Goal: Task Accomplishment & Management: Complete application form

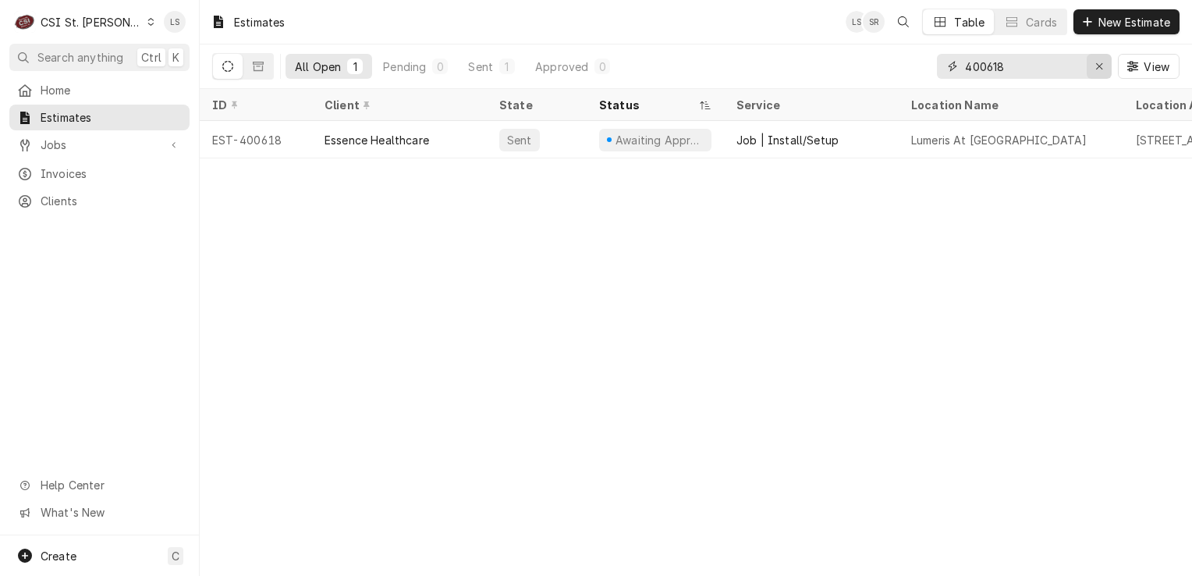
click at [1095, 67] on icon "Erase input" at bounding box center [1099, 66] width 9 height 11
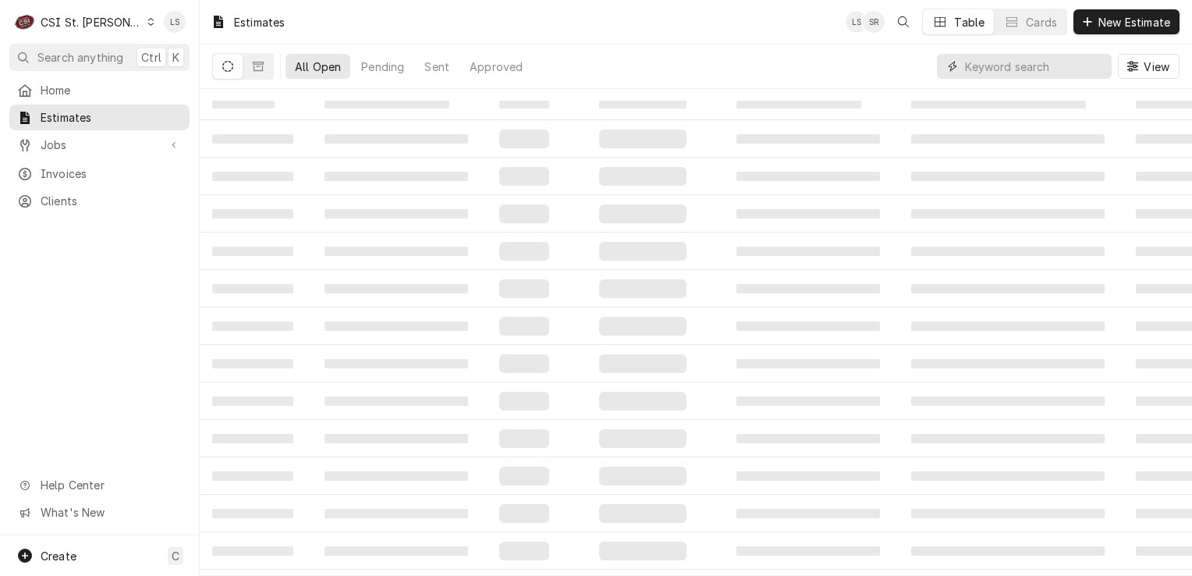
paste input "400618"
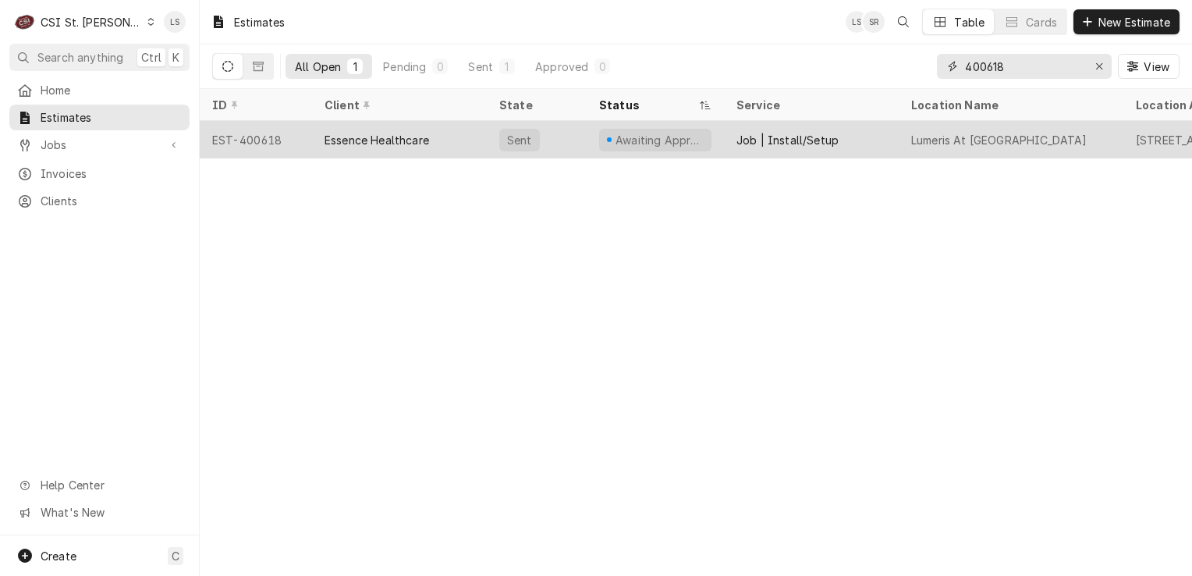
type input "400618"
click at [257, 142] on div "EST-400618" at bounding box center [256, 139] width 112 height 37
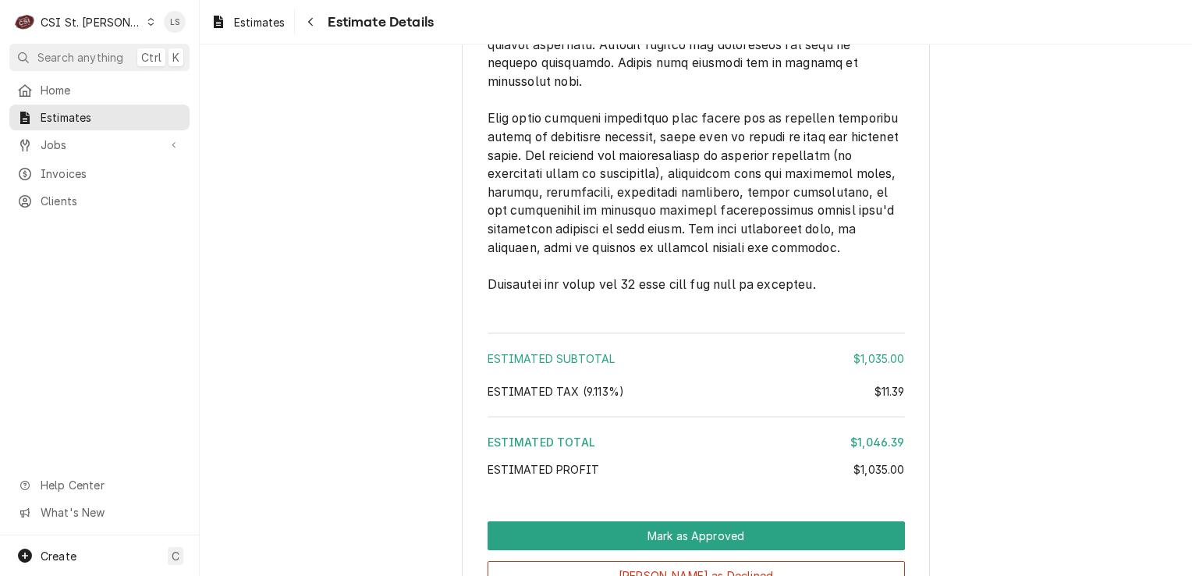
scroll to position [3244, 0]
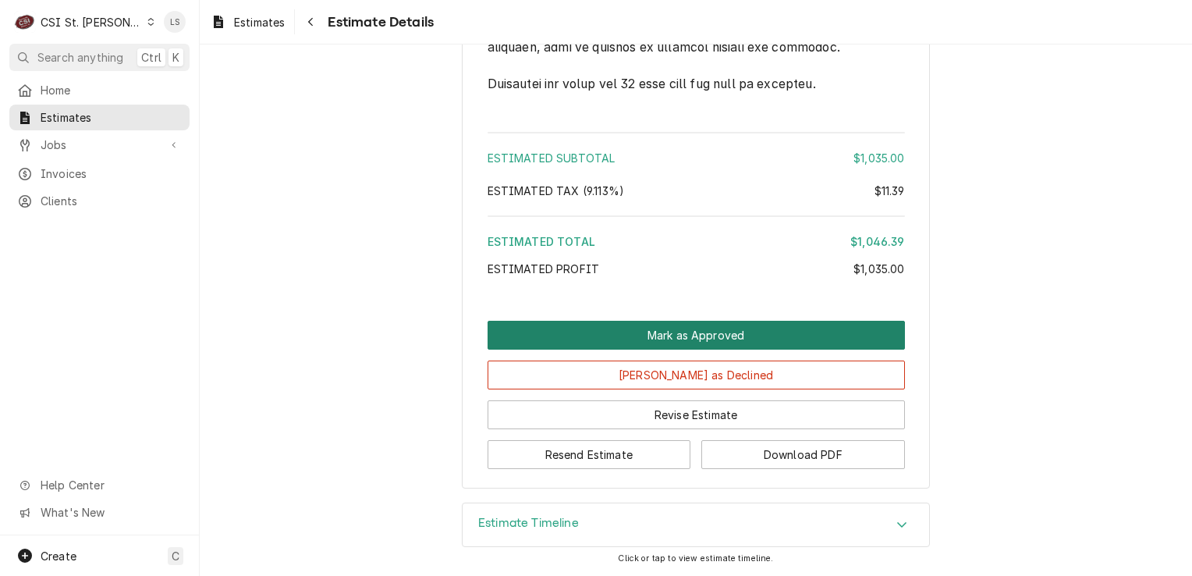
click at [769, 339] on button "Mark as Approved" at bounding box center [696, 335] width 417 height 29
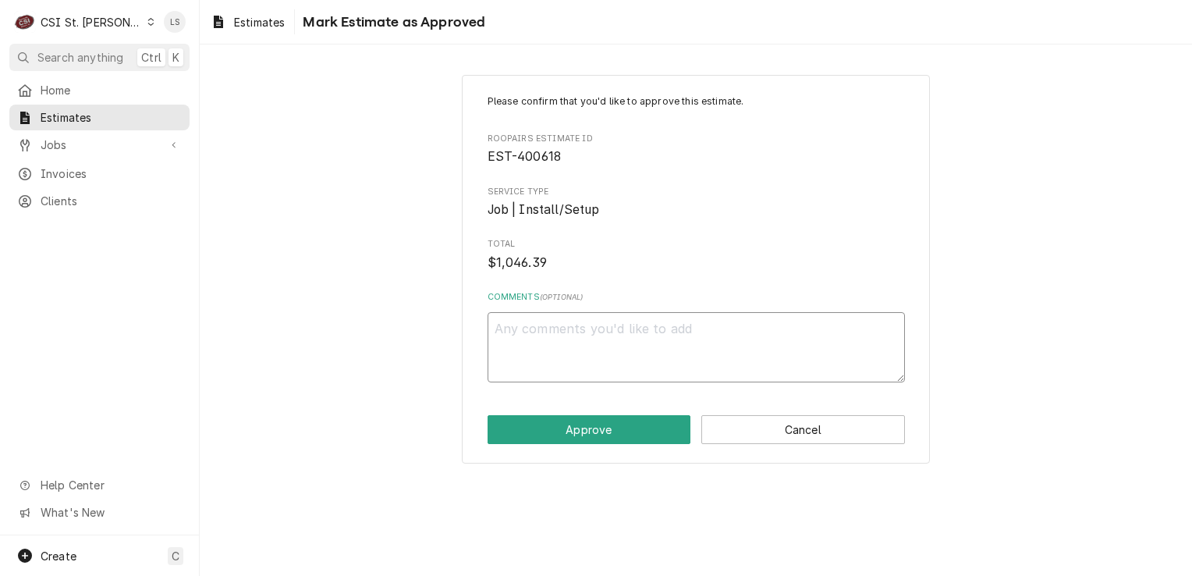
click at [653, 343] on textarea "Comments ( optional )" at bounding box center [696, 347] width 417 height 70
type textarea "x"
type textarea "A"
type textarea "x"
type textarea "Ap"
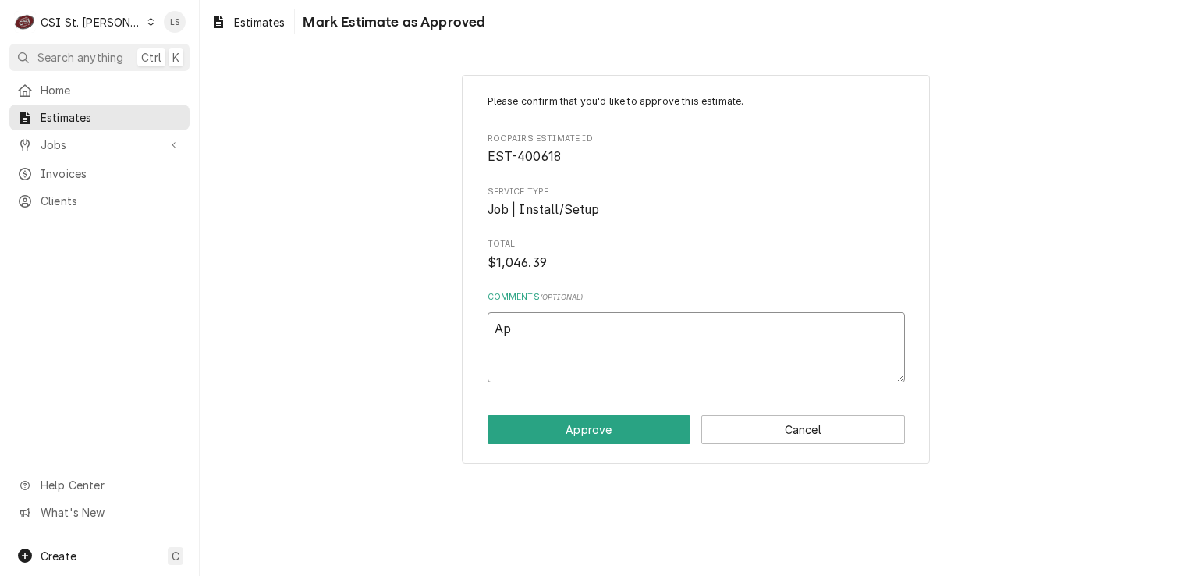
type textarea "x"
type textarea "Appr"
type textarea "x"
type textarea "Appro"
type textarea "x"
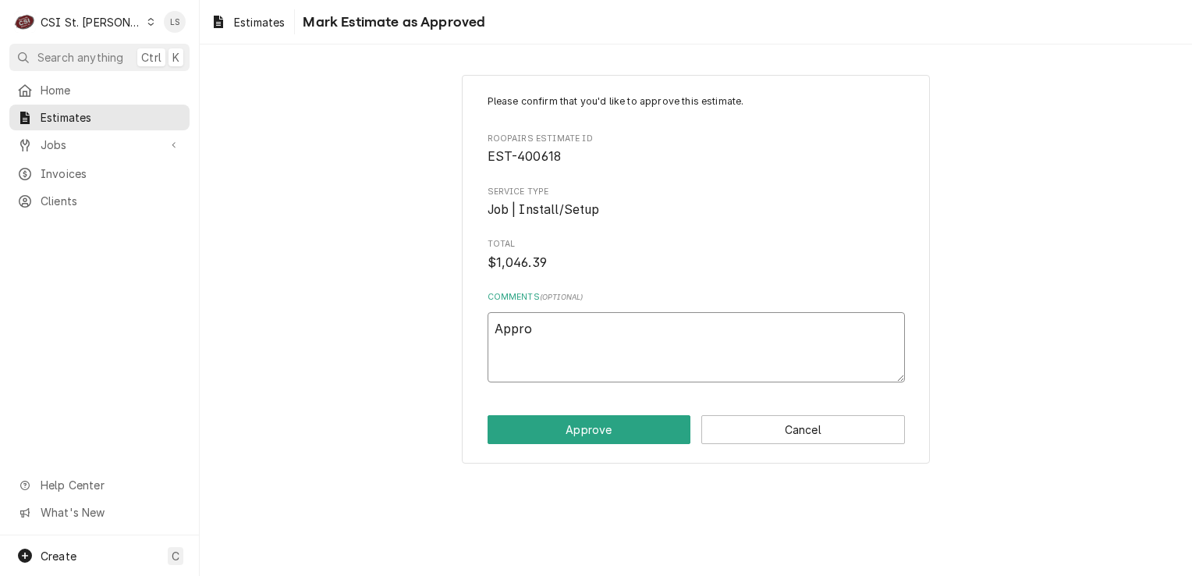
type textarea "Approv"
type textarea "x"
type textarea "Approve"
type textarea "x"
type textarea "Approved"
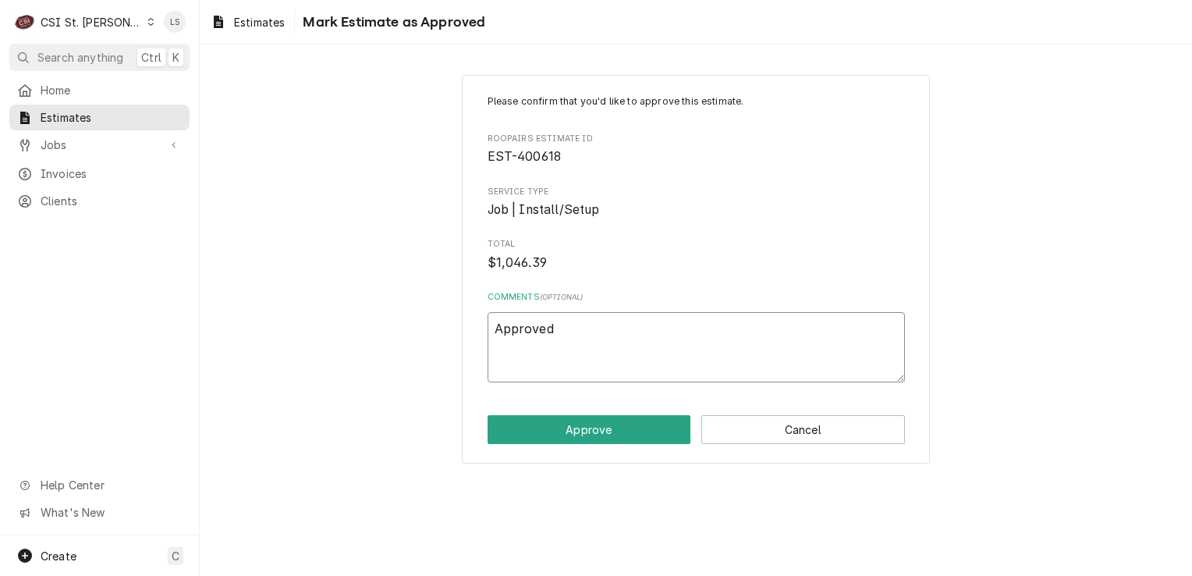
type textarea "x"
type textarea "Approved"
type textarea "x"
type textarea "Approved v"
type textarea "x"
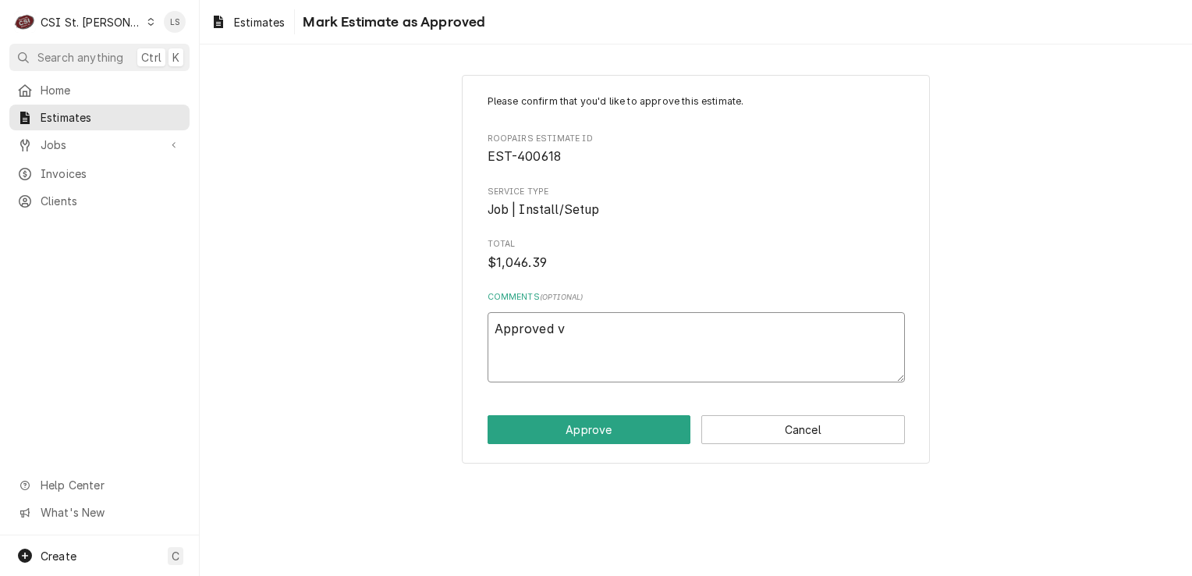
type textarea "Approved vi"
type textarea "x"
type textarea "Approved via"
type textarea "x"
type textarea "Approved via"
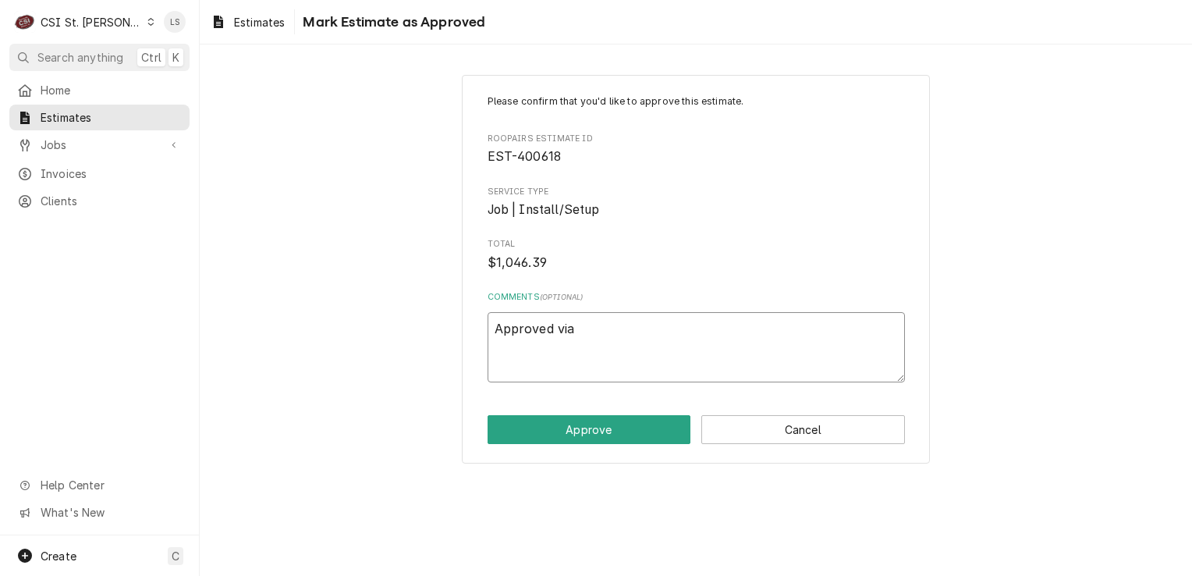
type textarea "x"
type textarea "Approved via p"
type textarea "x"
type textarea "Approved via ph"
type textarea "x"
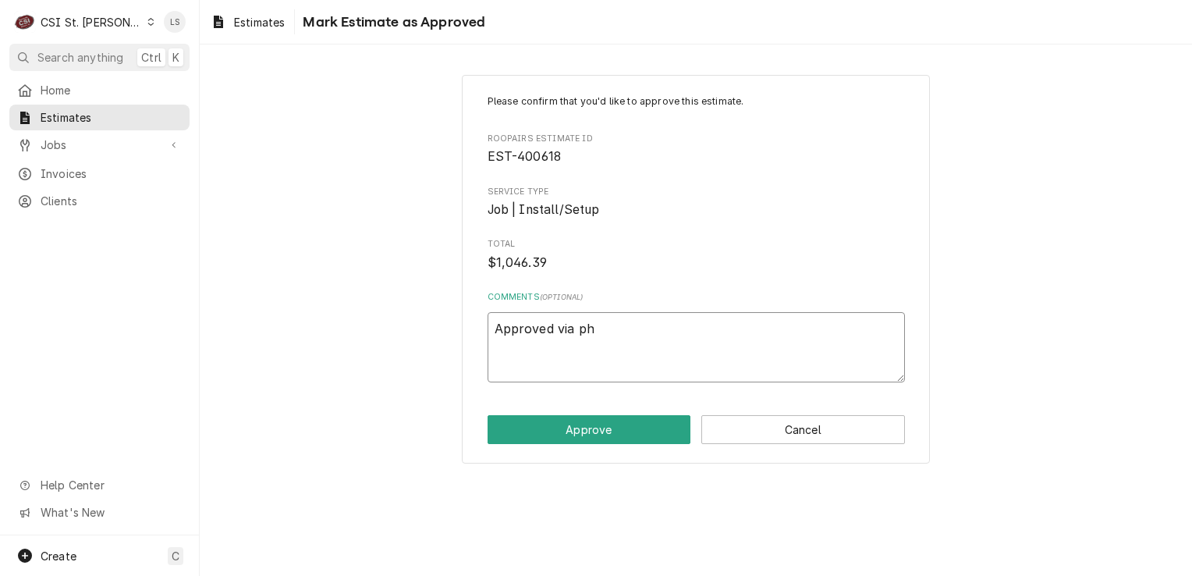
type textarea "Approved via pho"
type textarea "x"
type textarea "Approved via phon"
type textarea "x"
type textarea "Approved via phone"
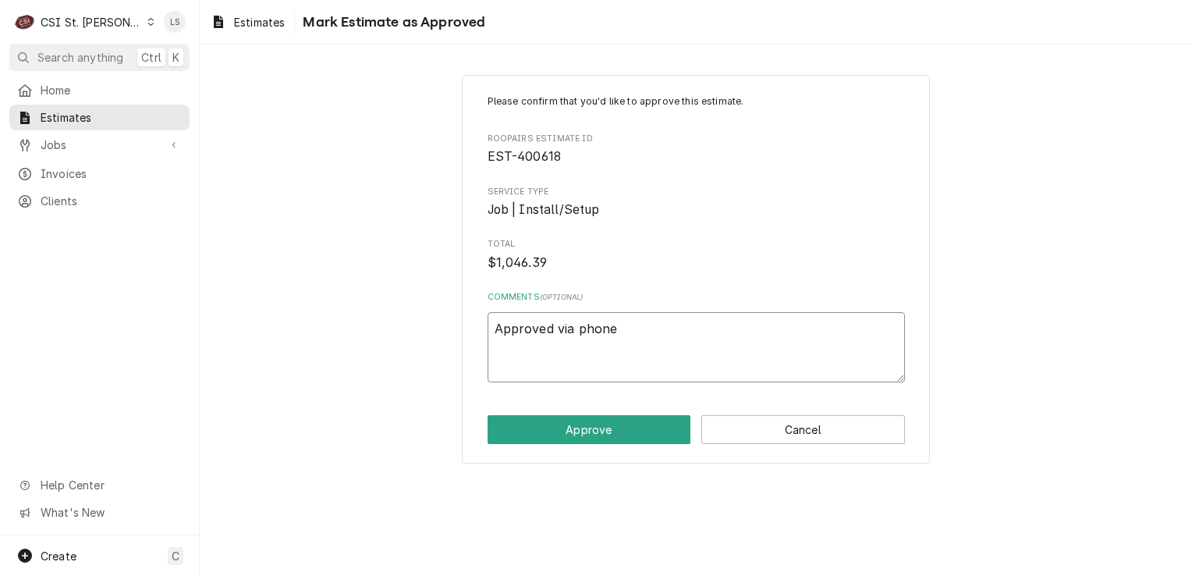
type textarea "x"
type textarea "Approved via phone"
type textarea "x"
type textarea "Approved via phone c"
type textarea "x"
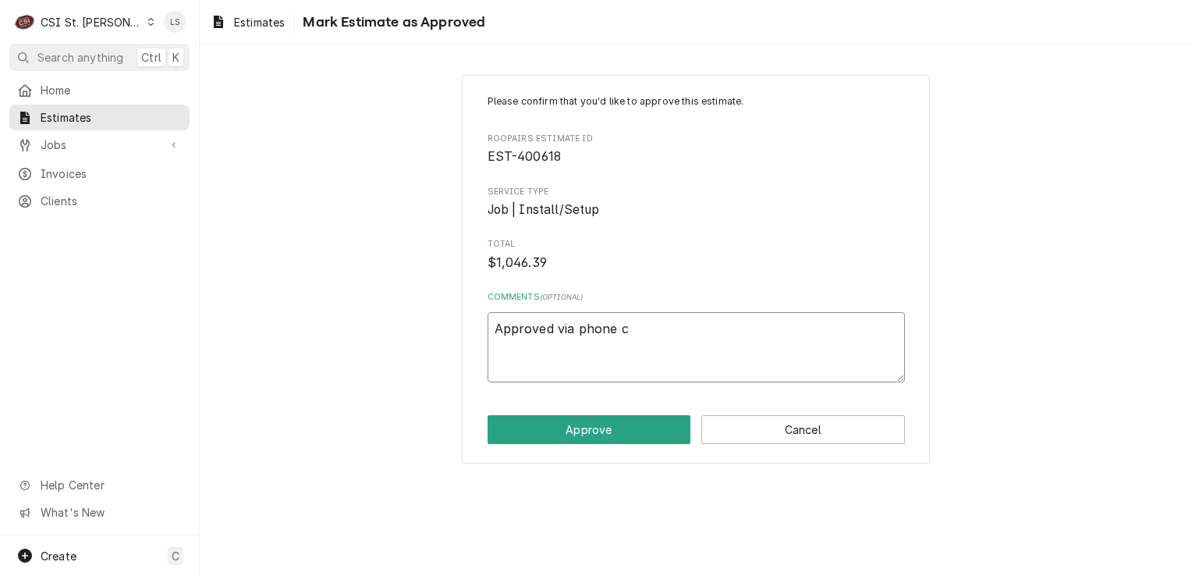
type textarea "Approved via phone ca"
type textarea "x"
type textarea "Approved via phone cal"
type textarea "x"
type textarea "Approved via phone call"
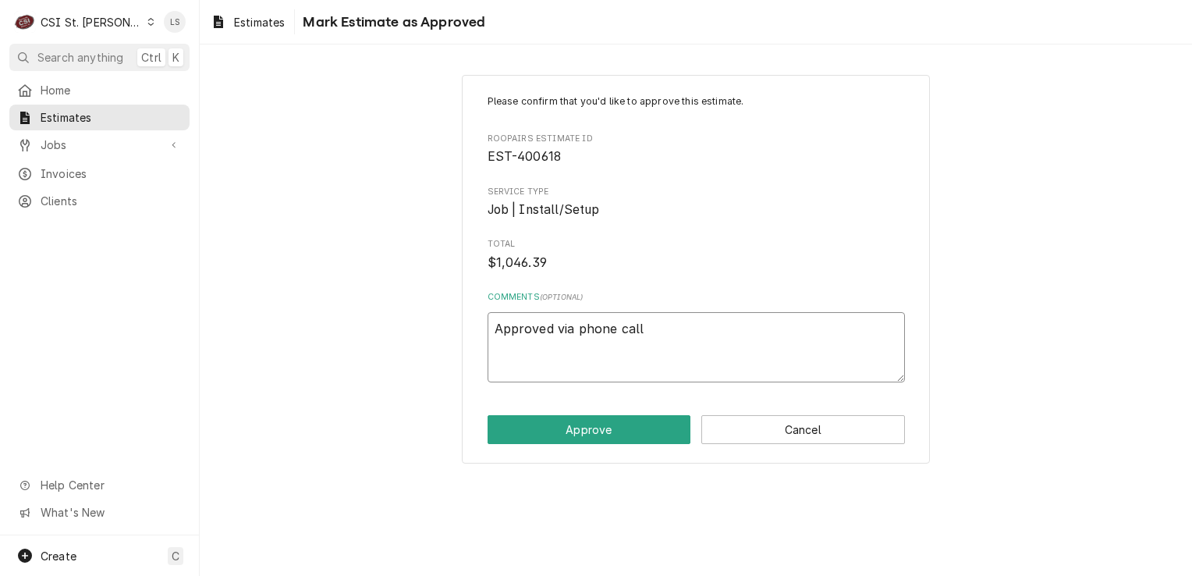
type textarea "x"
type textarea "Approved via phone call"
type textarea "x"
type textarea "Approved via phone call b"
type textarea "x"
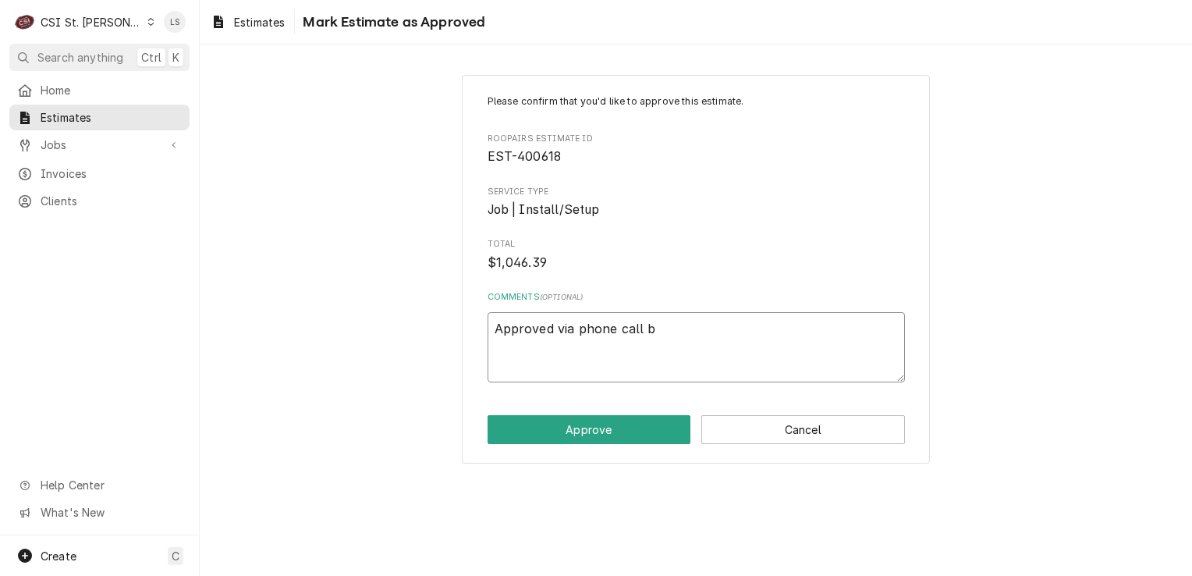
type textarea "Approved via phone call by"
type textarea "x"
type textarea "Approved via phone call by"
type textarea "x"
type textarea "Approved via phone call by S"
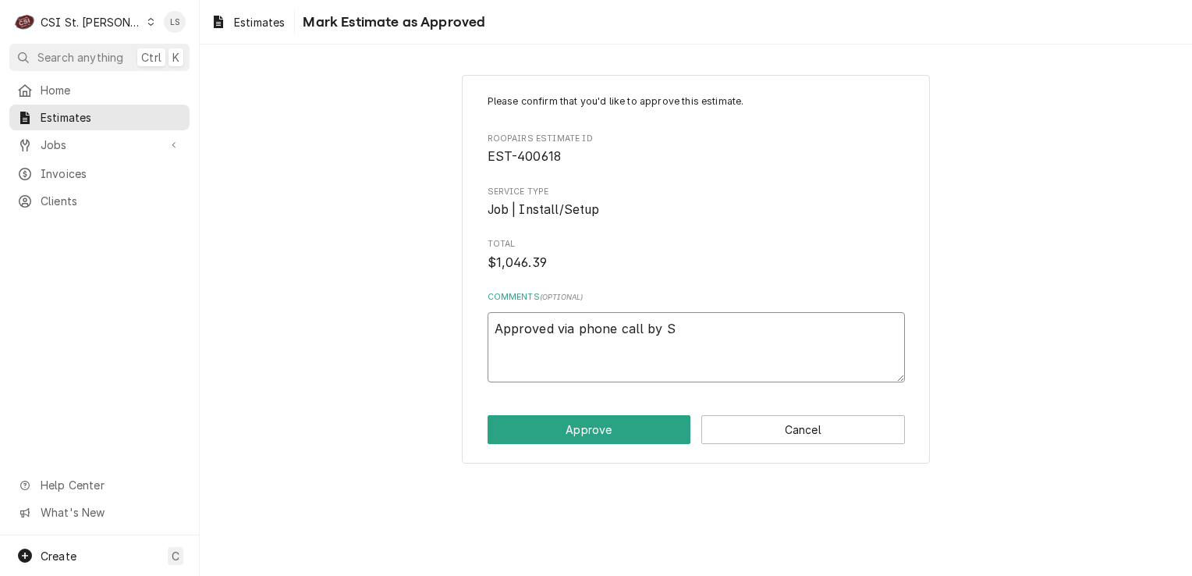
type textarea "x"
type textarea "Approved via phone call by Se"
type textarea "x"
type textarea "Approved via phone call by Sea"
type textarea "x"
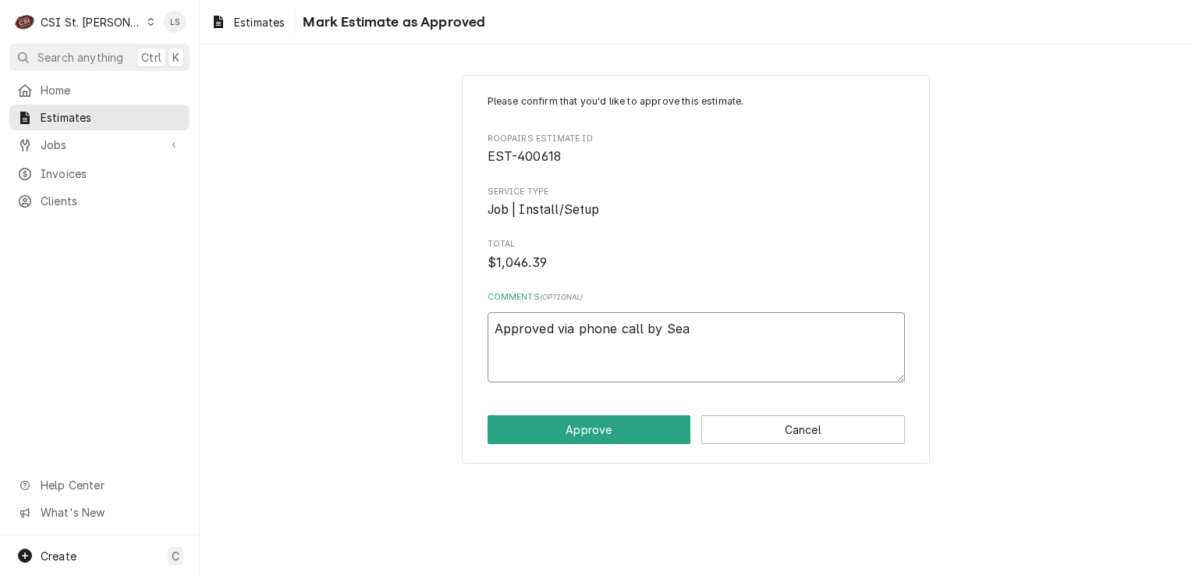
type textarea "Approved via phone call by Sean"
type textarea "x"
type textarea "Approved via phone call by Sean."
type textarea "x"
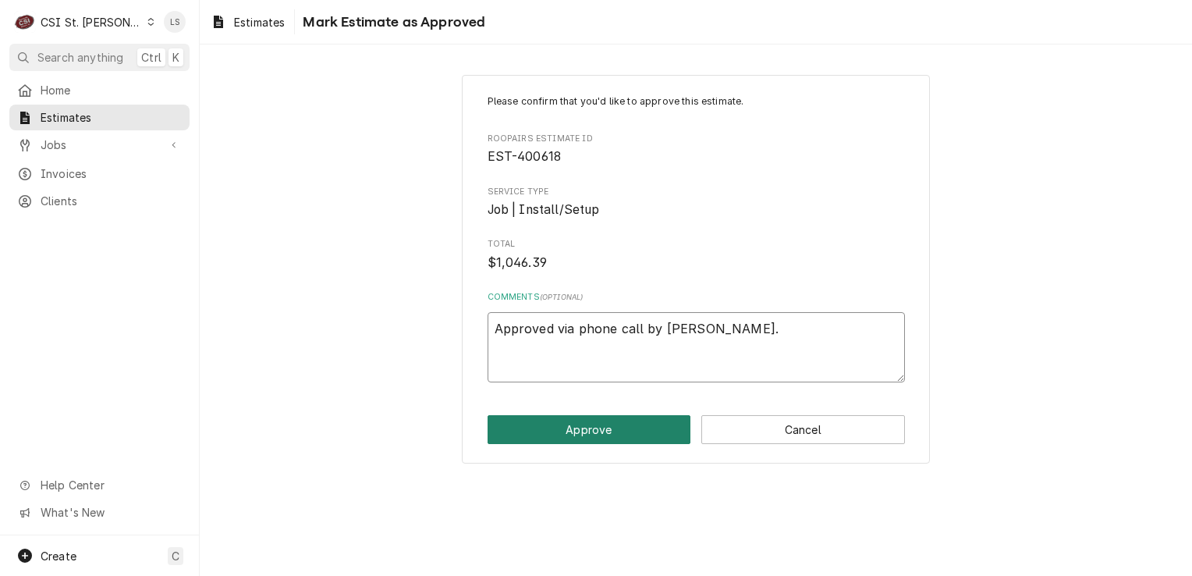
type textarea "Approved via phone call by Sean."
click at [605, 426] on button "Approve" at bounding box center [590, 429] width 204 height 29
type textarea "x"
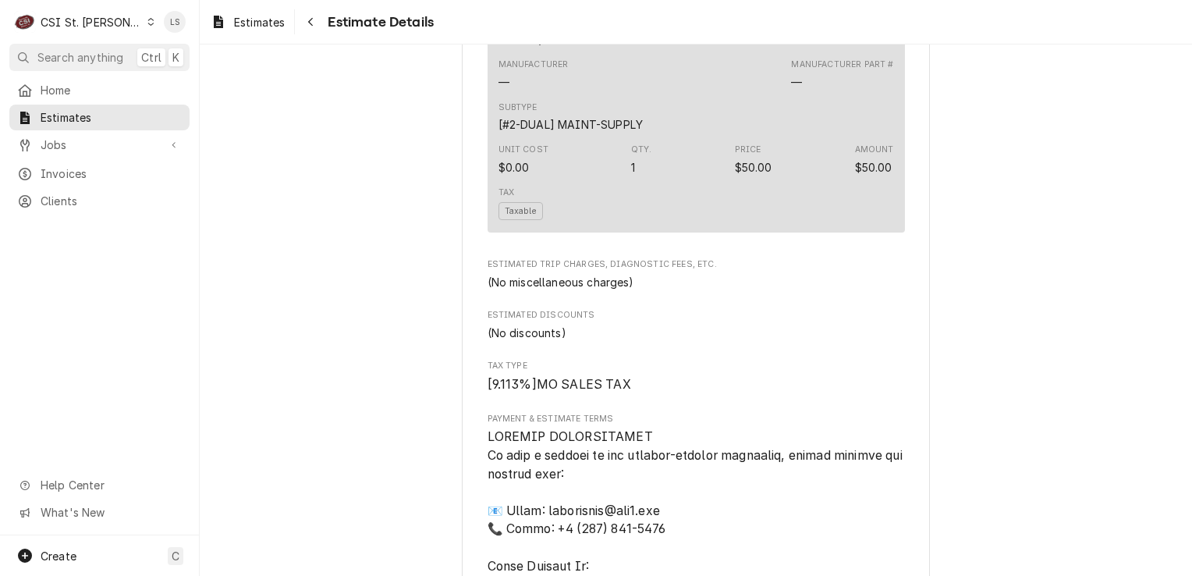
scroll to position [3257, 0]
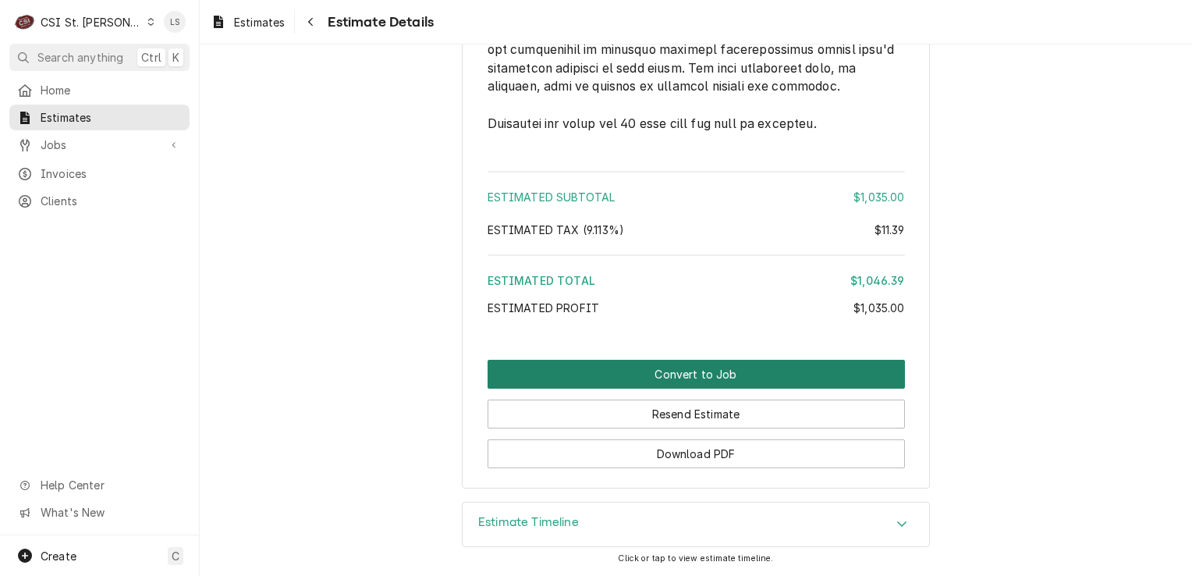
click at [782, 375] on button "Convert to Job" at bounding box center [696, 374] width 417 height 29
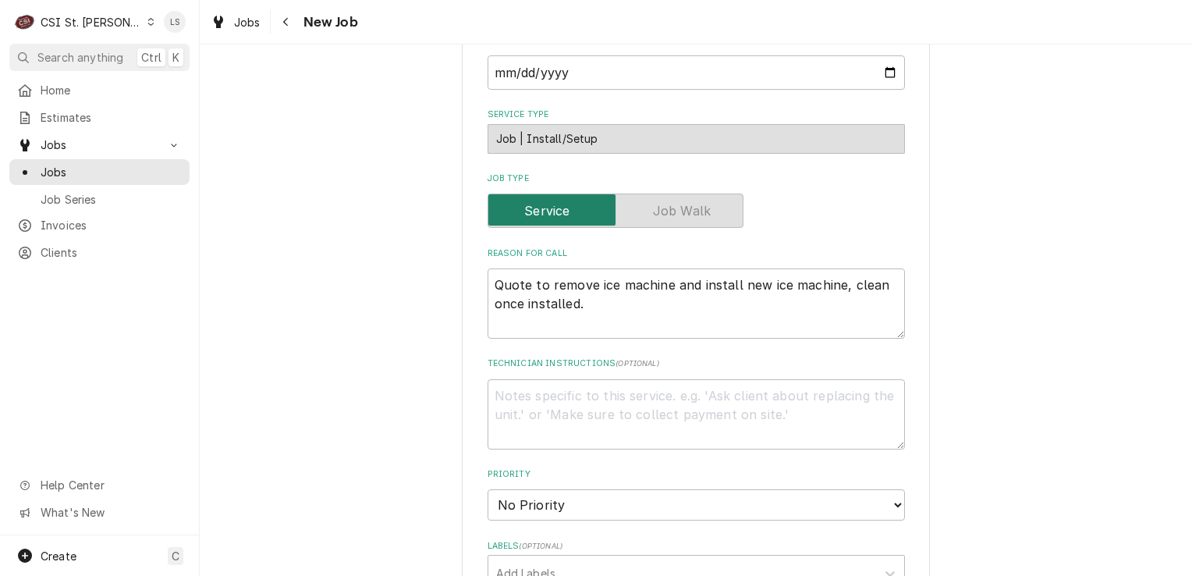
scroll to position [546, 0]
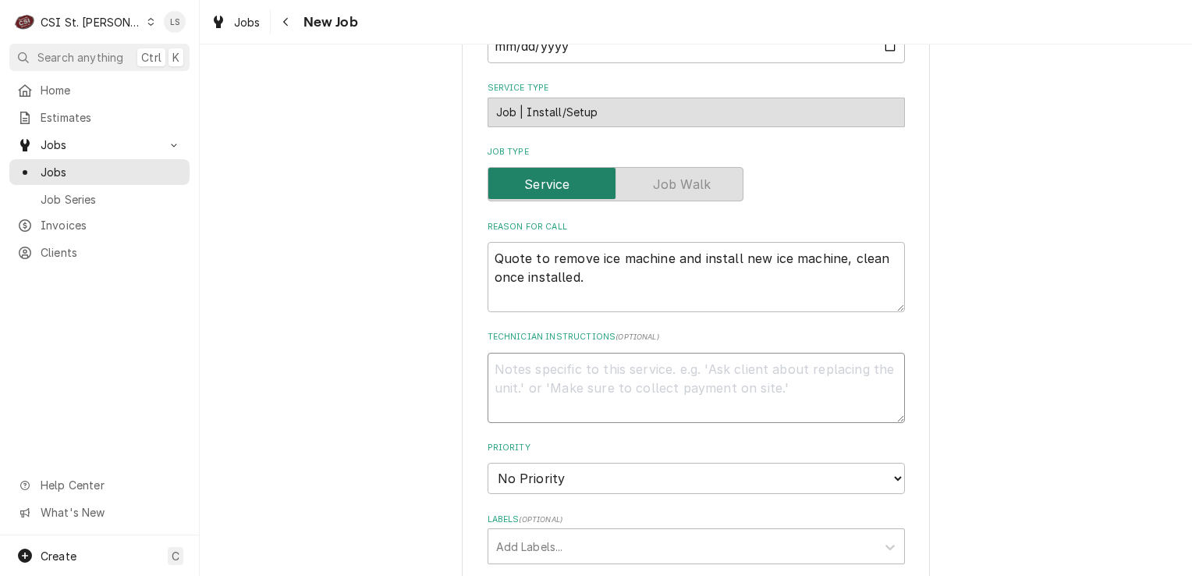
click at [643, 366] on textarea "Technician Instructions ( optional )" at bounding box center [696, 388] width 417 height 70
paste textarea "Misc. Project Supply (1)"
type textarea "x"
type textarea "Misc. Project Supply (1)"
type textarea "x"
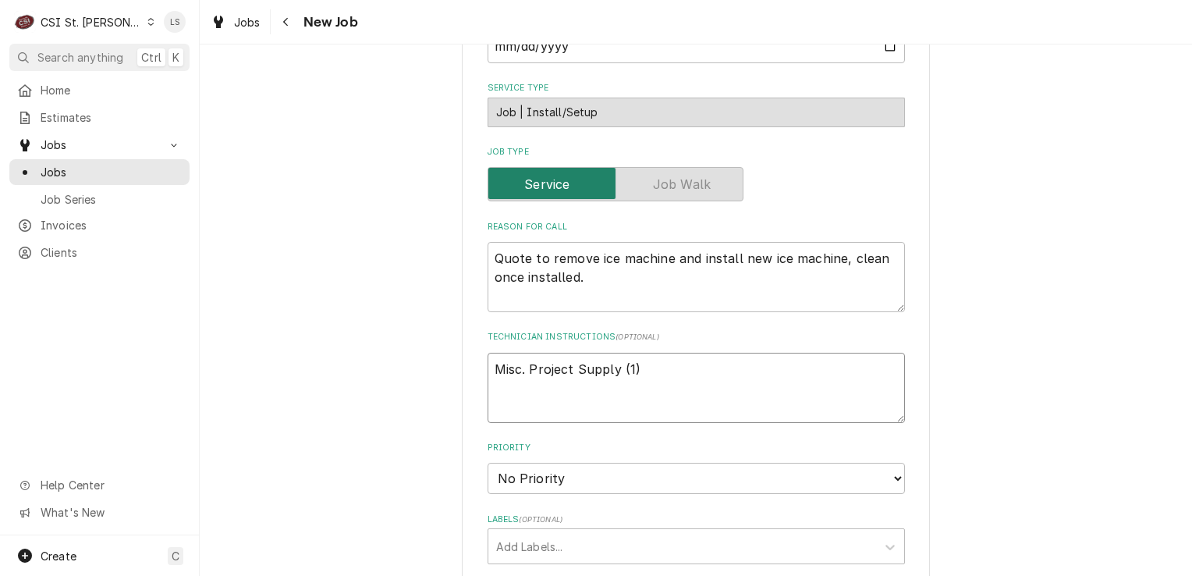
type textarea "Misc. Project Supply (1)"
type textarea "x"
type textarea "Misc. Project Supply (1) -"
type textarea "x"
type textarea "Misc. Project Supply (1) -"
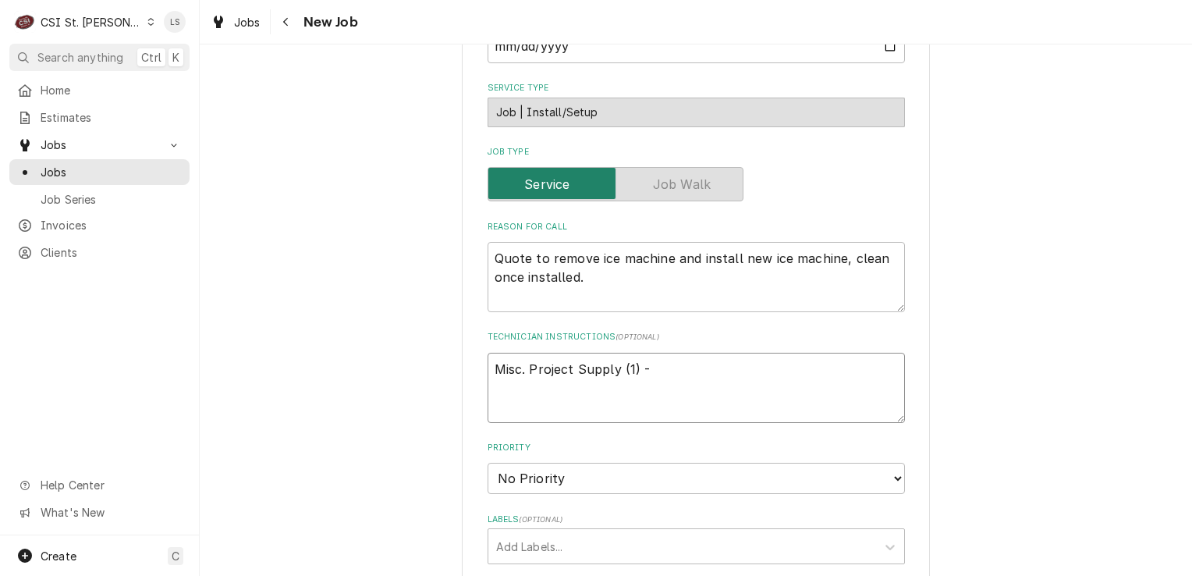
type textarea "x"
type textarea "Misc. Project Supply (1) -"
type textarea "x"
type textarea "Misc. Project Supply (1) - q"
type textarea "x"
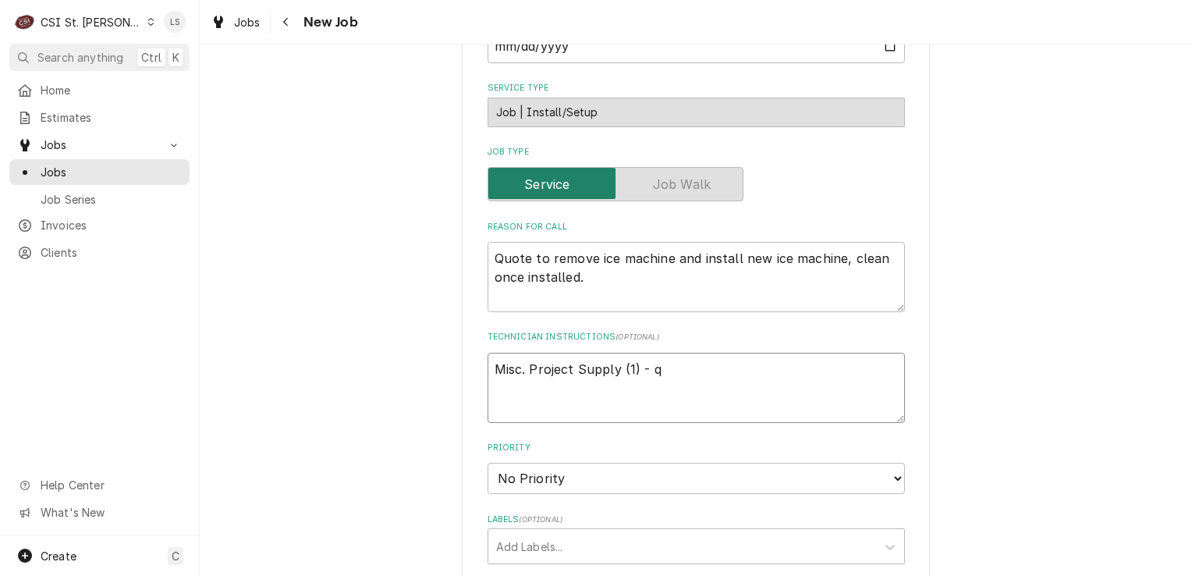
type textarea "Misc. Project Supply (1) - qt"
type textarea "x"
type textarea "Misc. Project Supply (1) - qty"
type textarea "x"
type textarea "Misc. Project Supply (1) - qty"
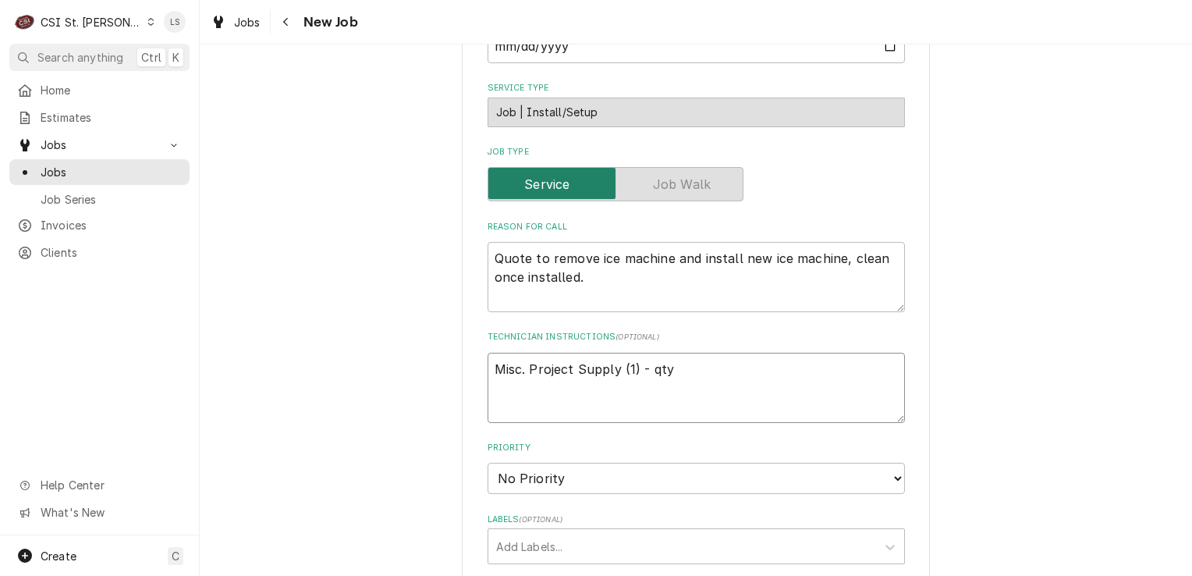
type textarea "x"
type textarea "Misc. Project Supply (1) - qty 1"
type textarea "x"
type textarea "Misc. Project Supply (1) - qty 1"
type textarea "x"
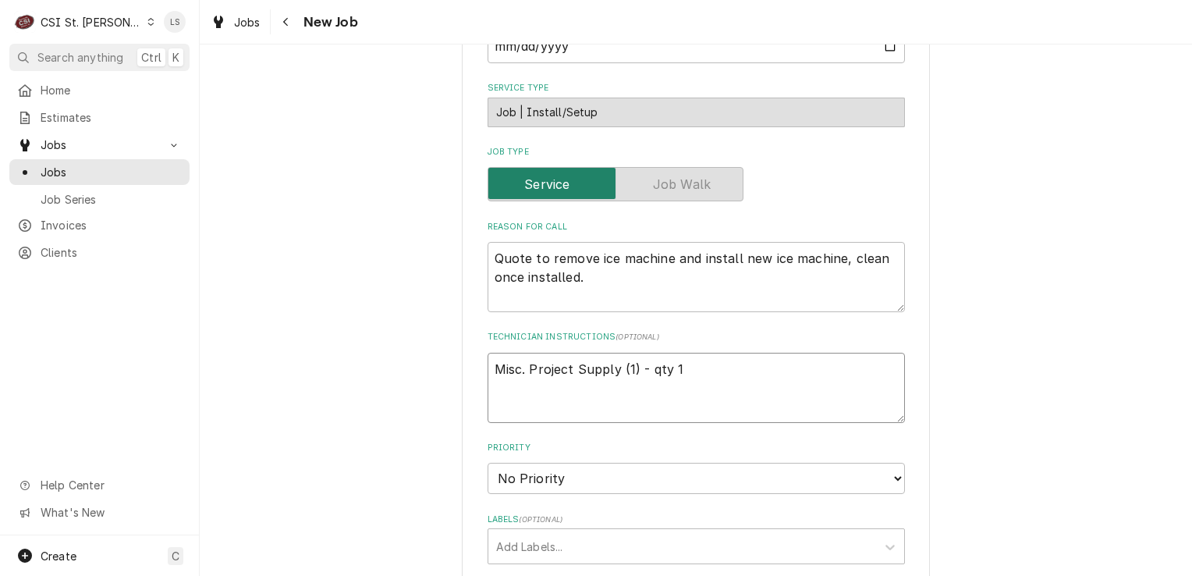
paste textarea "Cleaner/Sanitizer"
type textarea "Misc. Project Supply (1) - qty 1 Cleaner/Sanitizer"
type textarea "x"
type textarea "Misc. Project Supply (1) - qty 1 Cleaner/Sanitizer"
type textarea "x"
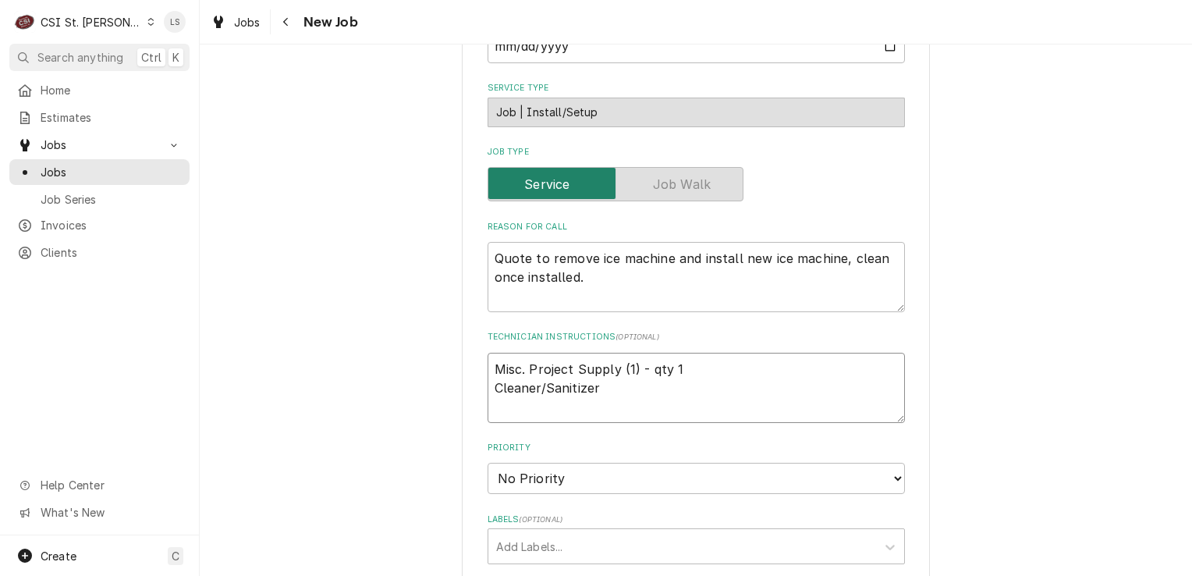
type textarea "Misc. Project Supply (1) - qty 1 Cleaner/Sanitizer -"
type textarea "x"
type textarea "Misc. Project Supply (1) - qty 1 Cleaner/Sanitizer -"
type textarea "x"
type textarea "Misc. Project Supply (1) - qty 1 Cleaner/Sanitizer - I"
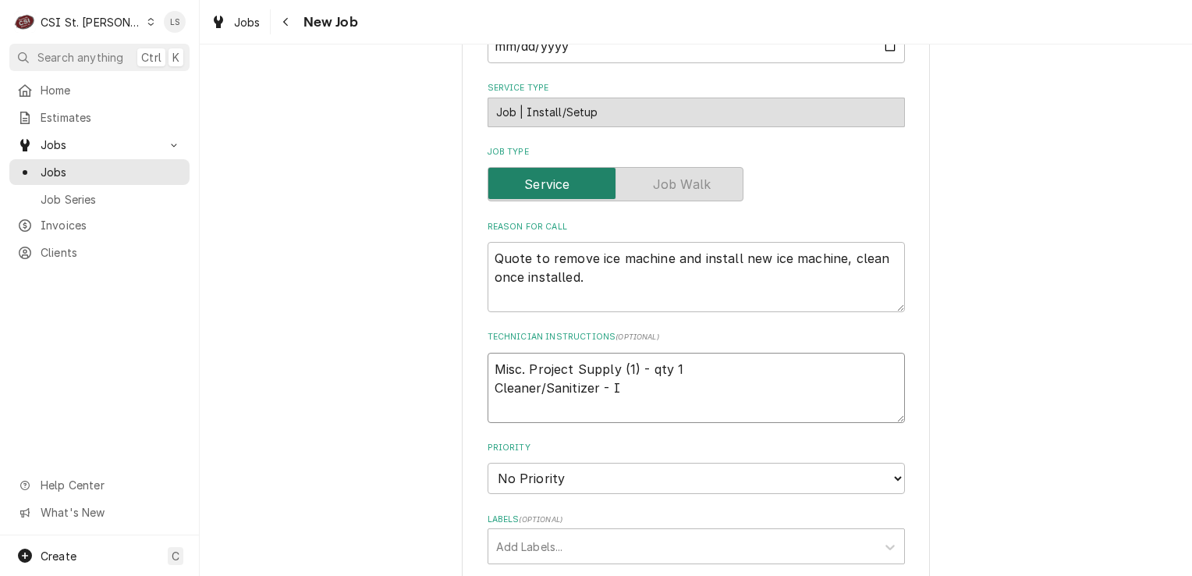
type textarea "x"
type textarea "Misc. Project Supply (1) - qty 1 Cleaner/Sanitizer - IC"
type textarea "x"
type textarea "Misc. Project Supply (1) - qty 1 Cleaner/Sanitizer - ICE"
type textarea "x"
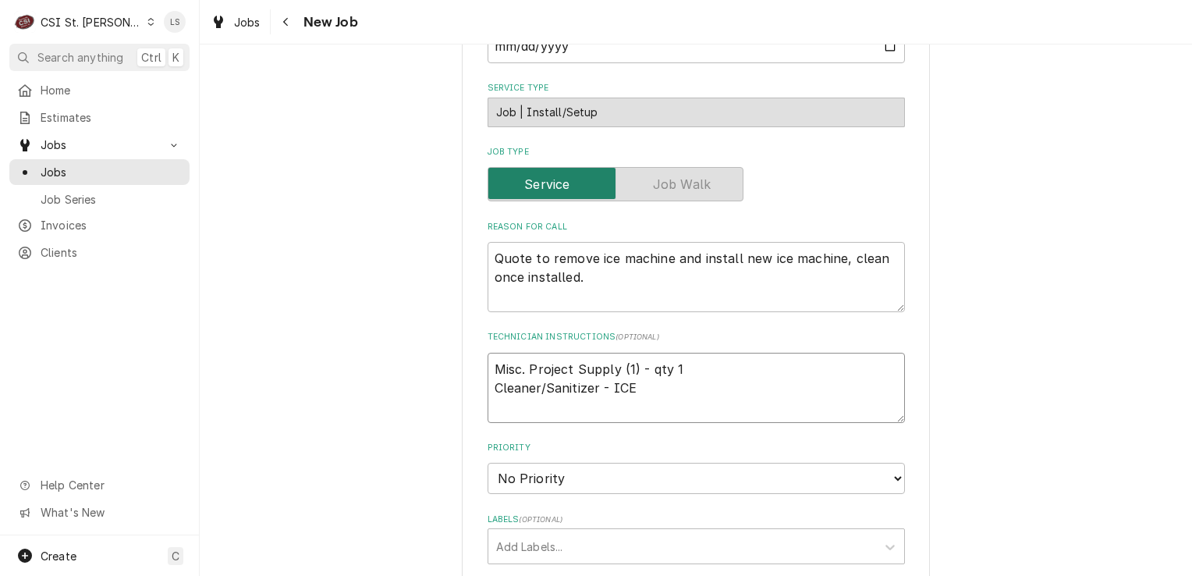
type textarea "Misc. Project Supply (1) - qty 1 Cleaner/Sanitizer - ICE"
type textarea "x"
type textarea "Misc. Project Supply (1) - qty 1 Cleaner/Sanitizer - ICE C"
type textarea "x"
type textarea "Misc. Project Supply (1) - qty 1 Cleaner/Sanitizer - ICE CL"
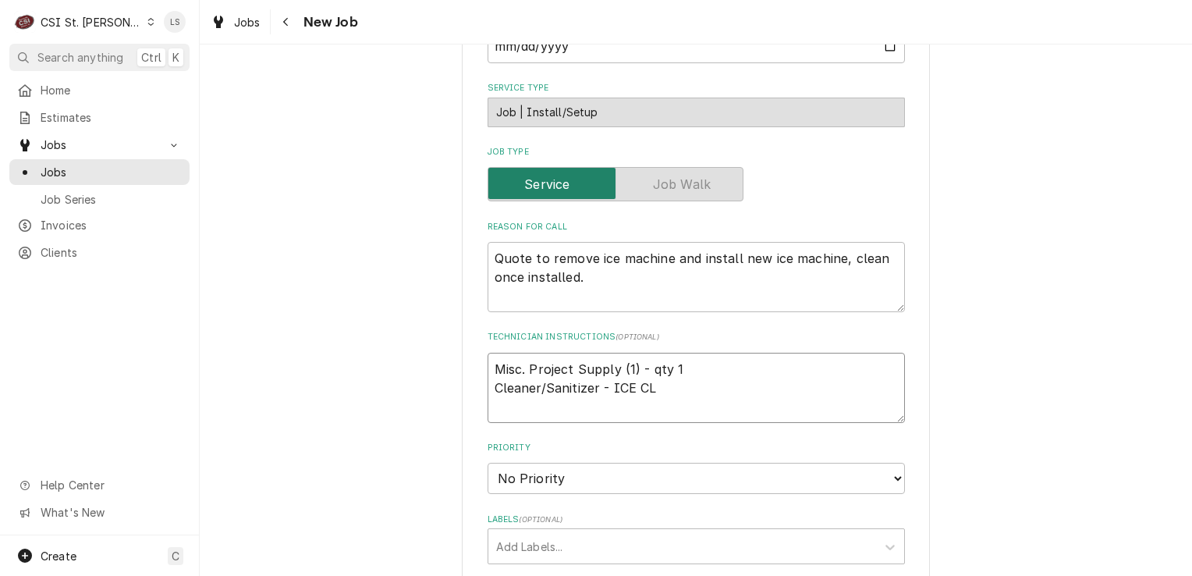
type textarea "x"
type textarea "Misc. Project Supply (1) - qty 1 Cleaner/Sanitizer - ICE CLE"
type textarea "x"
type textarea "Misc. Project Supply (1) - qty 1 Cleaner/Sanitizer - ICE CLEA"
type textarea "x"
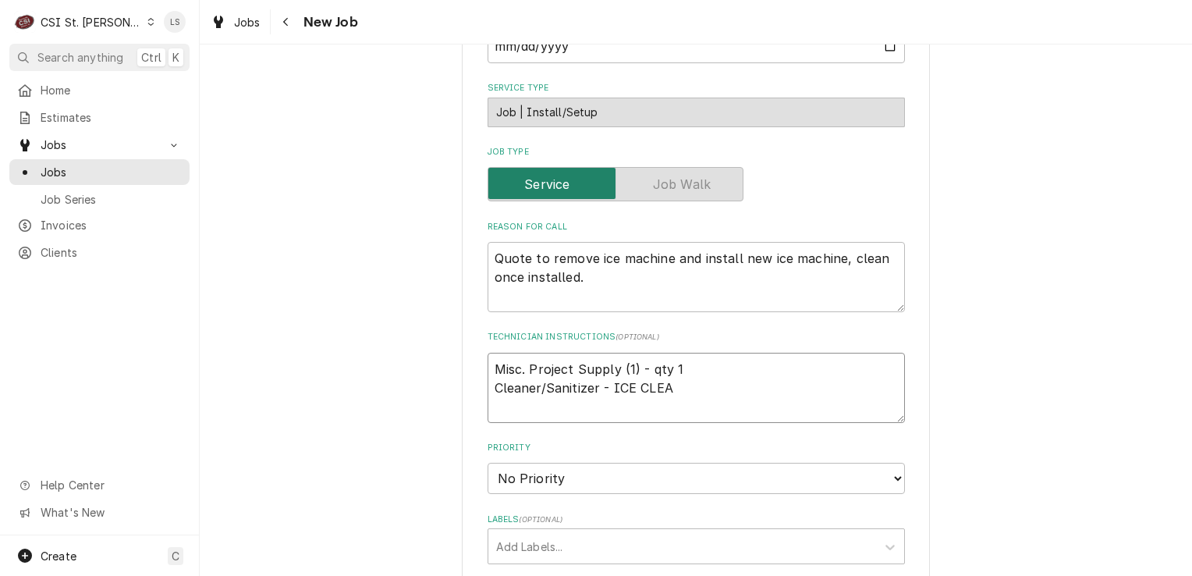
type textarea "Misc. Project Supply (1) - qty 1 Cleaner/Sanitizer - ICE CLEAN"
type textarea "x"
type textarea "Misc. Project Supply (1) - qty 1 Cleaner/Sanitizer - ICE CLEAN"
type textarea "x"
type textarea "Misc. Project Supply (1) - qty 1 Cleaner/Sanitizer - ICE CLEAN -"
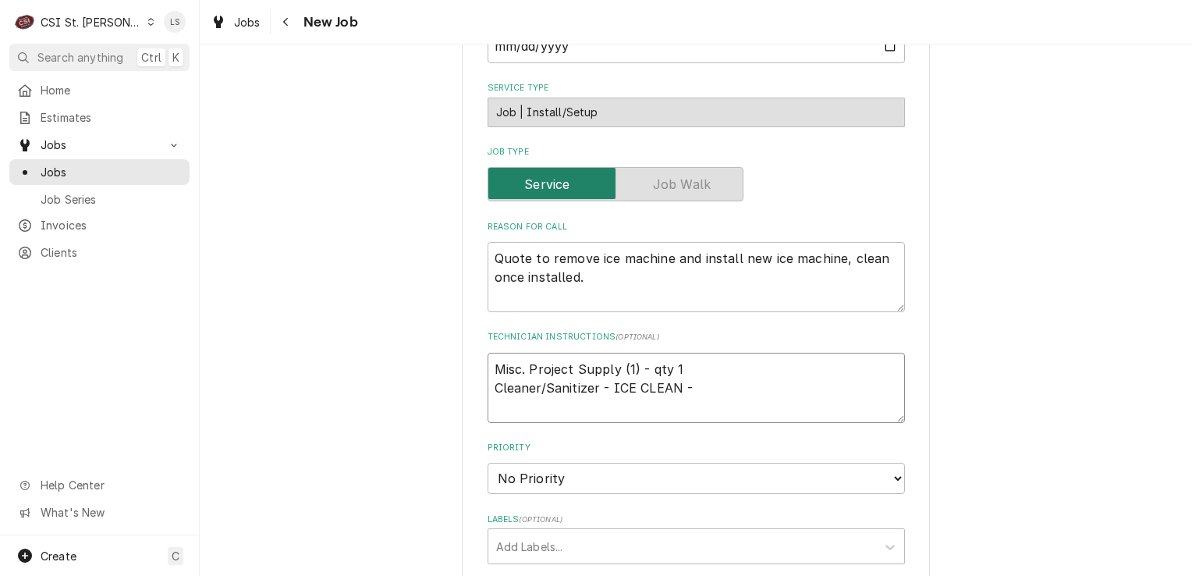
type textarea "x"
type textarea "Misc. Project Supply (1) - qty 1 Cleaner/Sanitizer - ICE CLEAN -"
type textarea "x"
type textarea "Misc. Project Supply (1) - qty 1 Cleaner/Sanitizer - ICE CLEAN - qt"
type textarea "x"
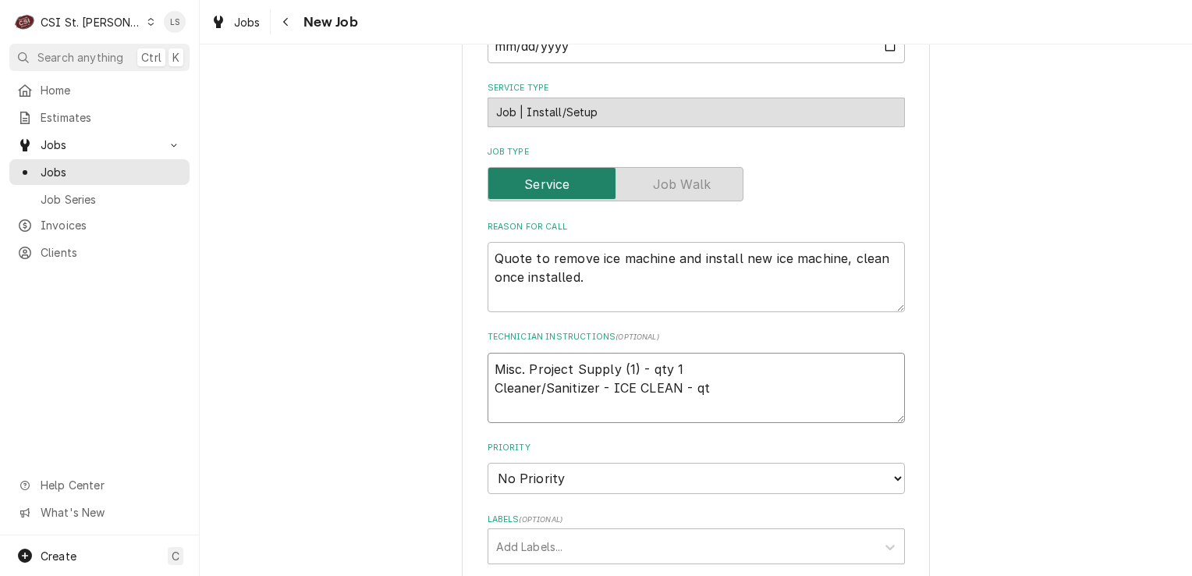
type textarea "Misc. Project Supply (1) - qty 1 Cleaner/Sanitizer - ICE CLEAN - qty"
type textarea "x"
type textarea "Misc. Project Supply (1) - qty 1 Cleaner/Sanitizer - ICE CLEAN - qty"
type textarea "x"
type textarea "Misc. Project Supply (1) - qty 1 Cleaner/Sanitizer - ICE CLEAN - qty 1"
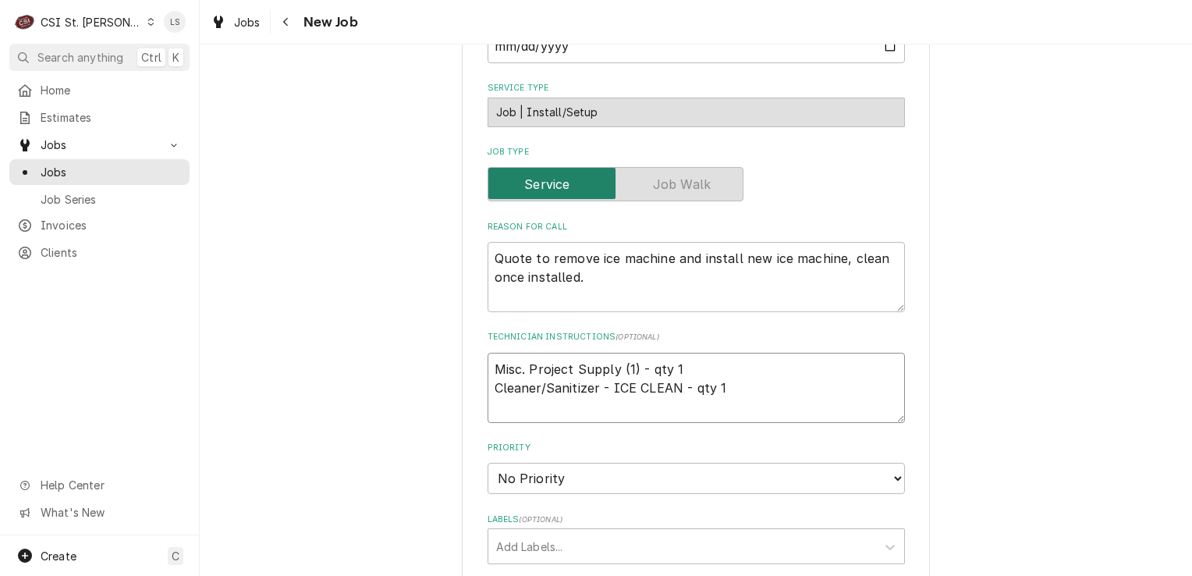
click at [488, 359] on textarea "Misc. Project Supply (1) - qty 1 Cleaner/Sanitizer - ICE CLEAN - qty 1" at bounding box center [696, 388] width 417 height 70
type textarea "x"
type textarea "Misc. Project Supply (1) - qty 1 Cleaner/Sanitizer - ICE CLEAN - qty 1"
type textarea "x"
type textarea "Misc. Project Supply (1) - qty 1 Cleaner/Sanitizer - ICE CLEAN - qty 1"
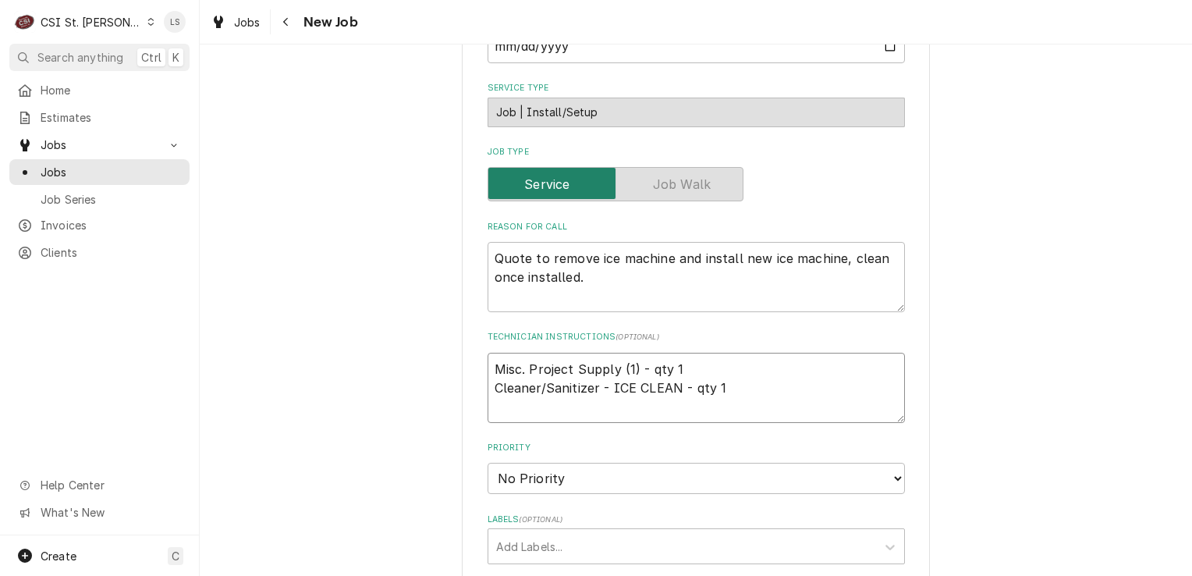
click at [488, 359] on textarea "Misc. Project Supply (1) - qty 1 Cleaner/Sanitizer - ICE CLEAN - qty 1" at bounding box center [696, 388] width 417 height 70
type textarea "x"
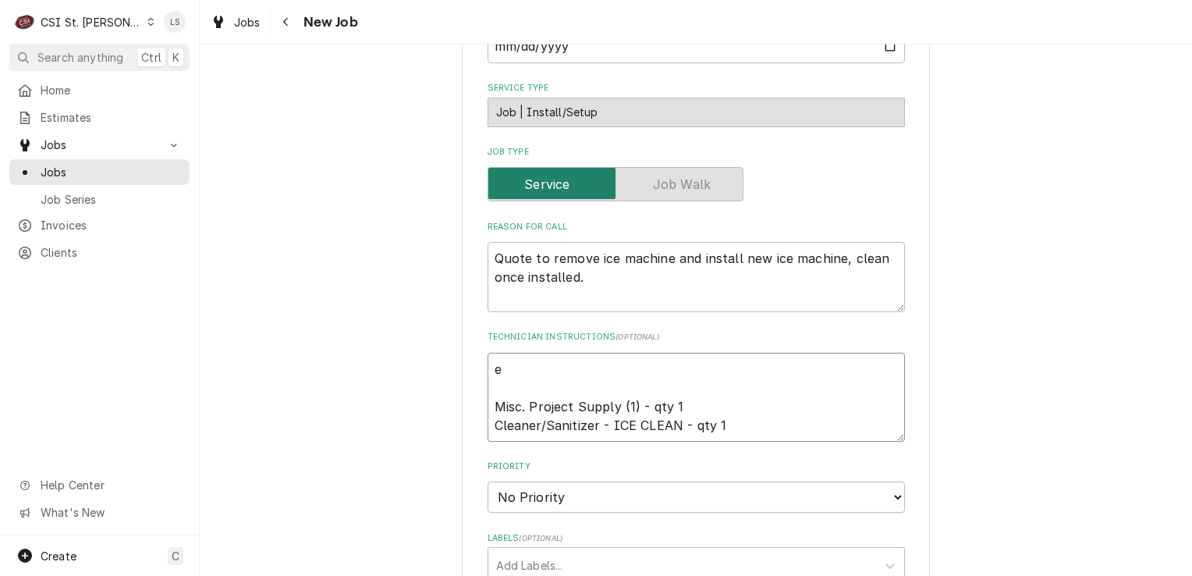
type textarea "em Misc. Project Supply (1) - qty 1 Cleaner/Sanitizer - ICE CLEAN - qty 1"
type textarea "x"
type textarea "ema Misc. Project Supply (1) - qty 1 Cleaner/Sanitizer - ICE CLEAN - qty 1"
type textarea "x"
type textarea "emal Misc. Project Supply (1) - qty 1 Cleaner/Sanitizer - ICE CLEAN - qty 1"
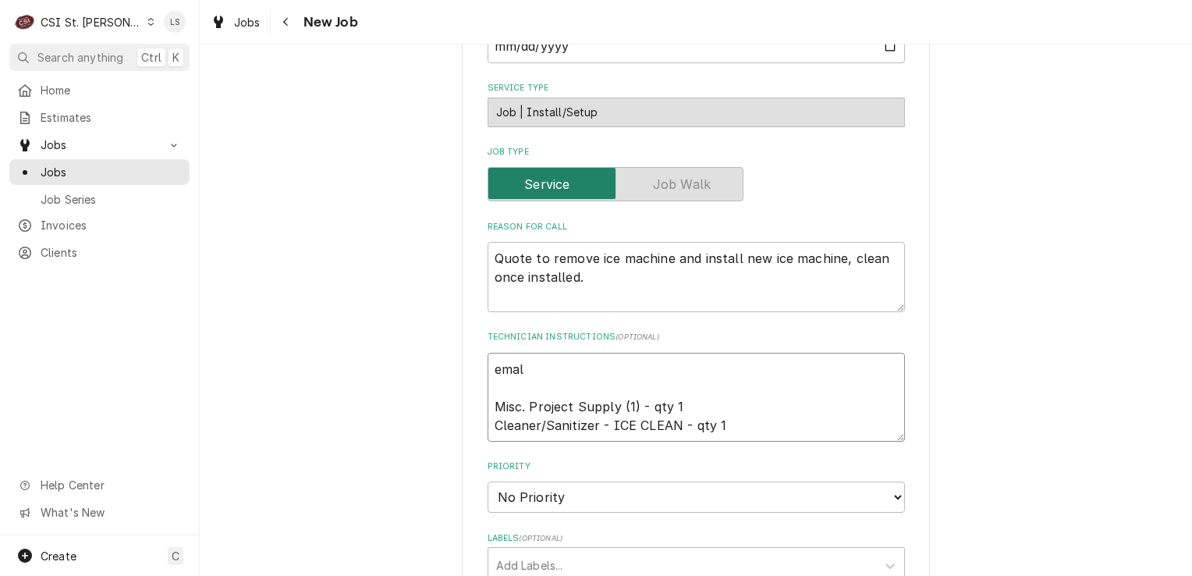
type textarea "x"
type textarea "ema Misc. Project Supply (1) - qty 1 Cleaner/Sanitizer - ICE CLEAN - qty 1"
type textarea "x"
type textarea "emai Misc. Project Supply (1) - qty 1 Cleaner/Sanitizer - ICE CLEAN - qty 1"
type textarea "x"
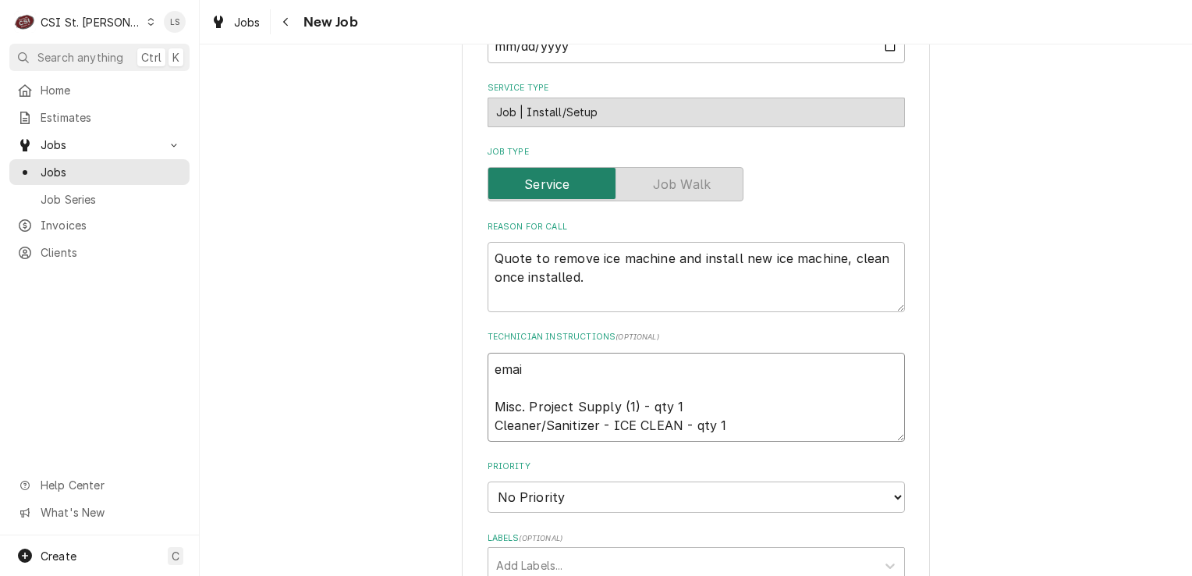
type textarea "email Misc. Project Supply (1) - qty 1 Cleaner/Sanitizer - ICE CLEAN - qty 1"
type textarea "x"
type textarea "emaile Misc. Project Supply (1) - qty 1 Cleaner/Sanitizer - ICE CLEAN - qty 1"
type textarea "x"
type textarea "emailed Misc. Project Supply (1) - qty 1 Cleaner/Sanitizer - ICE CLEAN - qty 1"
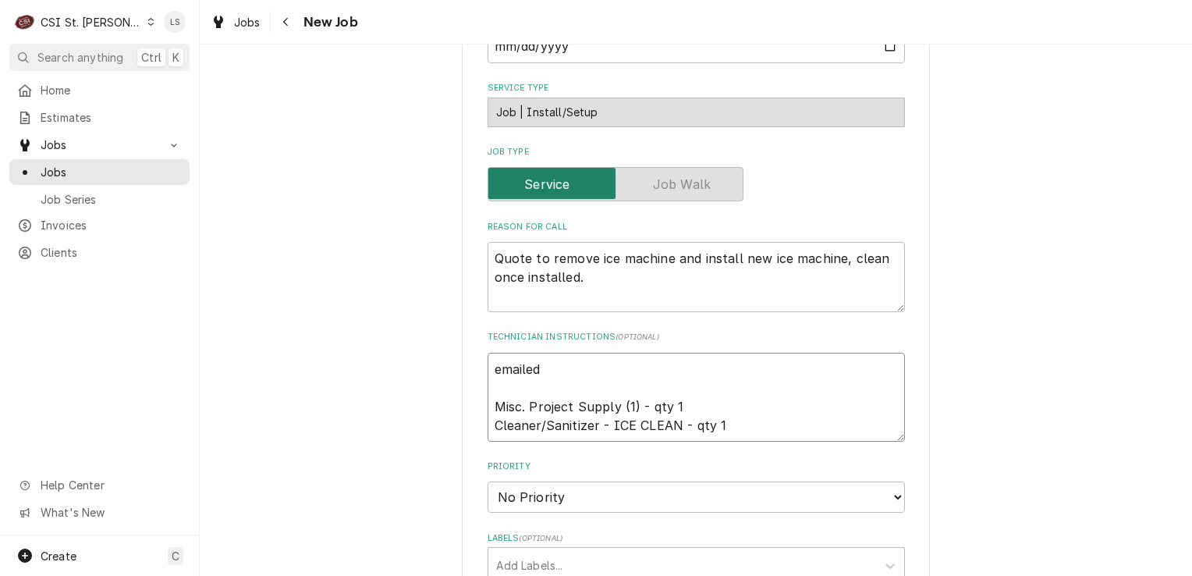
type textarea "x"
type textarea "emailed Misc. Project Supply (1) - qty 1 Cleaner/Sanitizer - ICE CLEAN - qty 1"
type textarea "x"
type textarea "emailed pa Misc. Project Supply (1) - qty 1 Cleaner/Sanitizer - ICE CLEAN - qty…"
type textarea "x"
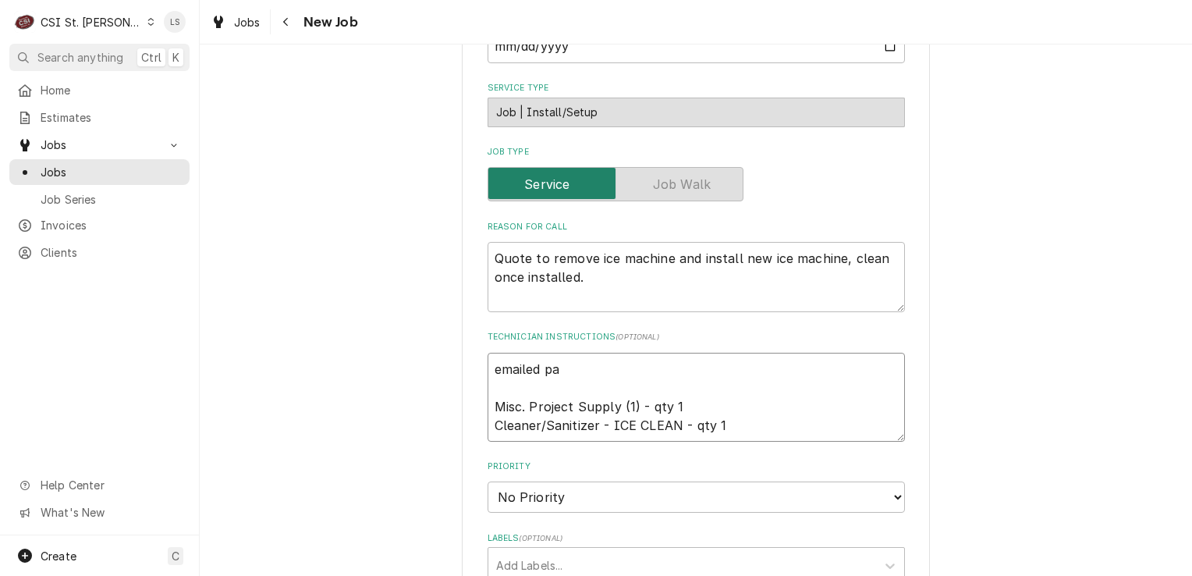
type textarea "emailed par Misc. Project Supply (1) - qty 1 Cleaner/Sanitizer - ICE CLEAN - qt…"
type textarea "x"
type textarea "emailed part Misc. Project Supply (1) - qty 1 Cleaner/Sanitizer - ICE CLEAN - q…"
type textarea "x"
type textarea "emailed parts Misc. Project Supply (1) - qty 1 Cleaner/Sanitizer - ICE CLEAN - …"
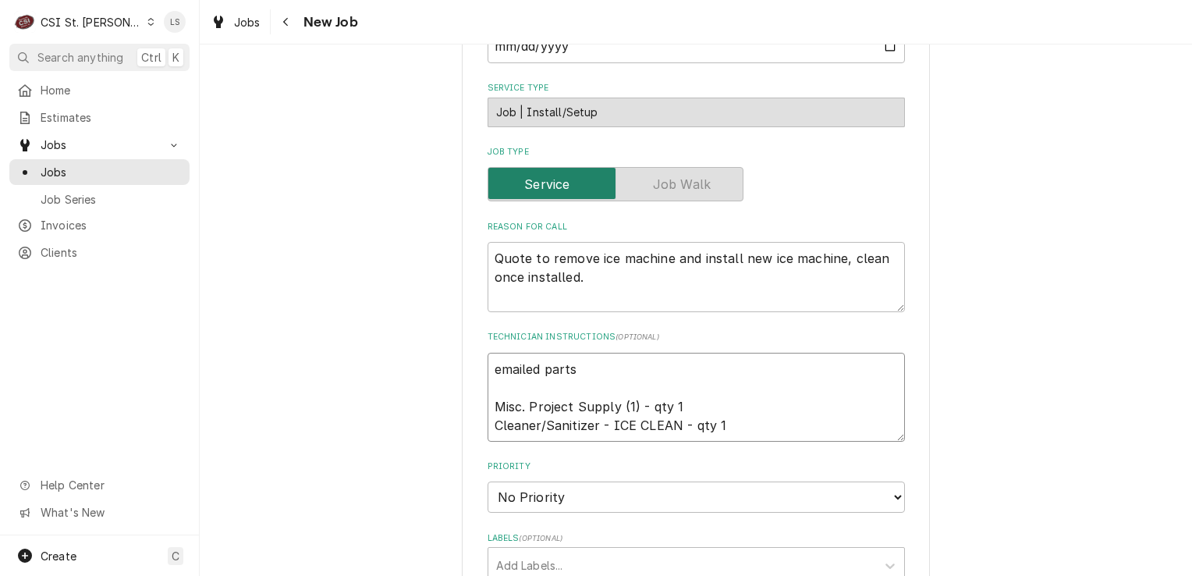
type textarea "x"
type textarea "emailed parts Misc. Project Supply (1) - qty 1 Cleaner/Sanitizer - ICE CLEAN - …"
type textarea "x"
type textarea "emailed parts & Misc. Project Supply (1) - qty 1 Cleaner/Sanitizer - ICE CLEAN …"
type textarea "x"
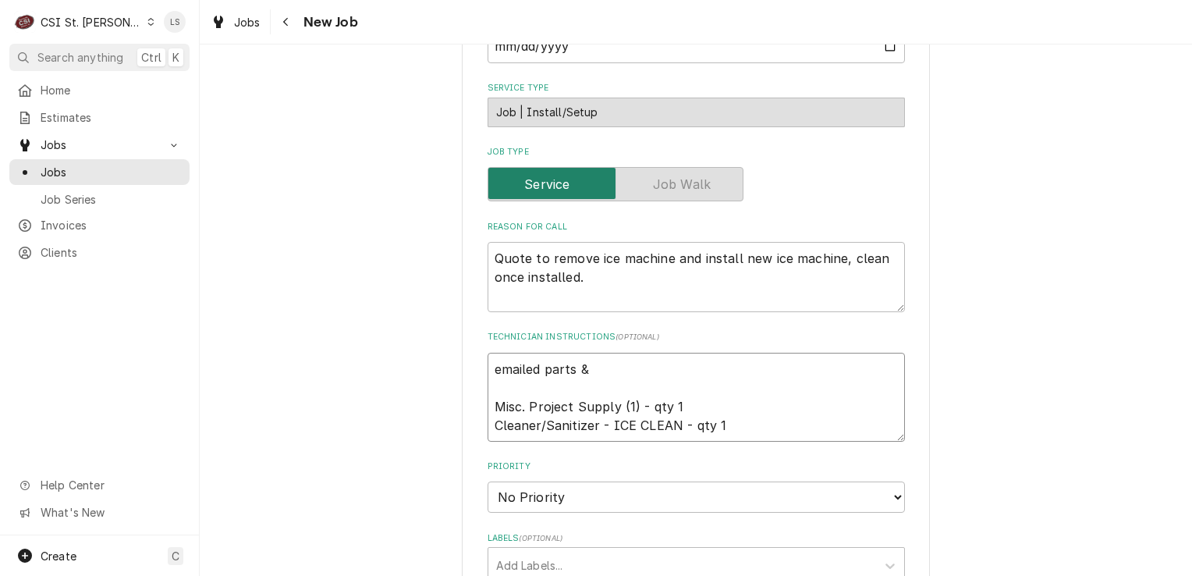
type textarea "emailed parts & Misc. Project Supply (1) - qty 1 Cleaner/Sanitizer - ICE CLEAN …"
type textarea "x"
type textarea "emailed parts & d Misc. Project Supply (1) - qty 1 Cleaner/Sanitizer - ICE CLEA…"
type textarea "x"
type textarea "emailed parts & da Misc. Project Supply (1) - qty 1 Cleaner/Sanitizer - ICE CLE…"
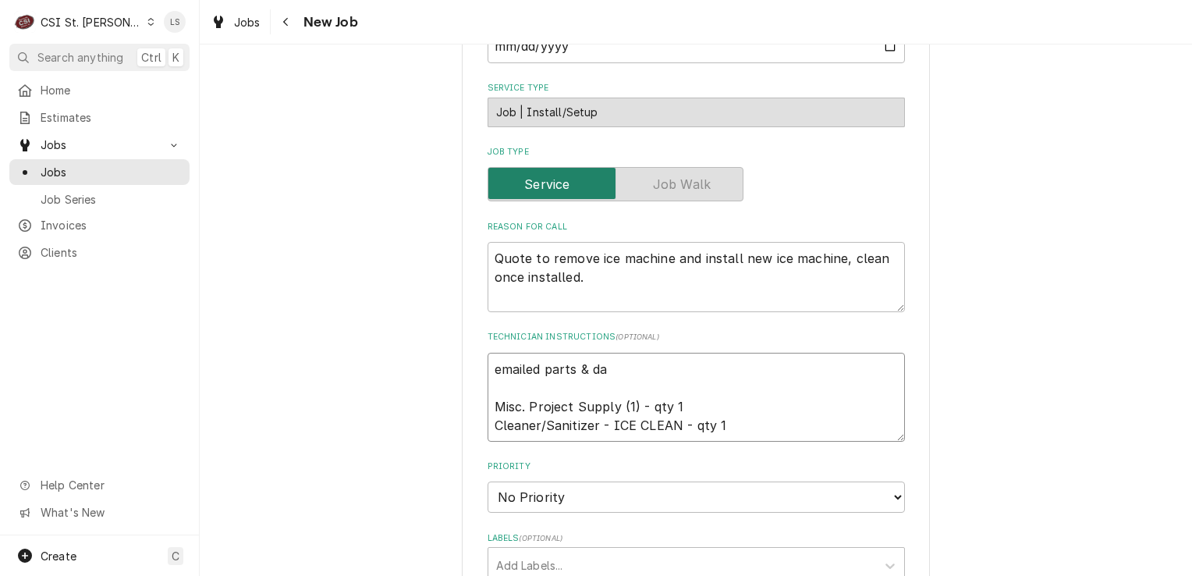
type textarea "x"
type textarea "emailed parts & dav Misc. Project Supply (1) - qty 1 Cleaner/Sanitizer - ICE CL…"
type textarea "x"
type textarea "emailed parts & dave Misc. Project Supply (1) - qty 1 Cleaner/Sanitizer - ICE C…"
type textarea "x"
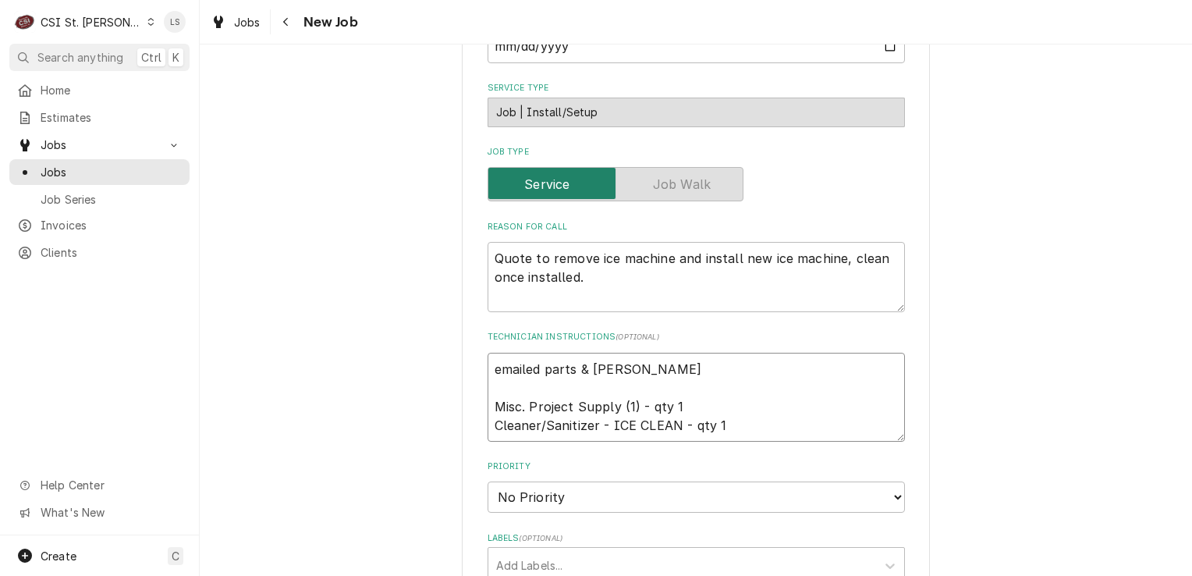
type textarea "emailed parts & dave Misc. Project Supply (1) - qty 1 Cleaner/Sanitizer - ICE C…"
type textarea "x"
type textarea "emailed parts & dave L Misc. Project Supply (1) - qty 1 Cleaner/Sanitizer - ICE…"
type textarea "x"
type textarea "emailed parts & dave Misc. Project Supply (1) - qty 1 Cleaner/Sanitizer - ICE C…"
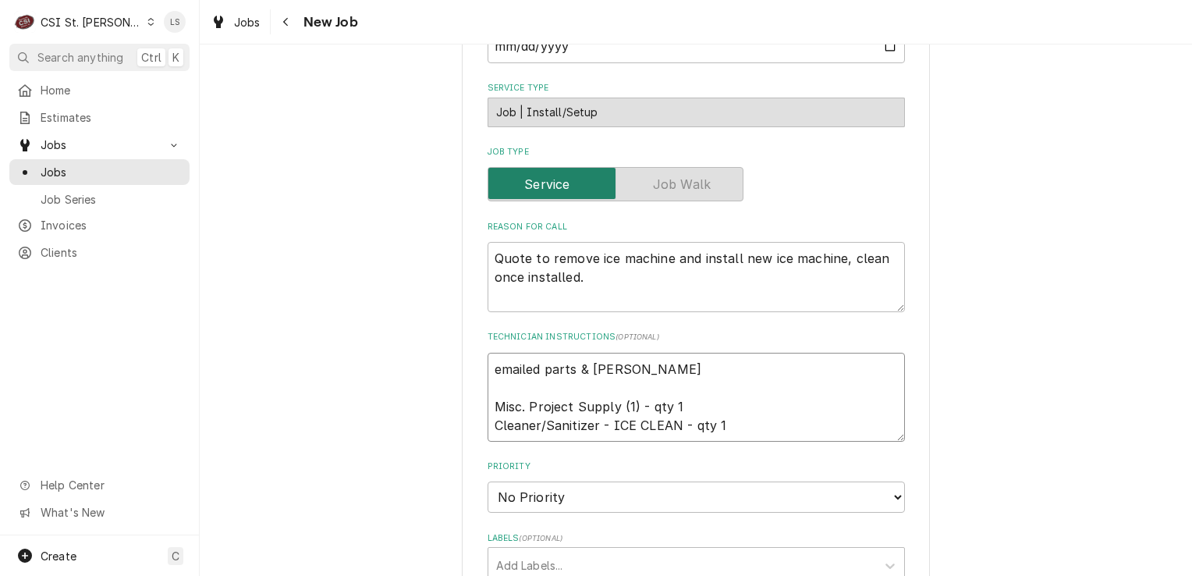
type textarea "x"
type textarea "emailed parts & dave Misc. Project Supply (1) - qty 1 Cleaner/Sanitizer - ICE C…"
type textarea "x"
type textarea "emailed parts & dav Misc. Project Supply (1) - qty 1 Cleaner/Sanitizer - ICE CL…"
type textarea "x"
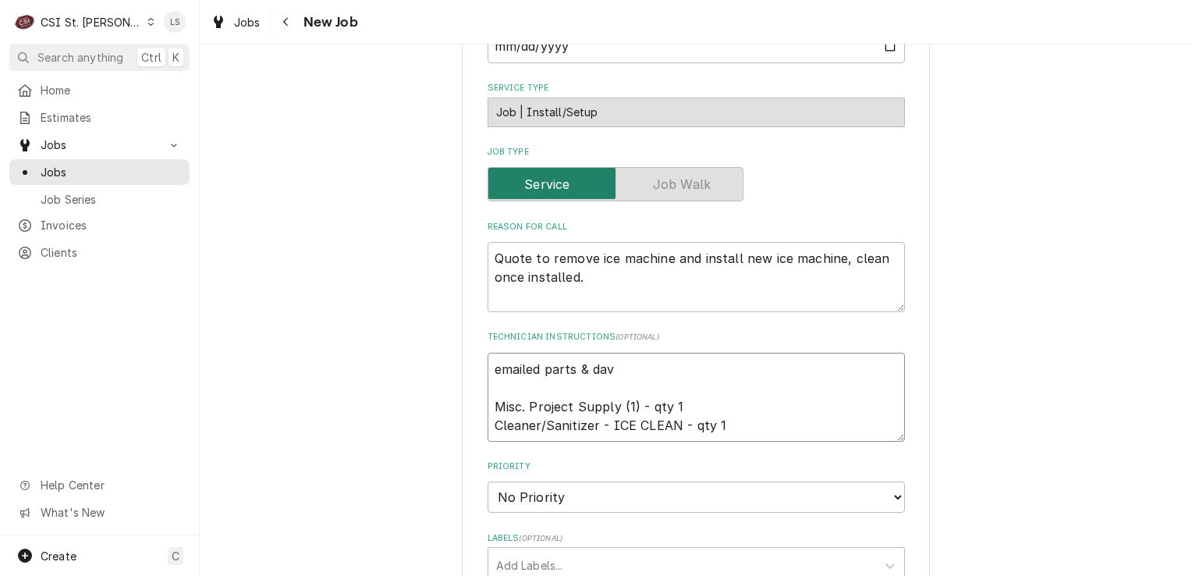
type textarea "emailed parts & da Misc. Project Supply (1) - qty 1 Cleaner/Sanitizer - ICE CLE…"
type textarea "x"
type textarea "emailed parts & d Misc. Project Supply (1) - qty 1 Cleaner/Sanitizer - ICE CLEA…"
type textarea "x"
type textarea "emailed parts & Misc. Project Supply (1) - qty 1 Cleaner/Sanitizer - ICE CLEAN …"
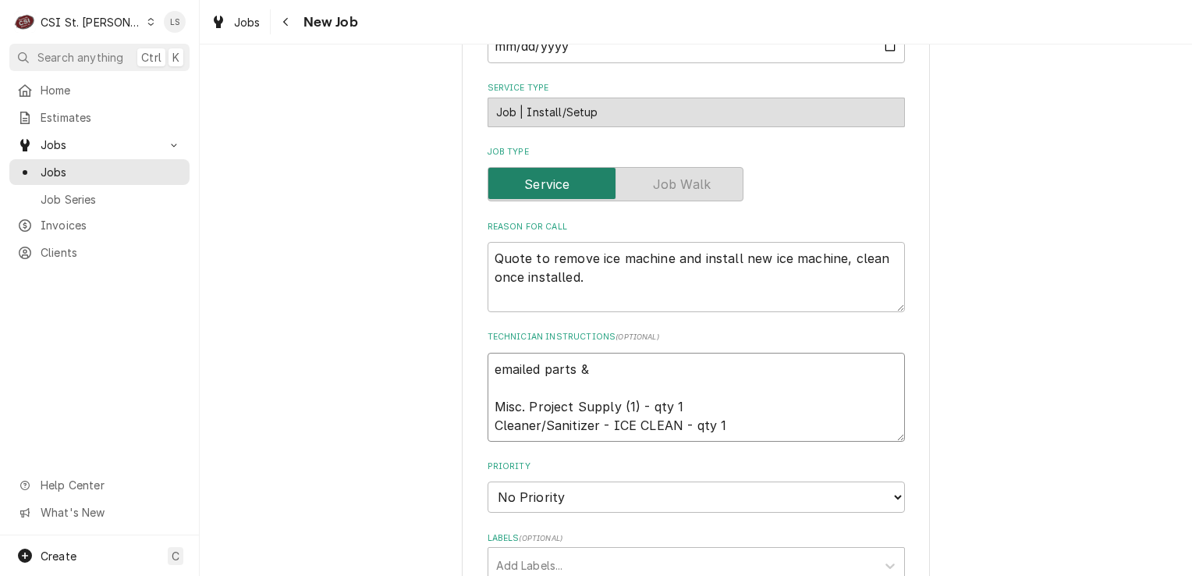
type textarea "x"
type textarea "emailed parts & D Misc. Project Supply (1) - qty 1 Cleaner/Sanitizer - ICE CLEA…"
type textarea "x"
type textarea "emailed parts & Da Misc. Project Supply (1) - qty 1 Cleaner/Sanitizer - ICE CLE…"
type textarea "x"
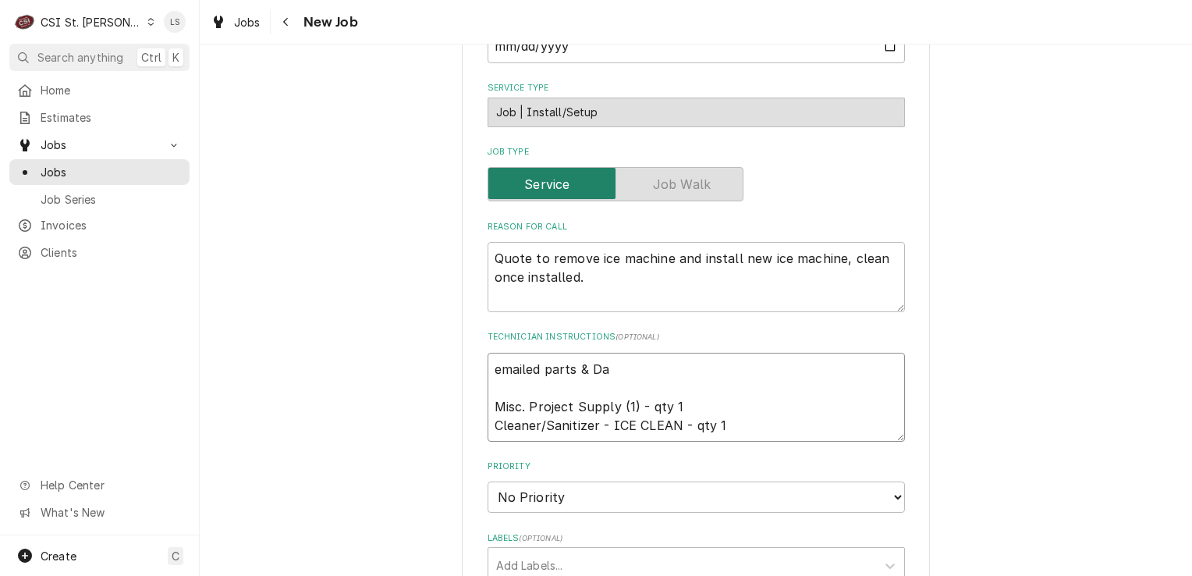
type textarea "emailed parts & Dav Misc. Project Supply (1) - qty 1 Cleaner/Sanitizer - ICE CL…"
type textarea "x"
type textarea "emailed parts & Dave Misc. Project Supply (1) - qty 1 Cleaner/Sanitizer - ICE C…"
type textarea "x"
type textarea "emailed parts & Dave Misc. Project Supply (1) - qty 1 Cleaner/Sanitizer - ICE C…"
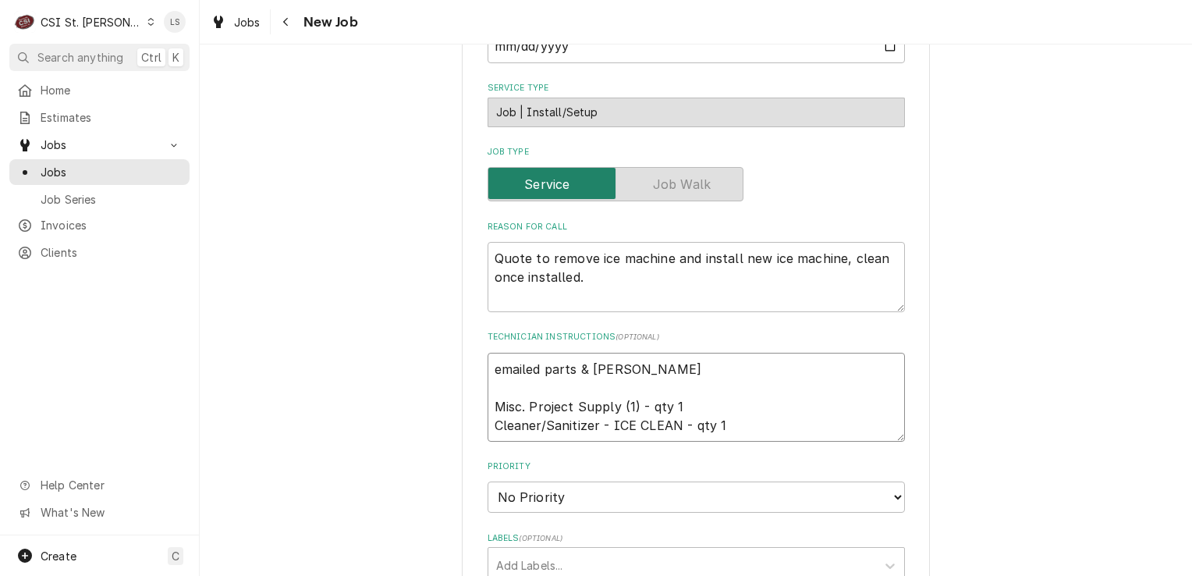
type textarea "x"
type textarea "emailed parts & Dave L Misc. Project Supply (1) - qty 1 Cleaner/Sanitizer - ICE…"
type textarea "x"
type textarea "emailed parts & Dave L Misc. Project Supply (1) - qty 1 Cleaner/Sanitizer - ICE…"
type textarea "x"
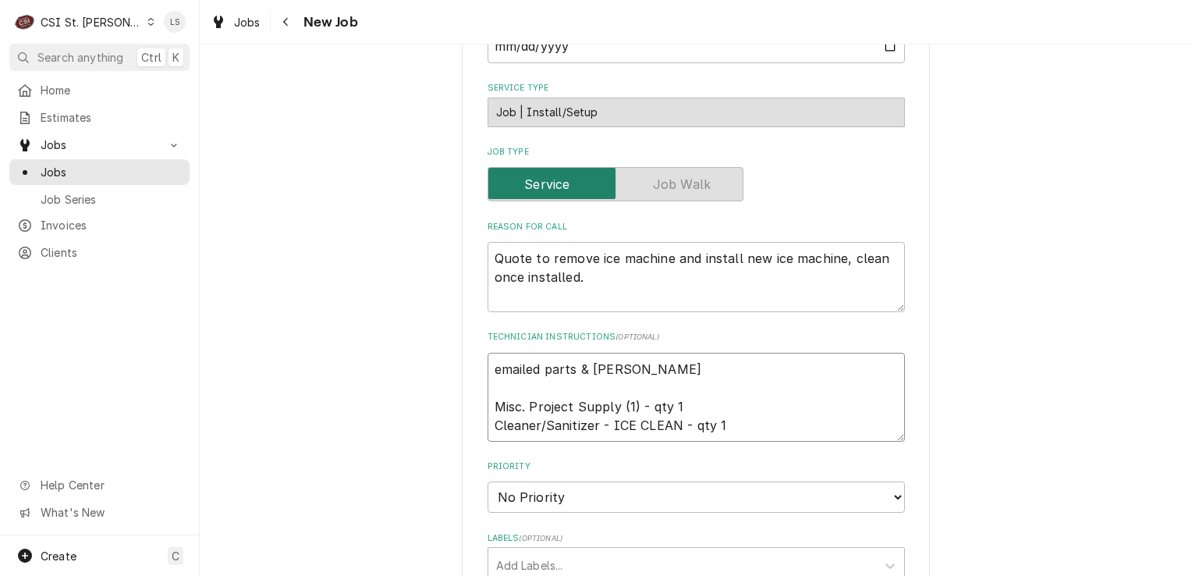
type textarea "emailed parts & Dave L - Misc. Project Supply (1) - qty 1 Cleaner/Sanitizer - I…"
type textarea "x"
type textarea "emailed parts & Dave L - Misc. Project Supply (1) - qty 1 Cleaner/Sanitizer - I…"
type textarea "x"
type textarea "emailed parts & Dave L - 8 Misc. Project Supply (1) - qty 1 Cleaner/Sanitizer -…"
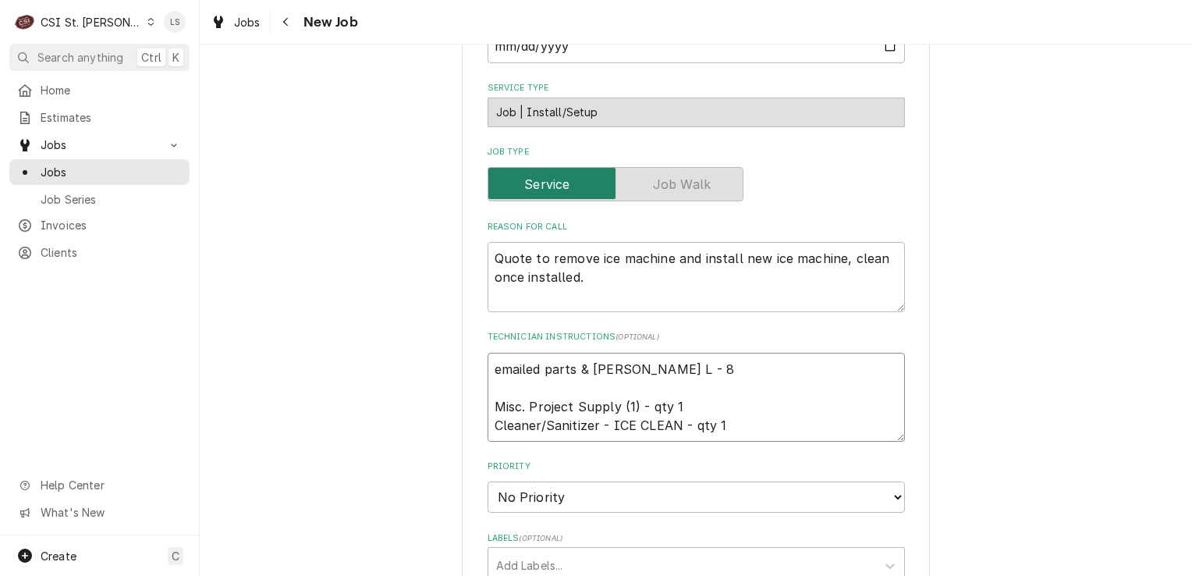
type textarea "x"
type textarea "emailed parts & Dave L - 8/ Misc. Project Supply (1) - qty 1 Cleaner/Sanitizer …"
type textarea "x"
type textarea "emailed parts & Dave L - 8/2 Misc. Project Supply (1) - qty 1 Cleaner/Sanitizer…"
type textarea "x"
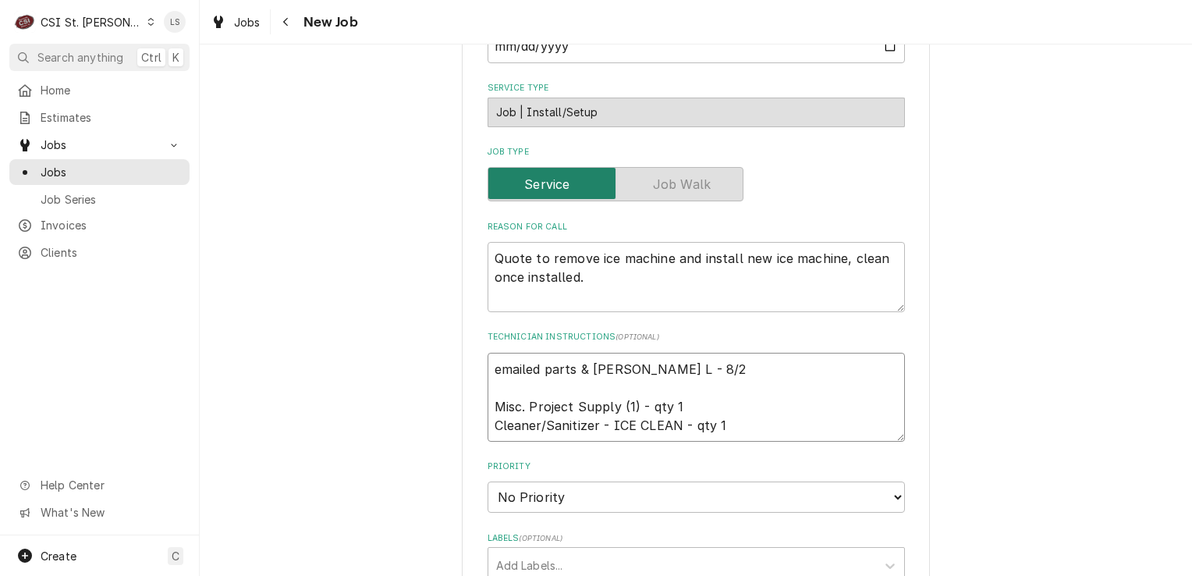
type textarea "emailed parts & Dave L - 8/25 Misc. Project Supply (1) - qty 1 Cleaner/Sanitize…"
type textarea "x"
type textarea "emailed parts & Dave L - 8/25 Misc. Project Supply (1) - qty 1 Cleaner/Sanitize…"
type textarea "x"
type textarea "emailed parts & Dave L - 8/25 - Misc. Project Supply (1) - qty 1 Cleaner/Saniti…"
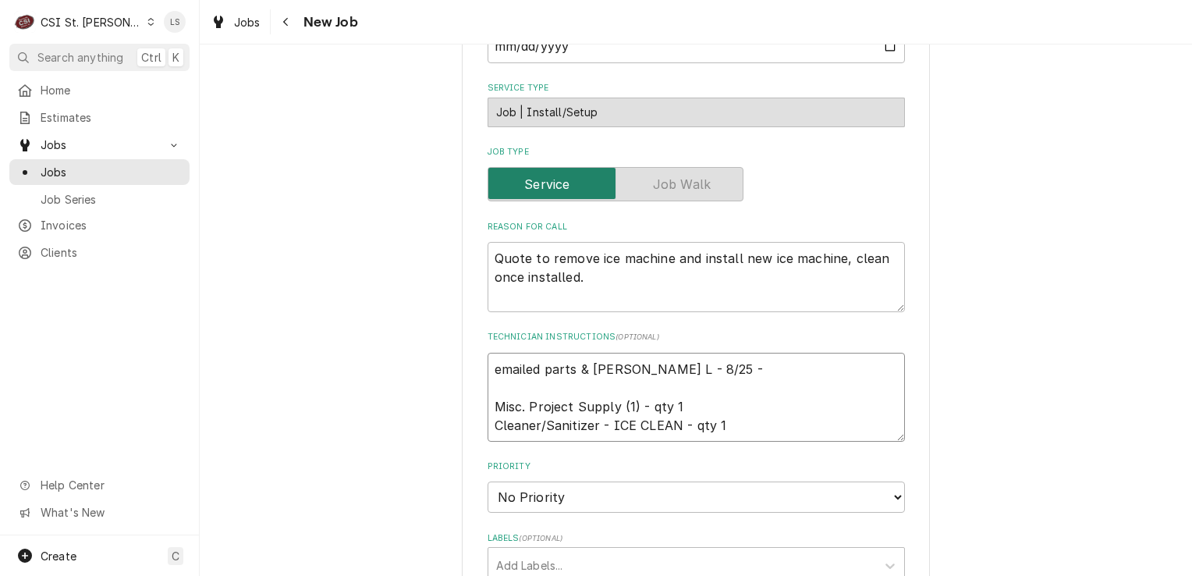
type textarea "x"
type textarea "emailed parts & Dave L - 8/25 - Misc. Project Supply (1) - qty 1 Cleaner/Saniti…"
type textarea "x"
type textarea "emailed parts & Dave L - 8/25 - L Misc. Project Supply (1) - qty 1 Cleaner/Sani…"
type textarea "x"
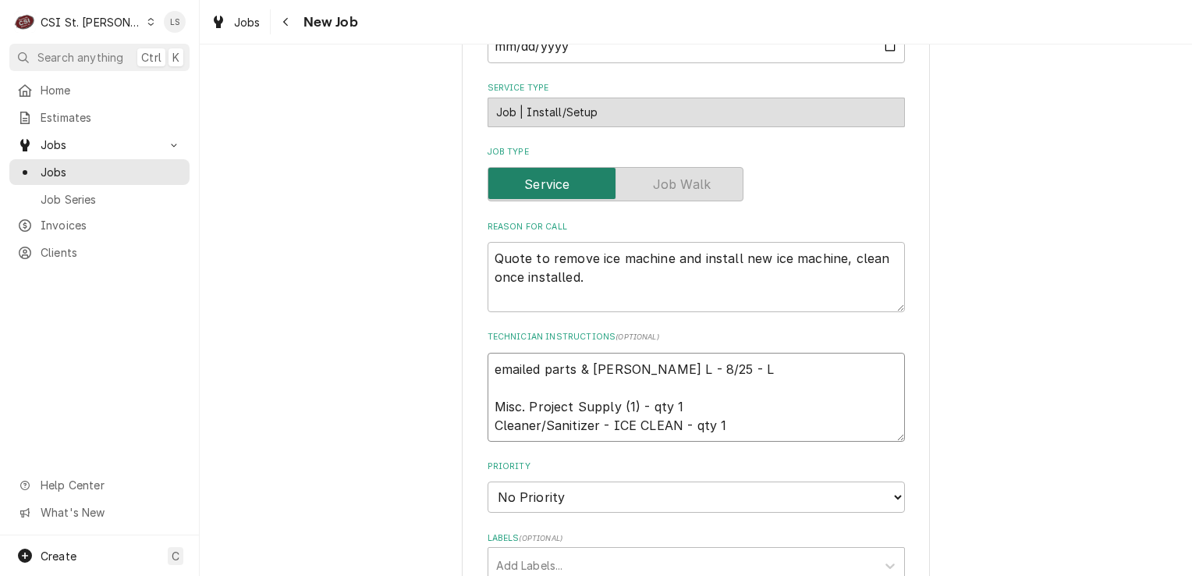
type textarea "emailed parts & Dave L - 8/25 - LS Misc. Project Supply (1) - qty 1 Cleaner/San…"
type textarea "x"
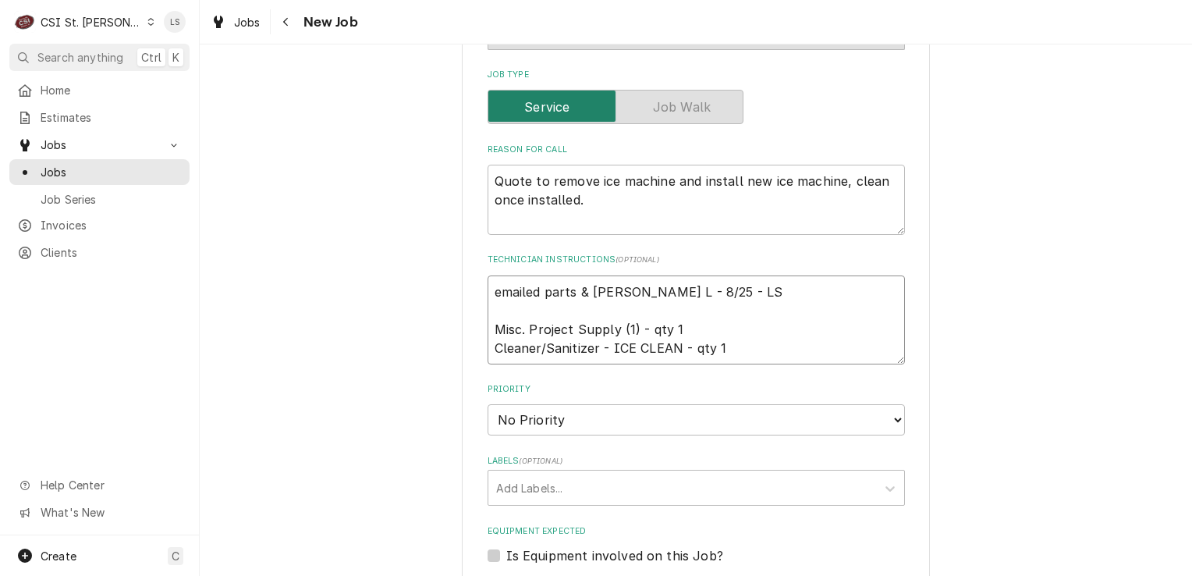
scroll to position [702, 0]
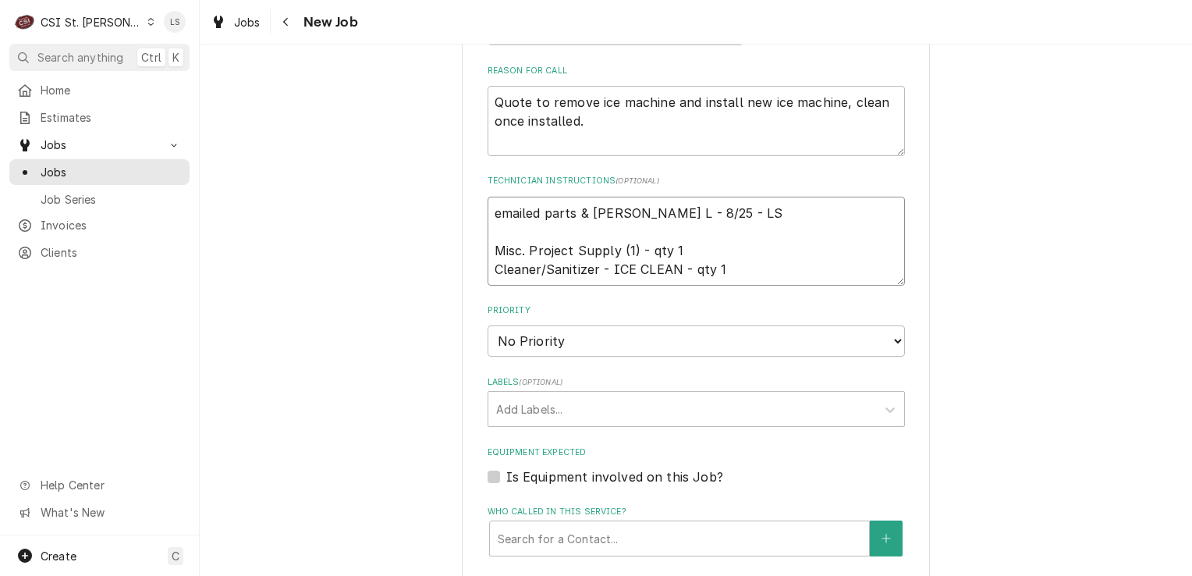
type textarea "emailed parts & Dave L - 8/25 - LS Misc. Project Supply (1) - qty 1 Cleaner/San…"
click at [512, 346] on select "No Priority Urgent High Medium Low" at bounding box center [696, 340] width 417 height 31
select select "4"
click at [488, 325] on select "No Priority Urgent High Medium Low" at bounding box center [696, 340] width 417 height 31
click at [496, 406] on div "Labels" at bounding box center [682, 409] width 372 height 28
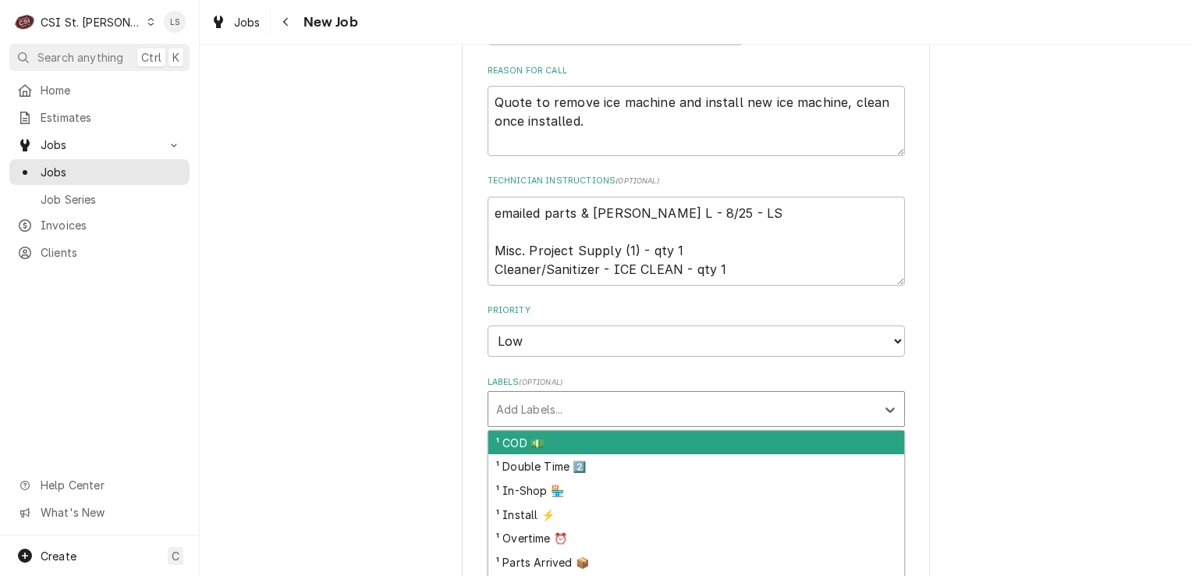
type textarea "x"
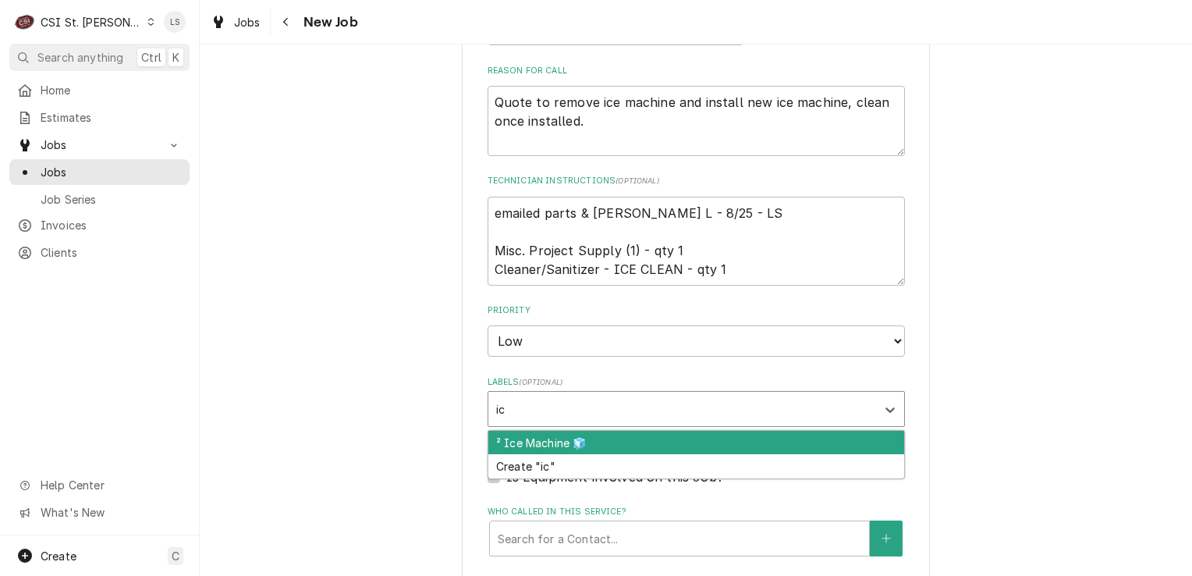
type input "i"
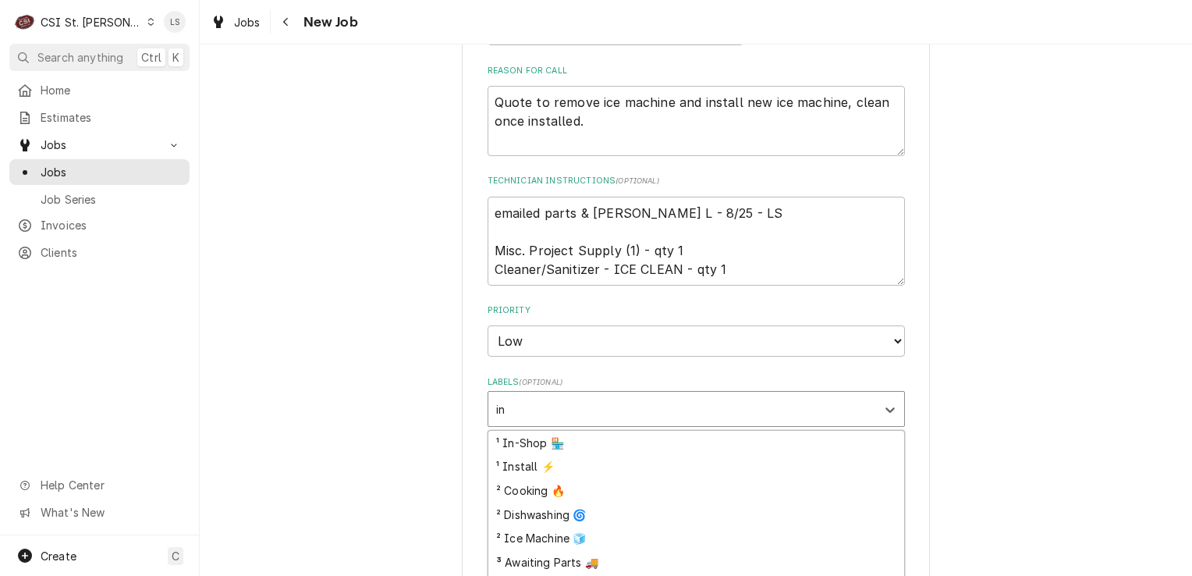
scroll to position [42, 0]
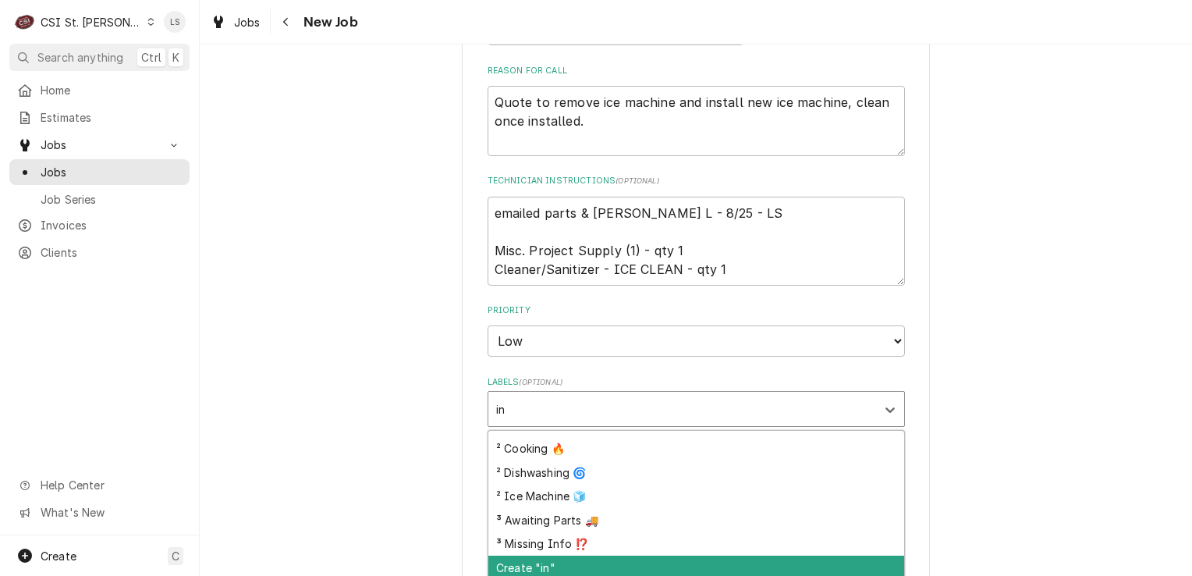
type input "i"
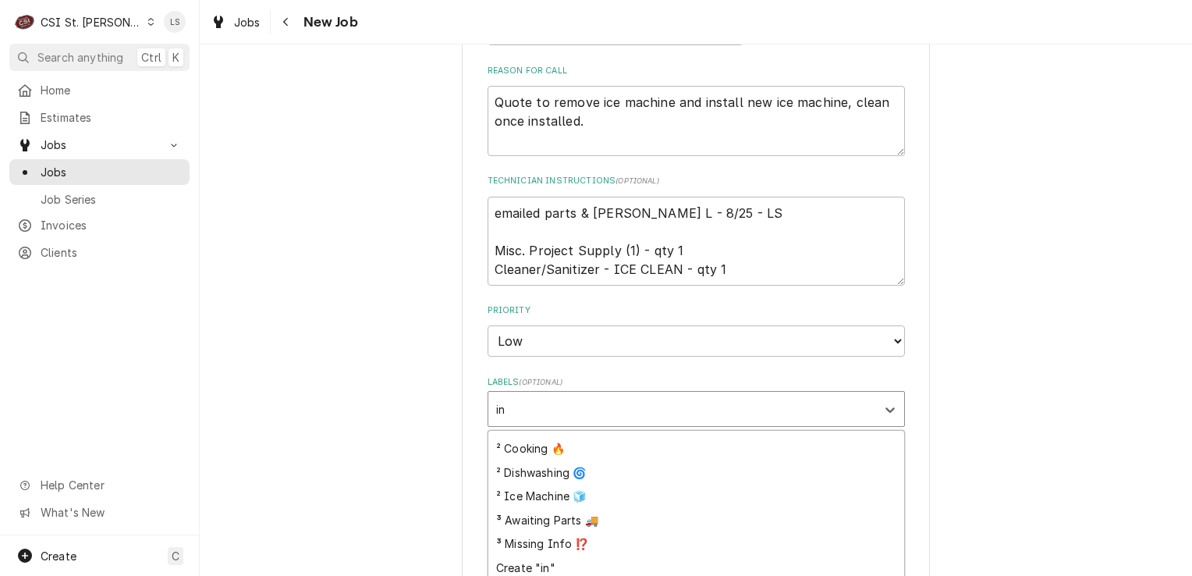
type input "ins"
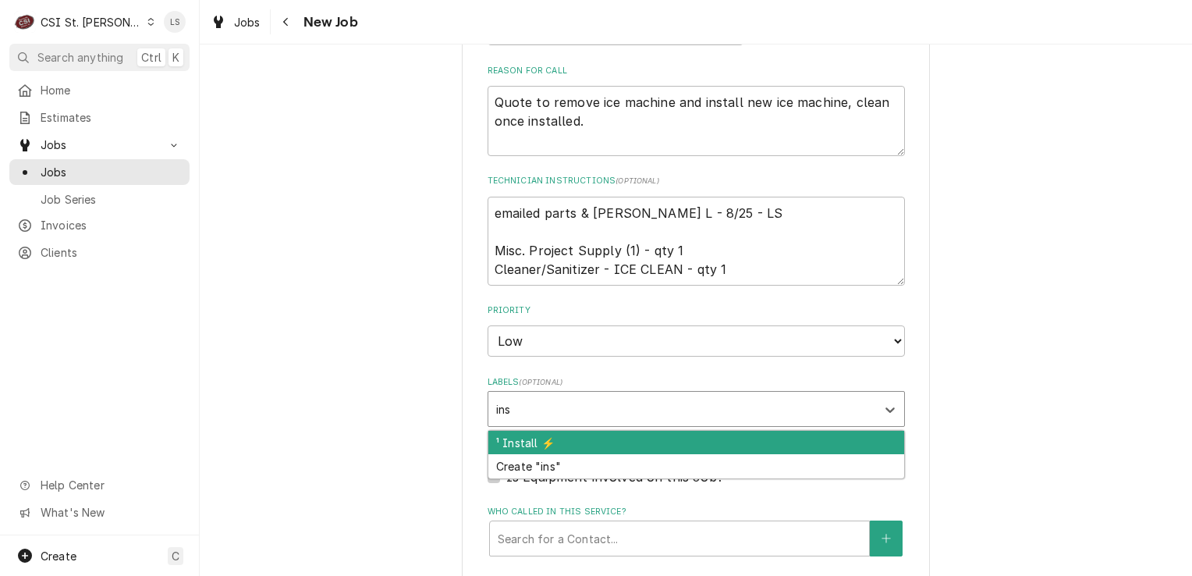
type textarea "x"
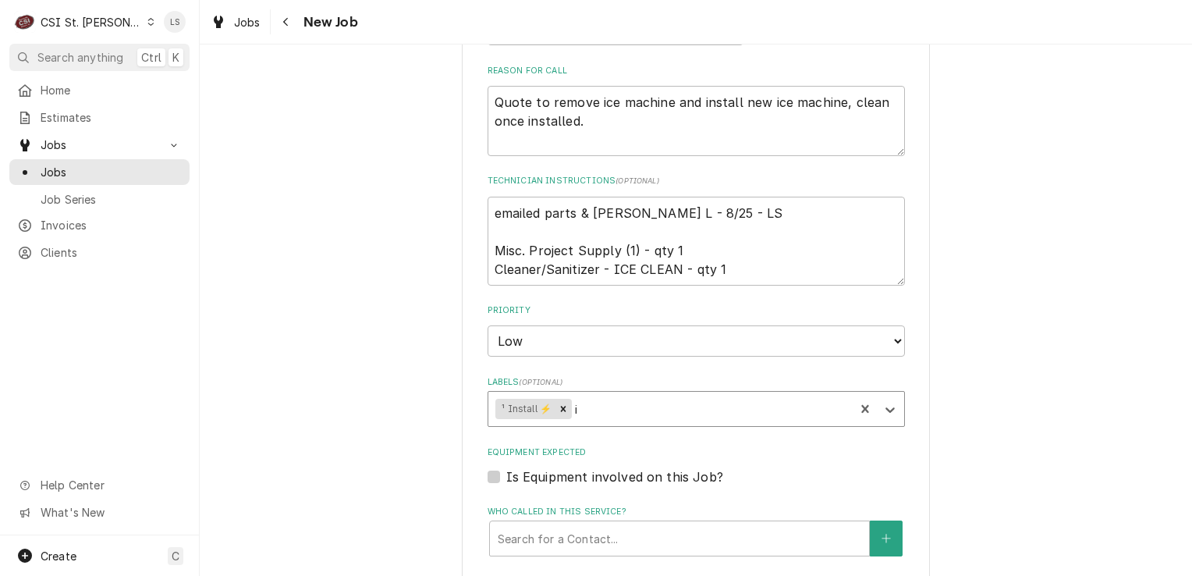
type input "ic"
type textarea "x"
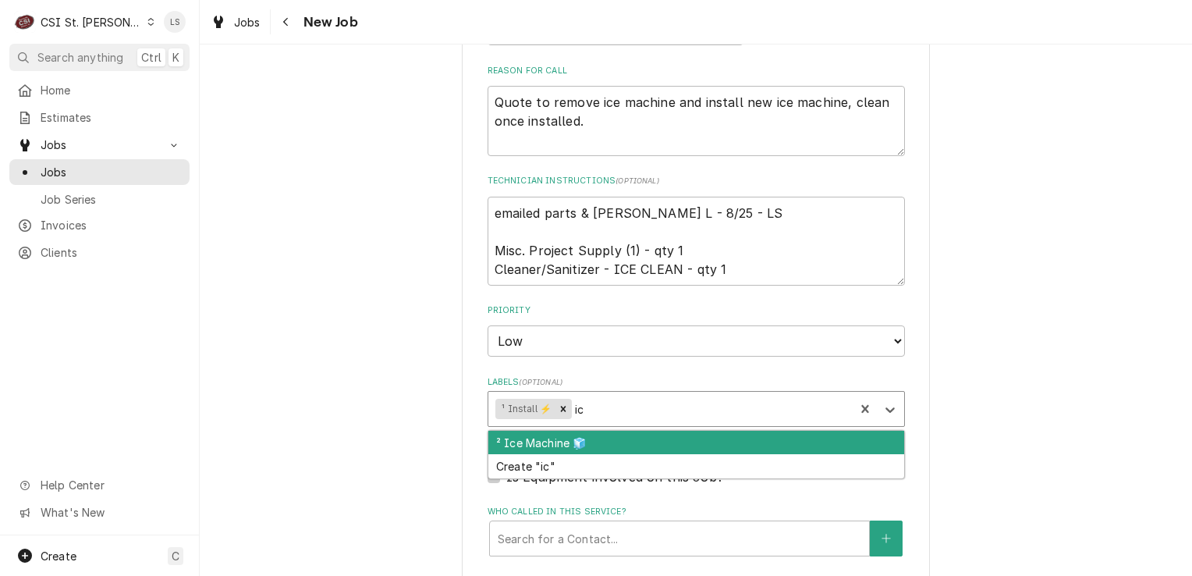
type input "ice"
type textarea "x"
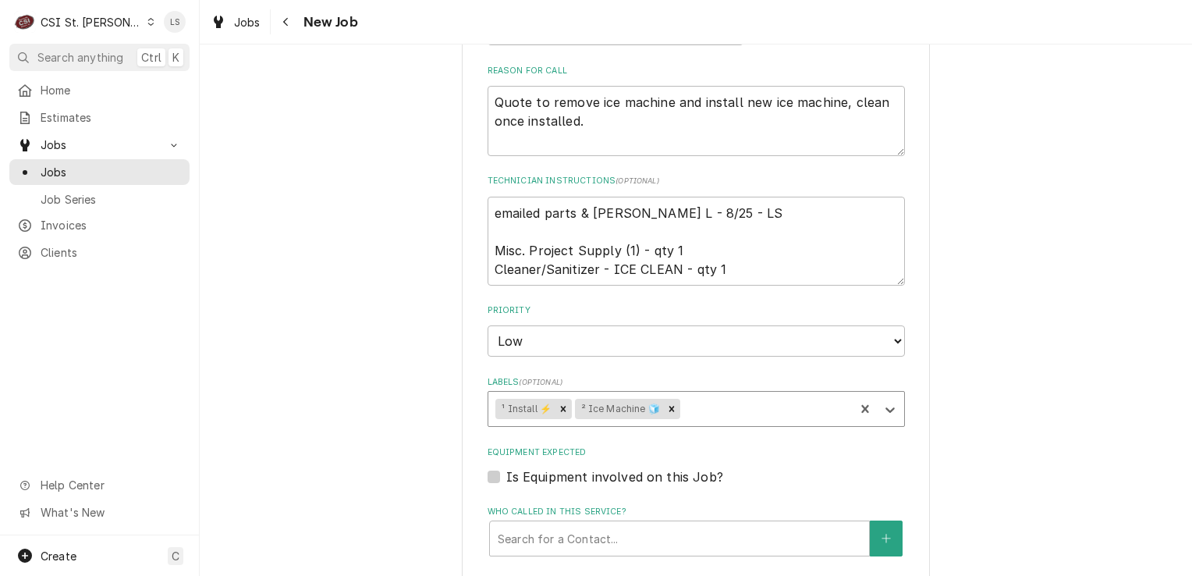
type input "a"
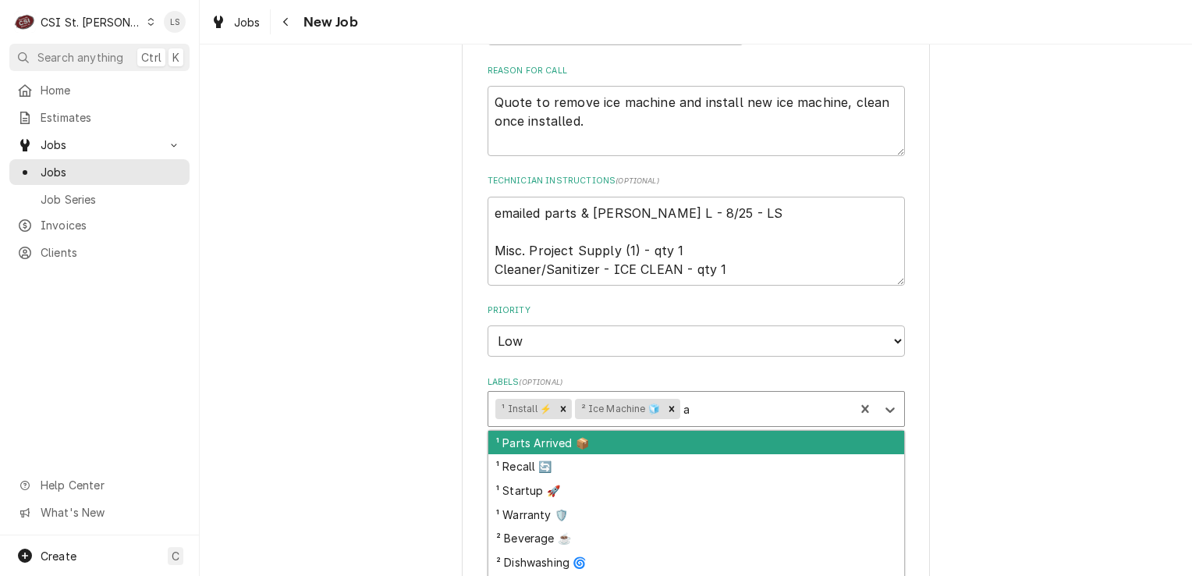
type textarea "x"
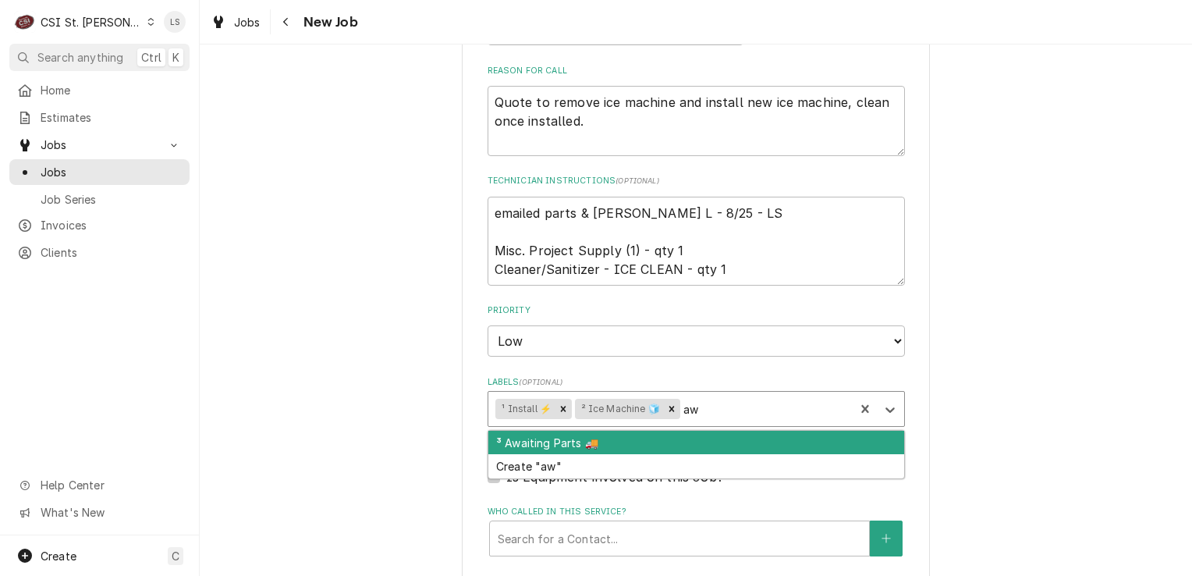
type input "awa"
type textarea "x"
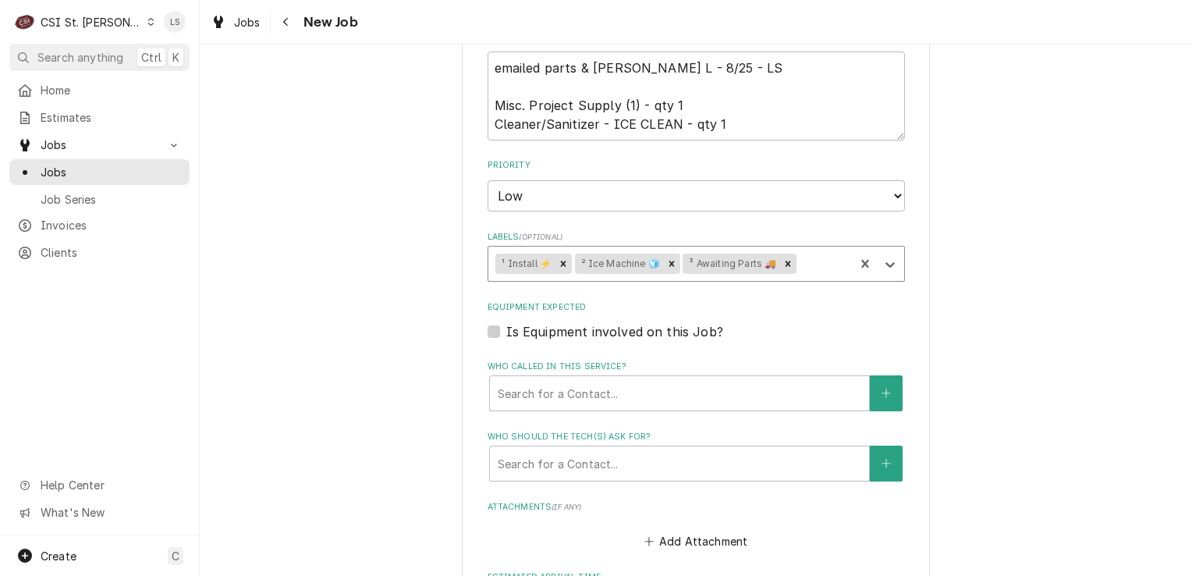
scroll to position [1014, 0]
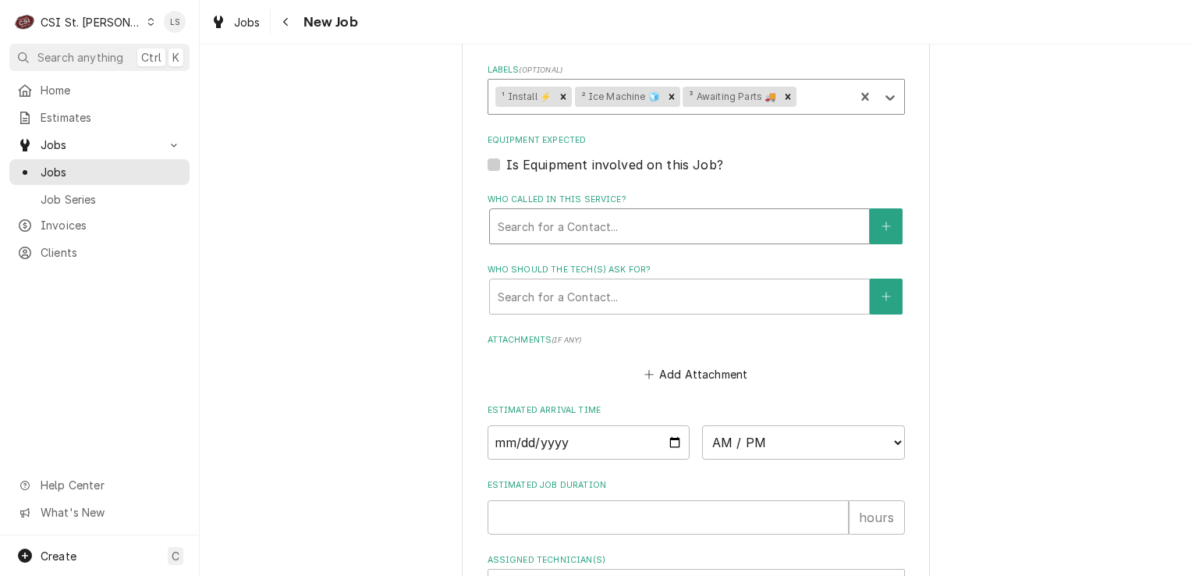
click at [560, 226] on div "Who called in this service?" at bounding box center [679, 226] width 363 height 28
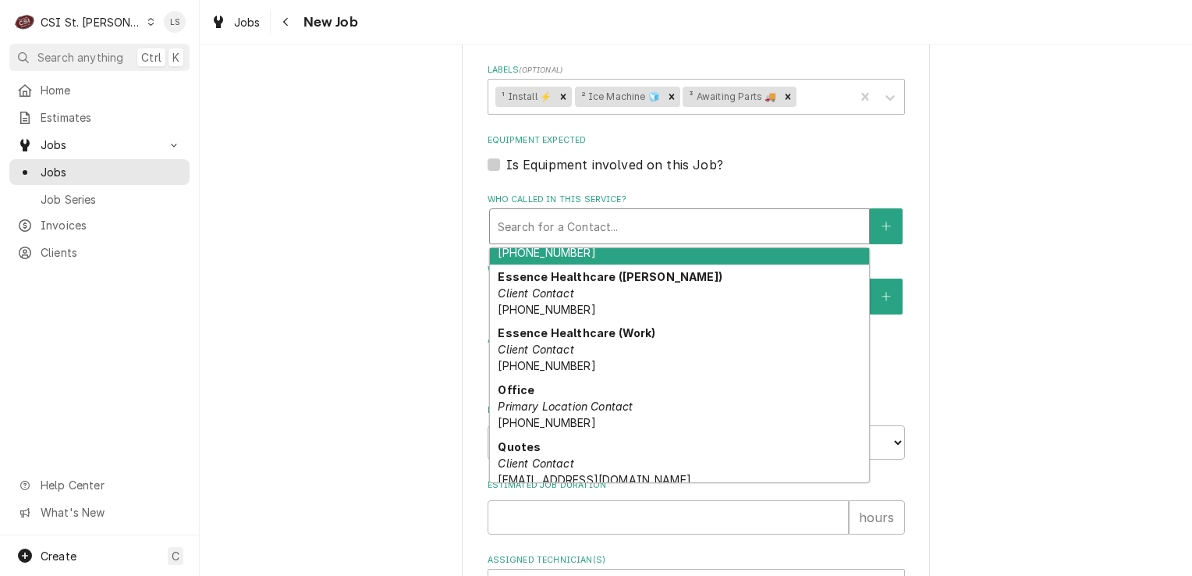
scroll to position [162, 0]
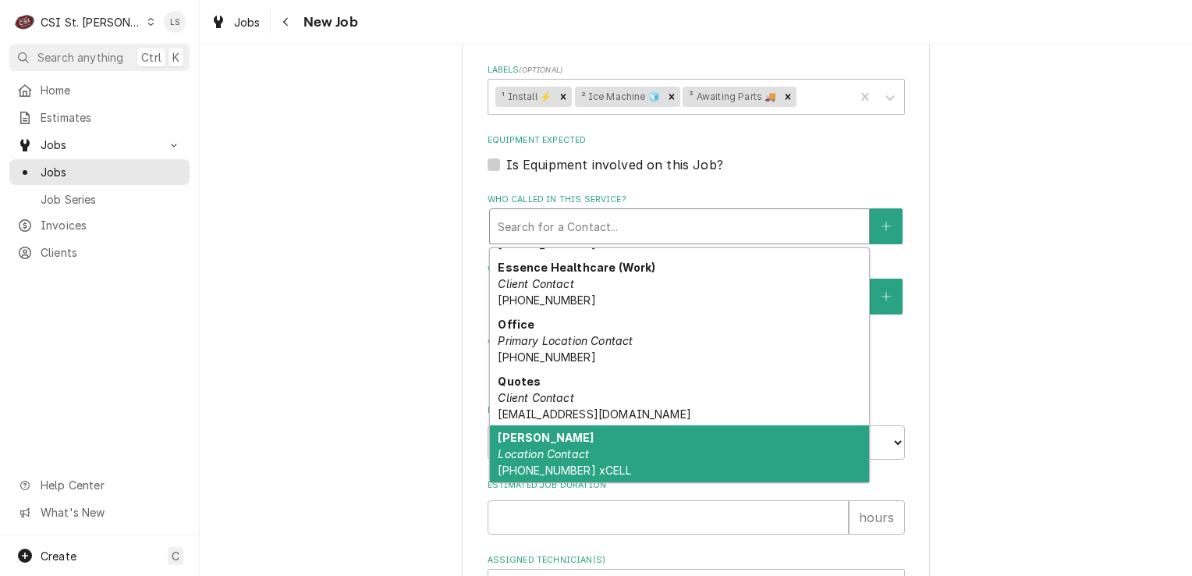
click at [558, 454] on em "Location Contact" at bounding box center [543, 453] width 91 height 13
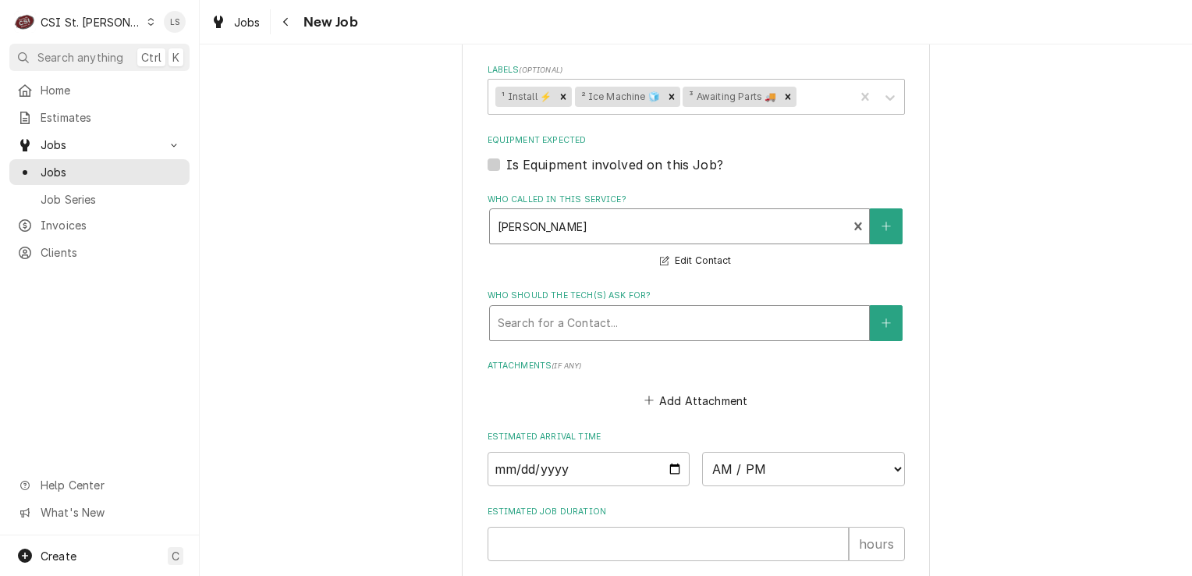
click at [562, 314] on div "Who should the tech(s) ask for?" at bounding box center [679, 323] width 363 height 28
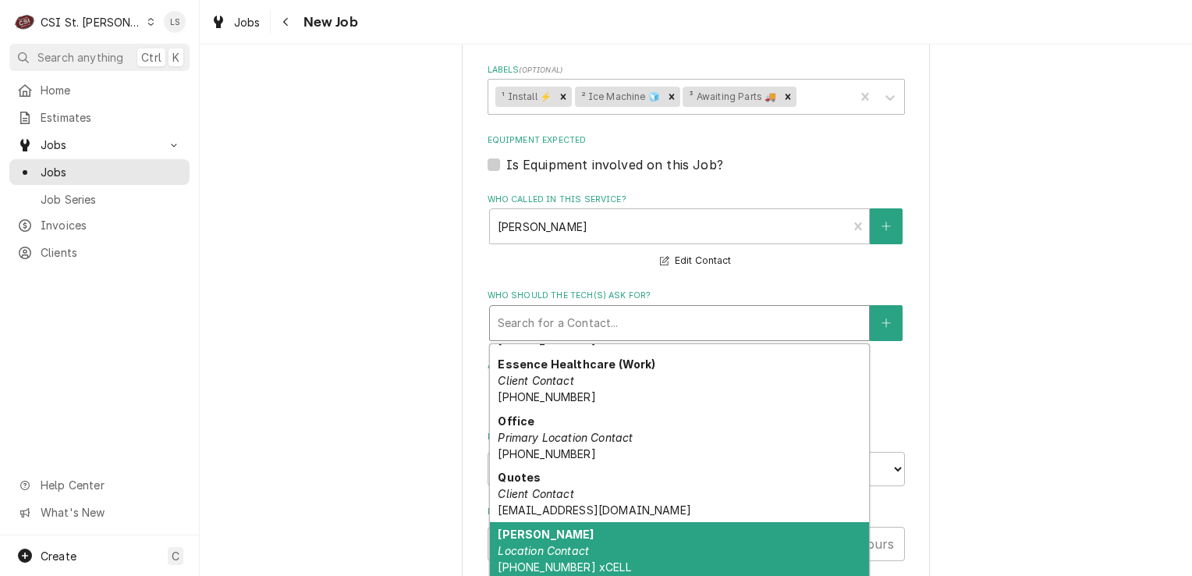
drag, startPoint x: 550, startPoint y: 539, endPoint x: 693, endPoint y: 552, distance: 144.1
click at [550, 544] on em "Location Contact" at bounding box center [543, 550] width 91 height 13
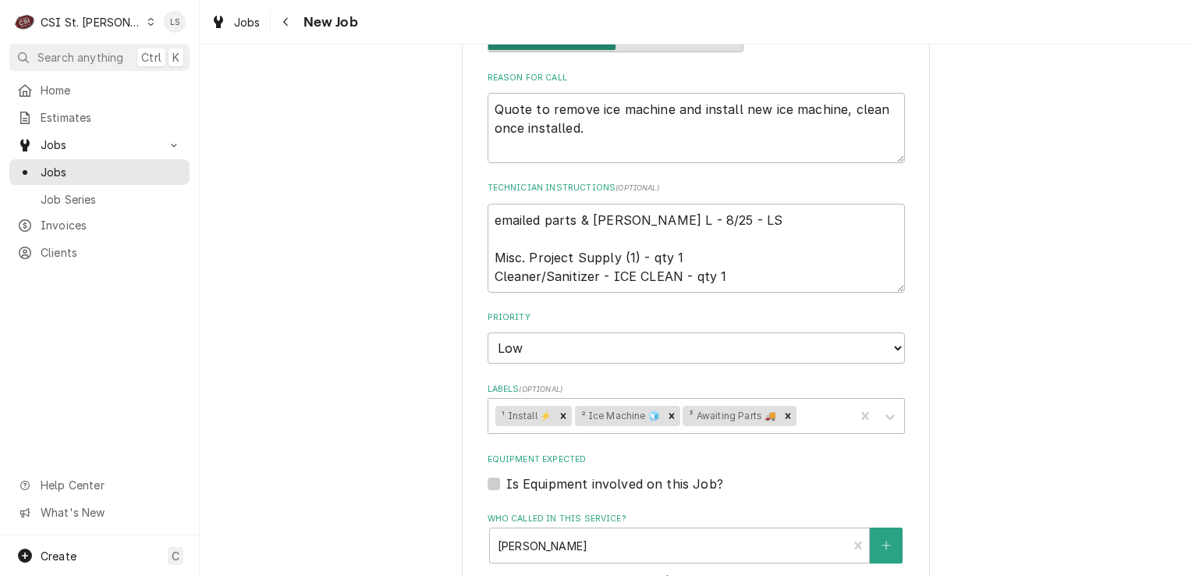
scroll to position [678, 0]
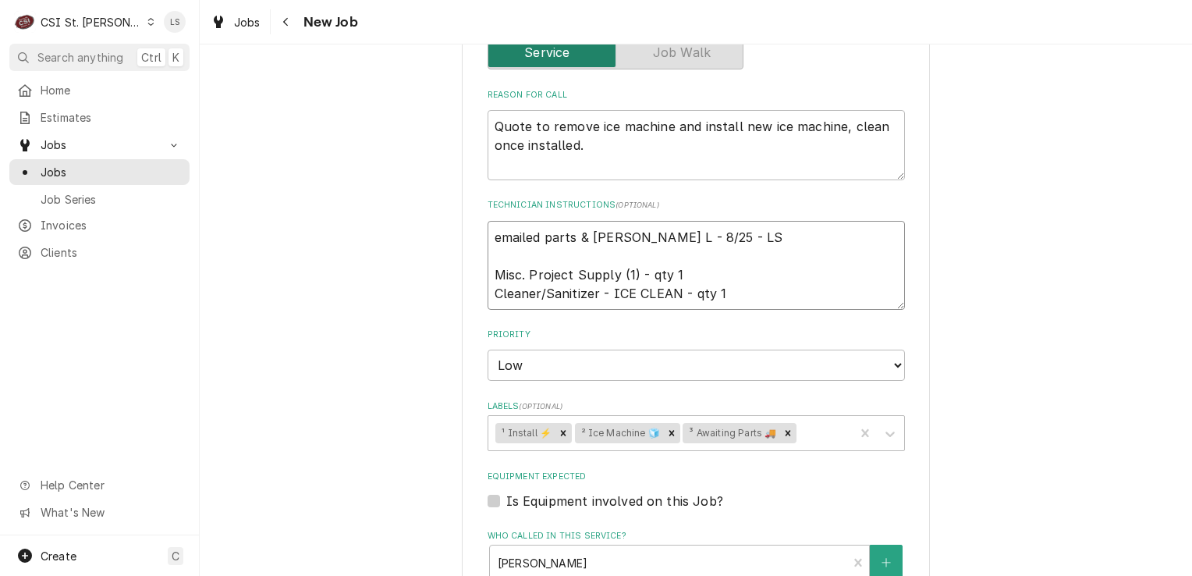
click at [744, 291] on textarea "emailed parts & Dave L - 8/25 - LS Misc. Project Supply (1) - qty 1 Cleaner/San…" at bounding box center [696, 265] width 417 height 89
type textarea "x"
type textarea "emailed parts & Dave L - 8/25 - LS Misc. Project Supply (1) - qty 1 Cleaner/San…"
type textarea "x"
type textarea "emailed parts & Dave L - 8/25 - LS Misc. Project Supply (1) - qty 1 Cleaner/San…"
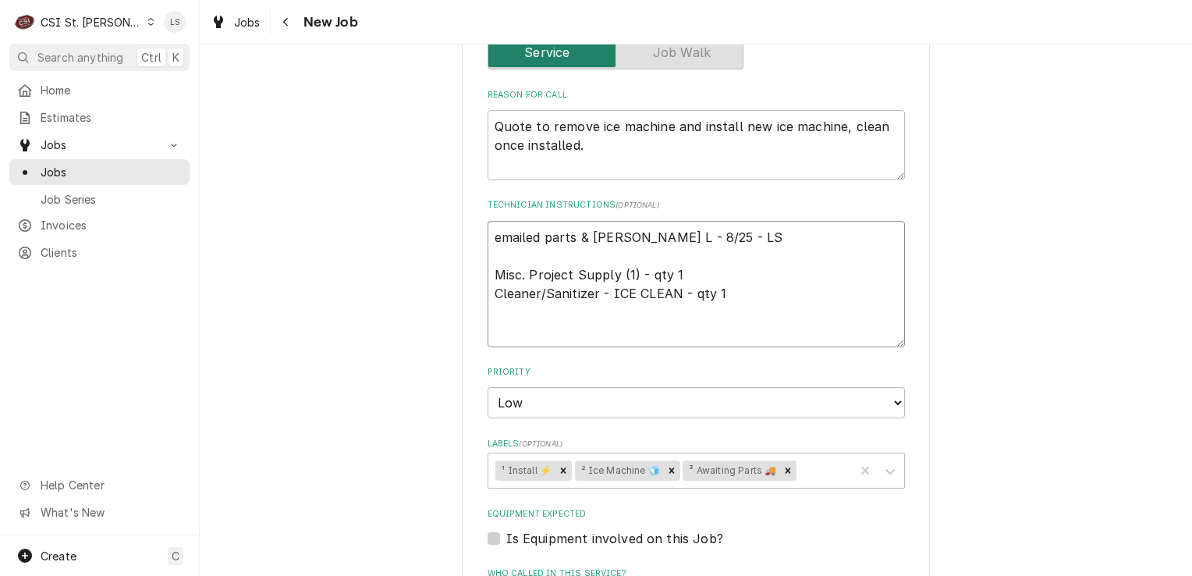
type textarea "x"
type textarea "emailed parts & Dave L - 8/25 - LS Misc. Project Supply (1) - qty 1 Cleaner/San…"
type textarea "x"
type textarea "emailed parts & Dave L - 8/25 - LS Misc. Project Supply (1) - qty 1 Cleaner/San…"
type textarea "x"
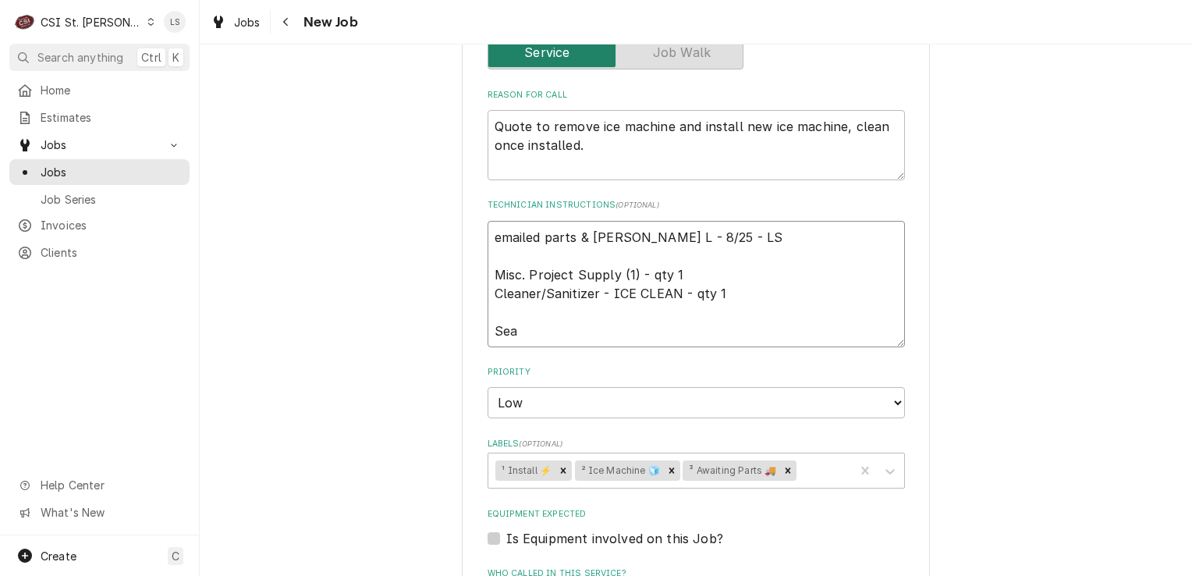
type textarea "emailed parts & Dave L - 8/25 - LS Misc. Project Supply (1) - qty 1 Cleaner/San…"
type textarea "x"
type textarea "emailed parts & Dave L - 8/25 - LS Misc. Project Supply (1) - qty 1 Cleaner/San…"
type textarea "x"
type textarea "emailed parts & Dave L - 8/25 - LS Misc. Project Supply (1) - qty 1 Cleaner/San…"
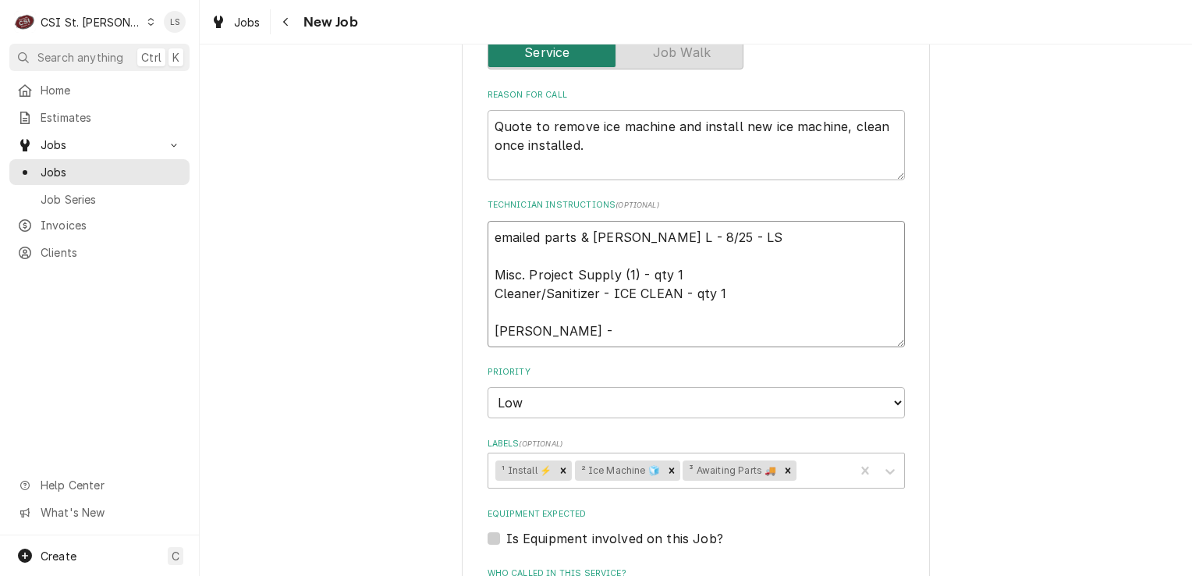
type textarea "x"
type textarea "emailed parts & Dave L - 8/25 - LS Misc. Project Supply (1) - qty 1 Cleaner/San…"
paste textarea "314-495-9927"
type textarea "x"
type textarea "emailed parts & Dave L - 8/25 - LS Misc. Project Supply (1) - qty 1 Cleaner/San…"
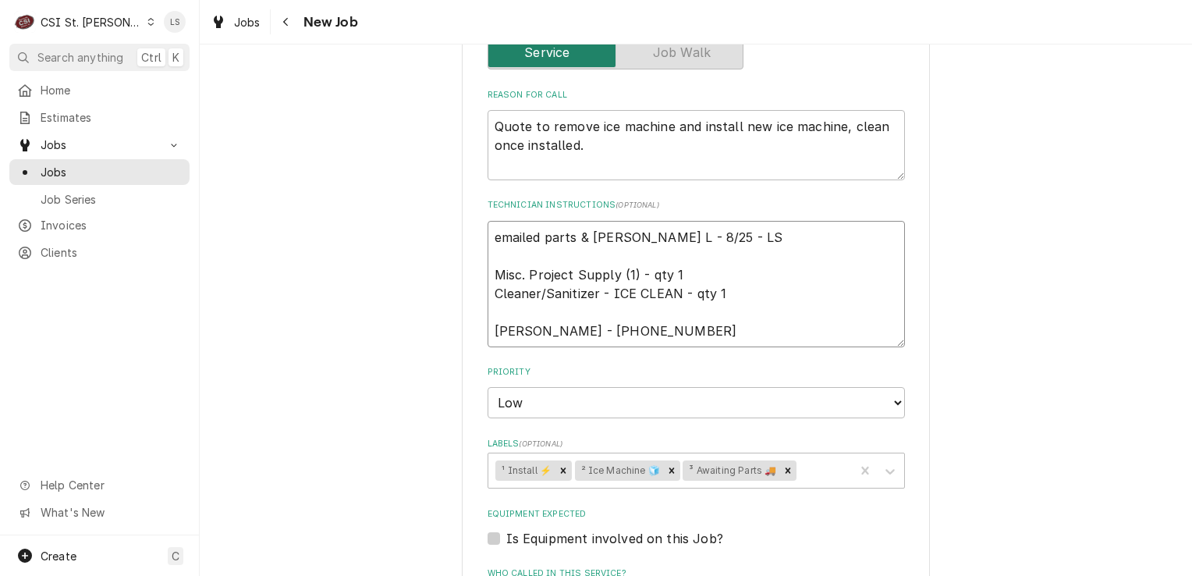
type textarea "x"
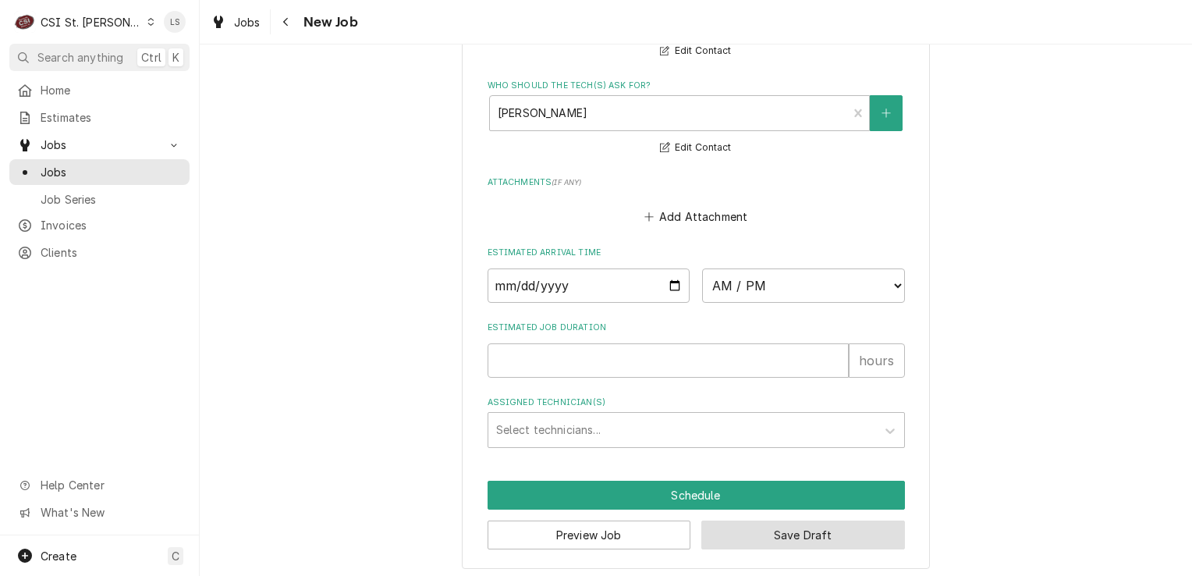
type textarea "emailed parts & Dave L - 8/25 - LS Misc. Project Supply (1) - qty 1 Cleaner/San…"
click at [825, 520] on button "Save Draft" at bounding box center [803, 534] width 204 height 29
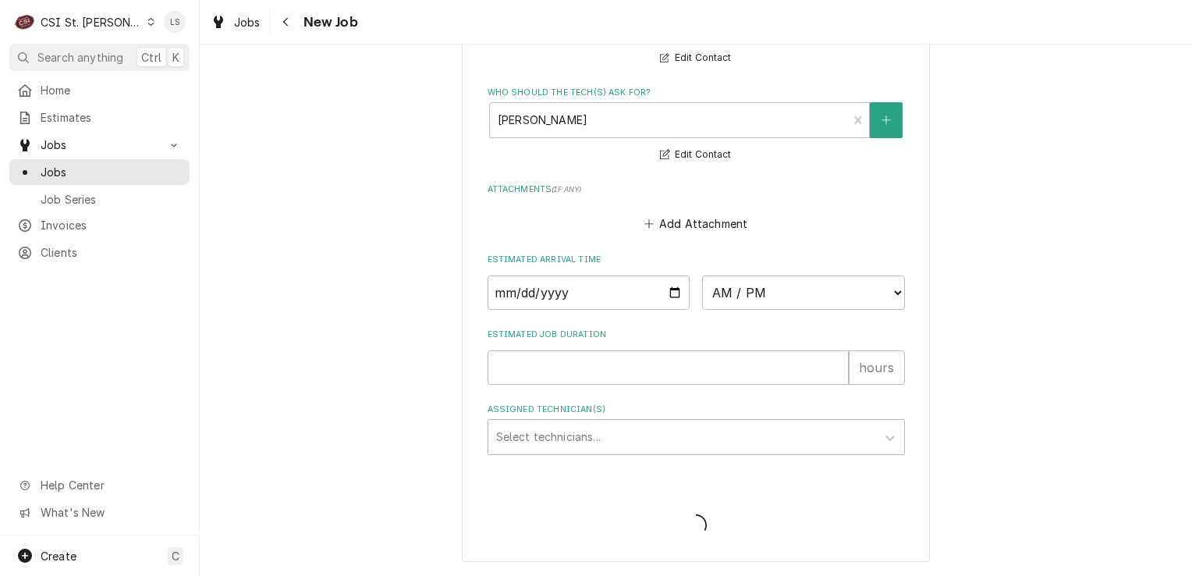
scroll to position [1248, 0]
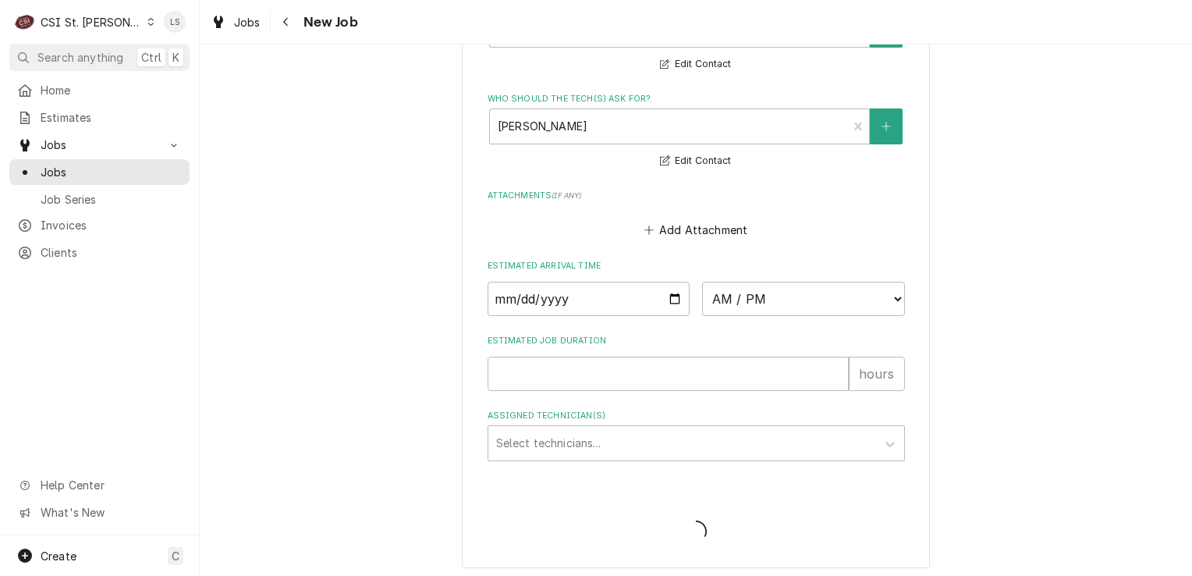
type textarea "x"
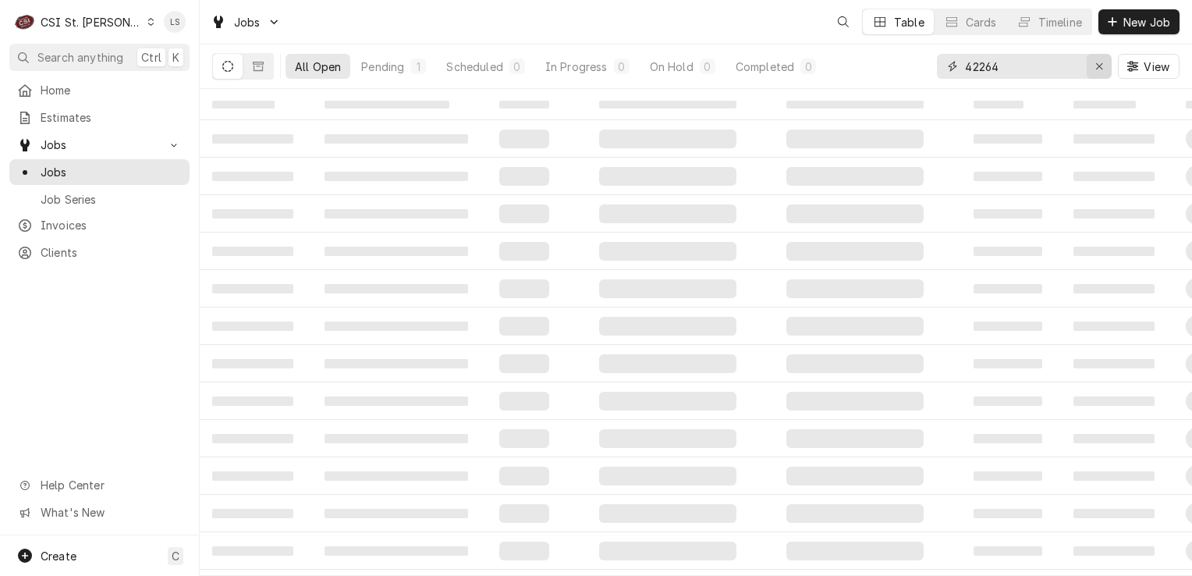
click at [1103, 65] on div "Erase input" at bounding box center [1099, 67] width 16 height 16
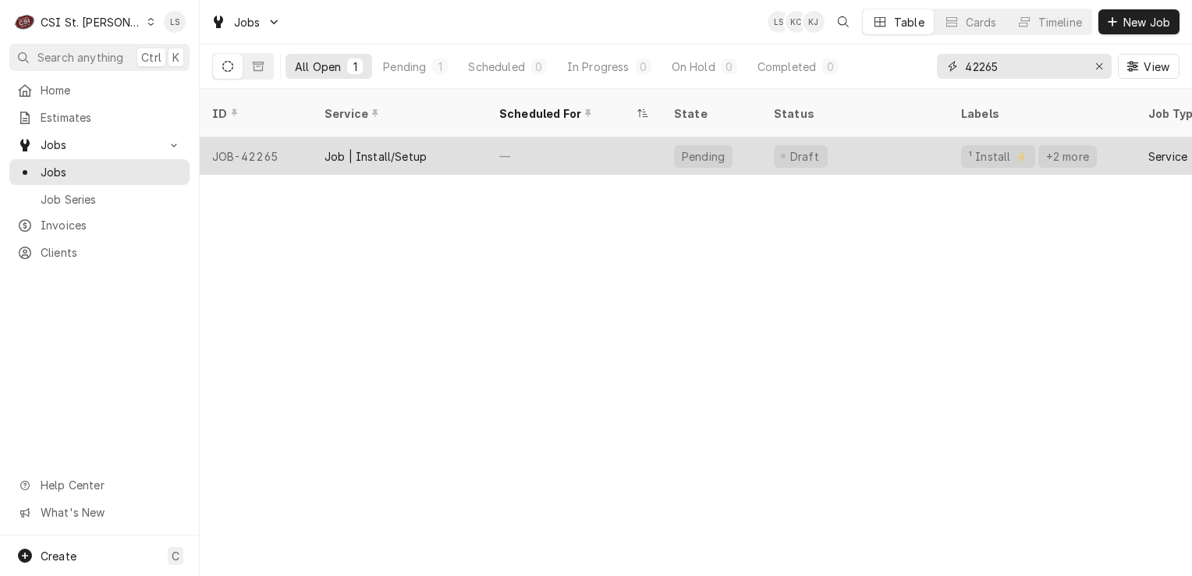
type input "42265"
click at [268, 139] on div "JOB-42265" at bounding box center [256, 155] width 112 height 37
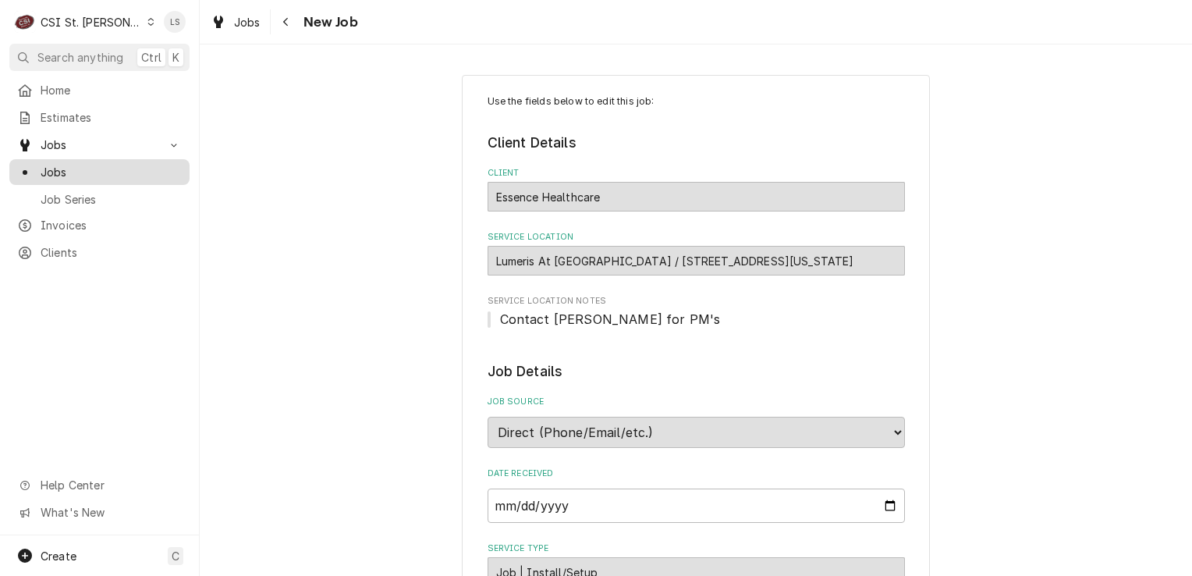
click at [101, 165] on span "Jobs" at bounding box center [111, 172] width 141 height 16
type textarea "x"
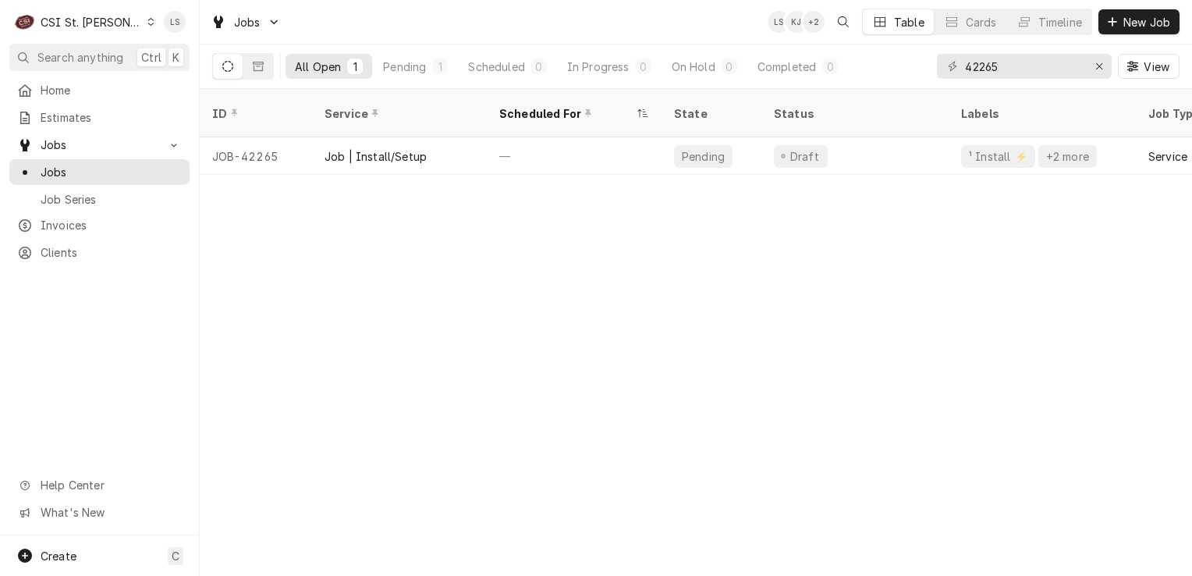
click at [1053, 276] on div "ID Service Scheduled For State Status Labels Job Type Priority Techs Date Recei…" at bounding box center [696, 332] width 992 height 487
click at [148, 24] on icon "Dynamic Content Wrapper" at bounding box center [151, 22] width 6 height 8
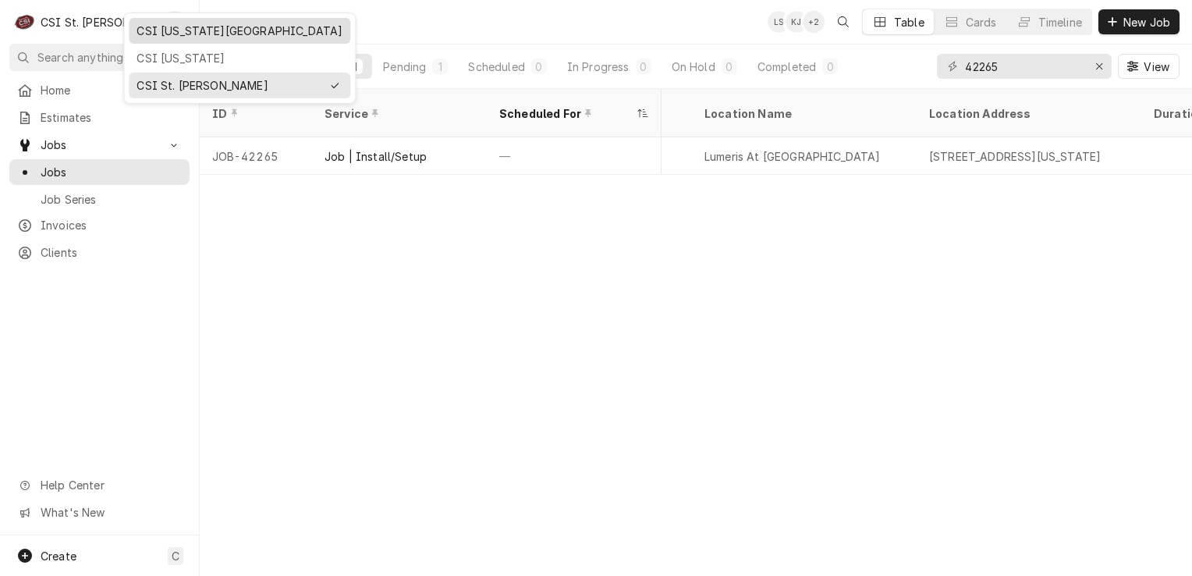
click at [165, 41] on div "CSI [US_STATE][GEOGRAPHIC_DATA]" at bounding box center [240, 31] width 222 height 26
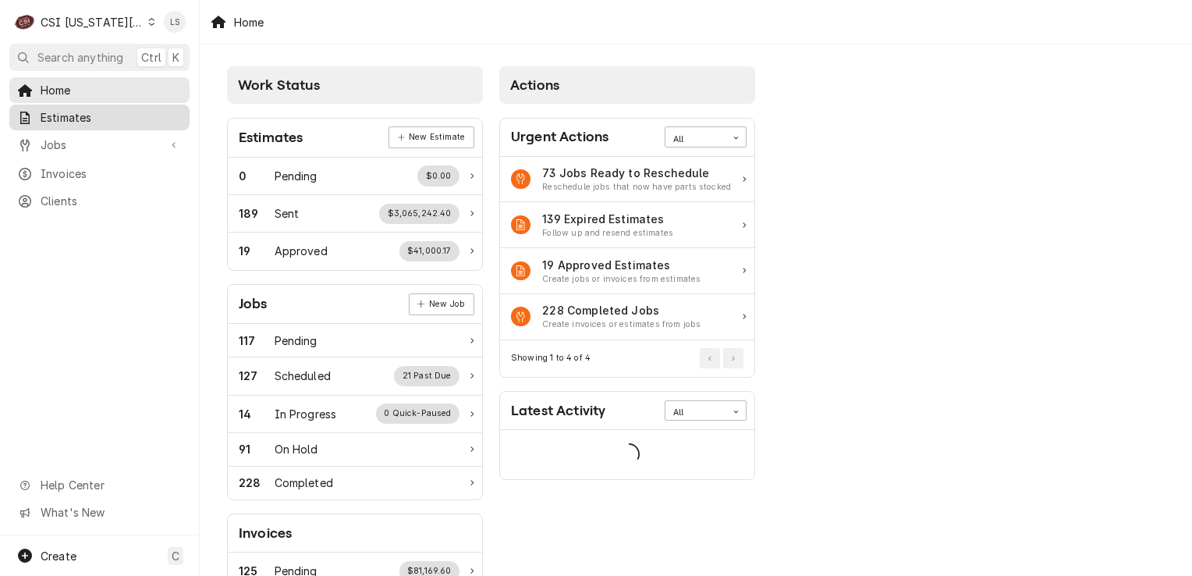
click at [95, 112] on span "Estimates" at bounding box center [111, 117] width 141 height 16
click at [63, 137] on span "Jobs" at bounding box center [100, 145] width 118 height 16
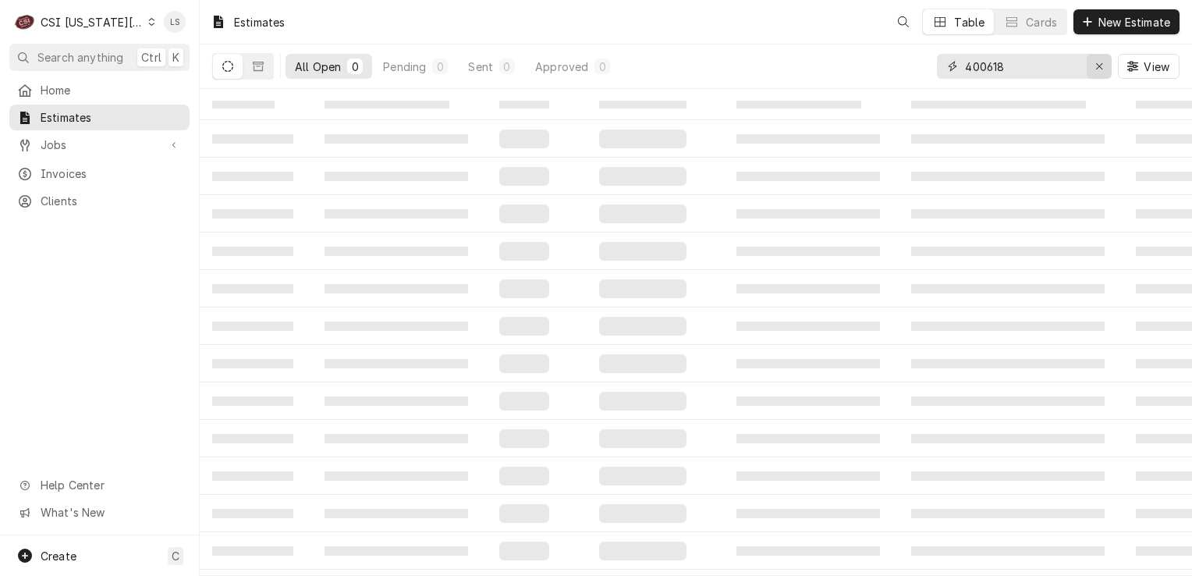
drag, startPoint x: 1092, startPoint y: 67, endPoint x: 1034, endPoint y: 74, distance: 58.1
click at [1092, 67] on div "Erase input" at bounding box center [1099, 67] width 16 height 16
paste input "300588"
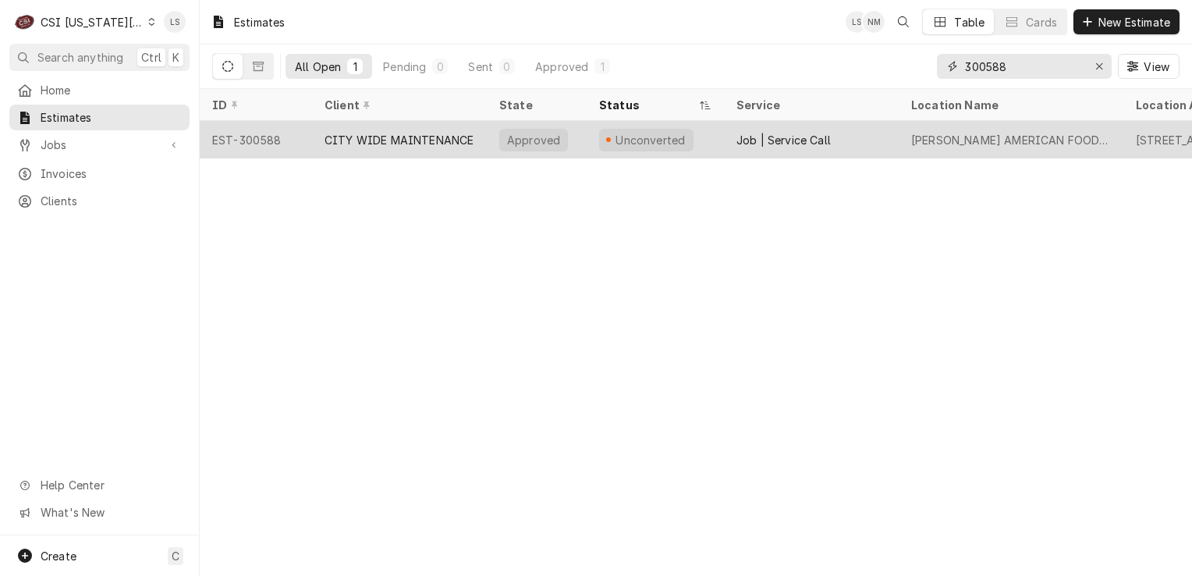
type input "300588"
click at [238, 139] on div "EST-300588" at bounding box center [256, 139] width 112 height 37
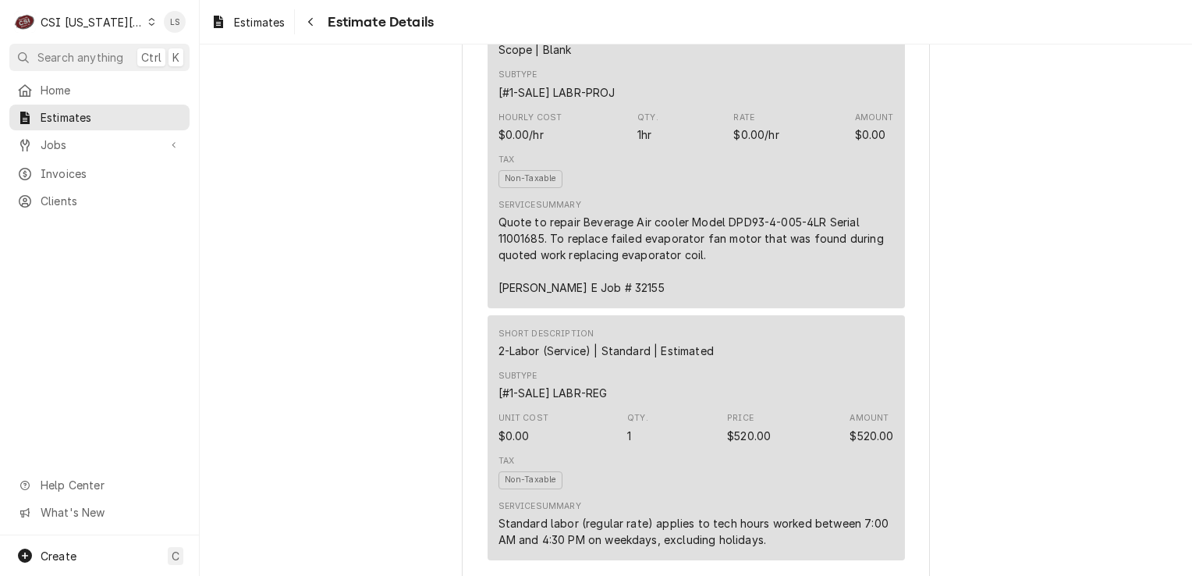
scroll to position [1042, 0]
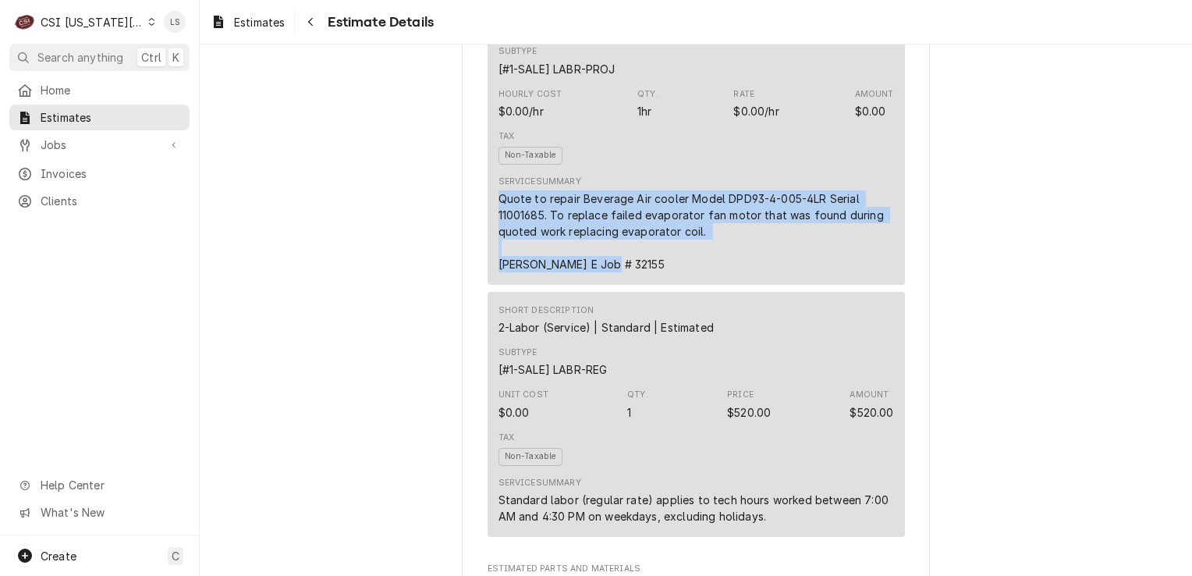
drag, startPoint x: 612, startPoint y: 314, endPoint x: 480, endPoint y: 253, distance: 145.5
copy div "Quote to repair Beverage Air cooler Model DPD93-4-005-4LR Serial 11001685. To r…"
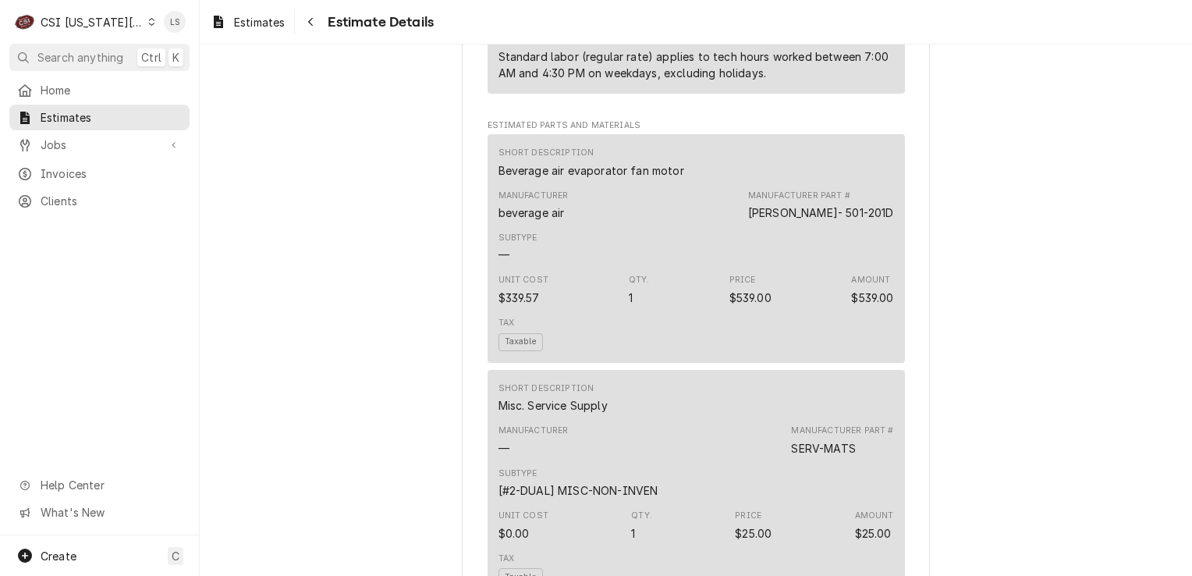
scroll to position [1510, 0]
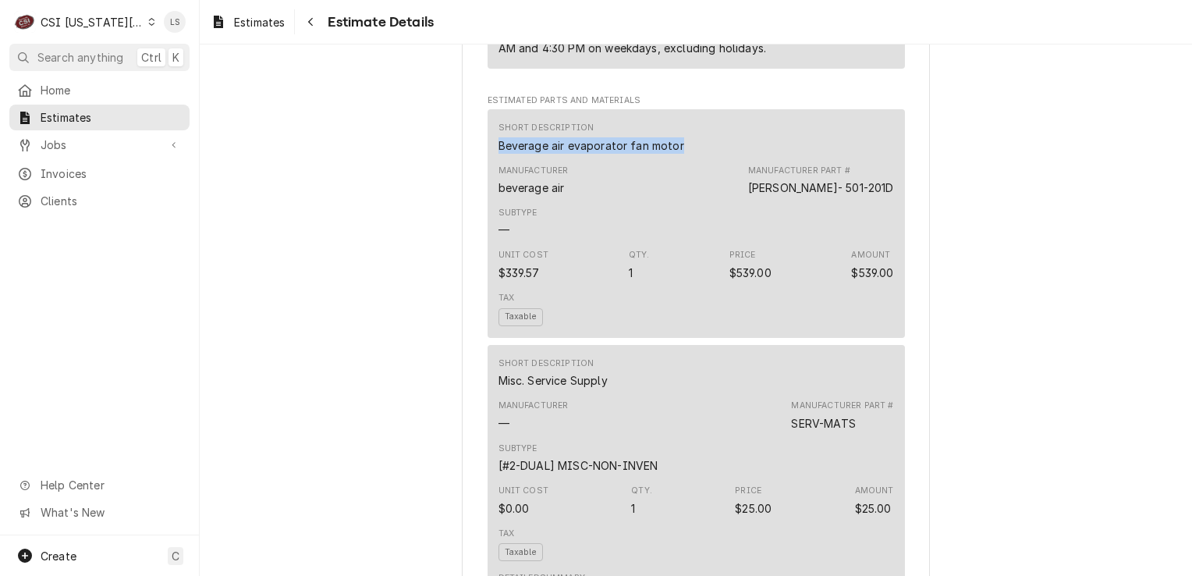
drag, startPoint x: 674, startPoint y: 196, endPoint x: 480, endPoint y: 195, distance: 193.4
click at [488, 195] on div "Short Description Beverage air evaporator fan motor Manufacturer beverage air M…" at bounding box center [696, 223] width 417 height 229
copy div "Beverage air evaporator fan motor"
drag, startPoint x: 869, startPoint y: 237, endPoint x: 782, endPoint y: 236, distance: 86.6
click at [782, 201] on div "Manufacturer beverage air Manufacturer Part # BEV- 501-201D" at bounding box center [695, 180] width 395 height 42
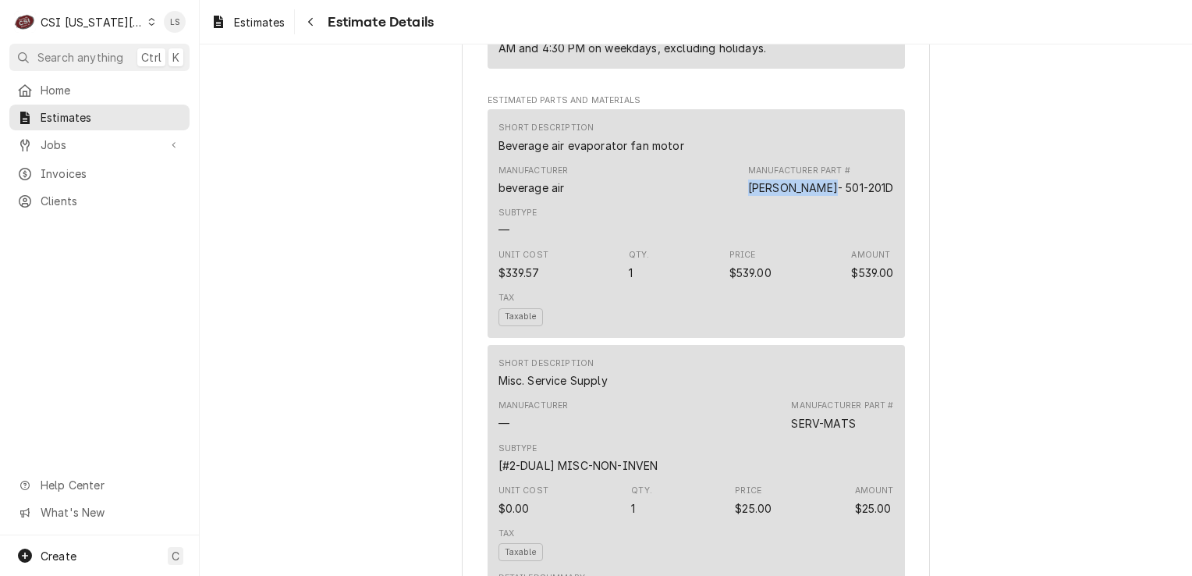
copy div "BEV- 501-201D"
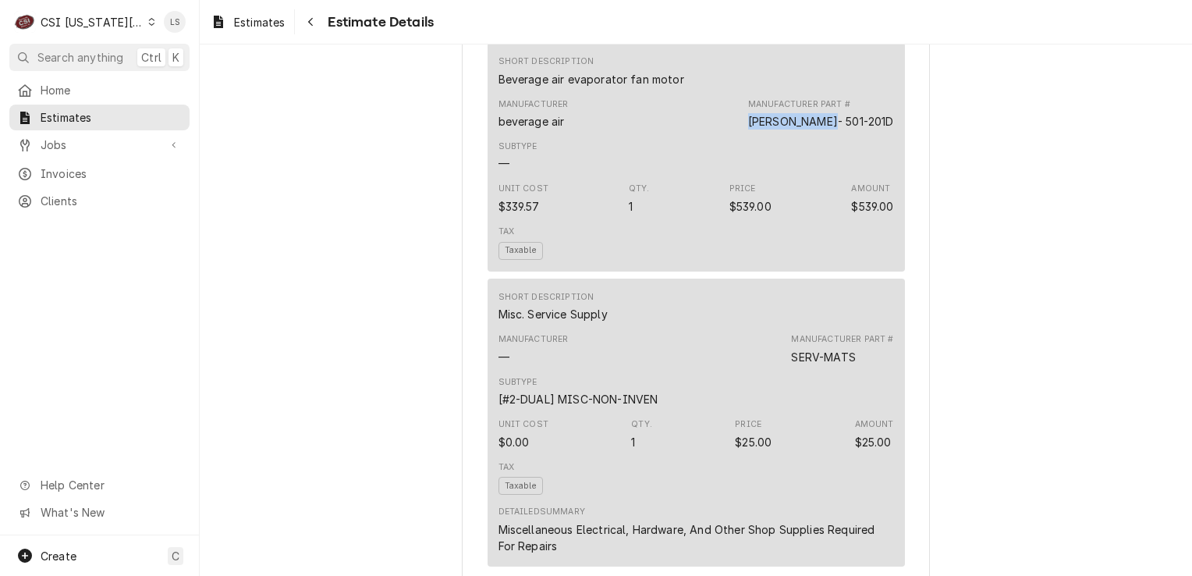
scroll to position [1666, 0]
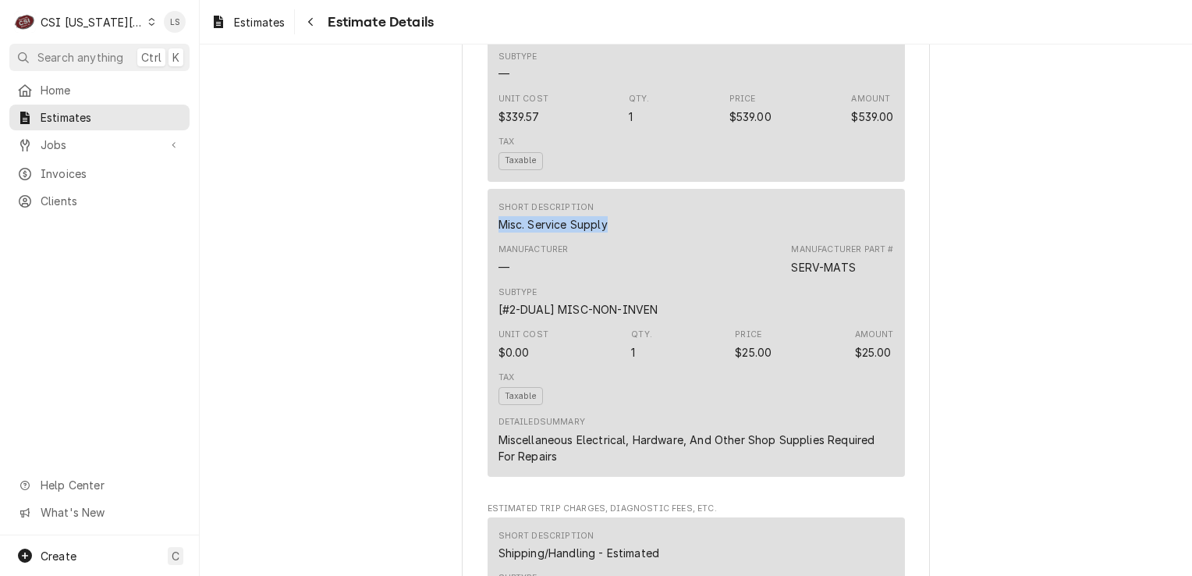
drag, startPoint x: 602, startPoint y: 277, endPoint x: 483, endPoint y: 275, distance: 119.4
click at [488, 275] on div "Short Description Misc. Service Supply Manufacturer — Manufacturer Part # SERV-…" at bounding box center [696, 332] width 417 height 287
copy div "Misc. Service Supply"
drag, startPoint x: 821, startPoint y: 318, endPoint x: 778, endPoint y: 315, distance: 42.2
click at [778, 280] on div "Manufacturer — Manufacturer Part # SERV-MATS" at bounding box center [695, 259] width 395 height 42
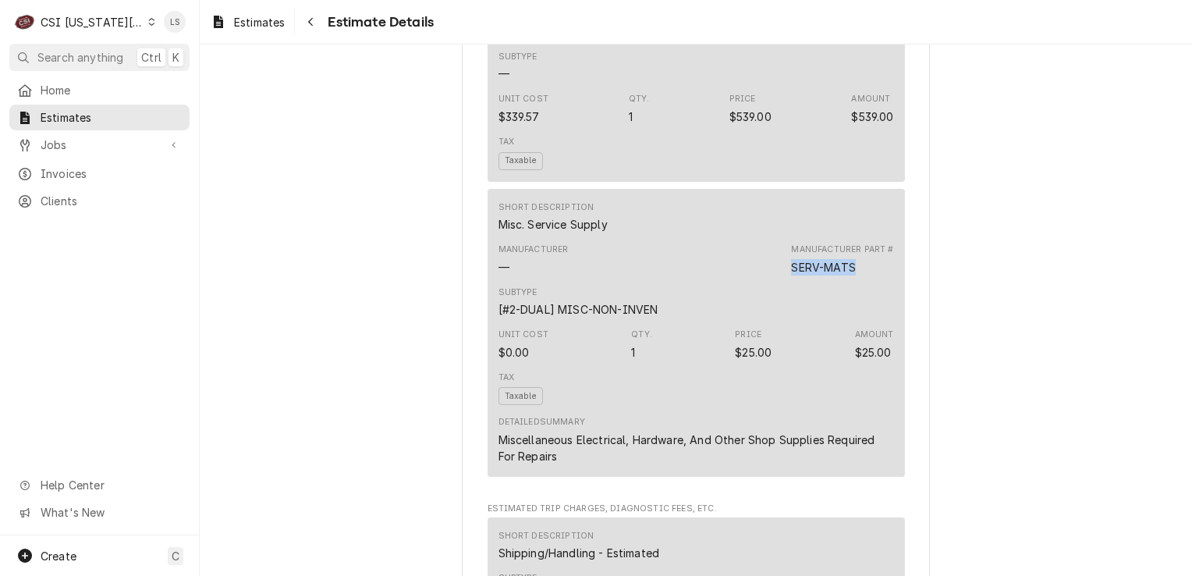
copy div "SERV-MATS"
click at [101, 138] on span "Jobs" at bounding box center [100, 145] width 118 height 16
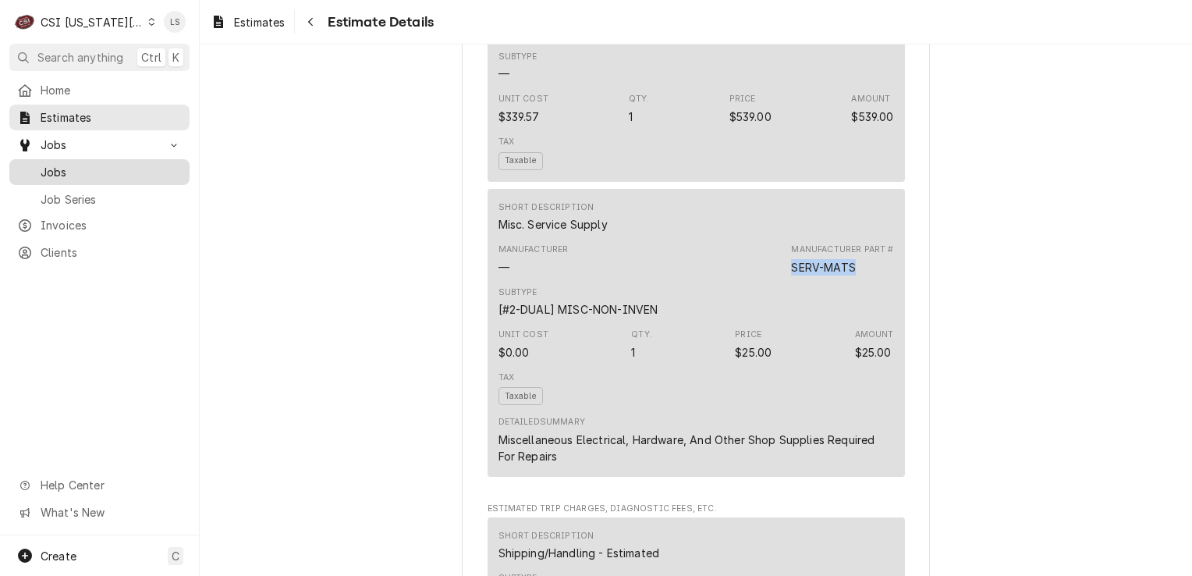
click at [90, 168] on span "Jobs" at bounding box center [111, 172] width 141 height 16
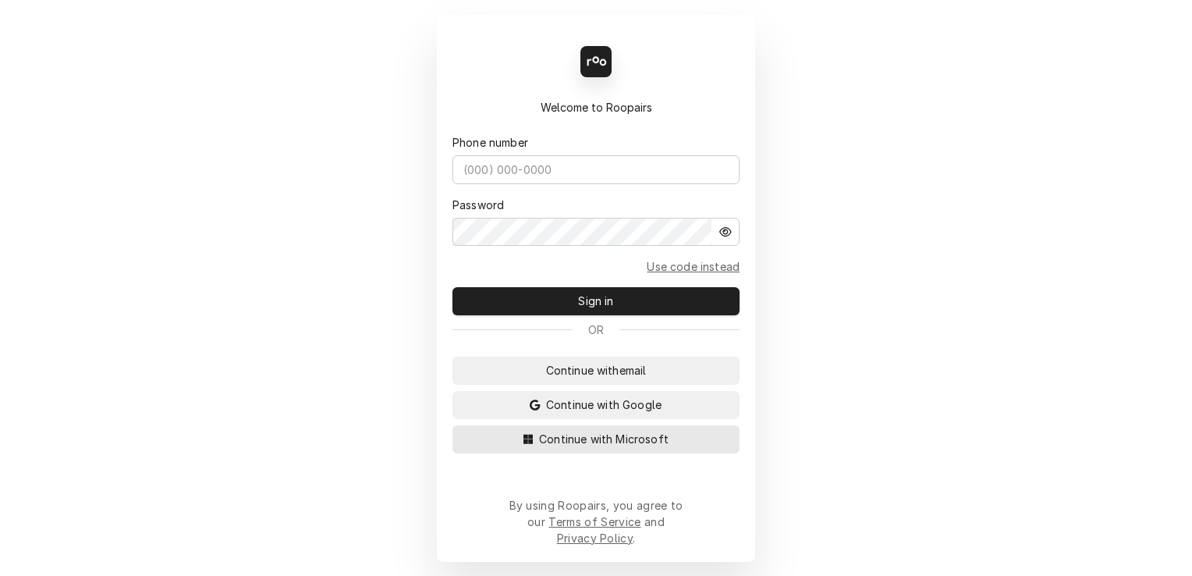
click at [695, 451] on button "Continue with Microsoft" at bounding box center [595, 439] width 287 height 28
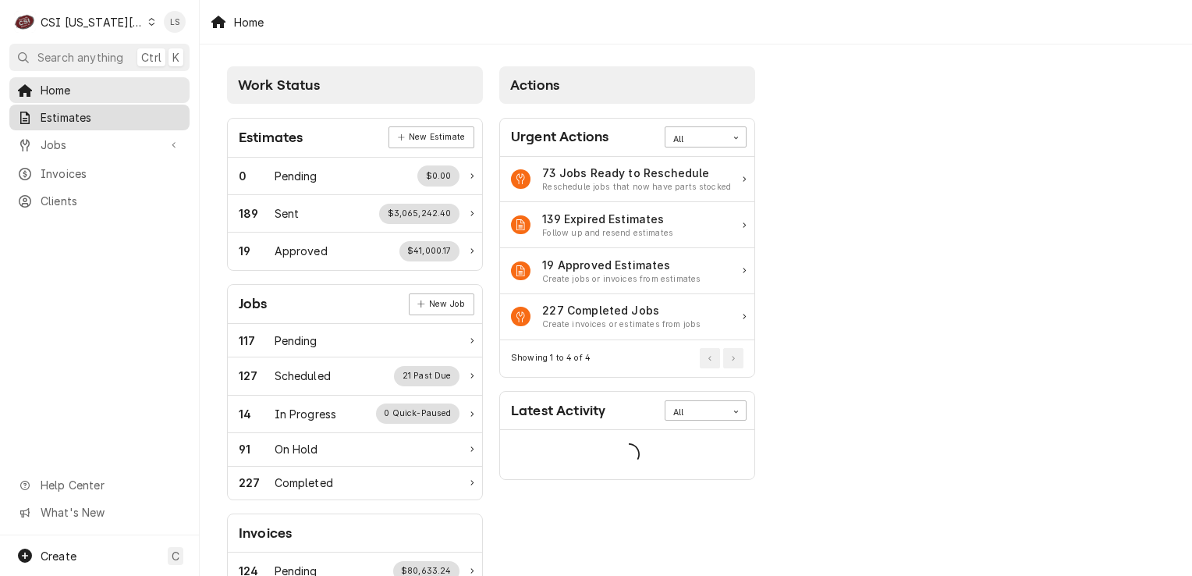
click at [94, 112] on span "Estimates" at bounding box center [111, 117] width 141 height 16
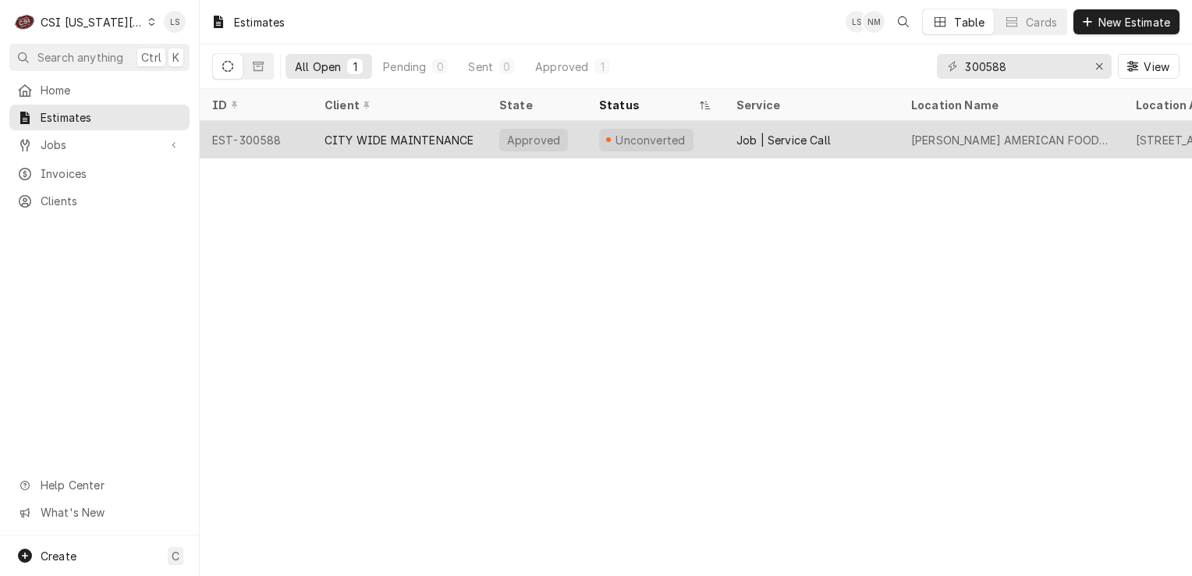
click at [275, 139] on div "EST-300588" at bounding box center [256, 139] width 112 height 37
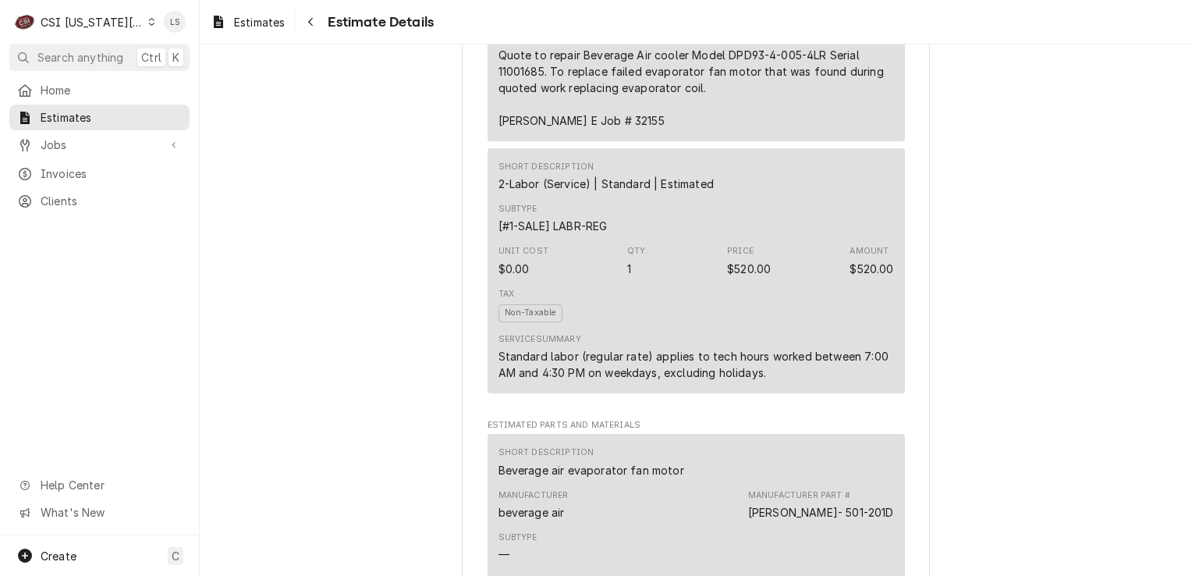
scroll to position [3070, 0]
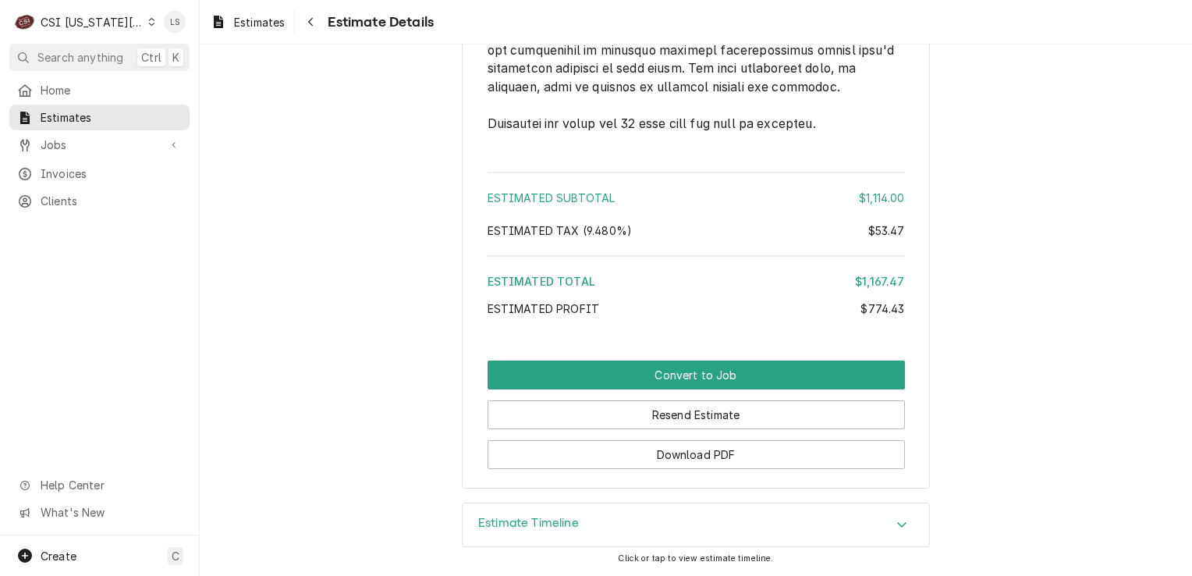
click at [738, 390] on div "Resend Estimate" at bounding box center [696, 409] width 417 height 40
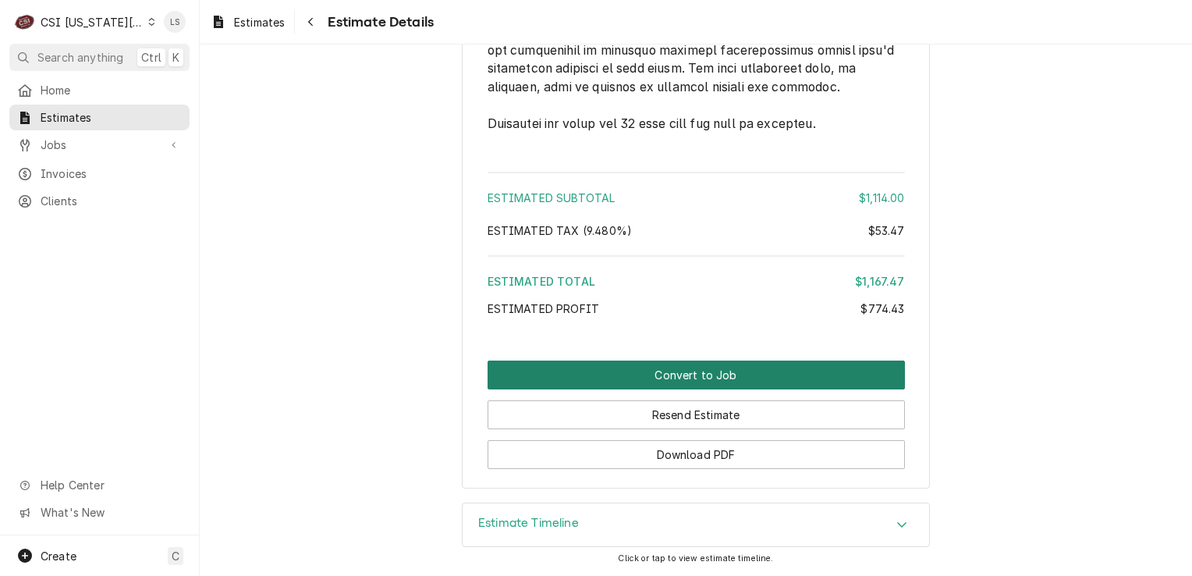
click at [646, 379] on button "Convert to Job" at bounding box center [696, 374] width 417 height 29
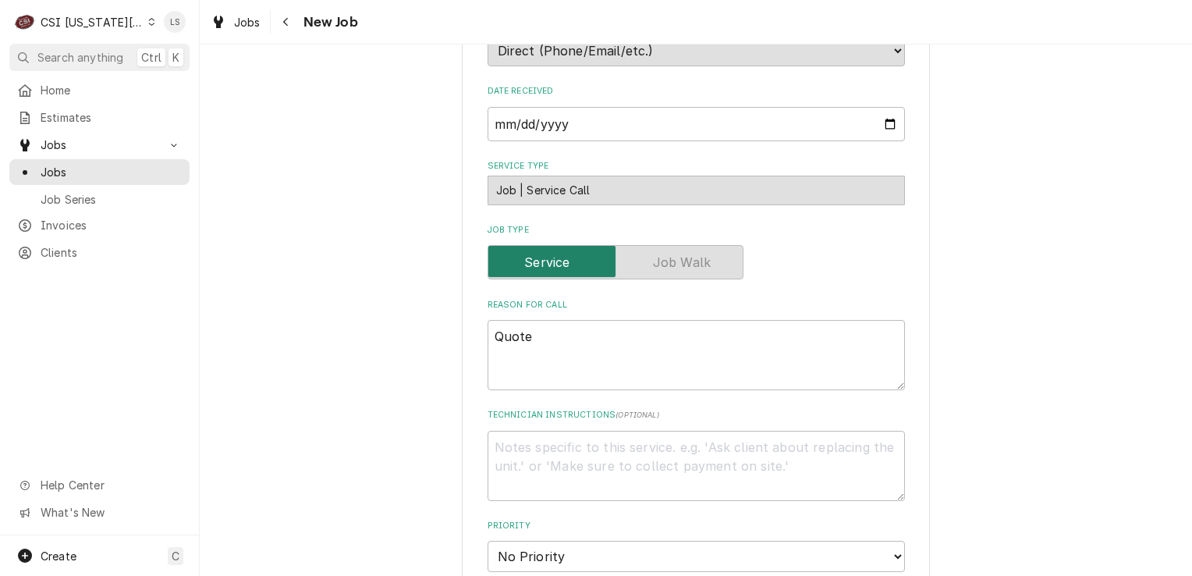
scroll to position [546, 0]
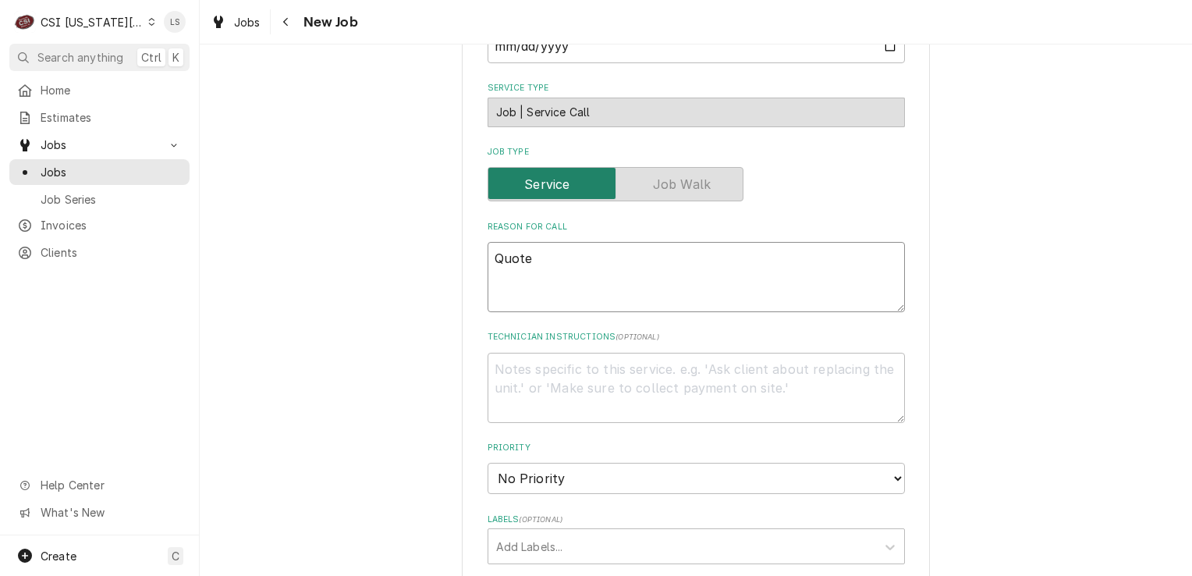
drag, startPoint x: 541, startPoint y: 266, endPoint x: 566, endPoint y: 275, distance: 26.7
click at [476, 266] on div "Please provide the following information to create a job: Client Details Client…" at bounding box center [696, 352] width 468 height 1647
type textarea "x"
paste textarea "Quote to repair Beverage Air cooler Model DPD93-4-005-4LR Serial 11001685. To r…"
type textarea "x"
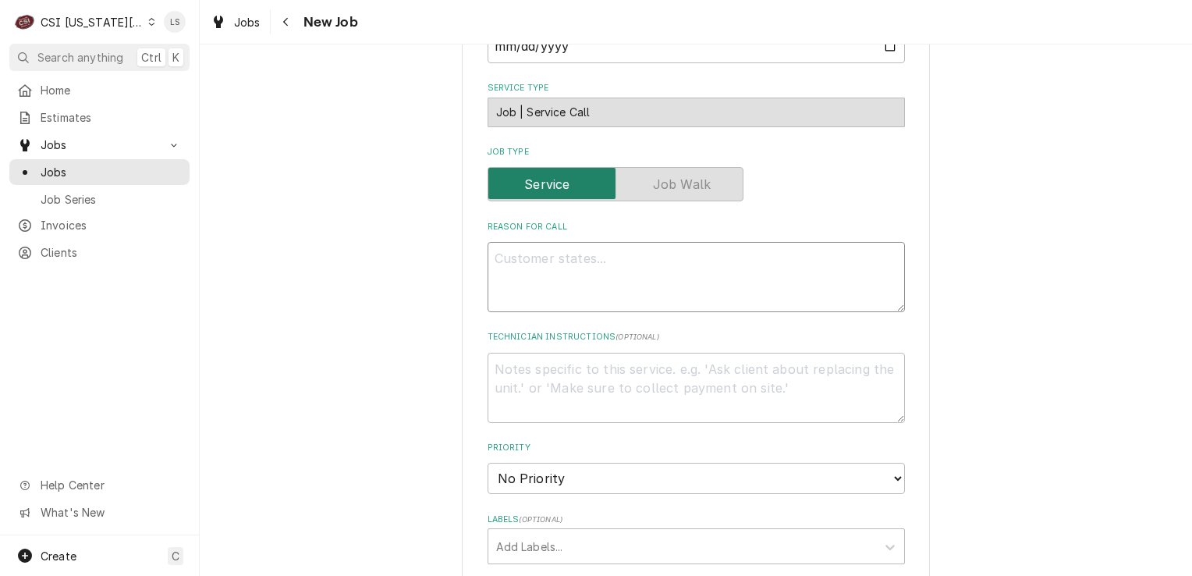
type textarea "Quote to repair Beverage Air cooler Model DPD93-4-005-4LR Serial 11001685. To r…"
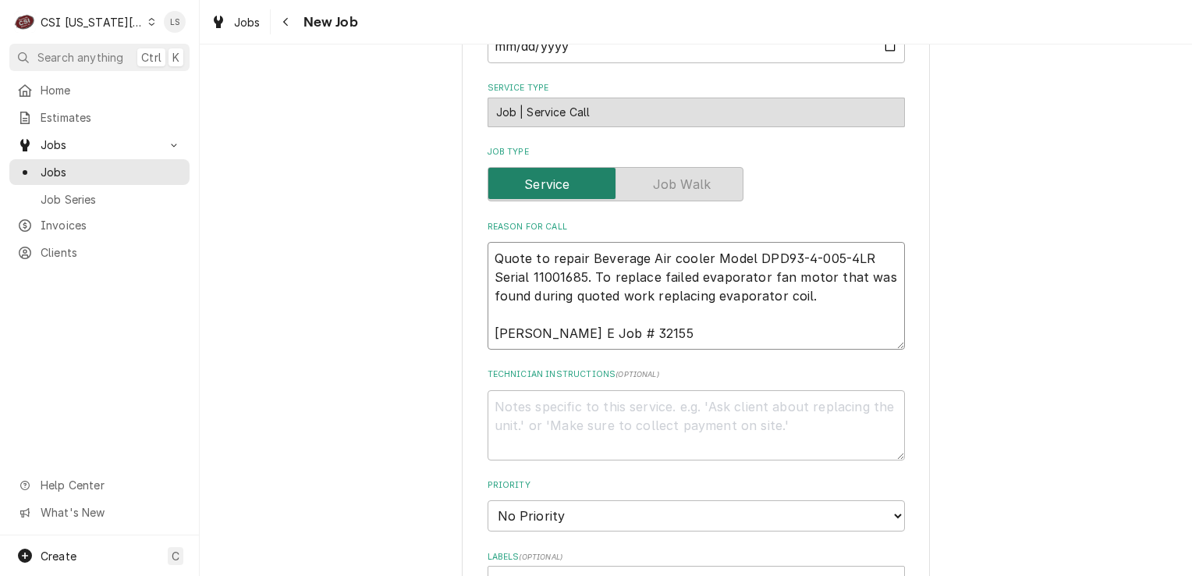
type textarea "x"
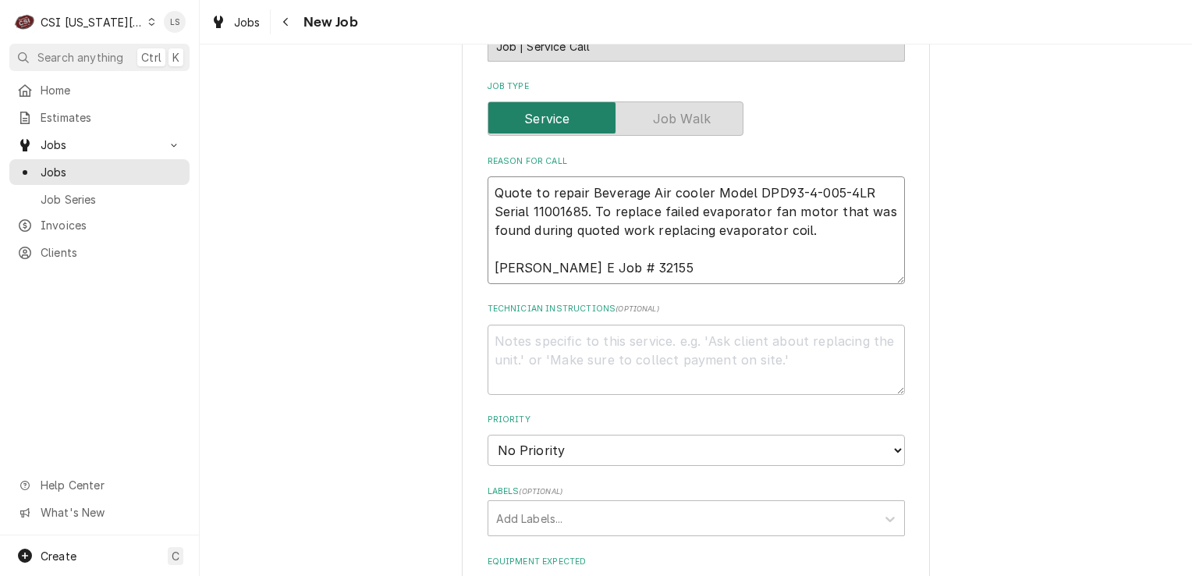
scroll to position [702, 0]
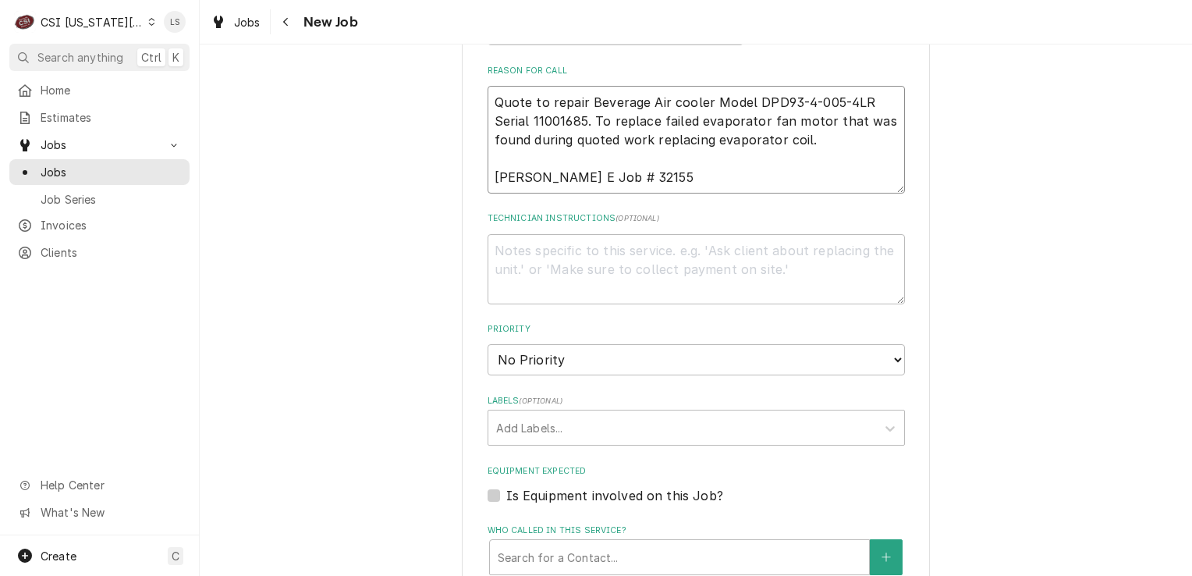
type textarea "Quote to repair Beverage Air cooler Model DPD93-4-005-4LR Serial 11001685. To r…"
click at [528, 238] on textarea "Technician Instructions ( optional )" at bounding box center [696, 269] width 417 height 70
paste textarea "Beverage air evaporator fan motor"
type textarea "x"
type textarea "Beverage air evaporator fan motor"
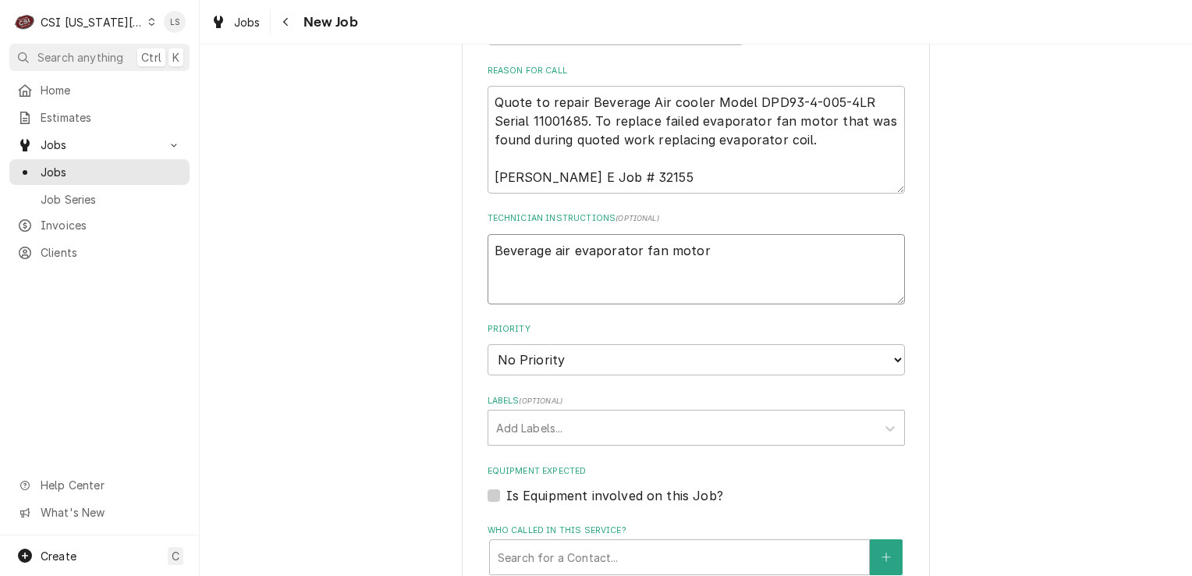
type textarea "x"
type textarea "Beverage air evaporator fan motor"
type textarea "x"
type textarea "Beverage air evaporator fan motor -"
type textarea "x"
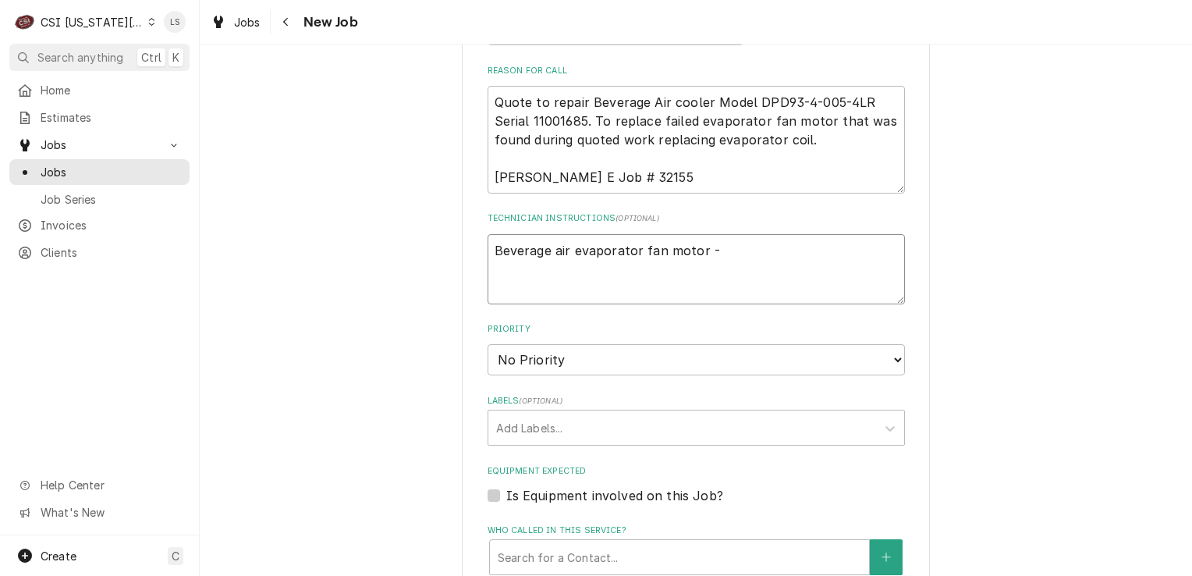
type textarea "Beverage air evaporator fan motor -"
type textarea "x"
type textarea "Beverage air evaporator fan motor -"
paste textarea "BEV- 501-201D"
type textarea "x"
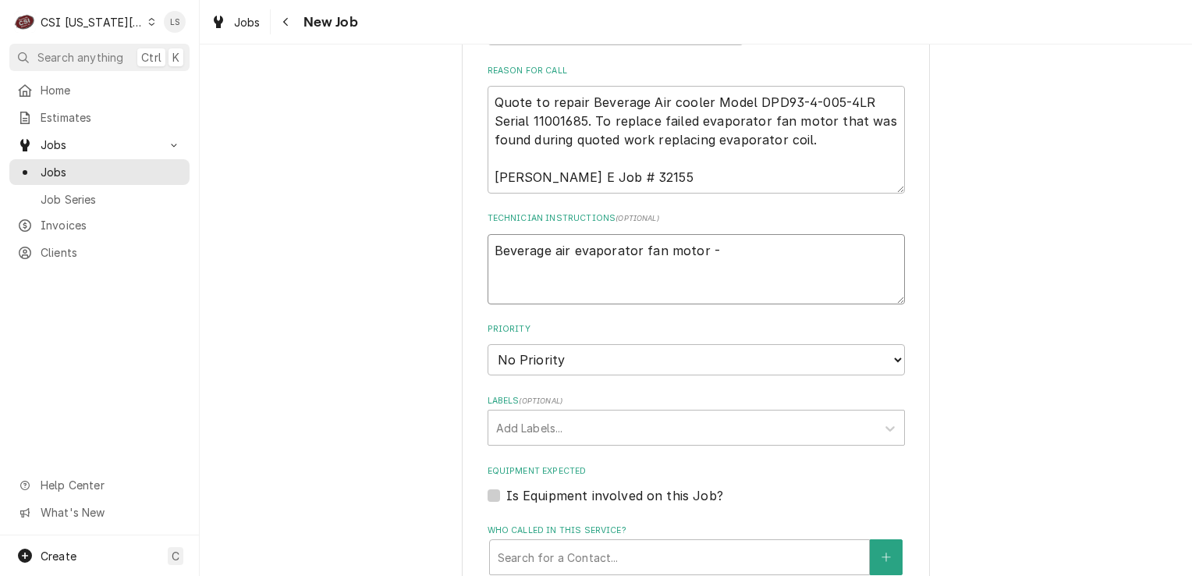
type textarea "Beverage air evaporator fan motor - BEV- 501-201D"
type textarea "x"
type textarea "Beverage air evaporator fan motor - BEV- 501-201D"
type textarea "x"
type textarea "Beverage air evaporator fan motor - BEV- 501-201D -"
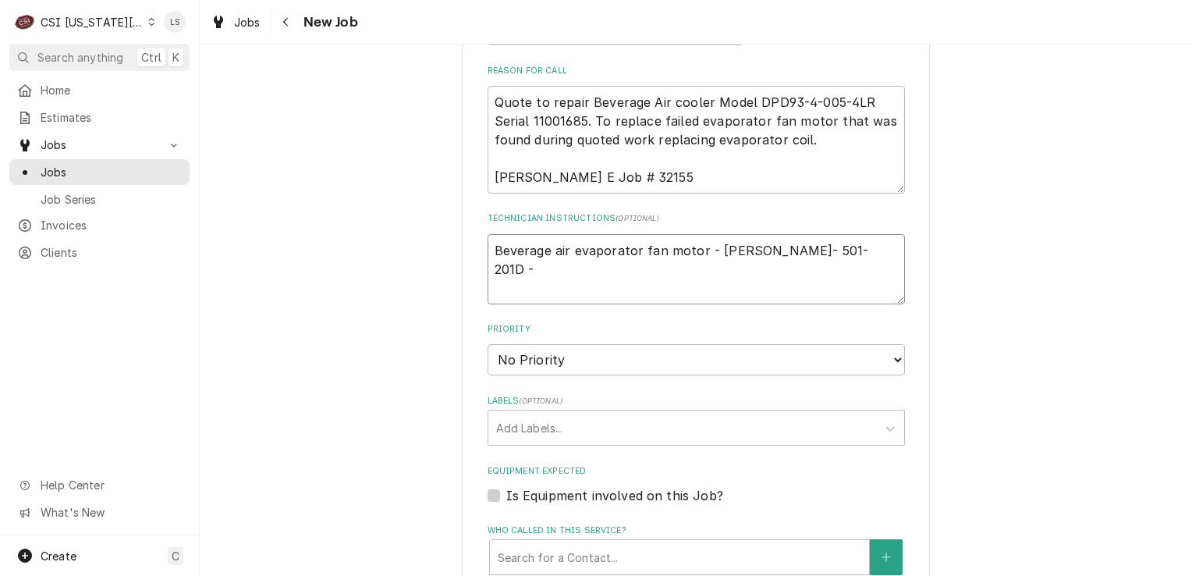
type textarea "x"
type textarea "Beverage air evaporator fan motor - BEV- 501-201D -"
type textarea "x"
type textarea "Beverage air evaporator fan motor - BEV- 501-201D - qt"
type textarea "x"
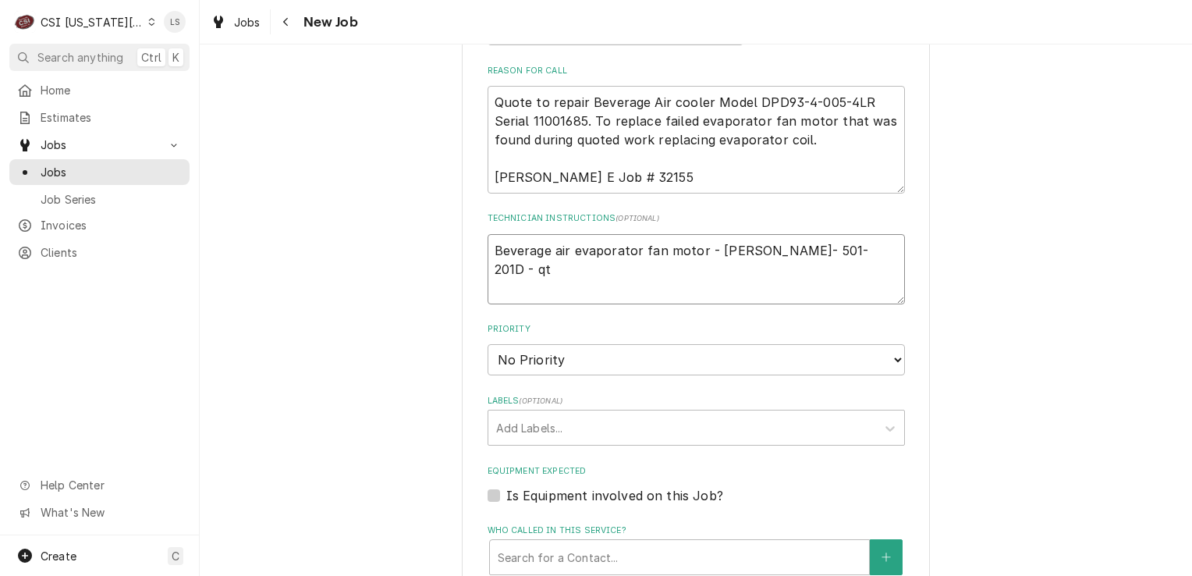
type textarea "Beverage air evaporator fan motor - BEV- 501-201D - qty"
type textarea "x"
type textarea "Beverage air evaporator fan motor - BEV- 501-201D - qty"
type textarea "x"
type textarea "Beverage air evaporator fan motor - BEV- 501-201D - qty 1"
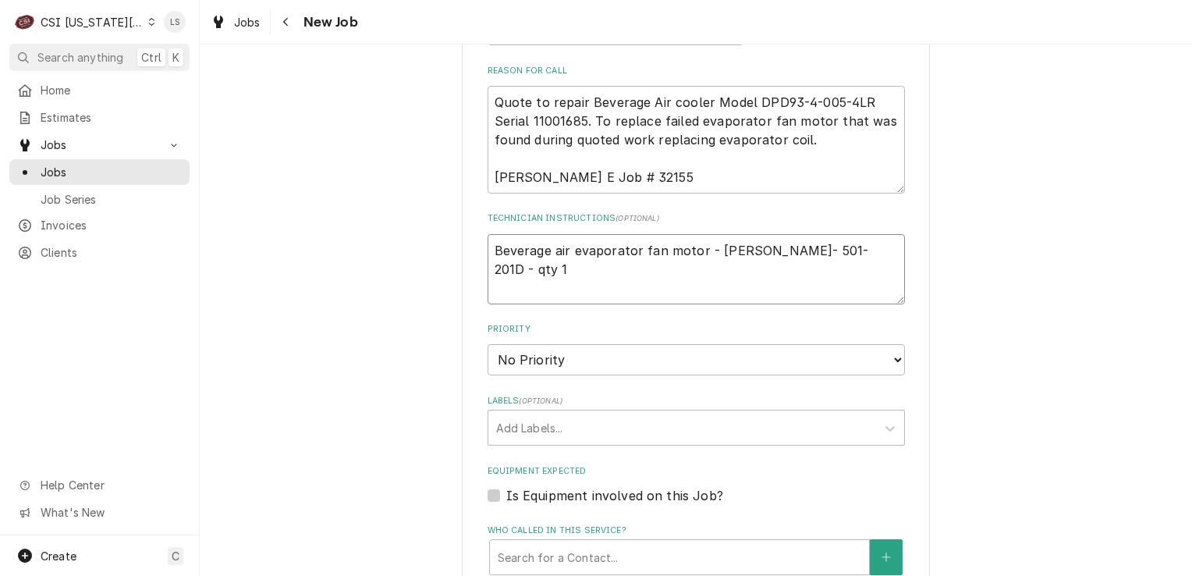
type textarea "x"
type textarea "Beverage air evaporator fan motor - BEV- 501-201D - qty 1"
type textarea "x"
type textarea "Beverage air evaporator fan motor - BEV- 501-201D - qty 1"
paste textarea "Misc. Service Supply"
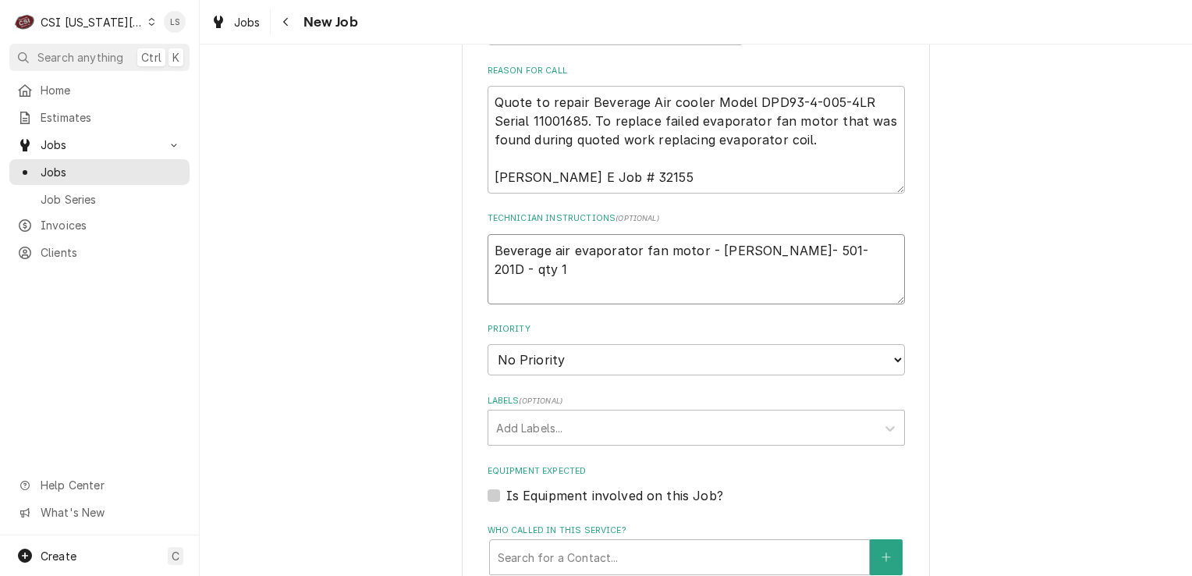
type textarea "x"
type textarea "Beverage air evaporator fan motor - BEV- 501-201D - qty 1 Misc. Service Supply"
type textarea "x"
type textarea "Beverage air evaporator fan motor - BEV- 501-201D - qty 1 Misc. Service Supply"
type textarea "x"
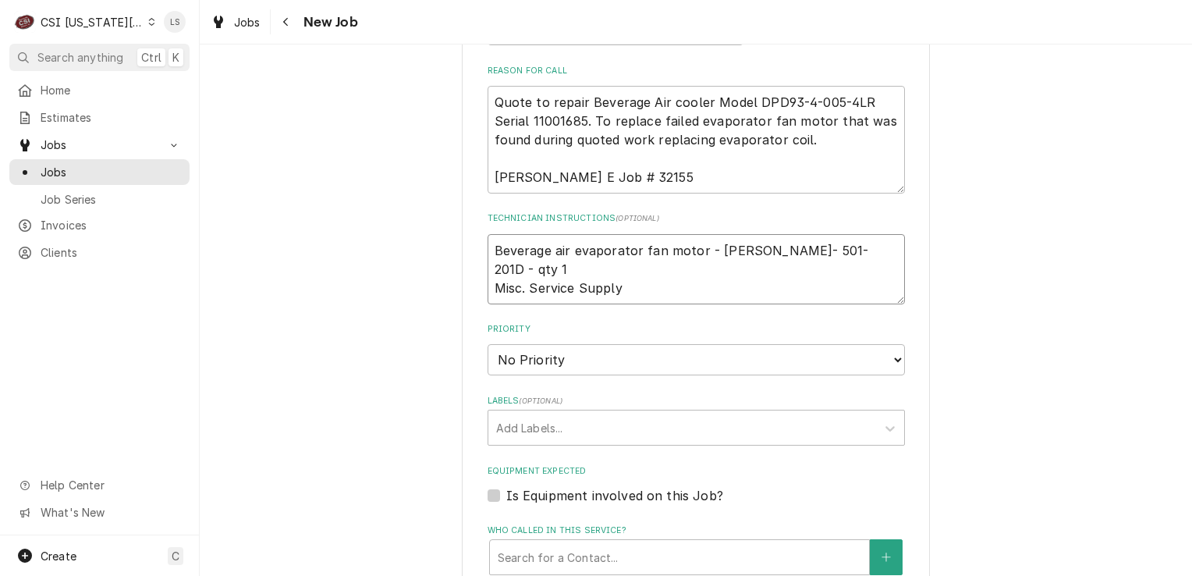
type textarea "Beverage air evaporator fan motor - BEV- 501-201D - qty 1 Misc. Service Supply -"
type textarea "x"
type textarea "Beverage air evaporator fan motor - BEV- 501-201D - qty 1 Misc. Service Supply -"
type textarea "x"
type textarea "Beverage air evaporator fan motor - BEV- 501-201D - qty 1 Misc. Service Supply -"
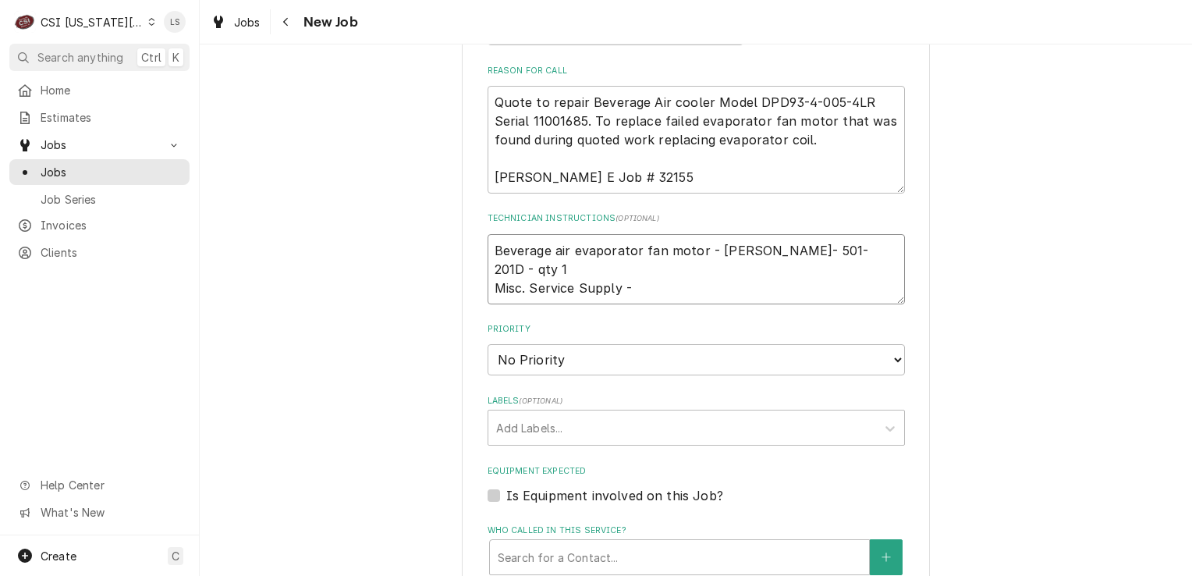
paste textarea "SERV-MATS"
type textarea "x"
type textarea "Beverage air evaporator fan motor - BEV- 501-201D - qty 1 Misc. Service Supply …"
type textarea "x"
type textarea "Beverage air evaporator fan motor - BEV- 501-201D - qty 1 Misc. Service Supply …"
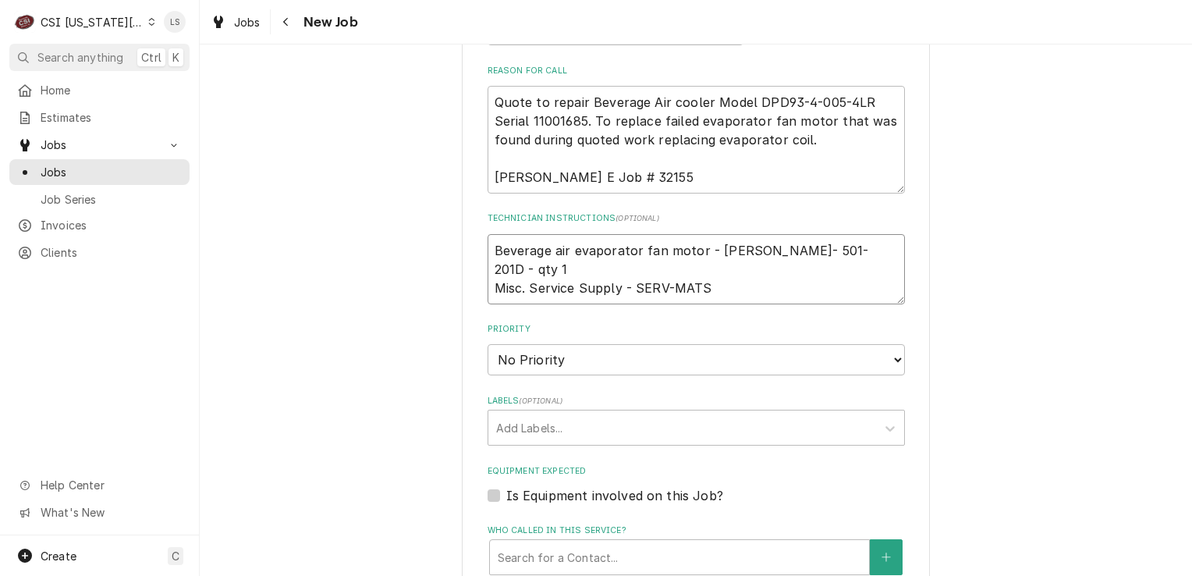
type textarea "x"
type textarea "Beverage air evaporator fan motor - BEV- 501-201D - qty 1 Misc. Service Supply …"
type textarea "x"
type textarea "Beverage air evaporator fan motor - BEV- 501-201D - qty 1 Misc. Service Supply …"
type textarea "x"
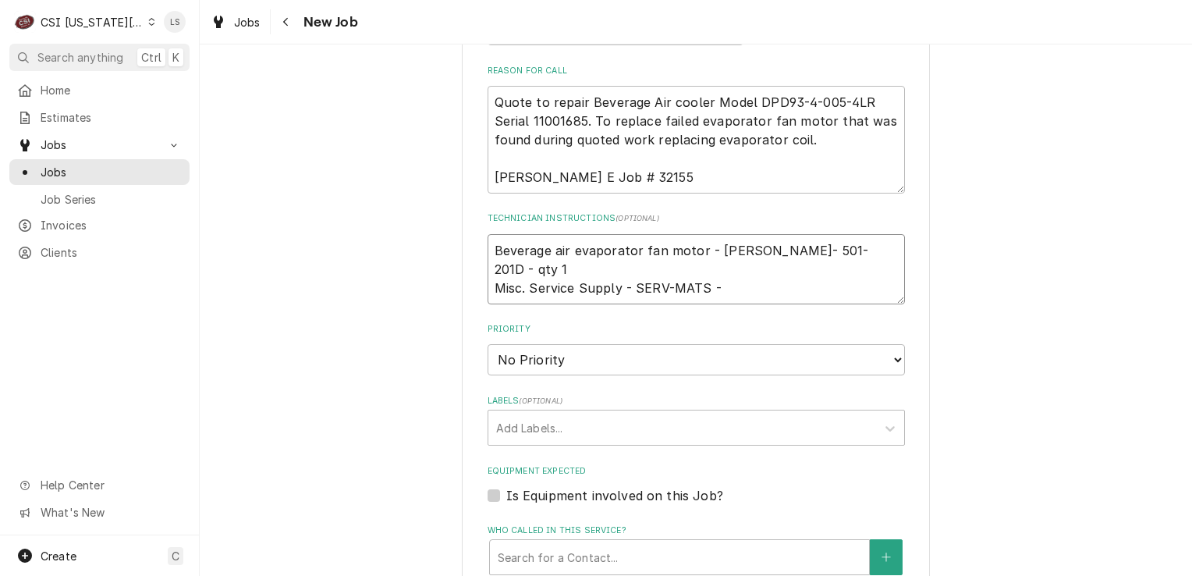
type textarea "Beverage air evaporator fan motor - BEV- 501-201D - qty 1 Misc. Service Supply …"
type textarea "x"
type textarea "Beverage air evaporator fan motor - BEV- 501-201D - qty 1 Misc. Service Supply …"
type textarea "x"
type textarea "Beverage air evaporator fan motor - BEV- 501-201D - qty 1 Misc. Service Supply …"
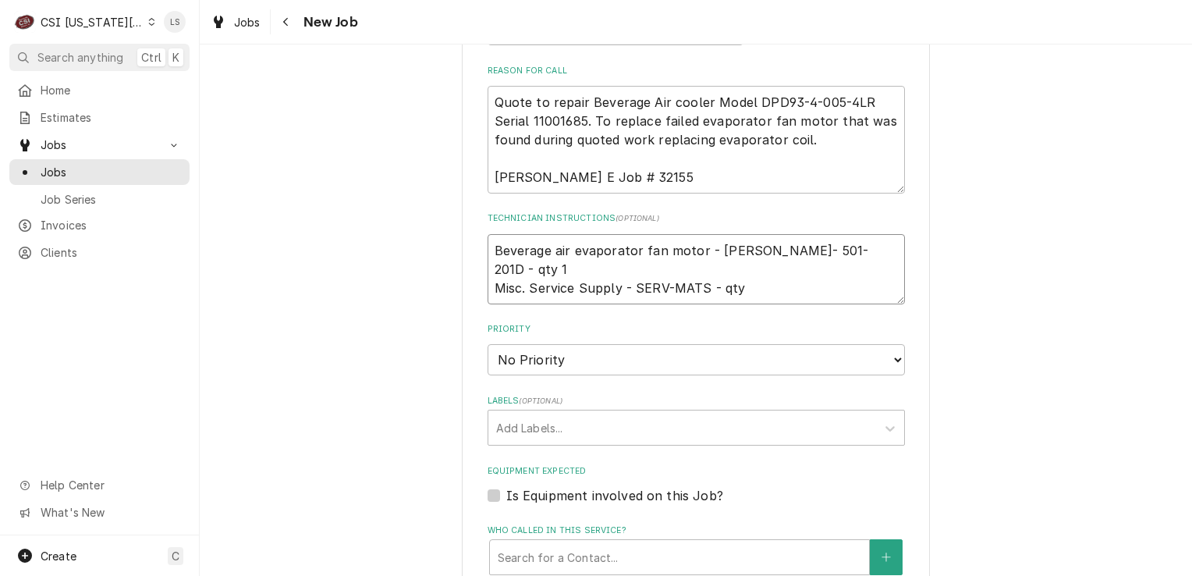
type textarea "x"
type textarea "Beverage air evaporator fan motor - BEV- 501-201D - qty 1 Misc. Service Supply …"
type textarea "x"
type textarea "Beverage air evaporator fan motor - BEV- 501-201D - qty 1 Misc. Service Supply …"
type textarea "x"
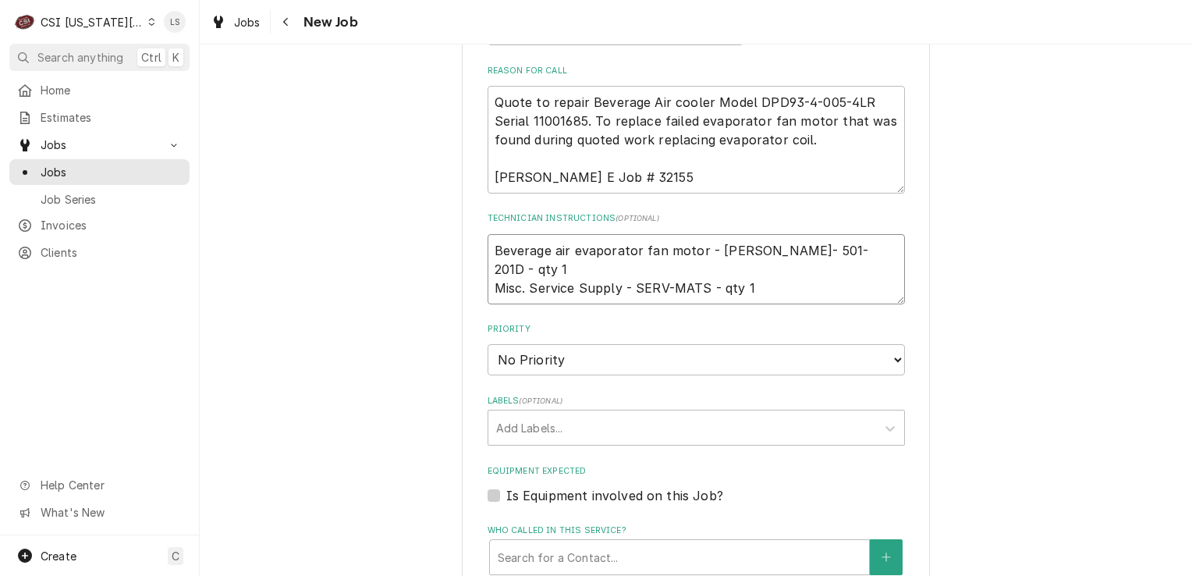
type textarea "Beverage air evaporator fan motor - BEV- 501-201D - qty 1 Misc. Service Supply …"
type textarea "x"
type textarea "Beverage air evaporator fan motor - BEV- 501-201D - qty 1 Misc. Service Supply …"
click at [514, 283] on textarea "Beverage air evaporator fan motor - BEV- 501-201D - qty 1 Misc. Service Supply …" at bounding box center [696, 269] width 417 height 70
click at [509, 289] on textarea "Beverage air evaporator fan motor - BEV- 501-201D - qty 1 Misc. Service Supply …" at bounding box center [696, 269] width 417 height 70
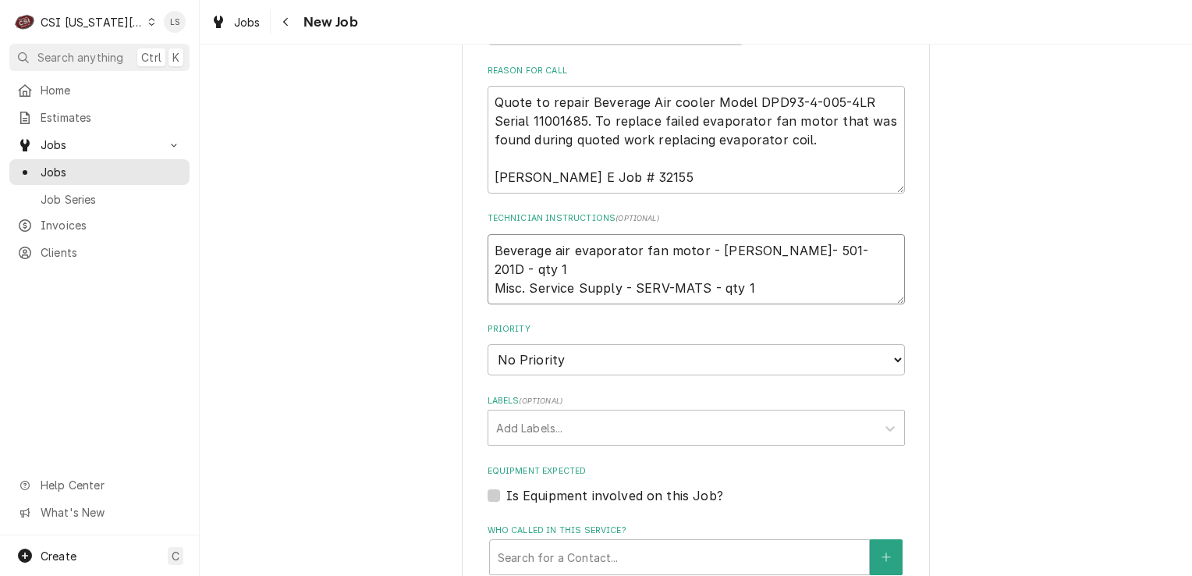
click at [754, 269] on textarea "Beverage air evaporator fan motor - BEV- 501-201D - qty 1 Misc. Service Supply …" at bounding box center [696, 269] width 417 height 70
type textarea "x"
type textarea "Beverage air evaporator fan motor - BEV- 501-201D - qty 1 Misc. Service Supply …"
type textarea "x"
type textarea "Beverage air evaporator fan motor - BEV- 501-201D - qty 1 Misc. Service Supply …"
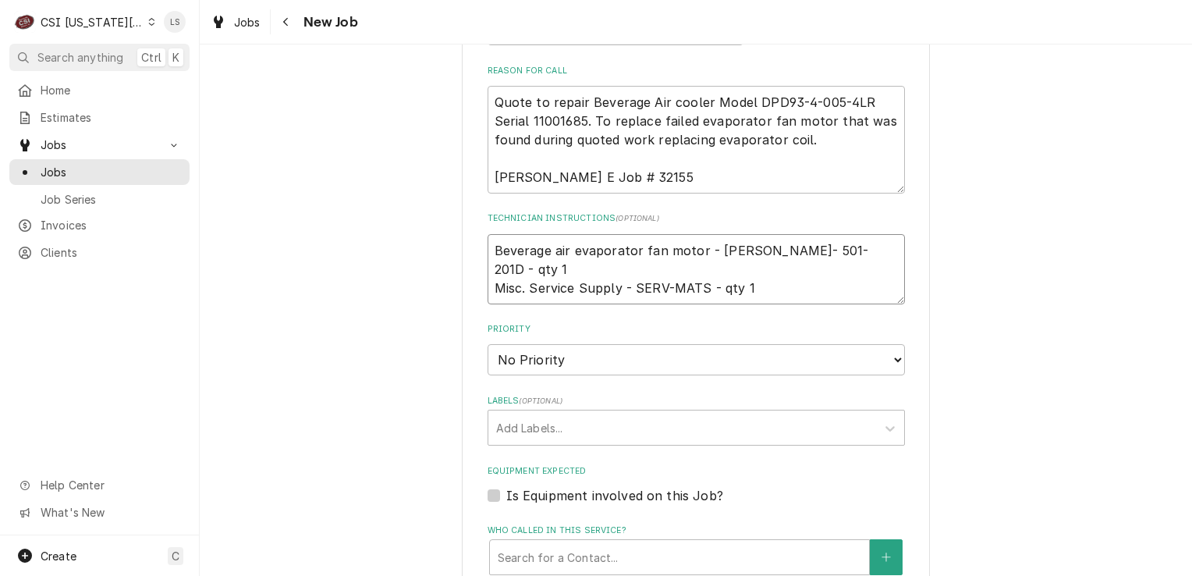
click at [488, 242] on textarea "Beverage air evaporator fan motor - BEV- 501-201D - qty 1 Misc. Service Supply …" at bounding box center [696, 269] width 417 height 70
type textarea "x"
type textarea "Beverage air evaporator fan motor - BEV- 501-201D - qty 1 Misc. Service Supply …"
type textarea "x"
type textarea "Beverage air evaporator fan motor - BEV- 501-201D - qty 1 Misc. Service Supply …"
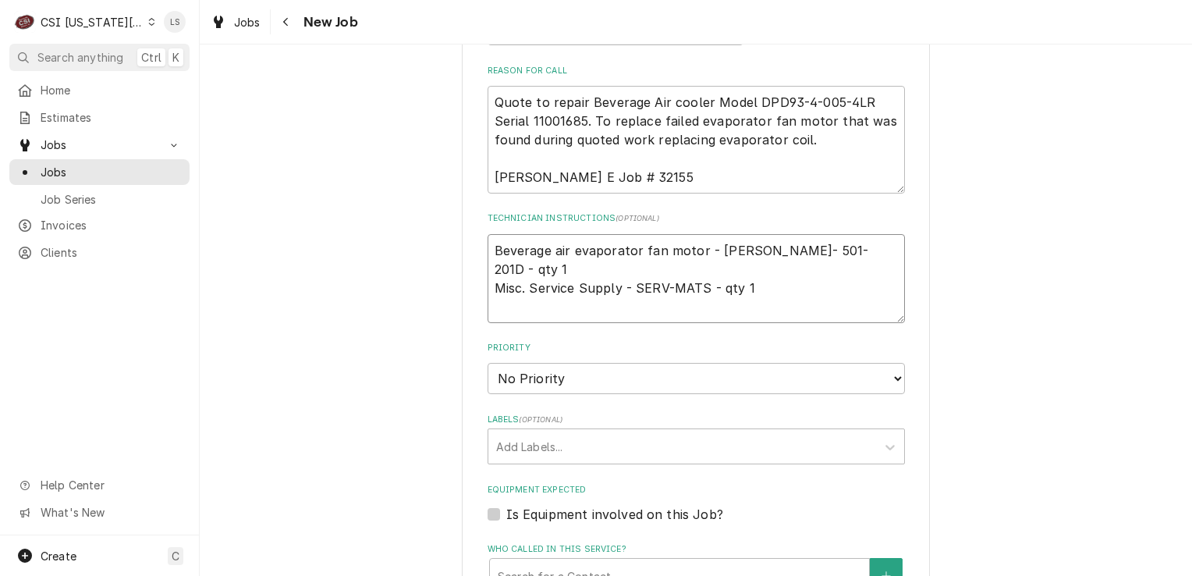
drag, startPoint x: 502, startPoint y: 250, endPoint x: 558, endPoint y: 260, distance: 57.1
click at [505, 252] on textarea "Beverage air evaporator fan motor - BEV- 501-201D - qty 1 Misc. Service Supply …" at bounding box center [696, 278] width 417 height 89
type textarea "x"
type textarea "e Beverage air evaporator fan motor - BEV- 501-201D - qty 1 Misc. Service Suppl…"
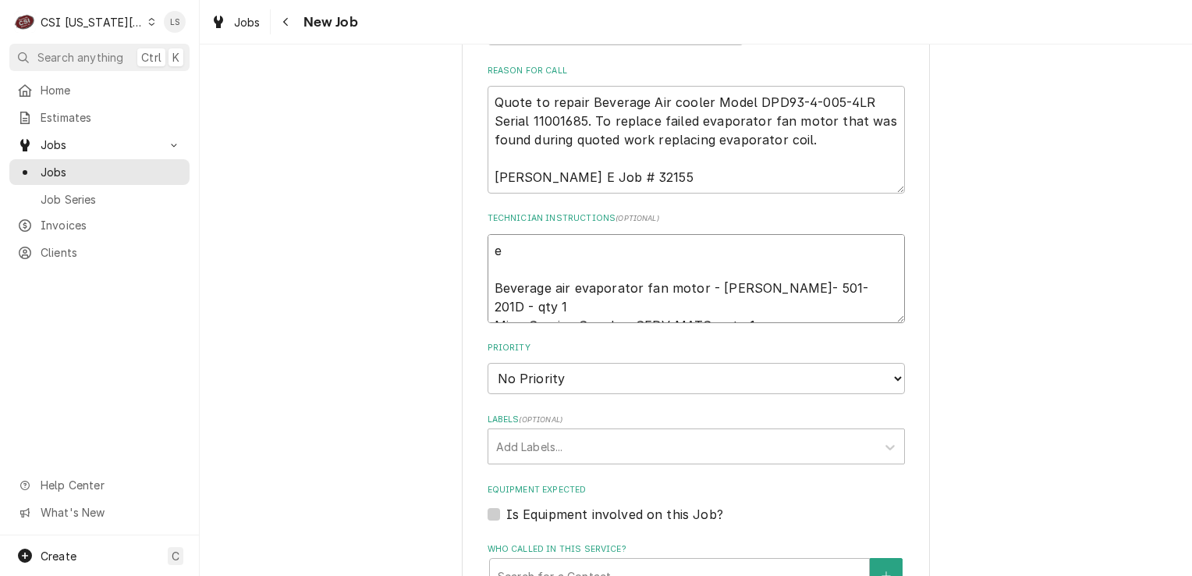
type textarea "x"
type textarea "em Beverage air evaporator fan motor - BEV- 501-201D - qty 1 Misc. Service Supp…"
type textarea "x"
type textarea "ema Beverage air evaporator fan motor - BEV- 501-201D - qty 1 Misc. Service Sup…"
type textarea "x"
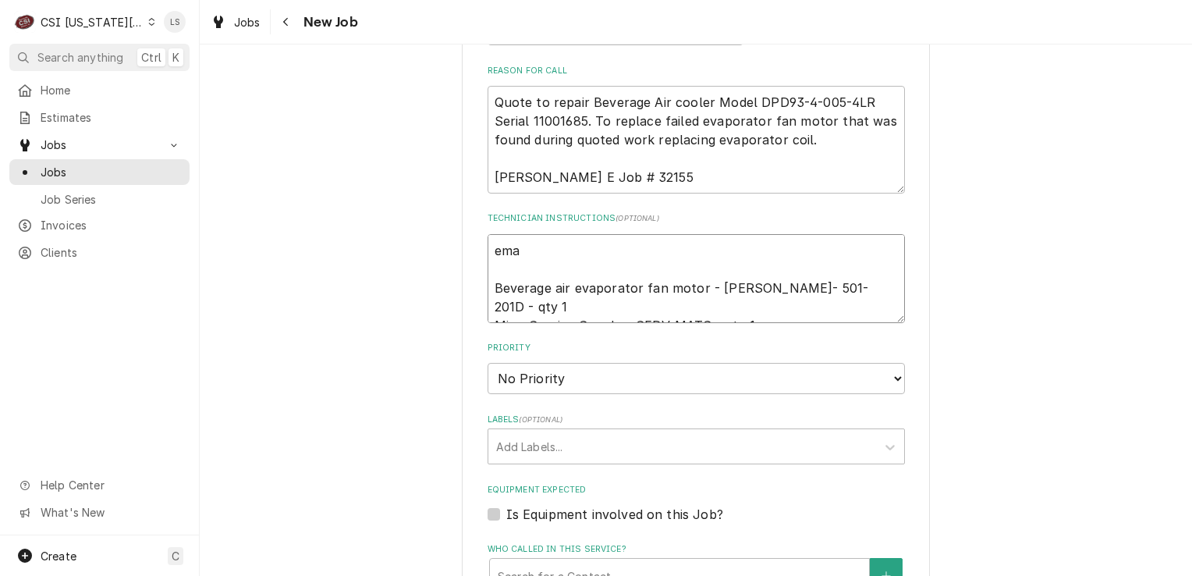
type textarea "emai Beverage air evaporator fan motor - BEV- 501-201D - qty 1 Misc. Service Su…"
type textarea "x"
type textarea "email Beverage air evaporator fan motor - BEV- 501-201D - qty 1 Misc. Service S…"
type textarea "x"
type textarea "emaile Beverage air evaporator fan motor - BEV- 501-201D - qty 1 Misc. Service …"
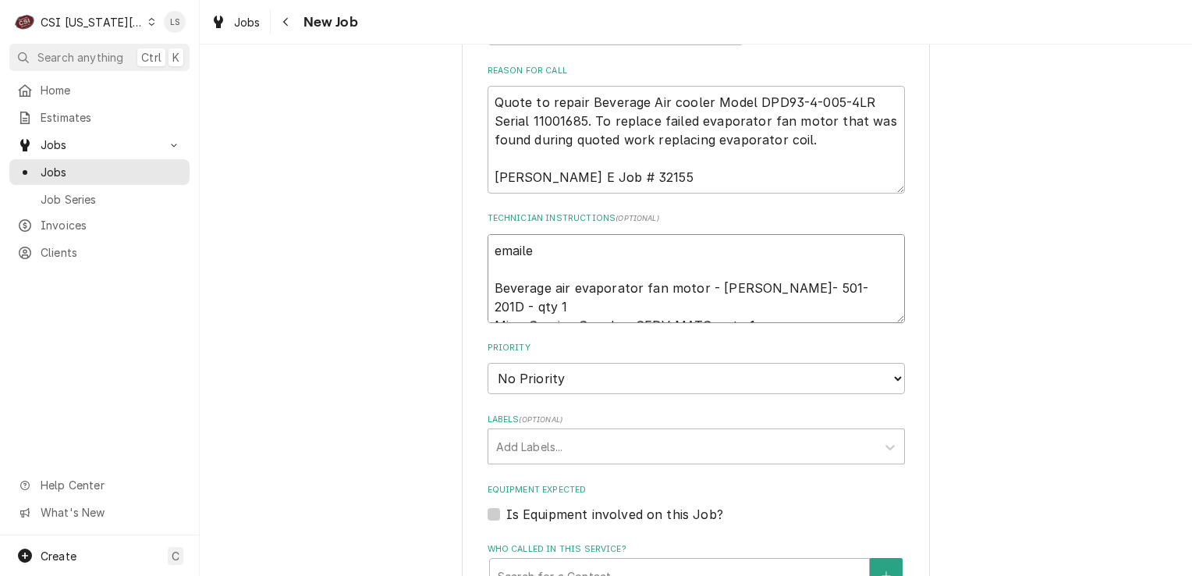
type textarea "x"
type textarea "emailed Beverage air evaporator fan motor - BEV- 501-201D - qty 1 Misc. Service…"
type textarea "x"
type textarea "emailed pa Beverage air evaporator fan motor - BEV- 501-201D - qty 1 Misc. Serv…"
type textarea "x"
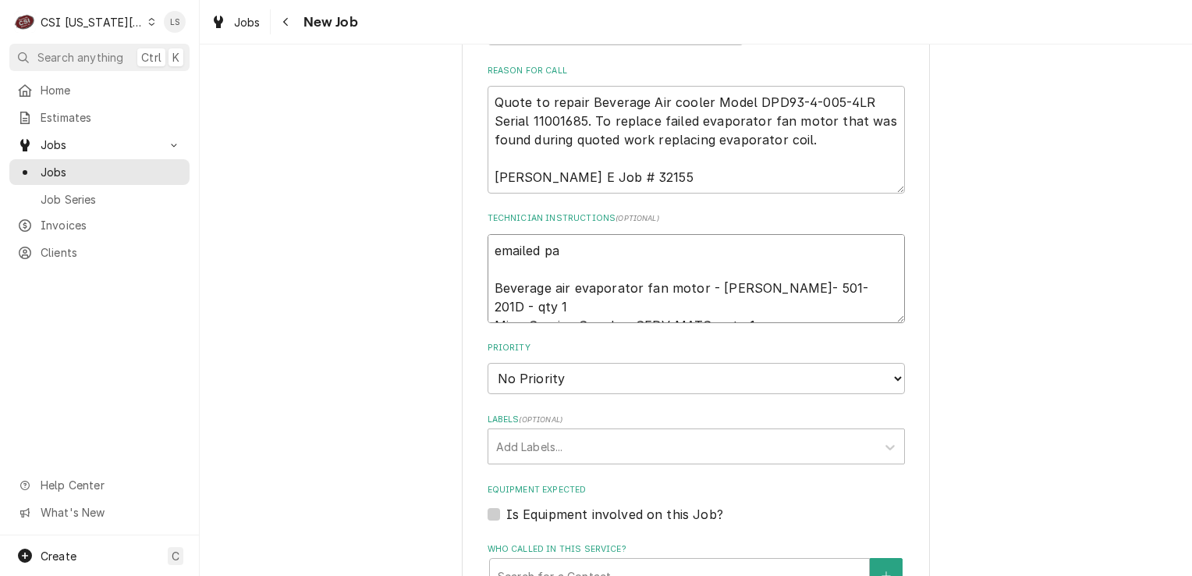
type textarea "emailed par Beverage air evaporator fan motor - BEV- 501-201D - qty 1 Misc. Ser…"
type textarea "x"
type textarea "emailed part Beverage air evaporator fan motor - BEV- 501-201D - qty 1 Misc. Se…"
type textarea "x"
type textarea "emailed parts Beverage air evaporator fan motor - BEV- 501-201D - qty 1 Misc. S…"
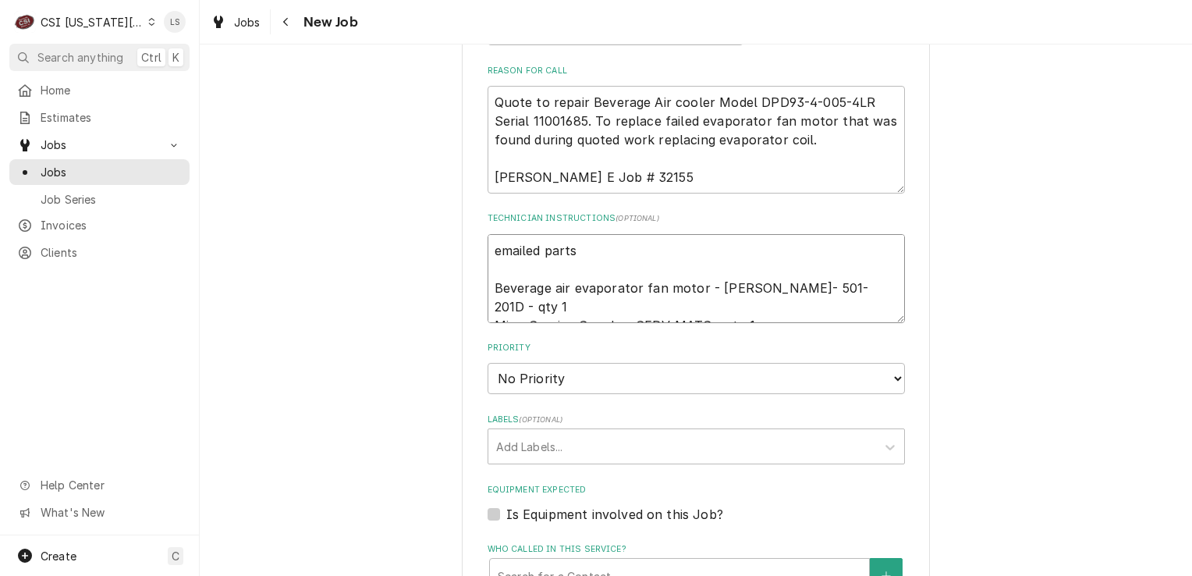
type textarea "x"
type textarea "emailed parts Beverage air evaporator fan motor - BEV- 501-201D - qty 1 Misc. S…"
type textarea "x"
type textarea "emailed parts a Beverage air evaporator fan motor - BEV- 501-201D - qty 1 Misc.…"
type textarea "x"
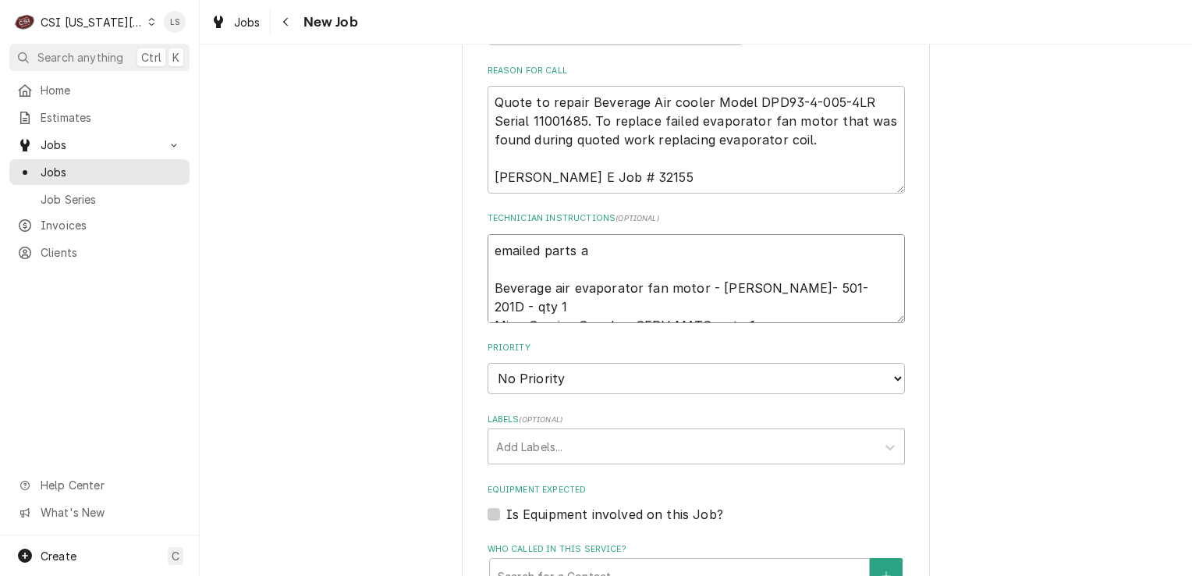
type textarea "emailed parts ad Beverage air evaporator fan motor - BEV- 501-201D - qty 1 Misc…"
type textarea "x"
type textarea "emailed parts ad Beverage air evaporator fan motor - BEV- 501-201D - qty 1 Misc…"
type textarea "x"
type textarea "emailed parts ad Beverage air evaporator fan motor - BEV- 501-201D - qty 1 Misc…"
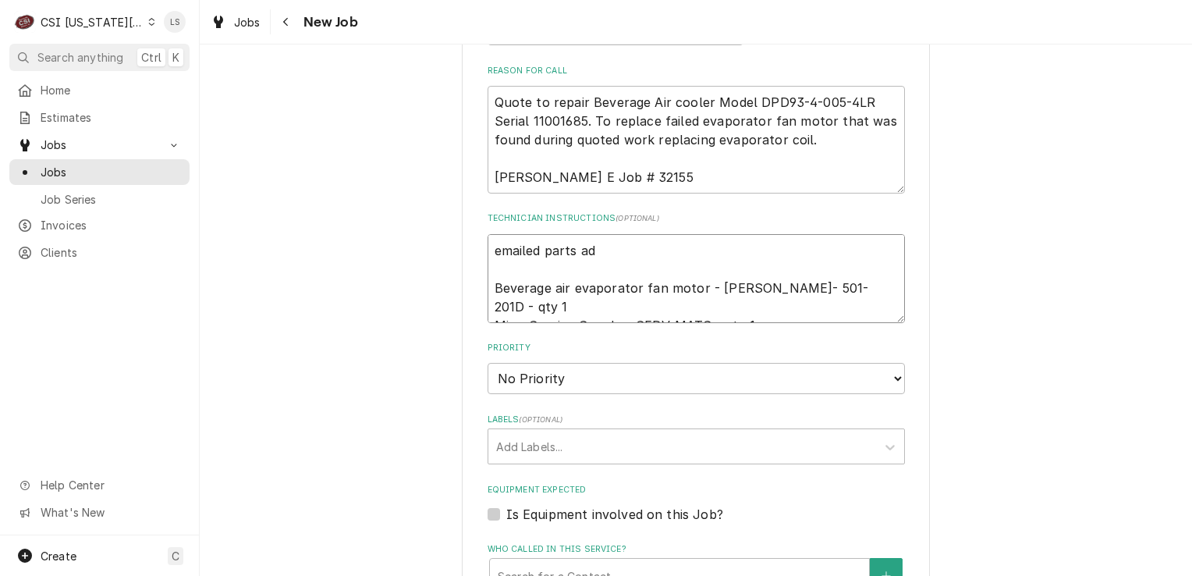
type textarea "x"
type textarea "emailed parts a Beverage air evaporator fan motor - BEV- 501-201D - qty 1 Misc.…"
type textarea "x"
type textarea "emailed parts an Beverage air evaporator fan motor - BEV- 501-201D - qty 1 Misc…"
type textarea "x"
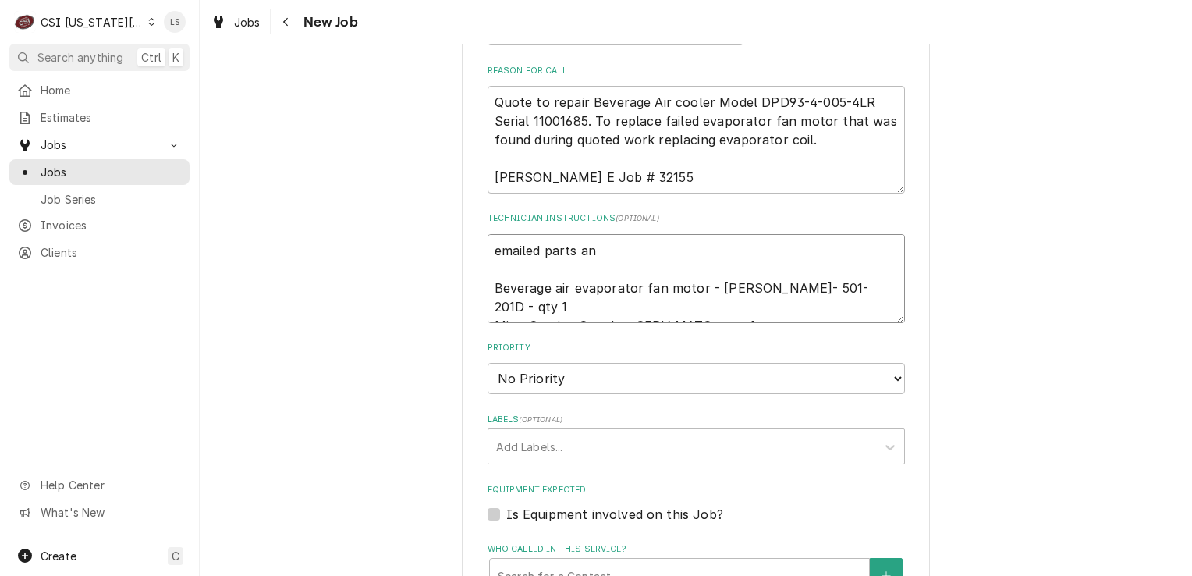
type textarea "emailed parts and Beverage air evaporator fan motor - BEV- 501-201D - qty 1 Mis…"
type textarea "x"
type textarea "emailed parts and Beverage air evaporator fan motor - BEV- 501-201D - qty 1 Mis…"
type textarea "x"
type textarea "emailed parts and l Beverage air evaporator fan motor - BEV- 501-201D - qty 1 M…"
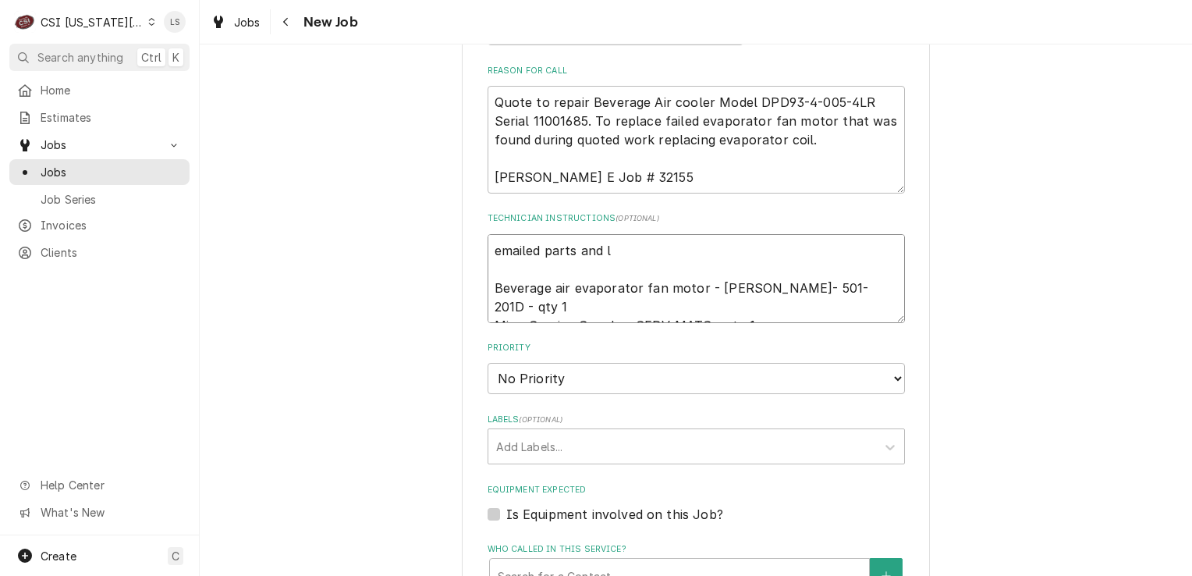
type textarea "x"
type textarea "emailed parts and li Beverage air evaporator fan motor - BEV- 501-201D - qty 1 …"
type textarea "x"
type textarea "emailed parts and lind Beverage air evaporator fan motor - BEV- 501-201D - qty …"
type textarea "x"
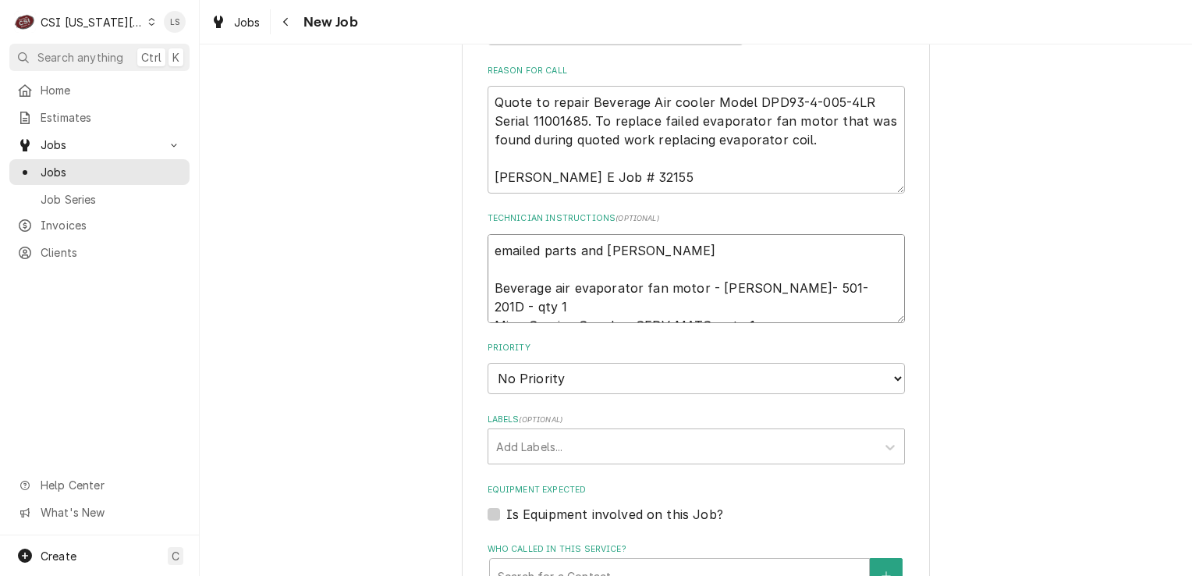
type textarea "emailed parts and lindy Beverage air evaporator fan motor - BEV- 501-201D - qty…"
type textarea "x"
type textarea "emailed parts and lindy Beverage air evaporator fan motor - BEV- 501-201D - qty…"
type textarea "x"
type textarea "emailed parts and lindy t Beverage air evaporator fan motor - BEV- 501-201D - q…"
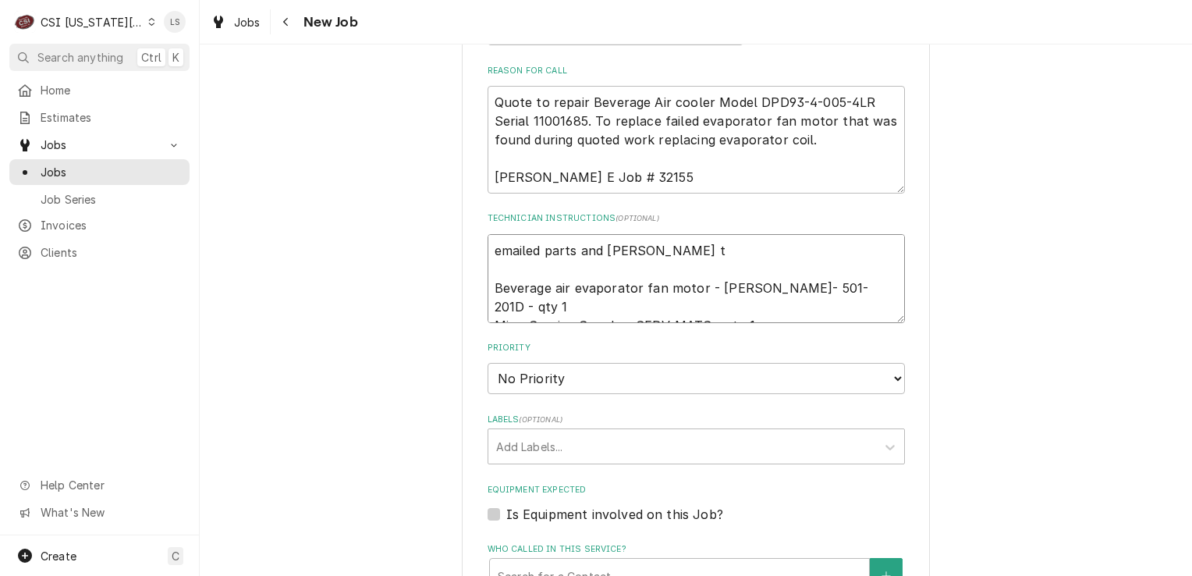
type textarea "x"
type textarea "emailed parts and lindy to Beverage air evaporator fan motor - BEV- 501-201D - …"
type textarea "x"
type textarea "emailed parts and lindy to Beverage air evaporator fan motor - BEV- 501-201D - …"
type textarea "x"
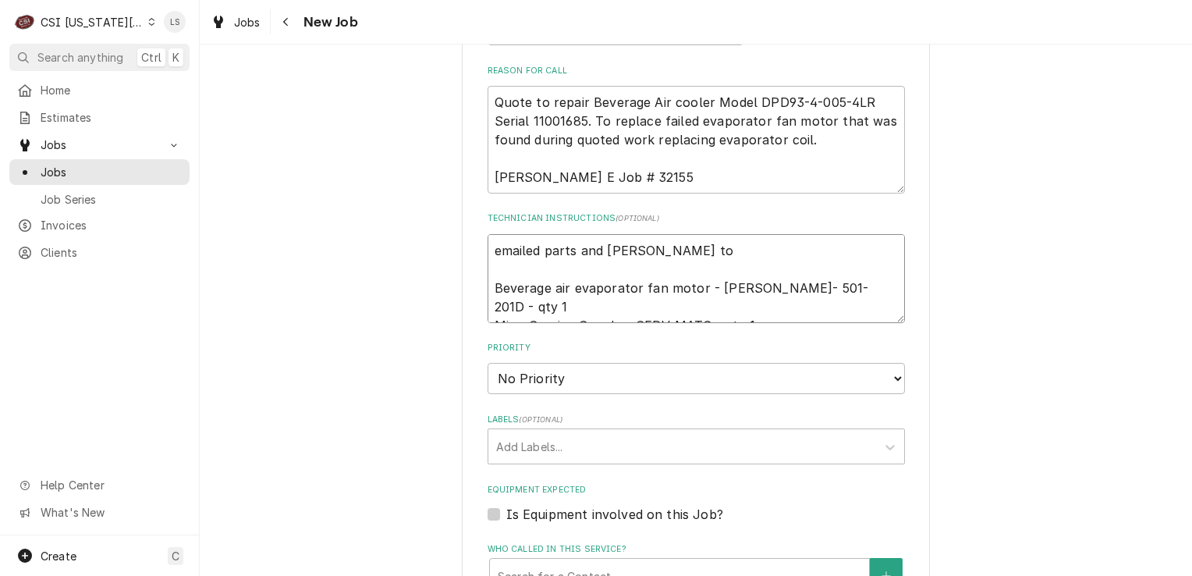
type textarea "emailed parts and lindy to o Beverage air evaporator fan motor - BEV- 501-201D …"
type textarea "x"
type textarea "emailed parts and lindy to or Beverage air evaporator fan motor - BEV- 501-201D…"
type textarea "x"
type textarea "emailed parts and lindy to ord Beverage air evaporator fan motor - BEV- 501-201…"
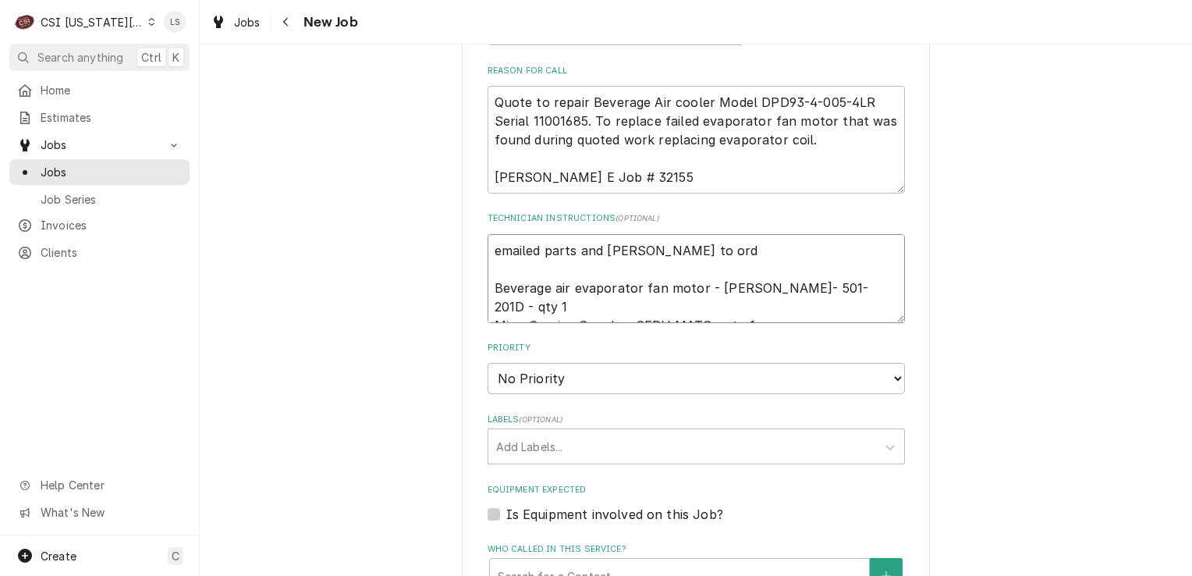
type textarea "x"
type textarea "emailed parts and lindy to orde Beverage air evaporator fan motor - BEV- 501-20…"
type textarea "x"
type textarea "emailed parts and lindy to order Beverage air evaporator fan motor - BEV- 501-2…"
type textarea "x"
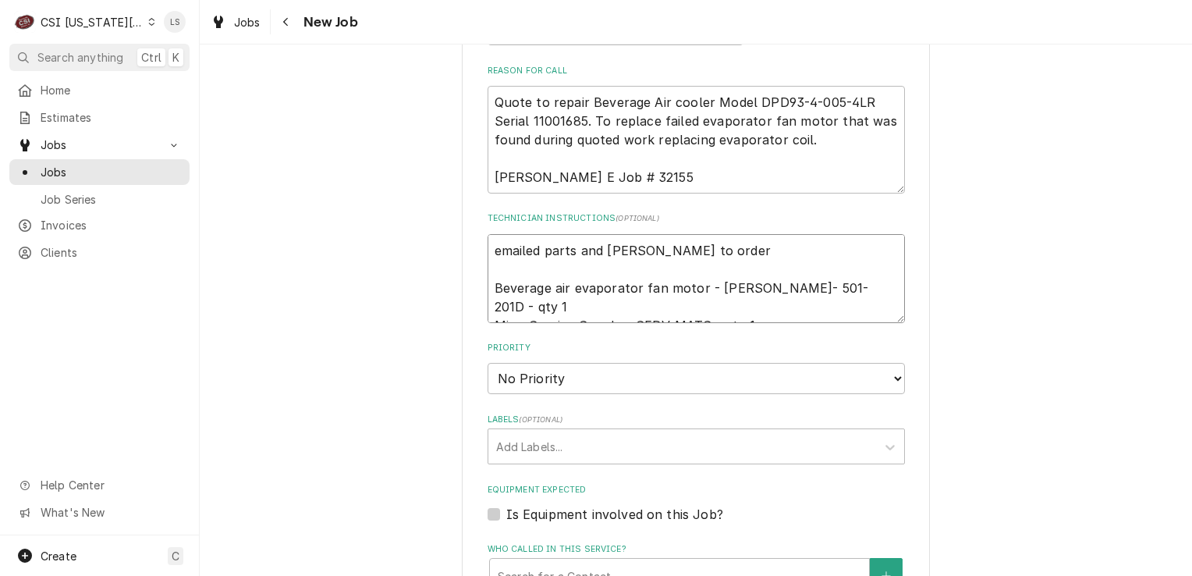
type textarea "emailed parts and lindy to order Beverage air evaporator fan motor - BEV- 501-2…"
type textarea "x"
type textarea "emailed parts and lindy to order - Beverage air evaporator fan motor - BEV- 501…"
type textarea "x"
type textarea "emailed parts and lindy to order - Beverage air evaporator fan motor - BEV- 501…"
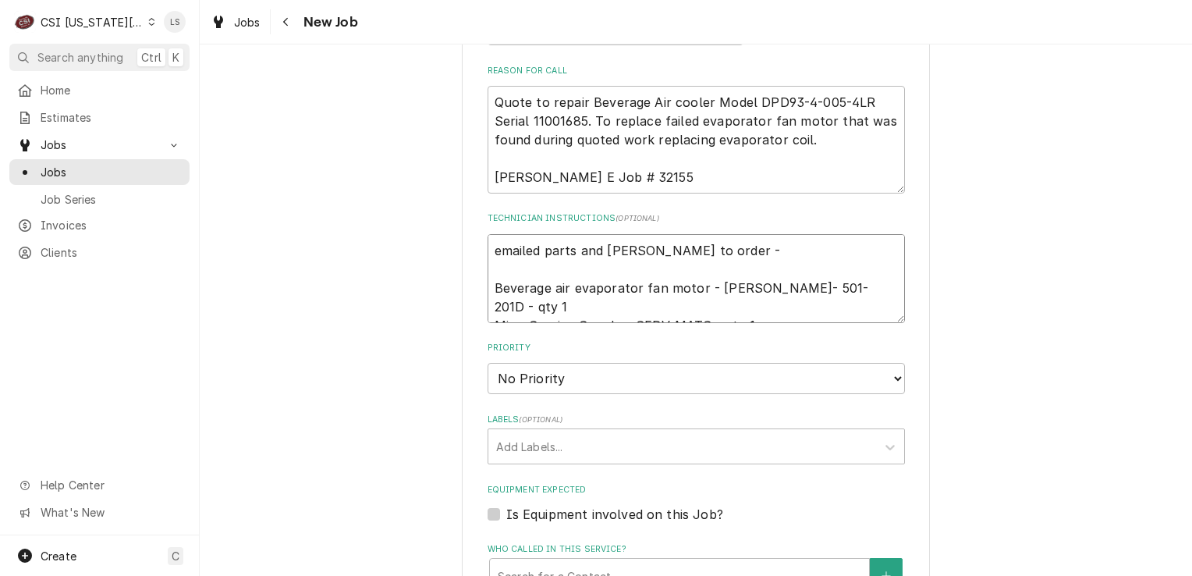
type textarea "x"
type textarea "emailed parts and lindy to order - 8 Beverage air evaporator fan motor - BEV- 5…"
type textarea "x"
type textarea "emailed parts and lindy to order - 8/ Beverage air evaporator fan motor - BEV- …"
type textarea "x"
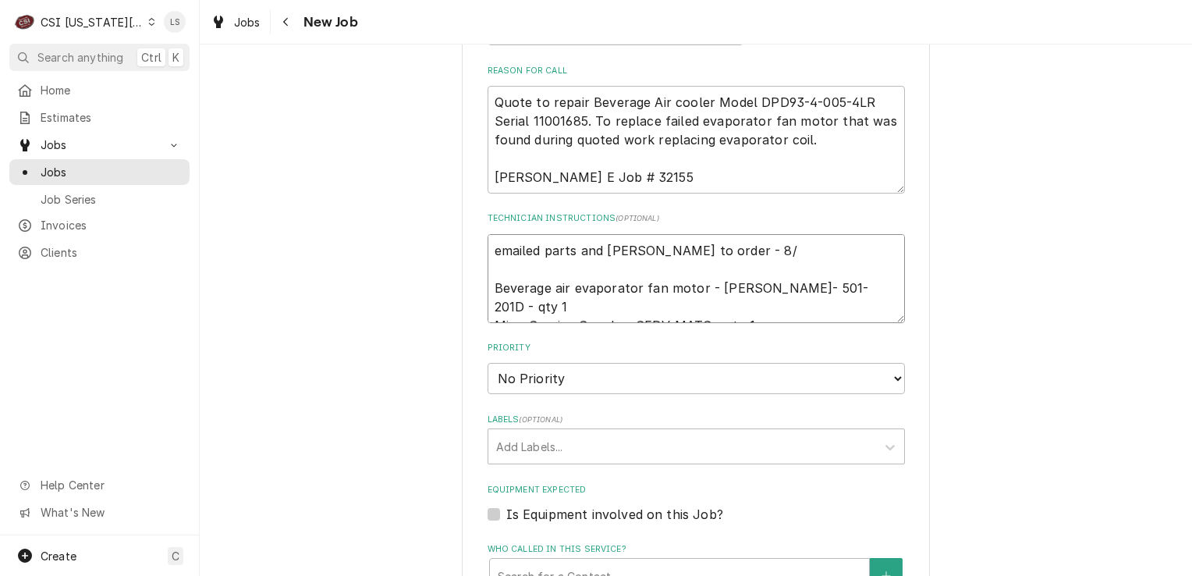
type textarea "emailed parts and lindy to order - 8/2 Beverage air evaporator fan motor - BEV-…"
type textarea "x"
type textarea "emailed parts and lindy to order - 8/25 Beverage air evaporator fan motor - BEV…"
type textarea "x"
type textarea "emailed parts and lindy to order - 8/25 Beverage air evaporator fan motor - BEV…"
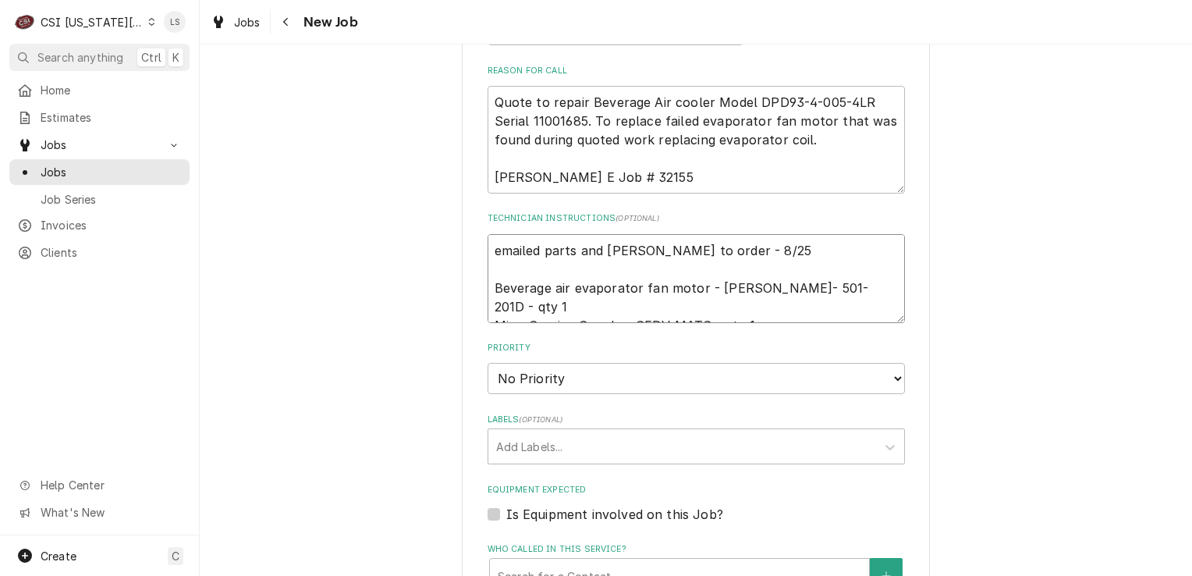
type textarea "x"
type textarea "emailed parts and lindy to order - 8/25 Beverage air evaporator fan motor - BEV…"
type textarea "x"
type textarea "emailed parts and lindy to order - 8/25 Beverage air evaporator fan motor - BEV…"
type textarea "x"
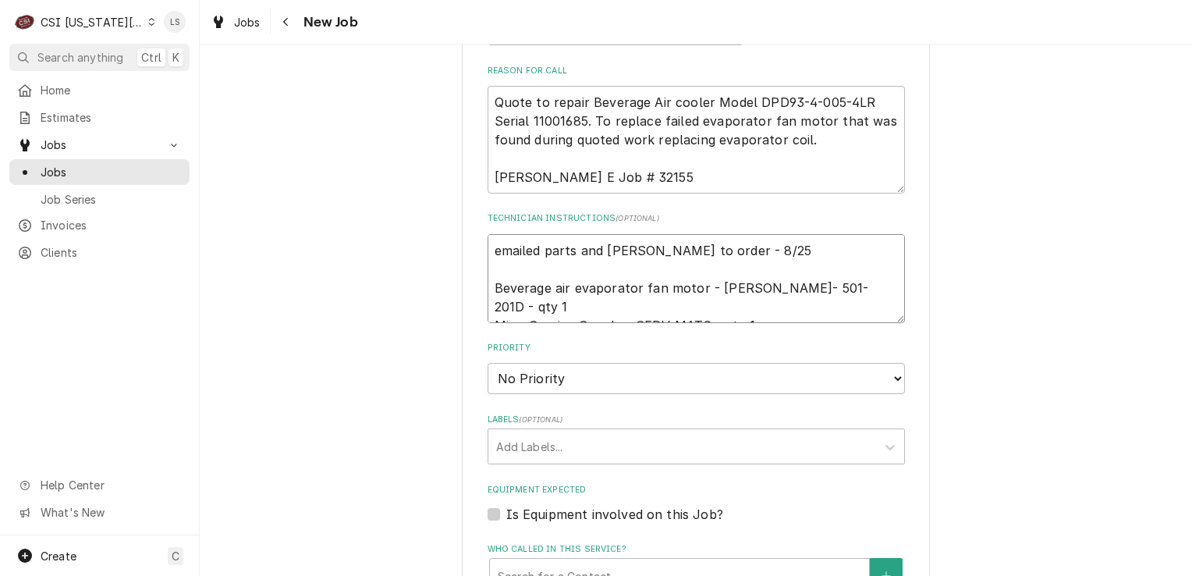
type textarea "emailed parts and lindy to order - 8/25 - Beverage air evaporator fan motor - B…"
type textarea "x"
type textarea "emailed parts and lindy to order - 8/25 - Beverage air evaporator fan motor - B…"
type textarea "x"
type textarea "emailed parts and lindy to order - 8/25 - L Beverage air evaporator fan motor -…"
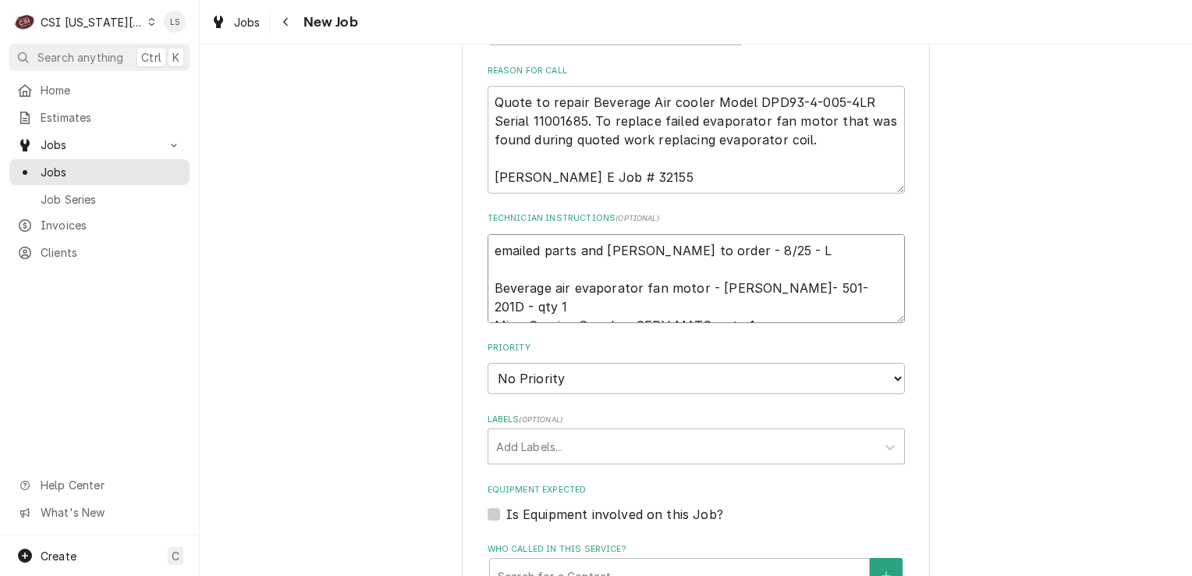
type textarea "x"
type textarea "emailed parts and lindy to order - 8/25 - LS Beverage air evaporator fan motor …"
type textarea "x"
type textarea "emailed parts and lindy to order - 8/25 - LS Beverage air evaporator fan motor …"
click at [523, 379] on select "No Priority Urgent High Medium Low" at bounding box center [696, 378] width 417 height 31
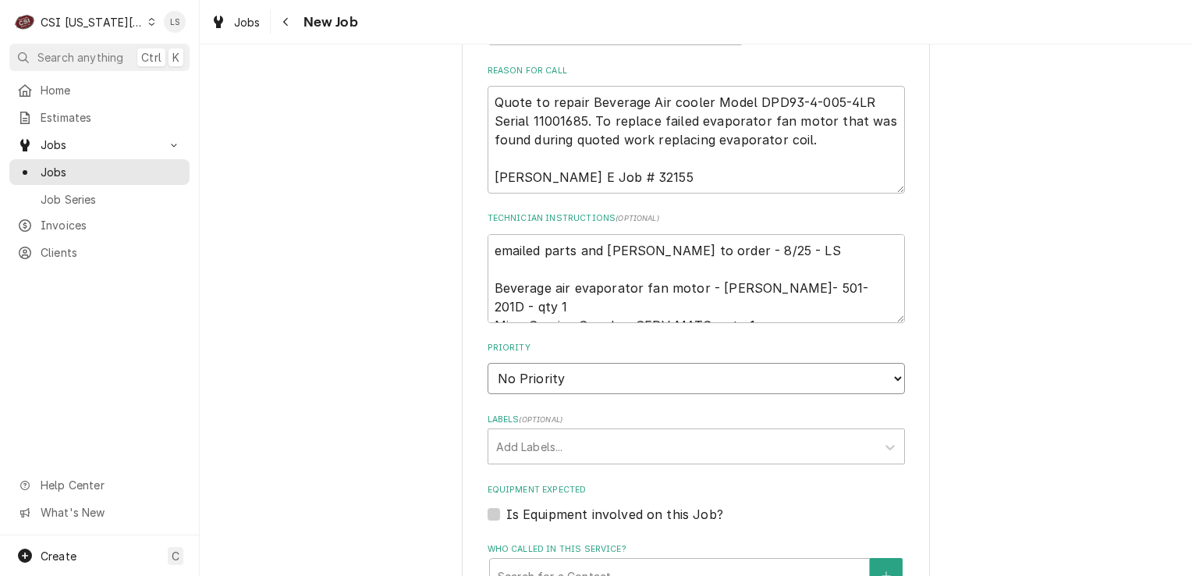
select select "4"
click at [488, 363] on select "No Priority Urgent High Medium Low" at bounding box center [696, 378] width 417 height 31
type textarea "x"
drag, startPoint x: 530, startPoint y: 446, endPoint x: 535, endPoint y: 457, distance: 11.9
click at [530, 446] on div "Labels" at bounding box center [682, 446] width 372 height 28
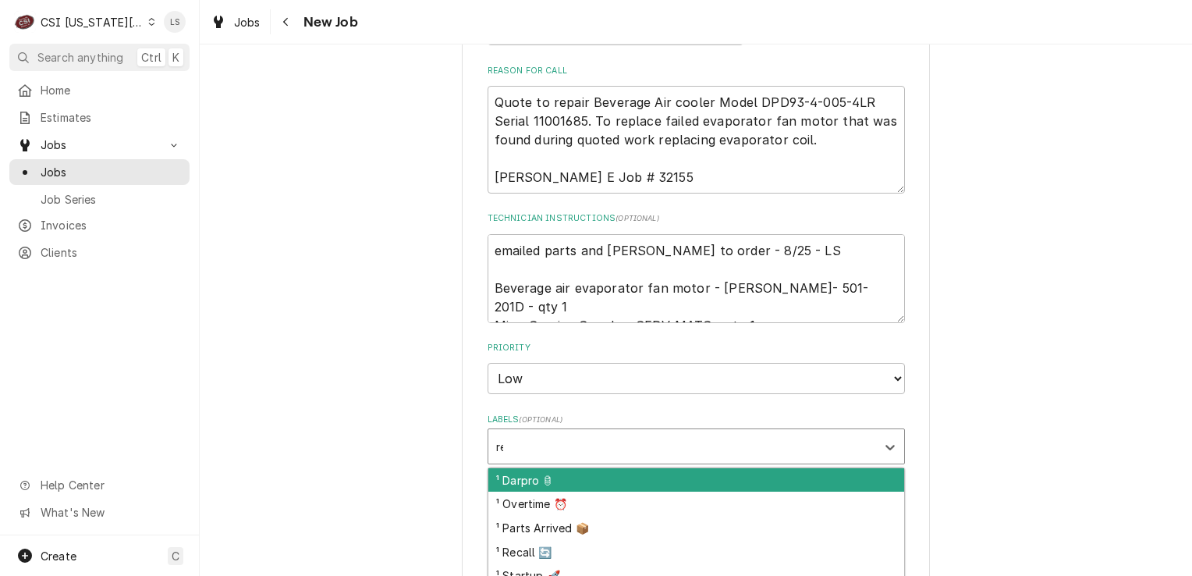
type input "ref"
type textarea "x"
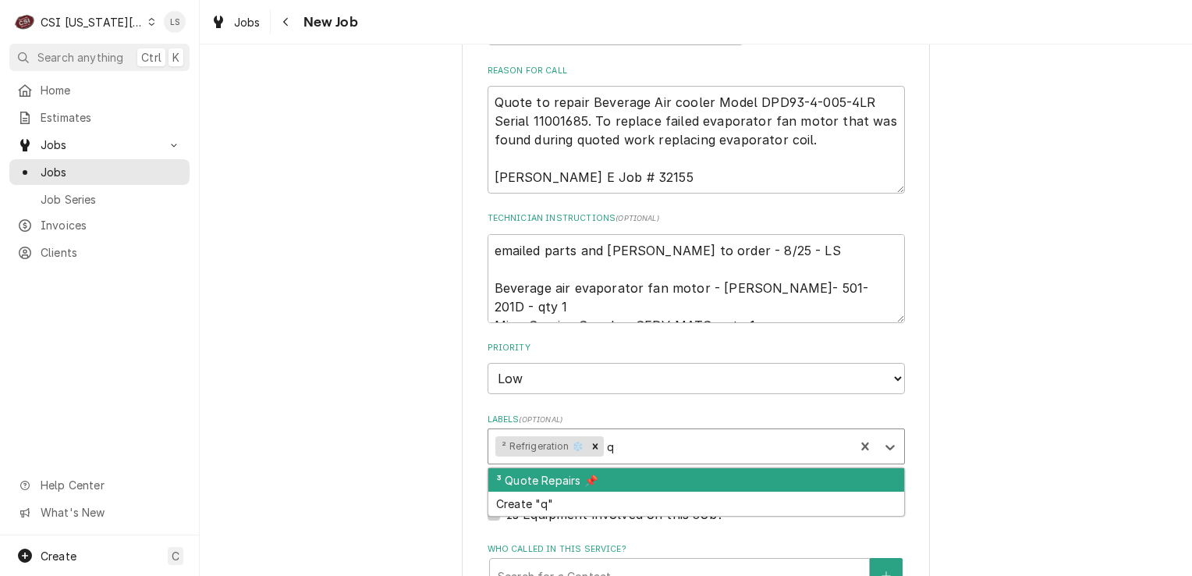
type input "qu"
type textarea "x"
type input "qu"
type textarea "x"
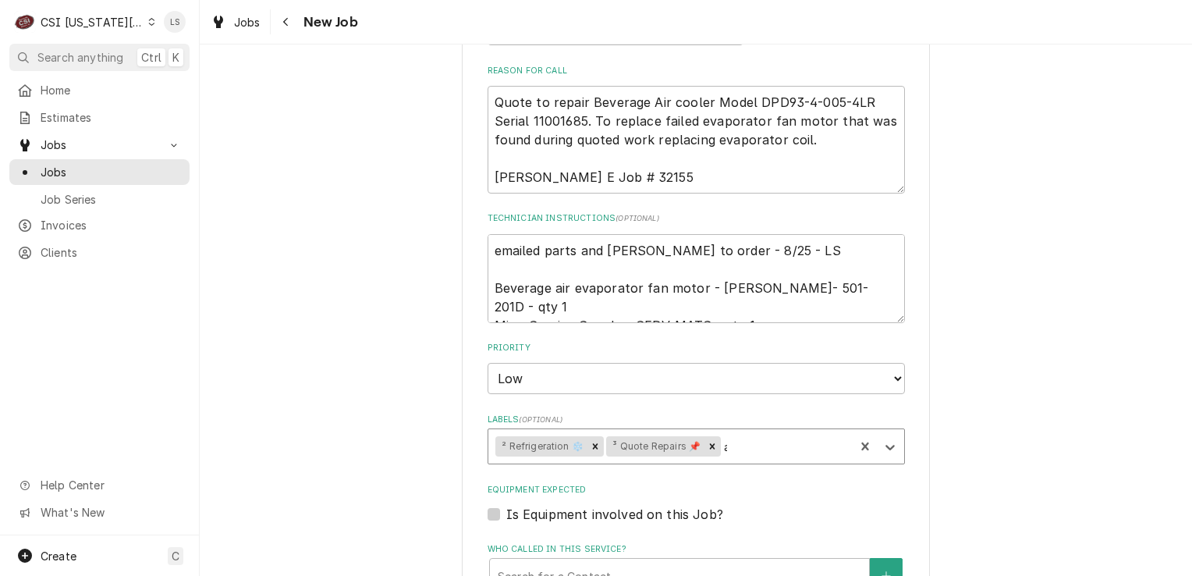
type input "aw"
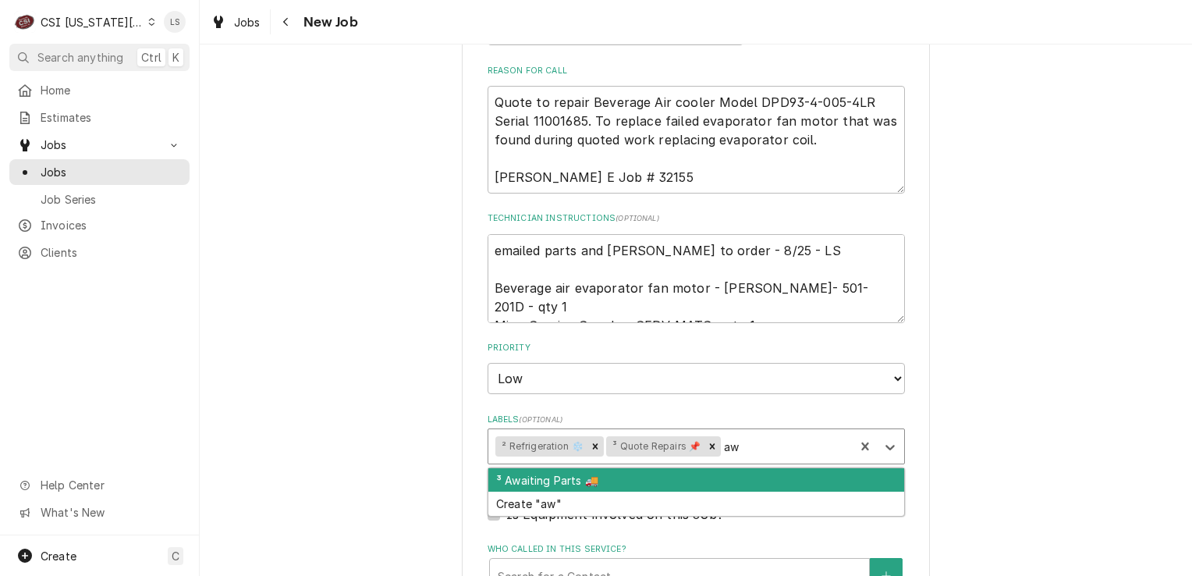
type textarea "x"
type input "awa"
type textarea "x"
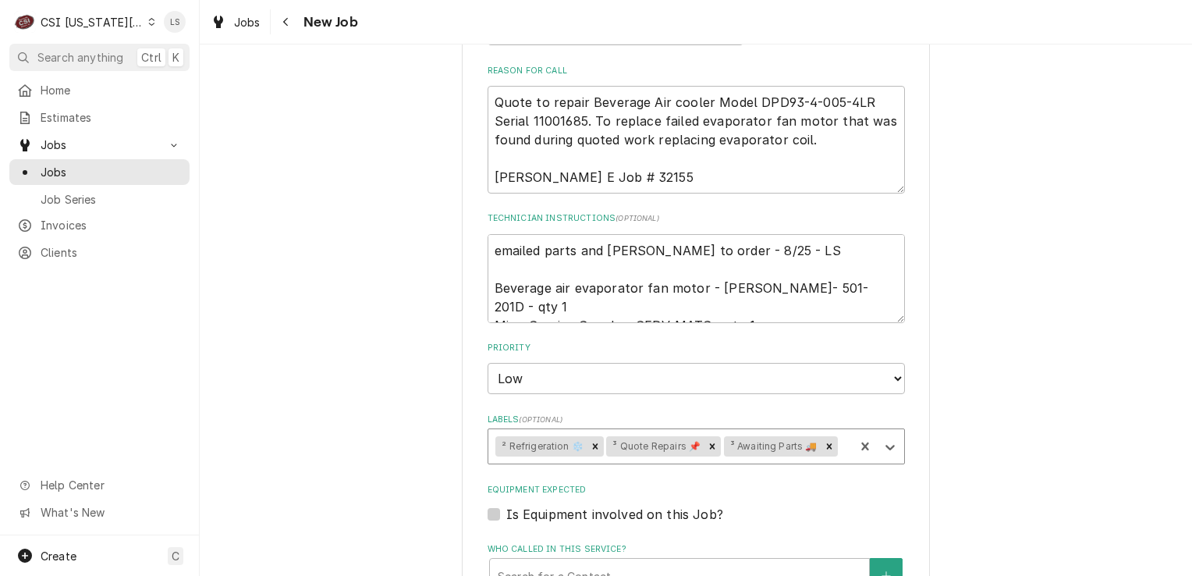
type textarea "x"
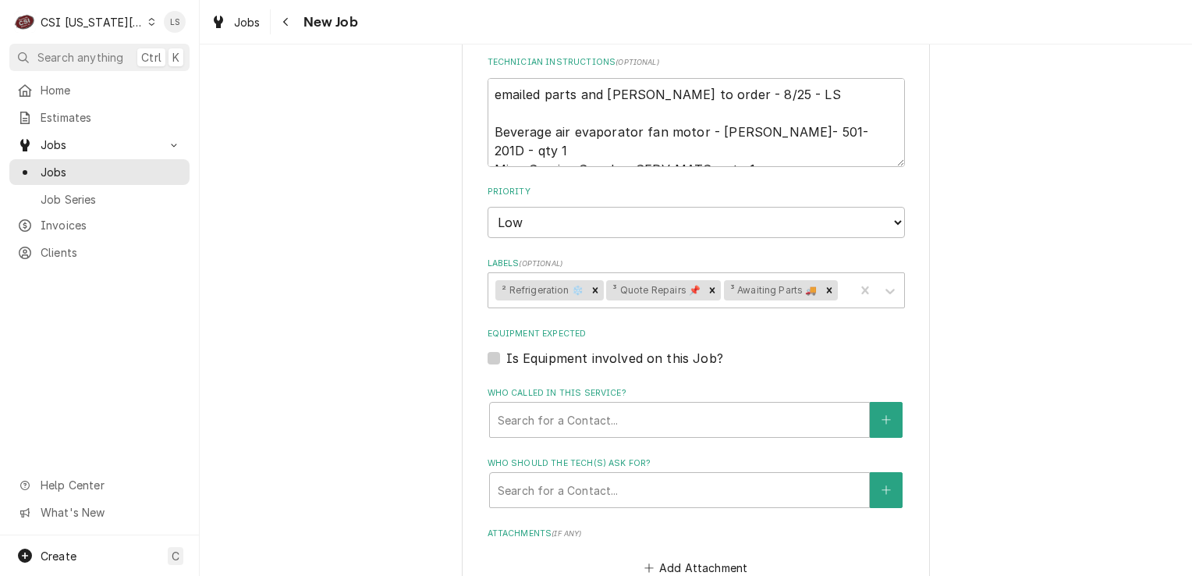
click at [488, 360] on div "Is Equipment involved on this Job?" at bounding box center [696, 358] width 417 height 19
click at [506, 356] on label "Is Equipment involved on this Job?" at bounding box center [614, 358] width 217 height 19
click at [506, 356] on input "Equipment Expected" at bounding box center [714, 366] width 417 height 34
checkbox input "true"
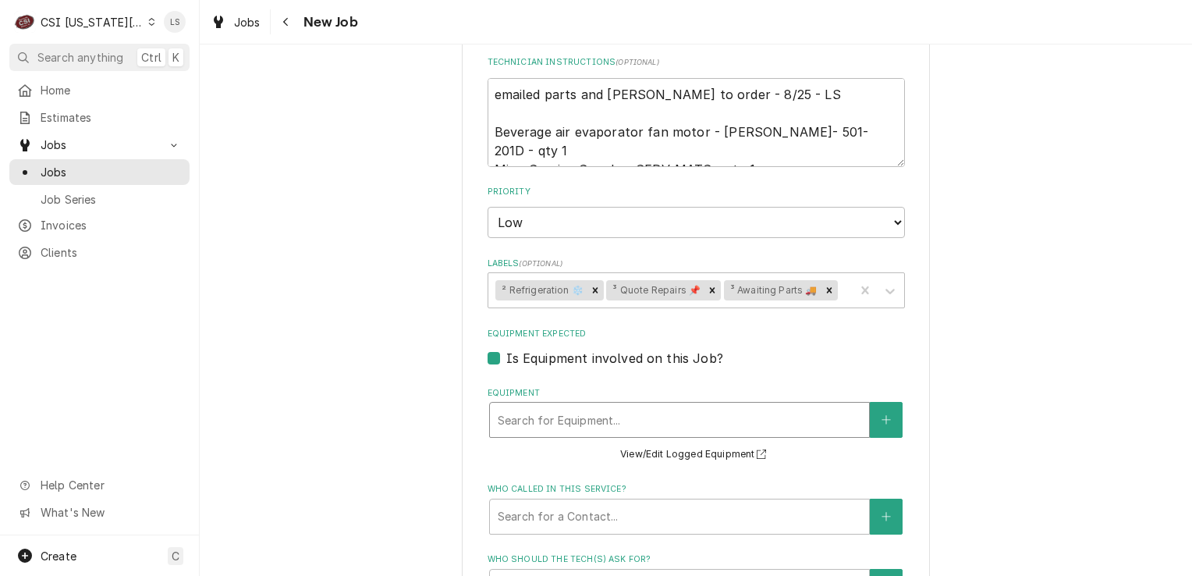
click at [535, 406] on div "Equipment" at bounding box center [679, 420] width 363 height 28
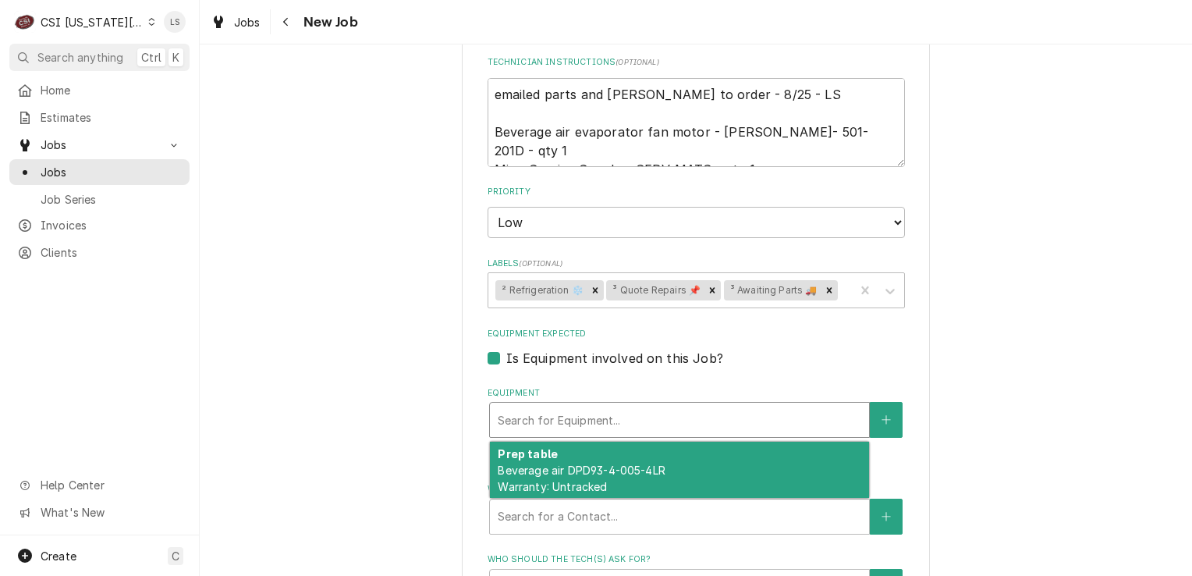
type textarea "x"
type input "b"
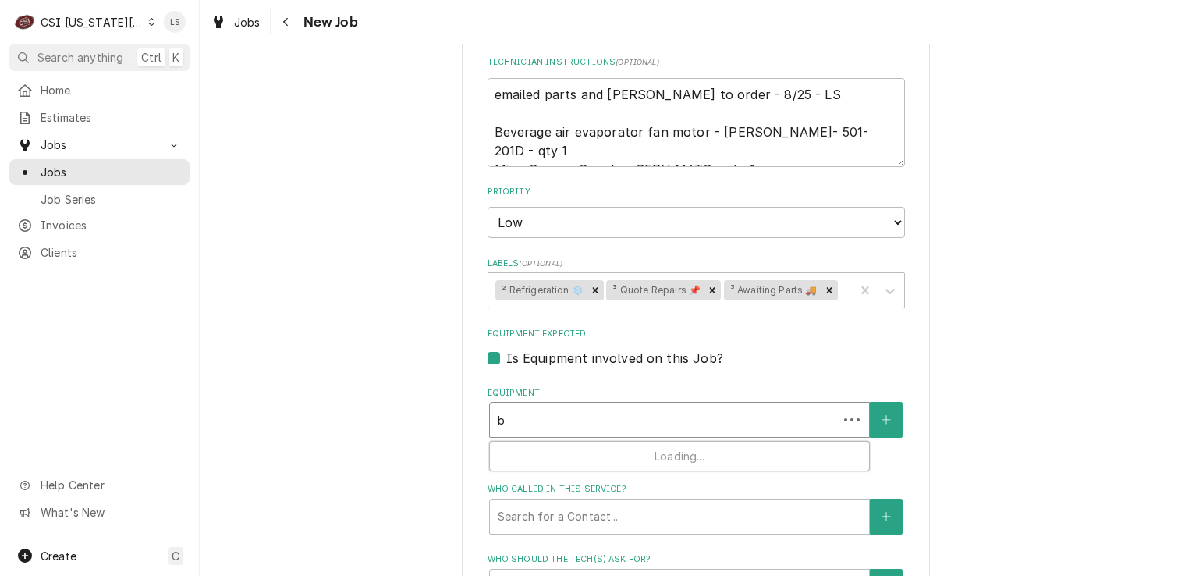
type textarea "x"
type input "be"
type textarea "x"
type input "bev"
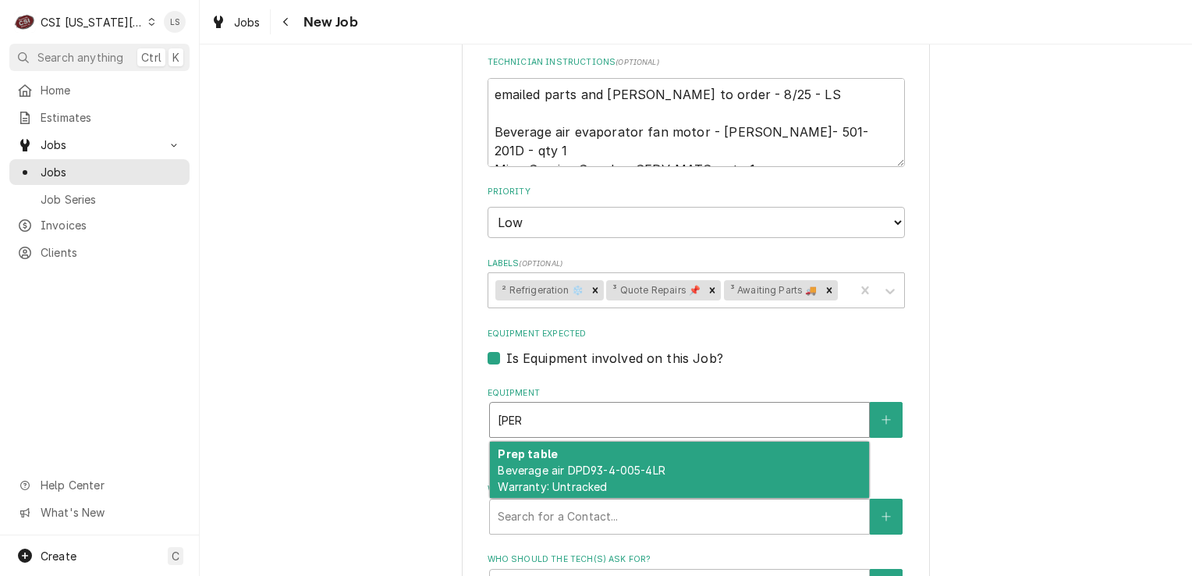
click at [551, 463] on span "Beverage air DPD93-4-005-4LR Warranty: Untracked" at bounding box center [581, 478] width 167 height 30
type textarea "x"
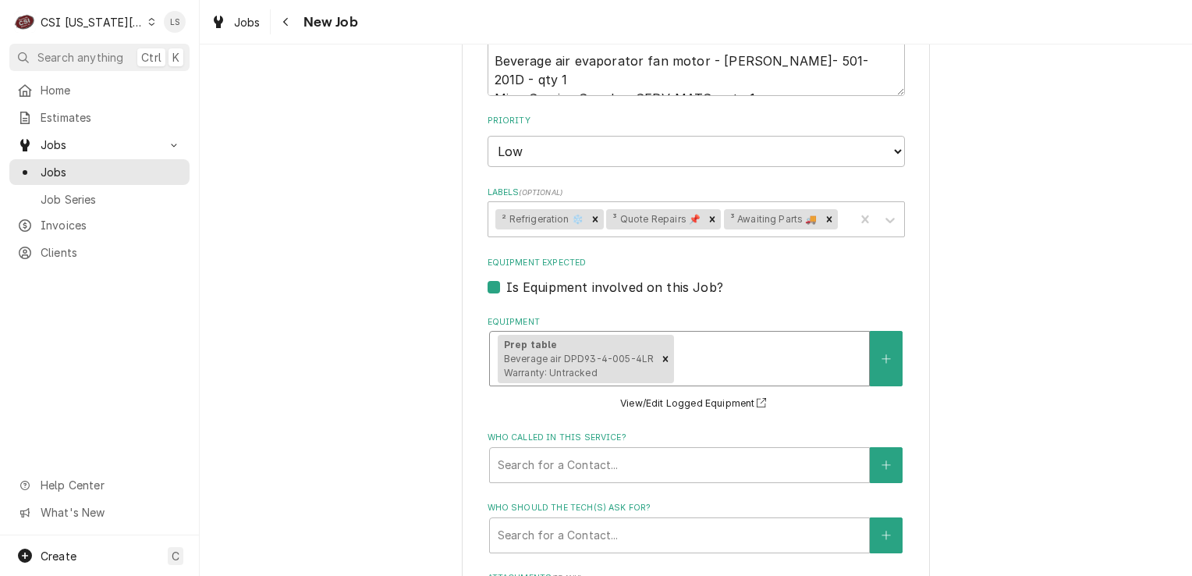
scroll to position [1170, 0]
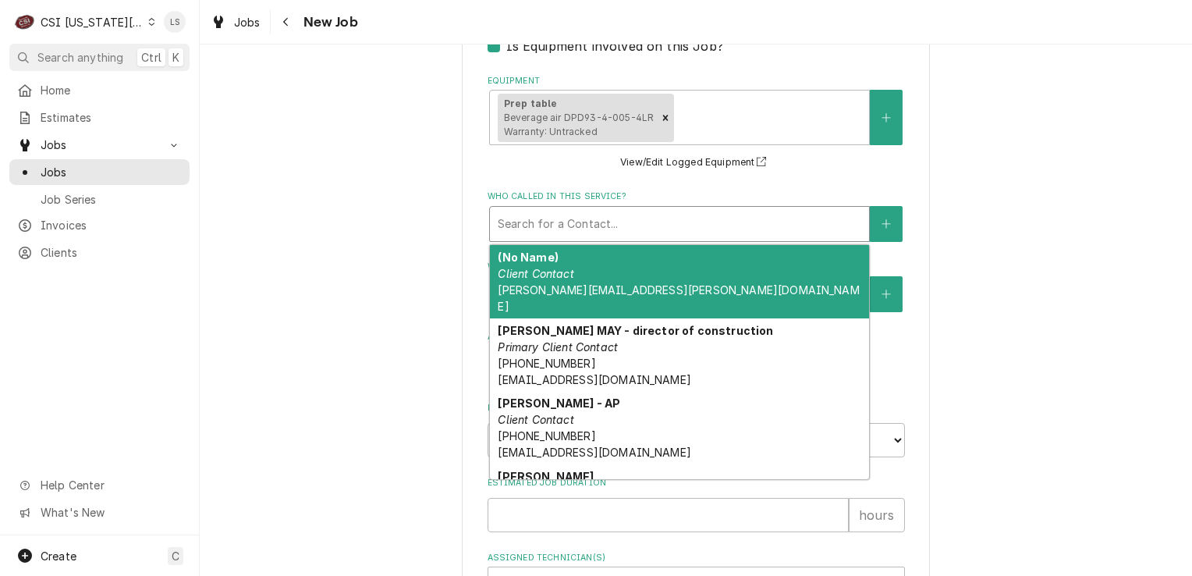
click at [541, 229] on div "Who called in this service?" at bounding box center [679, 224] width 363 height 28
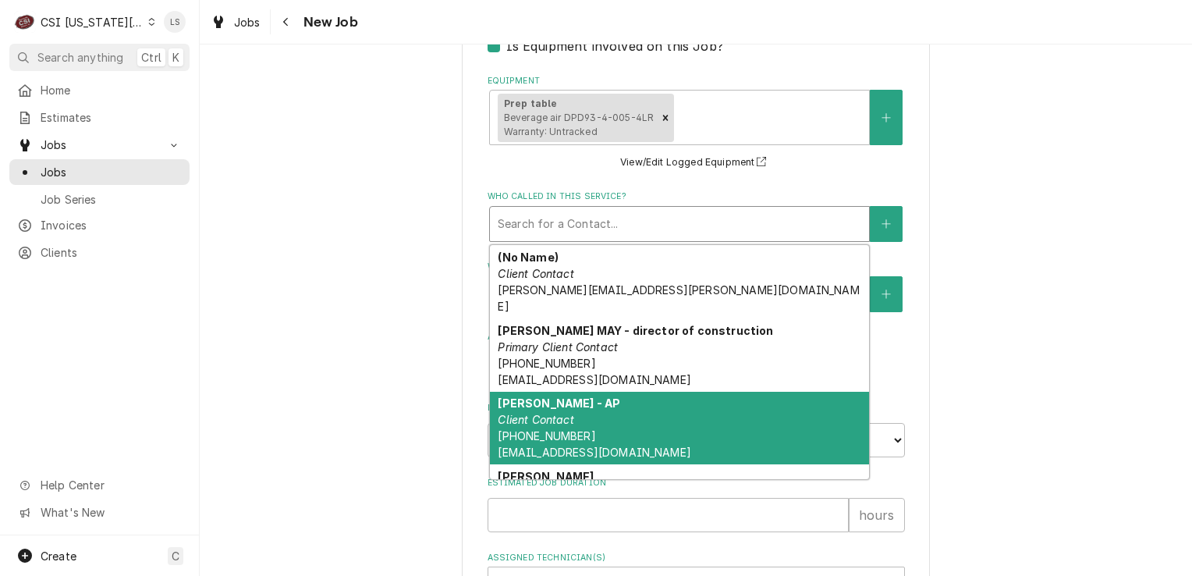
scroll to position [81, 0]
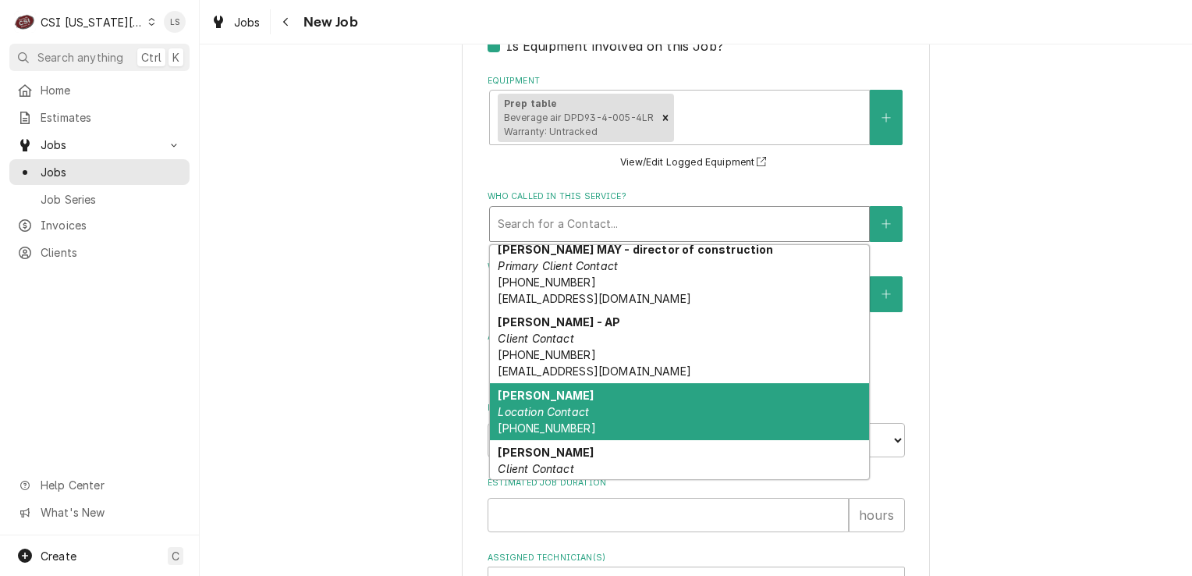
click at [544, 405] on em "Location Contact" at bounding box center [543, 411] width 91 height 13
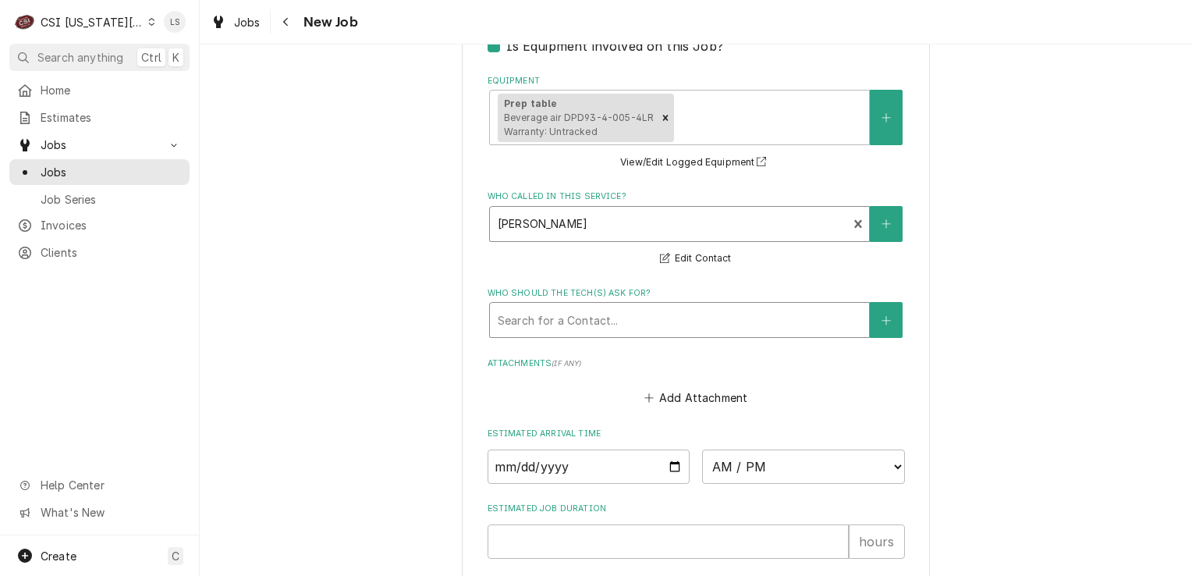
click at [543, 329] on div "Search for a Contact..." at bounding box center [679, 320] width 379 height 34
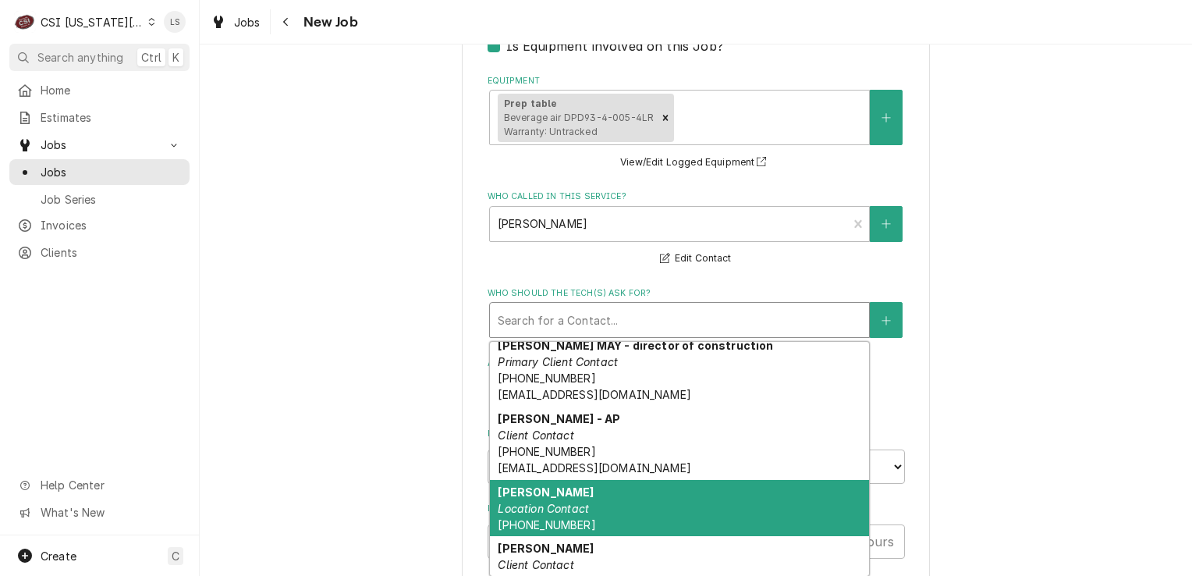
click at [546, 518] on span "(913) 425-9469" at bounding box center [547, 524] width 98 height 13
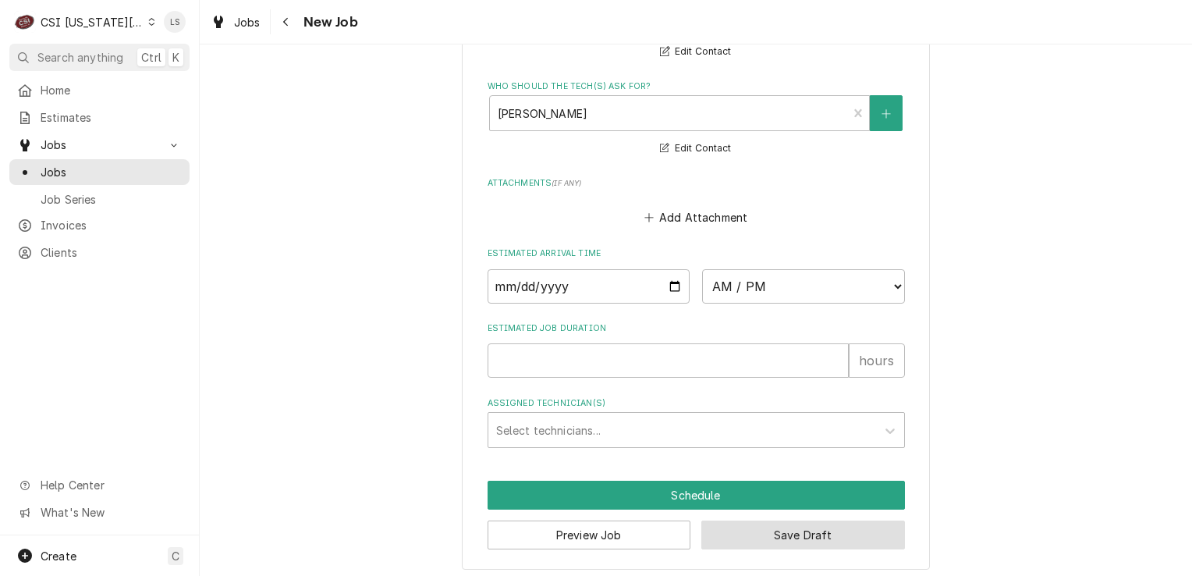
click at [778, 526] on button "Save Draft" at bounding box center [803, 534] width 204 height 29
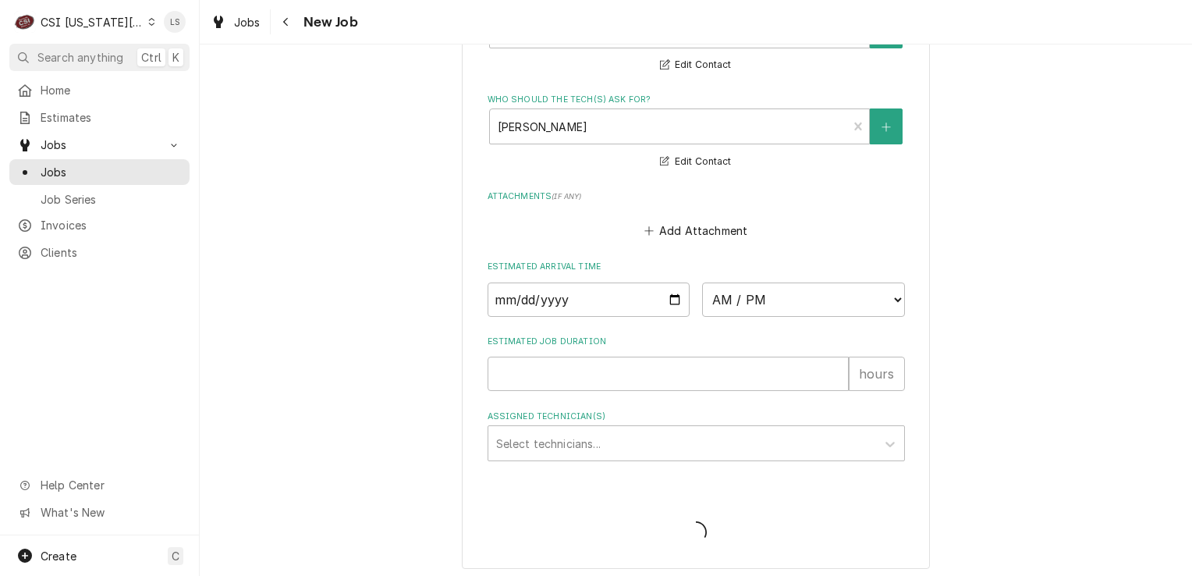
type textarea "x"
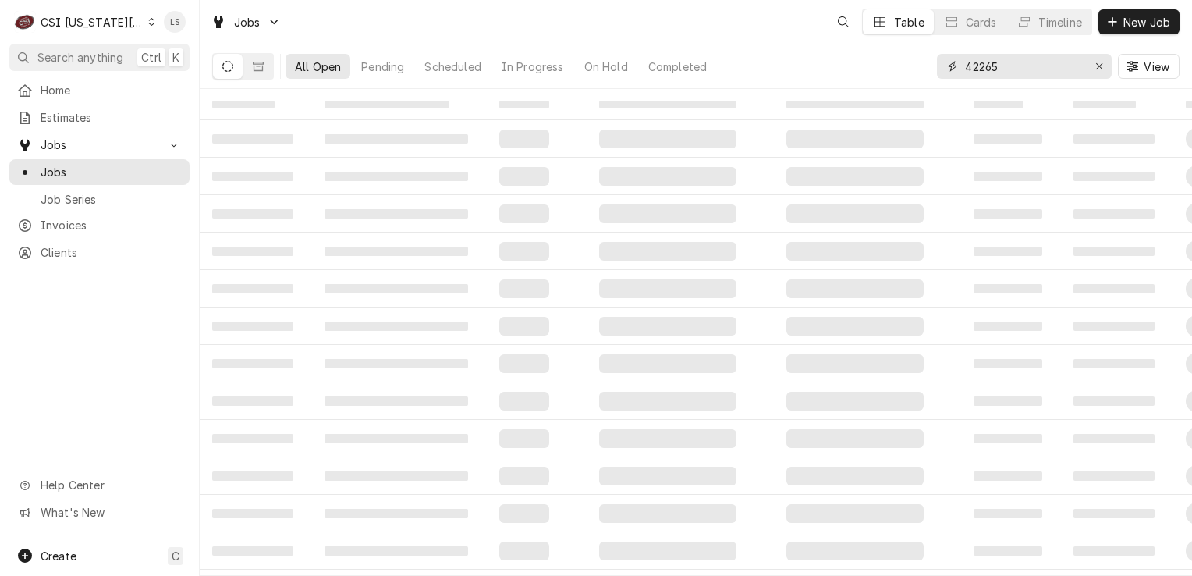
click at [1097, 70] on icon "Erase input" at bounding box center [1099, 66] width 9 height 11
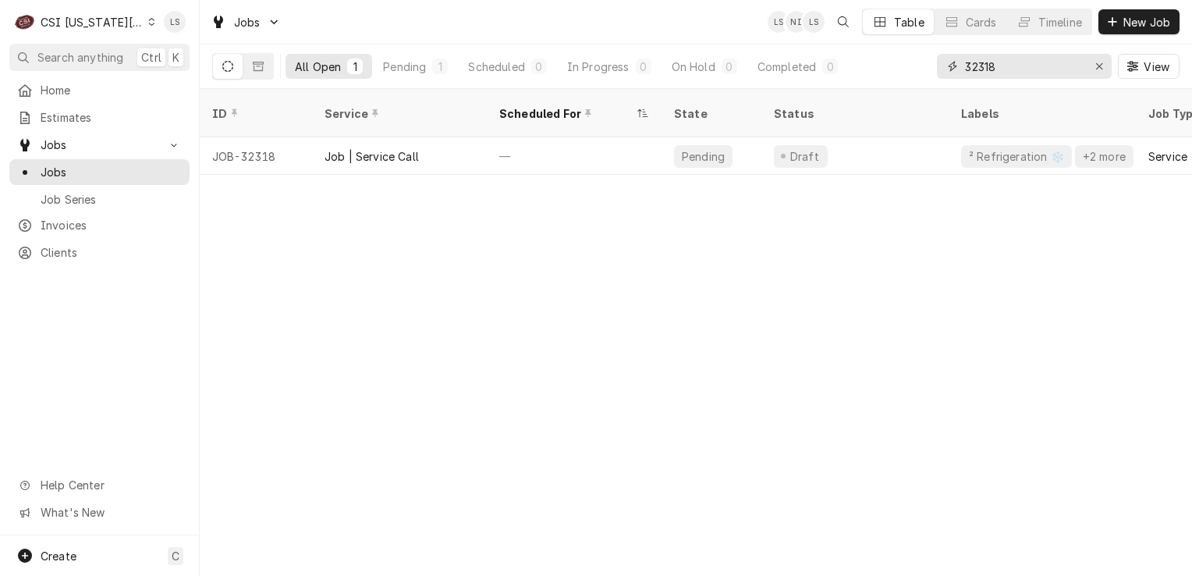
type input "32318"
click at [143, 19] on div "C CSI Kansas City" at bounding box center [84, 21] width 151 height 31
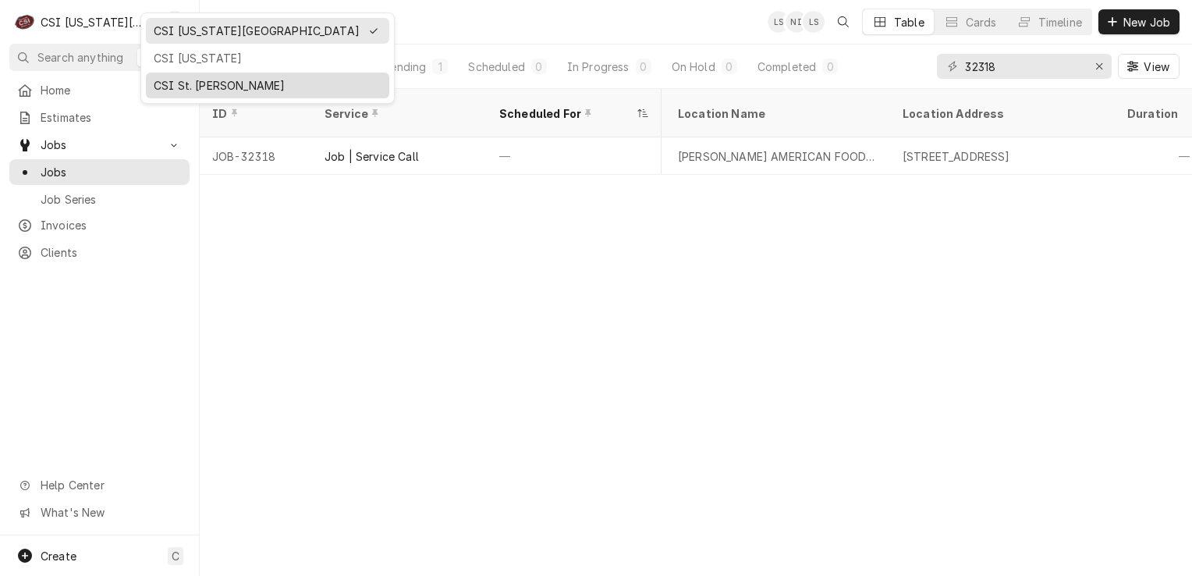
click at [206, 90] on div "CSI St. [PERSON_NAME]" at bounding box center [268, 85] width 228 height 16
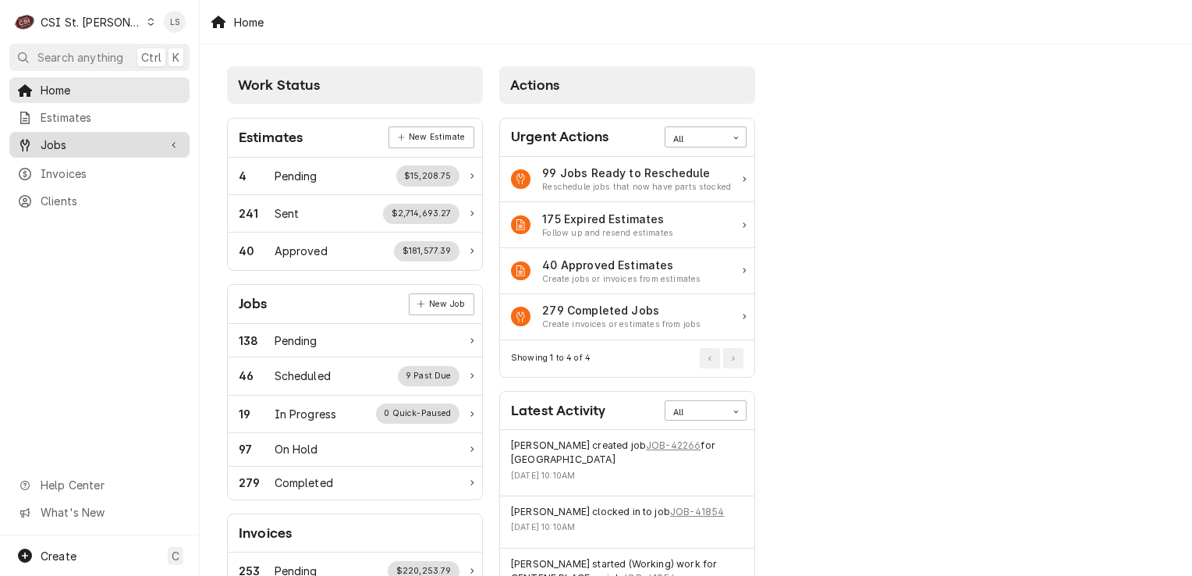
click at [66, 140] on span "Jobs" at bounding box center [100, 145] width 118 height 16
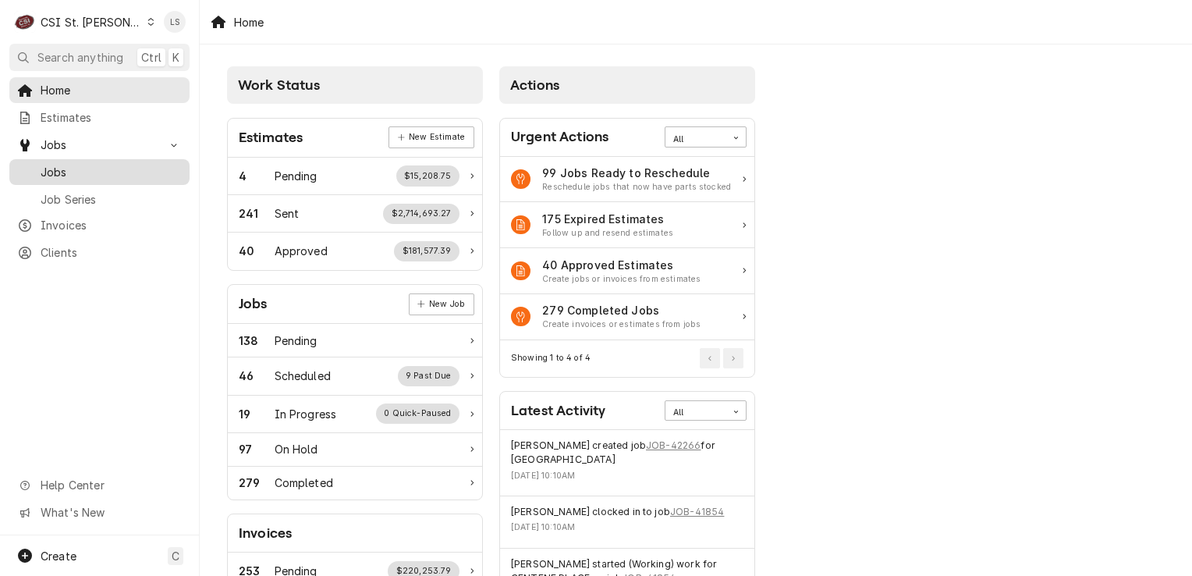
click at [63, 167] on span "Jobs" at bounding box center [111, 172] width 141 height 16
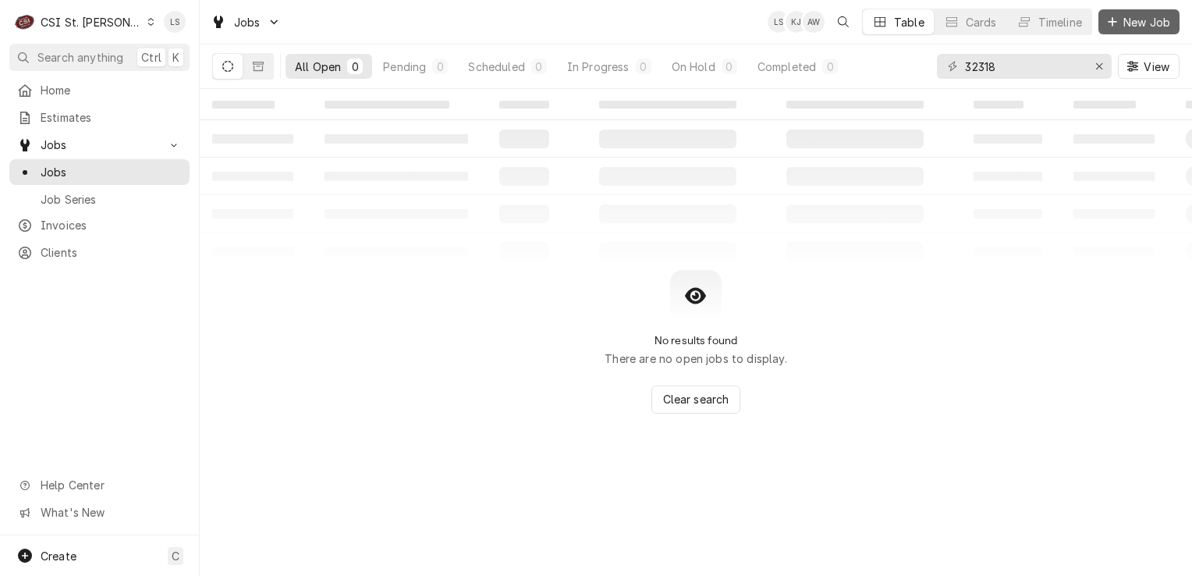
click at [1128, 30] on button "New Job" at bounding box center [1138, 21] width 81 height 25
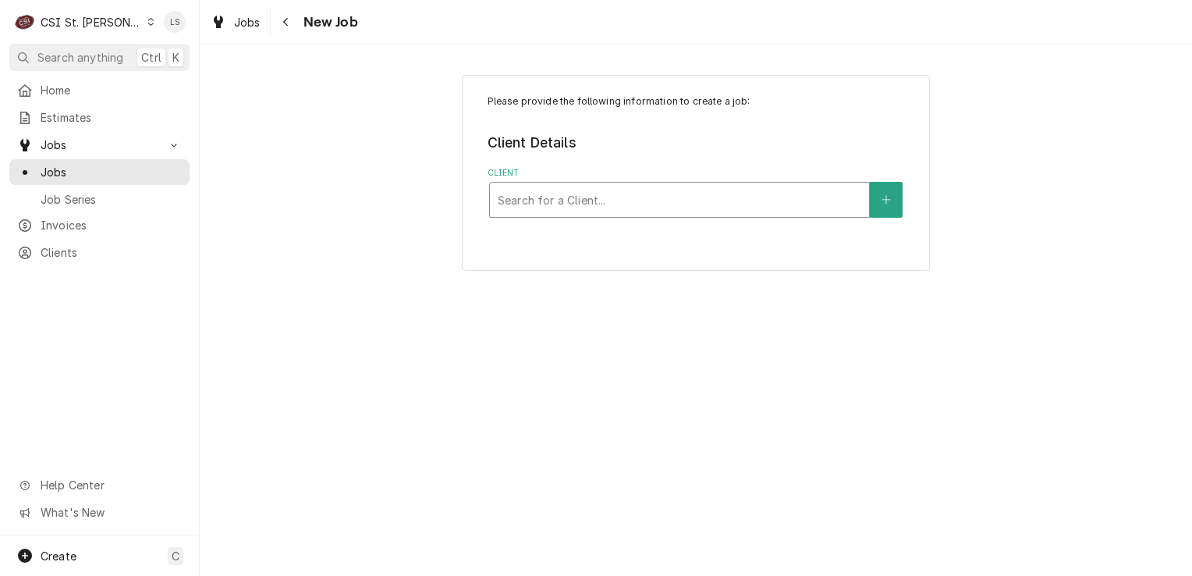
click at [615, 205] on div "Client" at bounding box center [679, 200] width 363 height 28
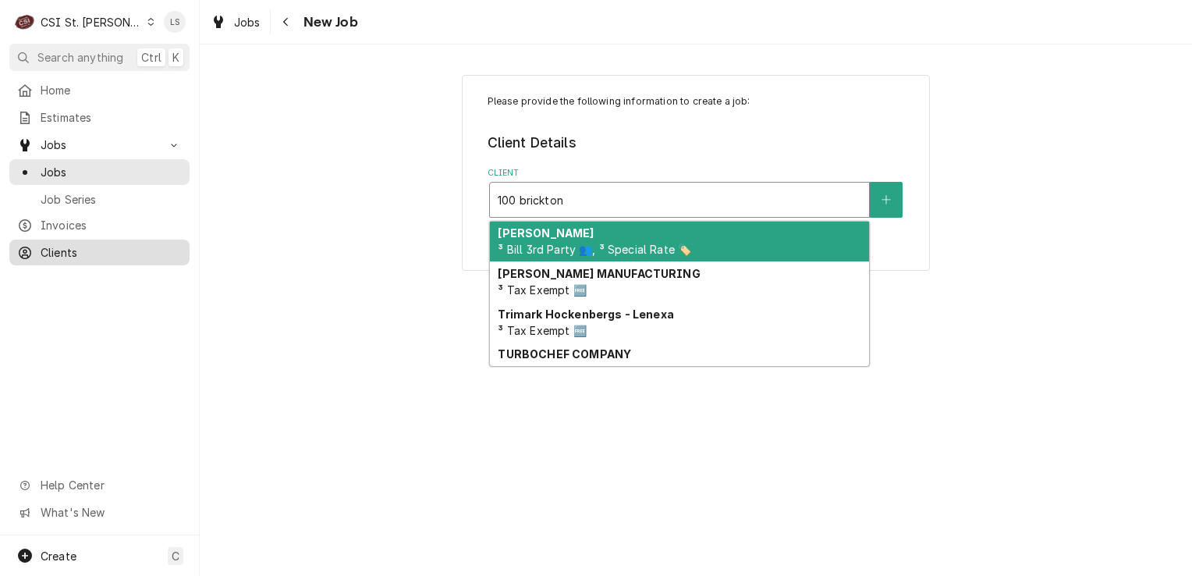
type input "100 brickton"
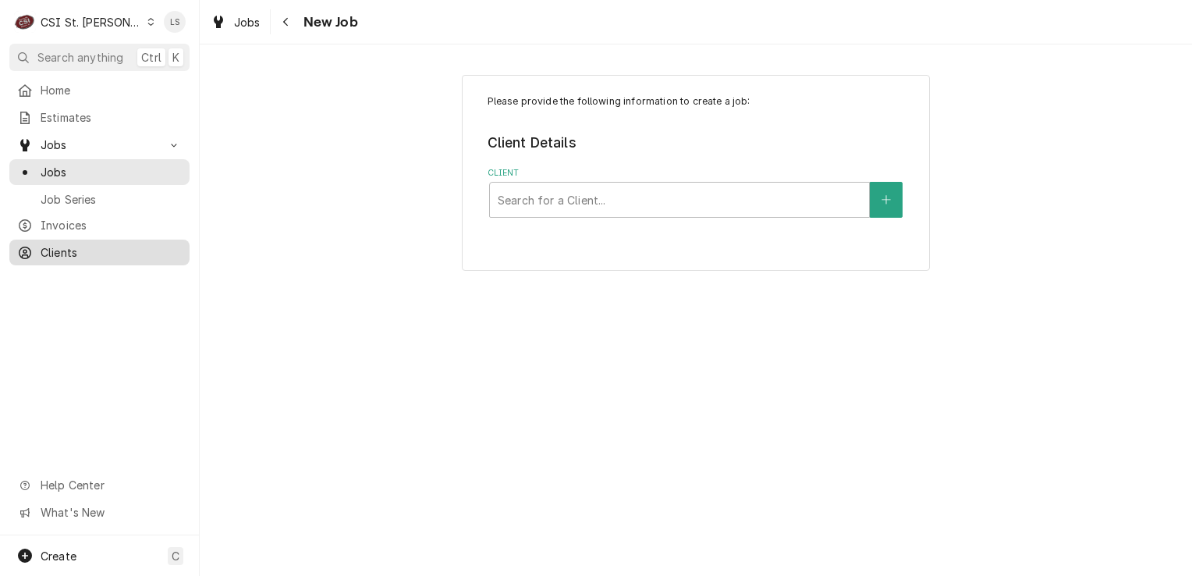
click at [101, 246] on span "Clients" at bounding box center [111, 252] width 141 height 16
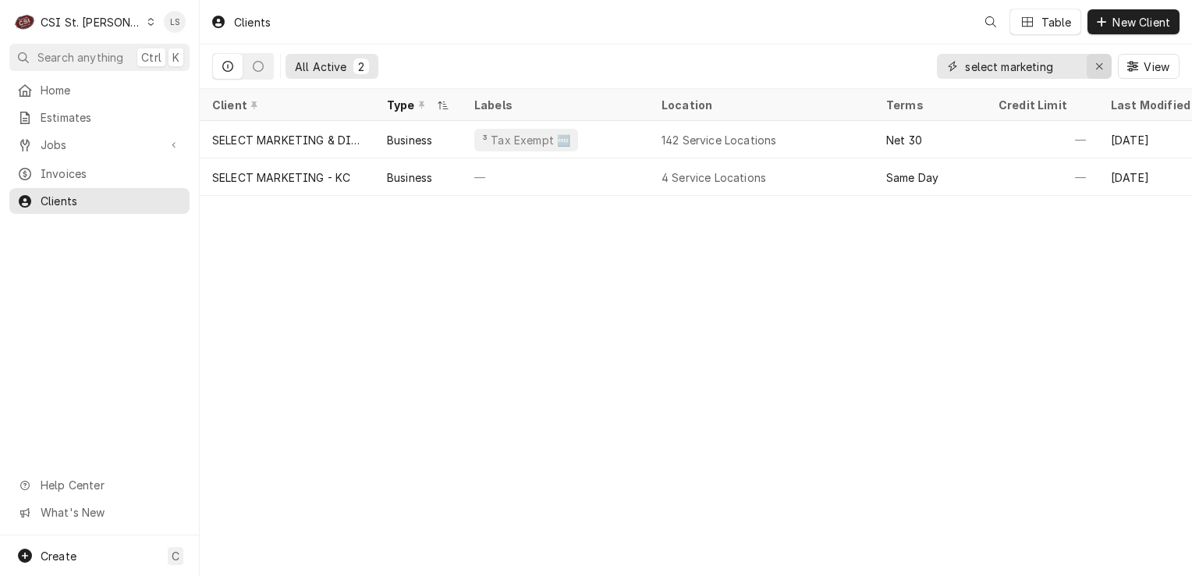
click at [1100, 73] on div "Erase input" at bounding box center [1099, 67] width 16 height 16
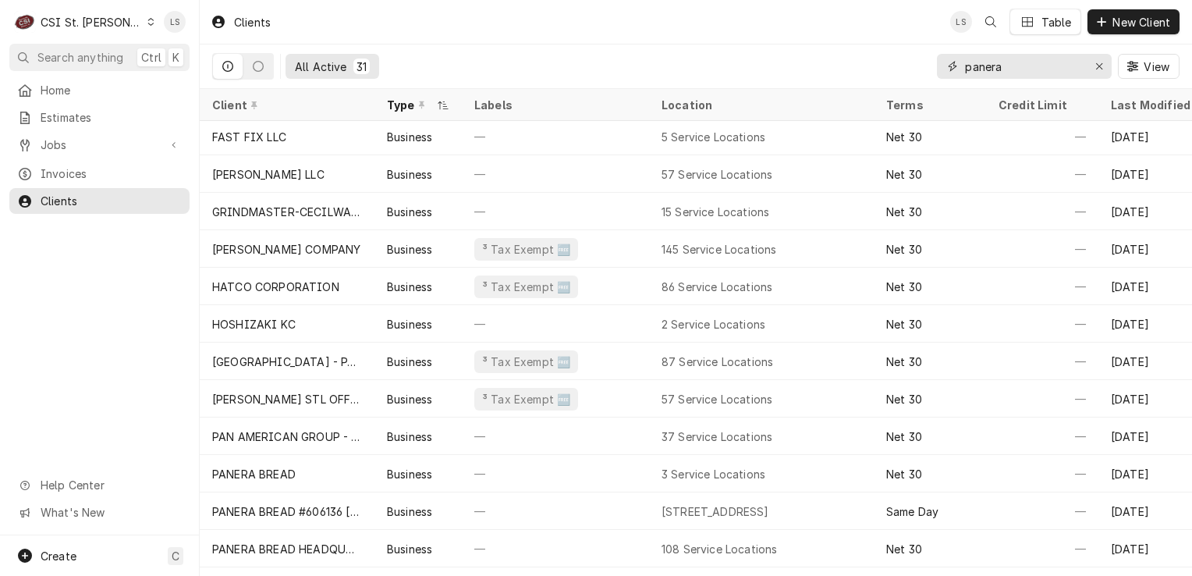
scroll to position [193, 0]
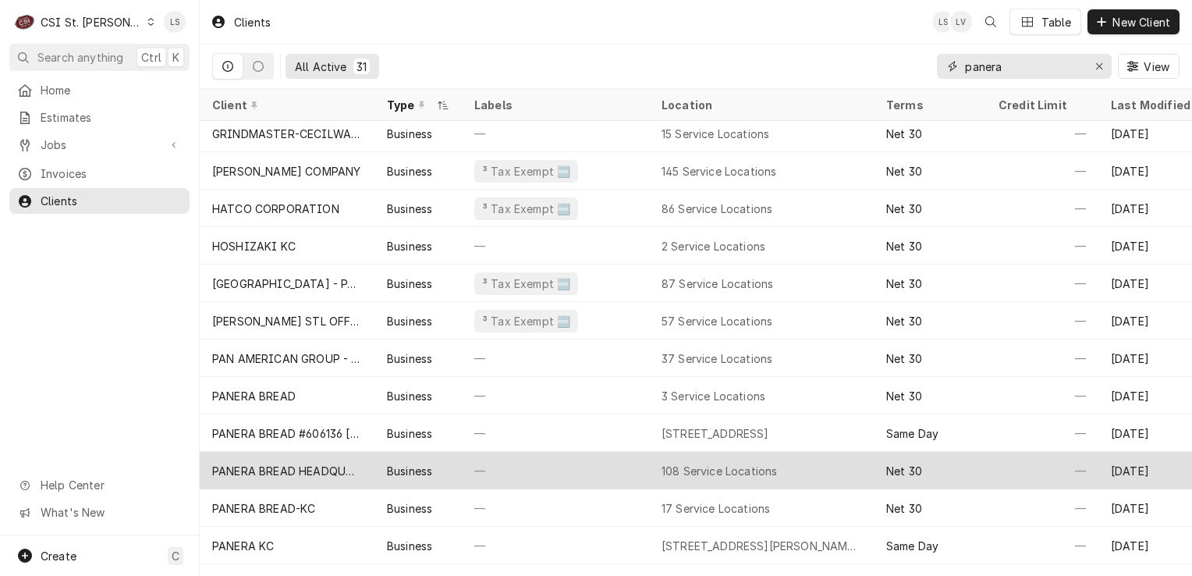
type input "panera"
click at [334, 465] on div "PANERA BREAD HEADQUARTERS" at bounding box center [287, 471] width 150 height 16
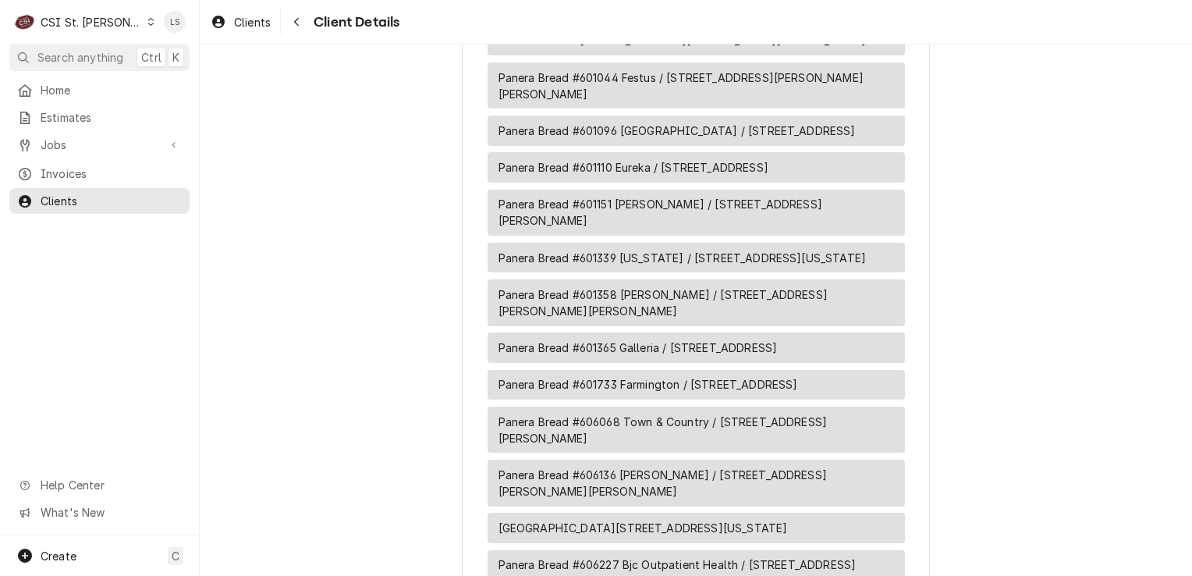
scroll to position [5062, 0]
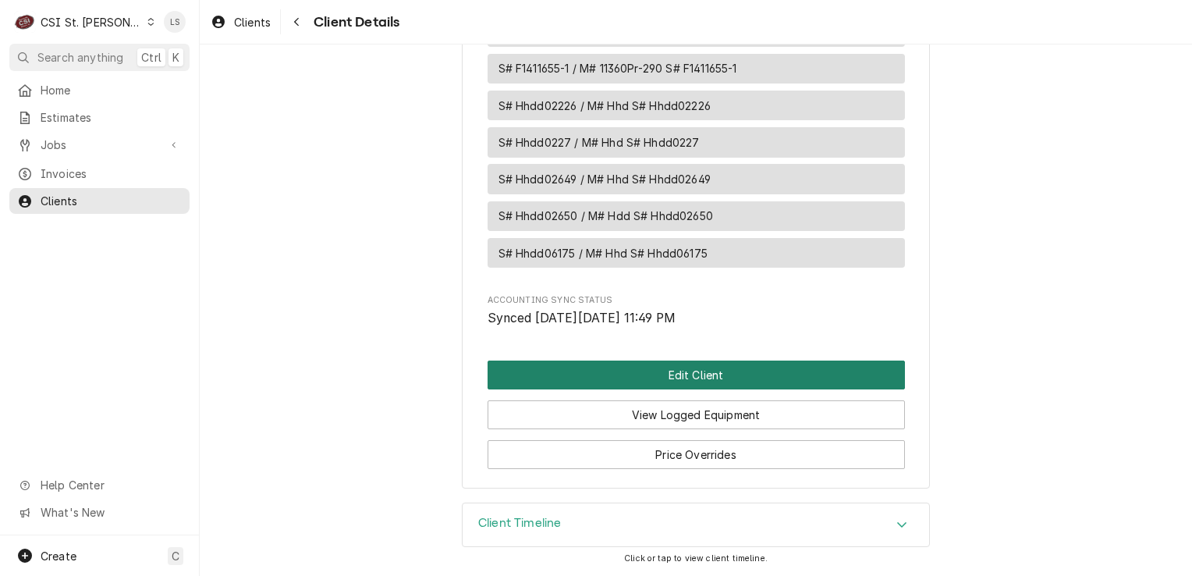
click at [684, 373] on button "Edit Client" at bounding box center [696, 374] width 417 height 29
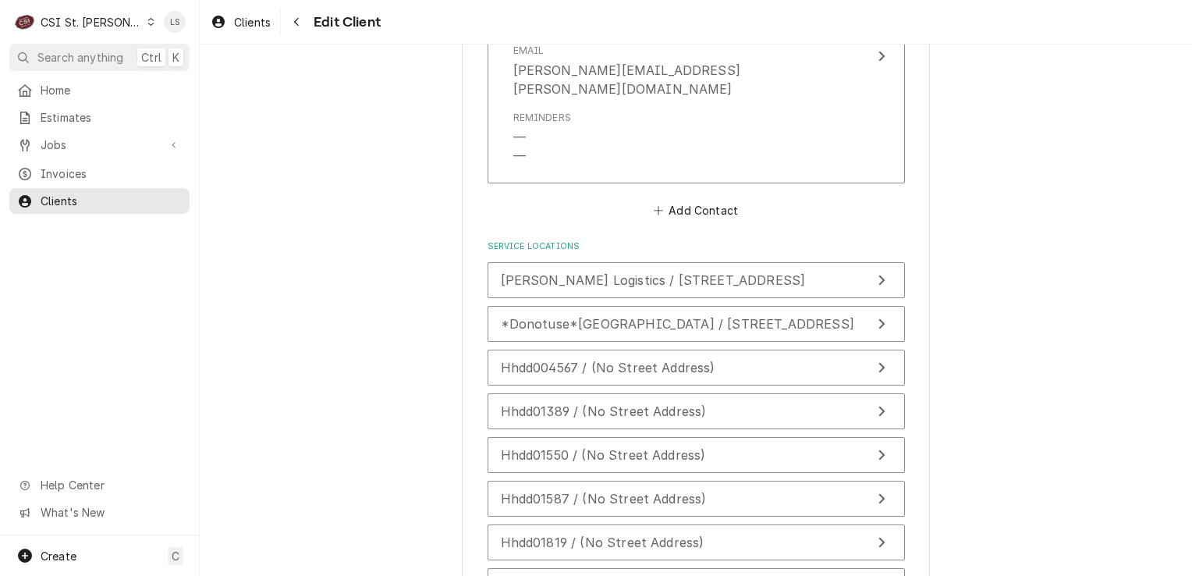
scroll to position [1574, 0]
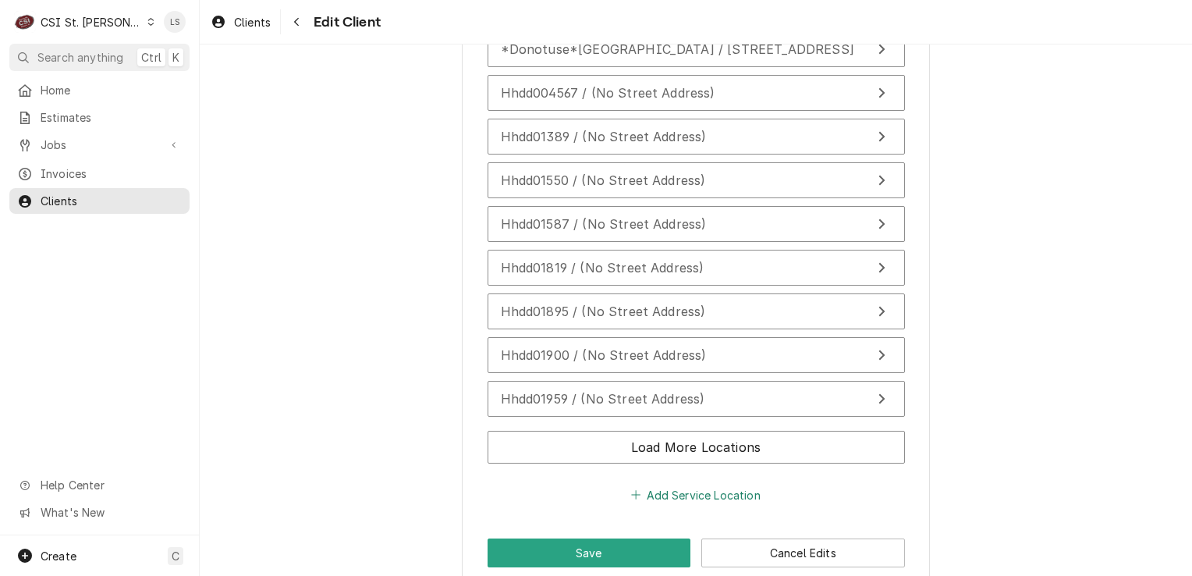
click at [702, 484] on button "Add Service Location" at bounding box center [696, 495] width 134 height 22
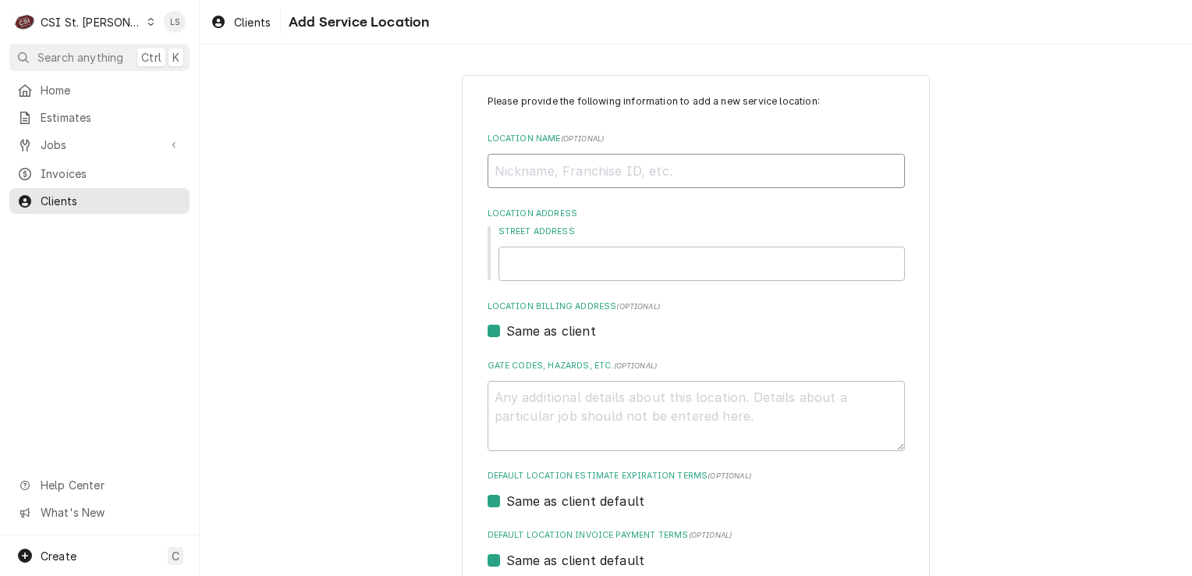
click at [527, 170] on input "Location Name ( optional )" at bounding box center [696, 171] width 417 height 34
type textarea "x"
type input "P"
type textarea "x"
type input "Pa"
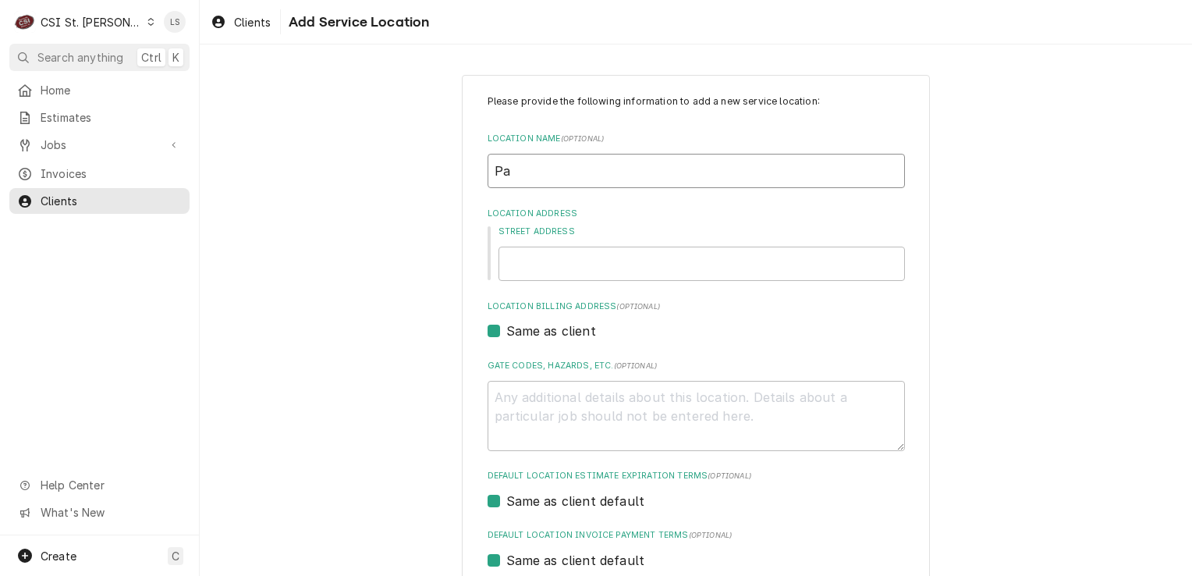
type textarea "x"
type input "Pan"
type textarea "x"
type input "Pane"
type textarea "x"
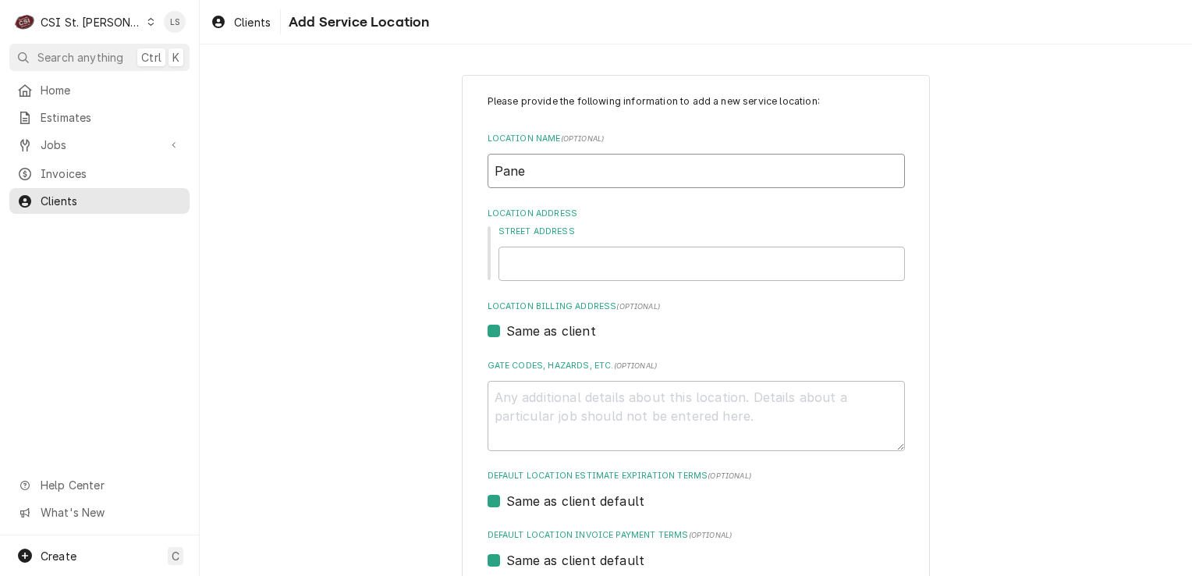
type input "Paner"
type textarea "x"
type input "Panera"
type textarea "x"
type input "Panera"
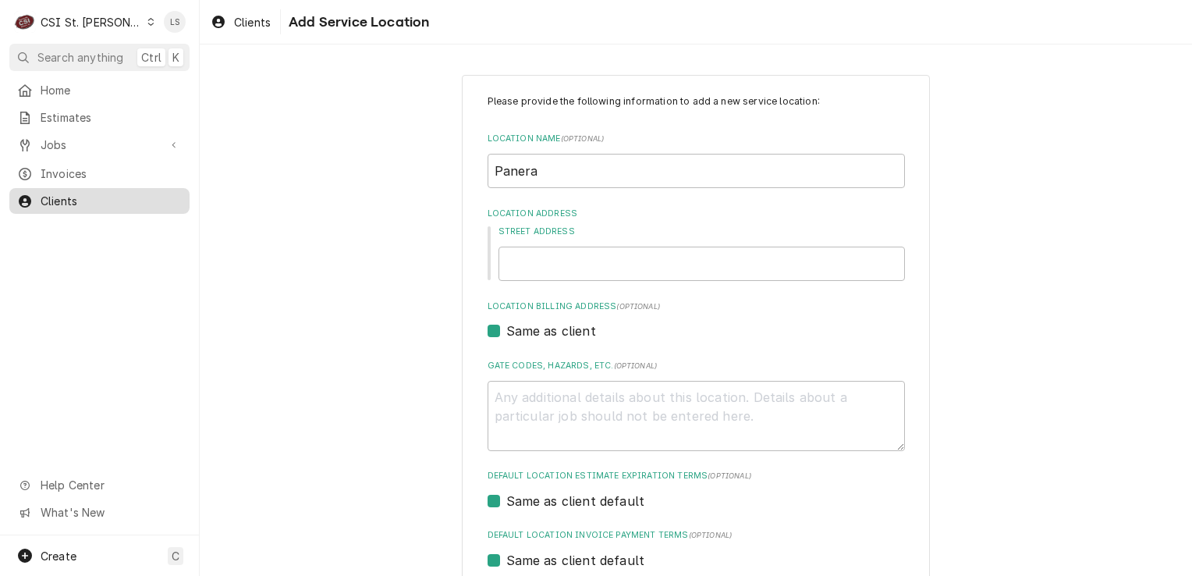
click at [60, 197] on span "Clients" at bounding box center [111, 201] width 141 height 16
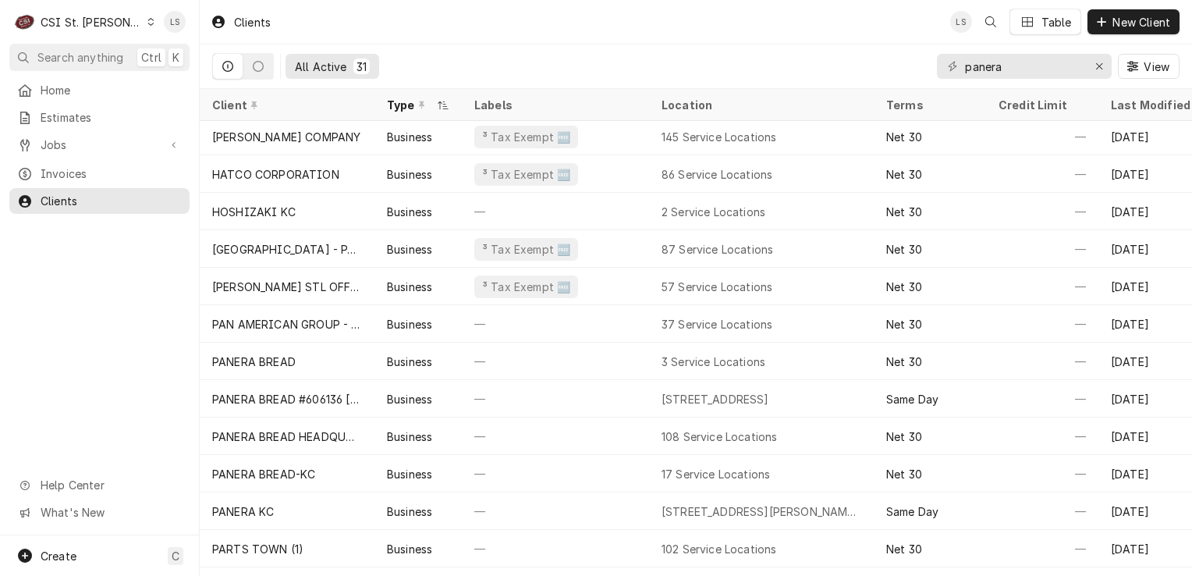
scroll to position [306, 0]
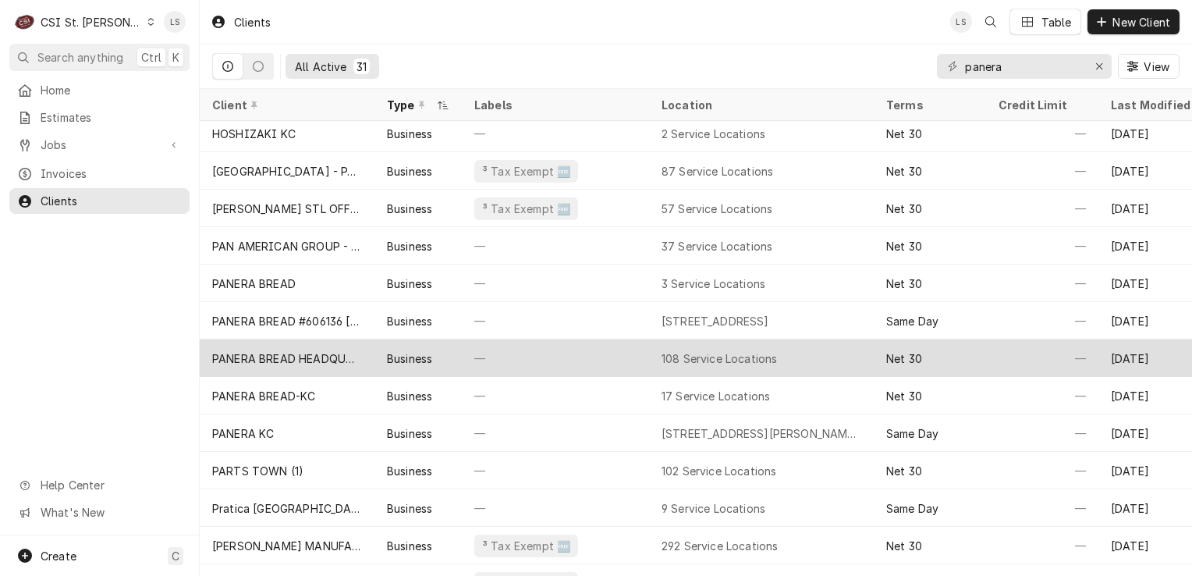
click at [388, 350] on div "Business" at bounding box center [409, 358] width 45 height 16
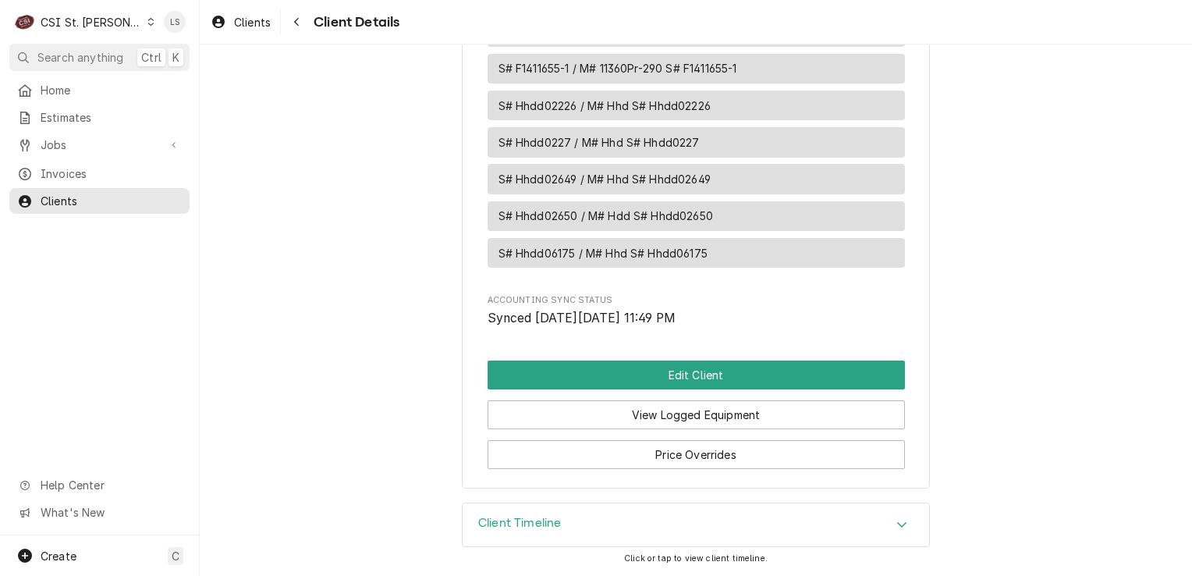
scroll to position [5062, 0]
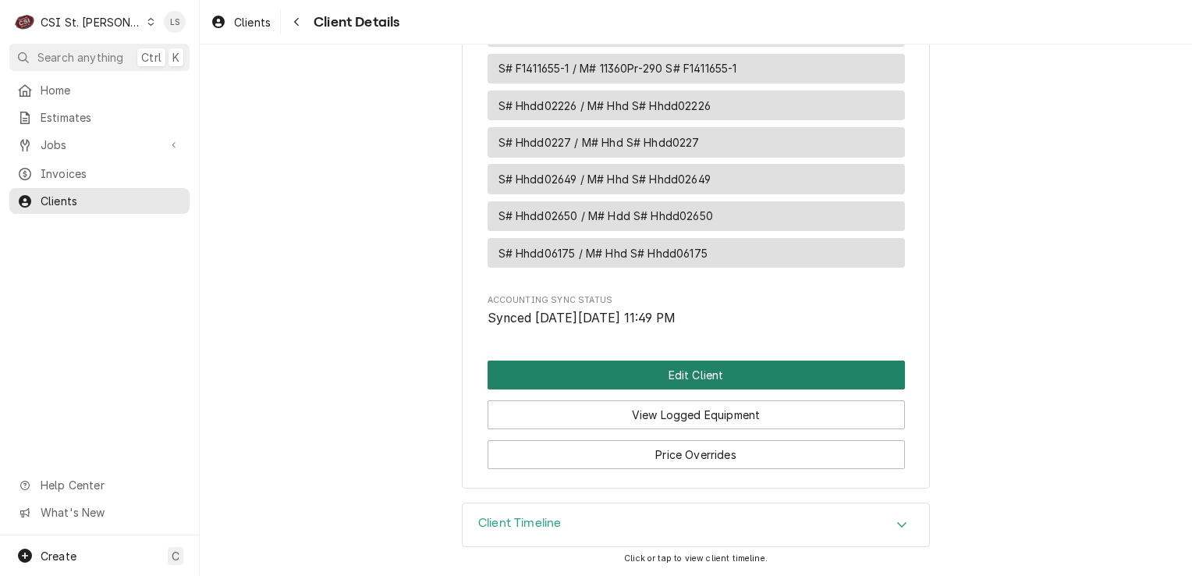
click at [682, 384] on button "Edit Client" at bounding box center [696, 374] width 417 height 29
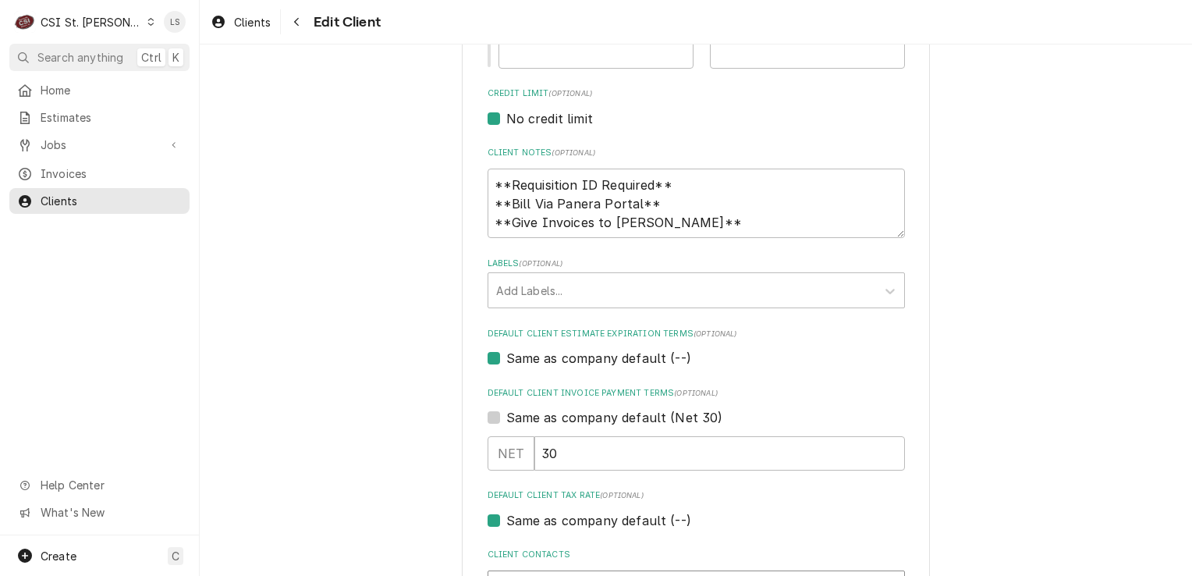
scroll to position [1574, 0]
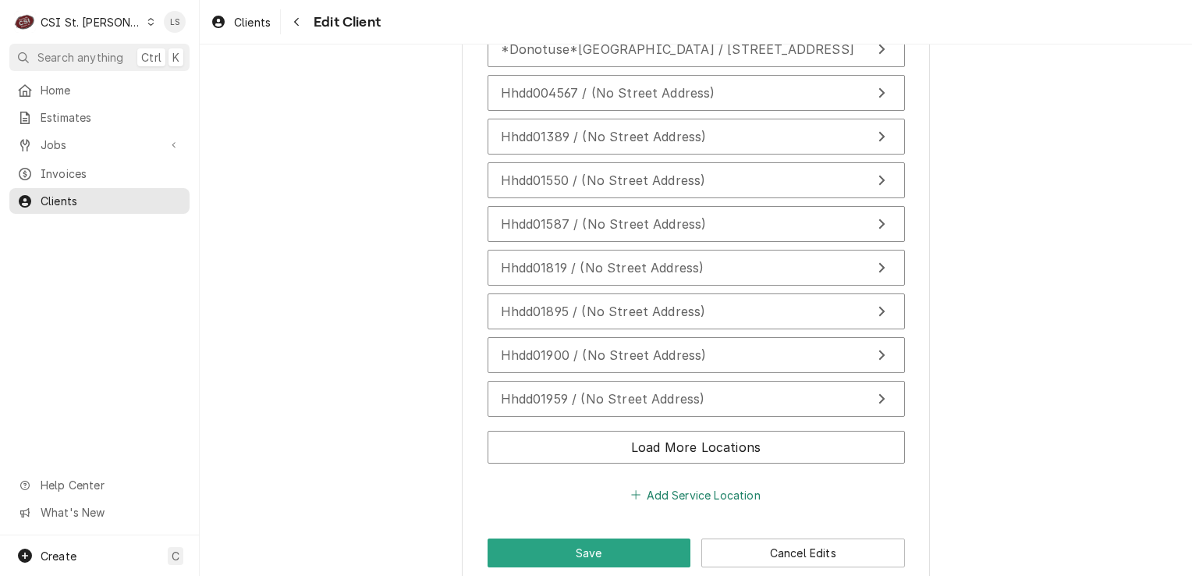
click at [684, 484] on button "Add Service Location" at bounding box center [696, 495] width 134 height 22
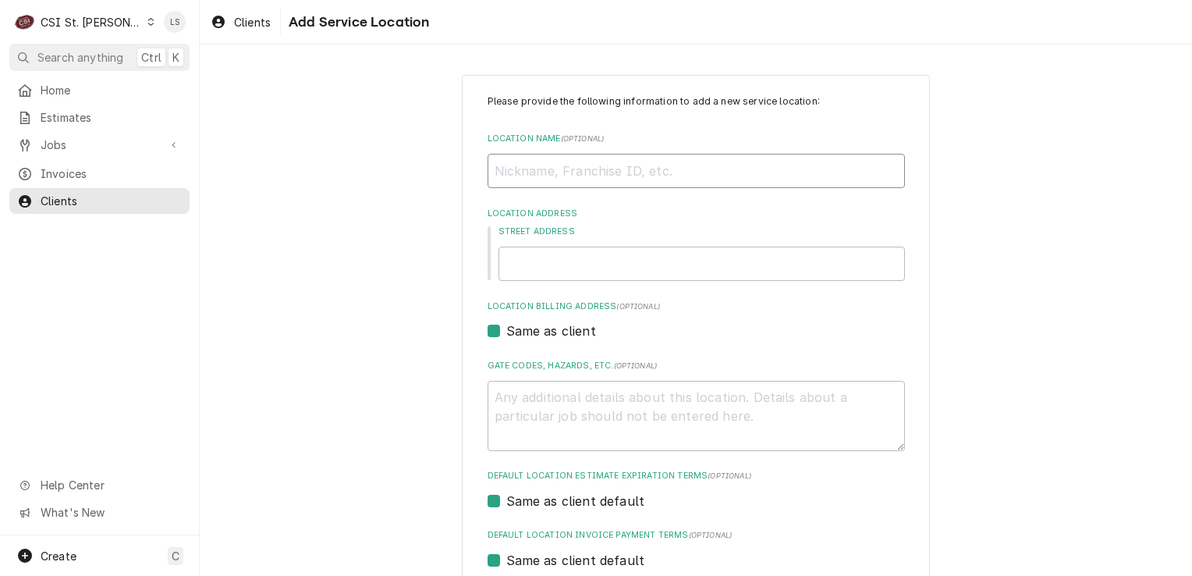
click at [504, 169] on input "Location Name ( optional )" at bounding box center [696, 171] width 417 height 34
type textarea "x"
type input "P"
type textarea "x"
type input "Pa"
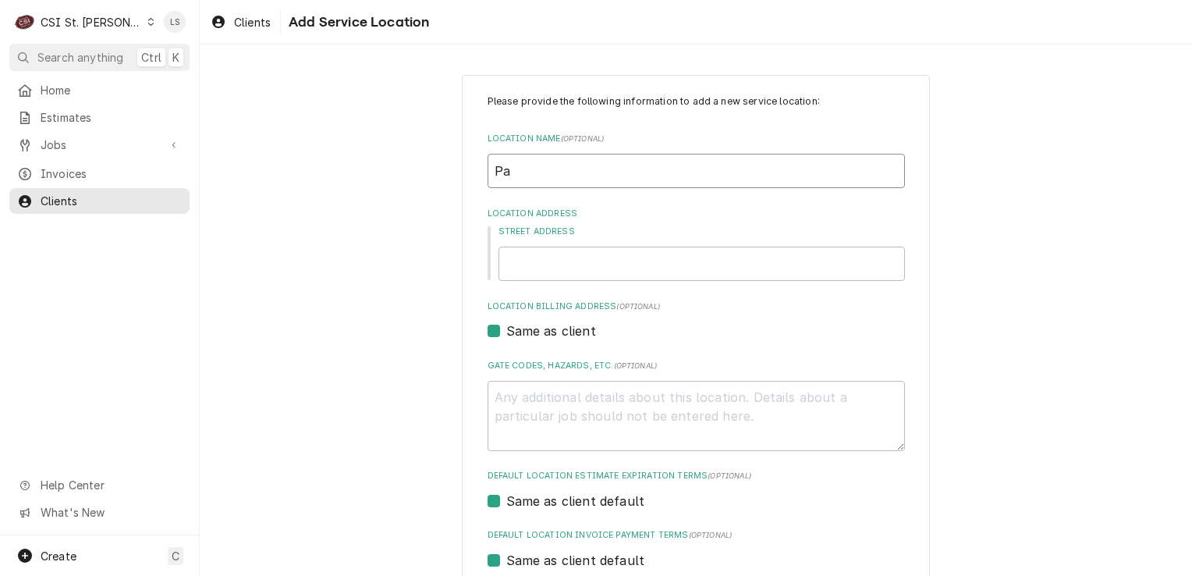
type textarea "x"
type input "Pan"
type textarea "x"
type input "Pane"
type textarea "x"
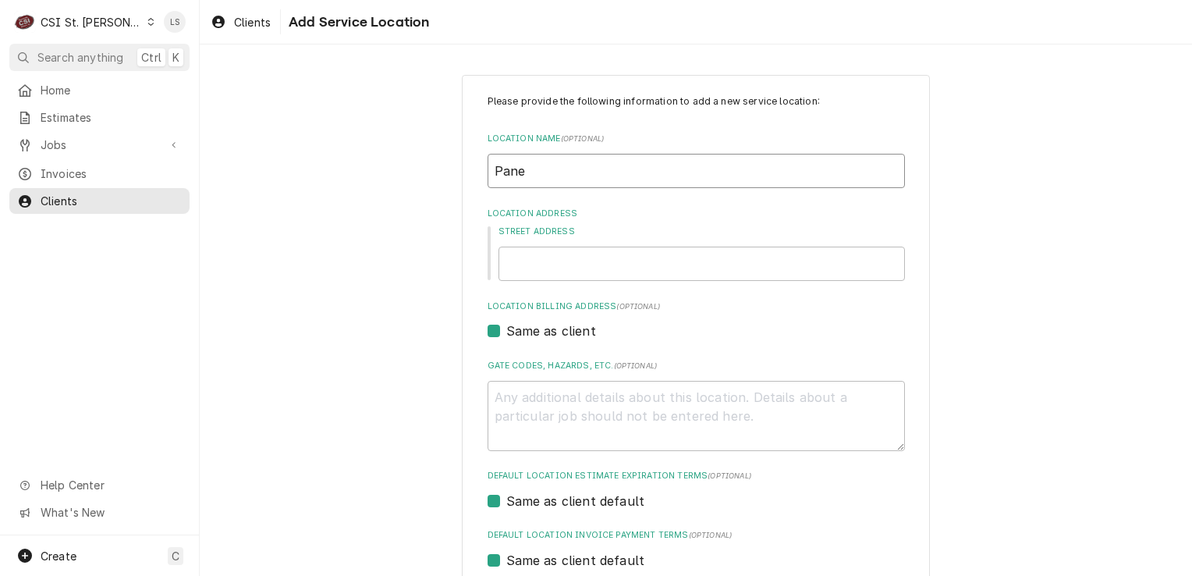
type input "Paner"
type textarea "x"
type input "Panera"
type textarea "x"
type input "Panera"
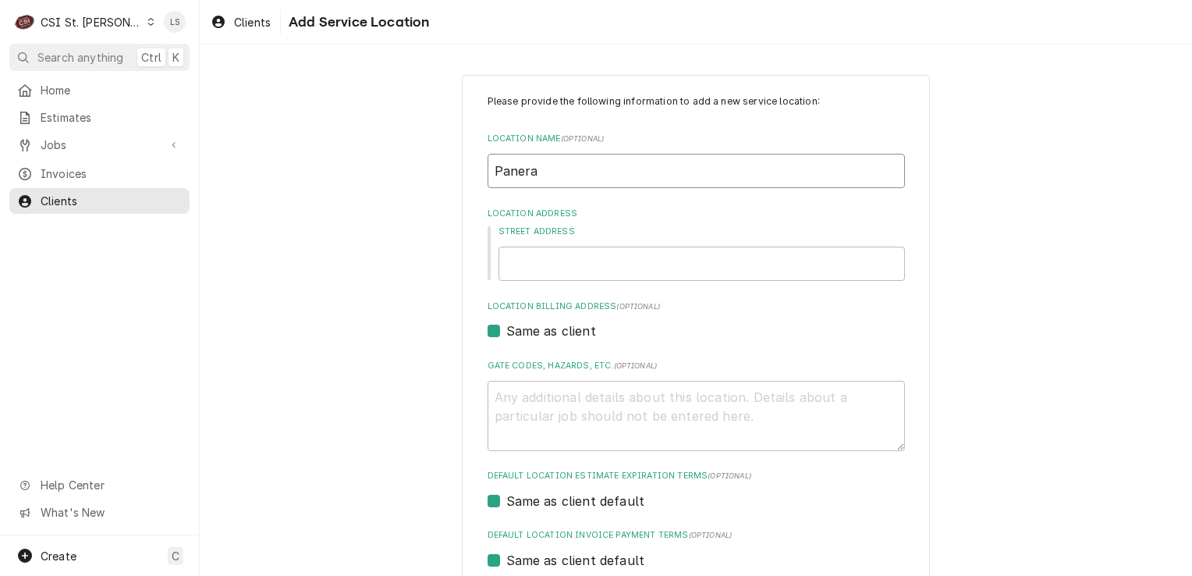
type textarea "x"
type input "Panera B"
type textarea "x"
type input "Panera Br"
type textarea "x"
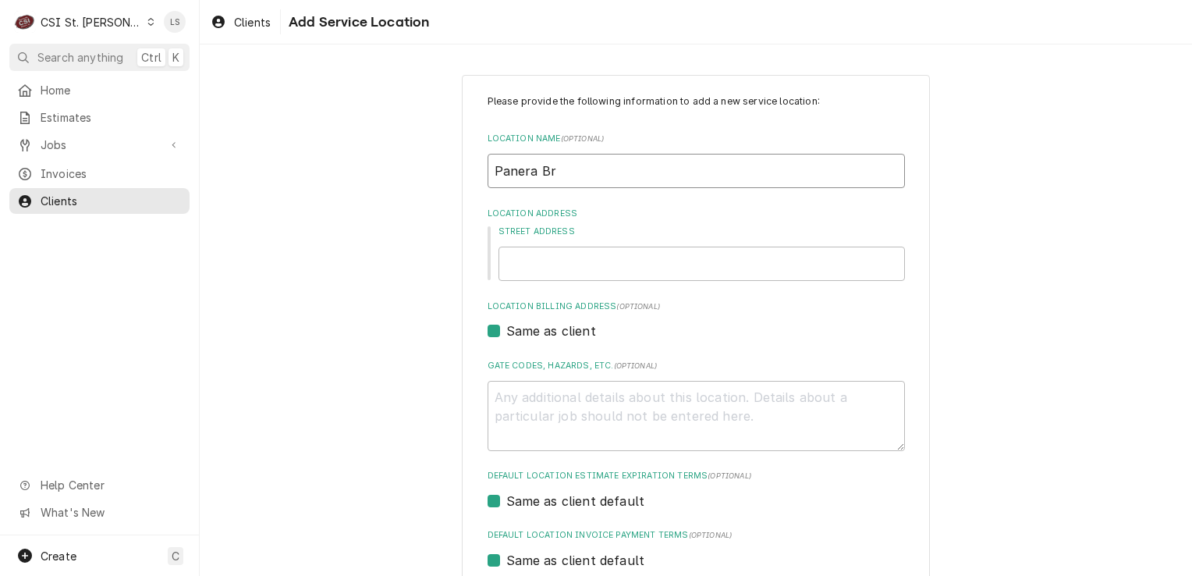
type input "Panera Bre"
type textarea "x"
type input "Panera Brea"
type textarea "x"
type input "Panera Bread"
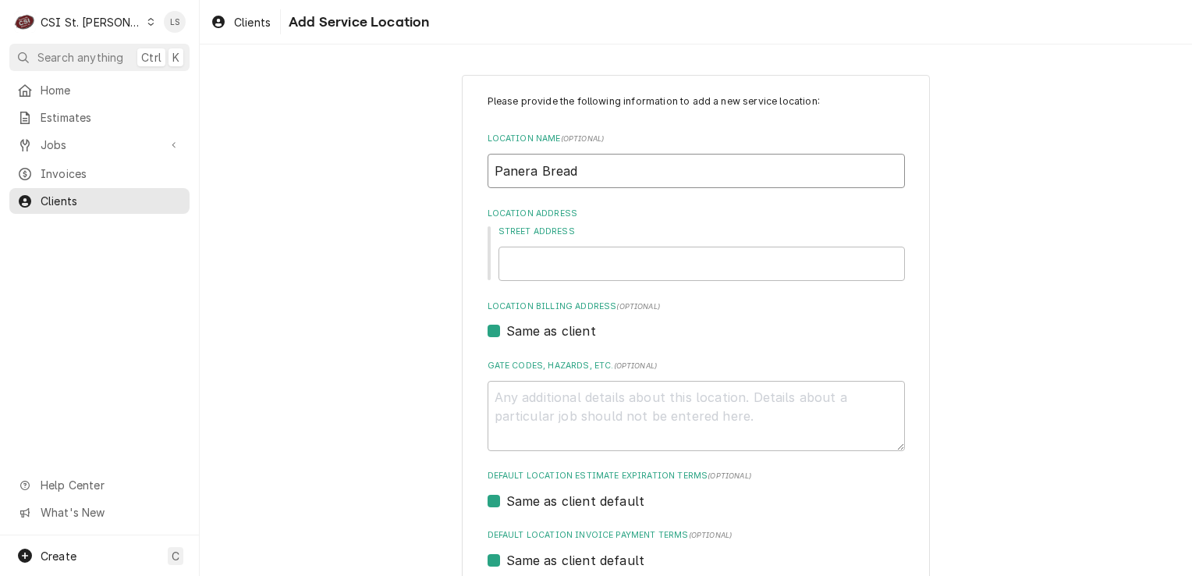
type textarea "x"
type input "Panera Bread"
type textarea "x"
type input "Panera Bread #"
type textarea "x"
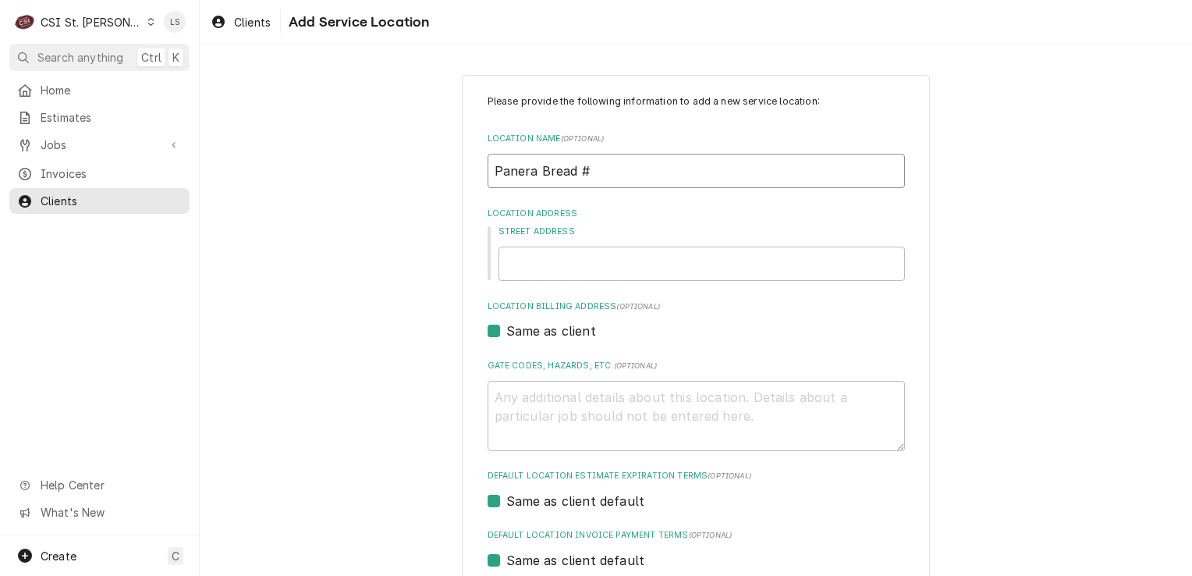
type input "Panera Bread #6"
type textarea "x"
type input "Panera Bread #60"
type textarea "x"
type input "Panera Bread #601"
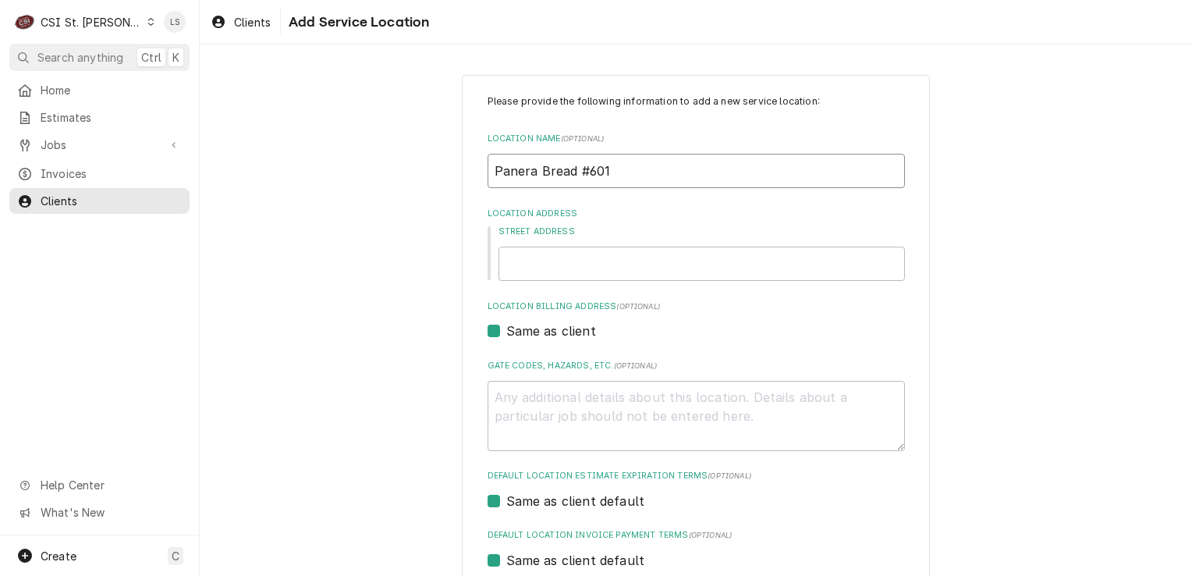
type textarea "x"
type input "Panera Bread #6015"
type textarea "x"
type input "Panera Bread #60158"
type textarea "x"
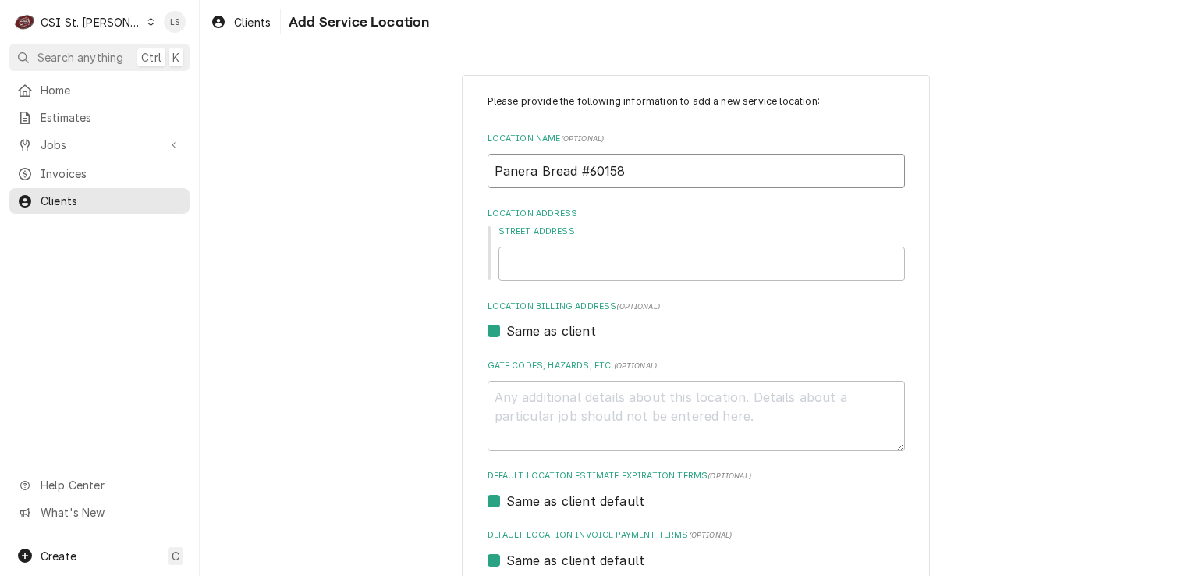
type input "Panera Bread #6015"
type textarea "x"
type input "Panera Bread #601"
type textarea "x"
type input "Panera Bread #6015"
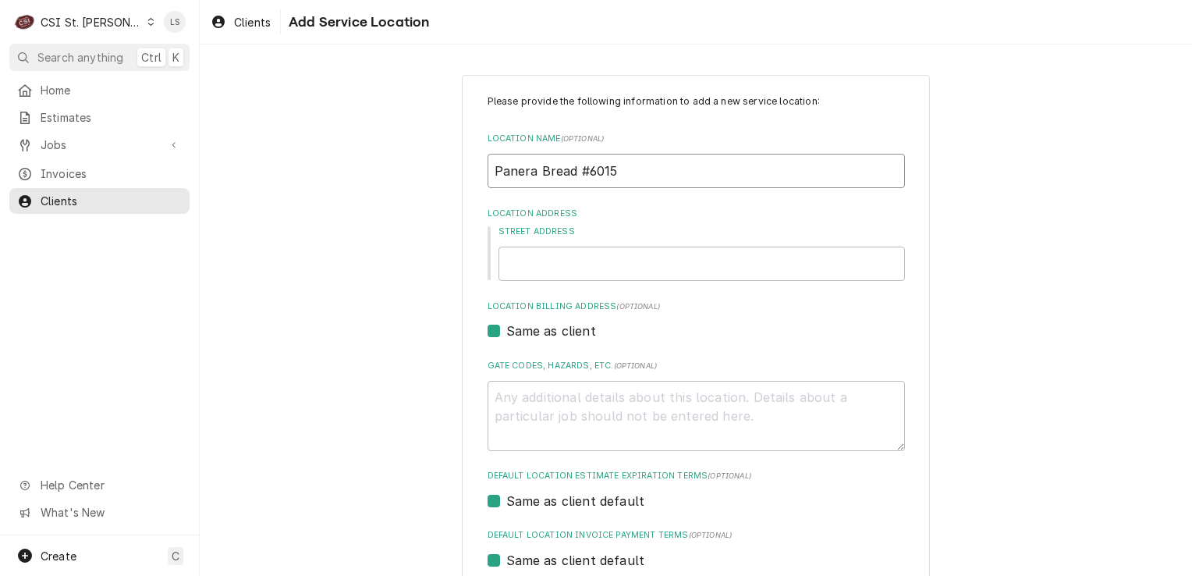
type textarea "x"
type input "Panera Bread #60158"
type textarea "x"
type input "Panera Bread #601580"
type textarea "x"
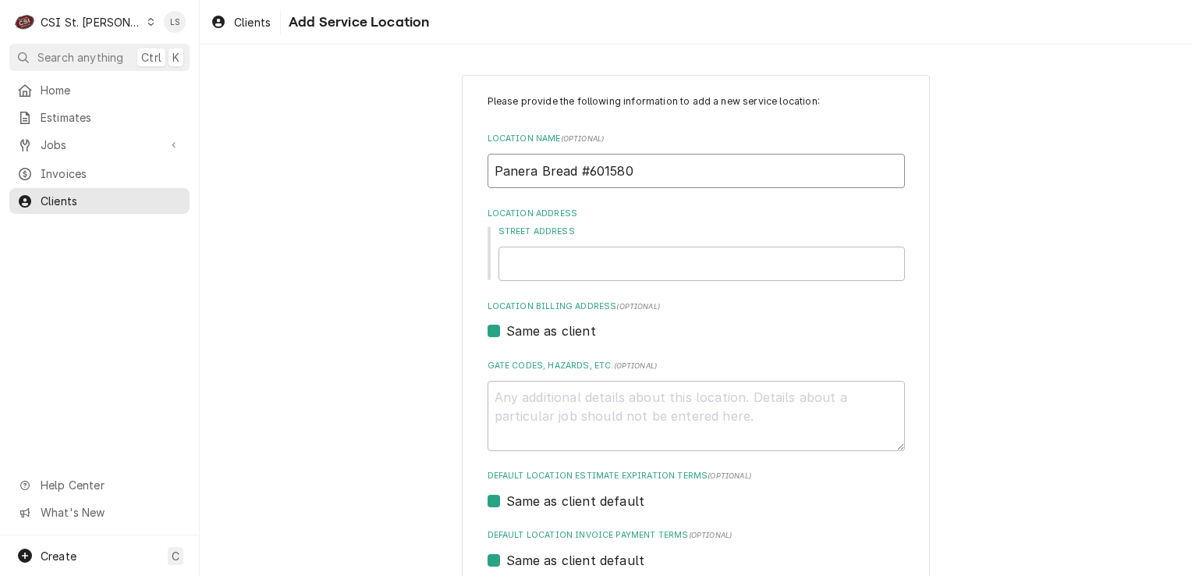
type input "Panera Bread #601580"
type textarea "x"
type input "Panera Bread #601580 -"
type textarea "x"
type input "Panera Bread #601580 -"
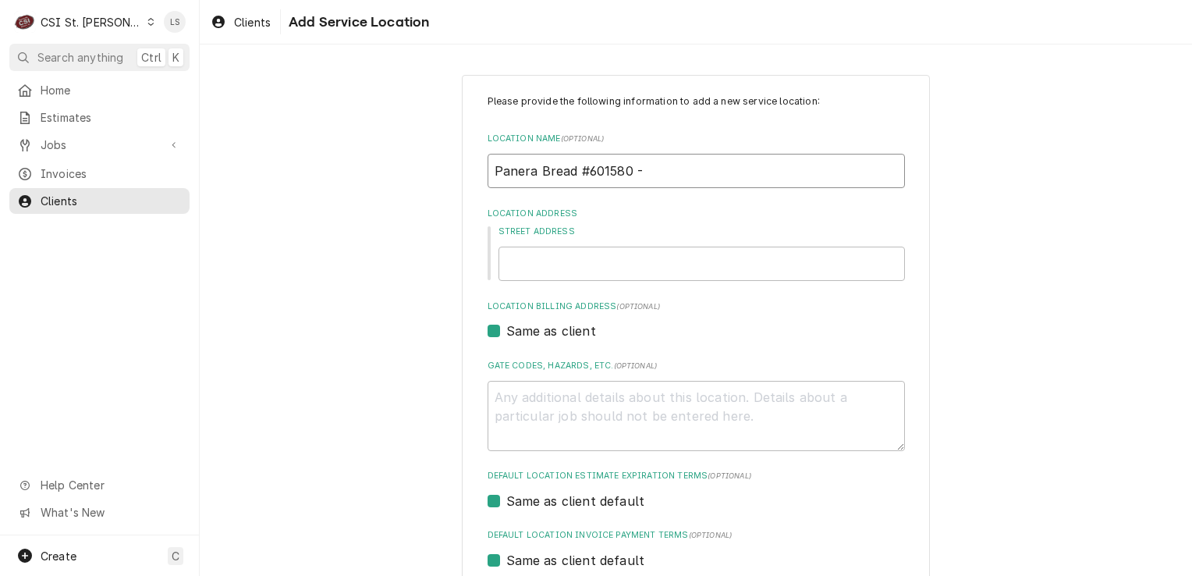
type textarea "x"
type input "Panera Bread #601580 - B"
type textarea "x"
type input "Panera Bread #601580 - Br"
type textarea "x"
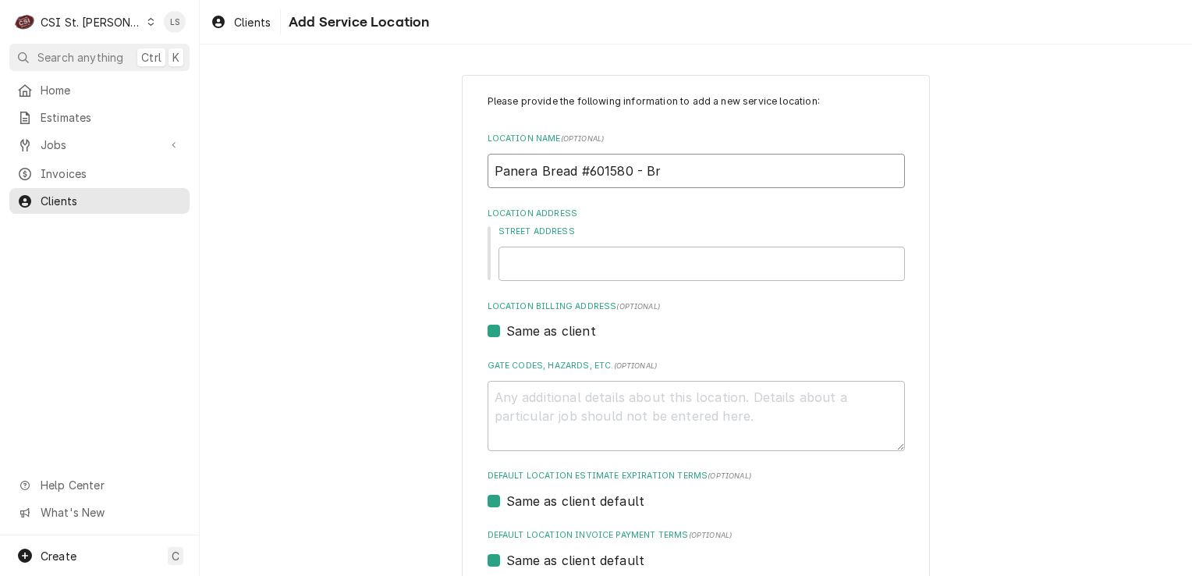
type input "Panera Bread #601580 - Bri"
type textarea "x"
type input "Panera Bread #601580 - Brick"
type textarea "x"
type input "Panera Bread #601580 - Brickt"
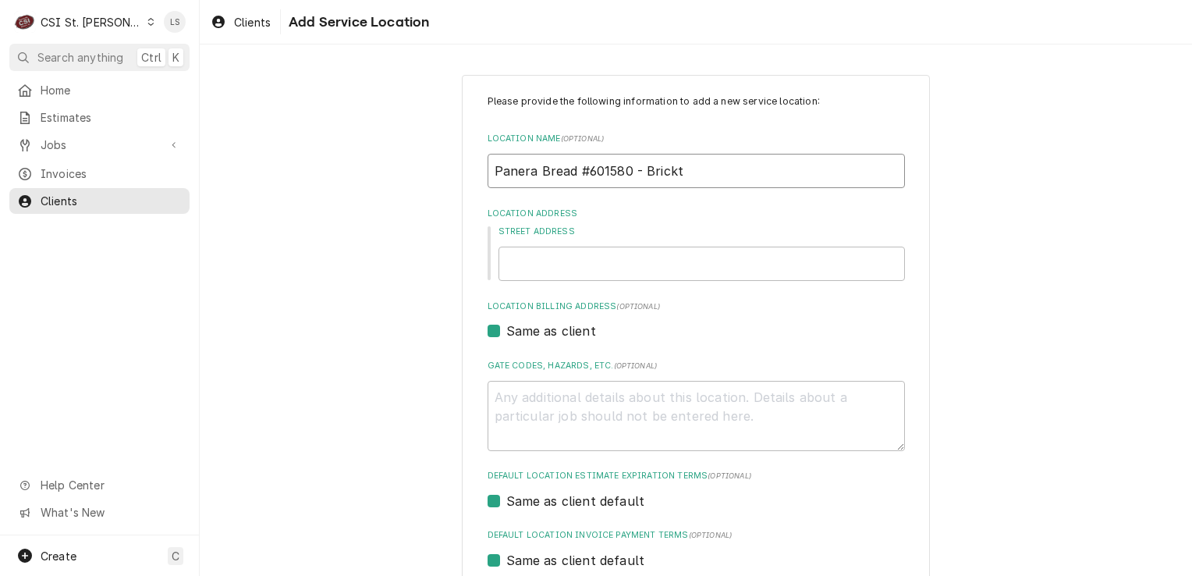
type textarea "x"
type input "Panera Bread #601580 - Brickto"
type textarea "x"
type input "Panera Bread #601580 - Brickton"
type textarea "x"
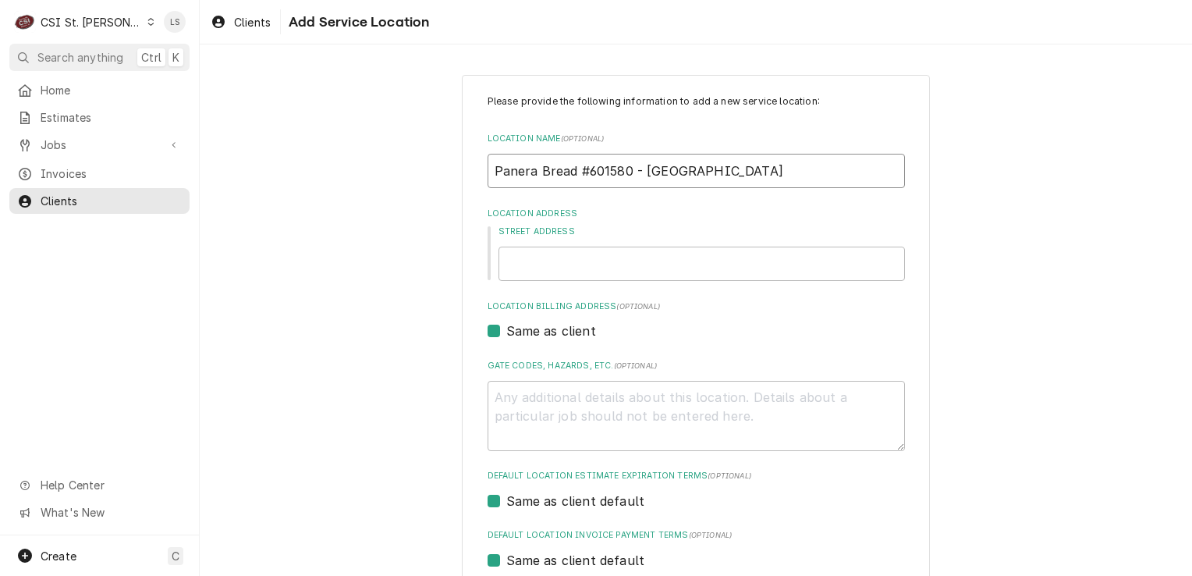
type input "Panera Bread #601580 - Brickton"
type textarea "x"
type input "Panera Bread #601580 - Brickton R"
type textarea "x"
type input "Panera Bread #601580 - Brickton Ro"
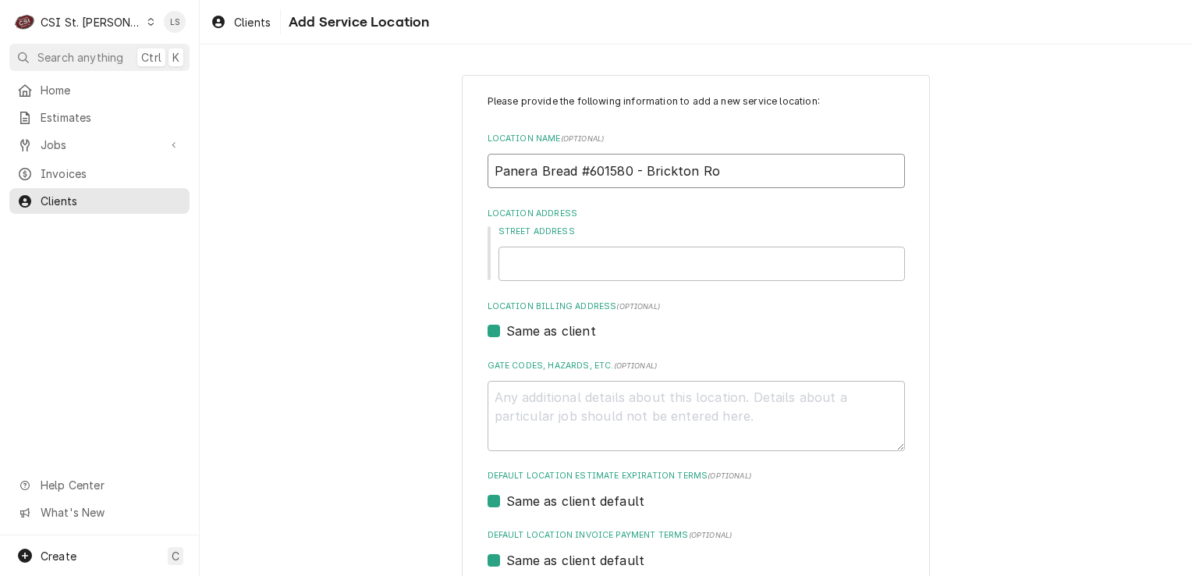
type textarea "x"
type input "Panera Bread #601580 - Brickton Roa"
type textarea "x"
type input "Panera Bread #601580 - Brickton Road"
type textarea "x"
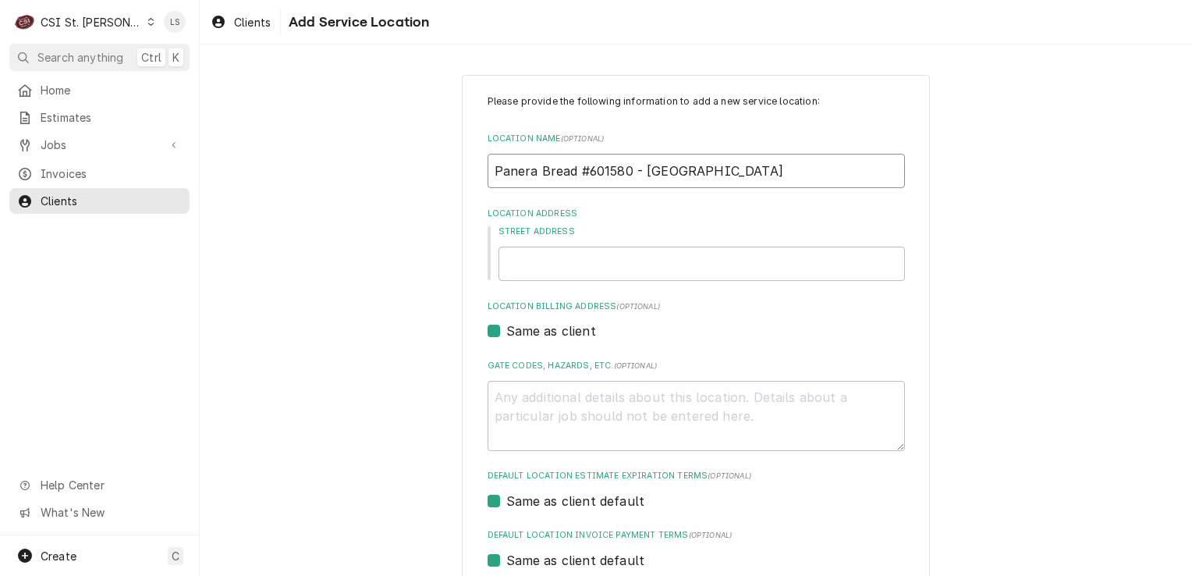
type input "Panera Bread #601580 - Brickton Roa"
type textarea "x"
type input "Panera Bread #601580 - Brickton Ro"
type textarea "x"
type input "Panera Bread #601580 - Brickton Rd"
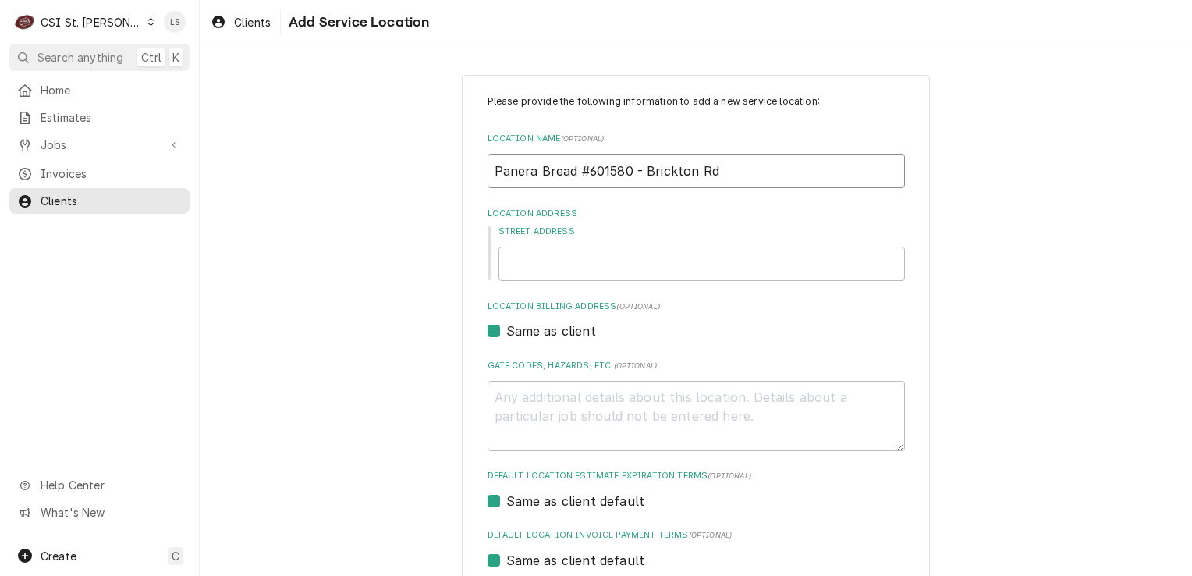
type textarea "x"
type input "Panera Bread #601580 - Brickton Rd"
click at [593, 270] on input "Street Address" at bounding box center [701, 263] width 406 height 34
type textarea "x"
type input "1"
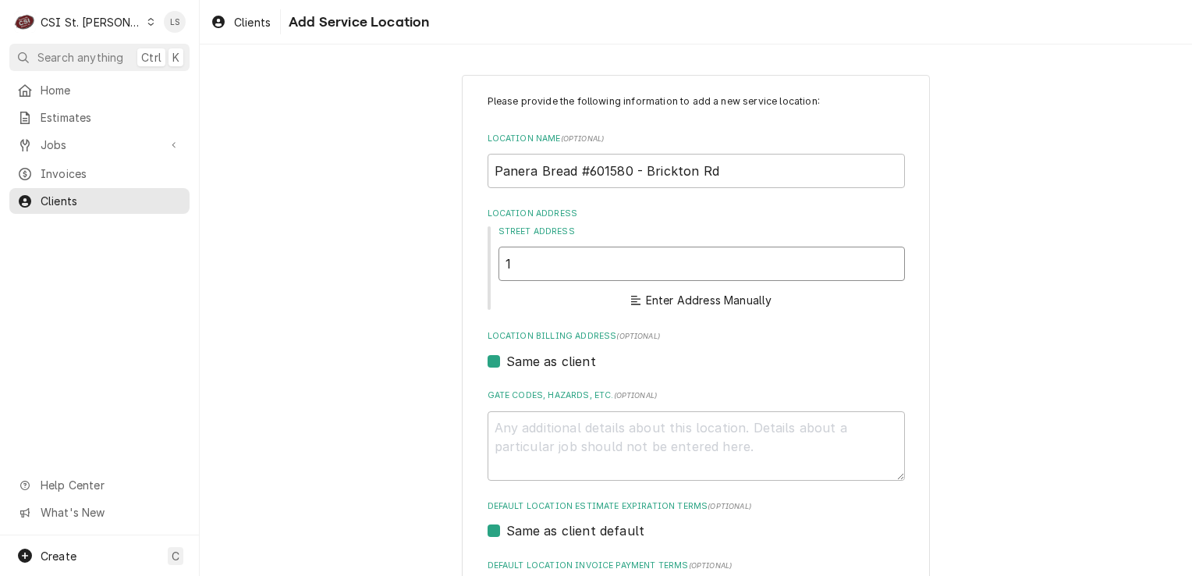
type textarea "x"
type input "10"
type textarea "x"
type input "100"
type textarea "x"
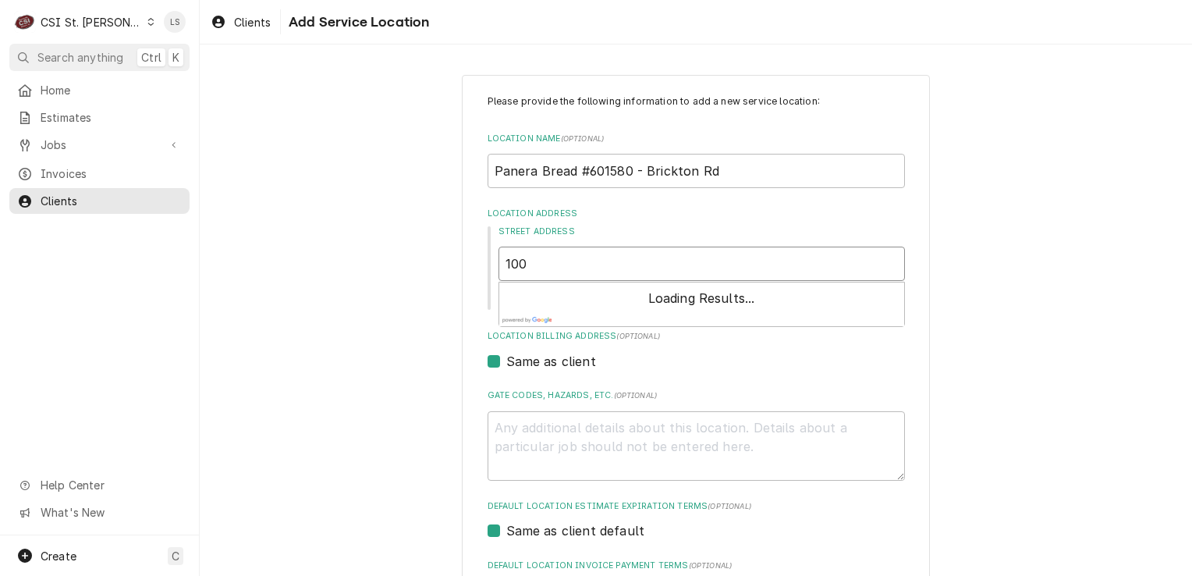
type input "100b"
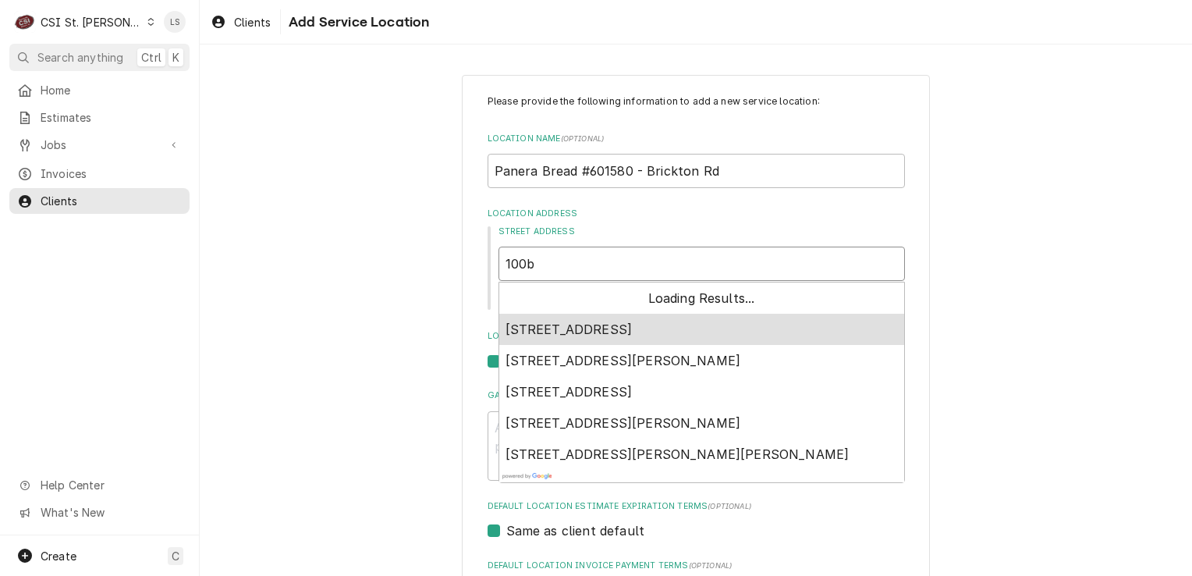
type textarea "x"
type input "100"
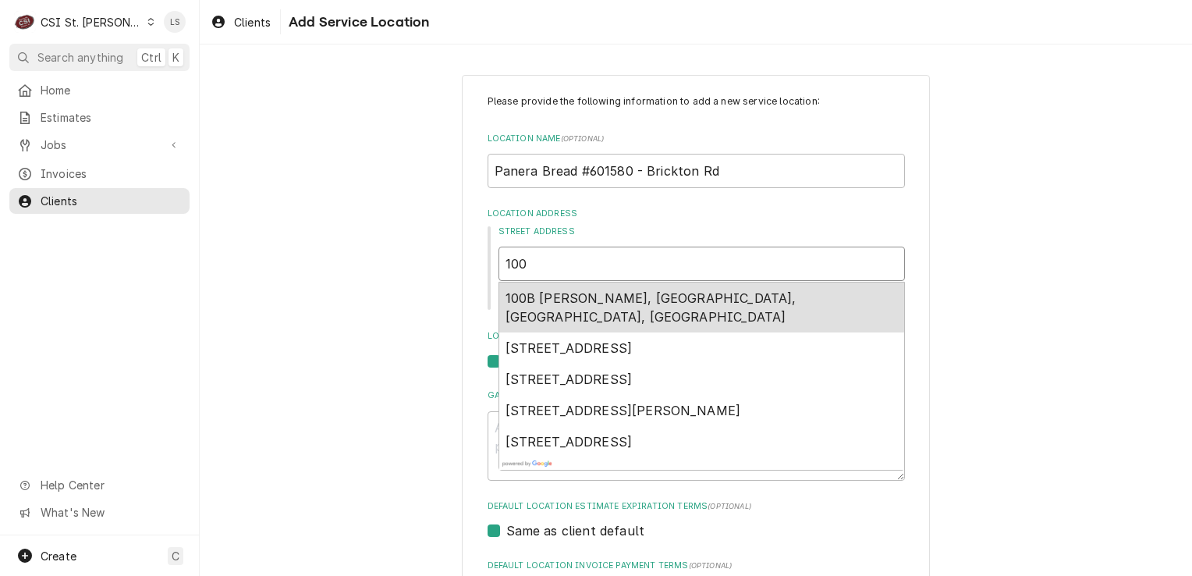
type textarea "x"
type input "100"
type textarea "x"
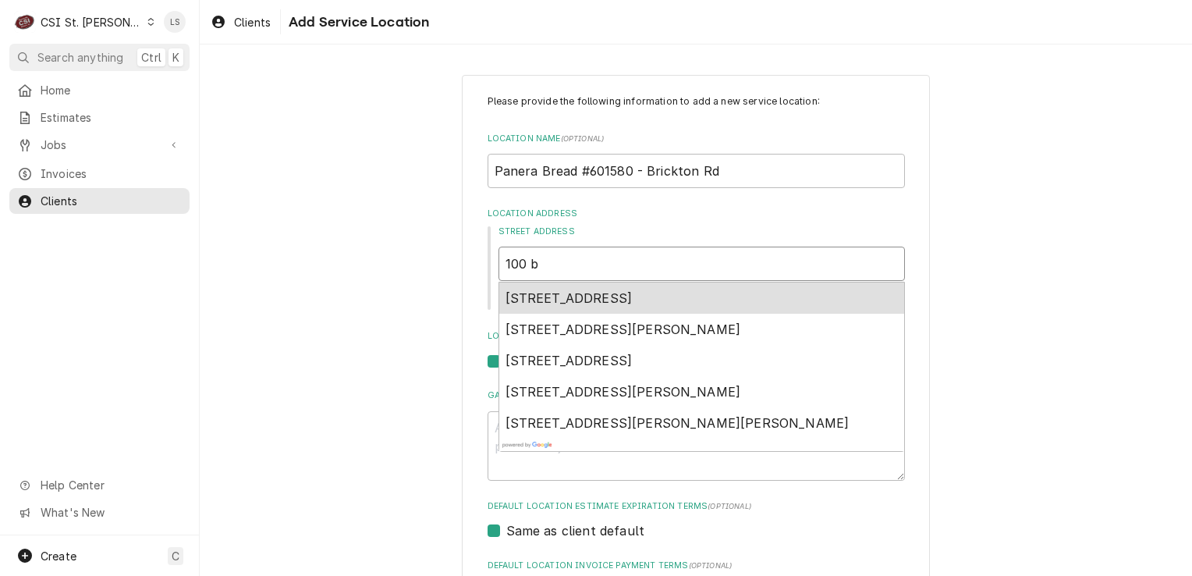
type input "100 bi"
type textarea "x"
type input "100 bir"
type textarea "x"
type input "100 birc"
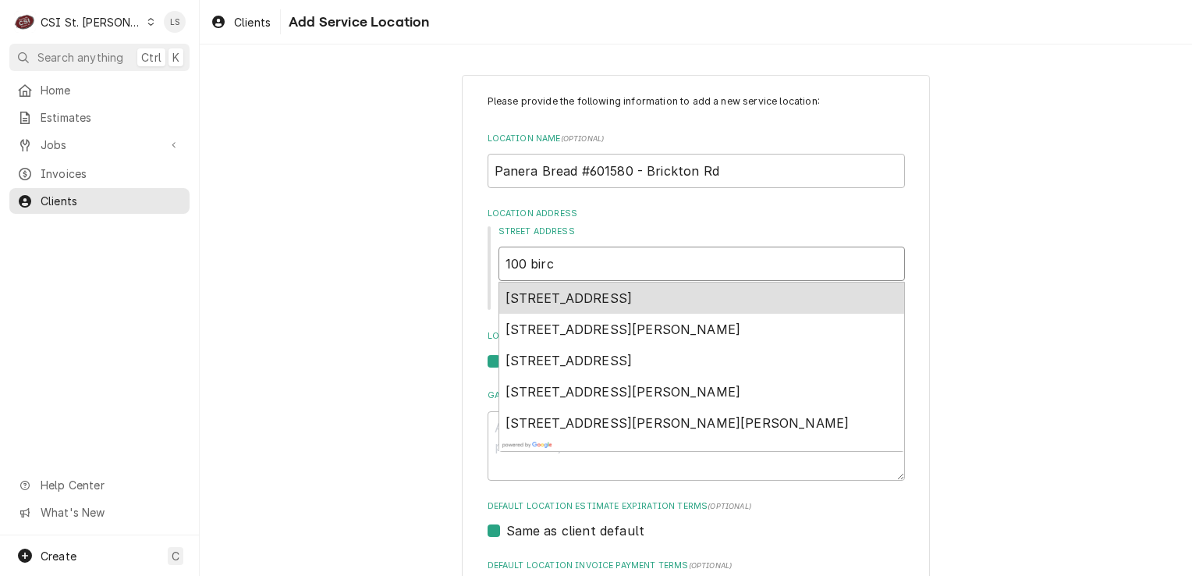
type textarea "x"
type input "100 birck"
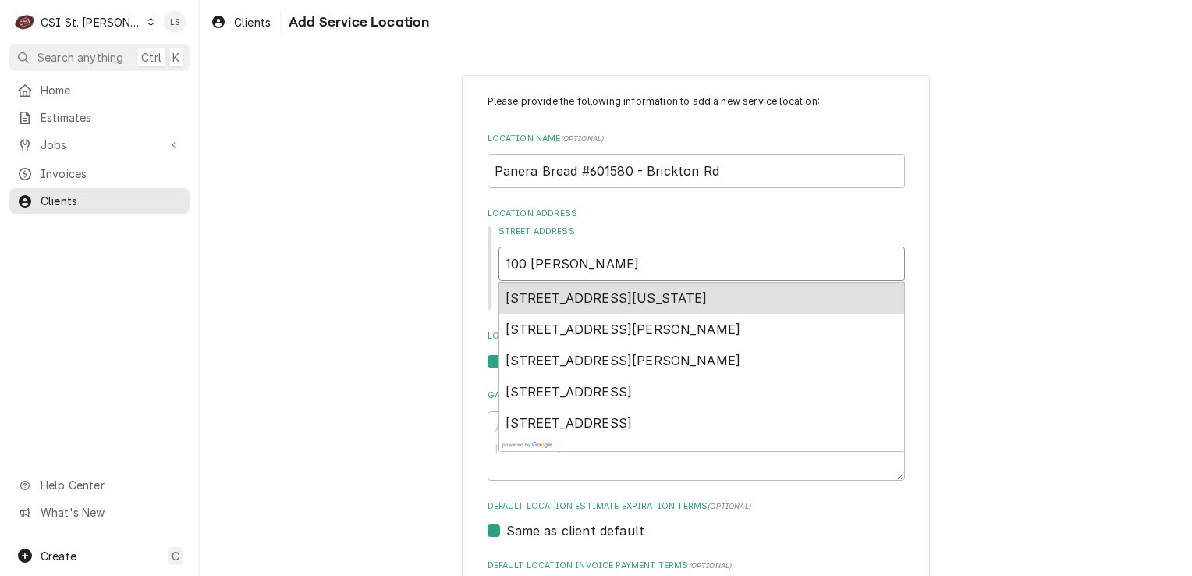
type textarea "x"
type input "100 birc"
type textarea "x"
type input "100 bir"
type textarea "x"
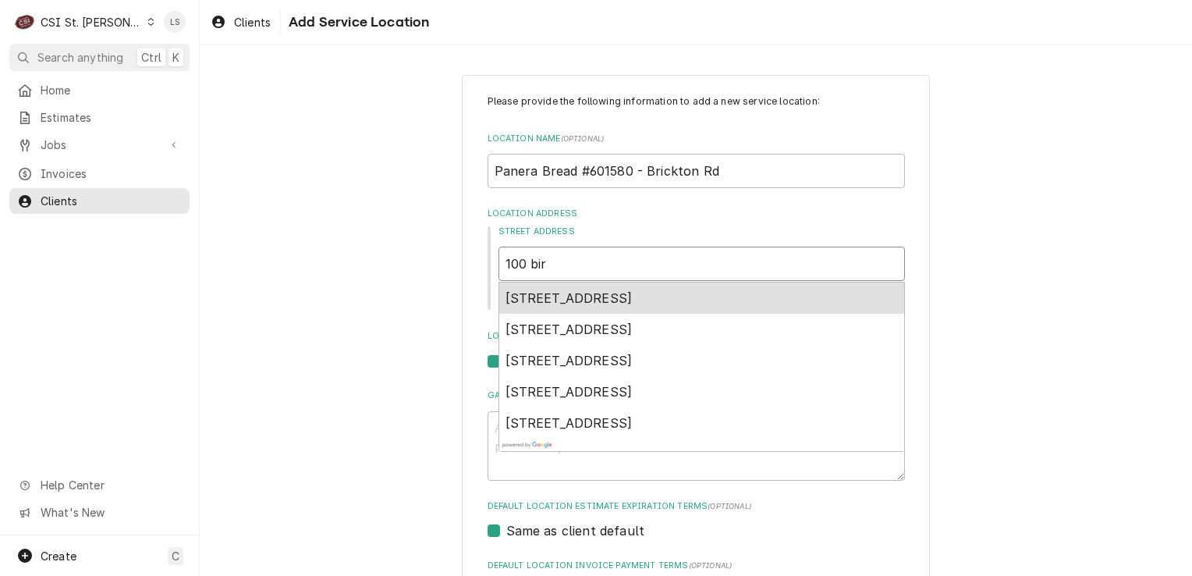
type input "100 bi"
type textarea "x"
type input "100 b"
type textarea "x"
type input "100 br"
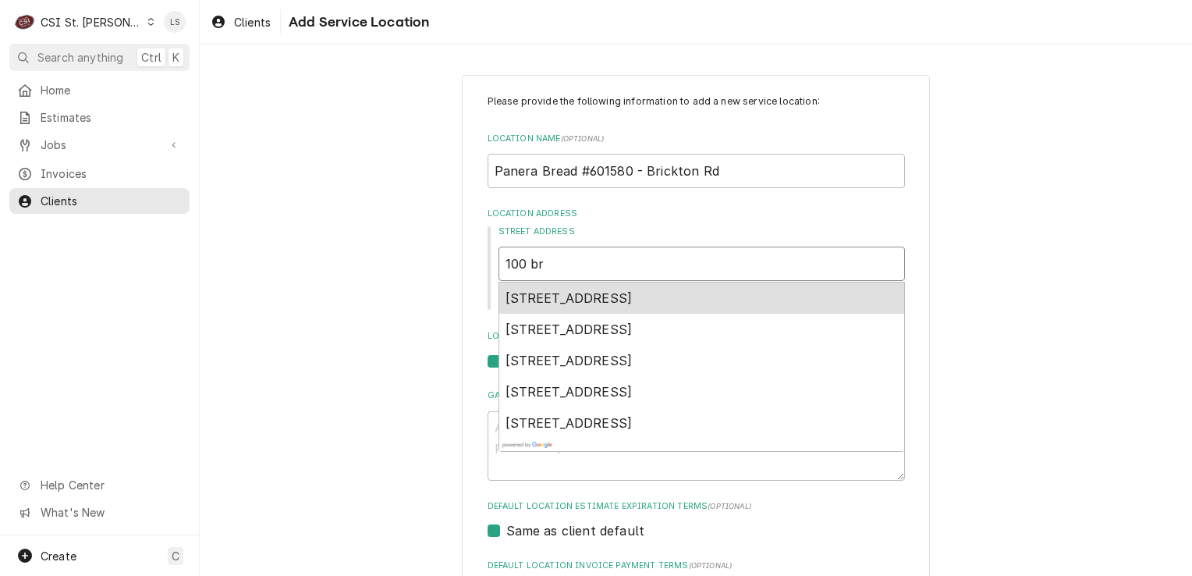
type textarea "x"
type input "100 bri"
type textarea "x"
type input "100 bric"
type textarea "x"
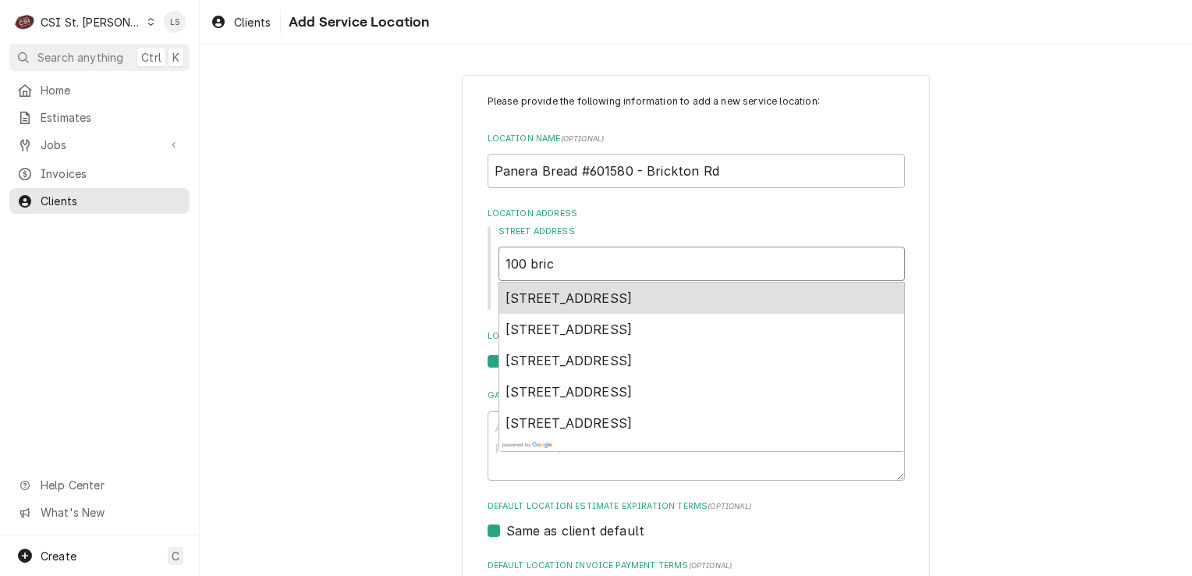
type input "100 brick"
type textarea "x"
type input "100 brickt"
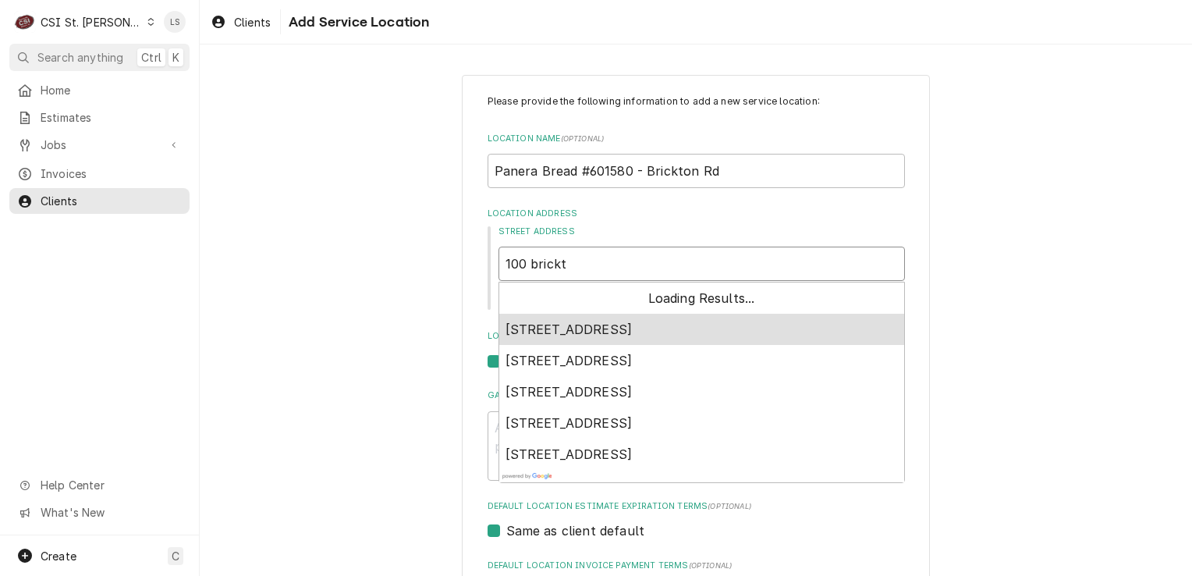
type textarea "x"
type input "100 brickto"
type textarea "x"
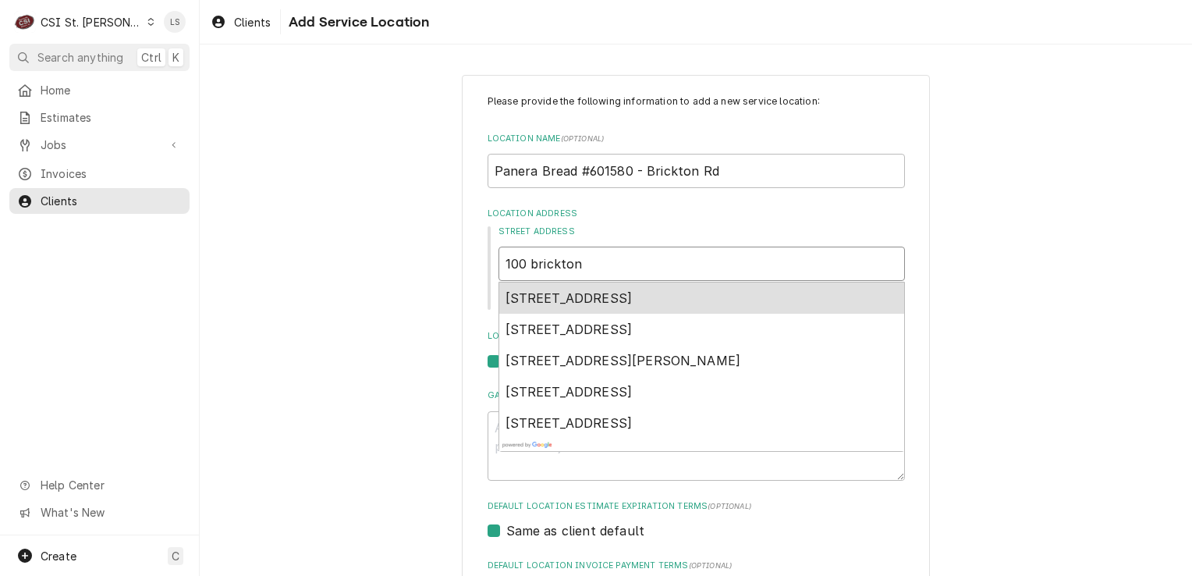
type input "100 brickton"
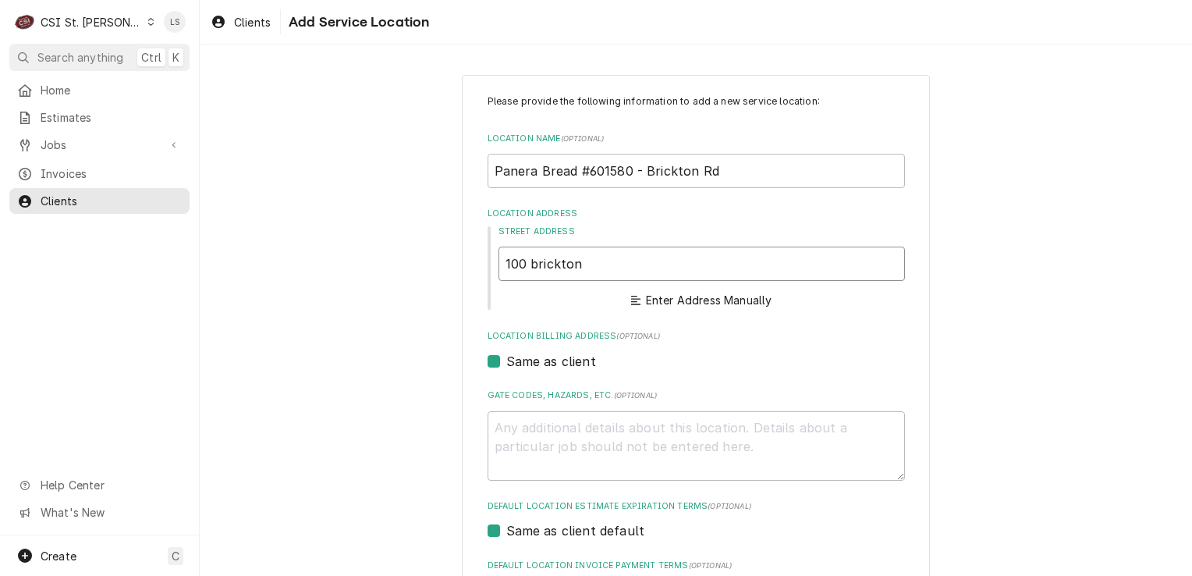
type textarea "x"
type input "100 brickton"
type textarea "x"
type input "100 brickton r"
type textarea "x"
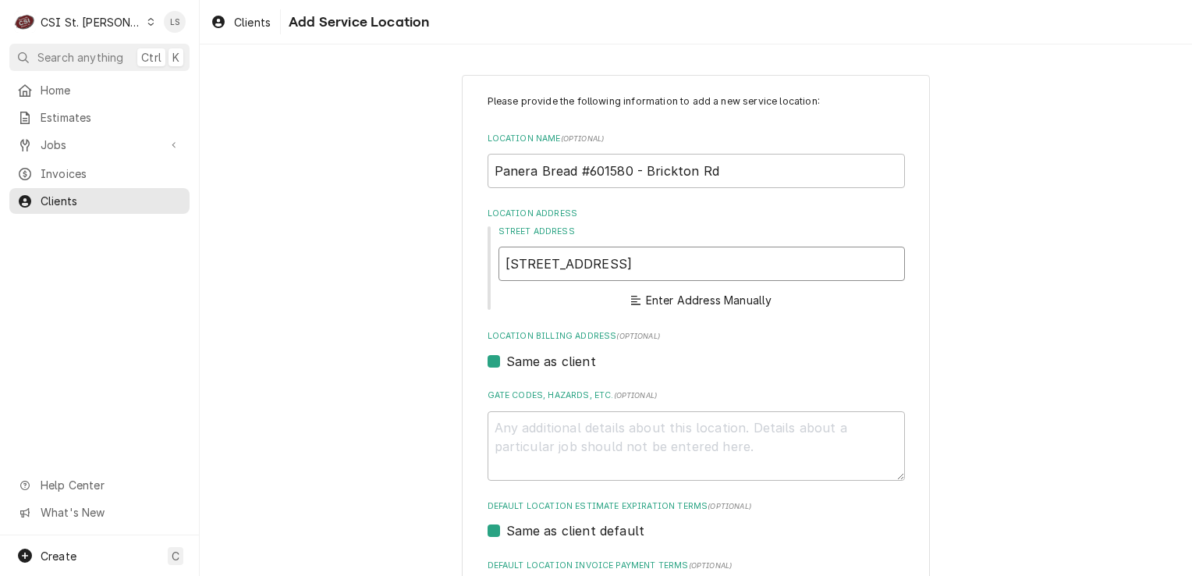
type input "100 brickton rd"
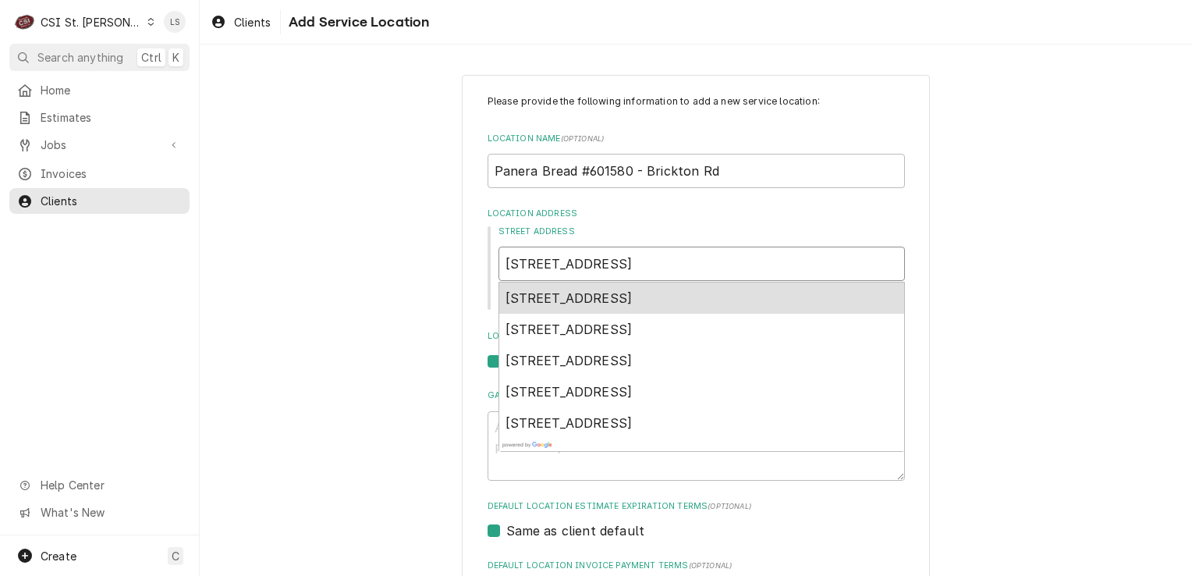
click at [633, 296] on span "100 Brickton Rd, Columbia, MO, USA" at bounding box center [568, 298] width 127 height 16
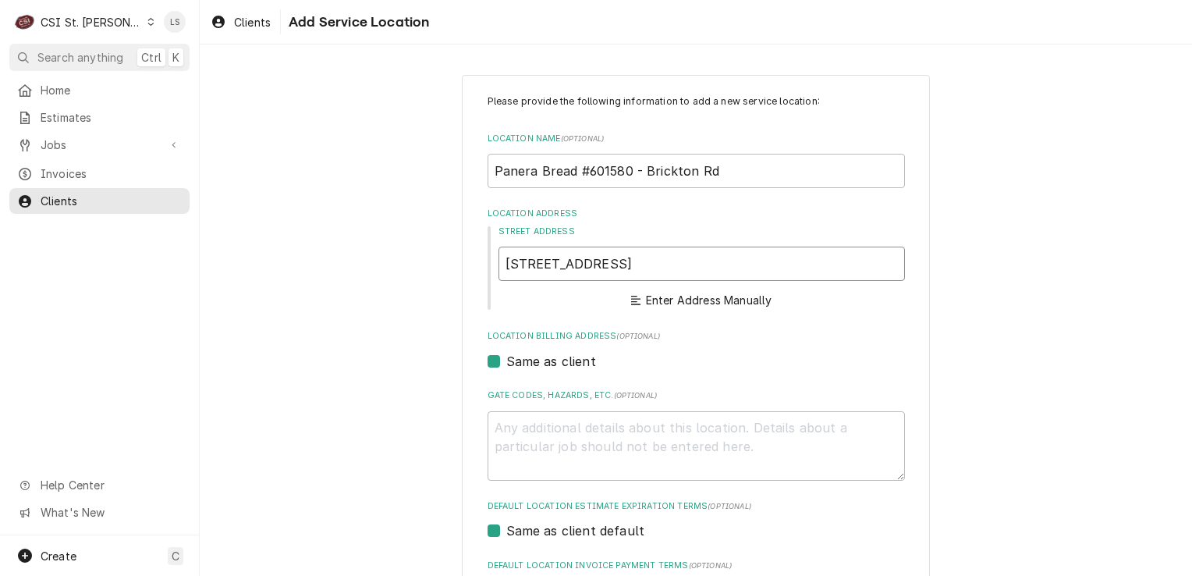
type textarea "x"
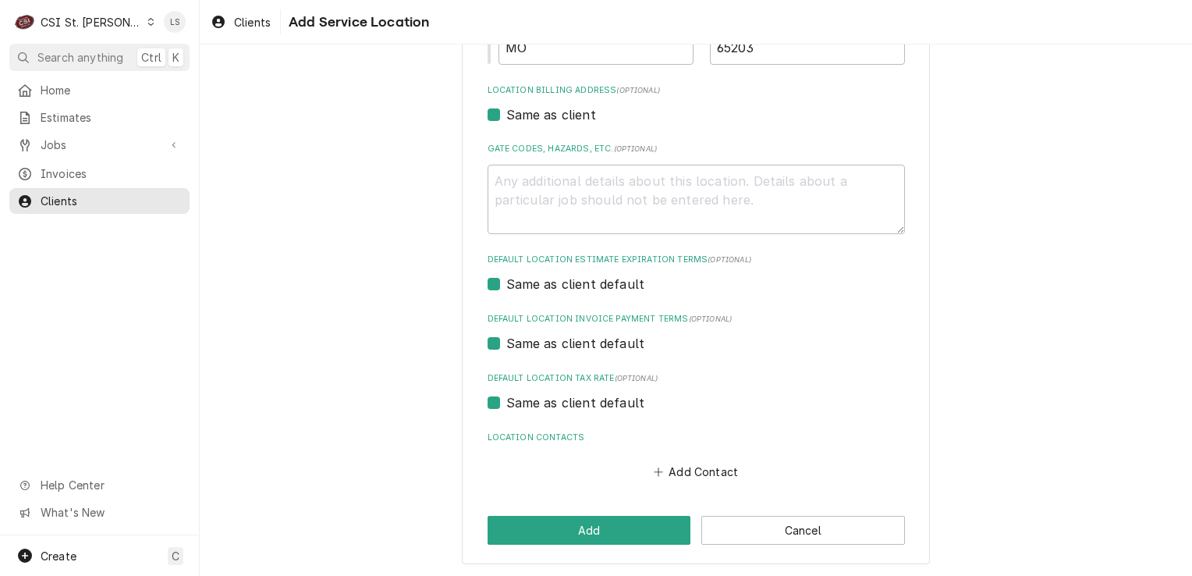
scroll to position [441, 0]
type input "100 Brickton Rd"
click at [679, 466] on button "Add Contact" at bounding box center [696, 471] width 90 height 22
type textarea "x"
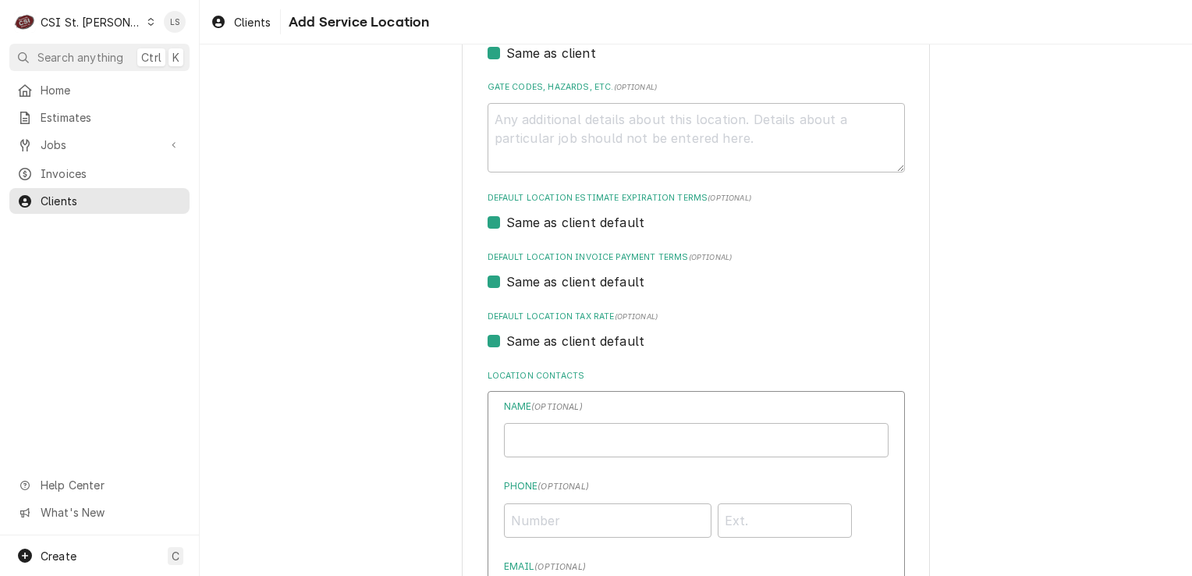
scroll to position [624, 0]
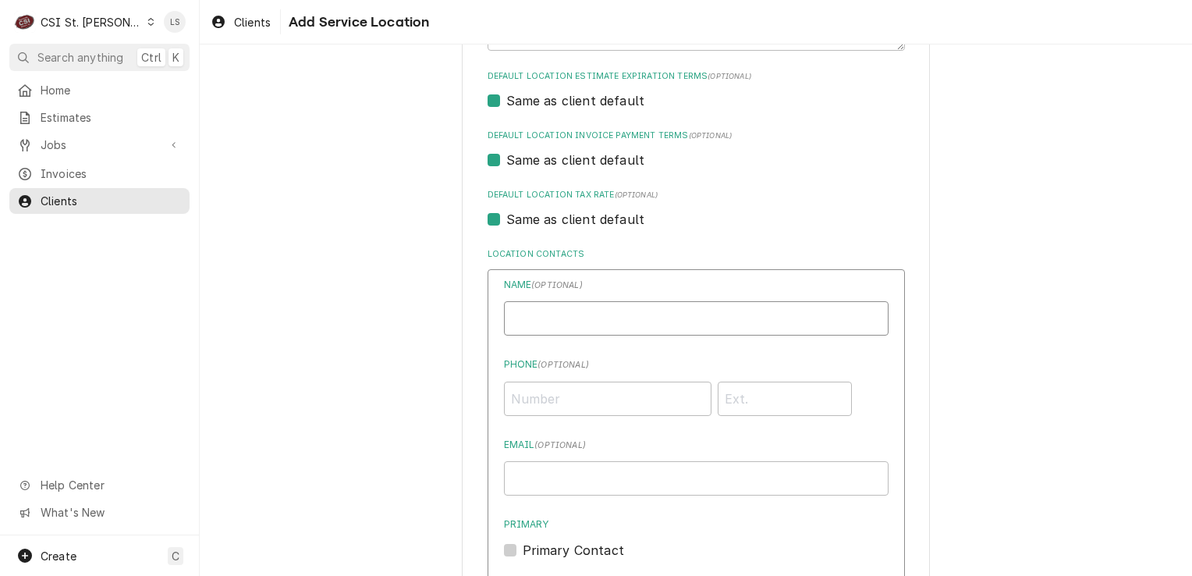
click at [564, 329] on input "Location Name ( optional )" at bounding box center [696, 318] width 385 height 34
type input "Work"
paste input "(573) 442-2992"
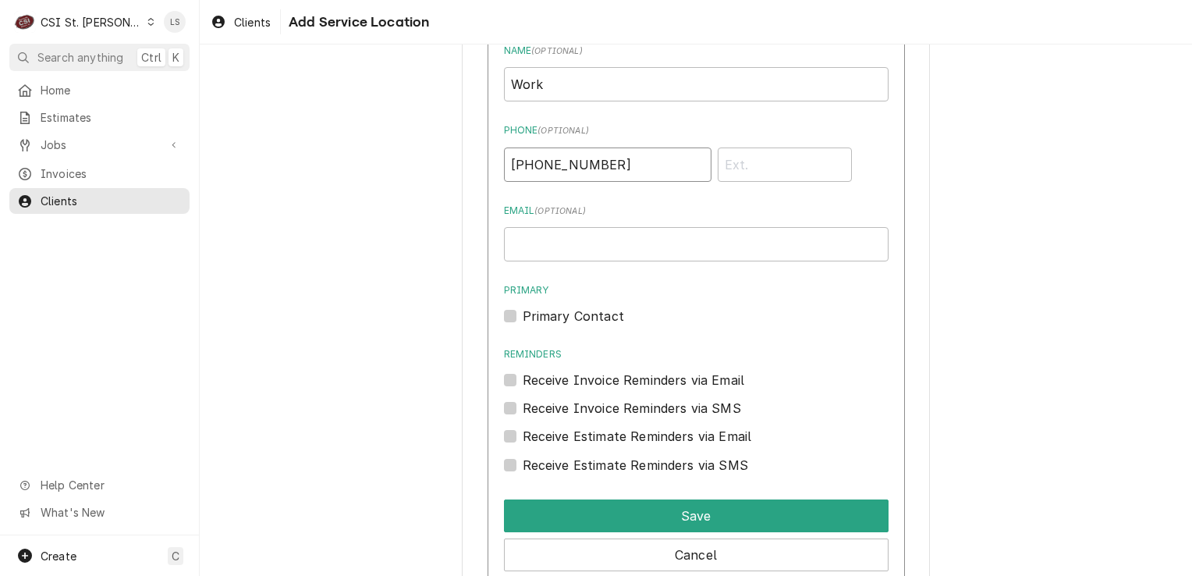
type input "(573) 442-2992"
click at [523, 320] on label "Primary Contact" at bounding box center [573, 316] width 101 height 19
click at [523, 320] on input "Primary" at bounding box center [715, 324] width 385 height 34
checkbox input "true"
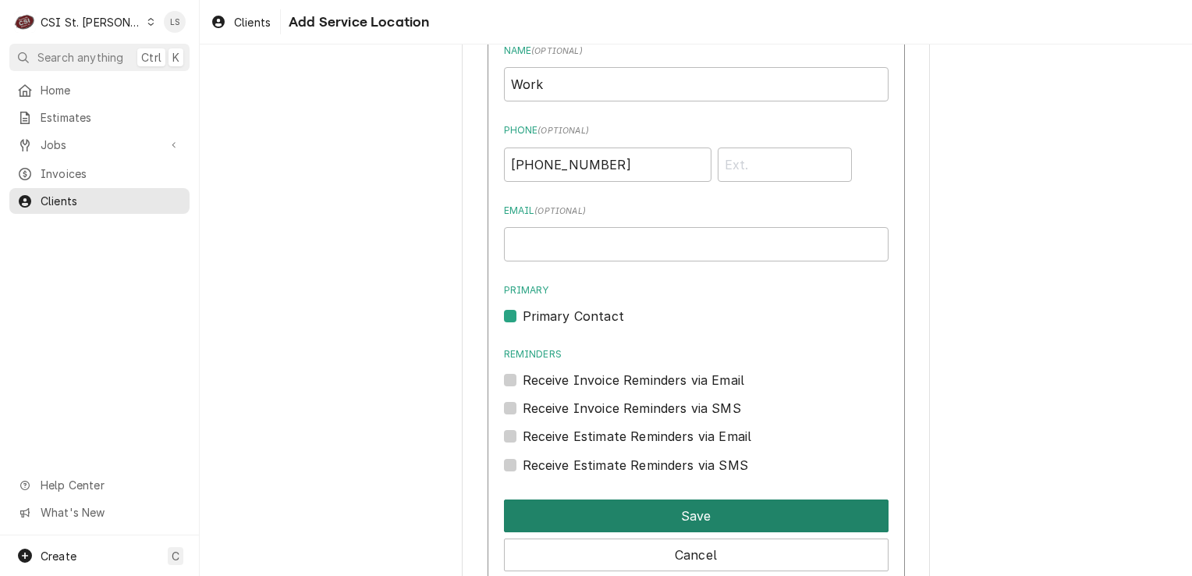
click at [577, 519] on button "Save" at bounding box center [696, 515] width 385 height 33
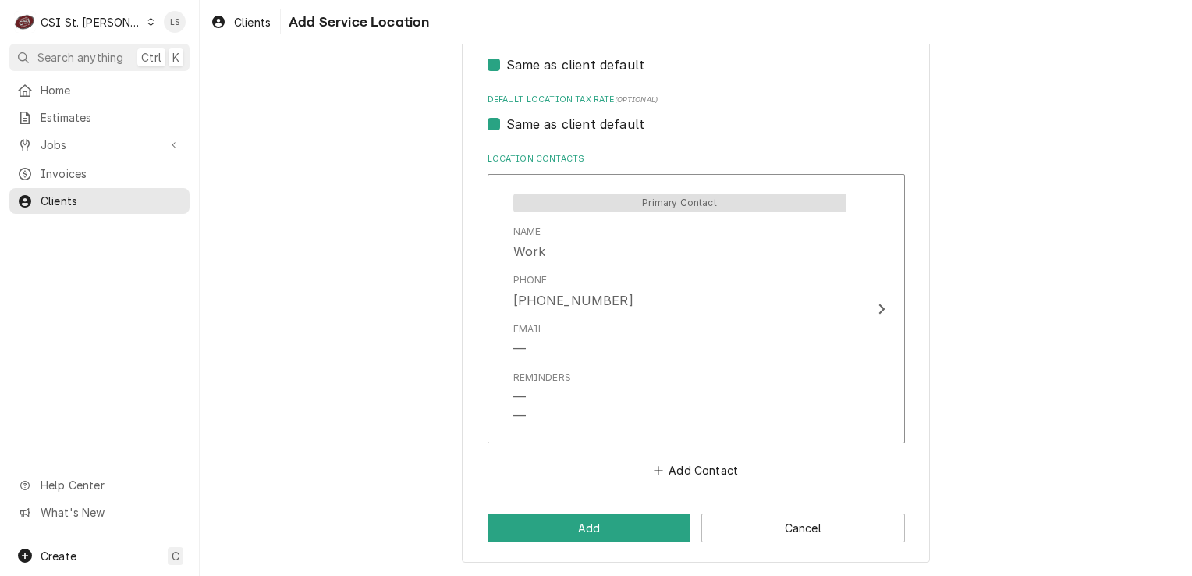
scroll to position [718, 0]
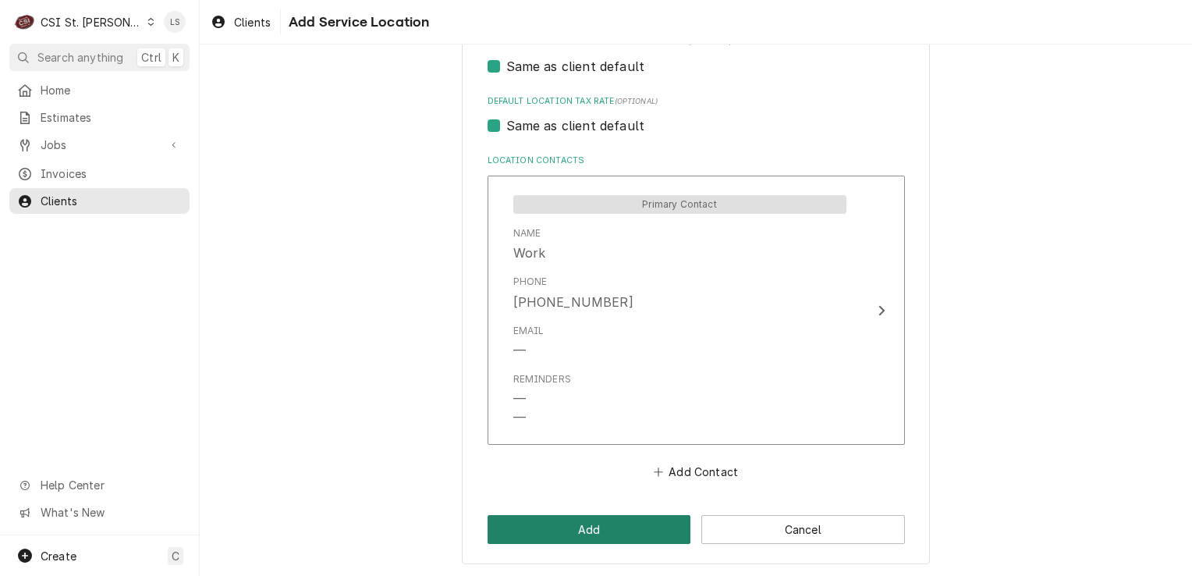
click at [595, 526] on button "Add" at bounding box center [590, 529] width 204 height 29
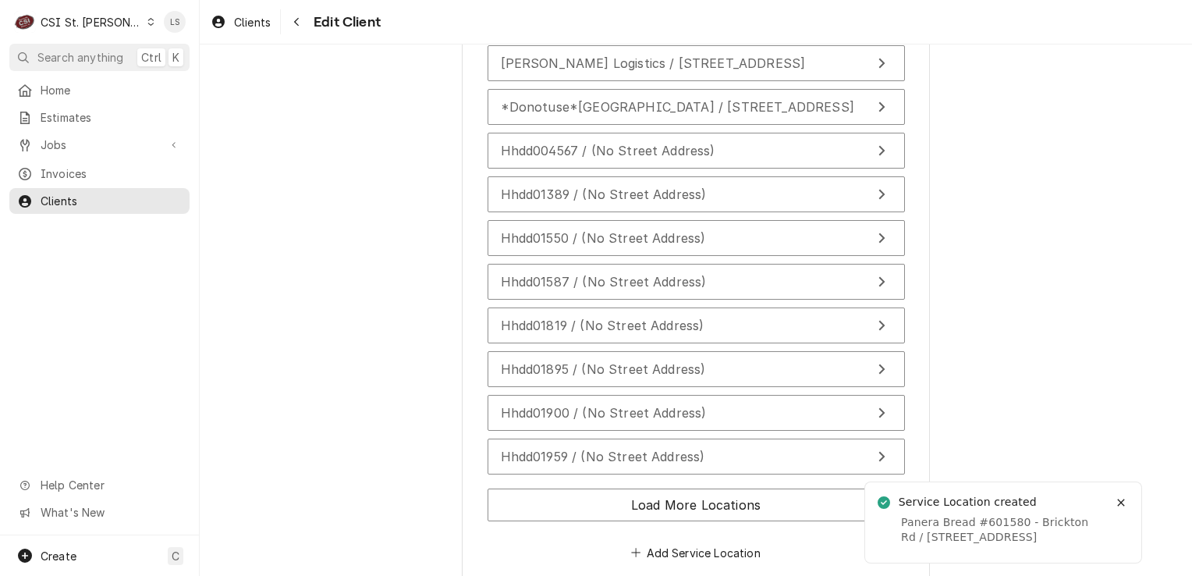
scroll to position [1574, 0]
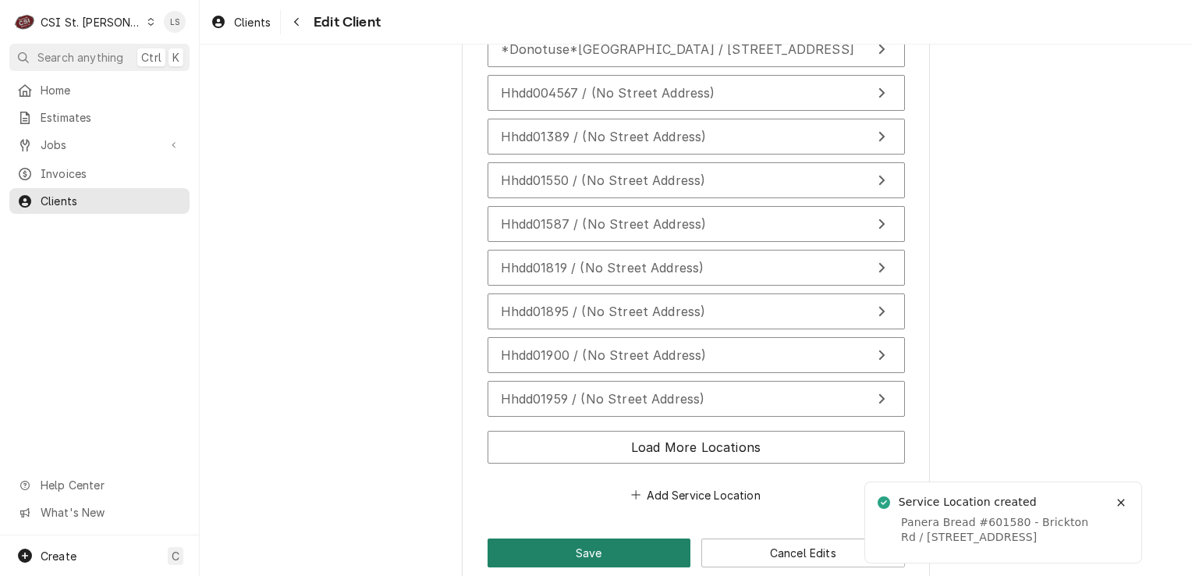
click at [598, 538] on button "Save" at bounding box center [590, 552] width 204 height 29
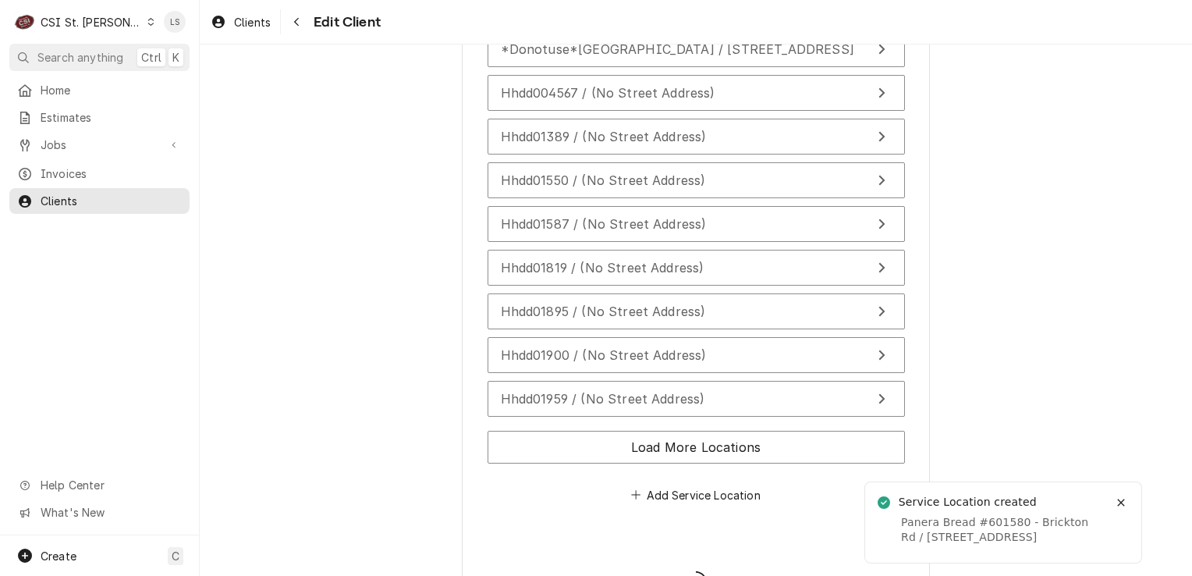
type textarea "x"
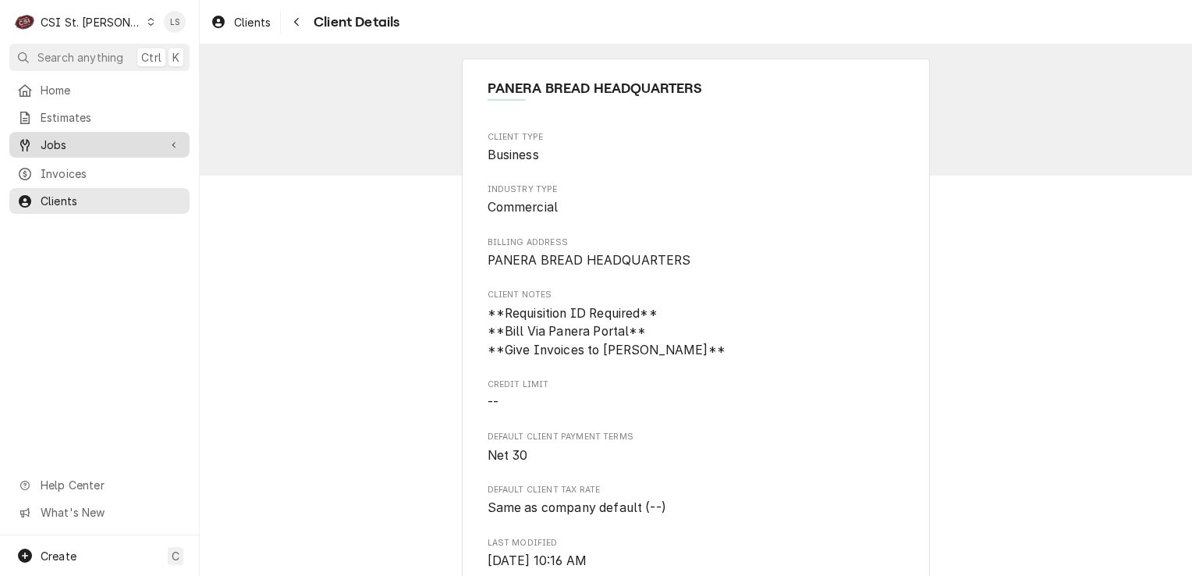
click at [81, 139] on span "Jobs" at bounding box center [100, 145] width 118 height 16
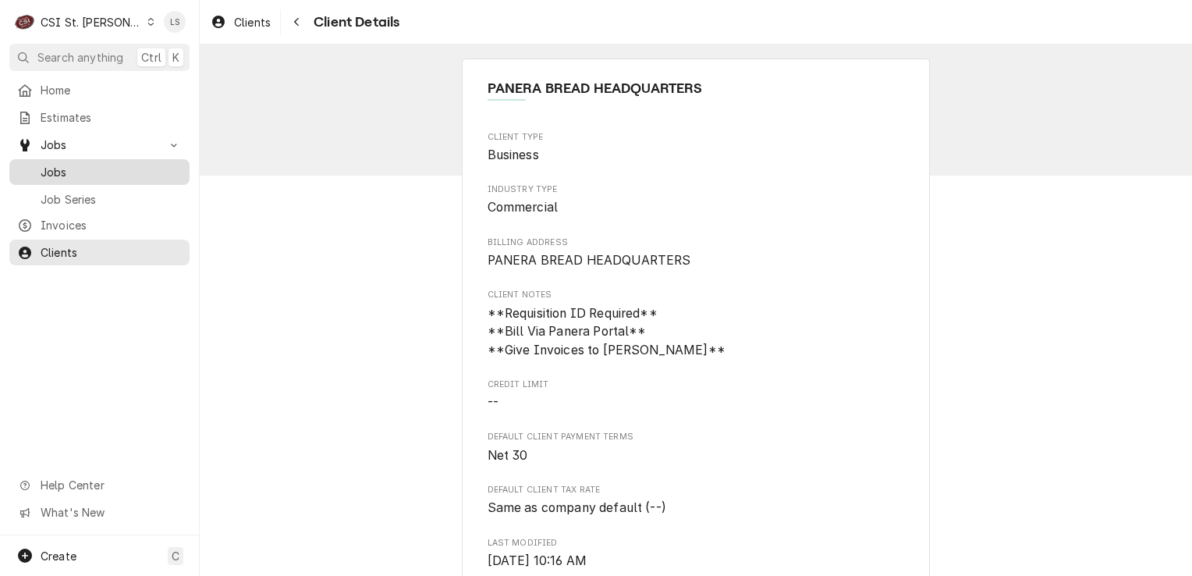
drag, startPoint x: 66, startPoint y: 165, endPoint x: 114, endPoint y: 161, distance: 48.5
click at [66, 165] on span "Jobs" at bounding box center [111, 172] width 141 height 16
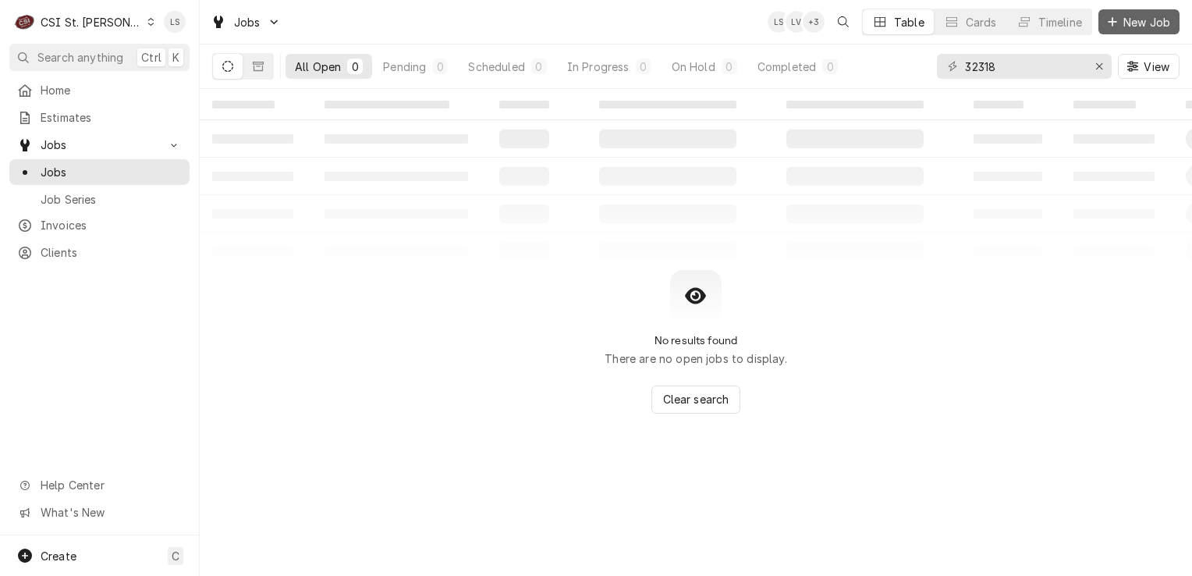
click at [1128, 25] on span "New Job" at bounding box center [1146, 22] width 53 height 16
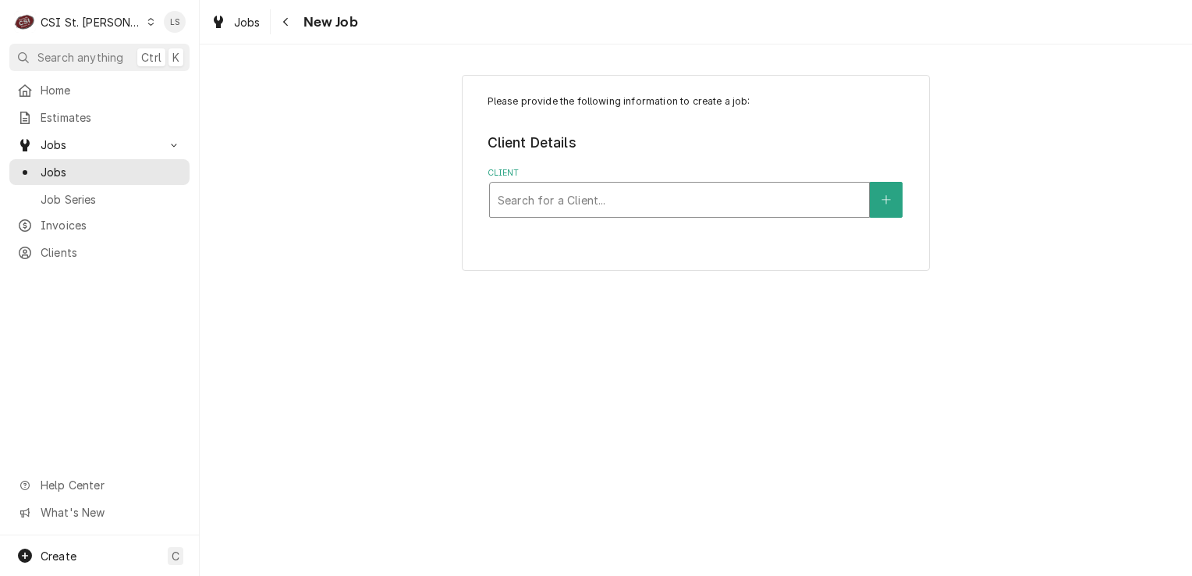
click at [574, 207] on div "Client" at bounding box center [679, 200] width 363 height 28
type input "100 brickton"
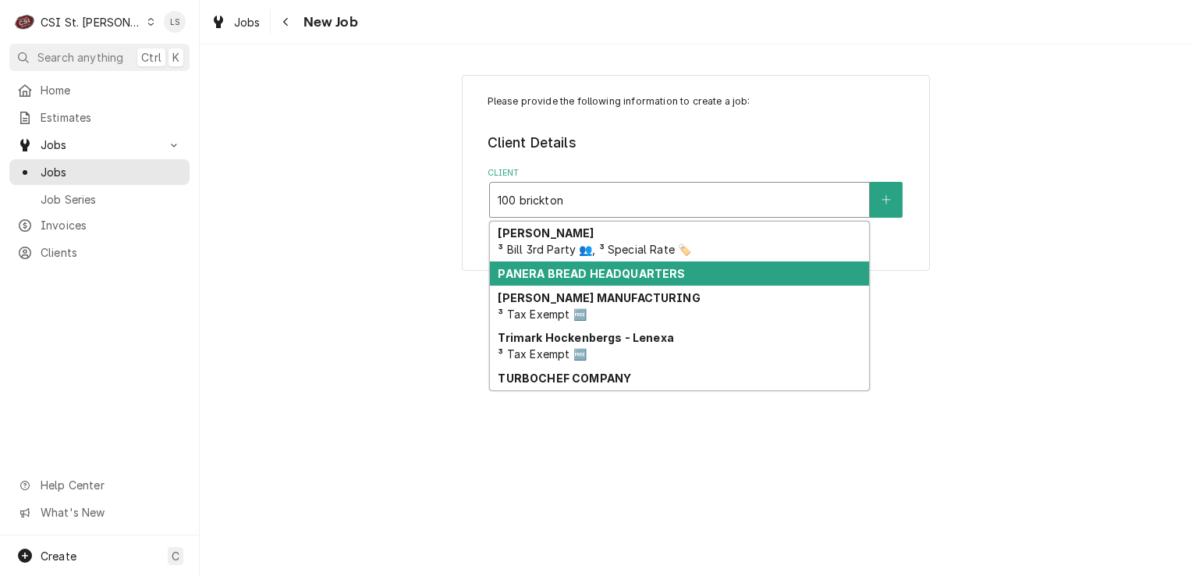
click at [597, 269] on strong "PANERA BREAD HEADQUARTERS" at bounding box center [591, 273] width 187 height 13
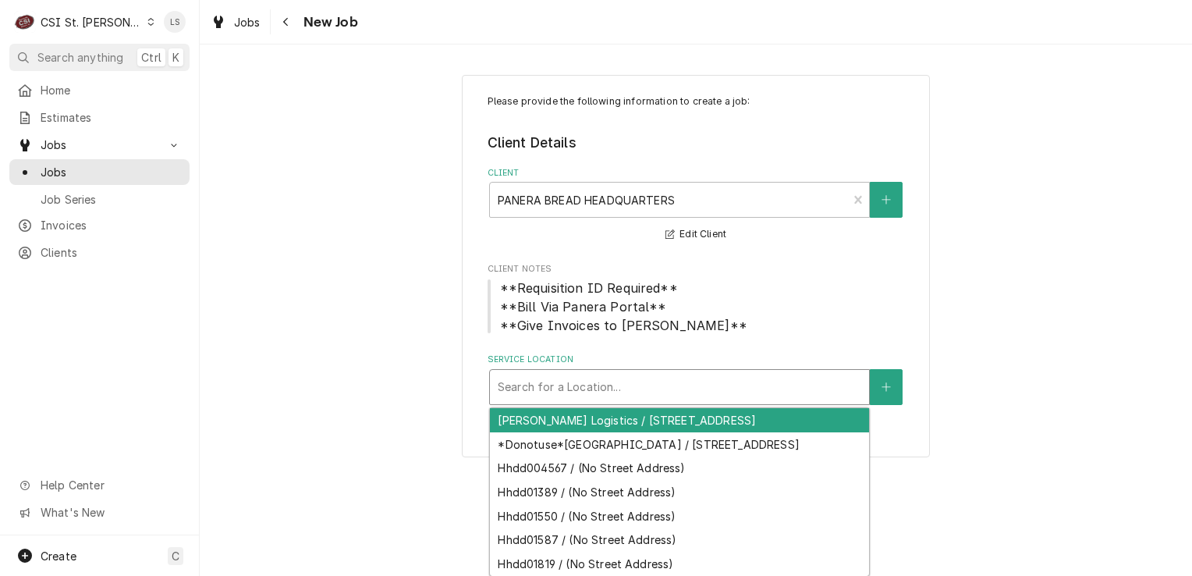
click at [590, 388] on div "Service Location" at bounding box center [679, 387] width 363 height 28
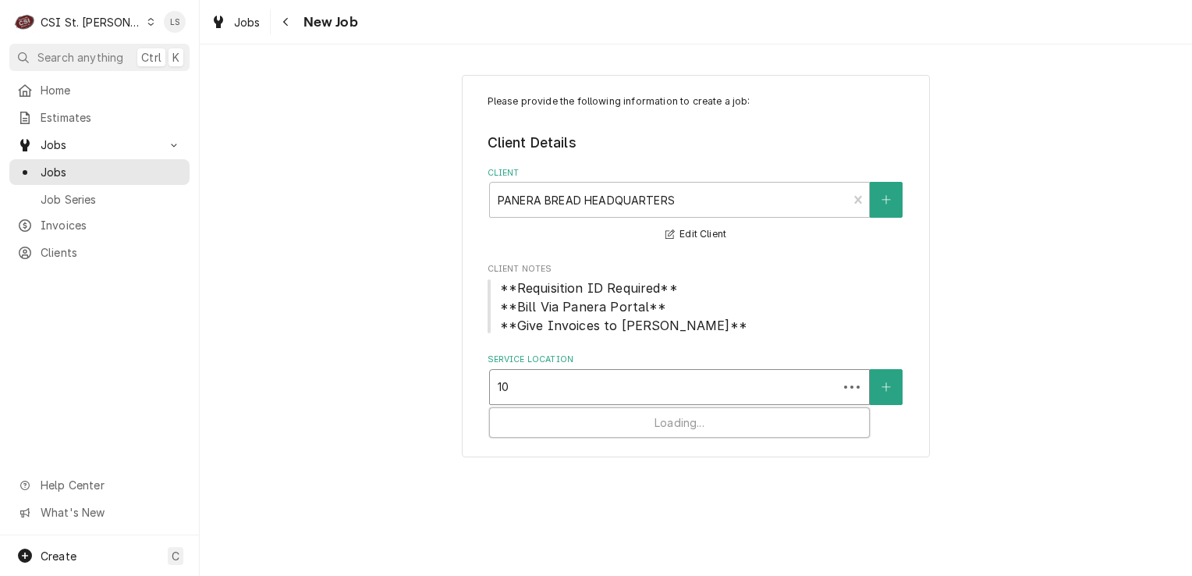
type input "100"
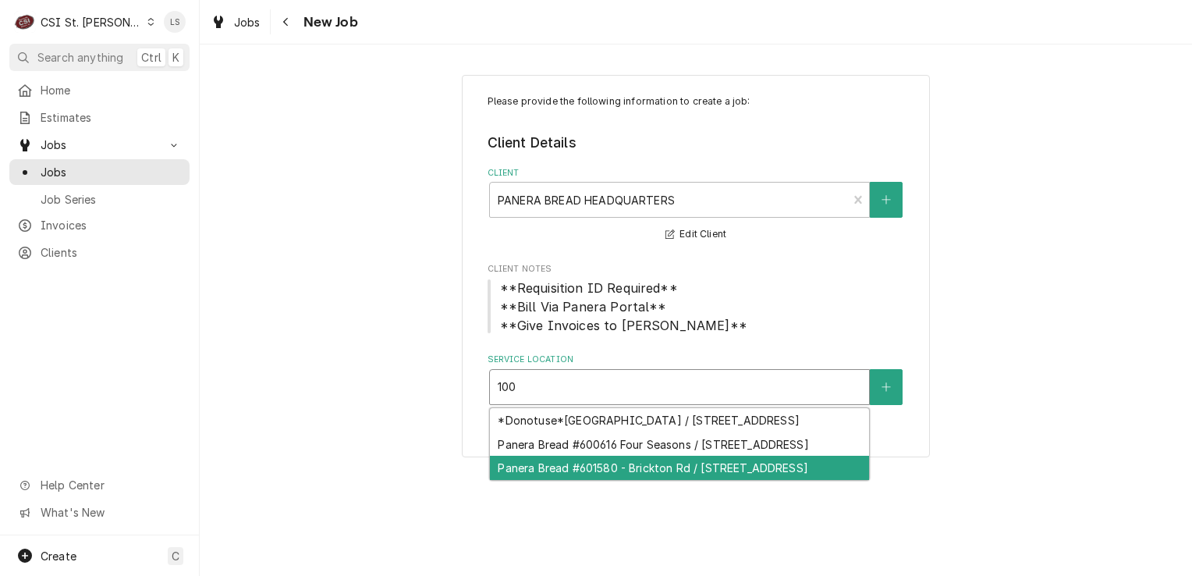
click at [739, 480] on div "Panera Bread #601580 - Brickton Rd / 100 Brickton Rd, Columbia, MO 65203" at bounding box center [679, 468] width 379 height 24
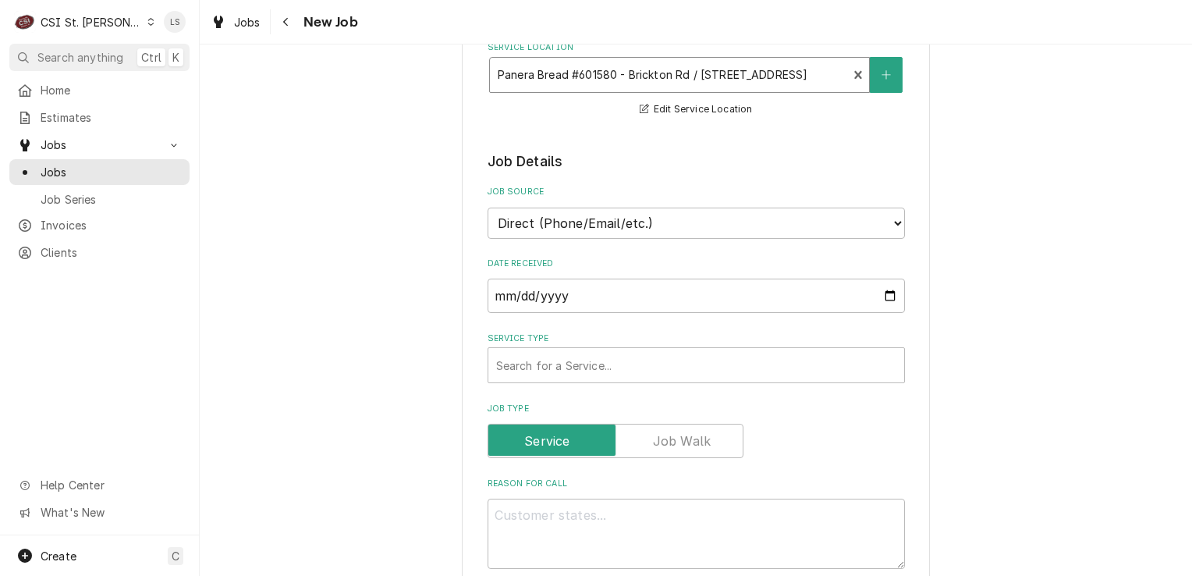
scroll to position [390, 0]
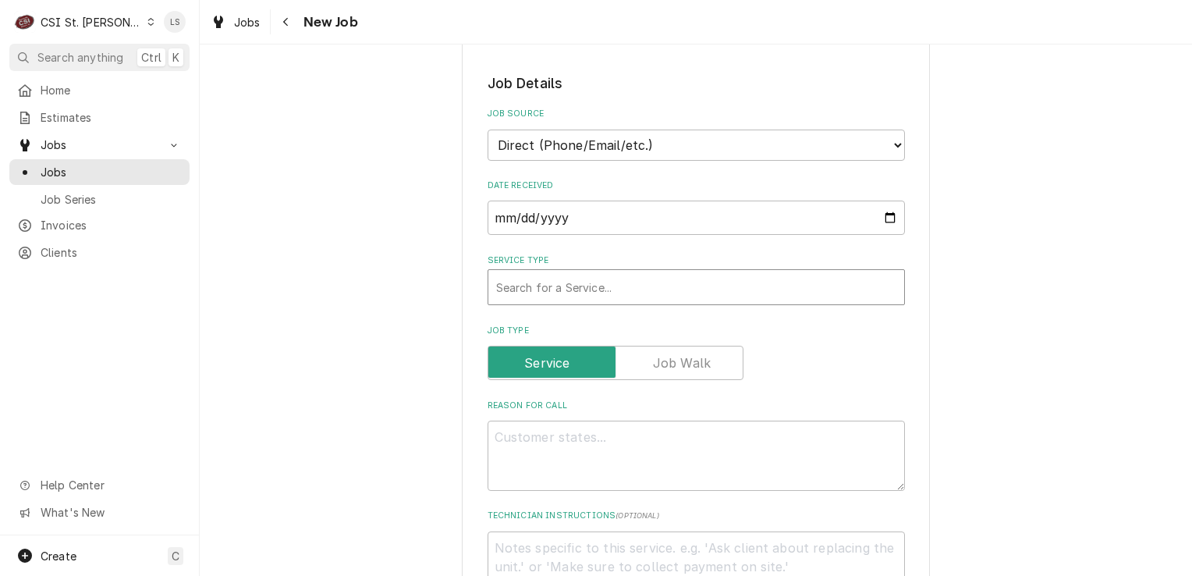
click at [537, 279] on div "Service Type" at bounding box center [696, 287] width 400 height 28
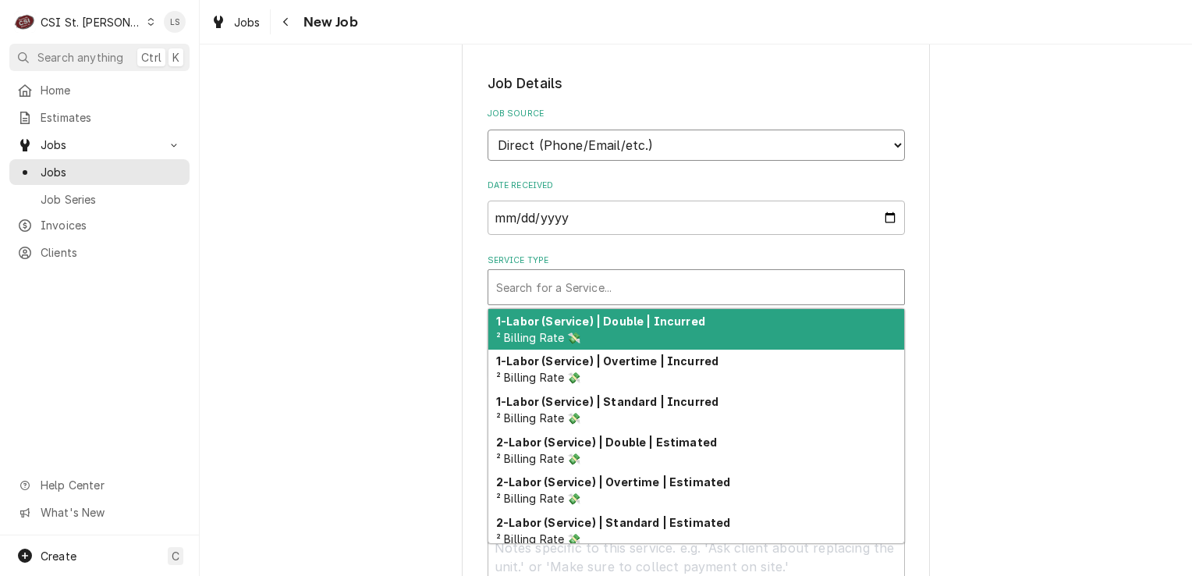
click at [567, 146] on select "Direct (Phone/Email/etc.) Service Channel Corrigo Ecotrak Other" at bounding box center [696, 144] width 417 height 31
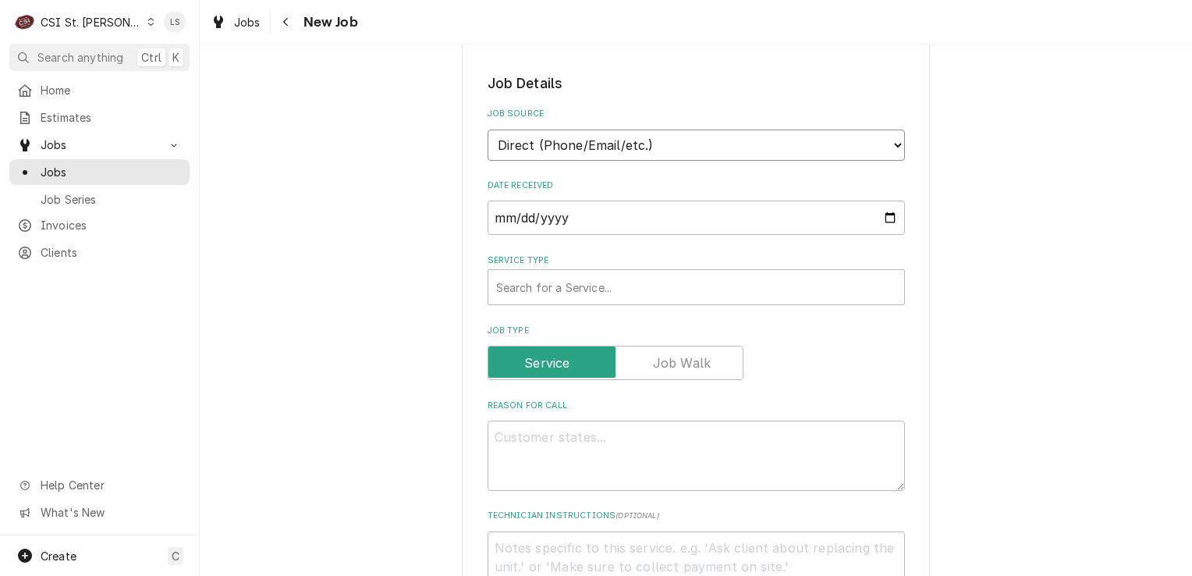
select select "100"
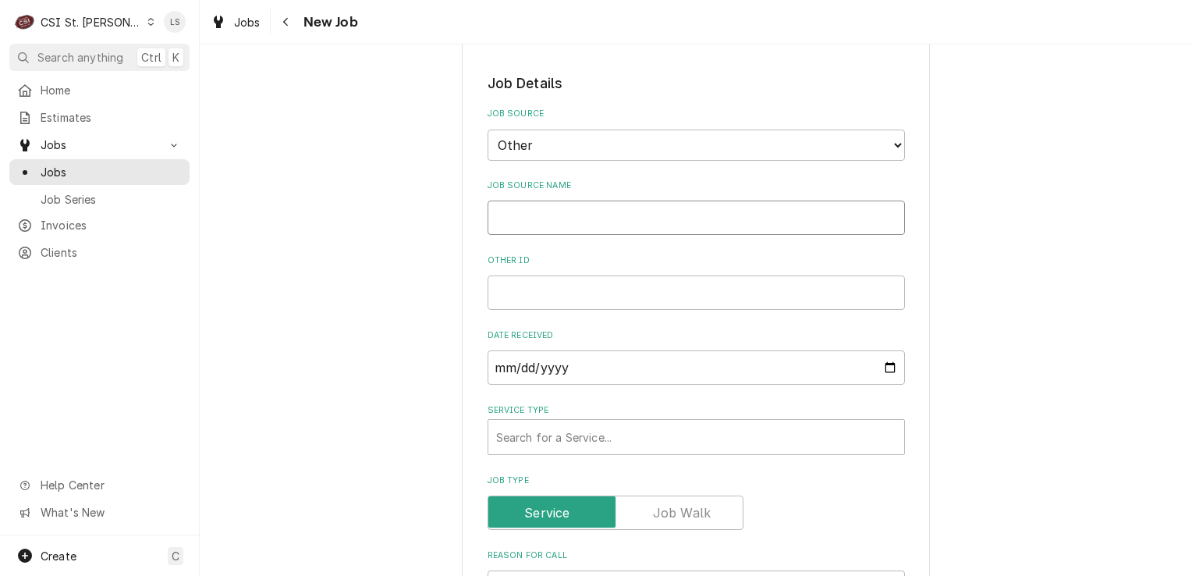
click at [548, 209] on input "Job Source Name" at bounding box center [696, 217] width 417 height 34
type textarea "x"
type input "P"
type textarea "x"
type input "Pa"
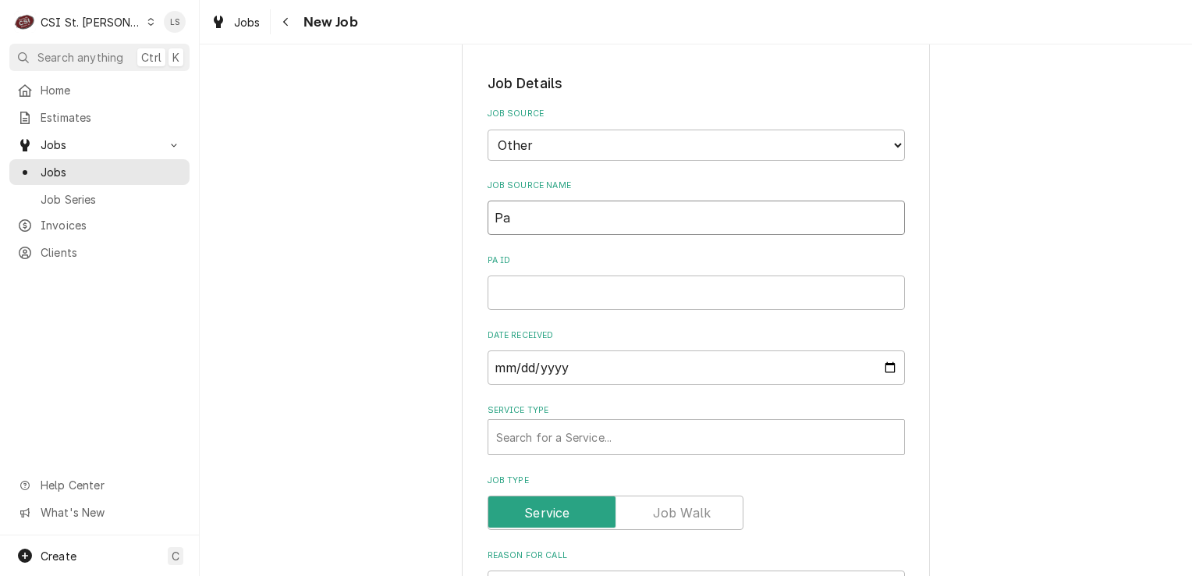
type textarea "x"
type input "Pan"
type textarea "x"
type input "Pane"
type textarea "x"
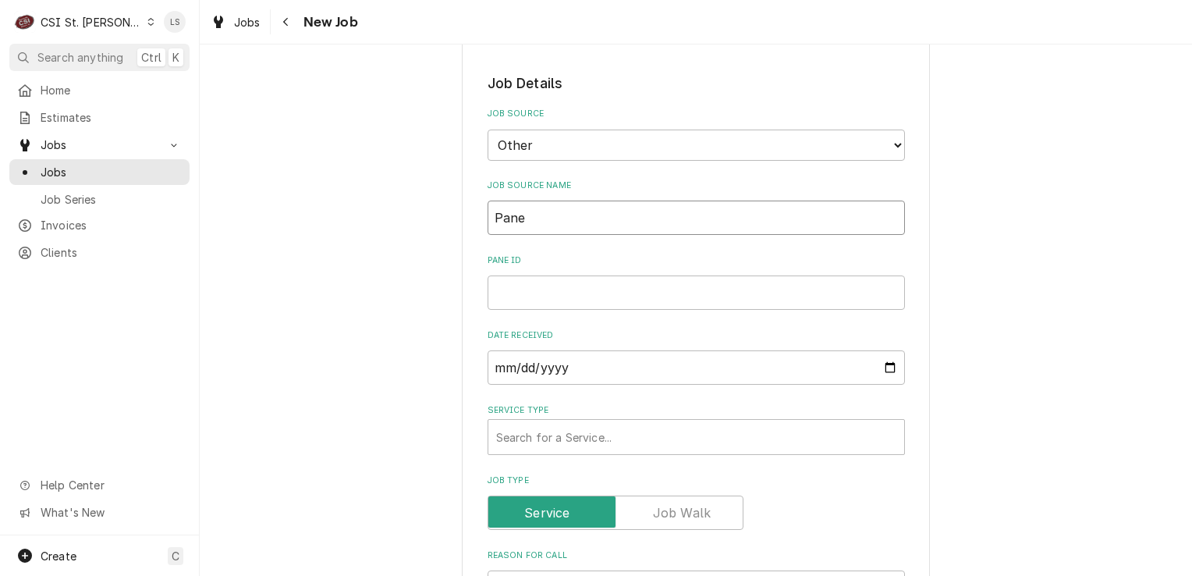
type input "Paner"
type textarea "x"
type input "Panera"
type textarea "x"
type input "Panera"
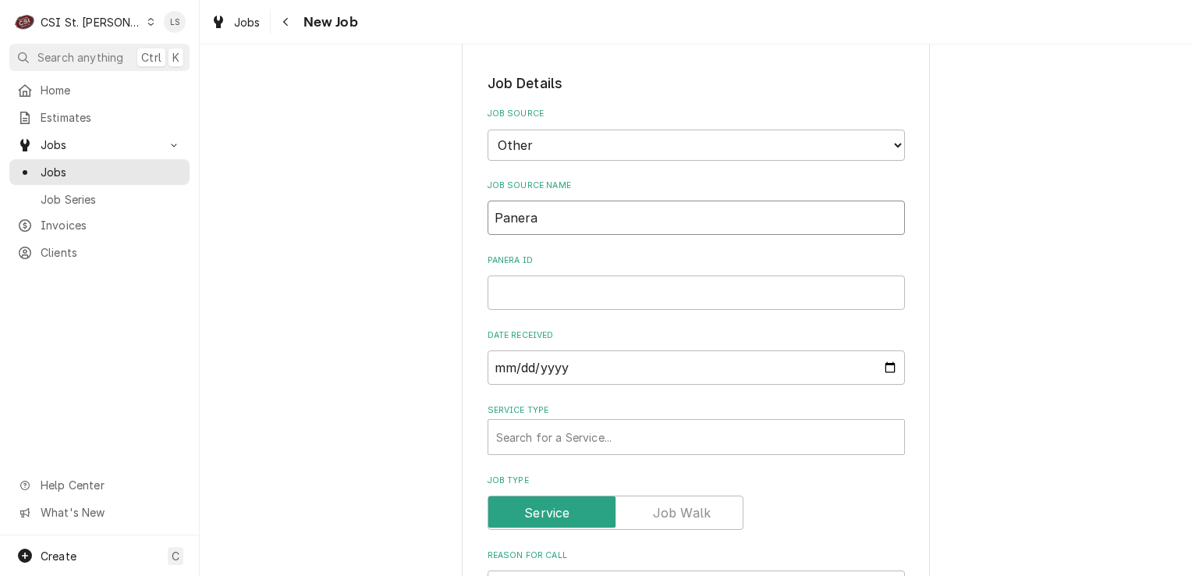
type textarea "x"
type input "Panera P"
type textarea "x"
type input "Panera Po"
type textarea "x"
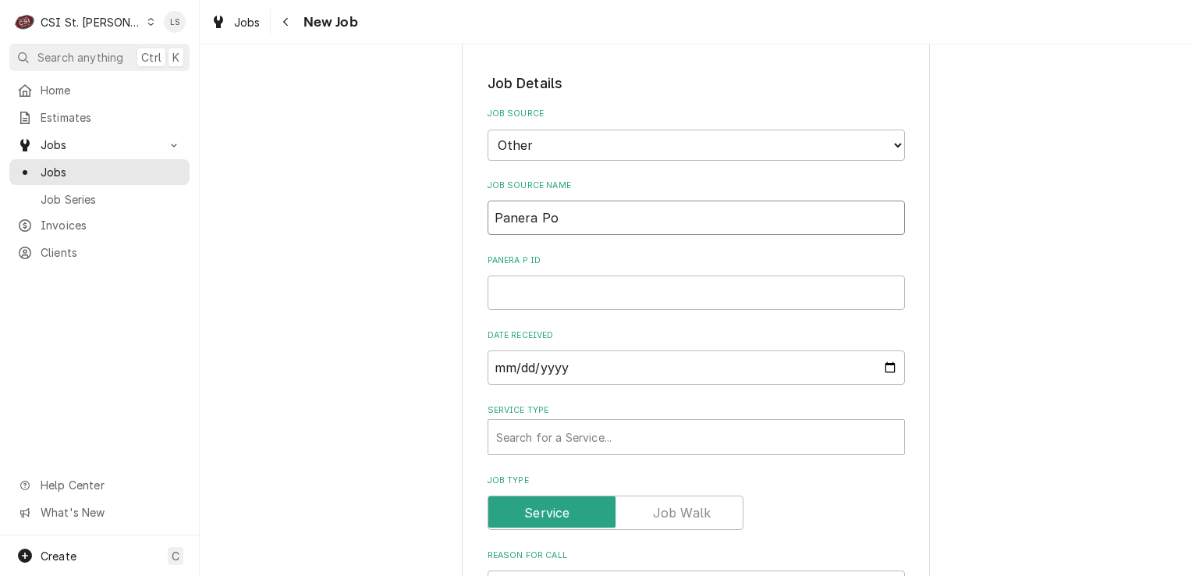
type input "Panera Por"
type textarea "x"
type input "Panera Port"
type textarea "x"
type input "Panera Portal"
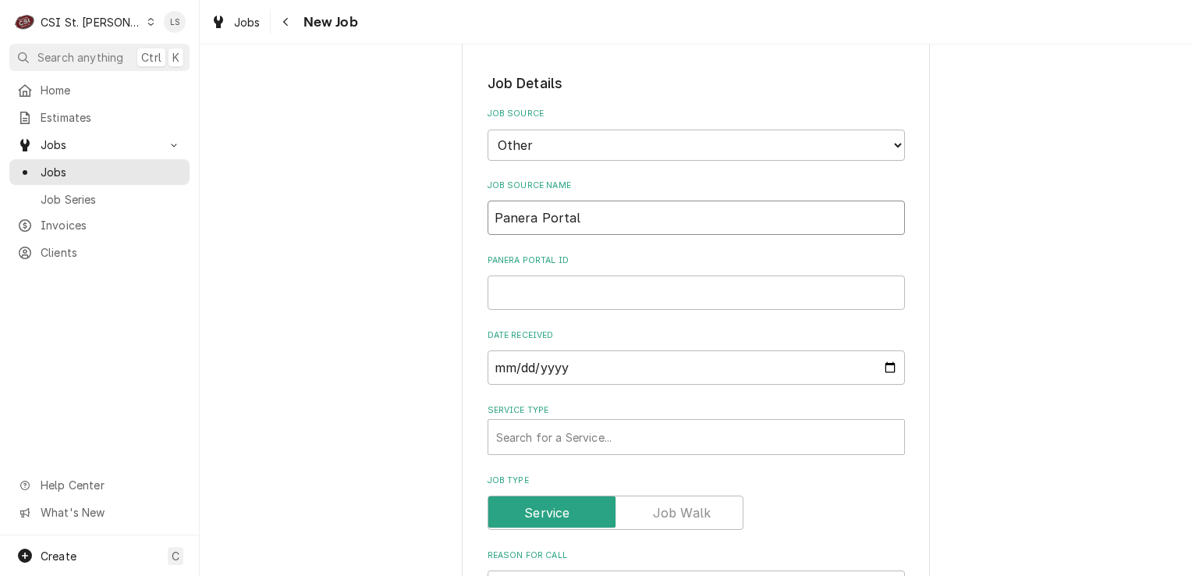
type textarea "x"
type input "Panera Portal"
paste input "FWKD0451219"
type textarea "x"
type input "FWKD0451219"
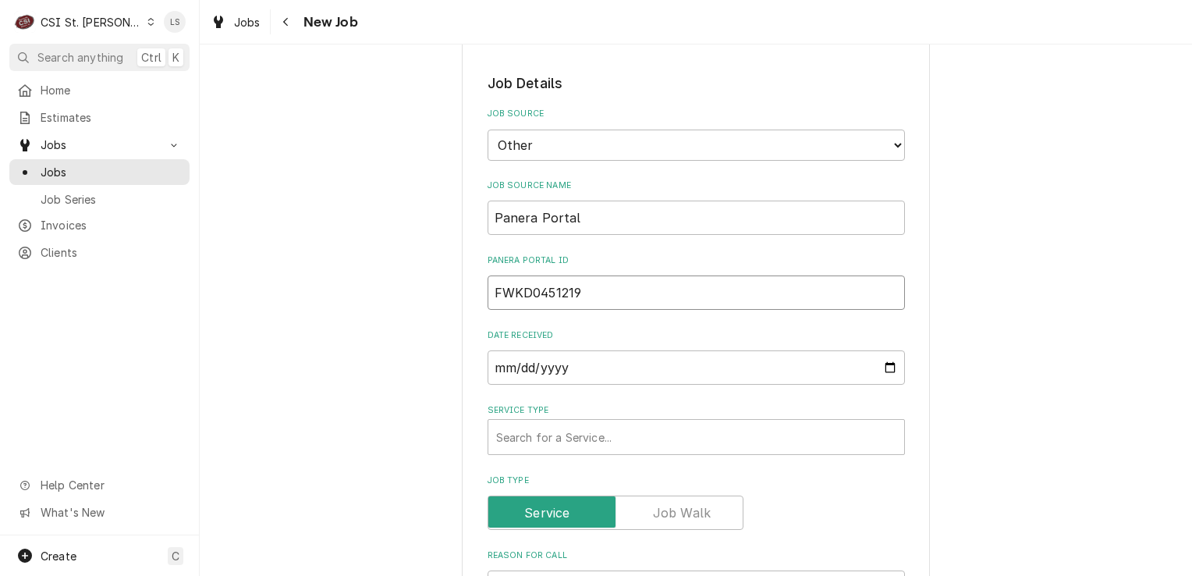
type textarea "x"
type input "FWKD0451219"
click at [546, 442] on div "Service Type" at bounding box center [696, 437] width 400 height 28
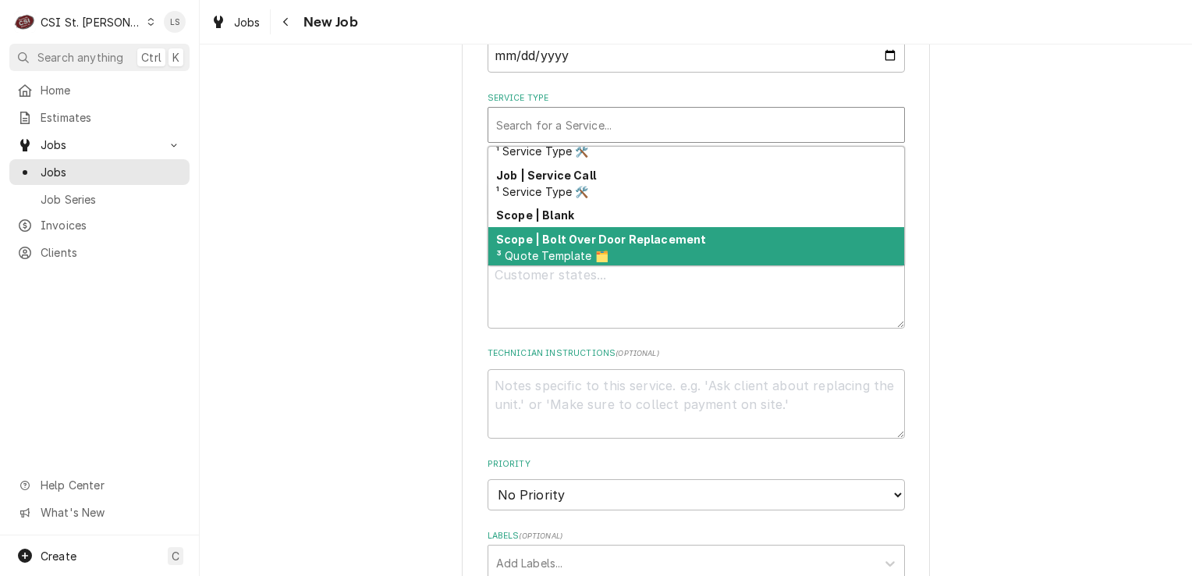
scroll to position [930, 0]
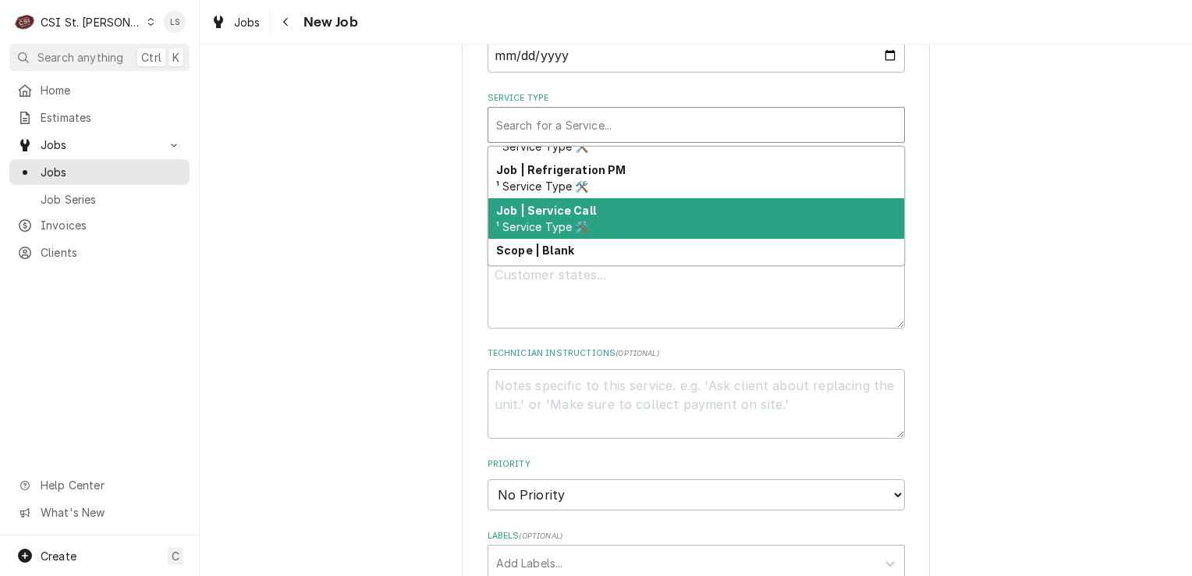
click at [562, 220] on span "¹ Service Type 🛠️" at bounding box center [542, 226] width 93 height 13
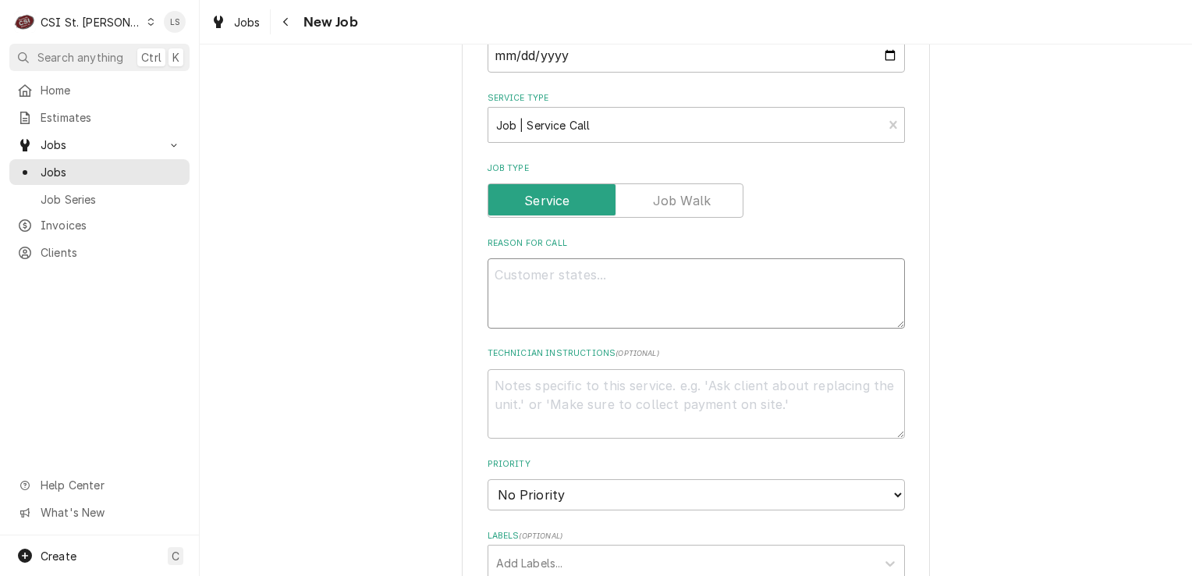
paste textarea "Deliver and install refurbished Turbo Chef"
type textarea "x"
type textarea "Deliver and install refurbished Turbo Chef"
type textarea "x"
type textarea "Deliver and install refurbished Turbo Chef"
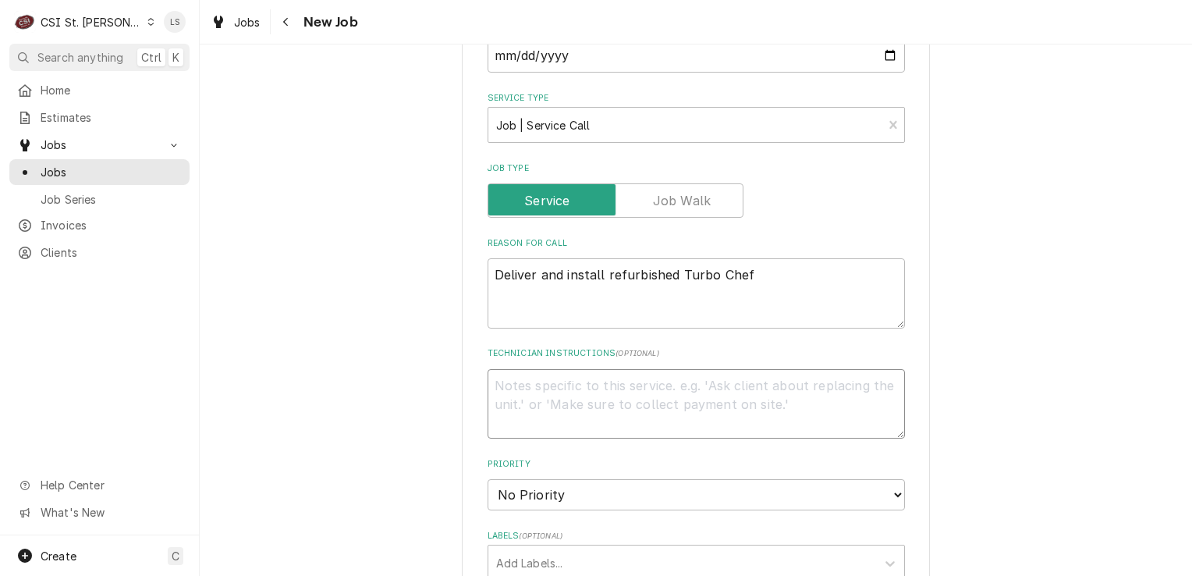
click at [529, 395] on textarea "Technician Instructions ( optional )" at bounding box center [696, 404] width 417 height 70
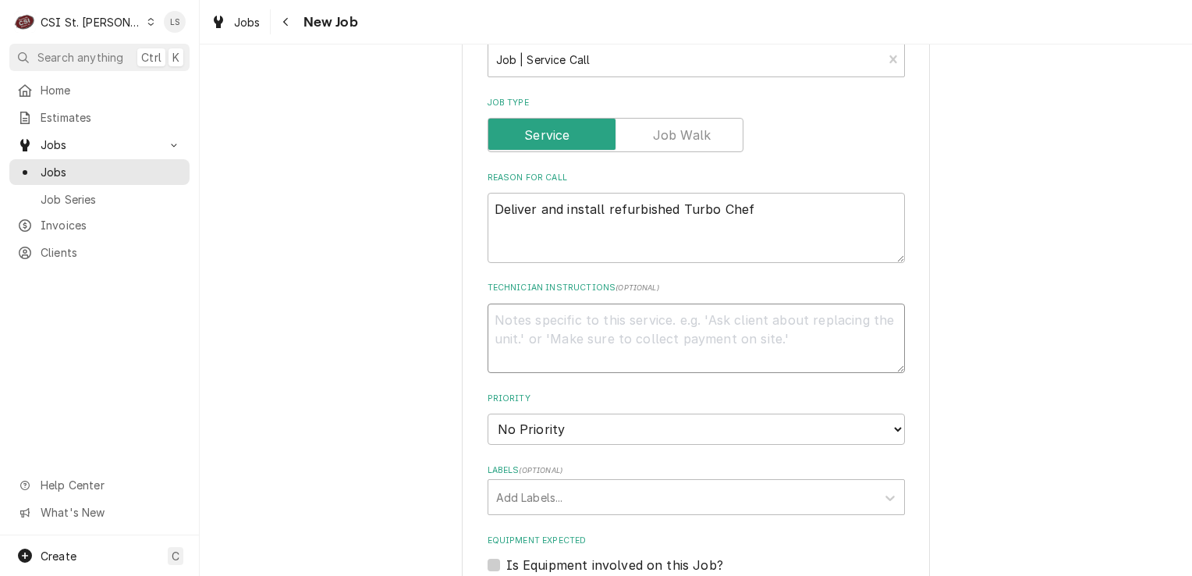
scroll to position [936, 0]
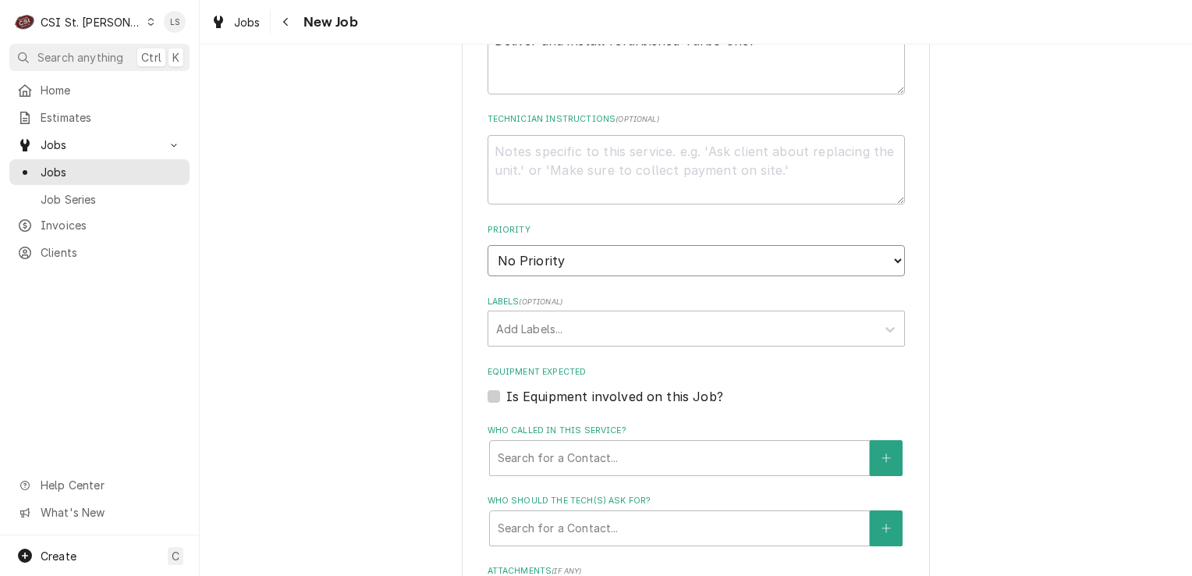
click at [544, 268] on select "No Priority Urgent High Medium Low" at bounding box center [696, 260] width 417 height 31
select select "4"
click at [488, 245] on select "No Priority Urgent High Medium Low" at bounding box center [696, 260] width 417 height 31
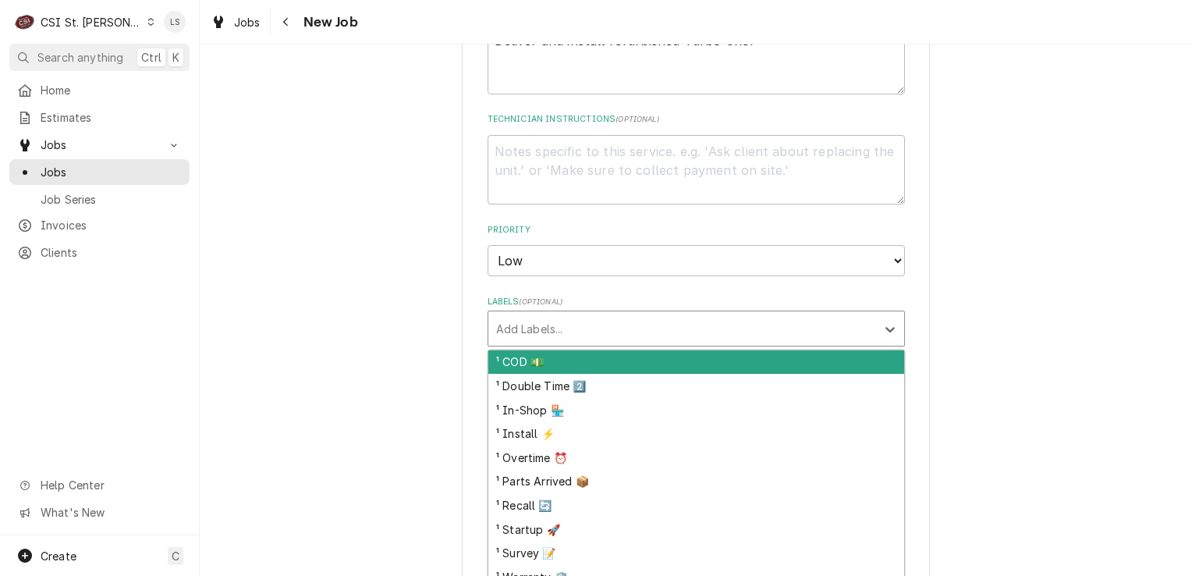
click at [530, 314] on div "Labels" at bounding box center [682, 328] width 372 height 28
type textarea "x"
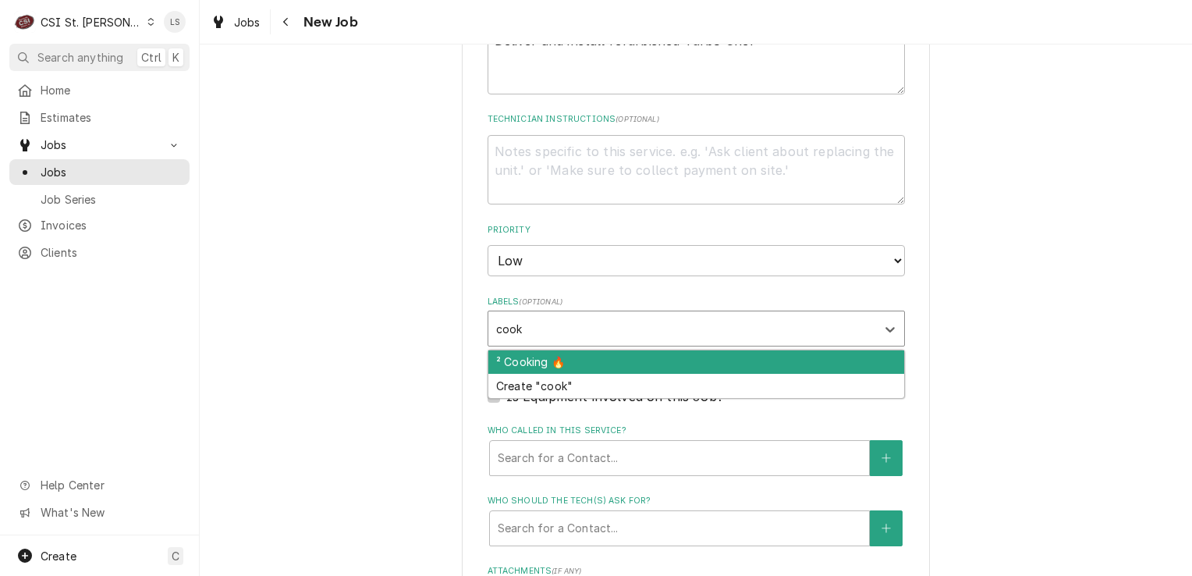
type input "cook4"
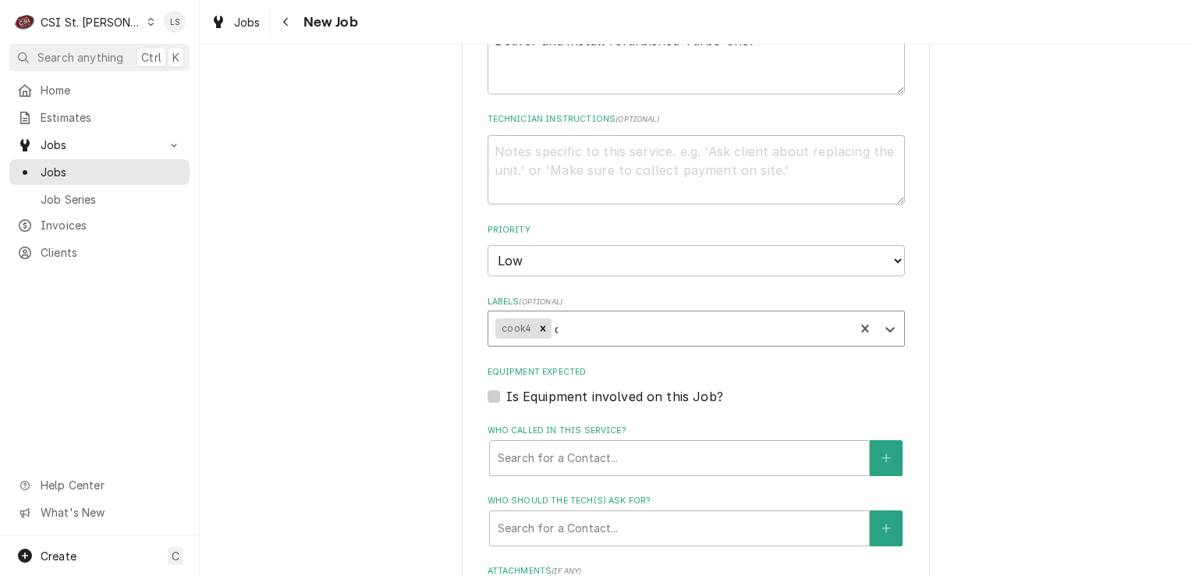
type textarea "x"
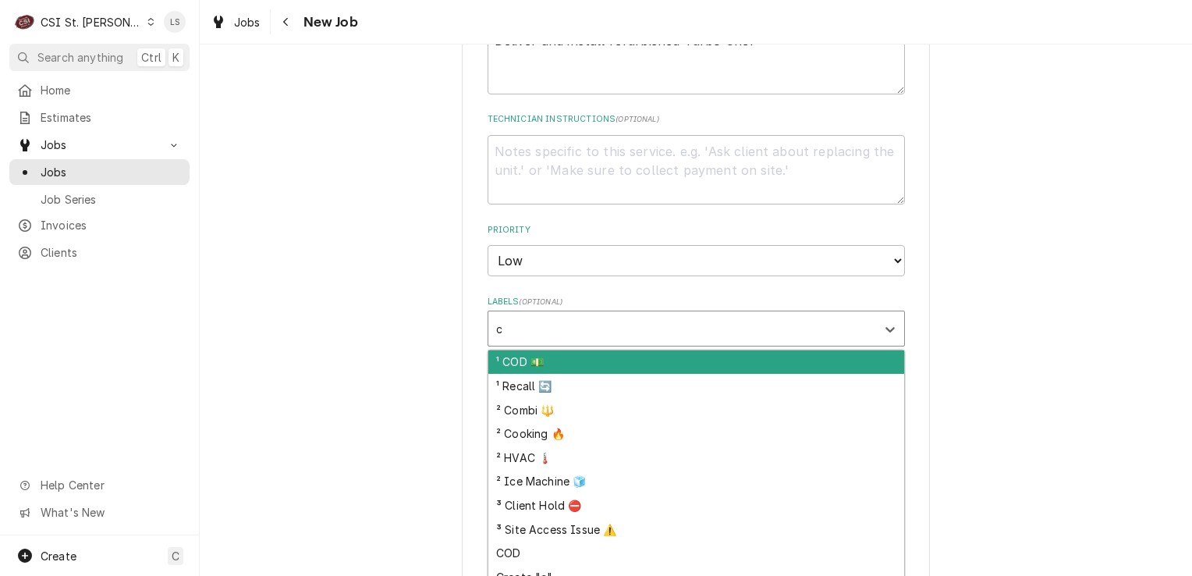
type input "co"
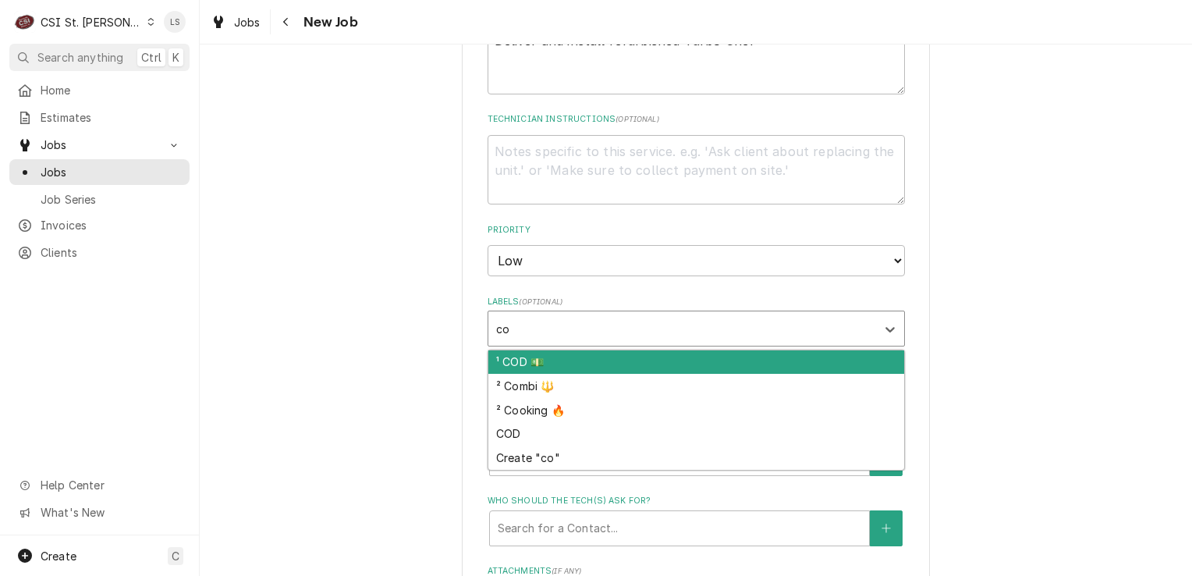
type textarea "x"
type input "cook"
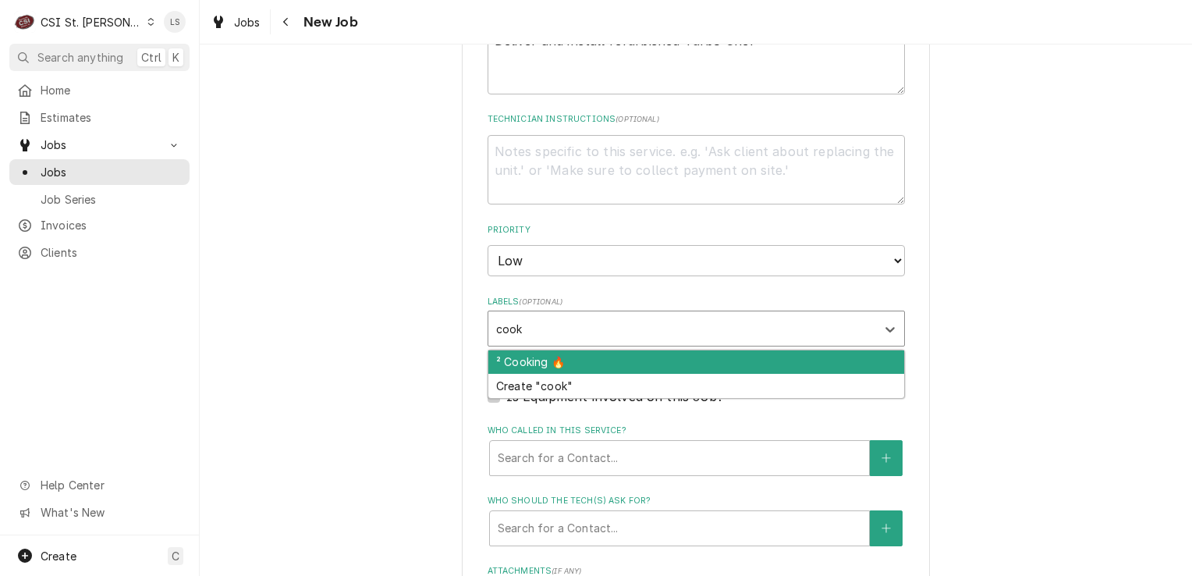
type textarea "x"
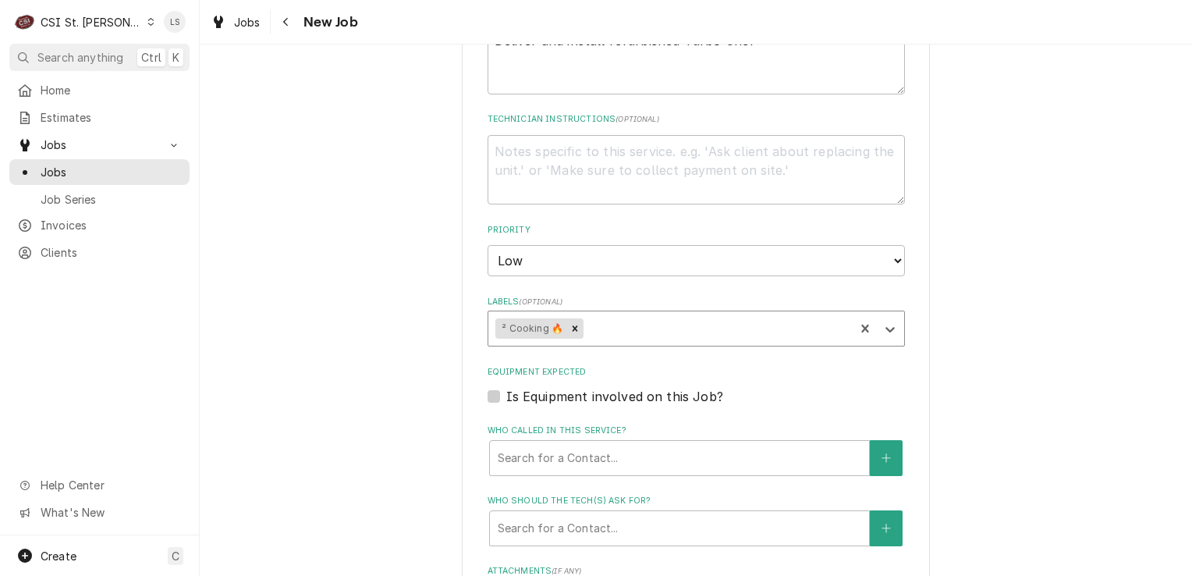
type textarea "x"
click at [506, 392] on label "Is Equipment involved on this Job?" at bounding box center [614, 396] width 217 height 19
click at [506, 392] on input "Equipment Expected" at bounding box center [714, 404] width 417 height 34
checkbox input "true"
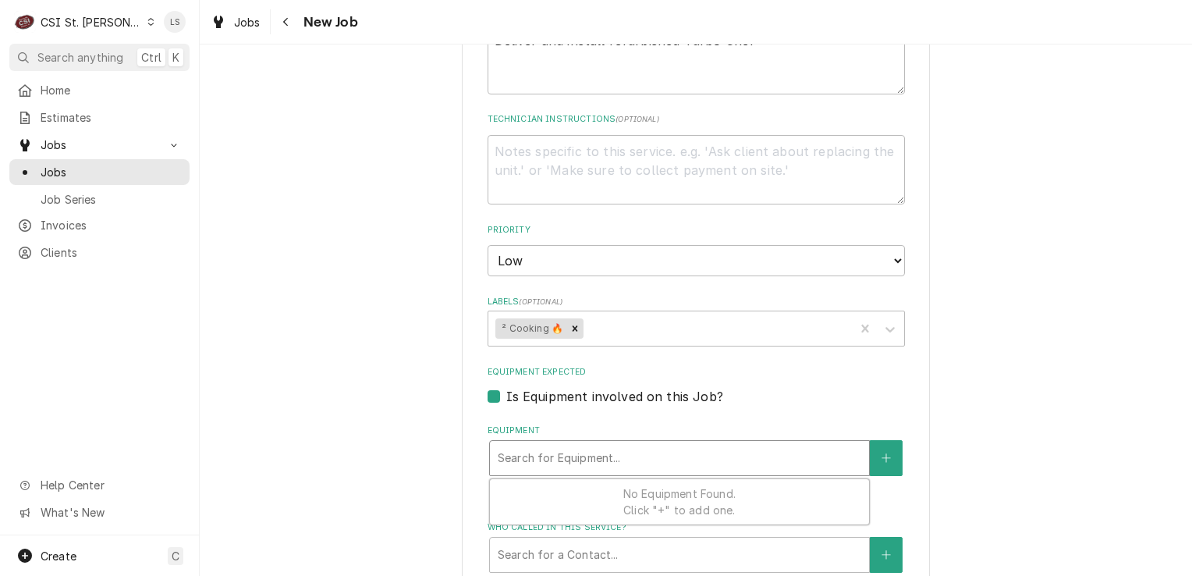
drag, startPoint x: 527, startPoint y: 444, endPoint x: 520, endPoint y: 454, distance: 12.3
click at [520, 454] on div "Equipment" at bounding box center [679, 458] width 363 height 28
paste input "HHDD02637"
type textarea "x"
type input "HHDD02637"
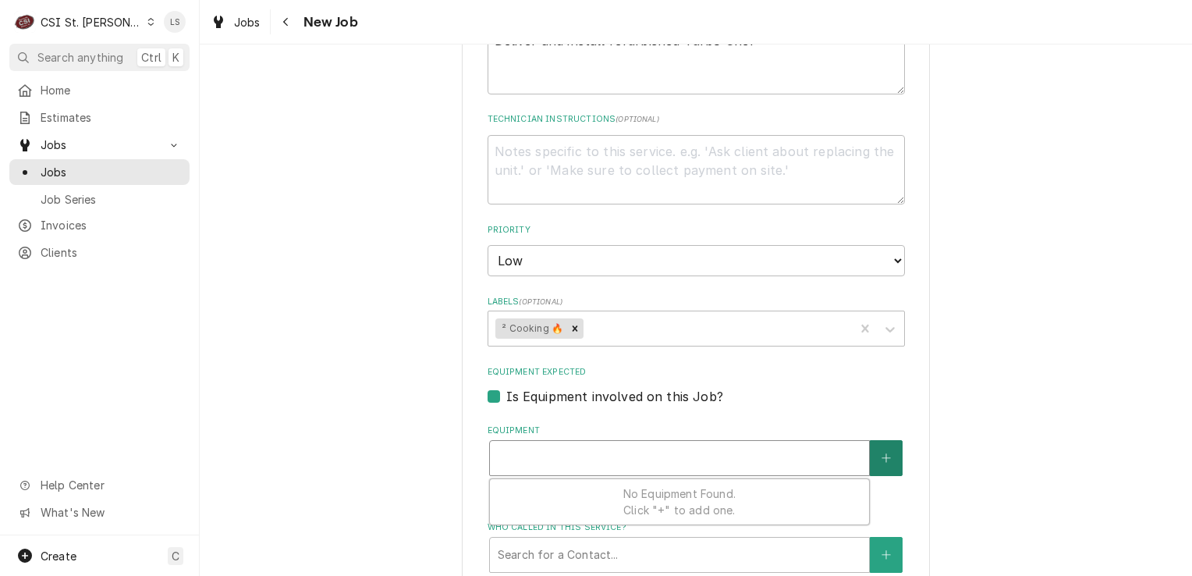
click at [885, 460] on button "Equipment" at bounding box center [886, 458] width 33 height 36
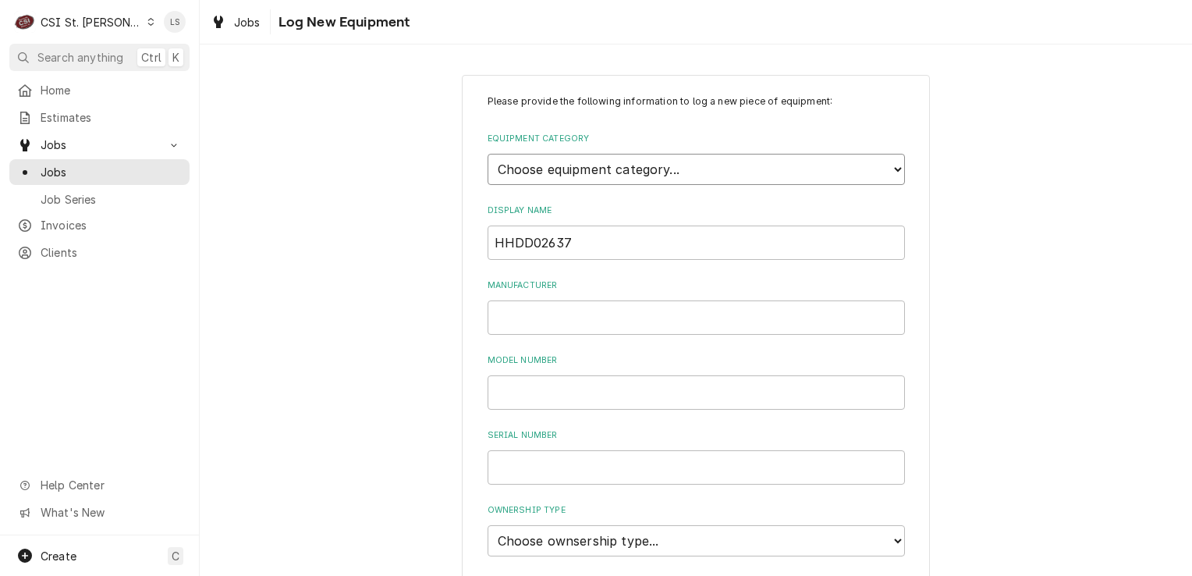
click at [569, 167] on select "Choose equipment category... Cooking Equipment Fryers Ice Machines Ovens and Ra…" at bounding box center [696, 169] width 417 height 31
select select "4"
click at [488, 154] on select "Choose equipment category... Cooking Equipment Fryers Ice Machines Ovens and Ra…" at bounding box center [696, 169] width 417 height 31
click at [526, 243] on select "Choose equipment type... Combi Oven Convection Oven Countertop Electric Range C…" at bounding box center [696, 240] width 417 height 31
select select "20"
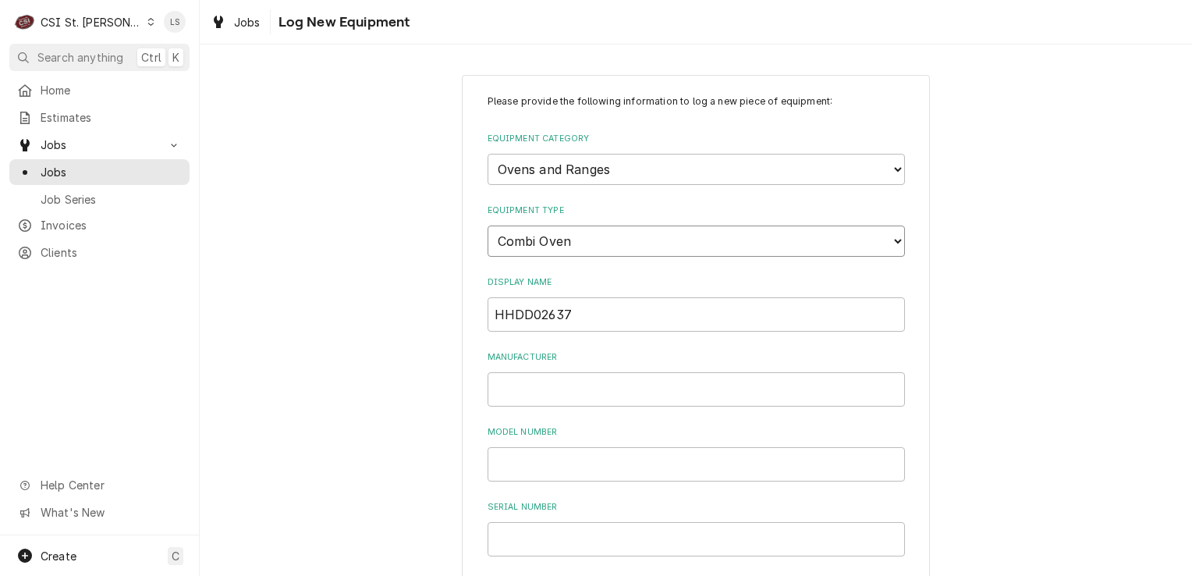
click at [488, 225] on select "Choose equipment type... Combi Oven Convection Oven Countertop Electric Range C…" at bounding box center [696, 240] width 417 height 31
drag, startPoint x: 499, startPoint y: 311, endPoint x: 548, endPoint y: 324, distance: 50.9
click at [490, 313] on input "HHDD02637" at bounding box center [696, 314] width 417 height 34
type input "Cooking"
click at [560, 387] on input "Manufacturer" at bounding box center [696, 389] width 417 height 34
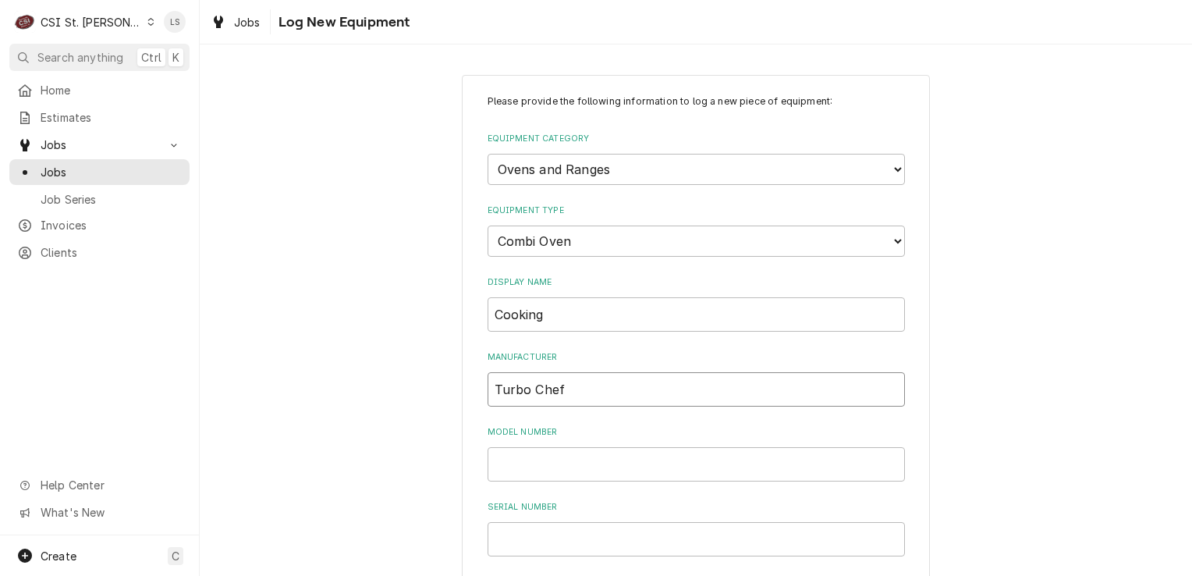
type input "Turbo Chef"
paste input "HHDD02637"
type input "HHDD02637"
drag, startPoint x: 589, startPoint y: 454, endPoint x: 452, endPoint y: 459, distance: 136.6
click at [452, 459] on div "Please provide the following information to log a new piece of equipment: Equip…" at bounding box center [696, 557] width 992 height 993
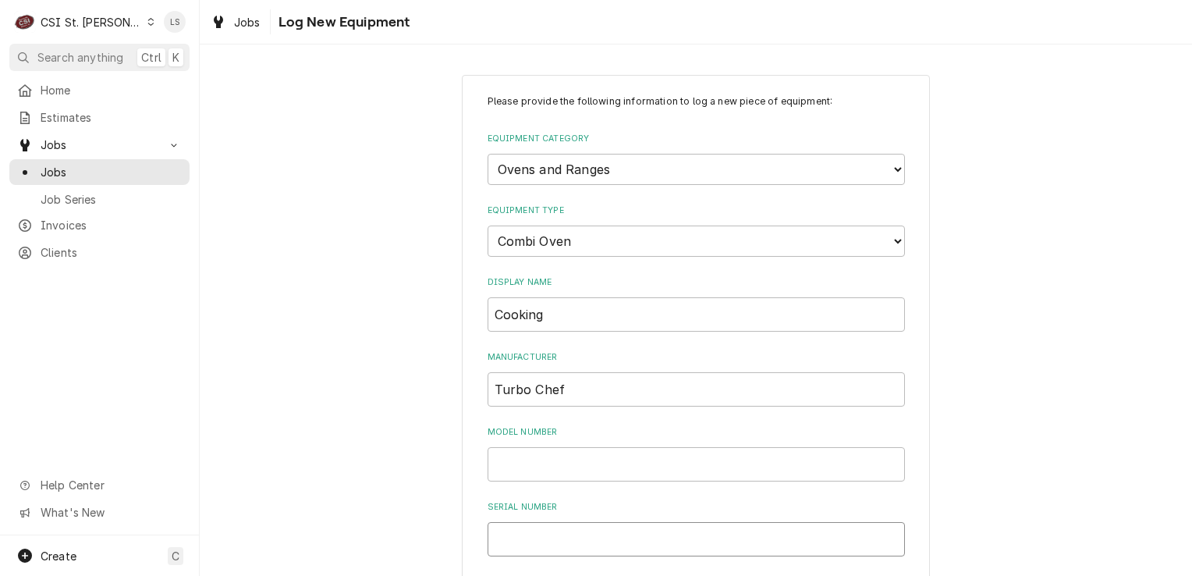
paste input "HHDD02637"
type input "HHDD02637"
paste input "HHD-9500-21"
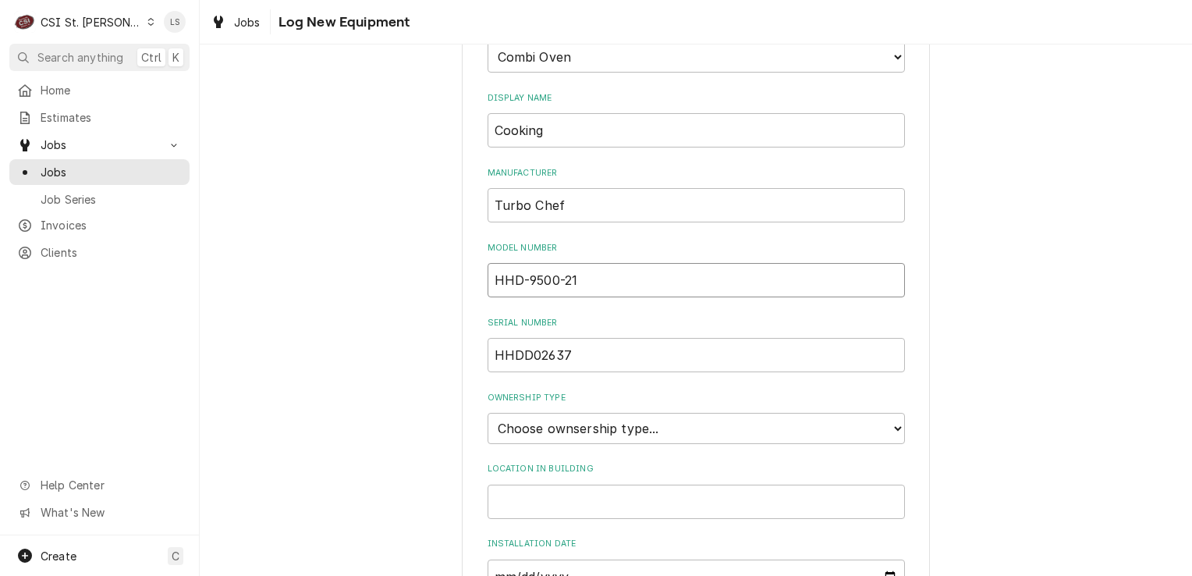
scroll to position [312, 0]
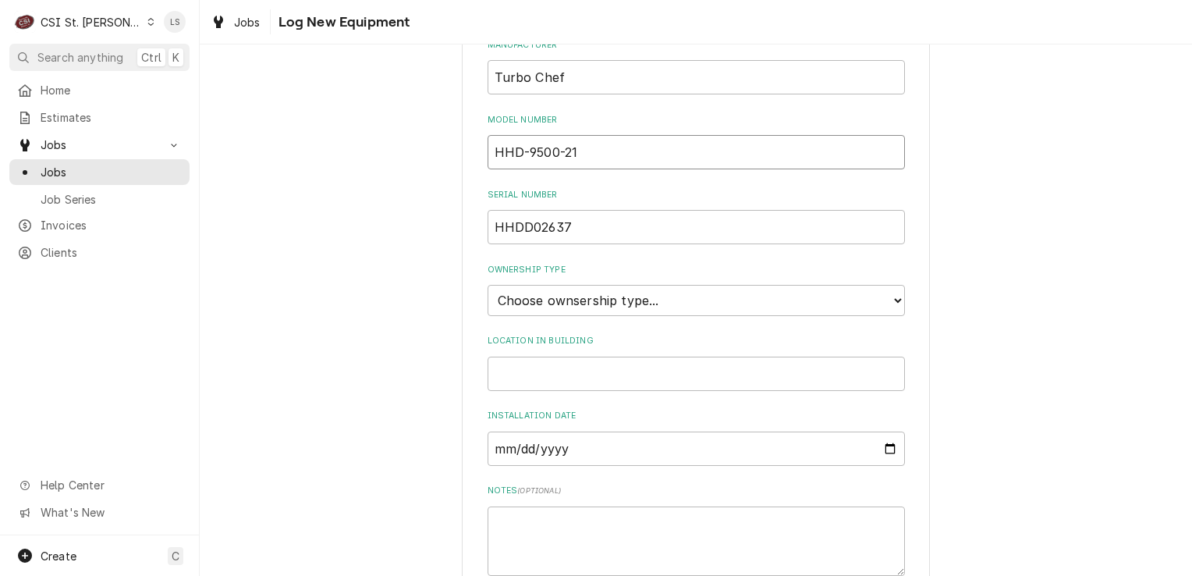
type input "HHD-9500-21"
click at [509, 307] on select "Choose ownsership type... Unknown Owned Leased Rented" at bounding box center [696, 300] width 417 height 31
select select "1"
click at [488, 285] on select "Choose ownsership type... Unknown Owned Leased Rented" at bounding box center [696, 300] width 417 height 31
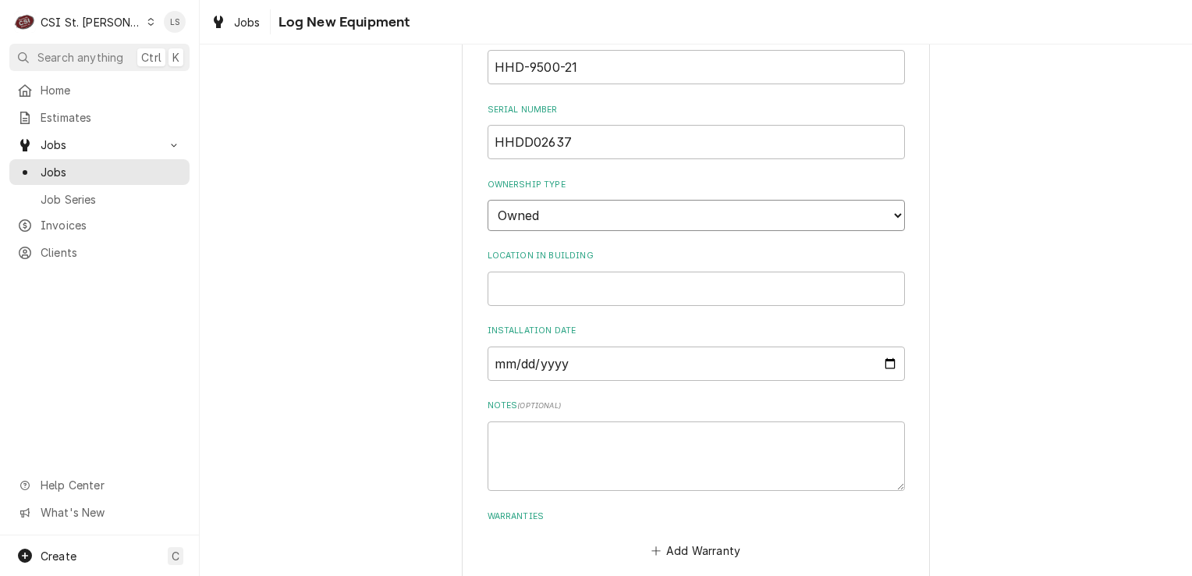
scroll to position [473, 0]
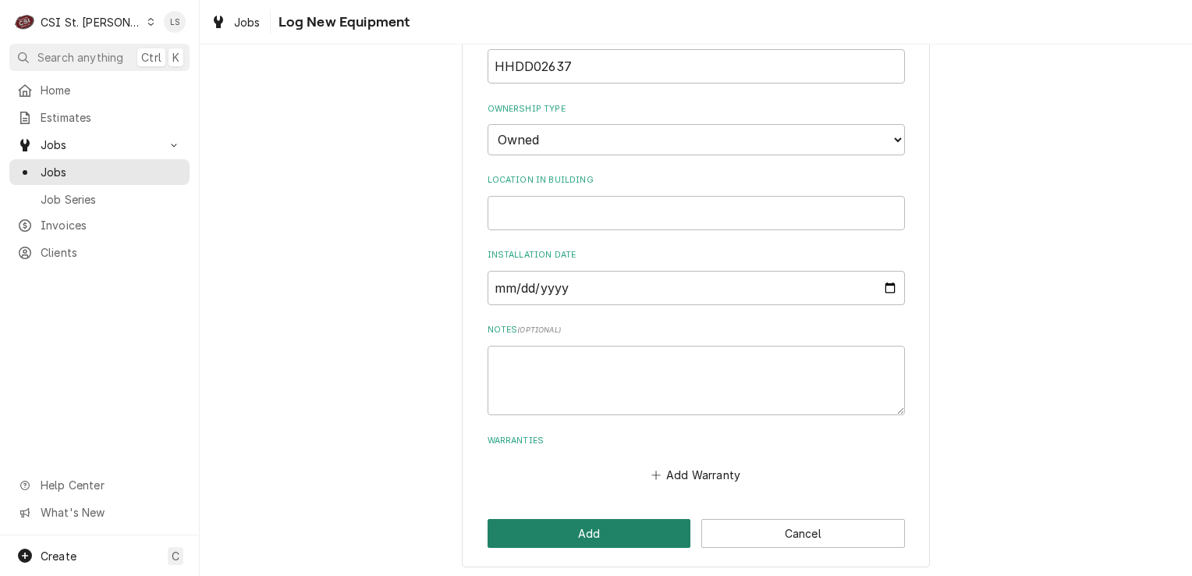
click at [572, 538] on button "Add" at bounding box center [590, 533] width 204 height 29
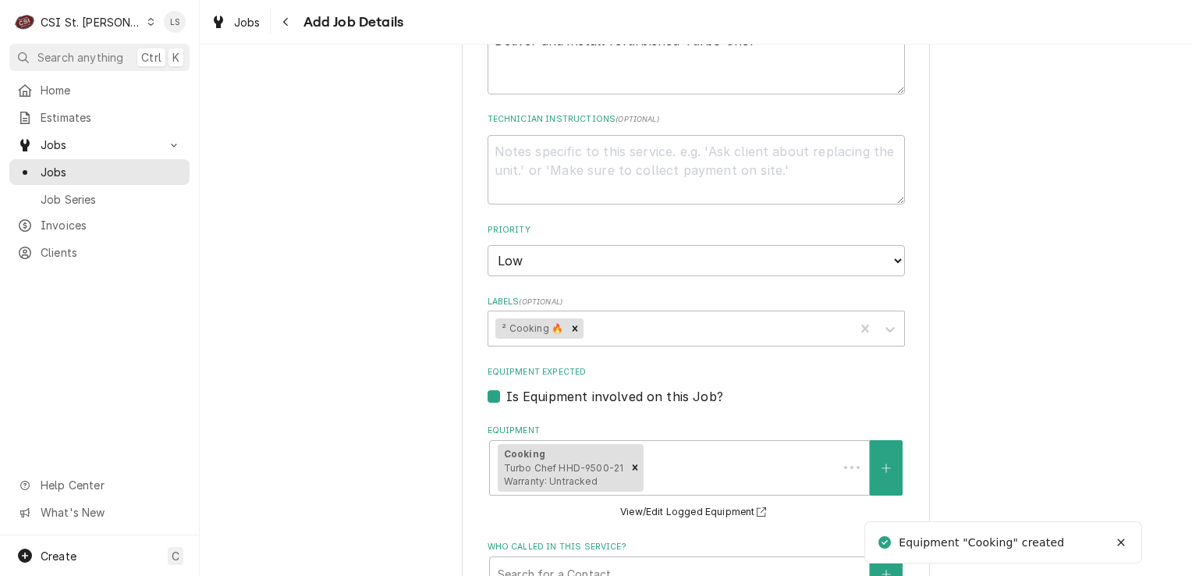
type textarea "x"
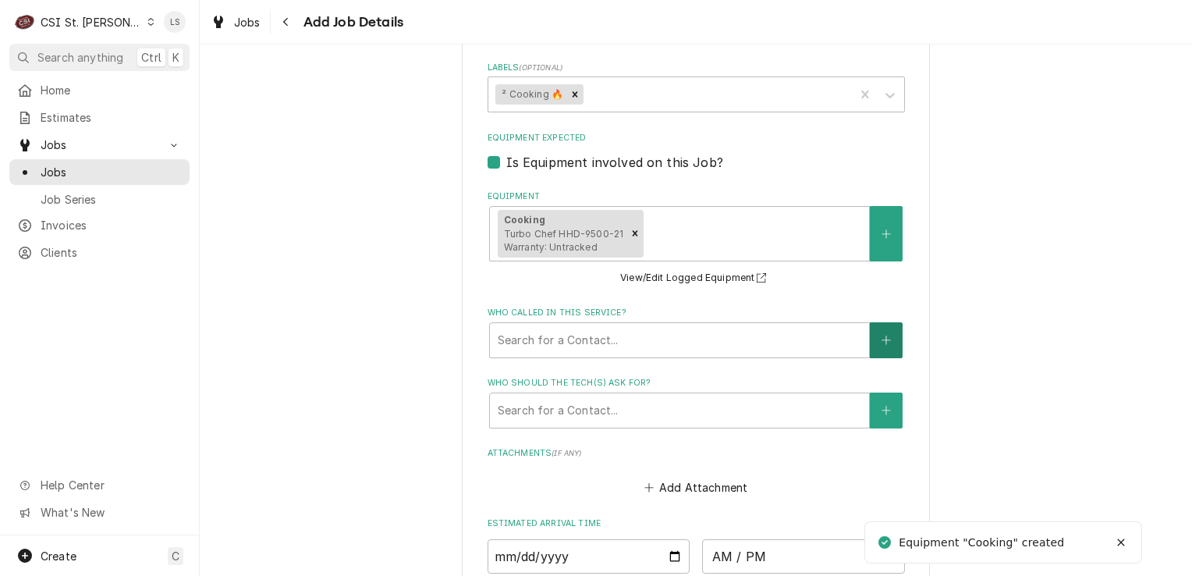
click at [880, 342] on button "Who called in this service?" at bounding box center [886, 340] width 33 height 36
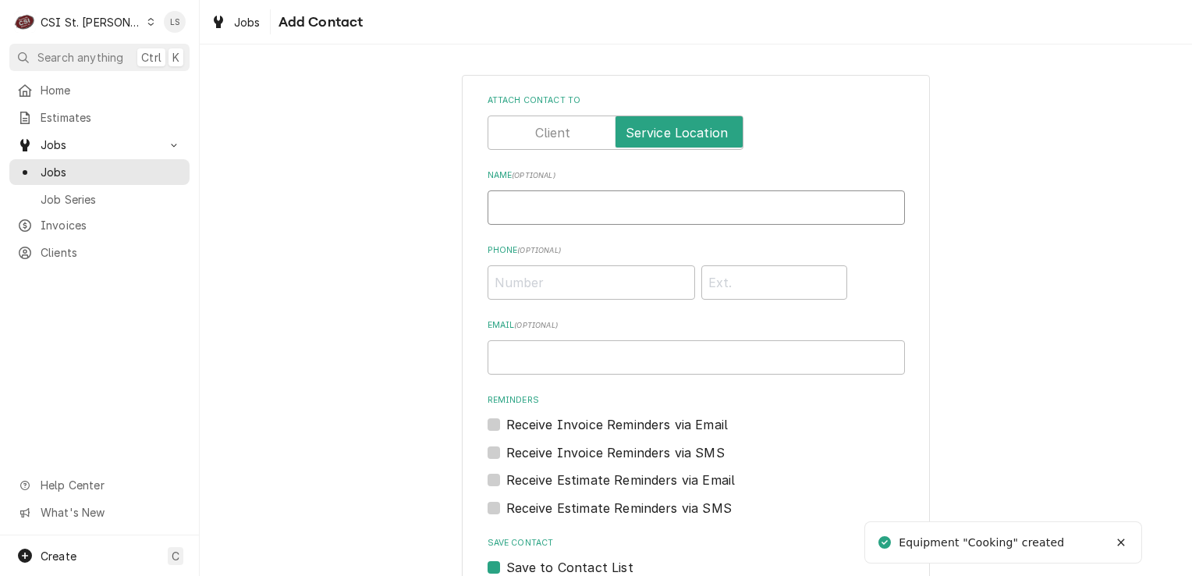
click at [585, 211] on input "Name ( optional )" at bounding box center [696, 207] width 417 height 34
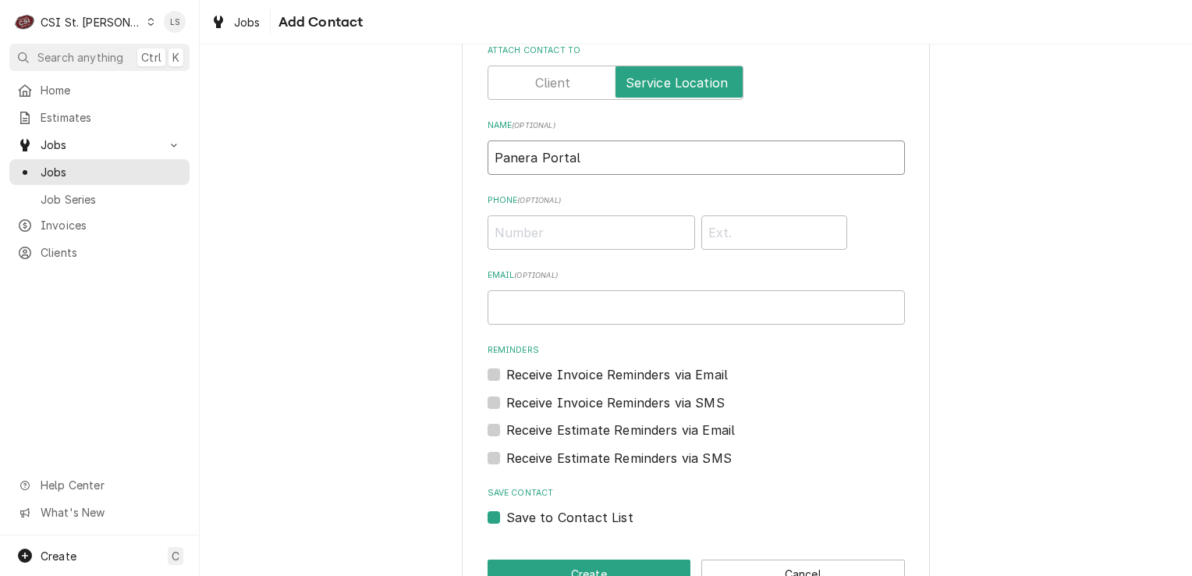
scroll to position [94, 0]
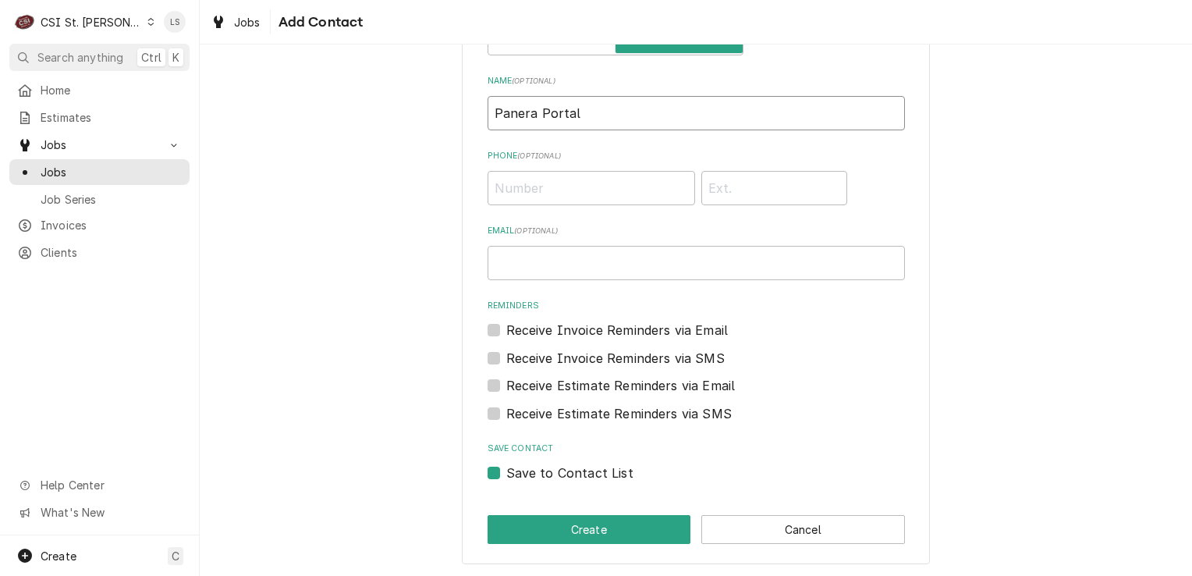
type input "Panera Portal"
click at [506, 473] on label "Save to Contact List" at bounding box center [569, 472] width 127 height 19
click at [506, 473] on input "Save to Contact List" at bounding box center [714, 480] width 417 height 34
checkbox input "false"
click at [522, 519] on button "Create" at bounding box center [590, 529] width 204 height 29
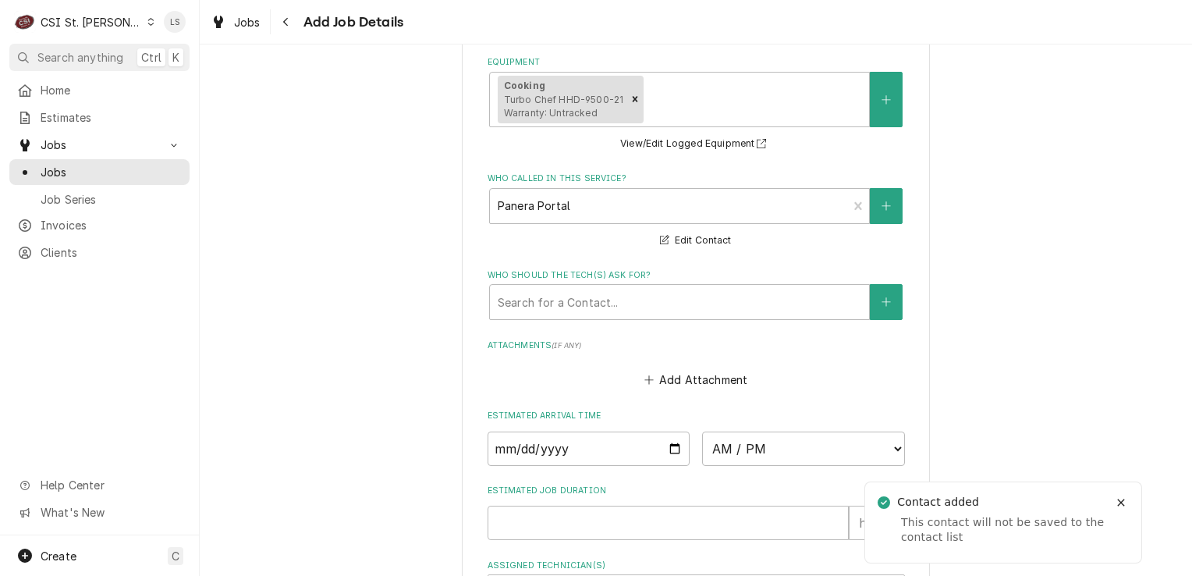
scroll to position [1326, 0]
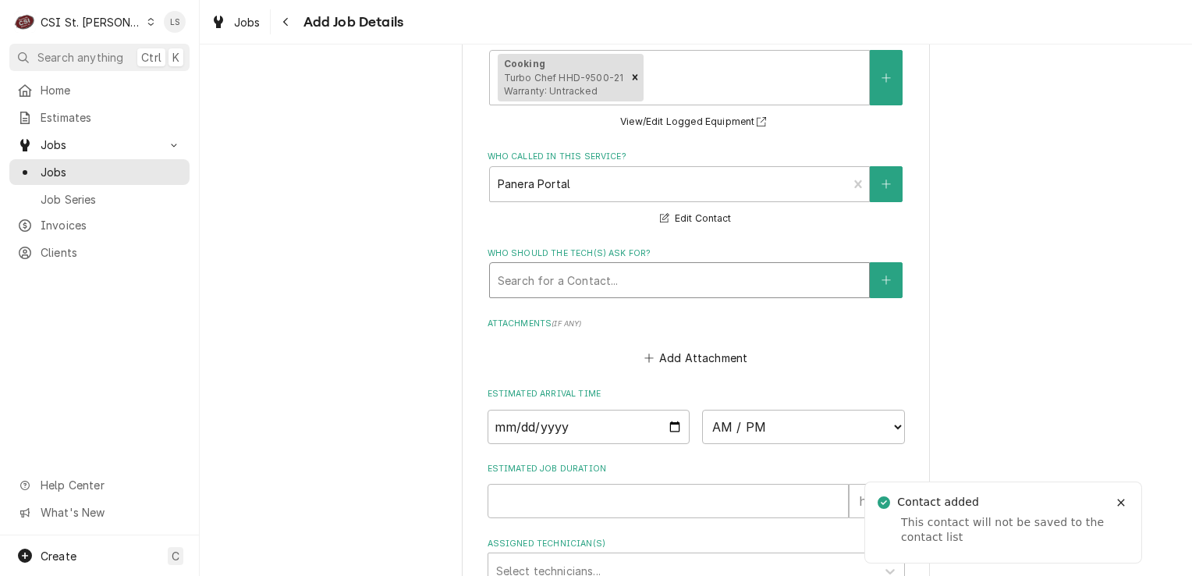
click at [580, 278] on div "Who should the tech(s) ask for?" at bounding box center [679, 280] width 363 height 28
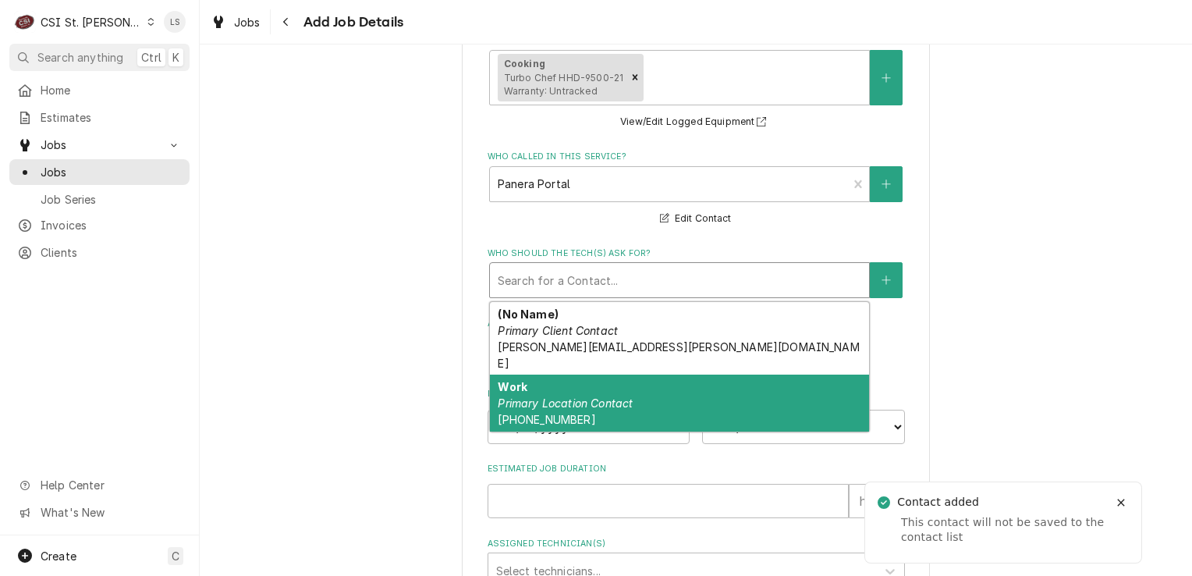
click at [560, 396] on em "Primary Location Contact" at bounding box center [565, 402] width 135 height 13
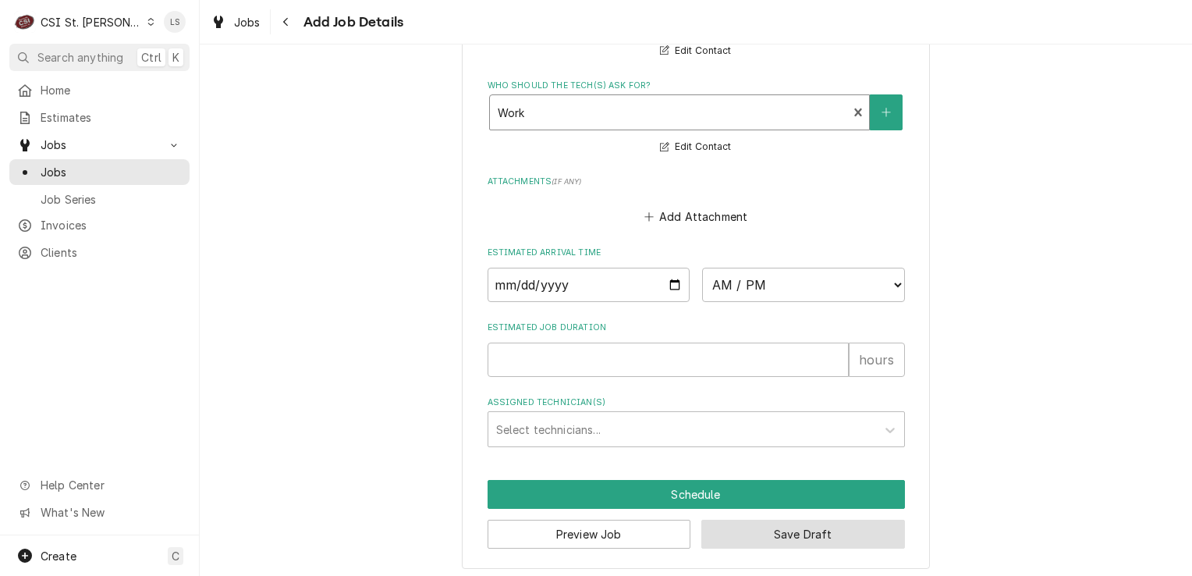
click at [793, 530] on button "Save Draft" at bounding box center [803, 533] width 204 height 29
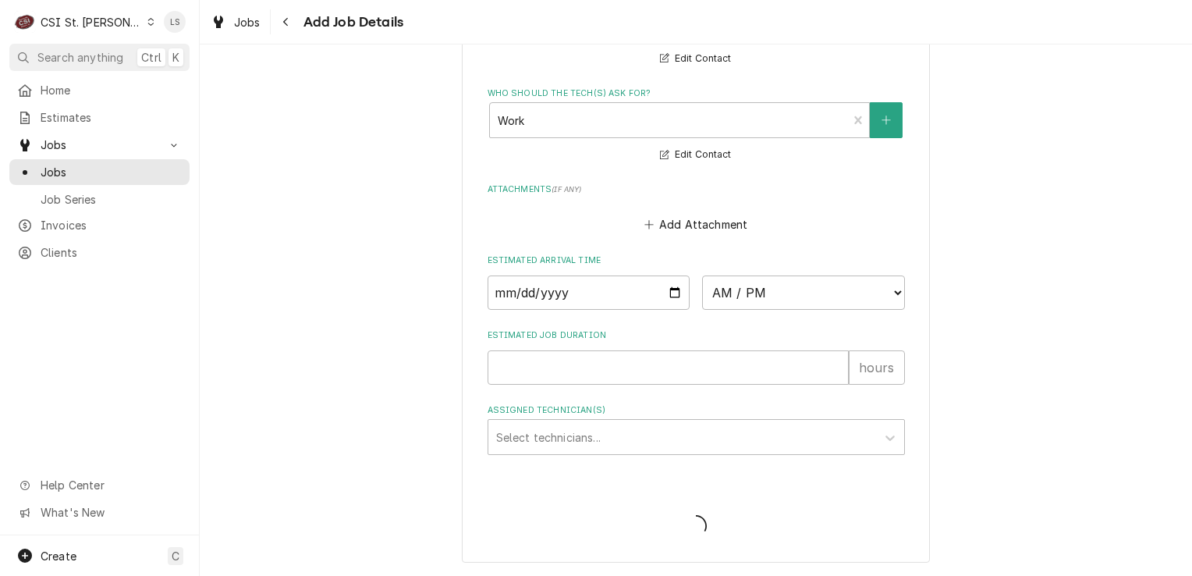
scroll to position [1480, 0]
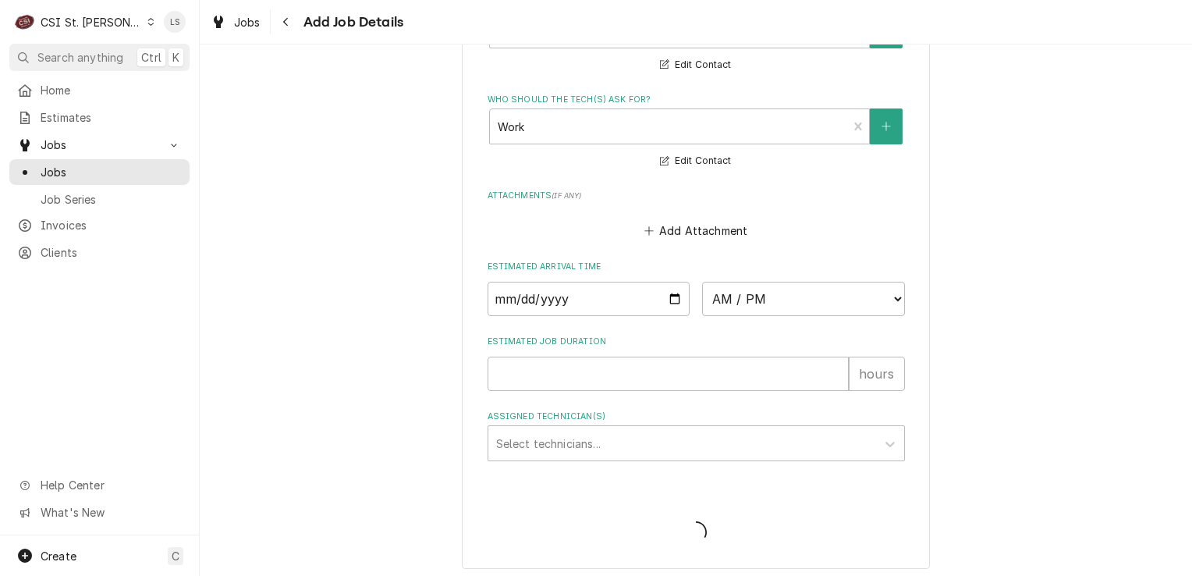
type textarea "x"
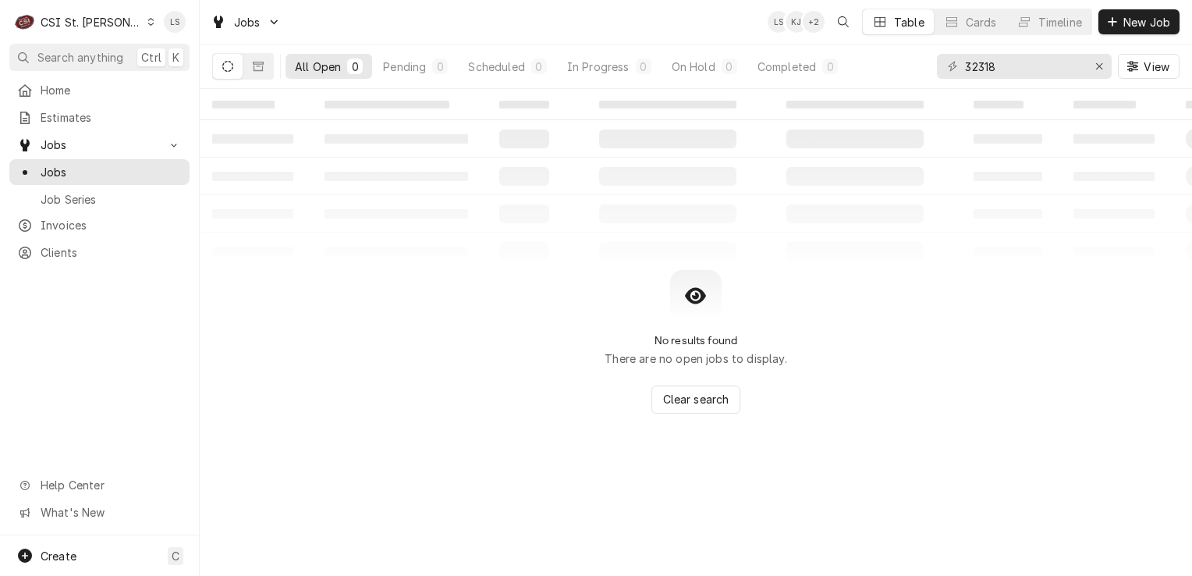
click at [147, 19] on div "Dynamic Content Wrapper" at bounding box center [151, 21] width 9 height 11
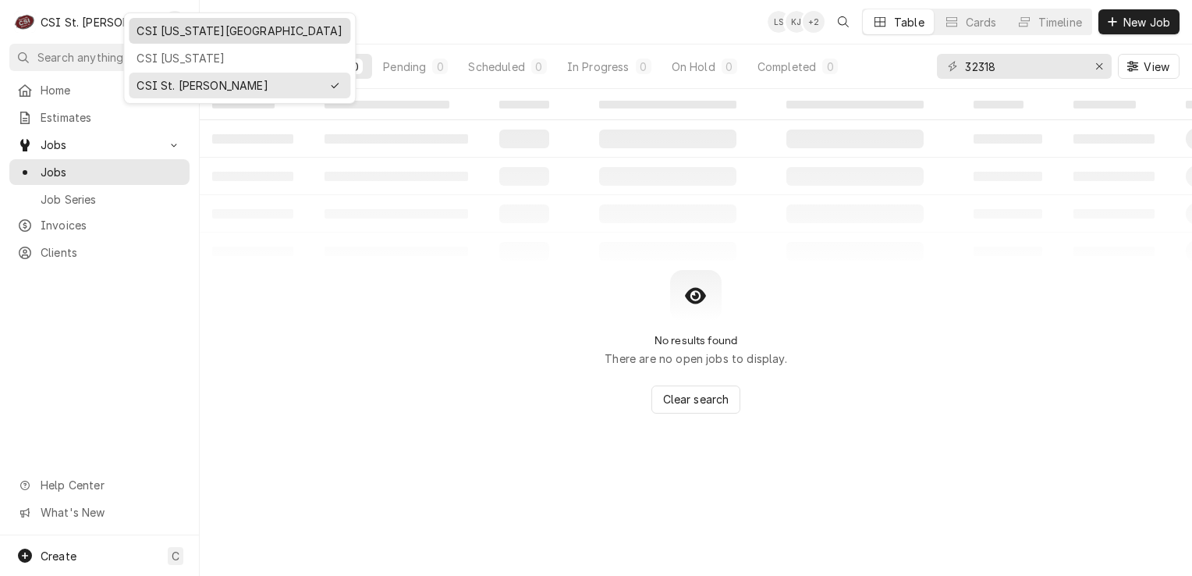
click at [173, 36] on div "CSI Kansas City" at bounding box center [240, 31] width 206 height 16
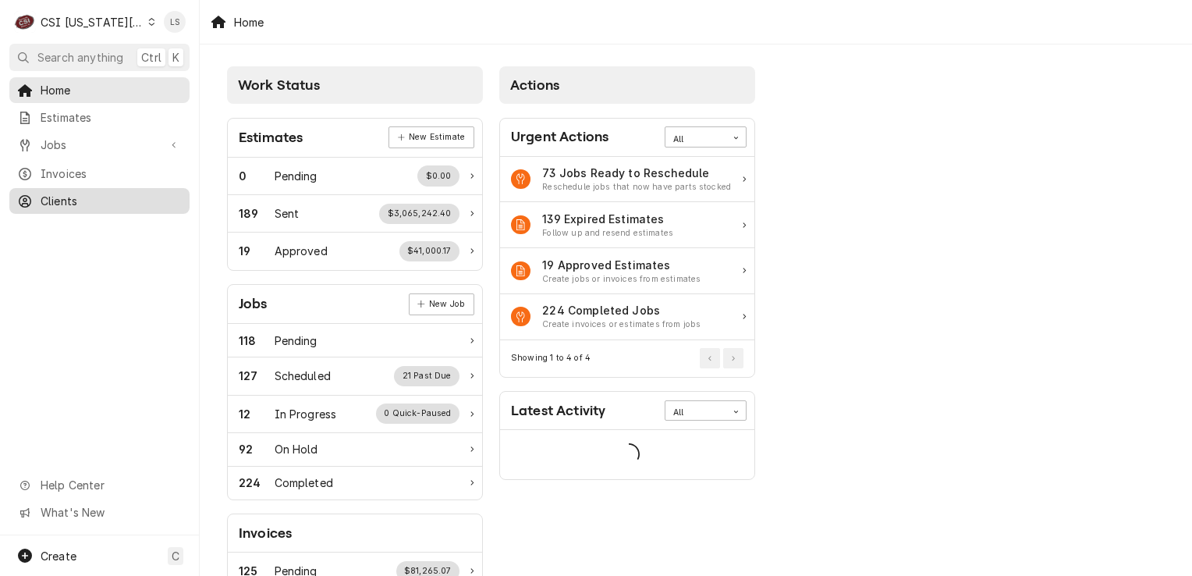
click at [59, 194] on span "Clients" at bounding box center [111, 201] width 141 height 16
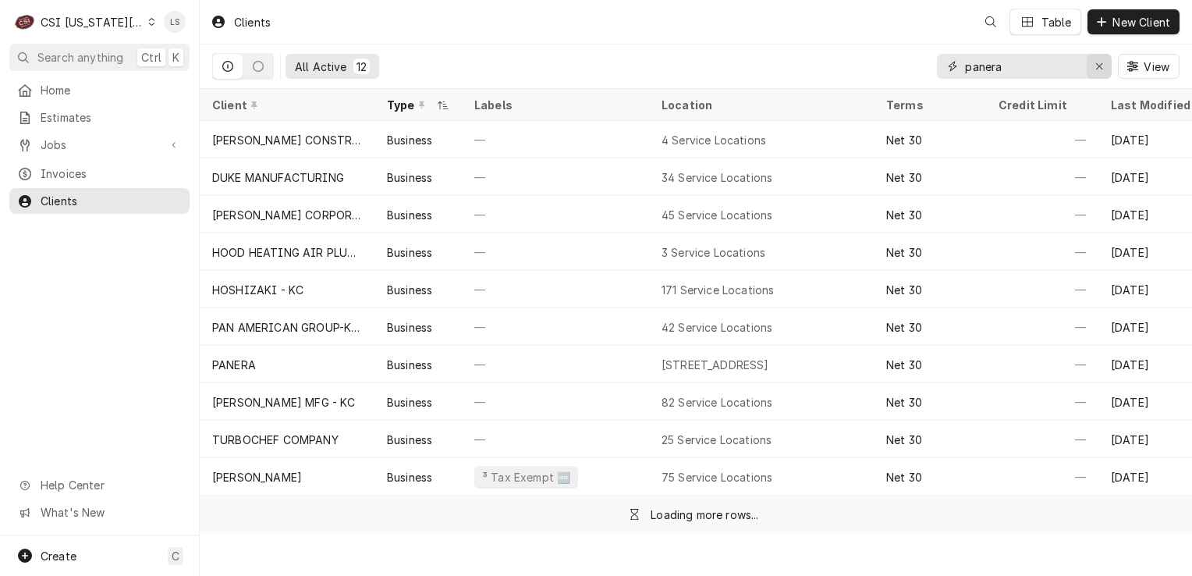
click at [1101, 64] on icon "Erase input" at bounding box center [1099, 66] width 6 height 6
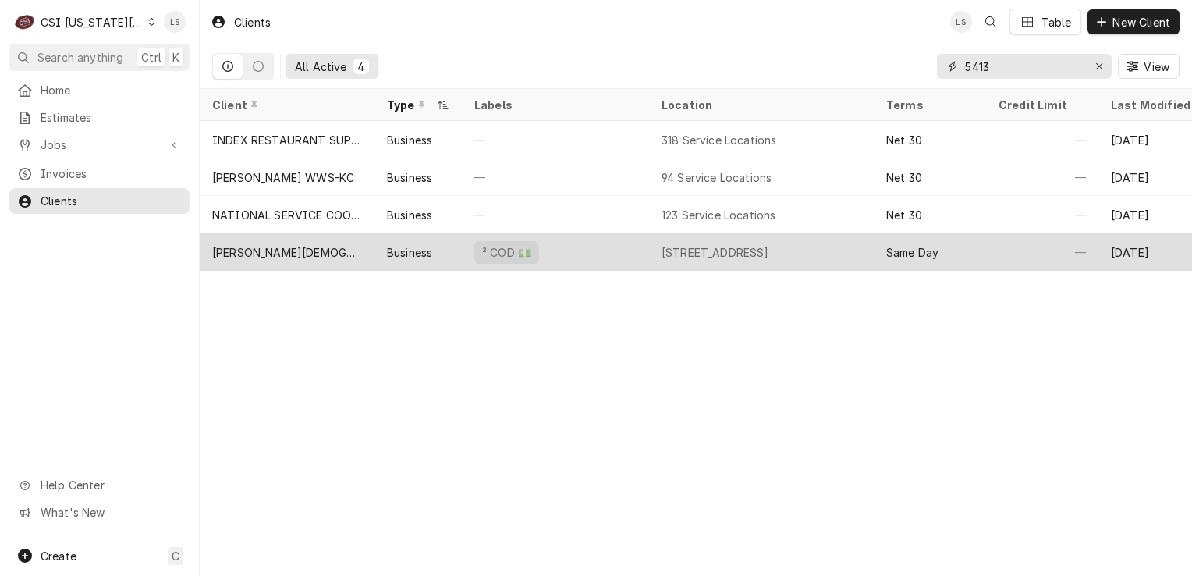
type input "5413"
click at [335, 259] on div "[PERSON_NAME][DEMOGRAPHIC_DATA]" at bounding box center [287, 251] width 175 height 37
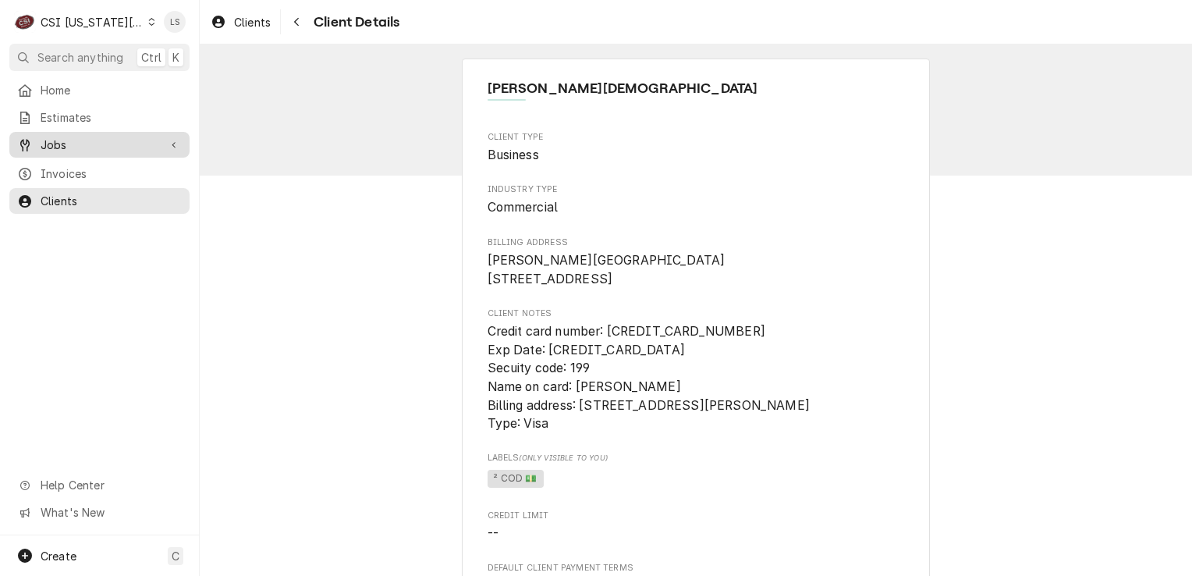
click at [90, 137] on span "Jobs" at bounding box center [100, 145] width 118 height 16
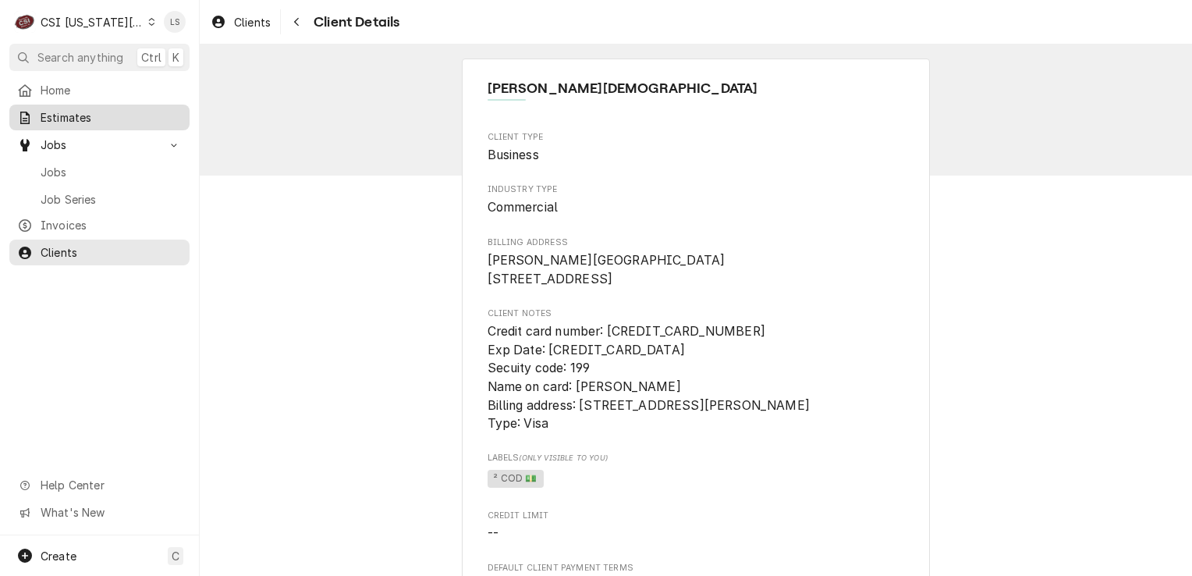
click at [72, 117] on span "Estimates" at bounding box center [111, 117] width 141 height 16
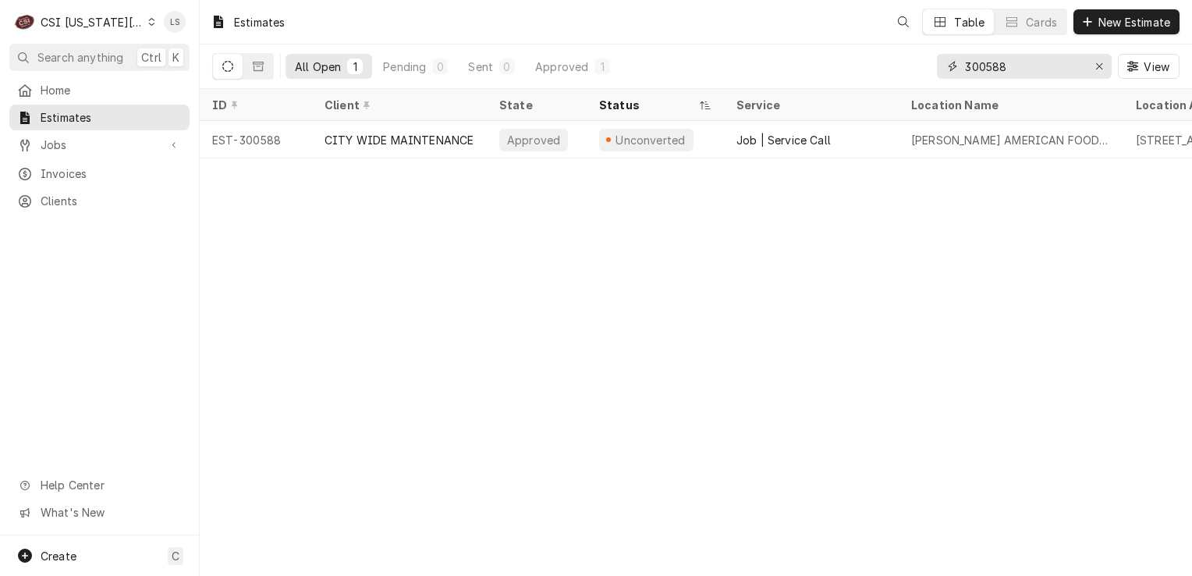
drag, startPoint x: 1094, startPoint y: 69, endPoint x: 1041, endPoint y: 81, distance: 53.7
click at [1091, 69] on div "Erase input" at bounding box center [1099, 67] width 16 height 16
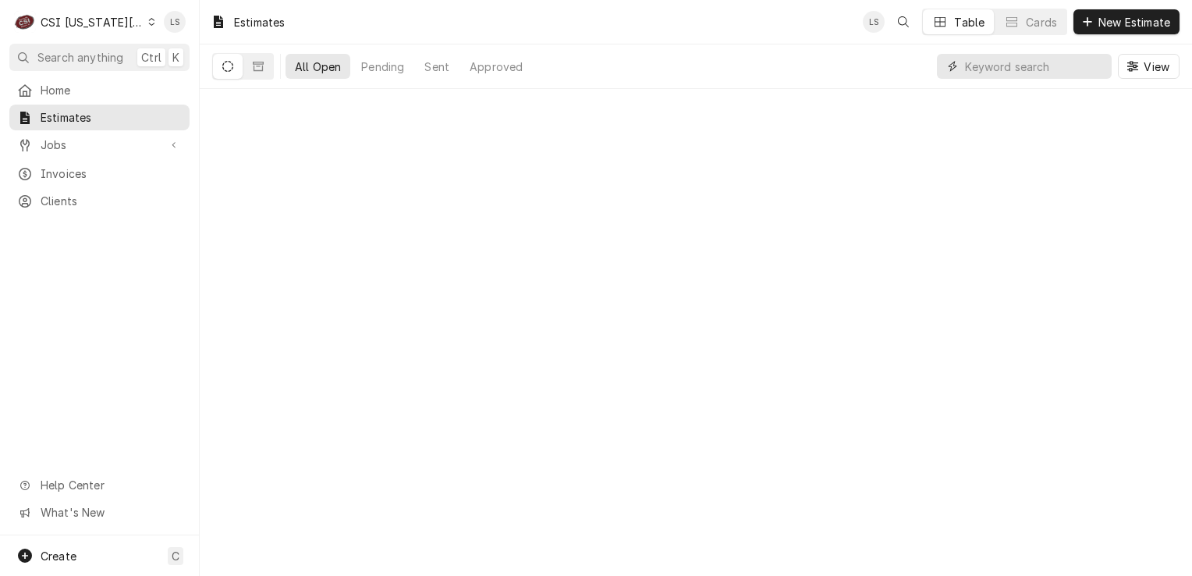
paste input "300016"
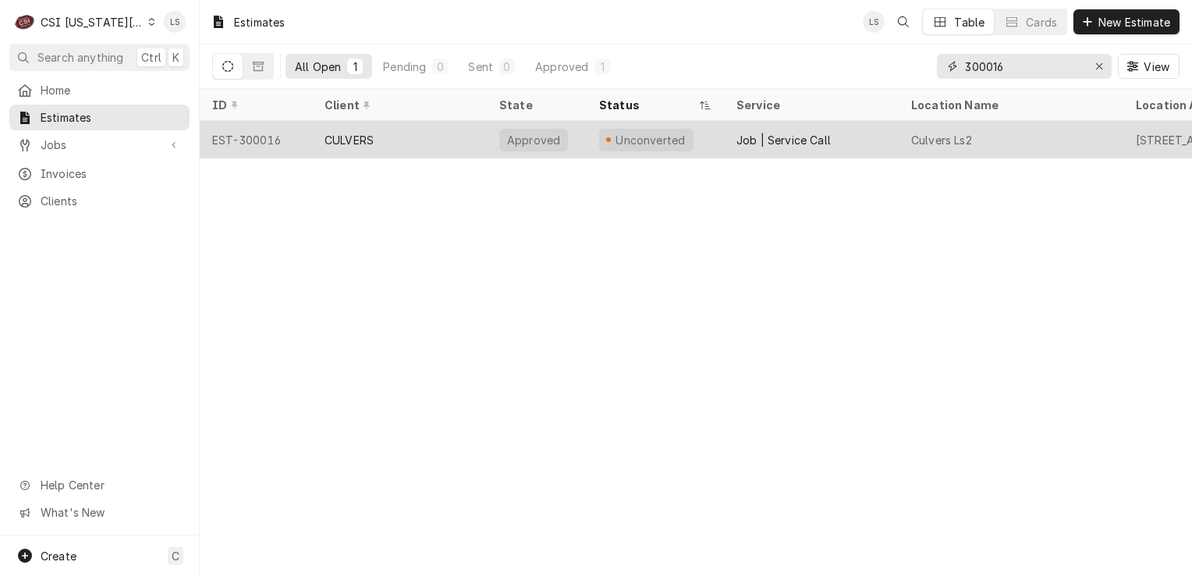
type input "300016"
click at [238, 139] on div "EST-300016" at bounding box center [256, 139] width 112 height 37
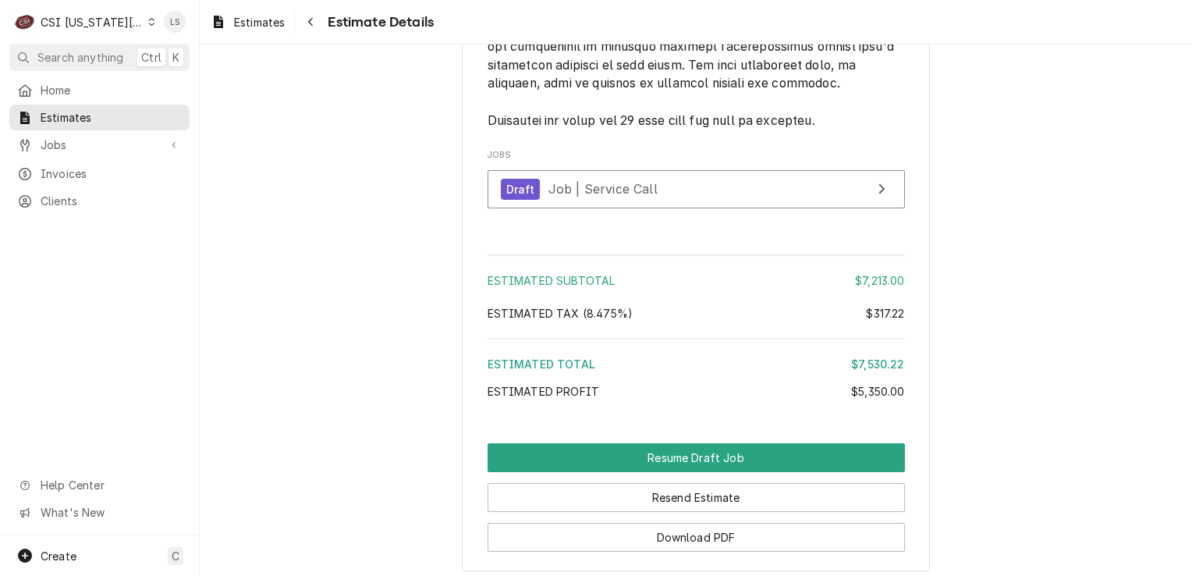
scroll to position [4961, 0]
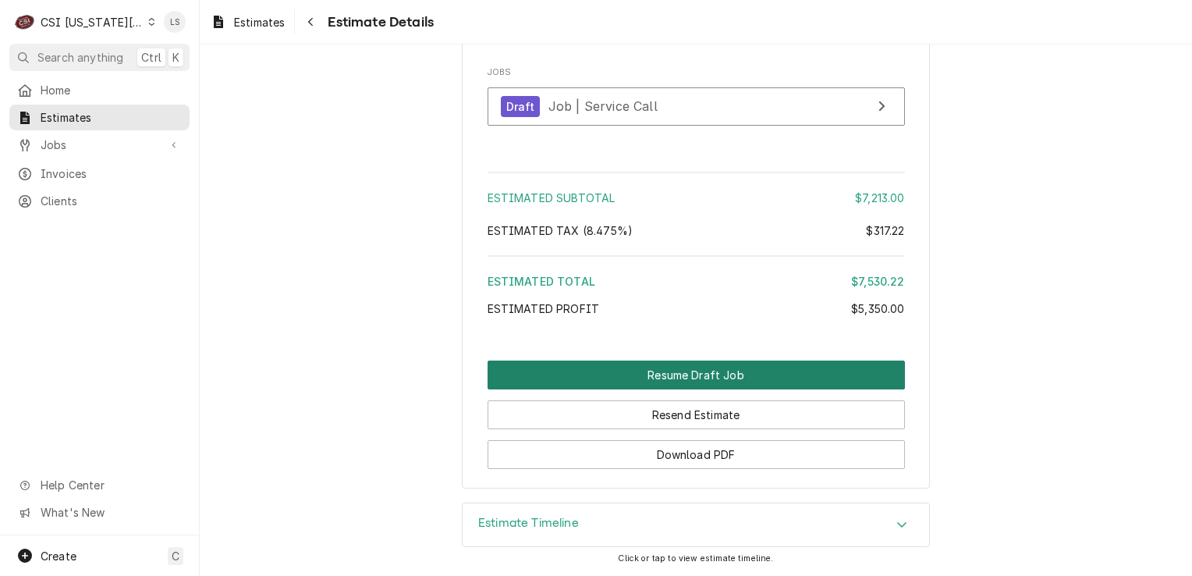
click at [715, 382] on button "Resume Draft Job" at bounding box center [696, 374] width 417 height 29
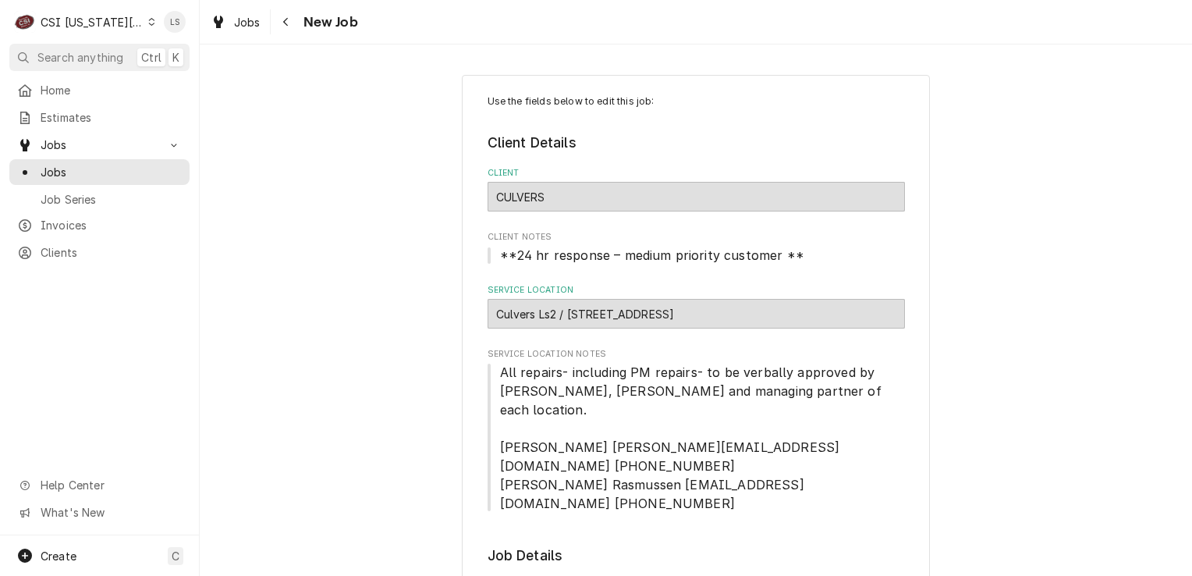
type textarea "x"
click at [107, 142] on span "Jobs" at bounding box center [100, 145] width 118 height 16
click at [90, 165] on span "Invoices" at bounding box center [111, 173] width 141 height 16
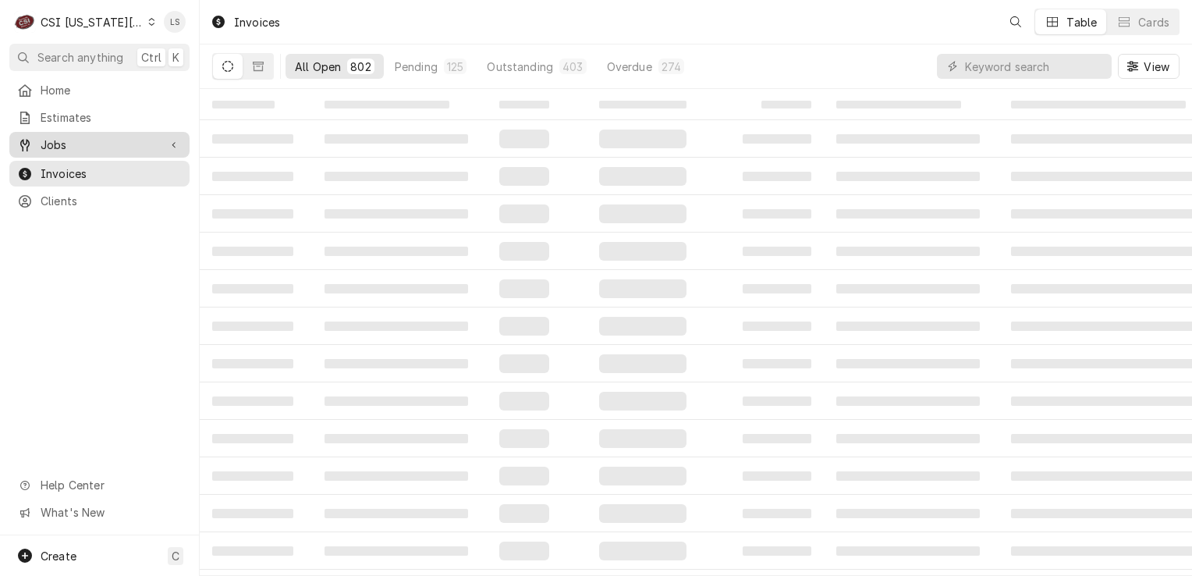
click at [70, 139] on span "Jobs" at bounding box center [100, 145] width 118 height 16
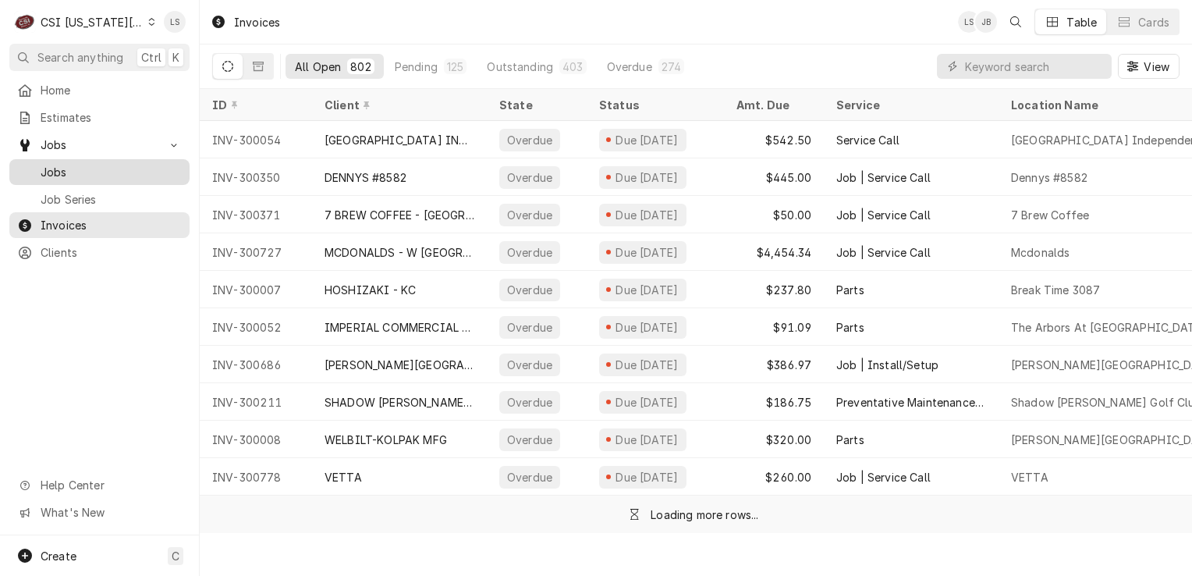
click at [67, 162] on div "Jobs" at bounding box center [99, 172] width 174 height 20
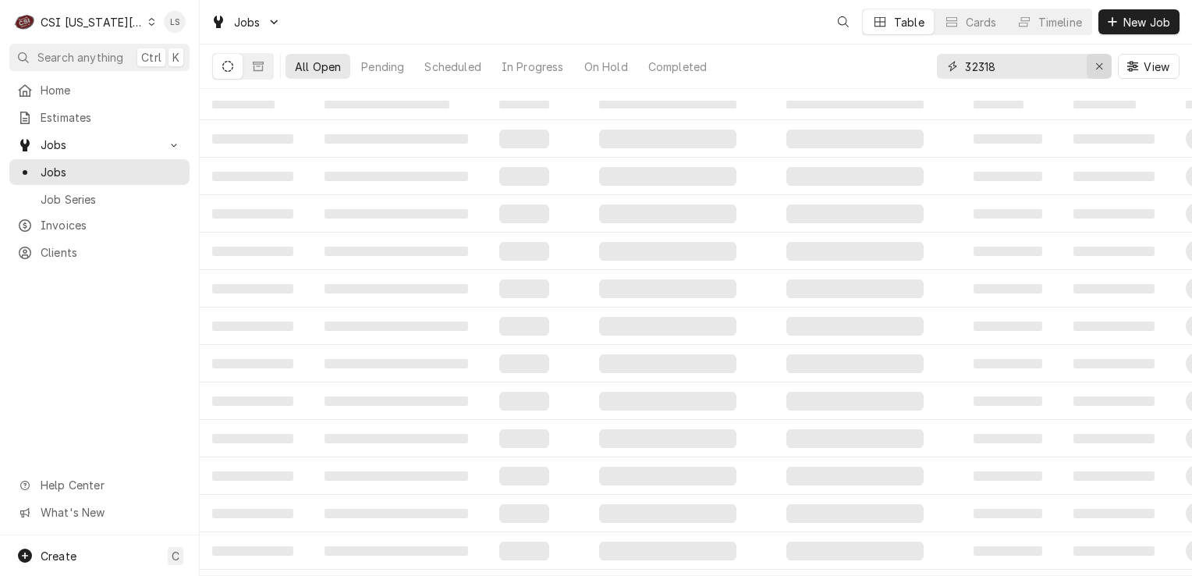
click at [1106, 73] on div "Erase input" at bounding box center [1099, 67] width 16 height 16
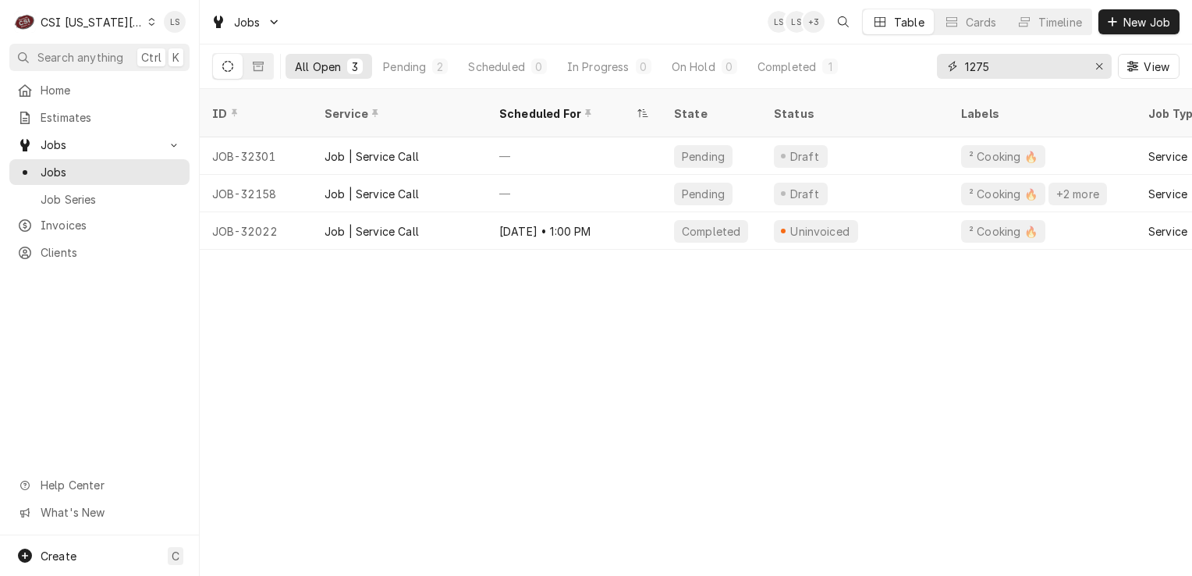
type input "1275"
click at [148, 20] on div "Dynamic Content Wrapper" at bounding box center [151, 21] width 7 height 11
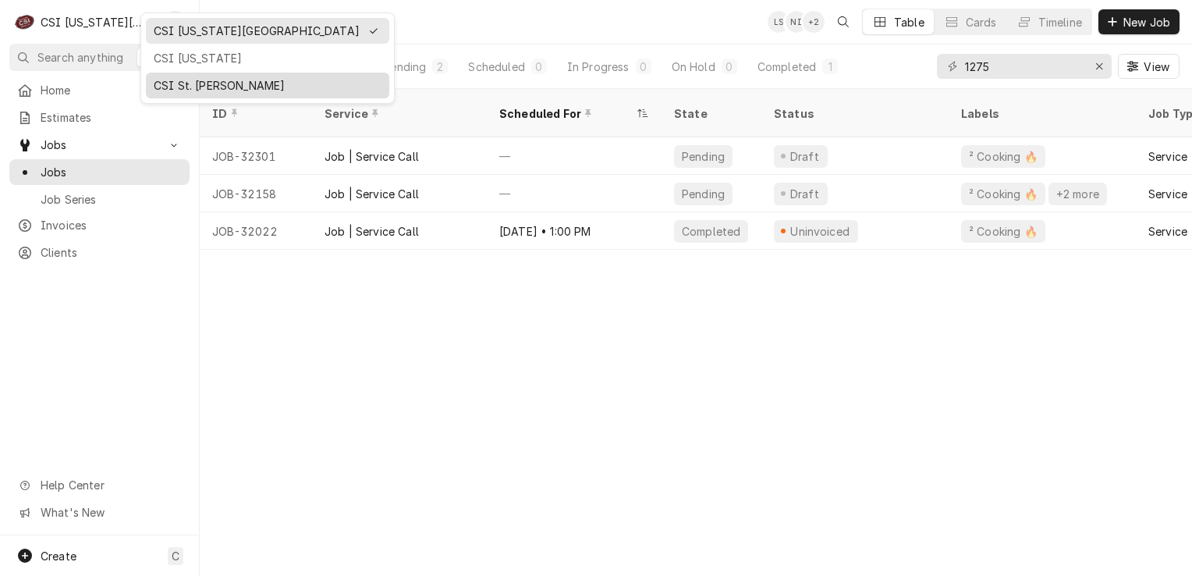
click at [167, 77] on div "CSI St. [PERSON_NAME]" at bounding box center [268, 85] width 228 height 16
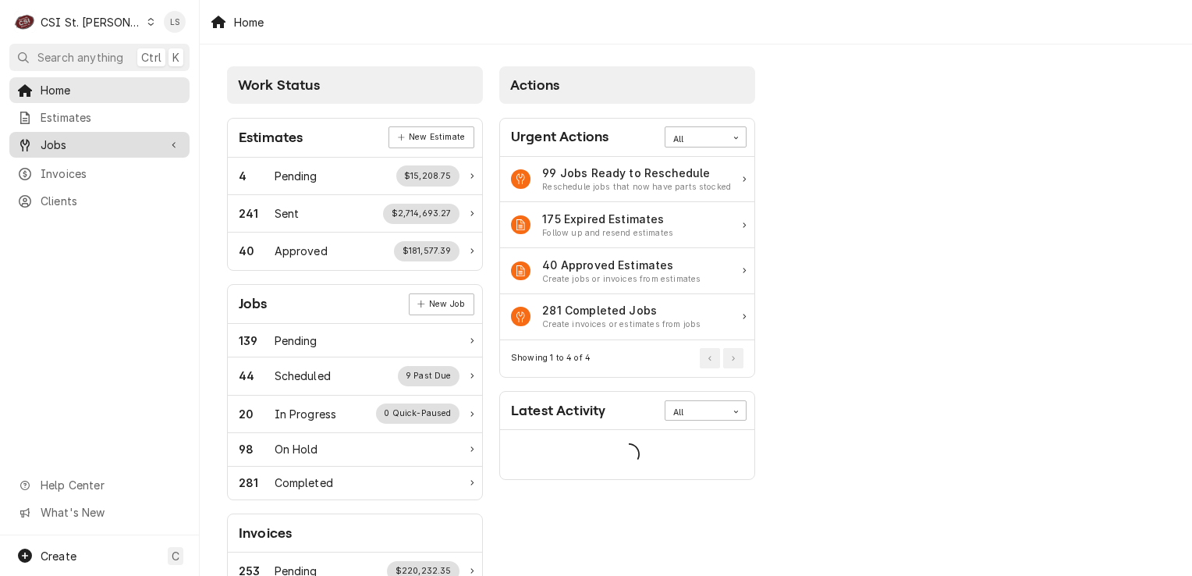
click at [64, 137] on span "Jobs" at bounding box center [100, 145] width 118 height 16
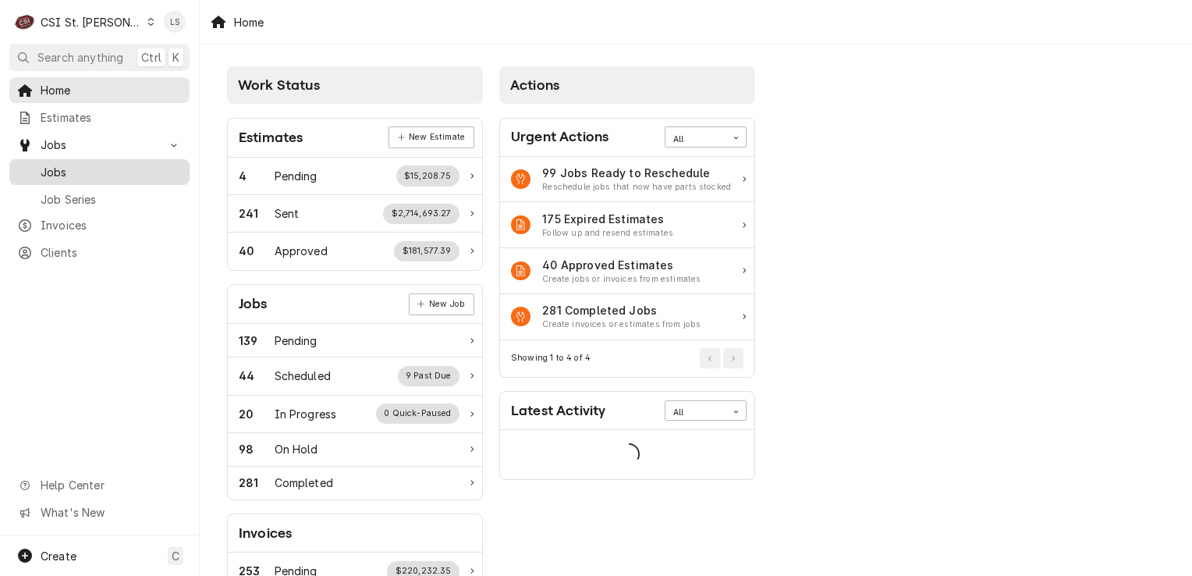
drag, startPoint x: 57, startPoint y: 160, endPoint x: 242, endPoint y: 145, distance: 185.5
click at [57, 164] on span "Jobs" at bounding box center [111, 172] width 141 height 16
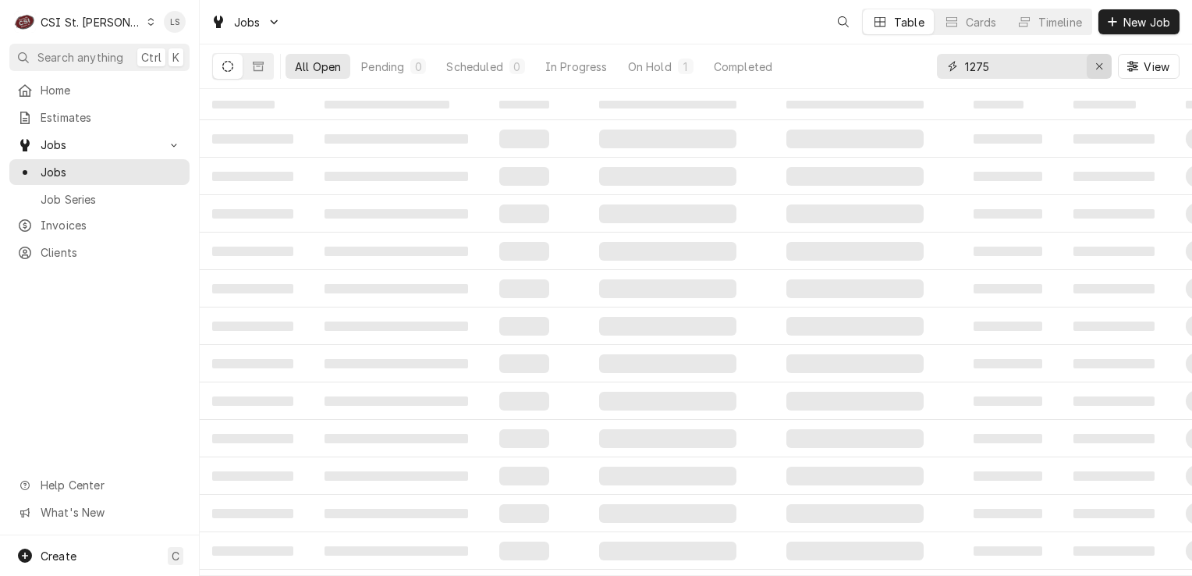
click at [1099, 64] on icon "Erase input" at bounding box center [1099, 66] width 9 height 11
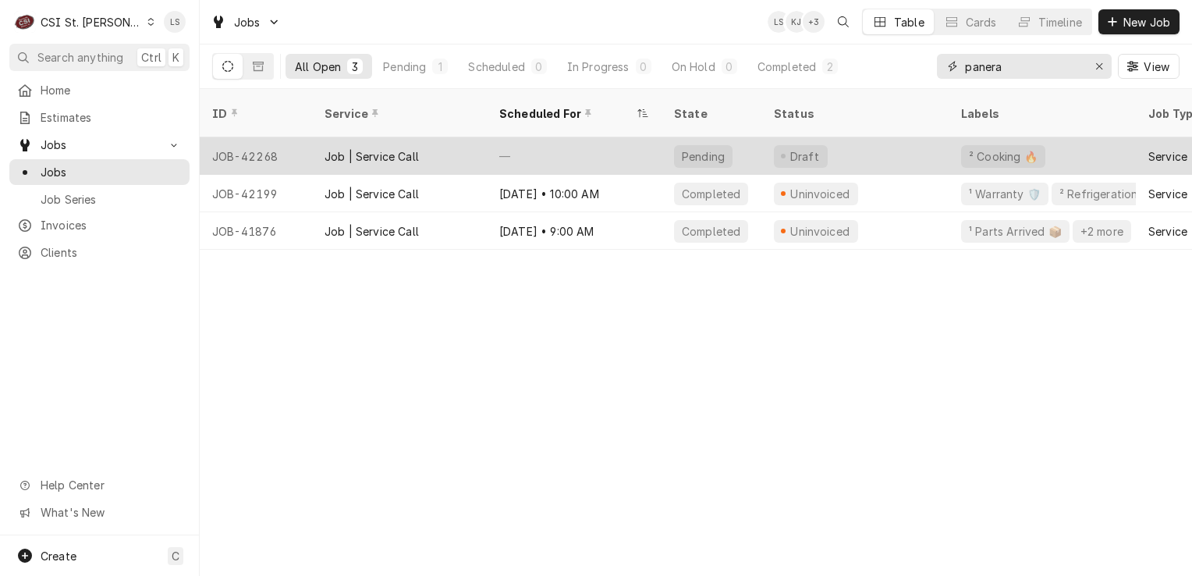
type input "panera"
click at [236, 141] on div "JOB-42268" at bounding box center [256, 155] width 112 height 37
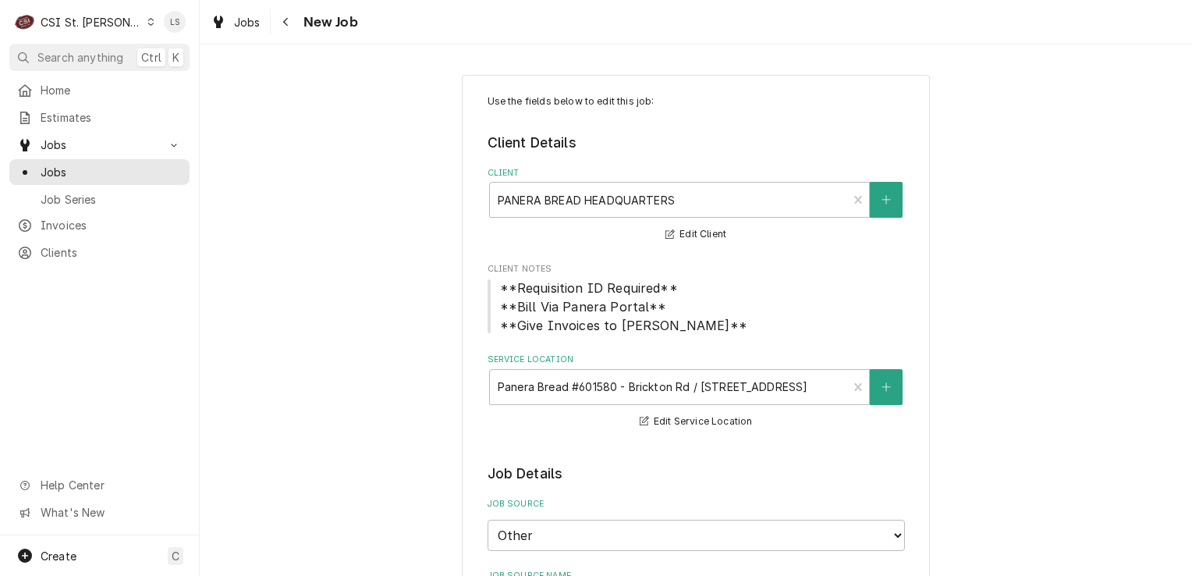
type textarea "x"
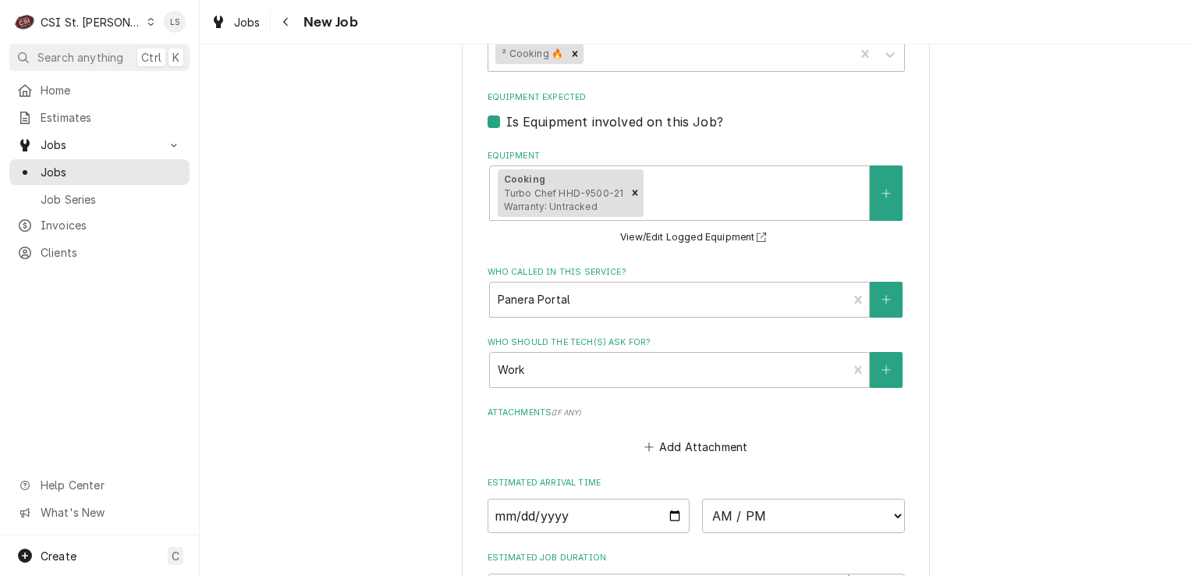
scroll to position [1248, 0]
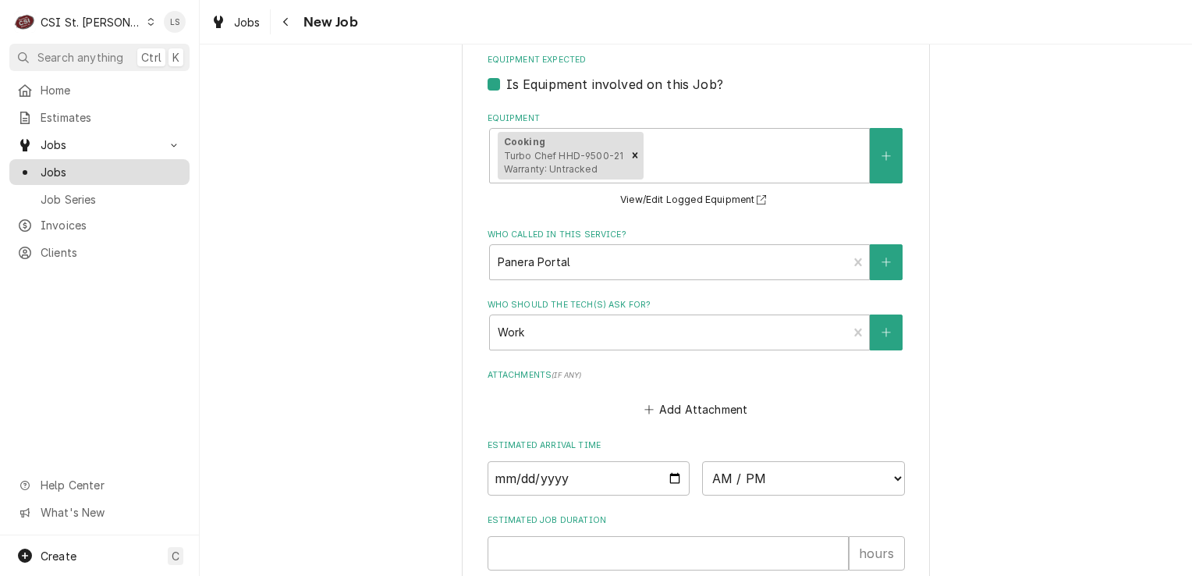
click at [87, 170] on span "Jobs" at bounding box center [111, 172] width 141 height 16
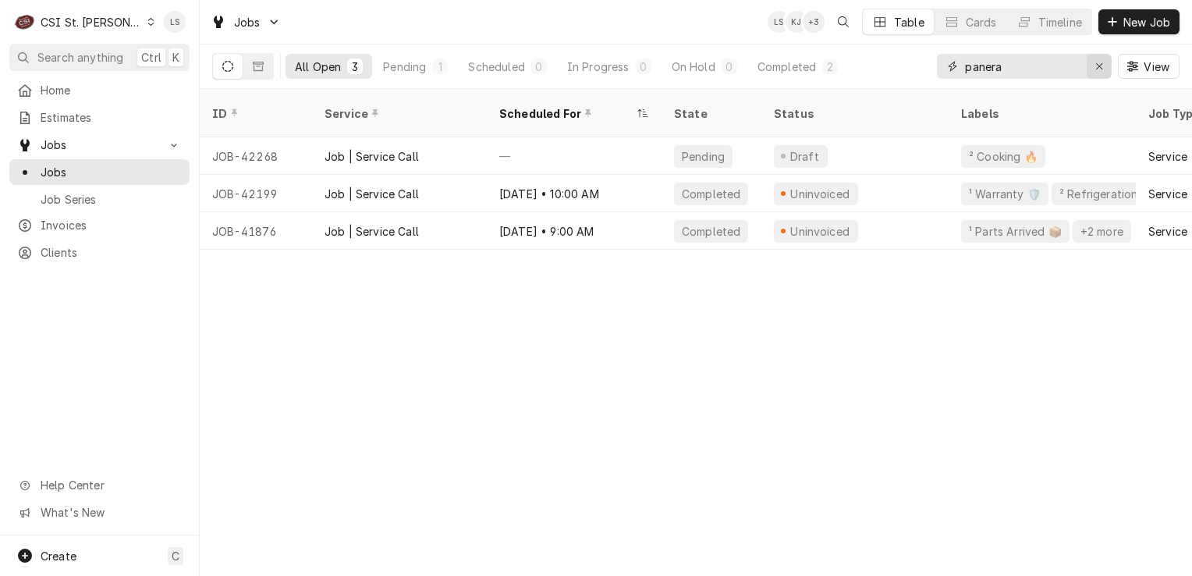
click at [1099, 73] on button "Erase input" at bounding box center [1099, 66] width 25 height 25
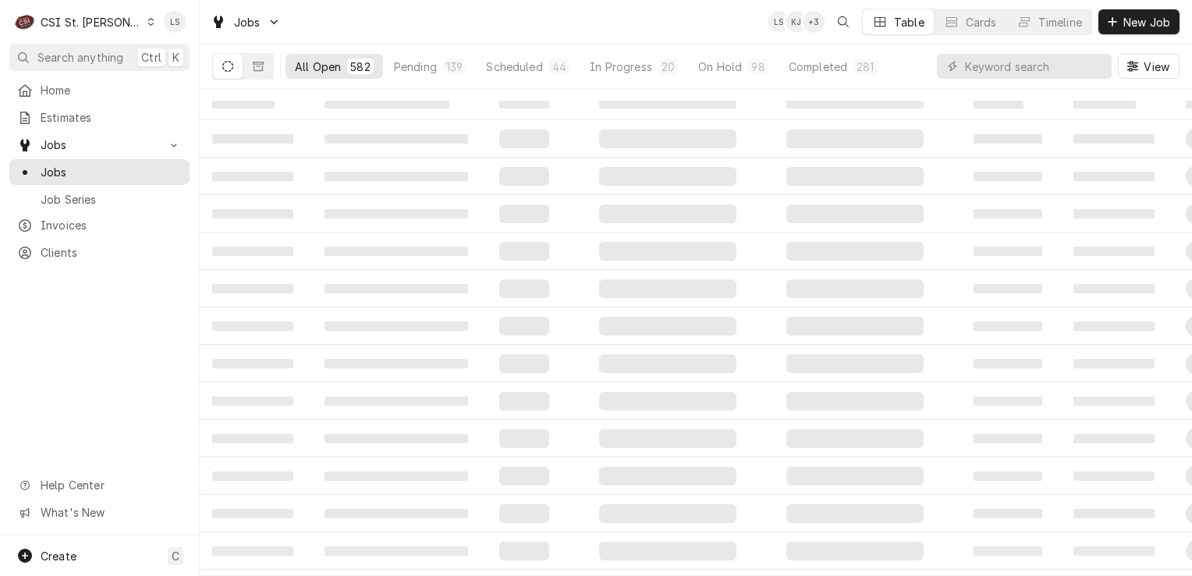
click at [147, 22] on icon "Dynamic Content Wrapper" at bounding box center [150, 22] width 7 height 8
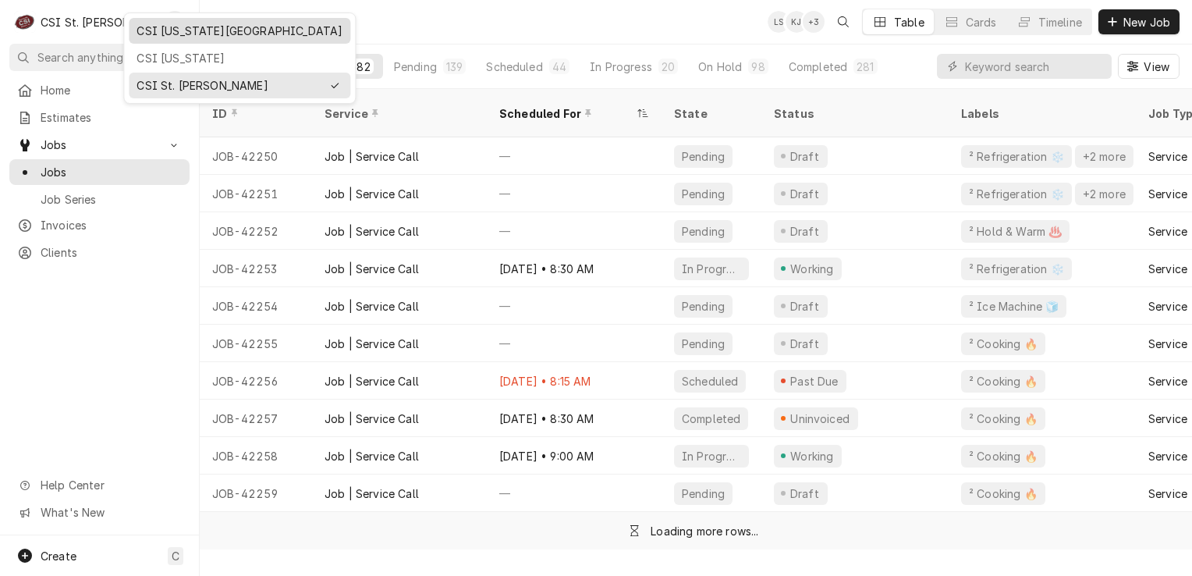
click at [190, 30] on div "CSI Kansas City" at bounding box center [240, 31] width 206 height 16
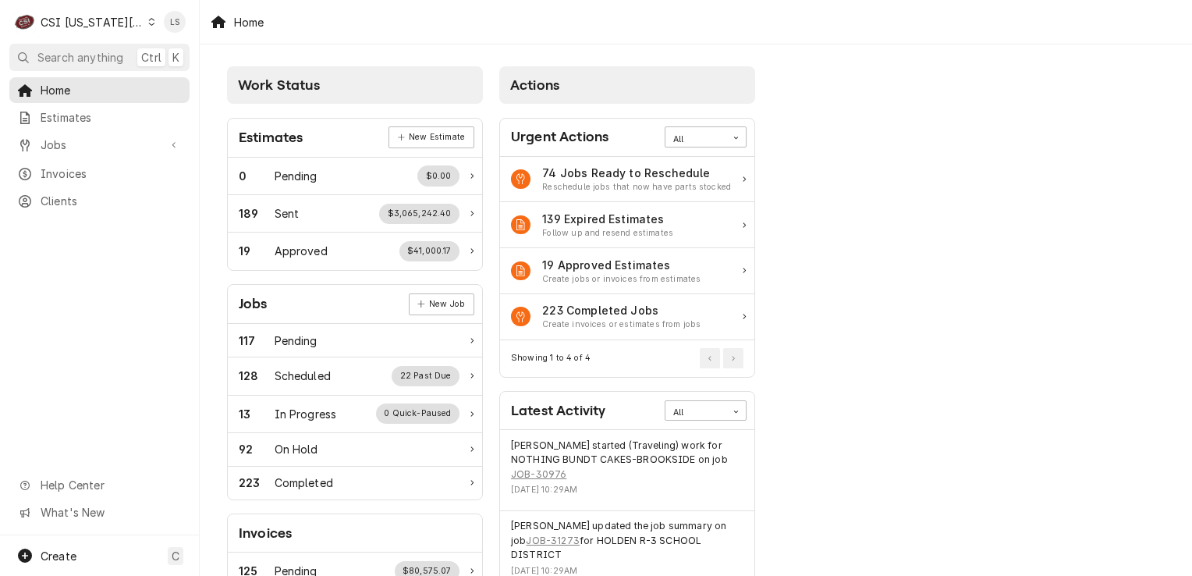
click at [148, 20] on div "Dynamic Content Wrapper" at bounding box center [151, 21] width 7 height 11
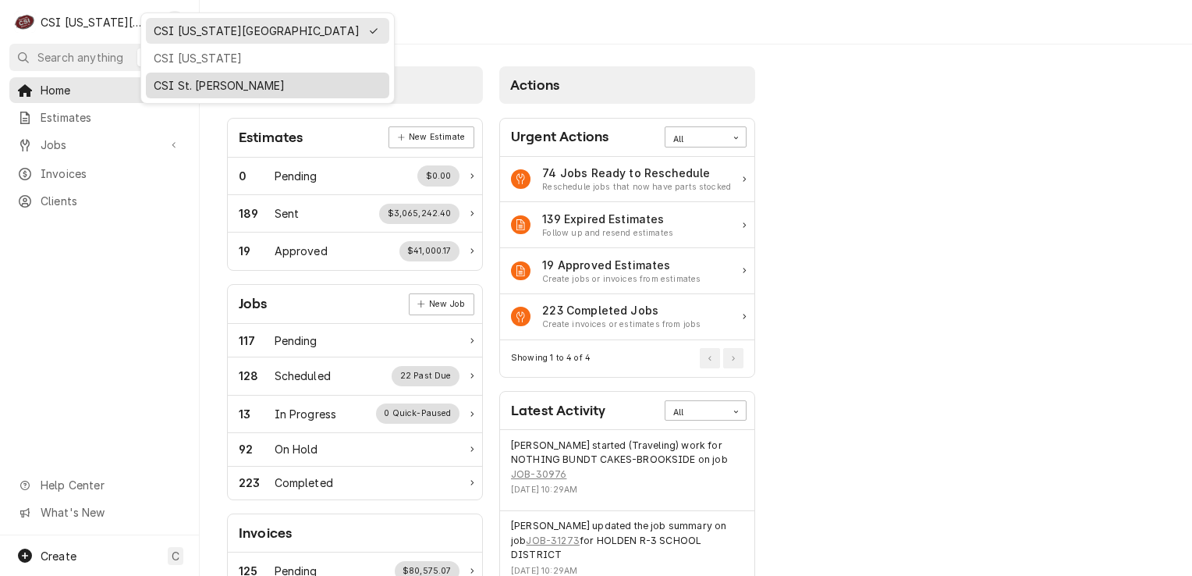
click at [172, 89] on div "CSI St. [PERSON_NAME]" at bounding box center [268, 85] width 228 height 16
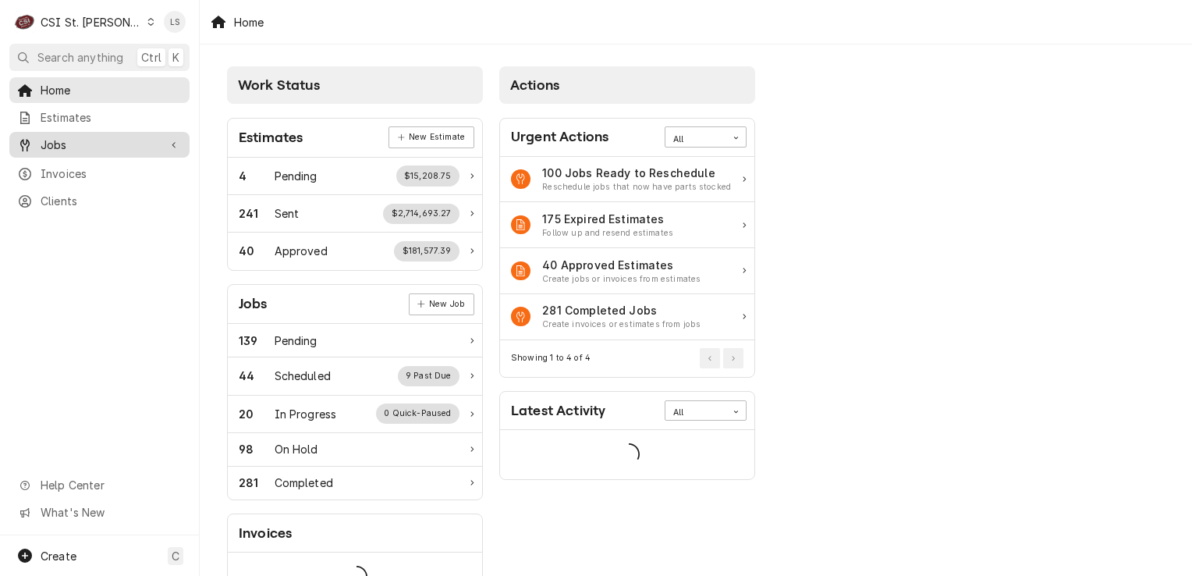
click at [94, 144] on span "Jobs" at bounding box center [100, 145] width 118 height 16
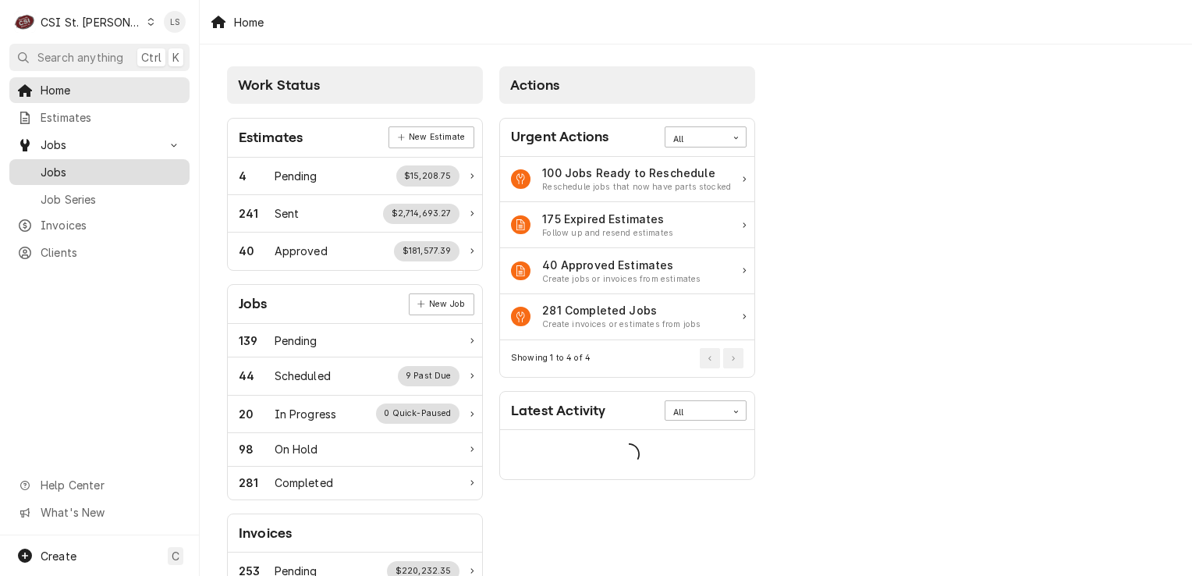
click at [81, 164] on span "Jobs" at bounding box center [111, 172] width 141 height 16
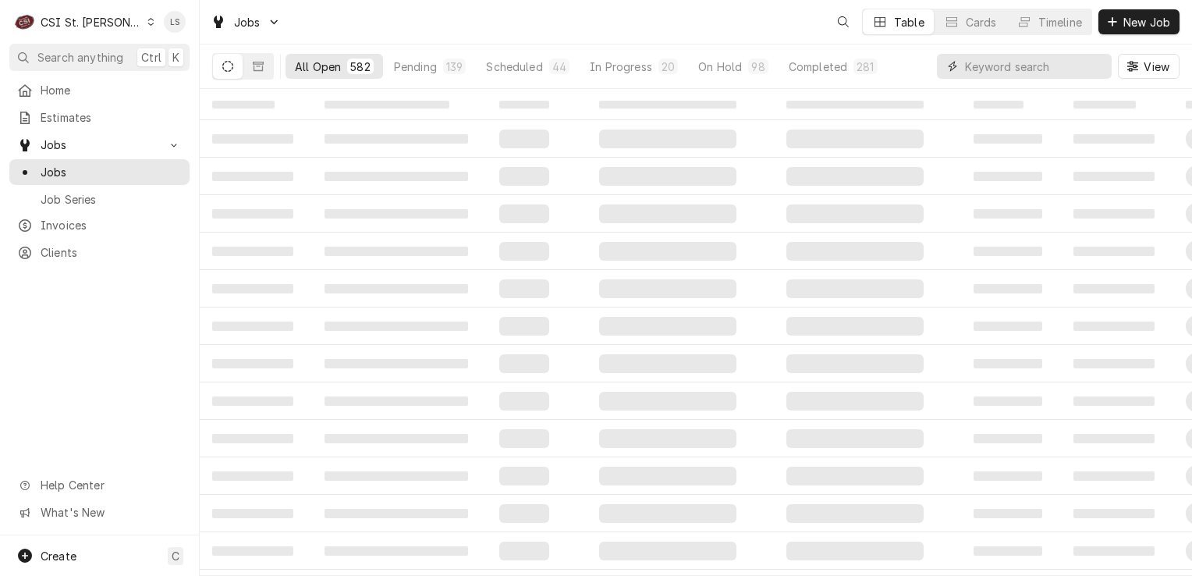
click at [1095, 64] on input "Dynamic Content Wrapper" at bounding box center [1034, 66] width 139 height 25
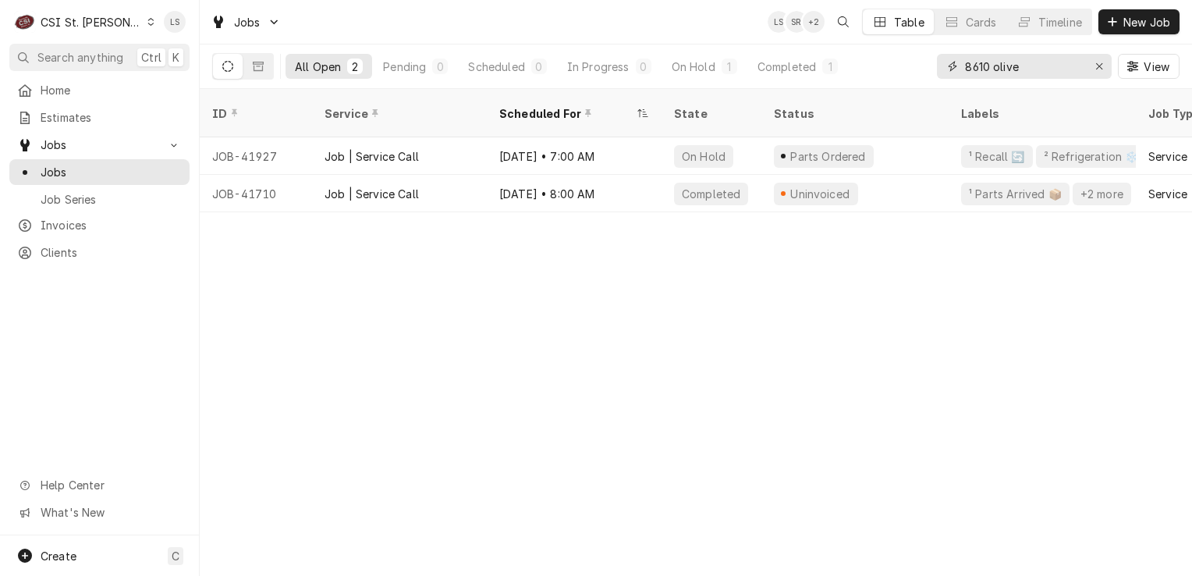
type input "8610 olive"
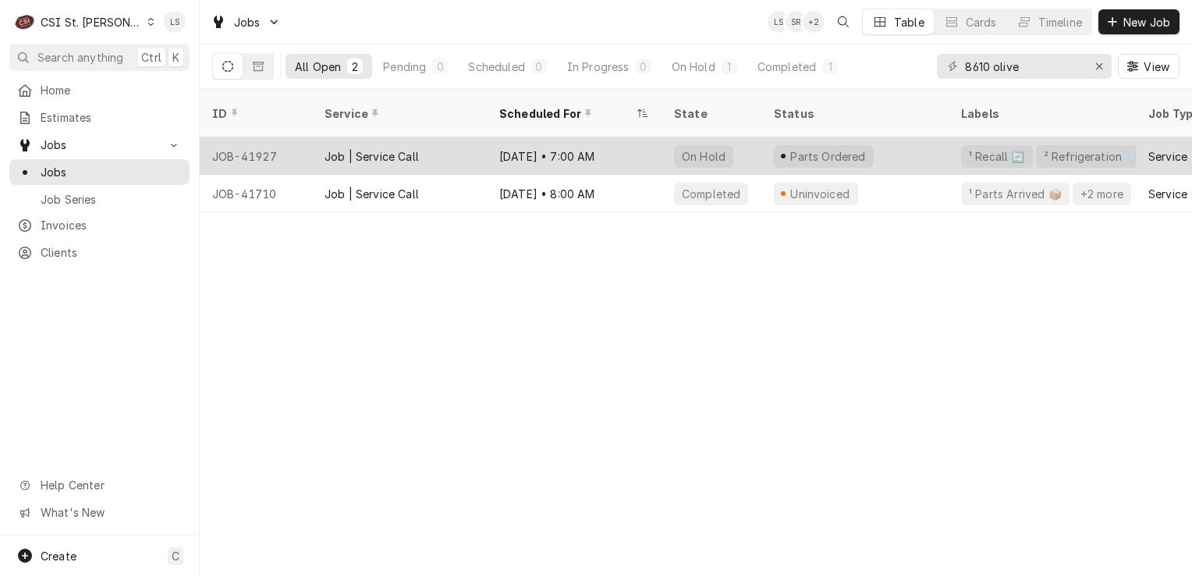
click at [278, 140] on div "JOB-41927" at bounding box center [256, 155] width 112 height 37
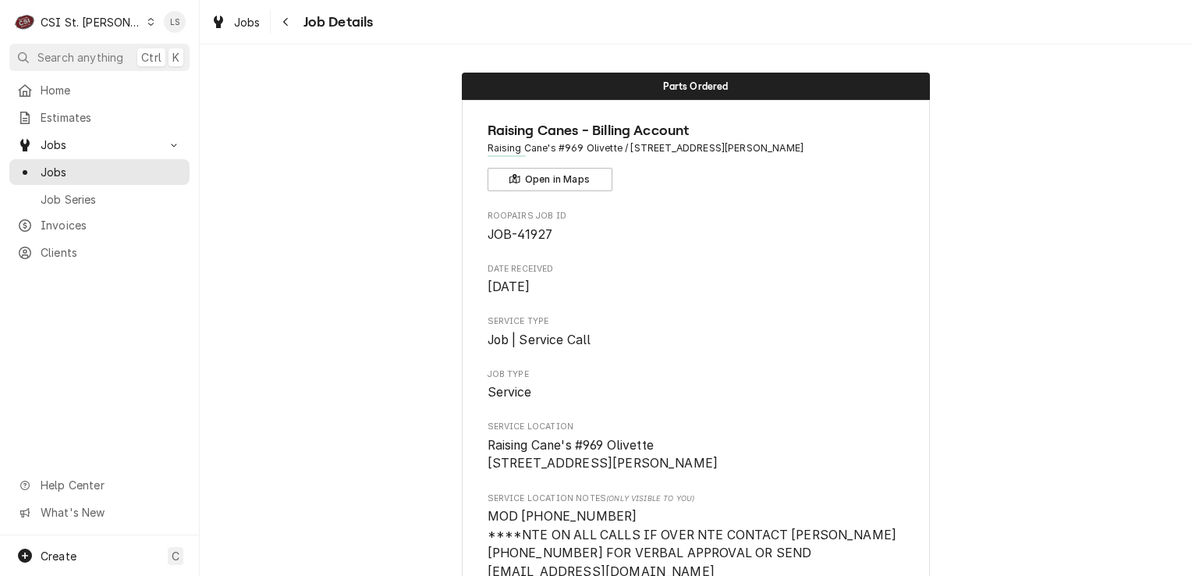
click at [147, 16] on div "Dynamic Content Wrapper" at bounding box center [151, 21] width 9 height 11
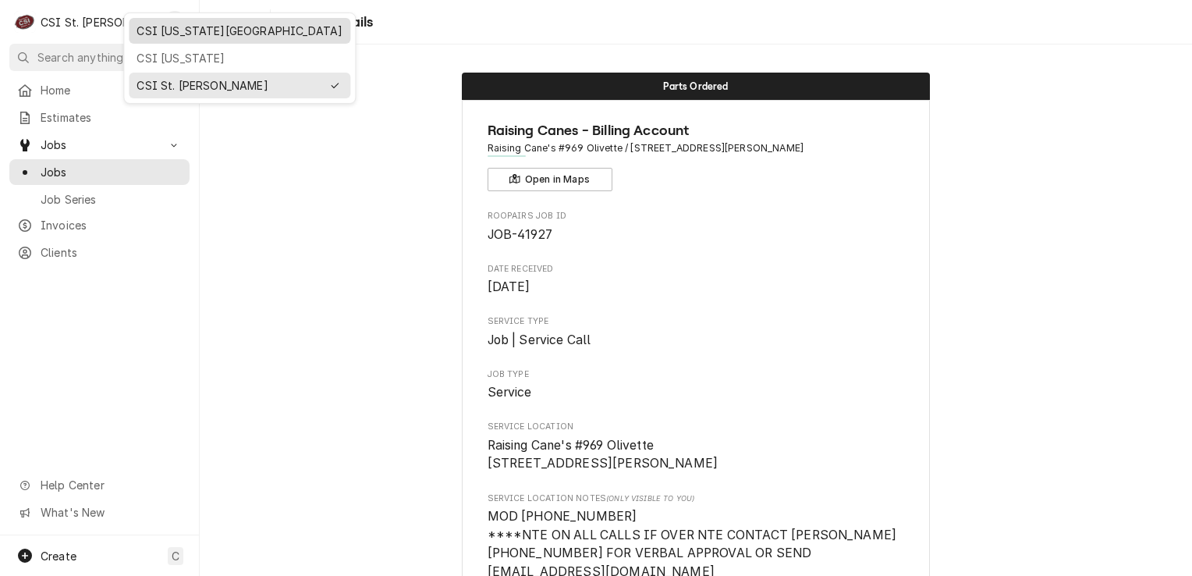
click at [144, 28] on div "CSI [US_STATE][GEOGRAPHIC_DATA]" at bounding box center [240, 31] width 206 height 16
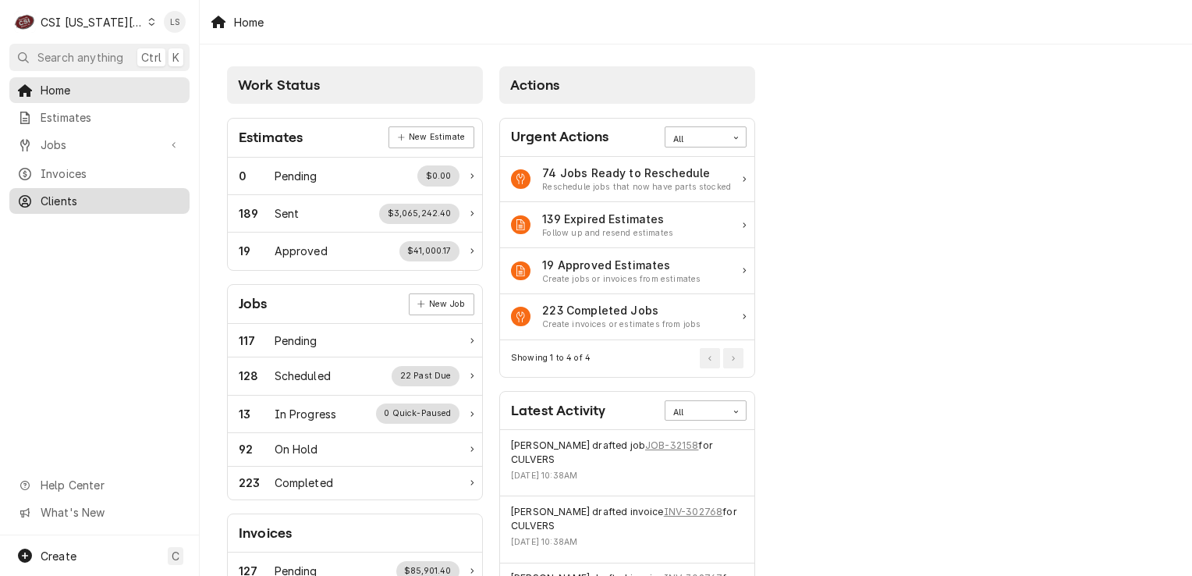
click at [87, 193] on span "Clients" at bounding box center [111, 201] width 141 height 16
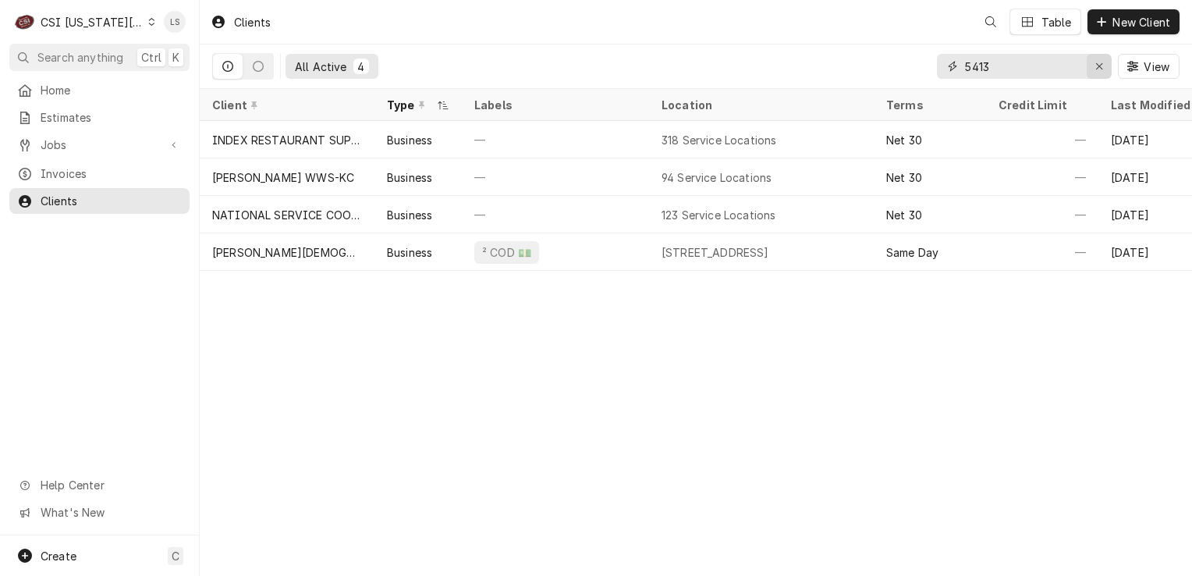
click at [1098, 65] on icon "Erase input" at bounding box center [1099, 66] width 6 height 6
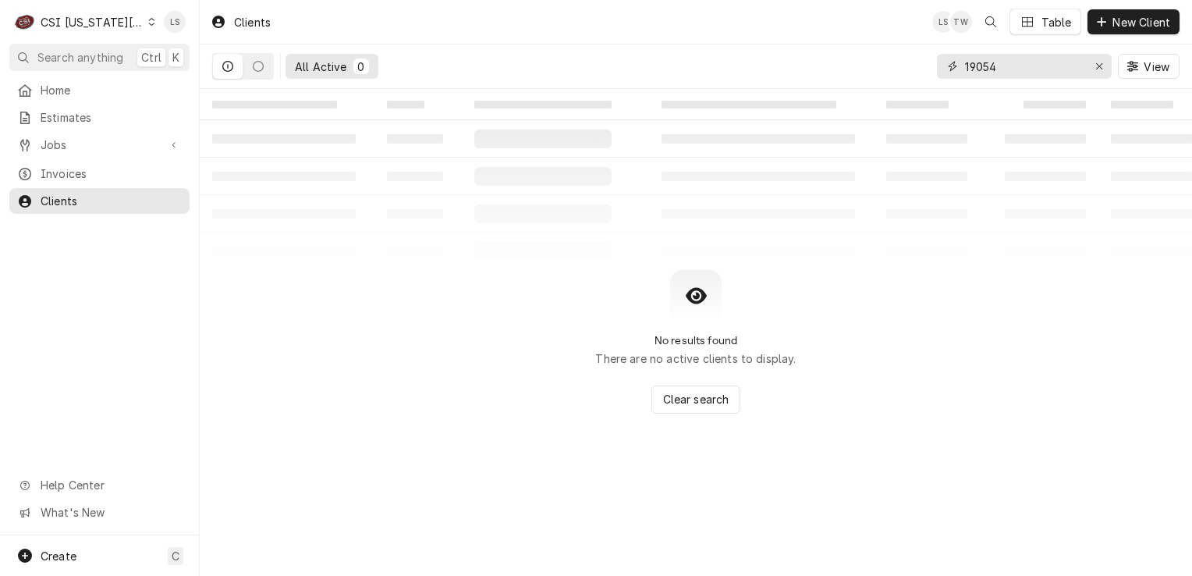
type input "19054"
click at [1093, 66] on div "Erase input" at bounding box center [1099, 67] width 16 height 16
type input "c"
type input "kennerly"
click at [144, 23] on div "C CSI Kansas City" at bounding box center [84, 21] width 151 height 31
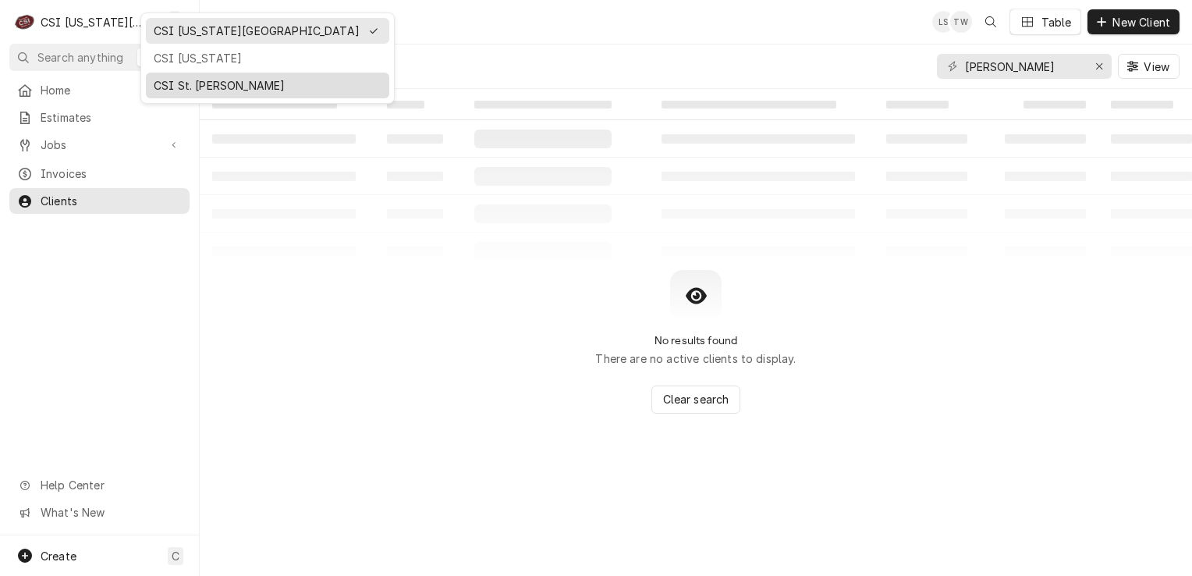
click at [154, 89] on div "CSI St. [PERSON_NAME]" at bounding box center [268, 85] width 228 height 16
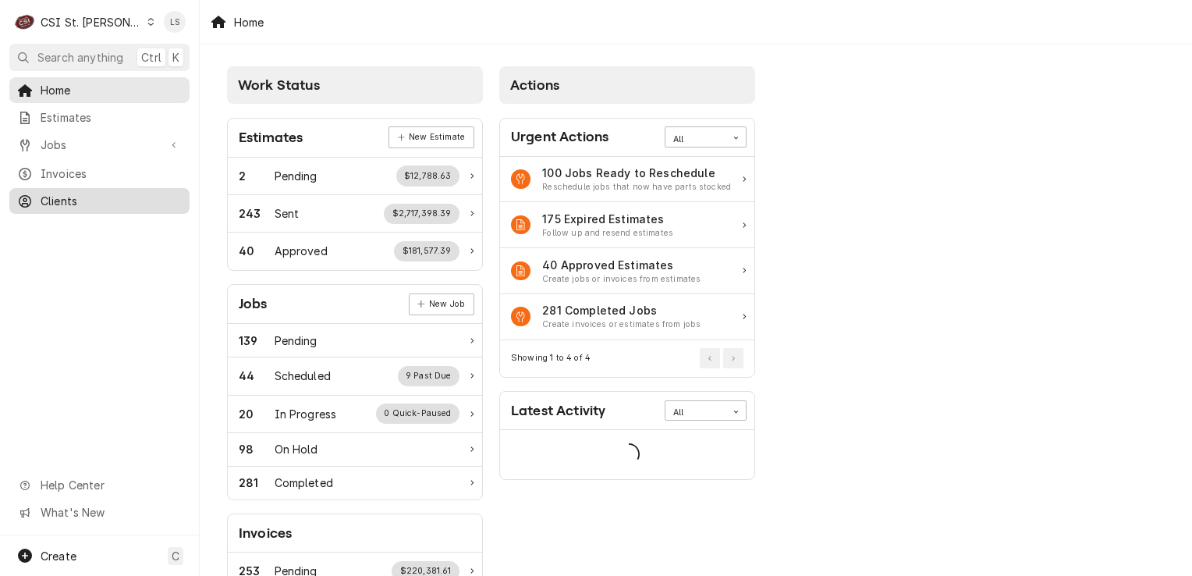
click at [98, 202] on span "Clients" at bounding box center [111, 201] width 141 height 16
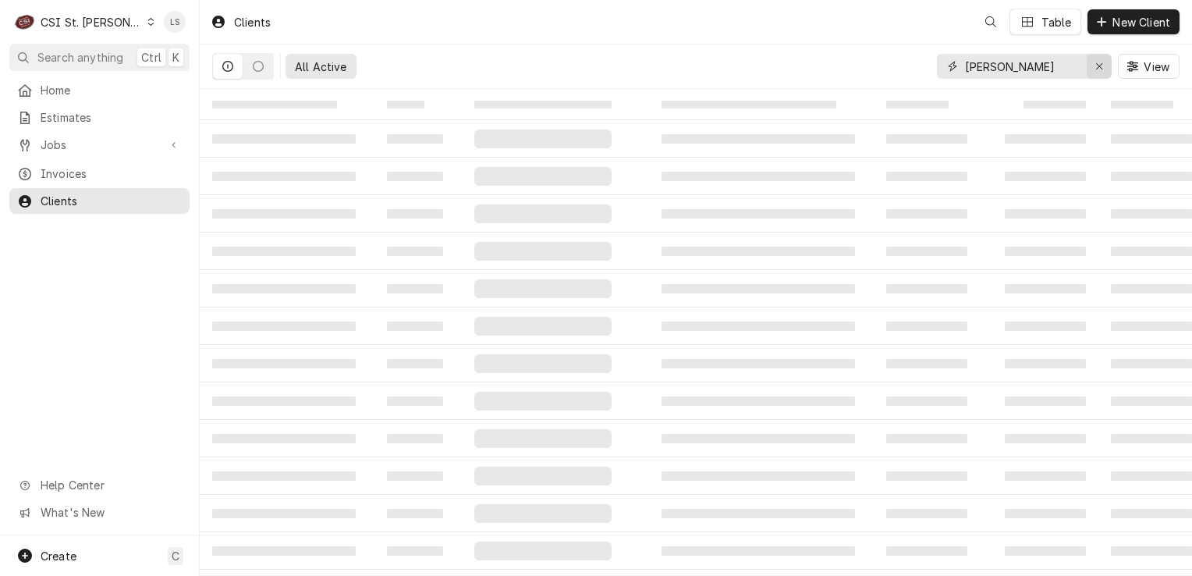
click at [1100, 62] on icon "Erase input" at bounding box center [1099, 66] width 9 height 11
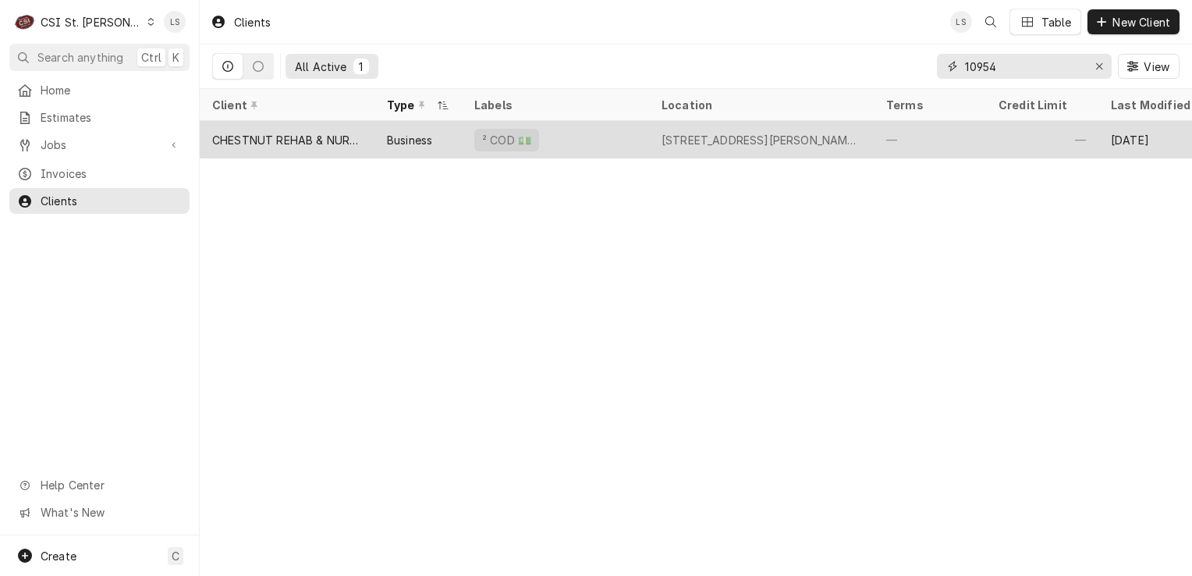
type input "10954"
click at [326, 137] on div "CHESTNUT REHAB & NURSING" at bounding box center [287, 140] width 150 height 16
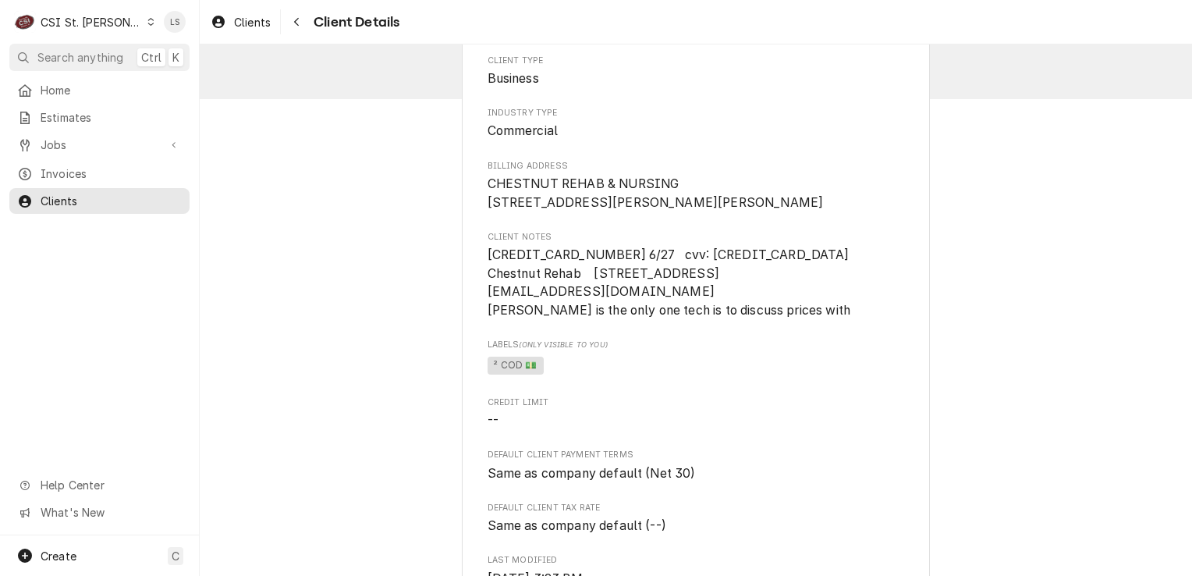
scroll to position [156, 0]
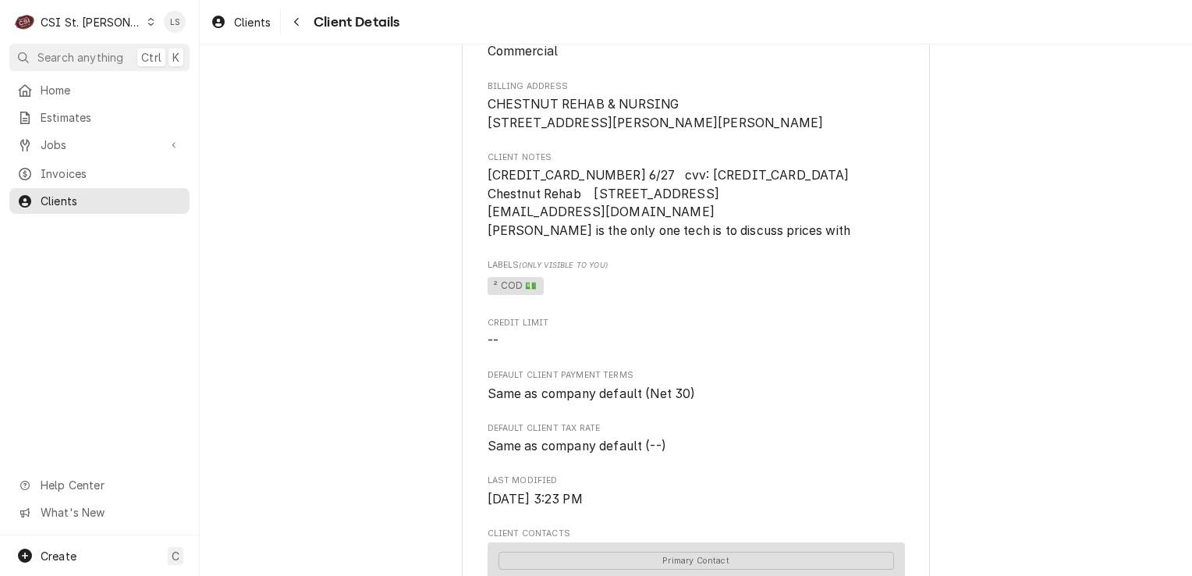
click at [147, 20] on icon "Dynamic Content Wrapper" at bounding box center [150, 22] width 7 height 8
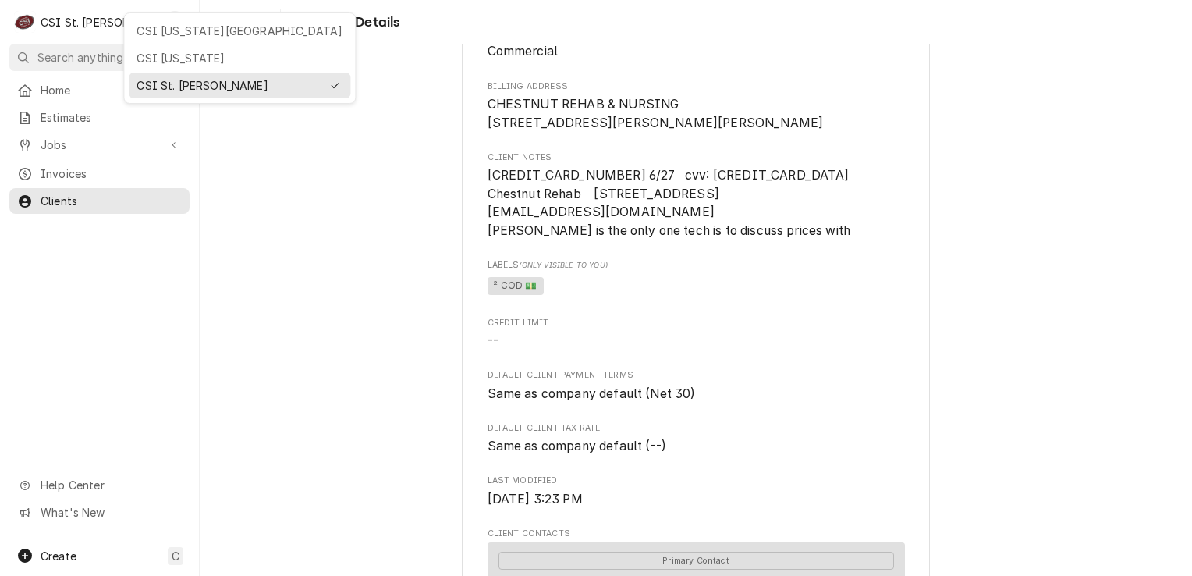
click at [161, 30] on div "CSI [US_STATE][GEOGRAPHIC_DATA]" at bounding box center [240, 31] width 206 height 16
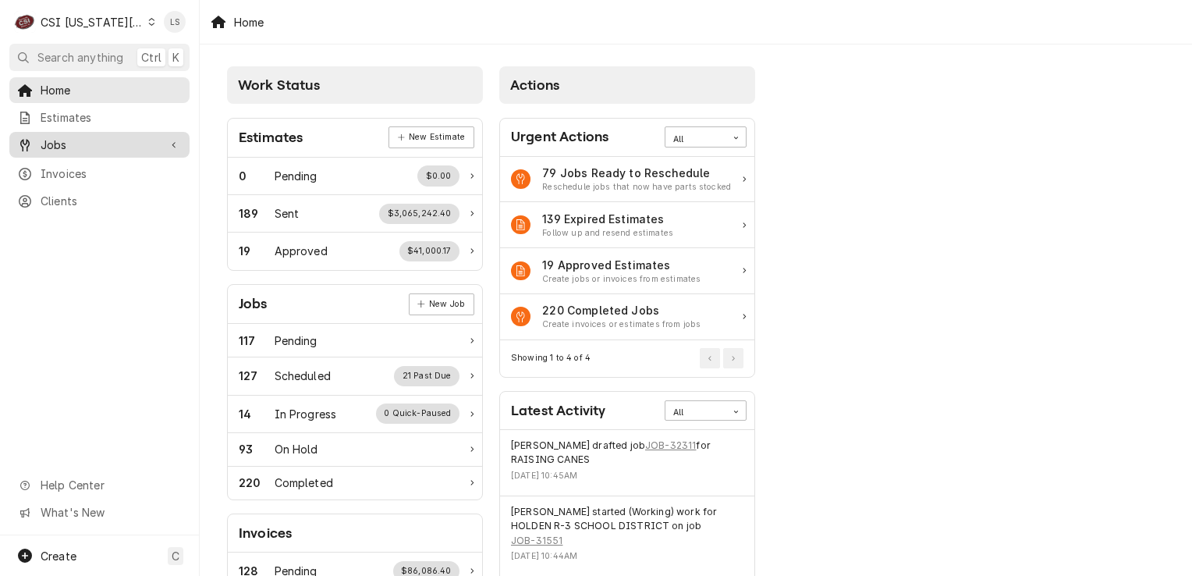
click at [90, 148] on div "Jobs" at bounding box center [99, 145] width 174 height 20
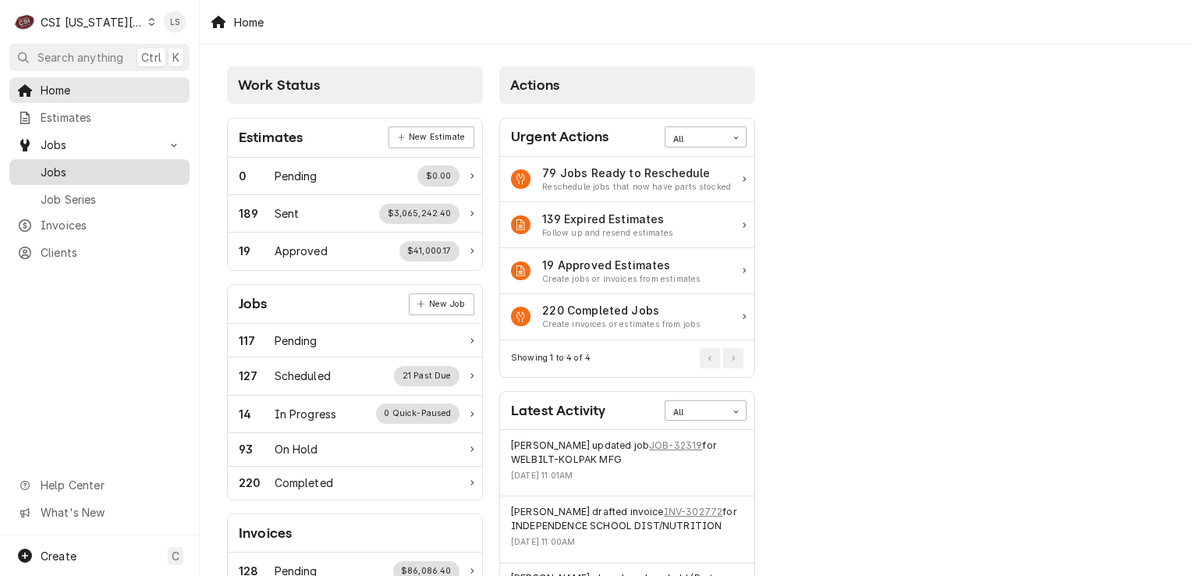
click at [84, 164] on span "Jobs" at bounding box center [111, 172] width 141 height 16
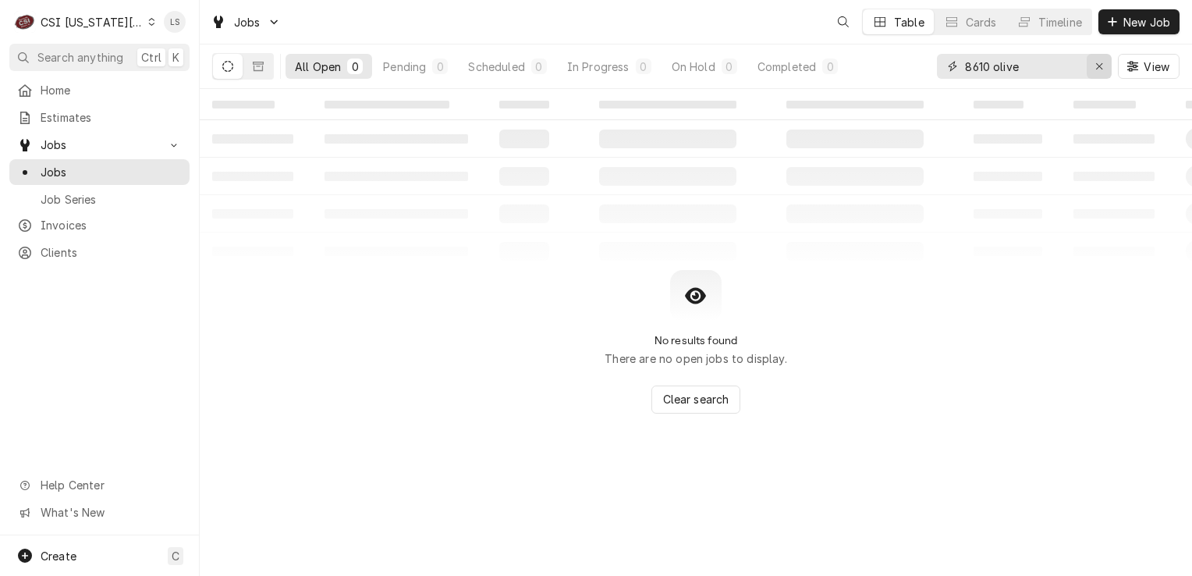
click at [1095, 64] on icon "Erase input" at bounding box center [1099, 66] width 9 height 11
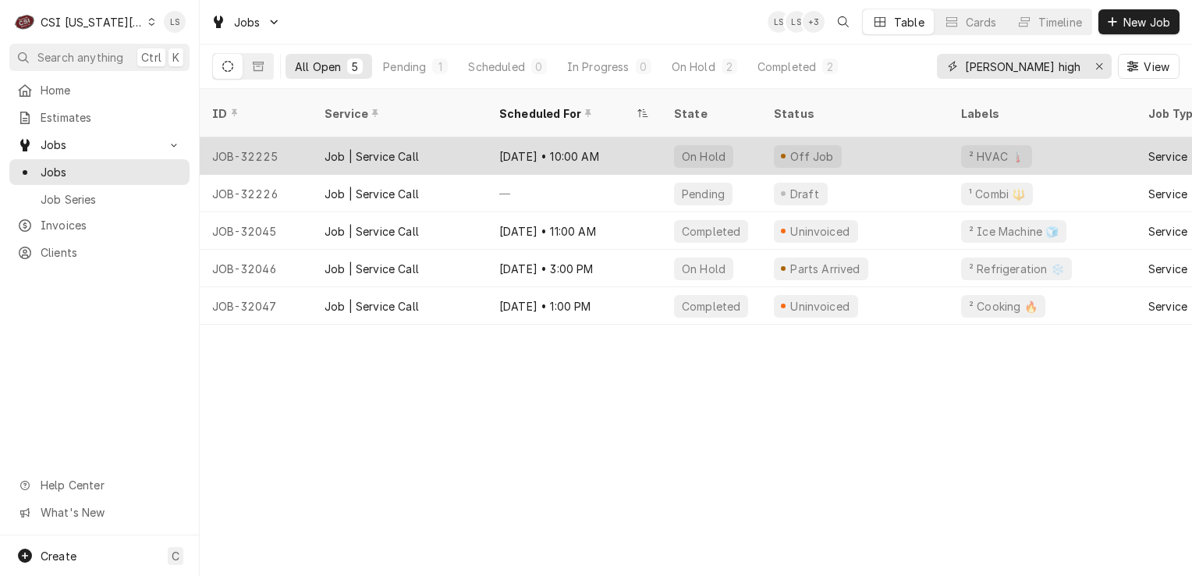
type input "truman high"
click at [262, 137] on div "JOB-32225" at bounding box center [256, 155] width 112 height 37
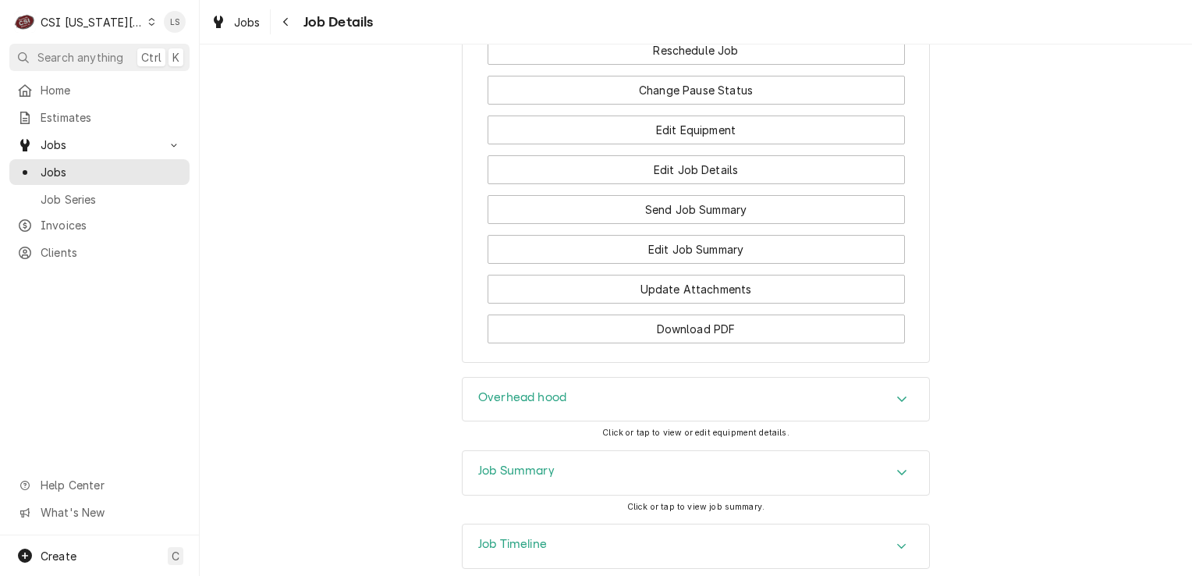
scroll to position [2610, 0]
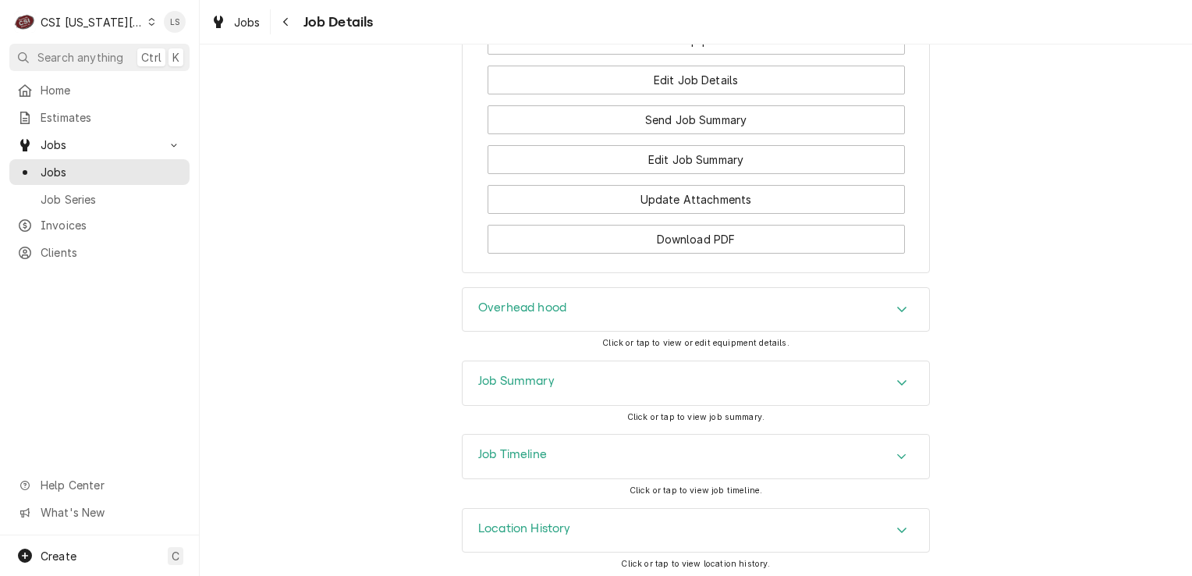
click at [890, 380] on div "Accordion Header" at bounding box center [901, 383] width 23 height 19
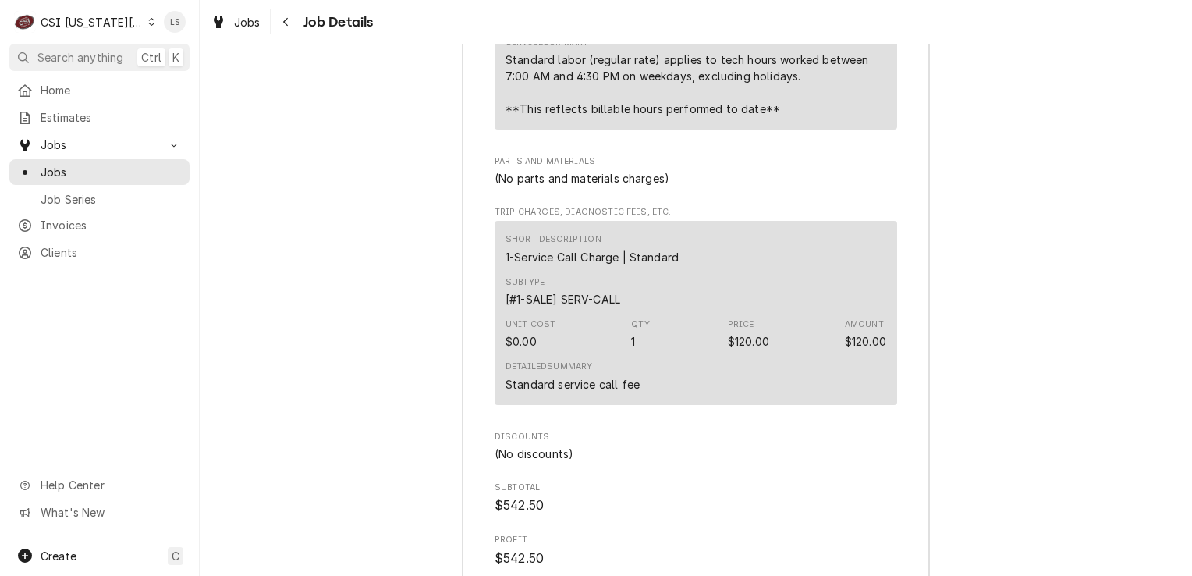
scroll to position [5204, 0]
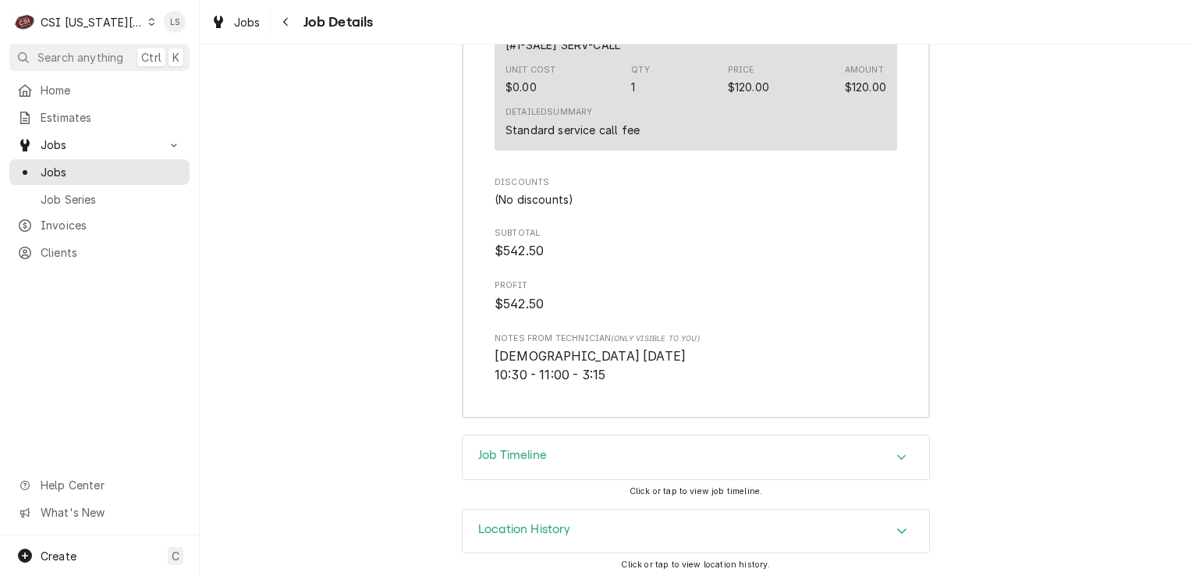
click at [894, 448] on div "Accordion Header" at bounding box center [901, 457] width 23 height 19
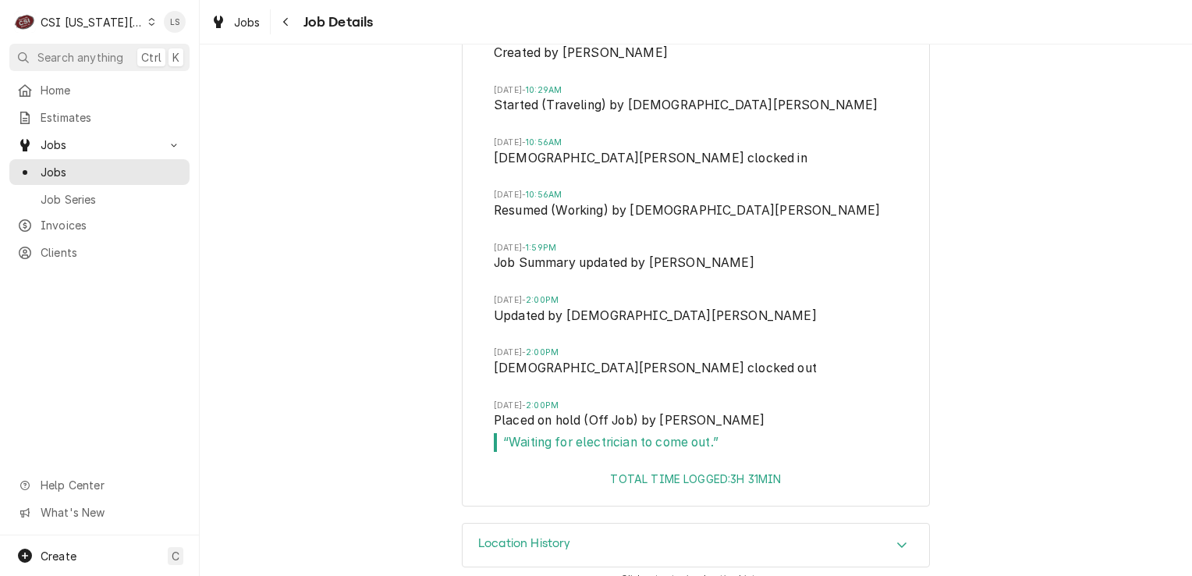
scroll to position [5735, 0]
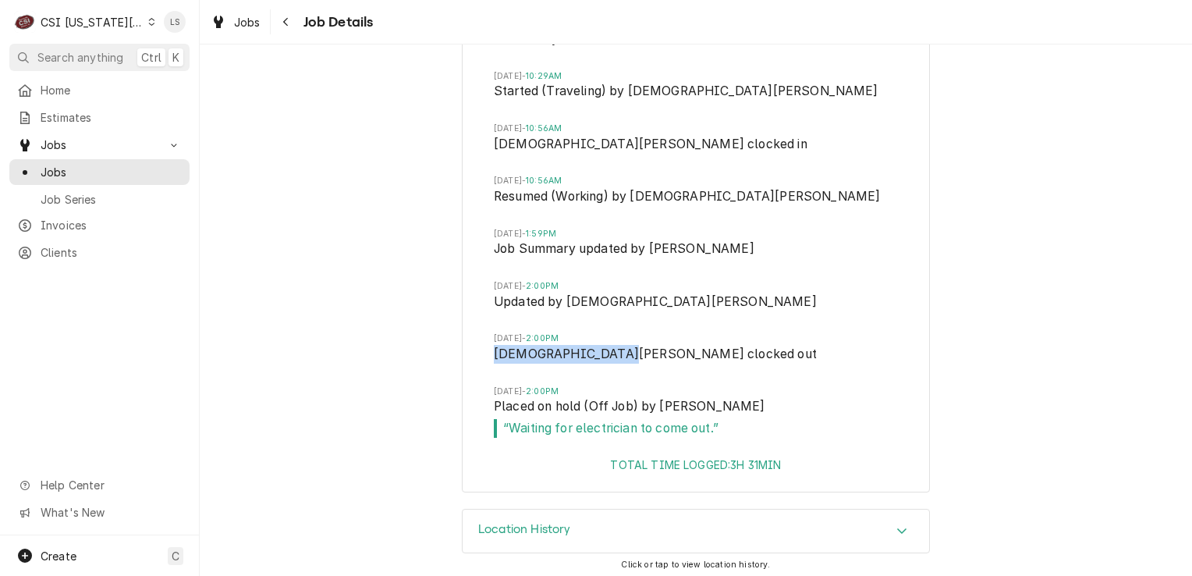
drag, startPoint x: 487, startPoint y: 347, endPoint x: 601, endPoint y: 346, distance: 113.9
click at [601, 346] on span "Christian Simmons clocked out" at bounding box center [696, 356] width 404 height 22
copy span "Christian Simmons"
click at [87, 164] on span "Jobs" at bounding box center [111, 172] width 141 height 16
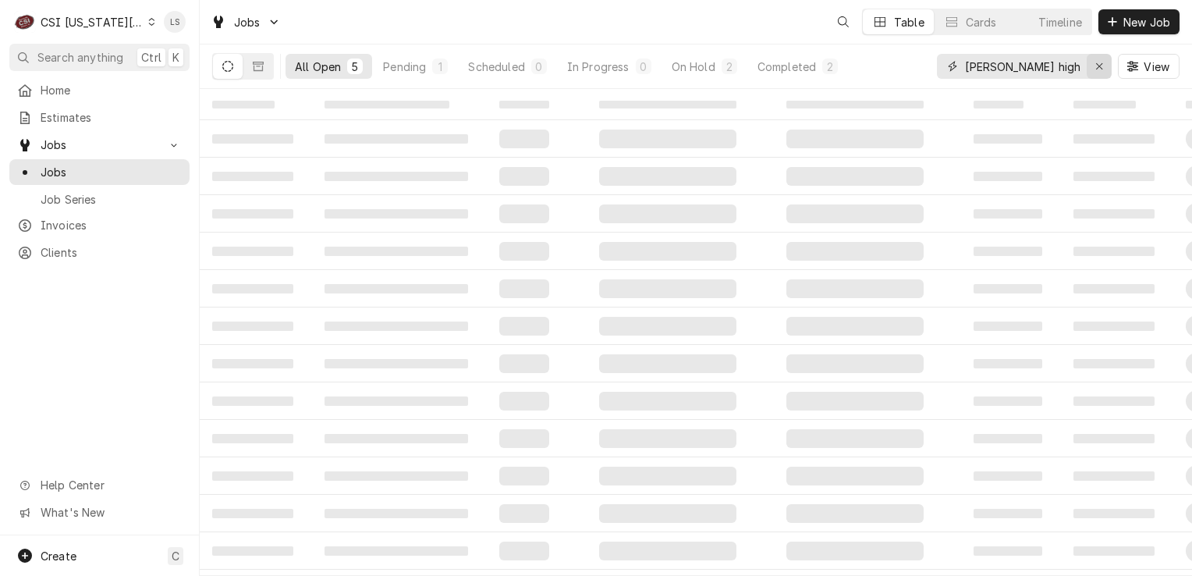
click at [1095, 69] on icon "Erase input" at bounding box center [1099, 66] width 9 height 11
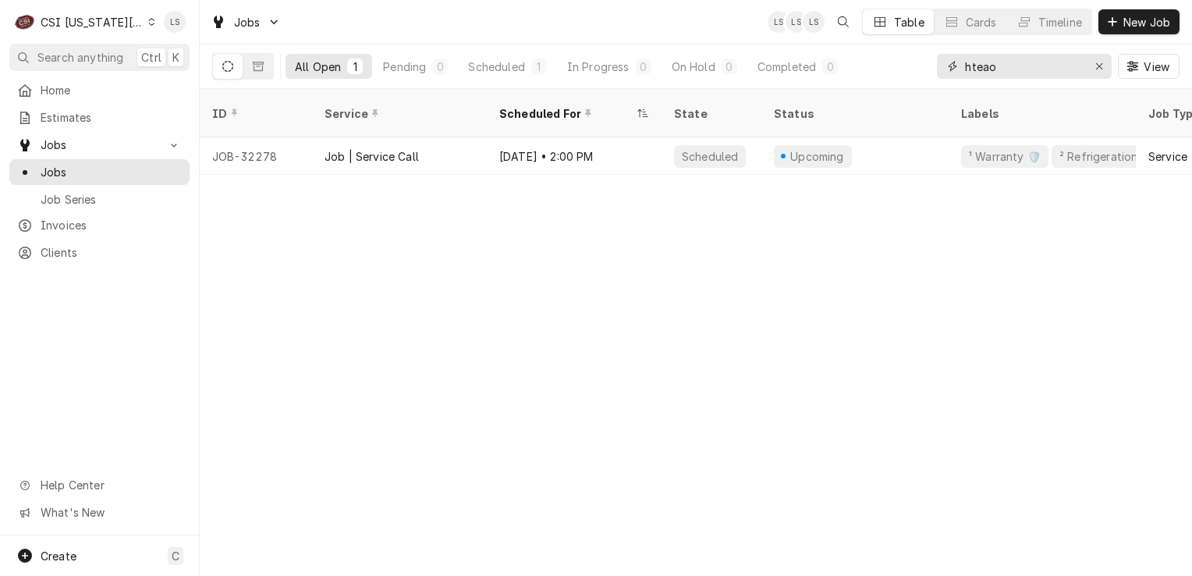
type input "hteao"
click at [148, 26] on div "Dynamic Content Wrapper" at bounding box center [151, 21] width 7 height 11
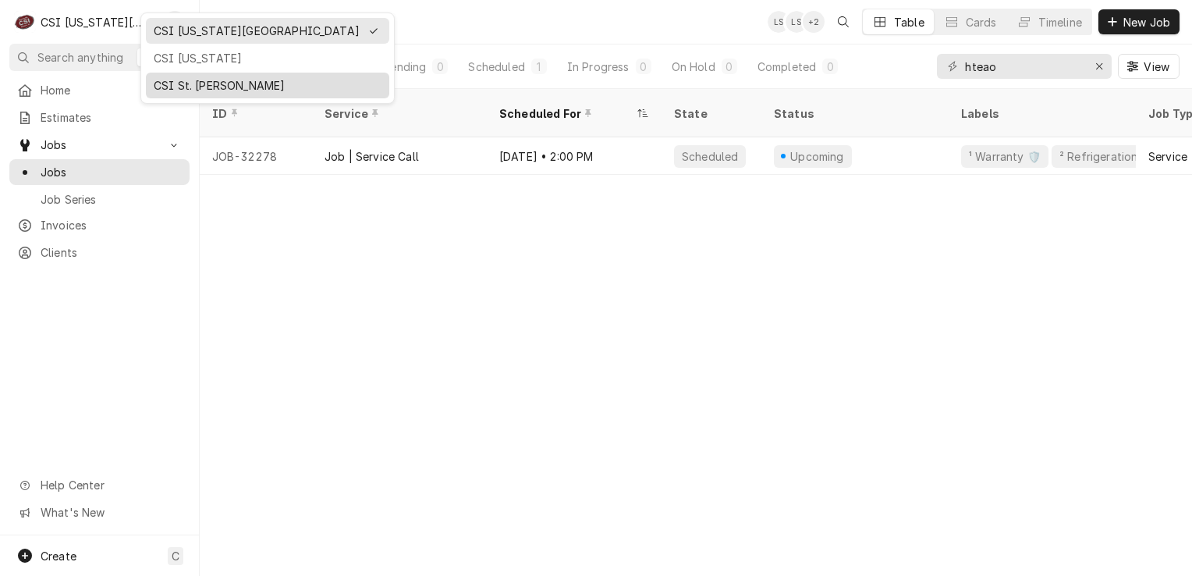
click at [164, 83] on div "CSI St. [PERSON_NAME]" at bounding box center [268, 85] width 228 height 16
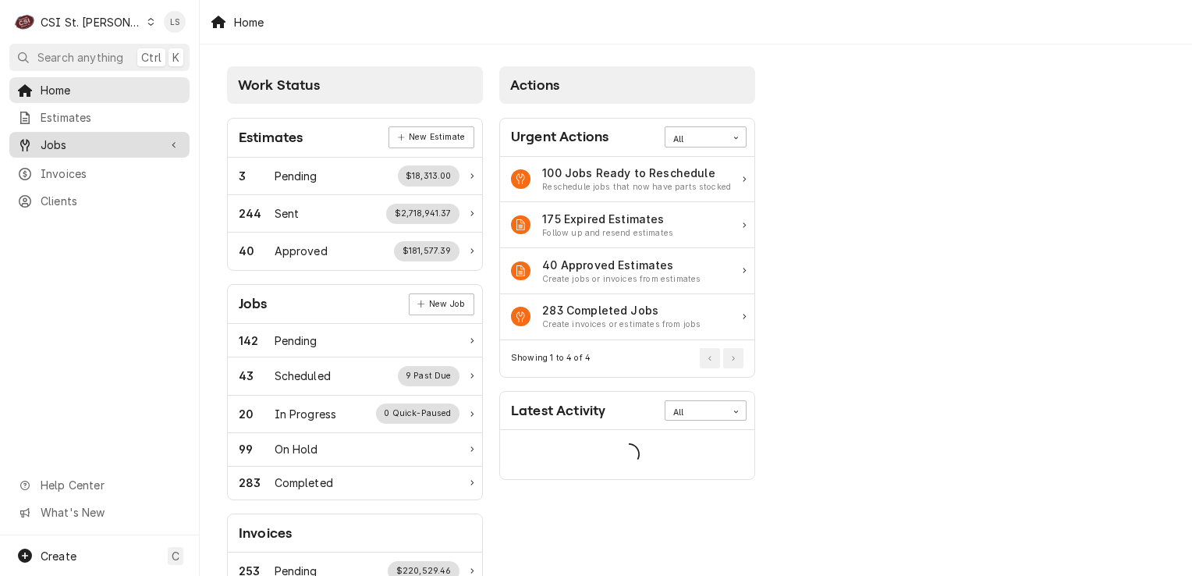
click at [87, 144] on span "Jobs" at bounding box center [100, 145] width 118 height 16
click at [81, 177] on link "Jobs" at bounding box center [99, 172] width 180 height 26
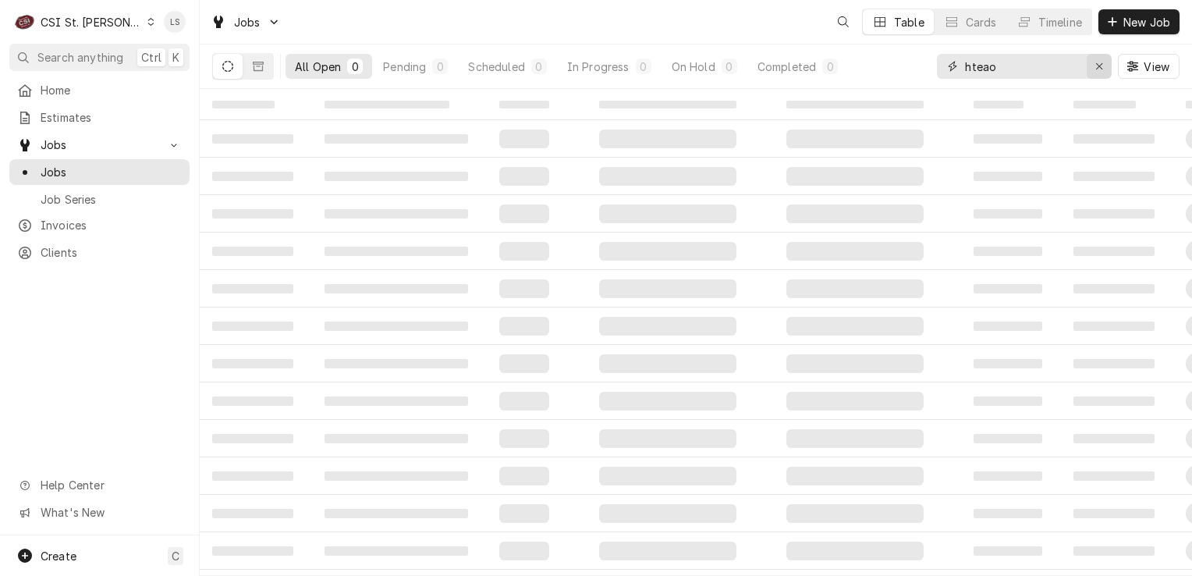
click at [1091, 70] on div "Erase input" at bounding box center [1099, 67] width 16 height 16
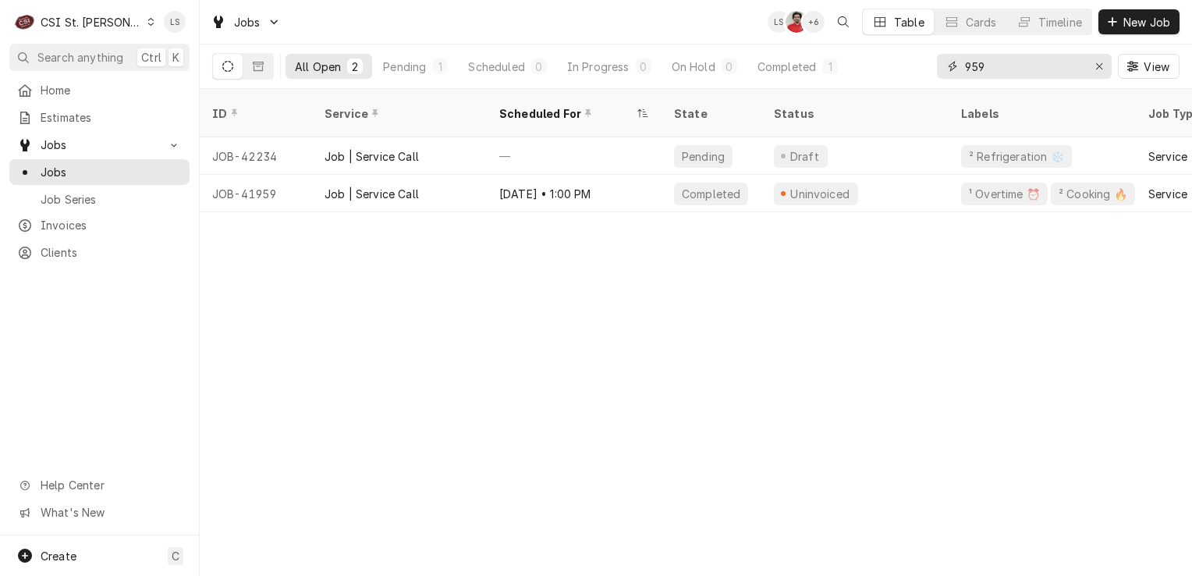
type input "959"
click at [1107, 65] on button "Erase input" at bounding box center [1099, 66] width 25 height 25
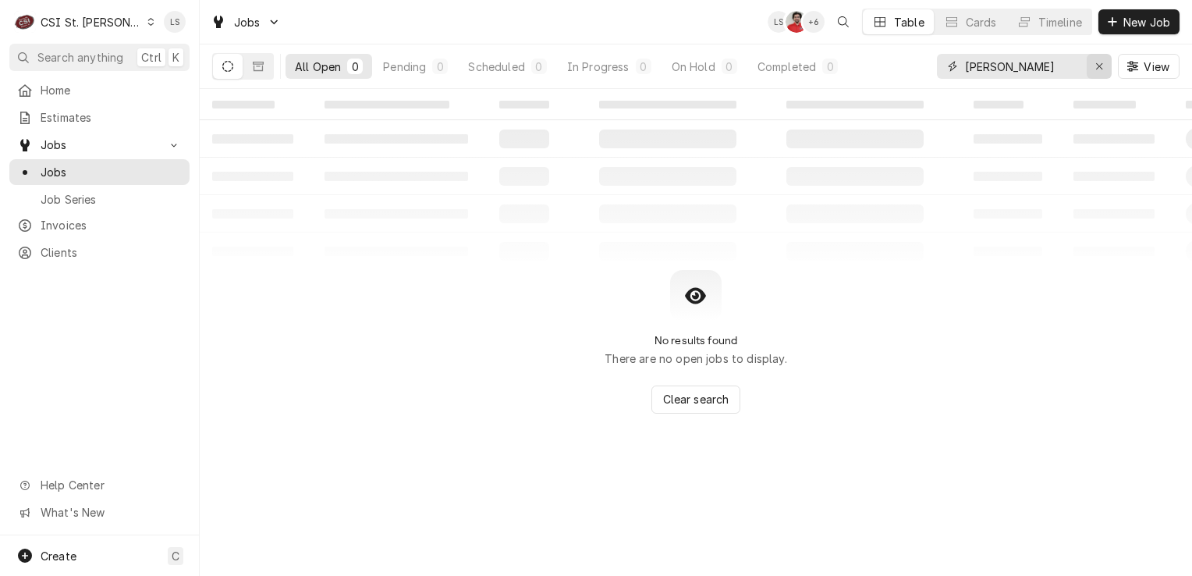
type input "[PERSON_NAME]"
click at [1101, 67] on icon "Erase input" at bounding box center [1099, 66] width 9 height 11
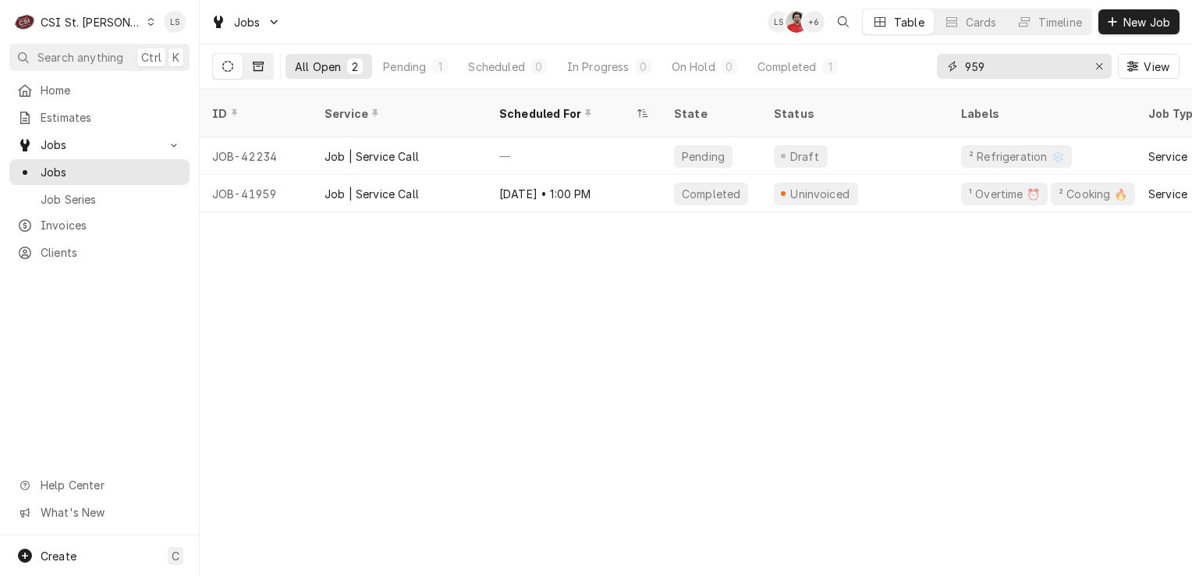
type input "959"
click at [255, 73] on button "Dynamic Content Wrapper" at bounding box center [258, 66] width 30 height 25
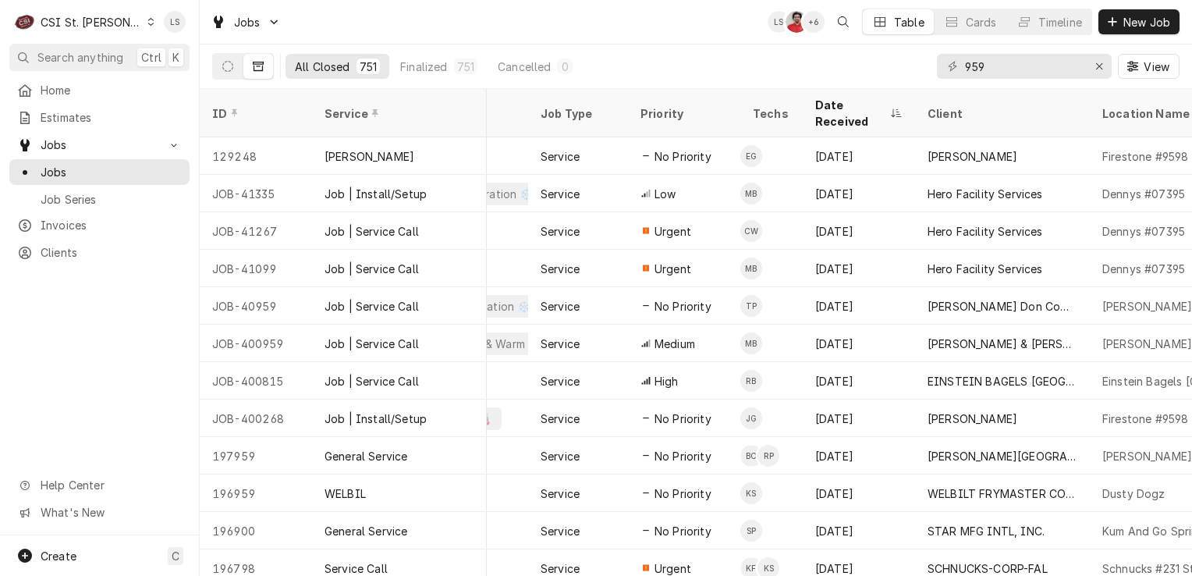
scroll to position [0, 357]
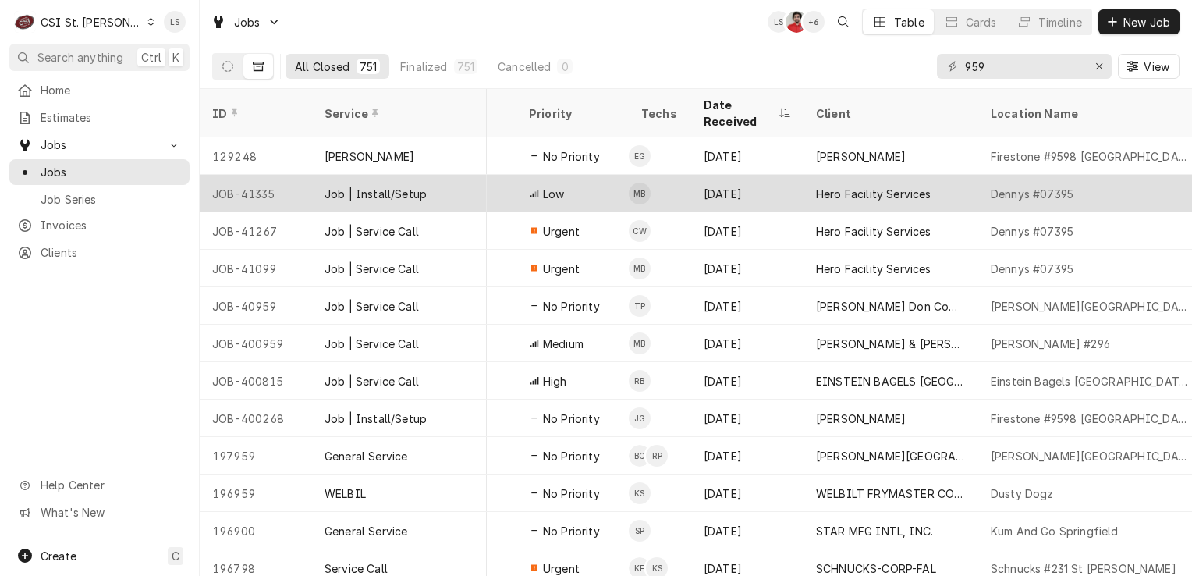
click at [280, 175] on div "JOB-41335" at bounding box center [256, 193] width 112 height 37
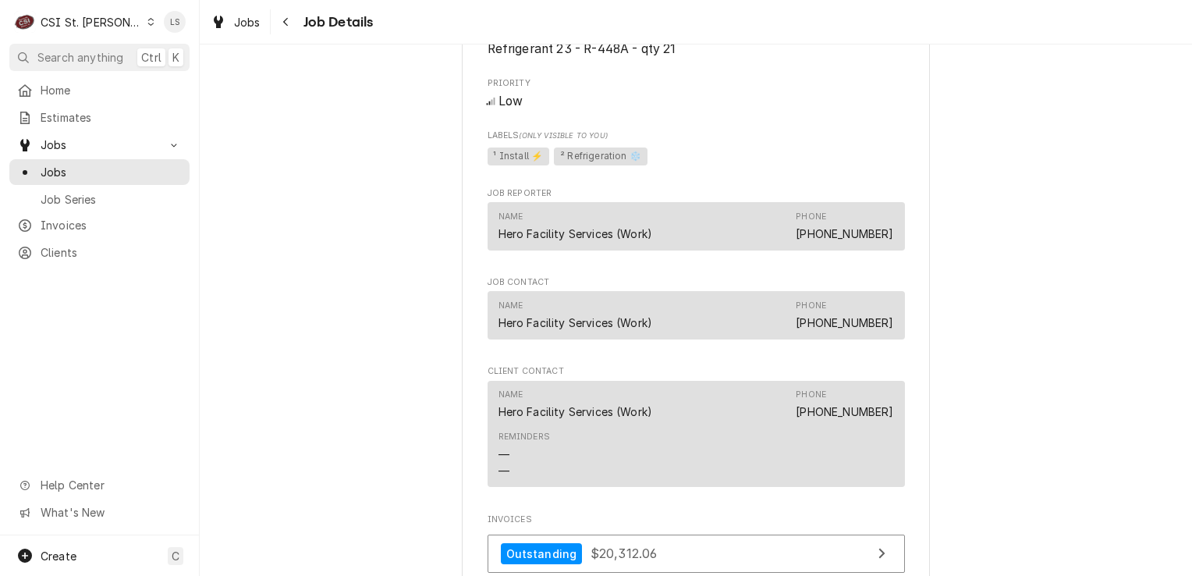
scroll to position [2496, 0]
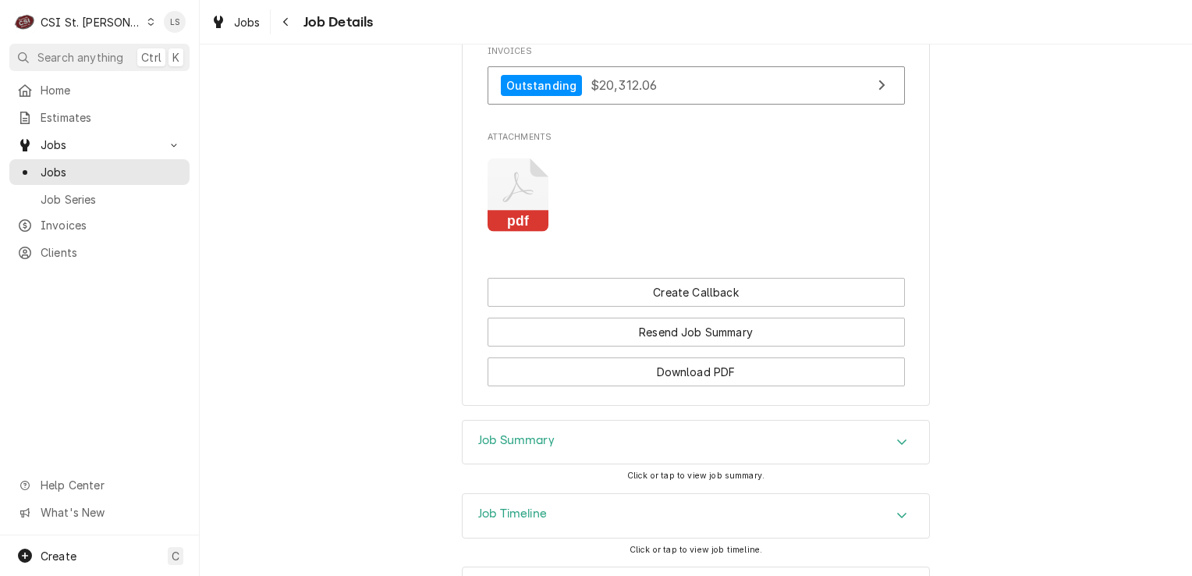
click at [530, 177] on rect "Attachments" at bounding box center [567, 146] width 74 height 62
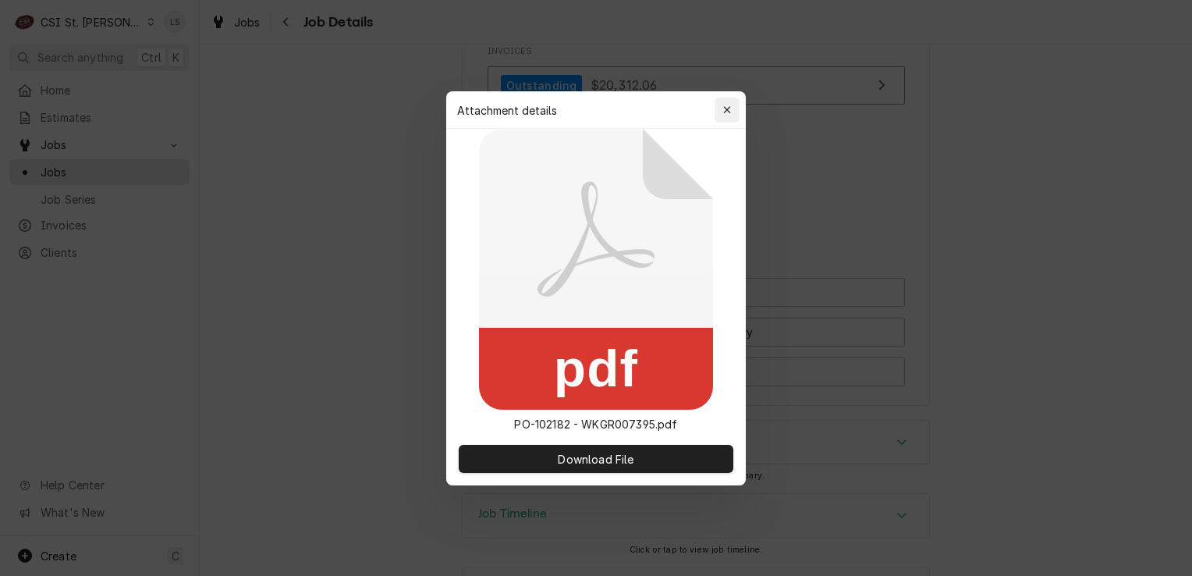
click at [721, 111] on div "button" at bounding box center [727, 110] width 16 height 16
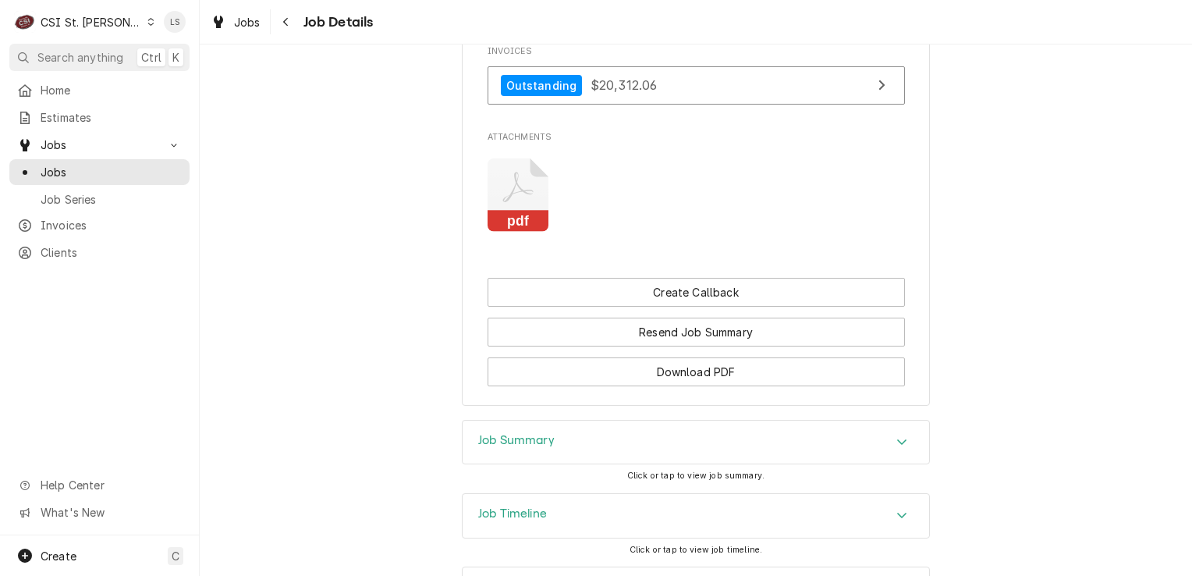
click at [529, 211] on icon "Attachments" at bounding box center [519, 195] width 62 height 74
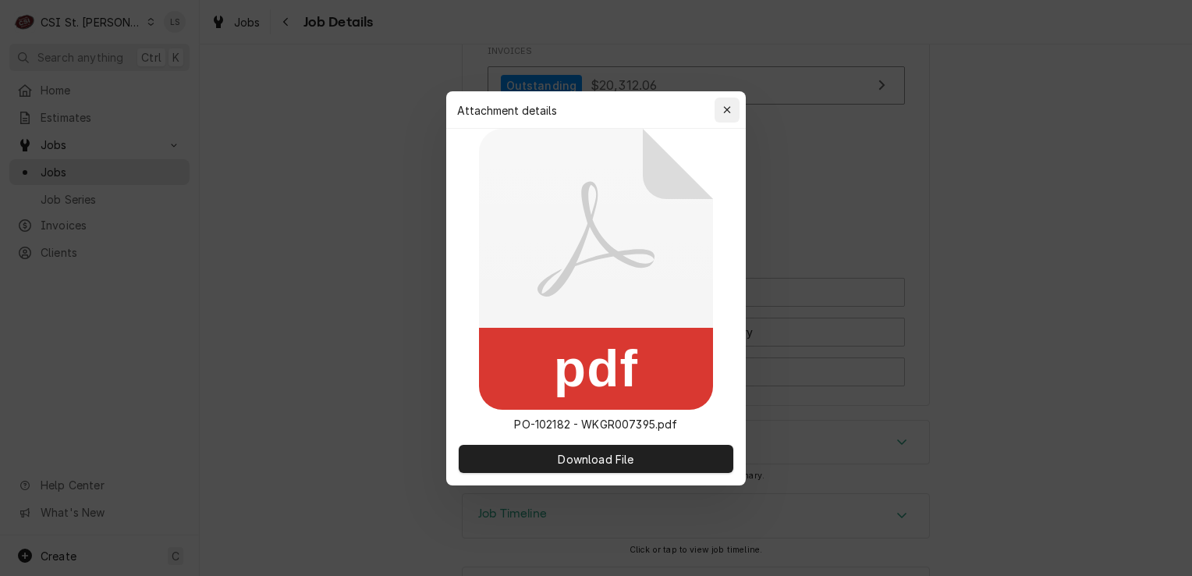
click at [727, 105] on icon "button" at bounding box center [727, 110] width 9 height 11
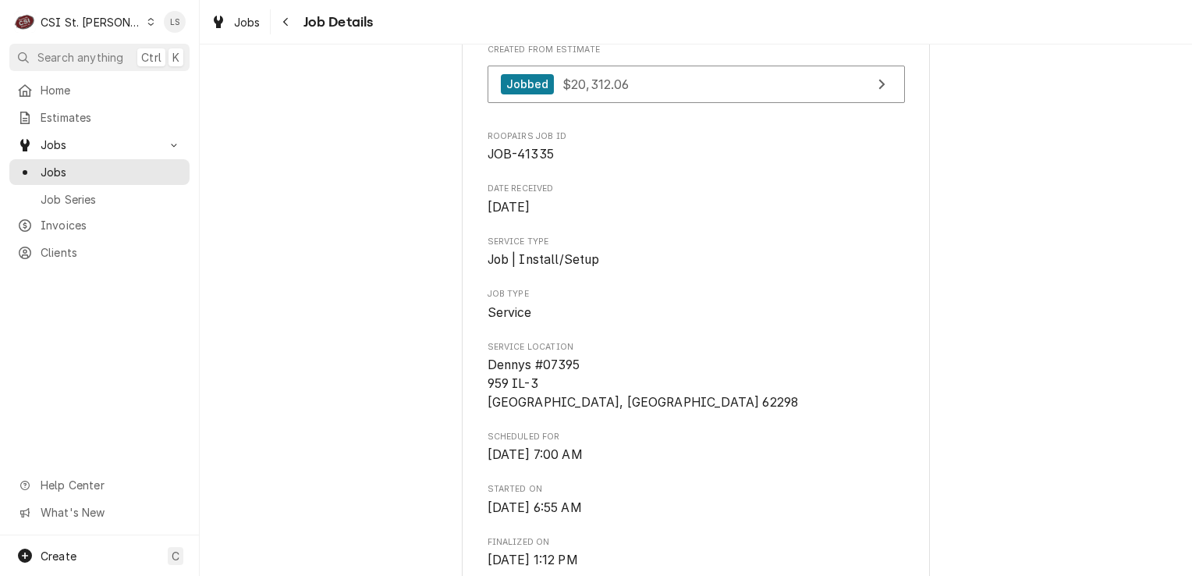
scroll to position [0, 0]
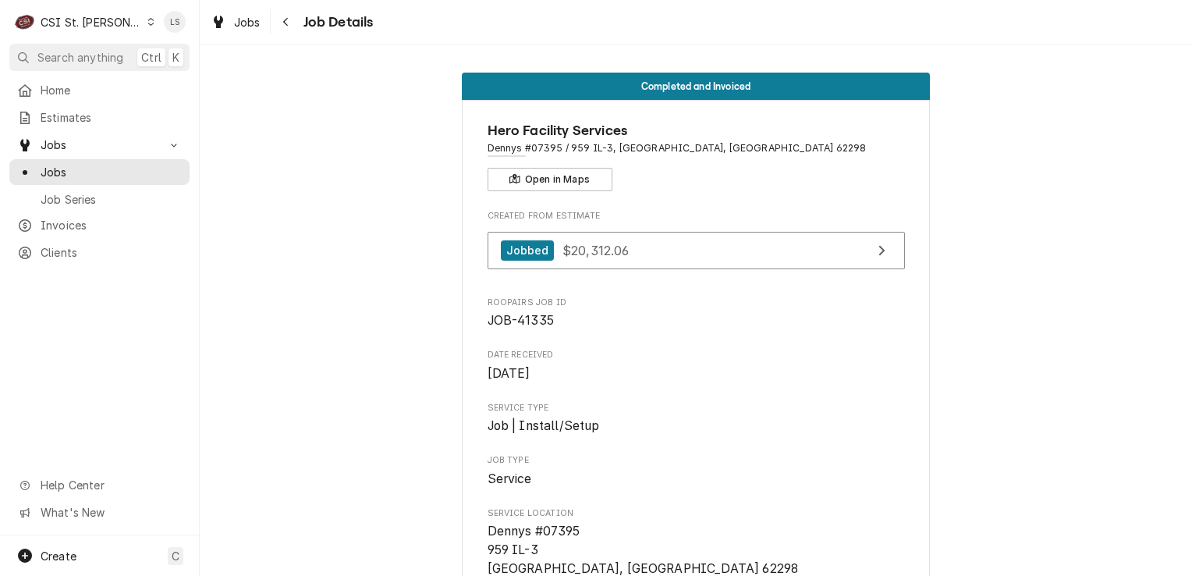
click at [147, 21] on icon "Dynamic Content Wrapper" at bounding box center [150, 22] width 7 height 8
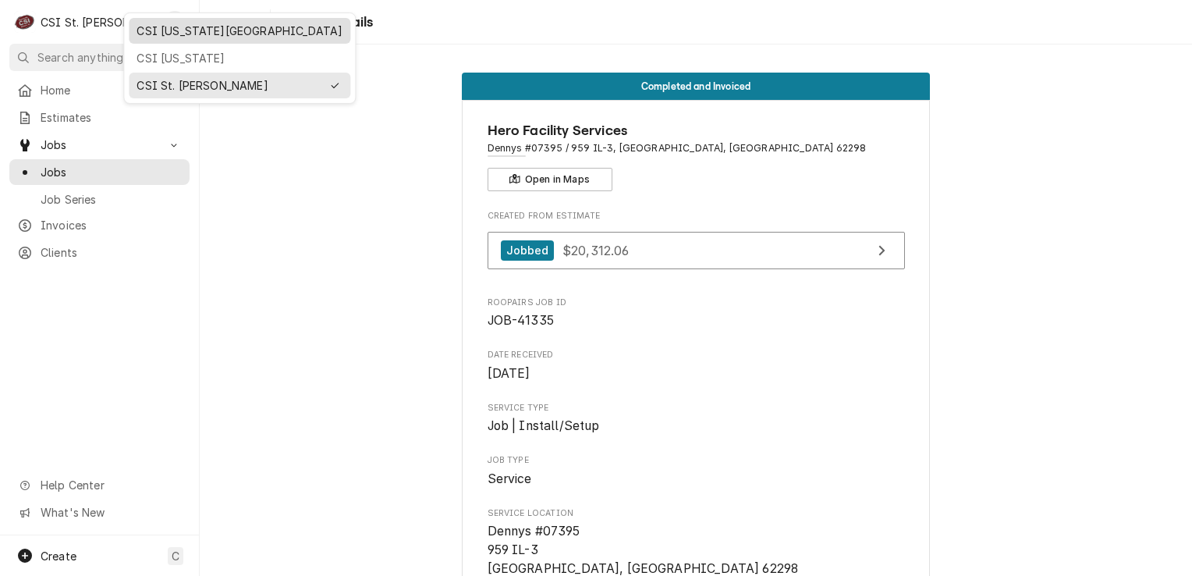
click at [154, 28] on div "CSI Kansas City" at bounding box center [240, 31] width 206 height 16
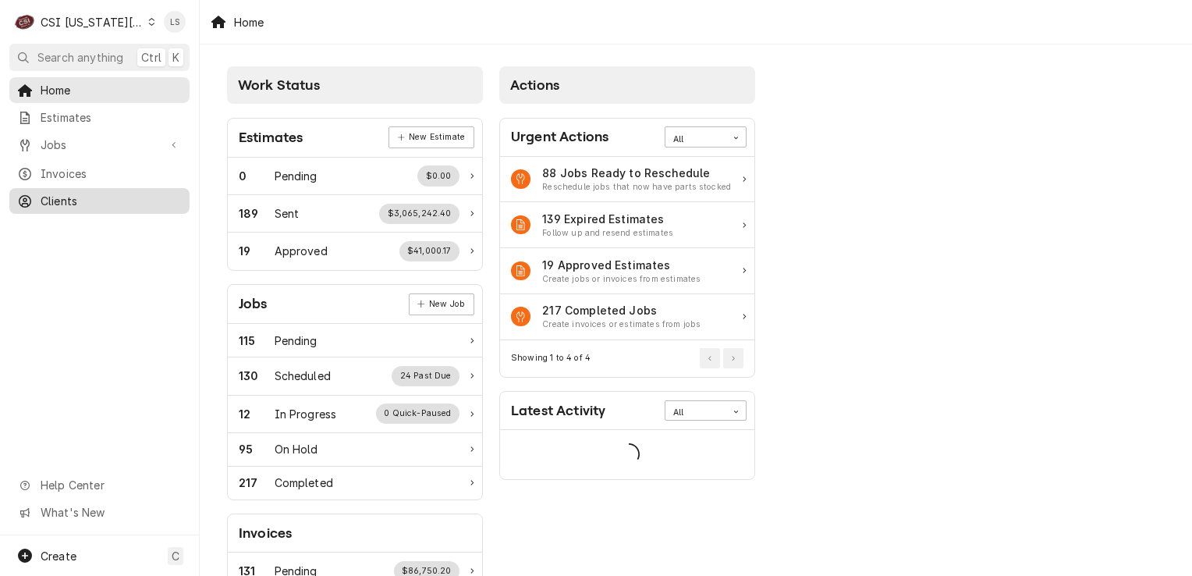
click at [75, 197] on span "Clients" at bounding box center [111, 201] width 141 height 16
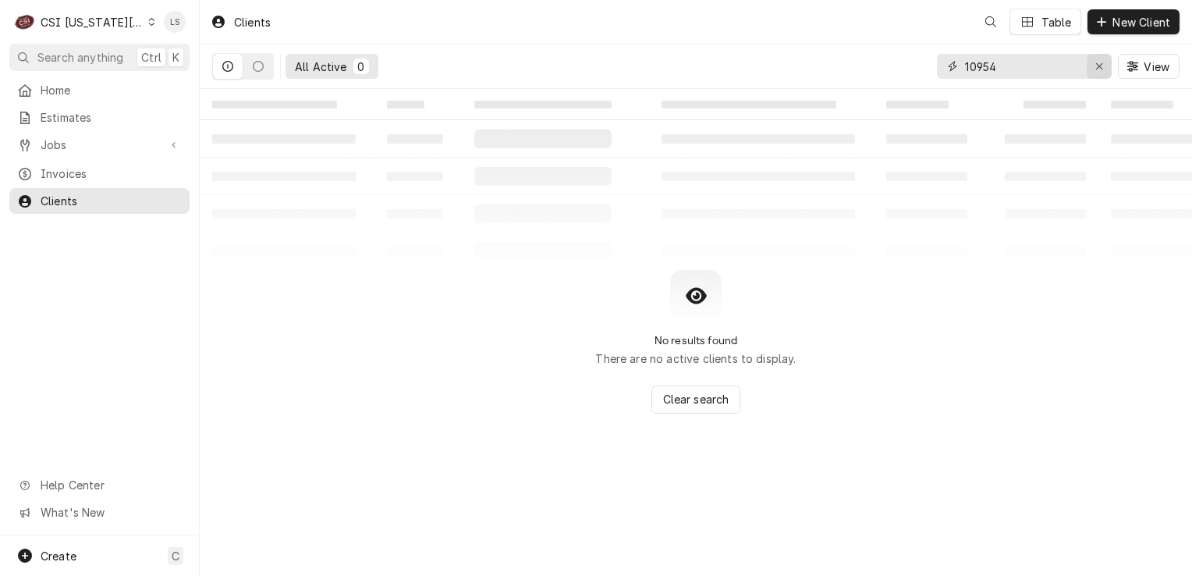
click at [1090, 65] on button "Erase input" at bounding box center [1099, 66] width 25 height 25
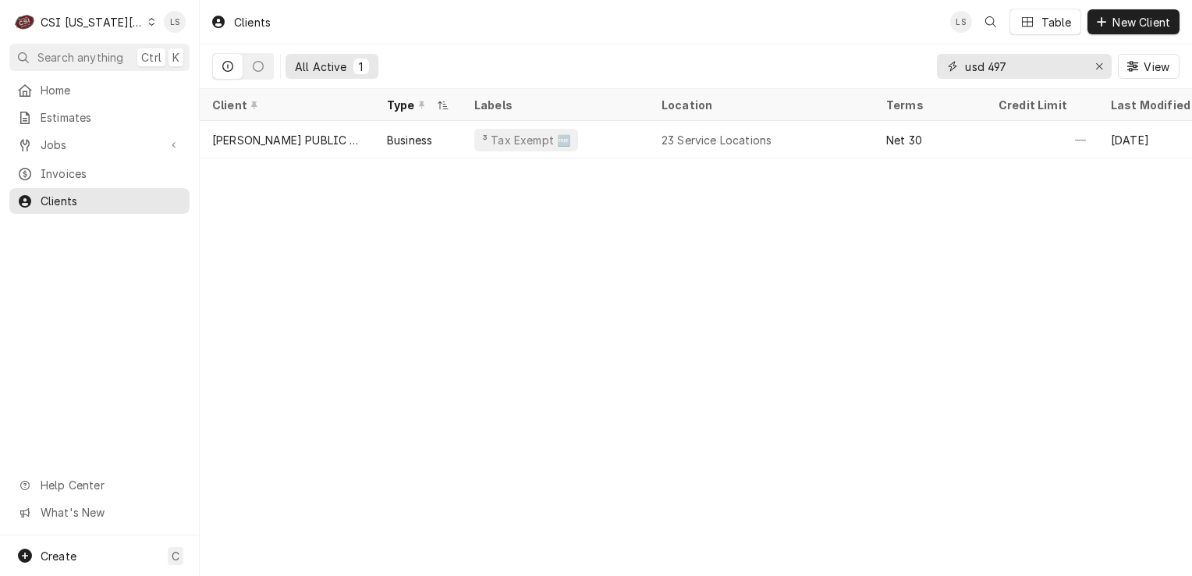
type input "usd 497"
click at [63, 138] on span "Jobs" at bounding box center [100, 145] width 118 height 16
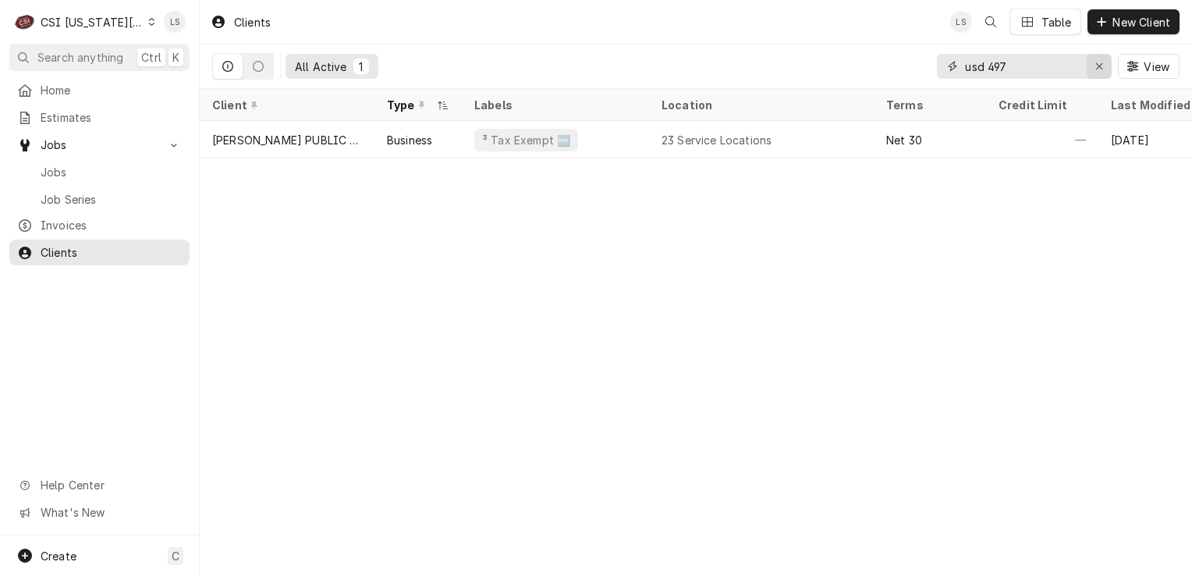
click at [1097, 69] on icon "Erase input" at bounding box center [1099, 66] width 9 height 11
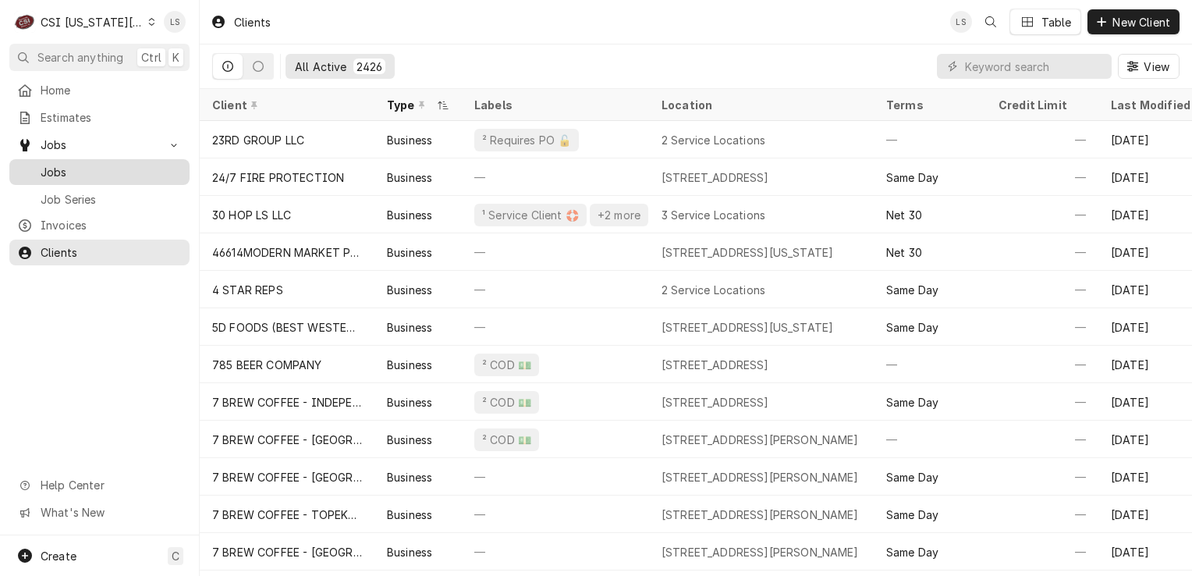
click at [76, 164] on span "Jobs" at bounding box center [111, 172] width 141 height 16
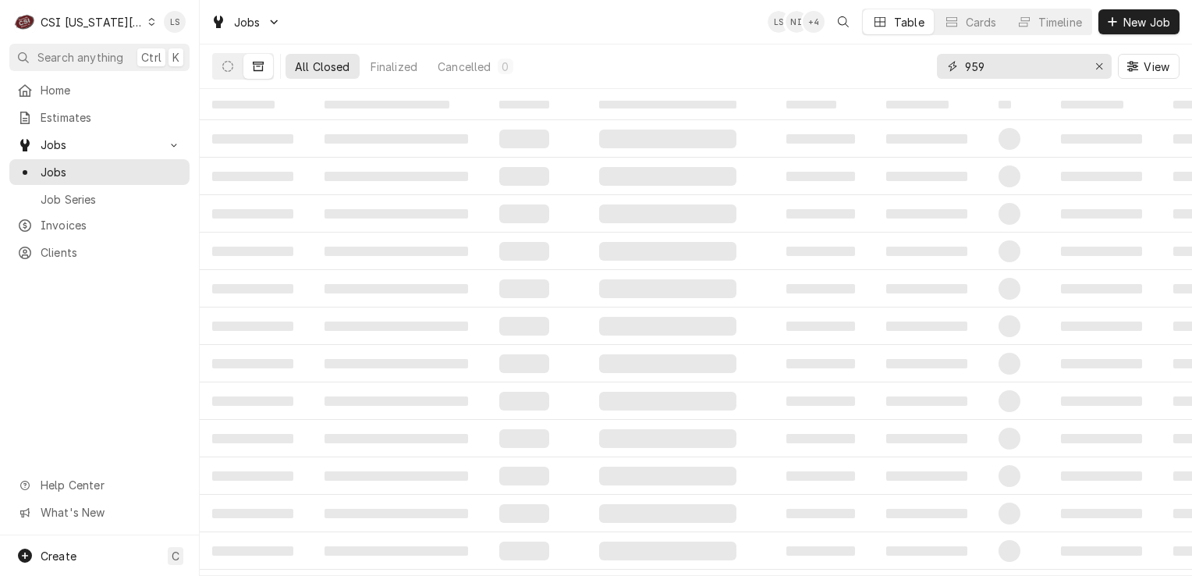
drag, startPoint x: 1097, startPoint y: 66, endPoint x: 1052, endPoint y: 79, distance: 46.2
click at [1097, 67] on icon "Erase input" at bounding box center [1099, 66] width 9 height 11
type input "west midd"
click at [231, 73] on button "Dynamic Content Wrapper" at bounding box center [228, 66] width 30 height 25
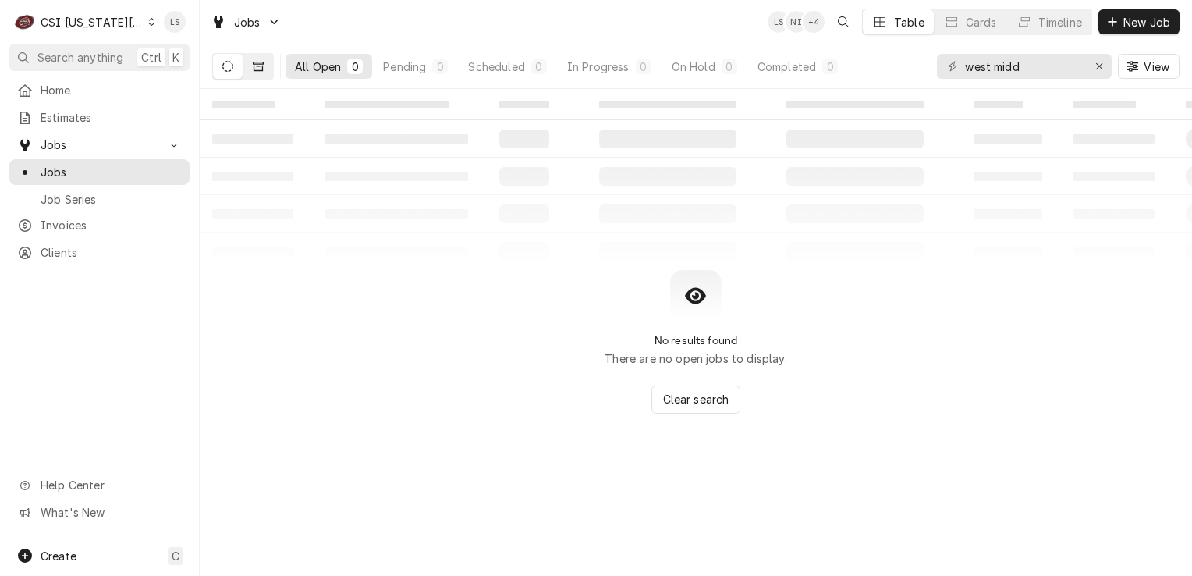
click at [265, 64] on button "Dynamic Content Wrapper" at bounding box center [258, 66] width 30 height 25
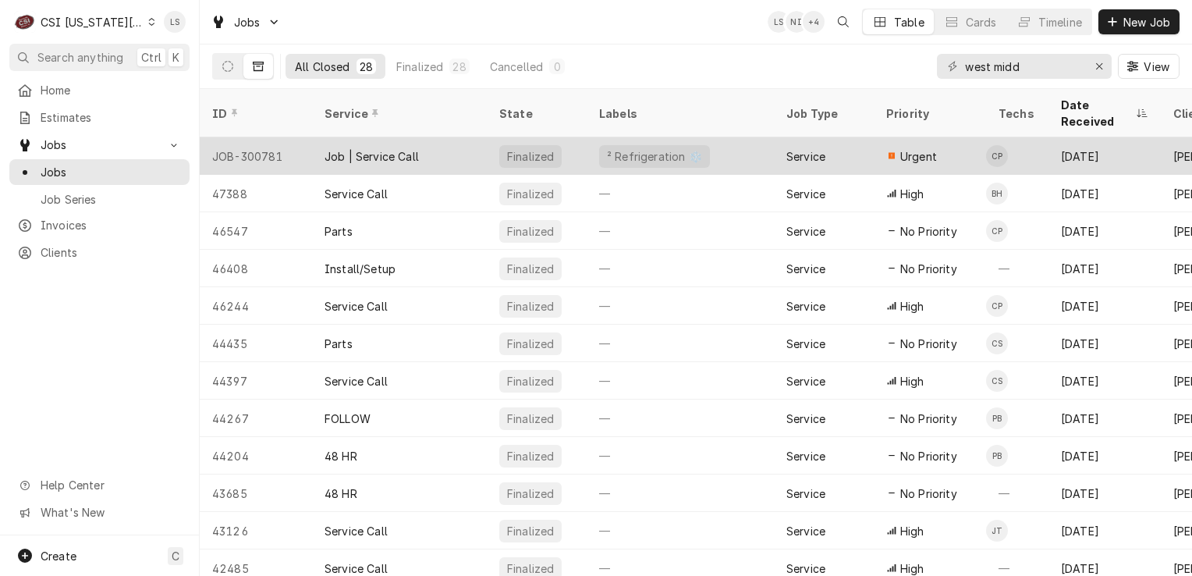
click at [243, 143] on div "JOB-300781" at bounding box center [256, 155] width 112 height 37
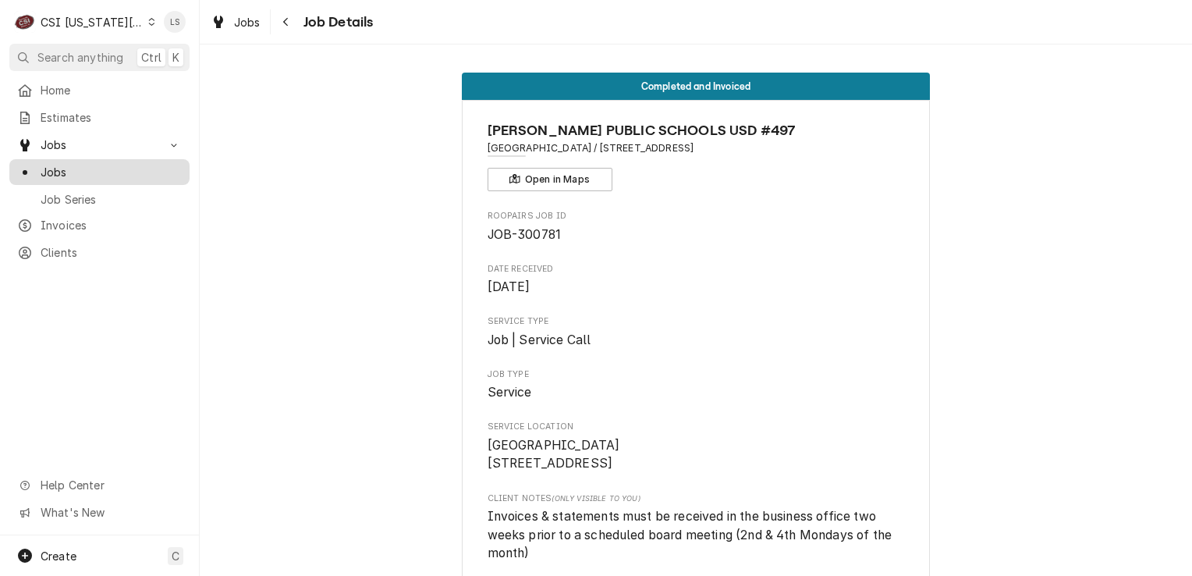
click at [80, 166] on span "Jobs" at bounding box center [111, 172] width 141 height 16
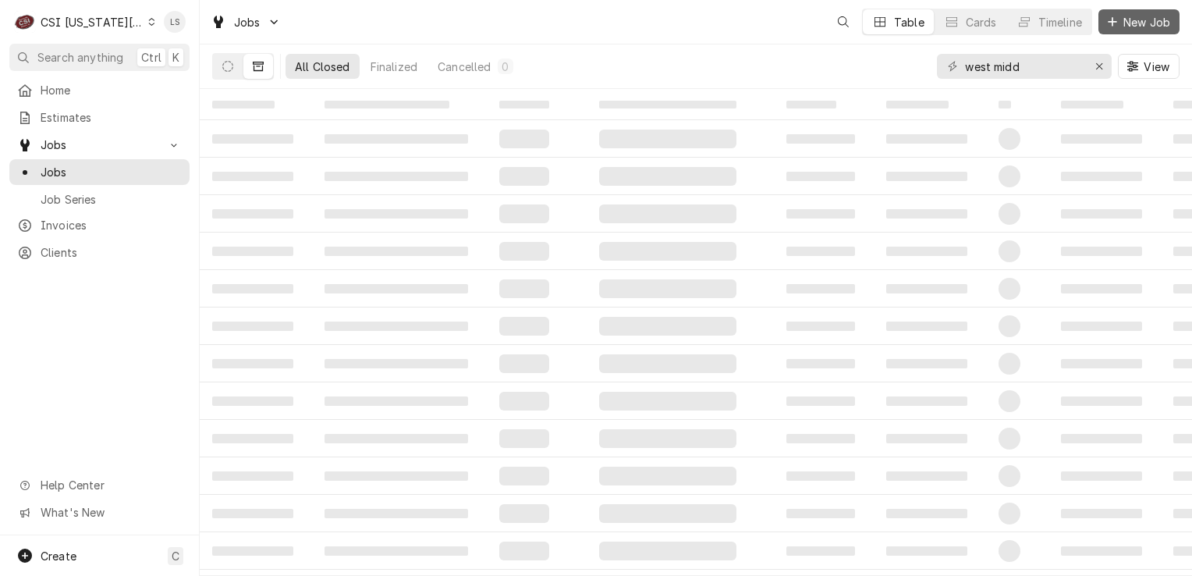
click at [1132, 27] on span "New Job" at bounding box center [1146, 22] width 53 height 16
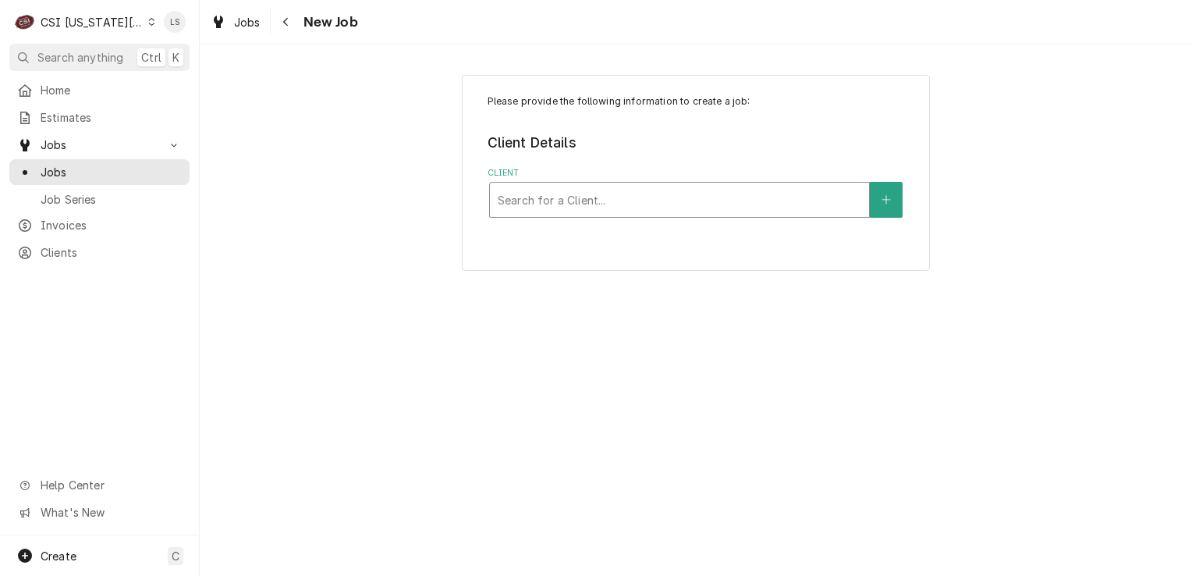
click at [530, 197] on div "Client" at bounding box center [679, 200] width 363 height 28
type input "lawre publ"
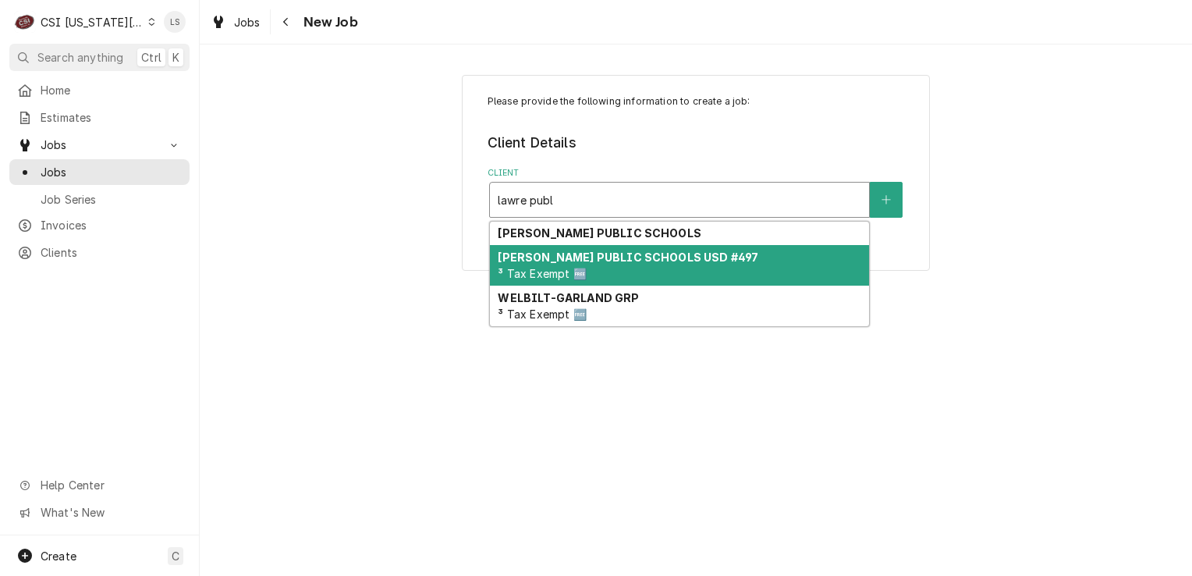
click at [565, 257] on strong "[PERSON_NAME] PUBLIC SCHOOLS USD #497" at bounding box center [628, 256] width 261 height 13
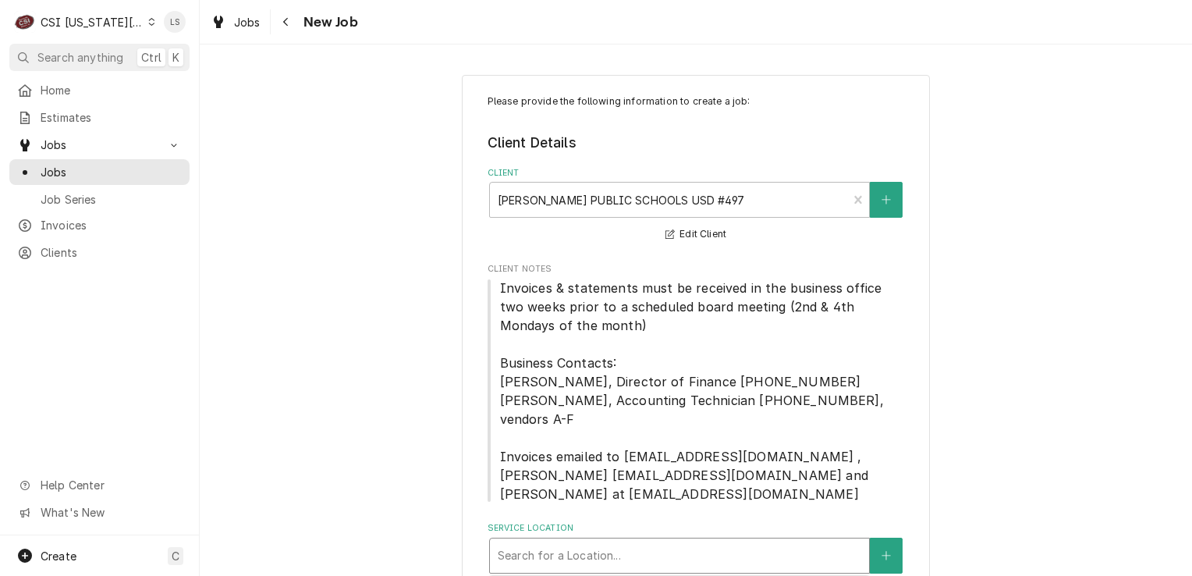
click at [598, 558] on div "Service Location" at bounding box center [679, 555] width 363 height 28
type input "west middle"
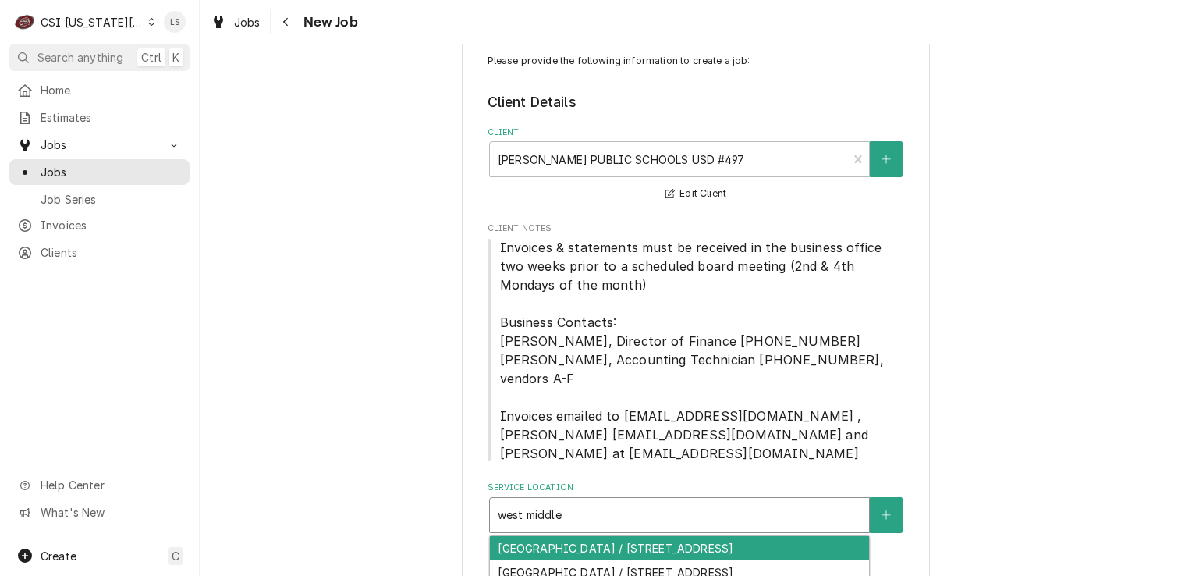
scroll to position [64, 0]
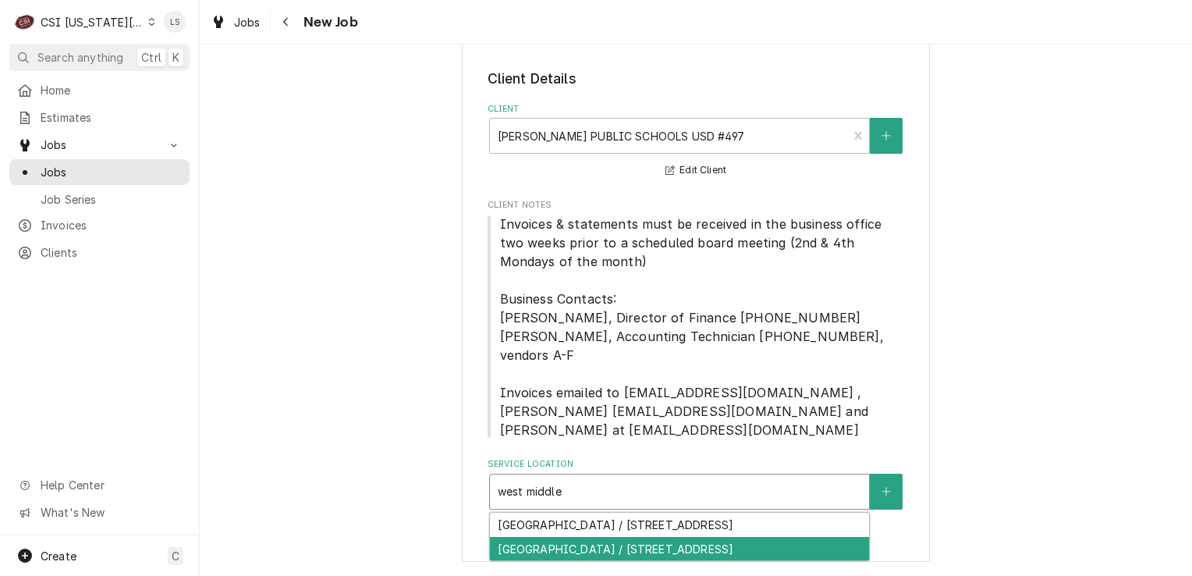
click at [732, 558] on div "West Middle School / 2700 Harvard Road, Lawrence, KS 66049" at bounding box center [679, 549] width 379 height 24
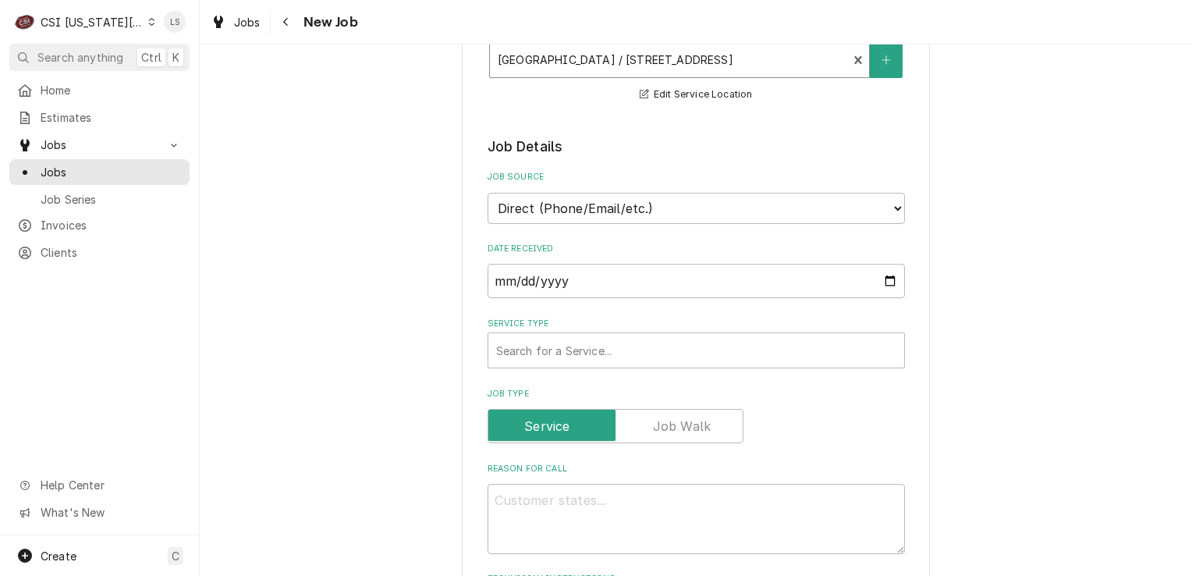
scroll to position [686, 0]
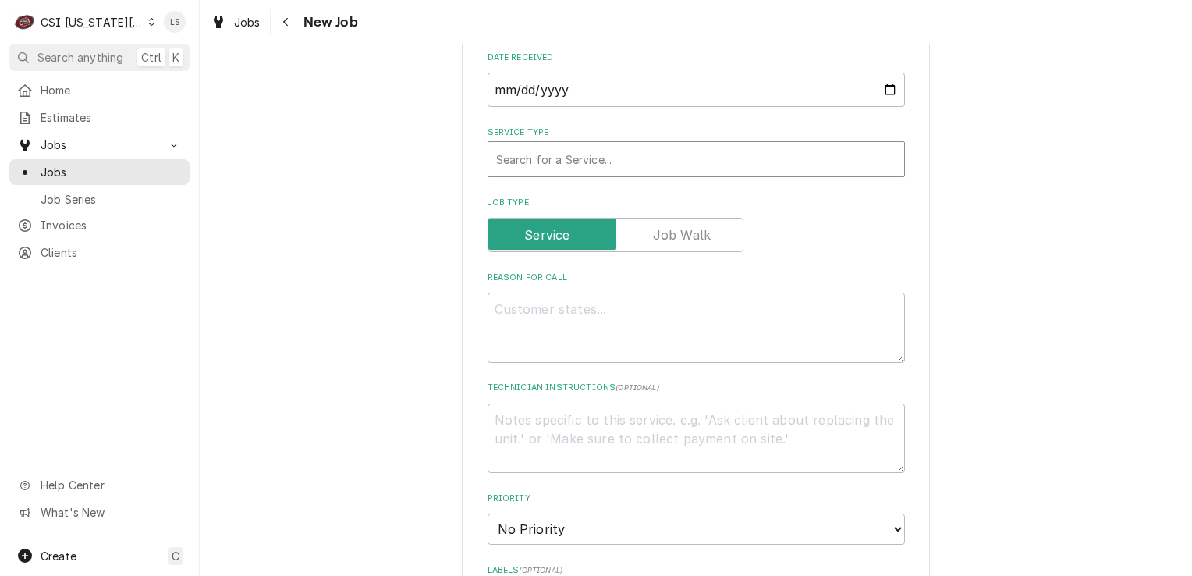
drag, startPoint x: 589, startPoint y: 154, endPoint x: 588, endPoint y: 164, distance: 10.2
click at [588, 153] on div "Service Type" at bounding box center [696, 159] width 400 height 28
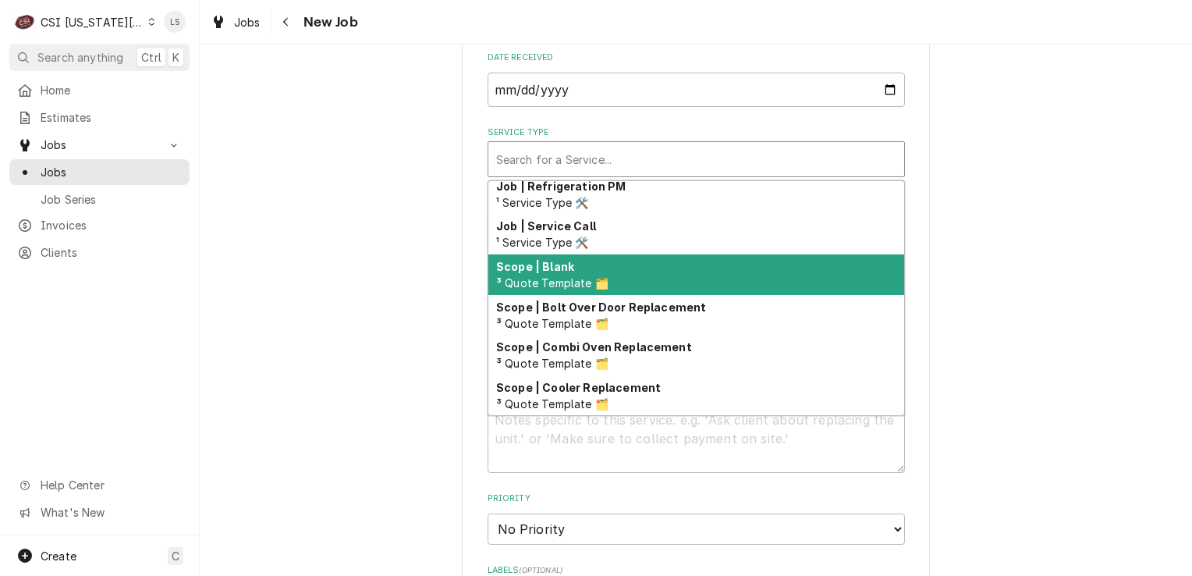
scroll to position [895, 0]
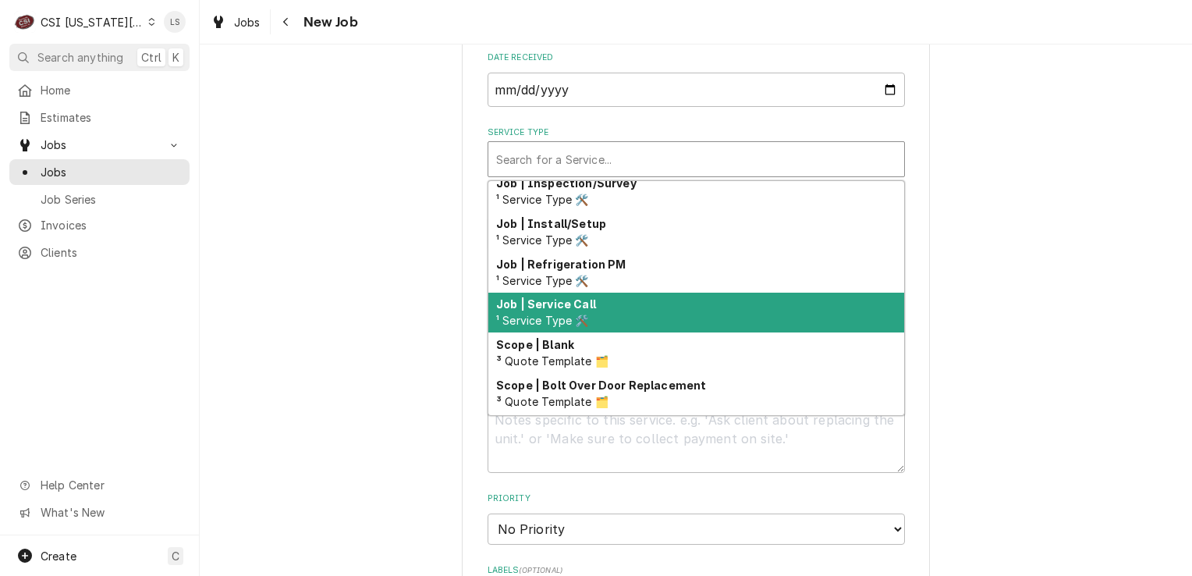
drag, startPoint x: 555, startPoint y: 301, endPoint x: 574, endPoint y: 339, distance: 42.6
click at [557, 303] on strong "Job | Service Call" at bounding box center [546, 303] width 100 height 13
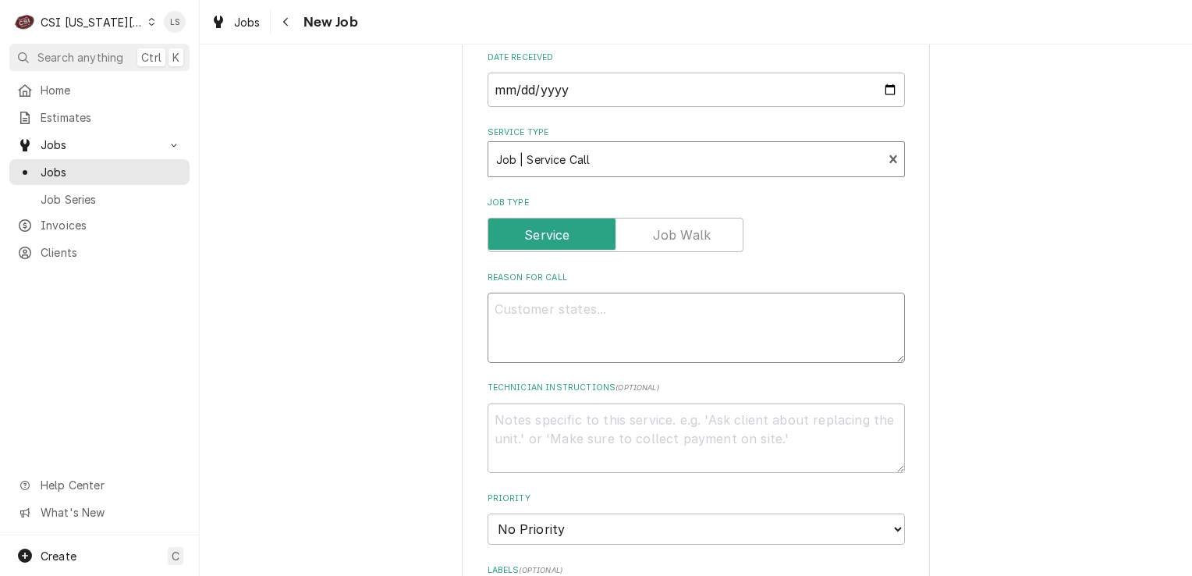
click at [555, 326] on textarea "Reason For Call" at bounding box center [696, 328] width 417 height 70
type textarea "x"
type textarea "W"
type textarea "x"
type textarea "WI"
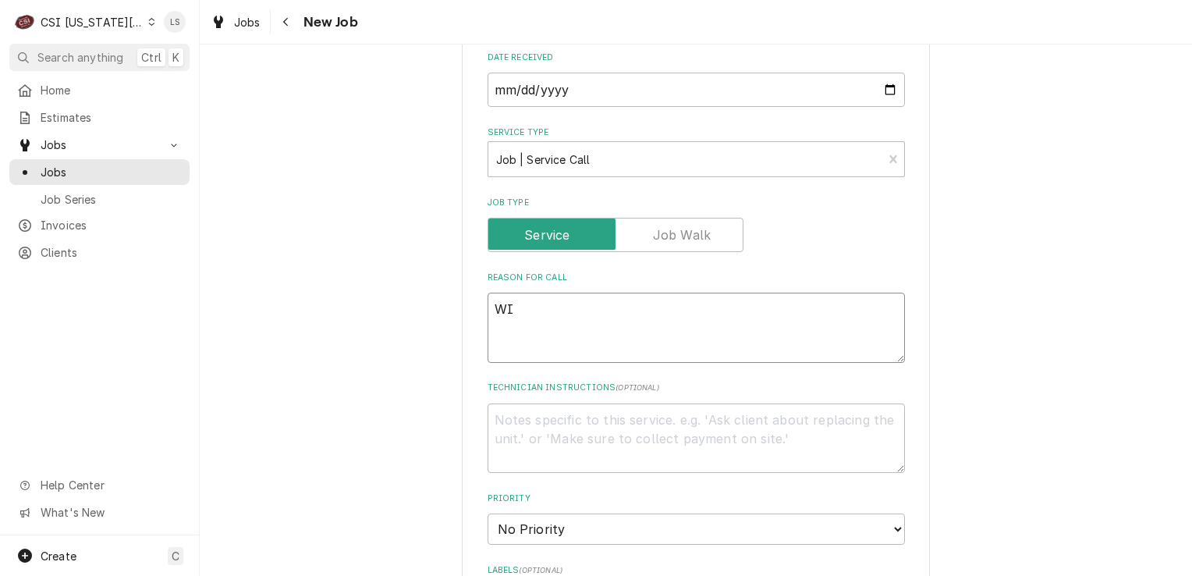
type textarea "x"
type textarea "WIF"
type textarea "x"
type textarea "WIF"
type textarea "x"
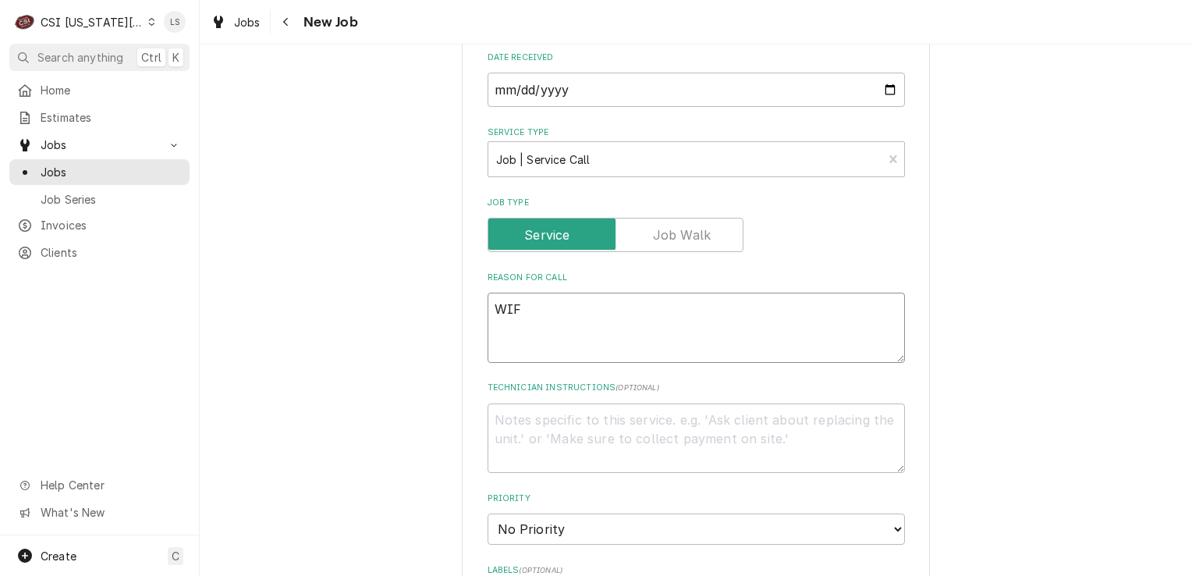
type textarea "WIF -"
type textarea "x"
type textarea "WIF -"
type textarea "x"
type textarea "WIF -"
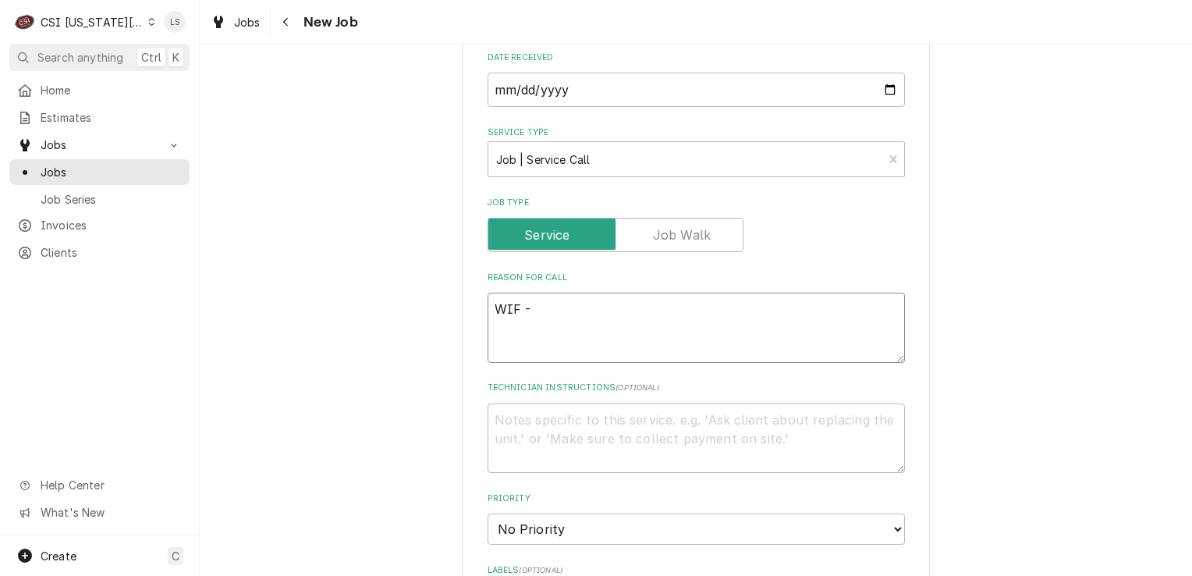
paste textarea "Door seal messing up again. We scrape the ice daily and have to push the door t…"
type textarea "x"
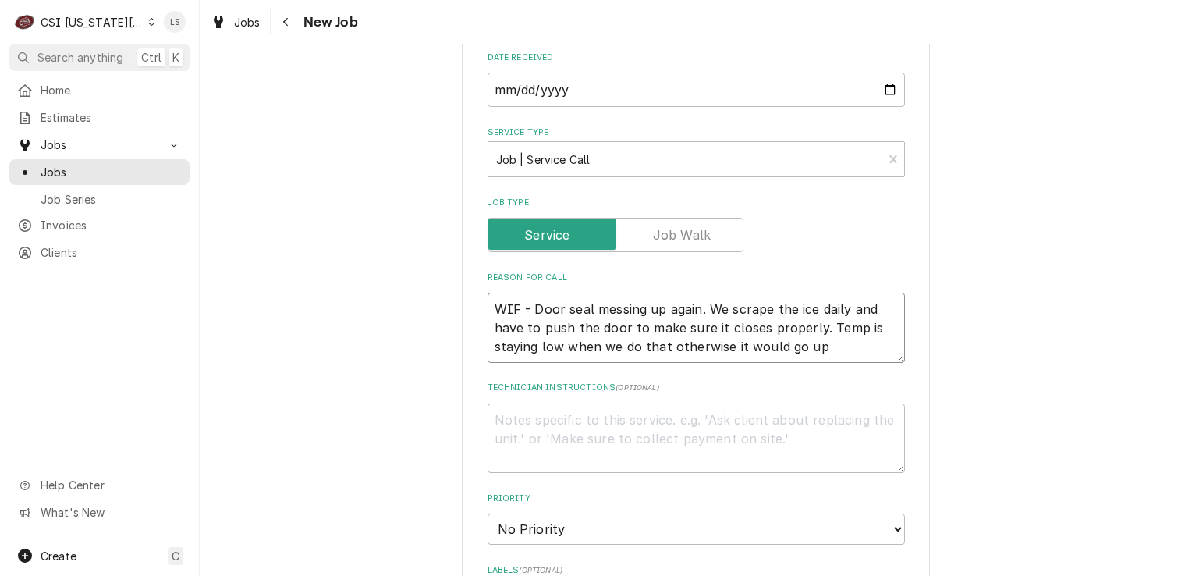
type textarea "WIF - Door seal messing up again. We scrape the ice daily and have to push the …"
click at [560, 426] on textarea "Technician Instructions ( optional )" at bounding box center [696, 438] width 417 height 70
type textarea "x"
type textarea "R"
type textarea "x"
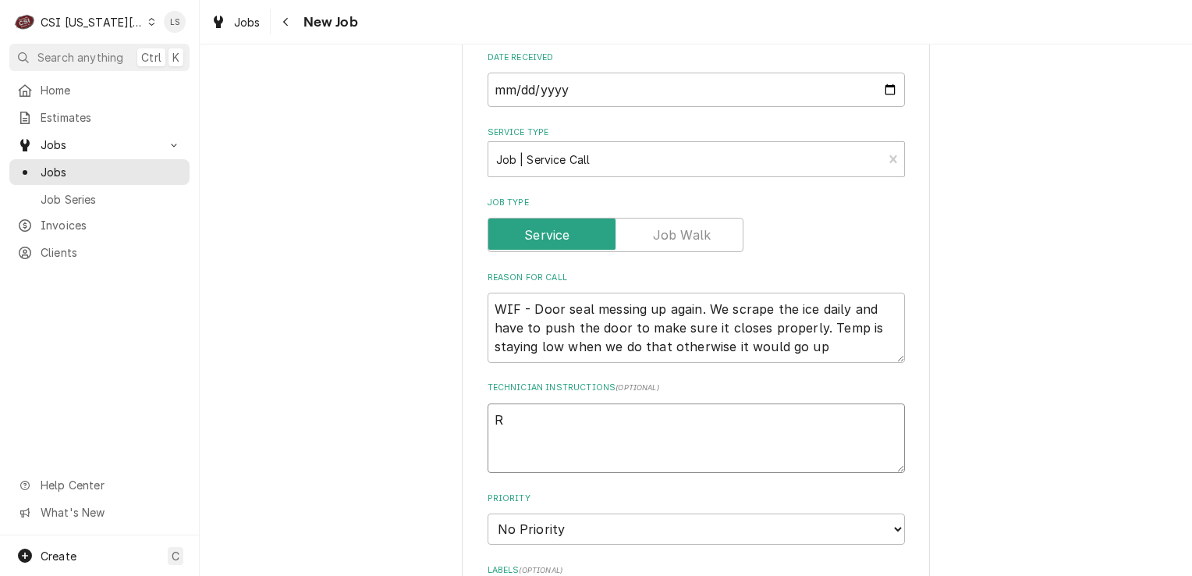
type textarea "Re"
type textarea "x"
type textarea "Rec"
type textarea "x"
type textarea "Reca"
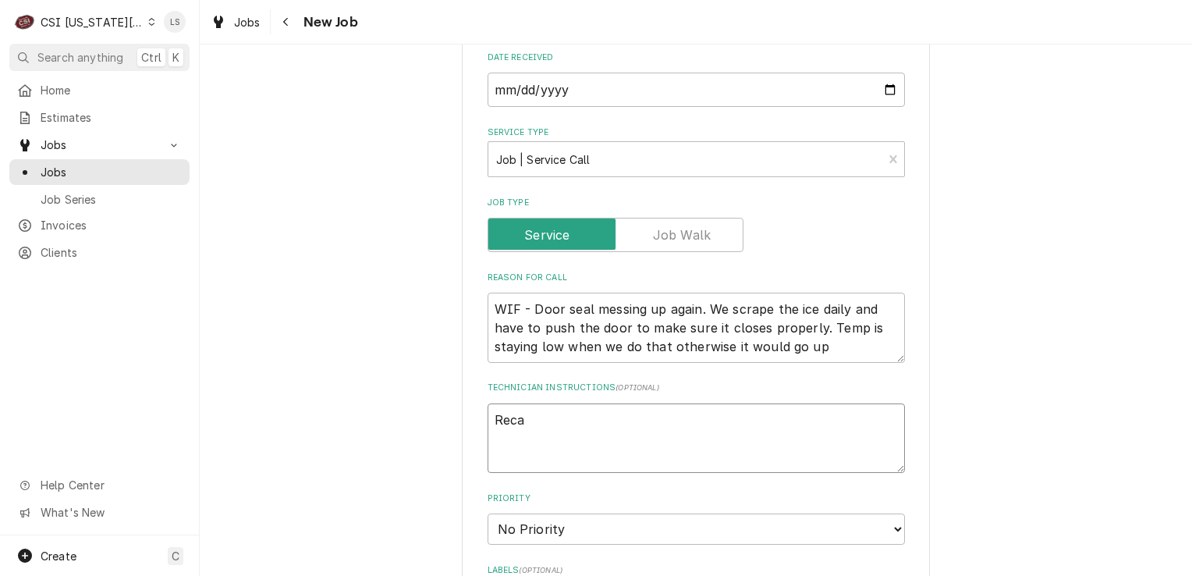
type textarea "x"
type textarea "Recal"
type textarea "x"
type textarea "Recall"
type textarea "x"
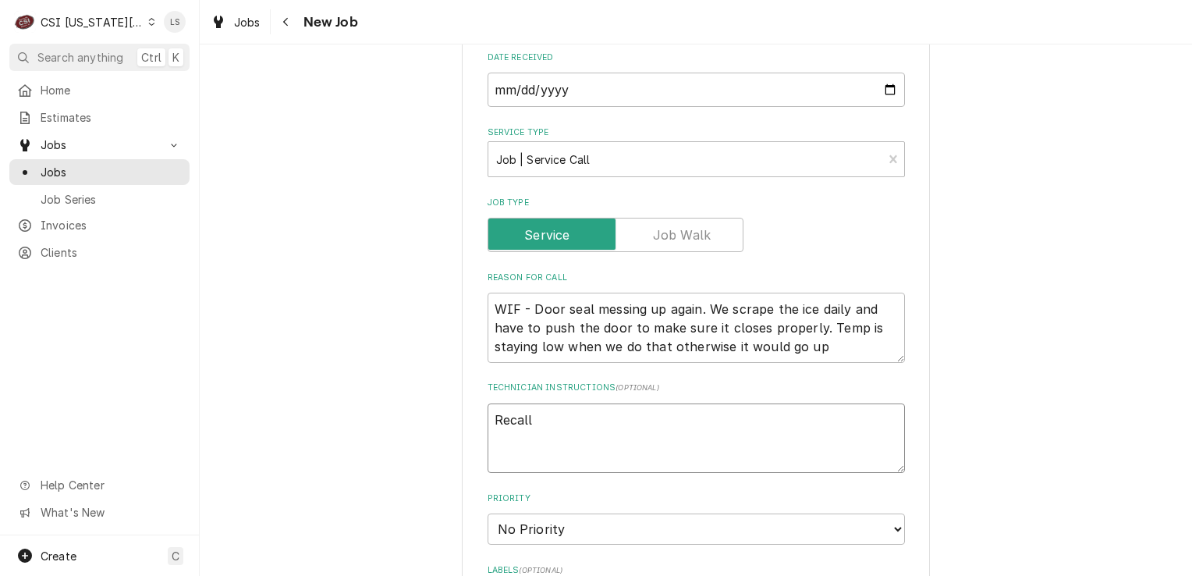
type textarea "Recall"
type textarea "x"
type textarea "Recall -"
type textarea "x"
type textarea "Recall -"
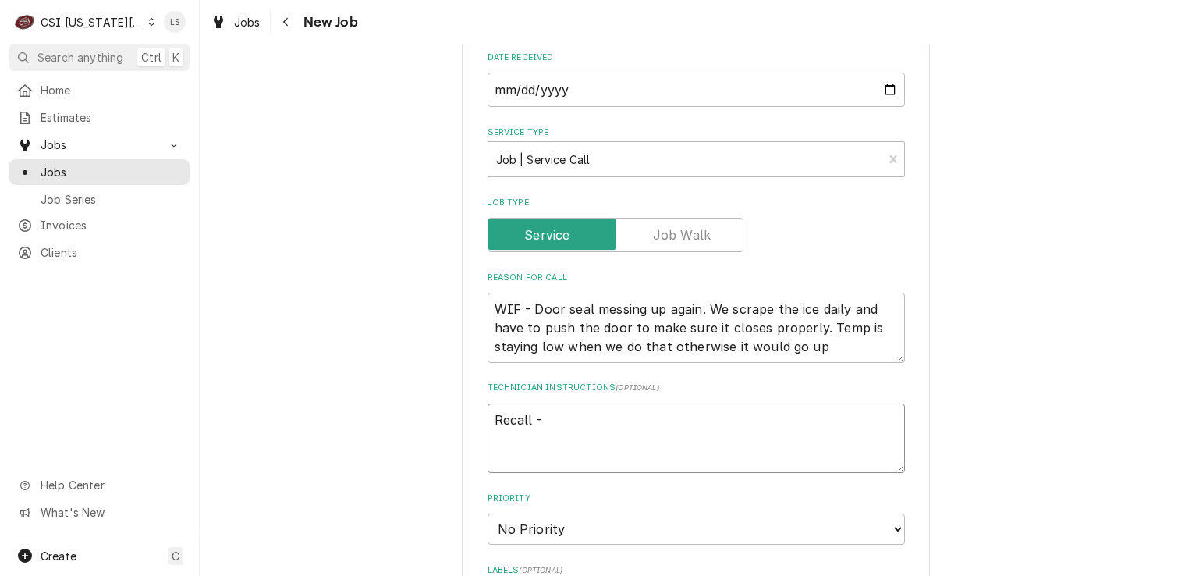
type textarea "x"
type textarea "Recall - j"
type textarea "x"
type textarea "Recall - jo"
type textarea "x"
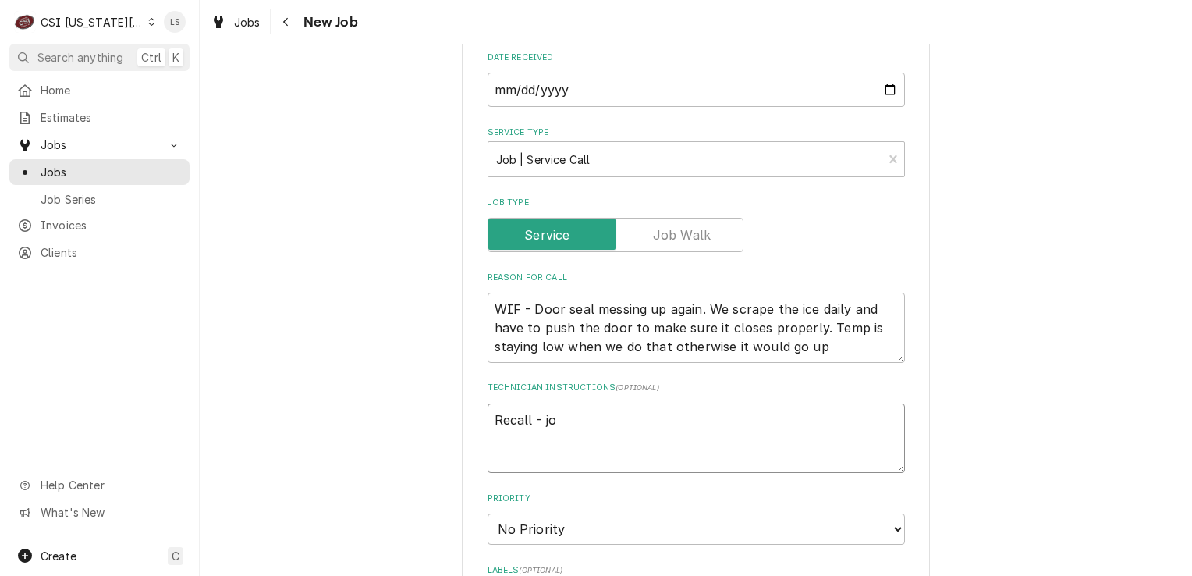
type textarea "Recall - job"
type textarea "x"
type textarea "Recall - job"
type textarea "x"
type textarea "Recall - job #"
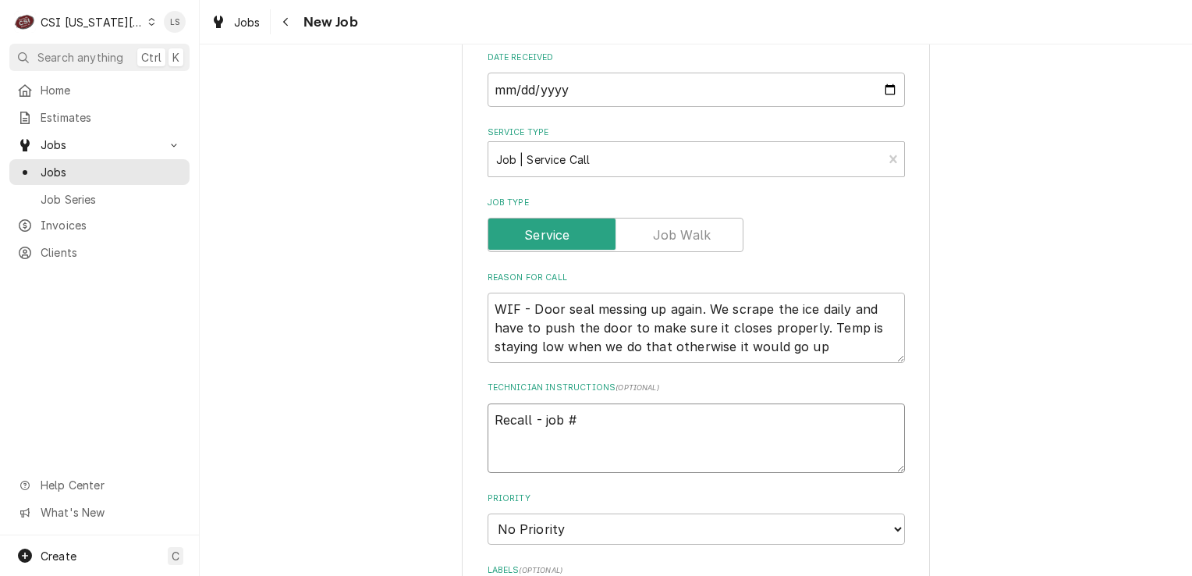
type textarea "x"
type textarea "Recall - job #"
paste textarea "300781"
type textarea "x"
type textarea "Recall - job #300781"
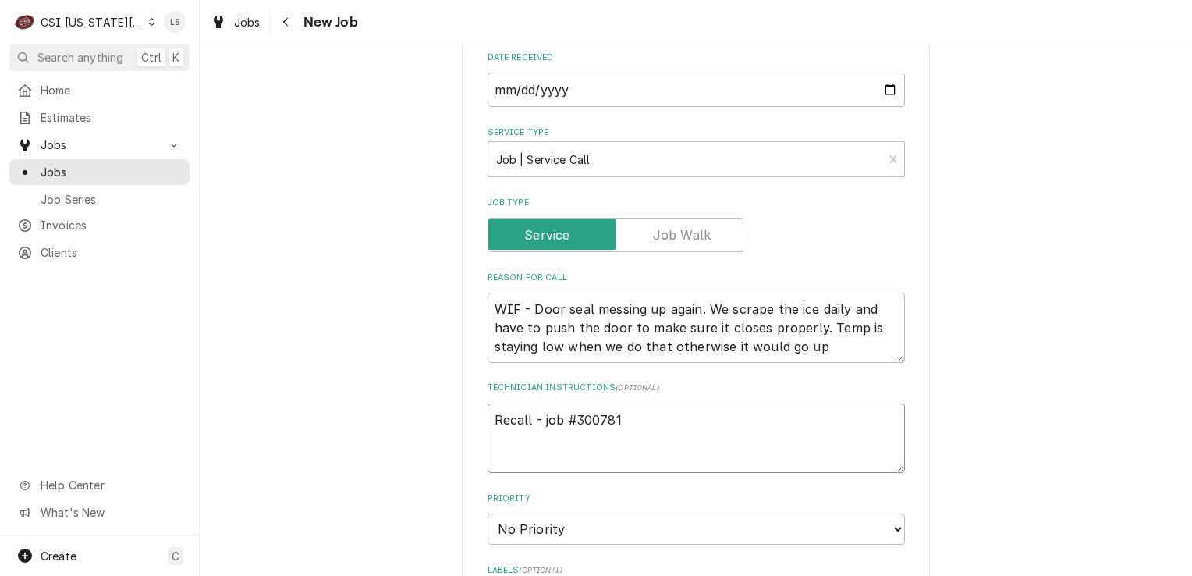
click at [488, 414] on textarea "Recall - job #300781" at bounding box center [696, 438] width 417 height 70
type textarea "x"
type textarea "Recall - job #300781"
type textarea "x"
type textarea "Recall - job #300781"
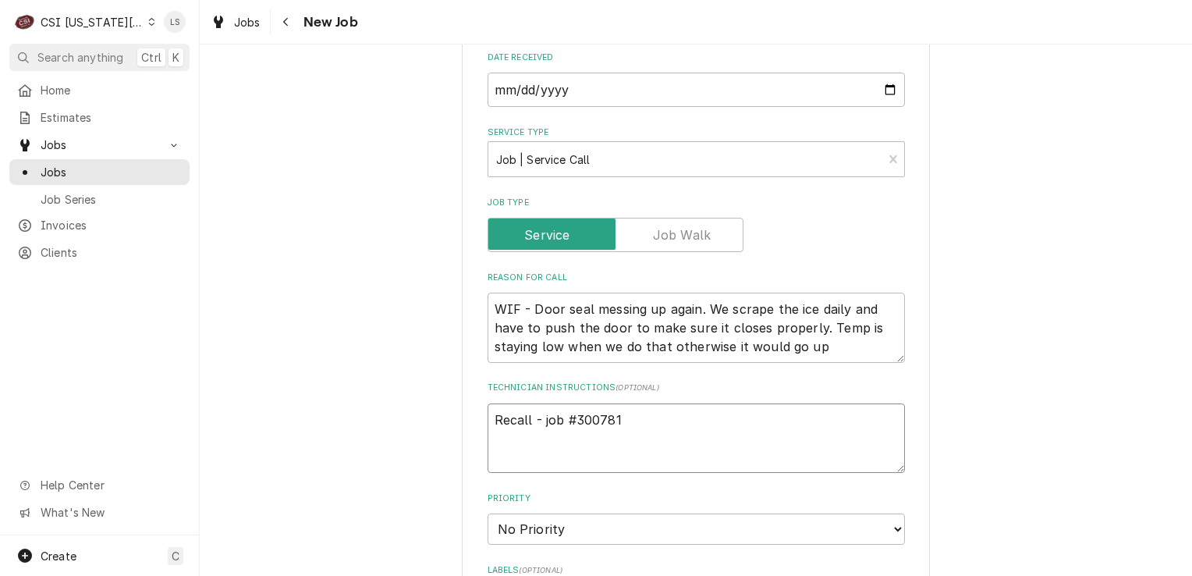
click at [488, 414] on textarea "Recall - job #300781" at bounding box center [696, 438] width 417 height 70
type textarea "x"
type textarea "E Recall - job #300781"
type textarea "x"
type textarea "Em Recall - job #300781"
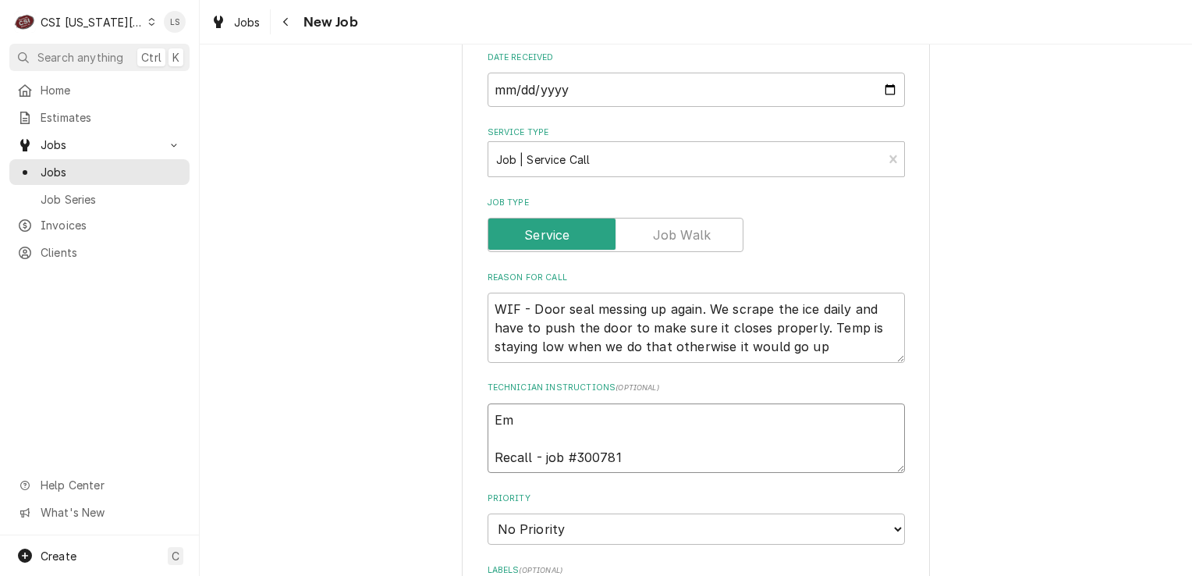
type textarea "x"
type textarea "Ema Recall - job #300781"
type textarea "x"
type textarea "Emai Recall - job #300781"
type textarea "x"
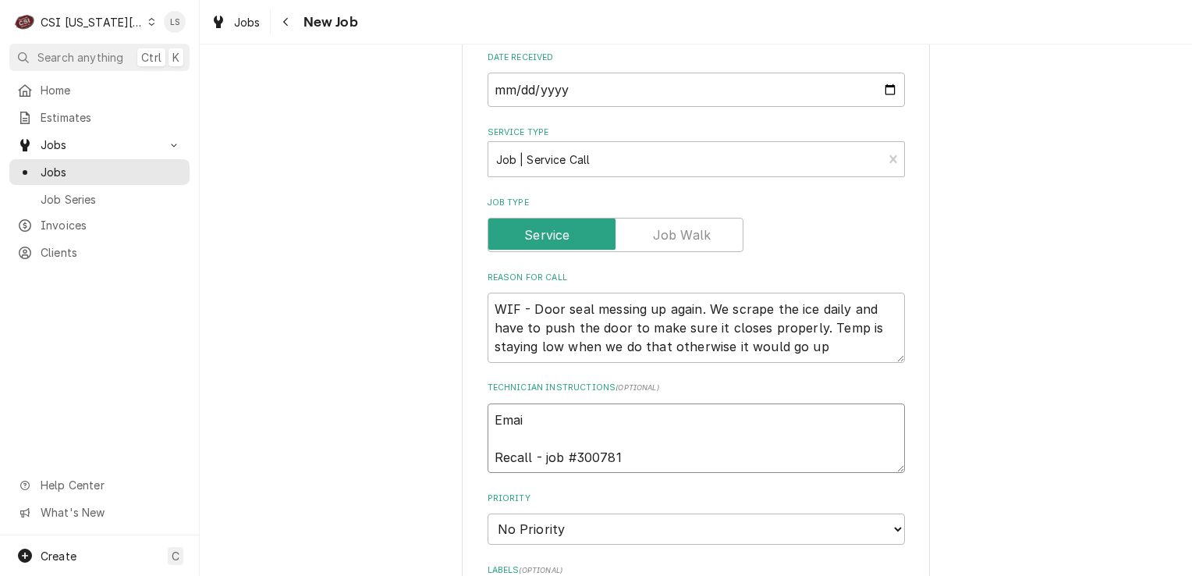
type textarea "Email Recall - job #300781"
type textarea "x"
type textarea "Emaile Recall - job #300781"
type textarea "x"
type textarea "Emailed Recall - job #300781"
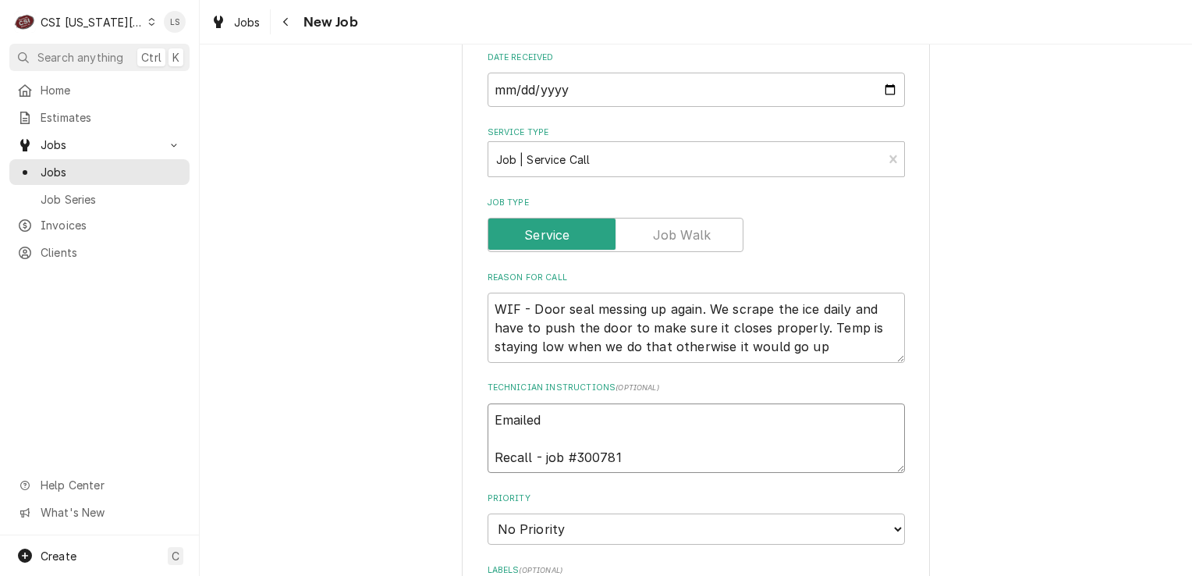
type textarea "x"
type textarea "Emailed Recall - job #300781"
type textarea "x"
type textarea "Emailed D Recall - job #300781"
type textarea "x"
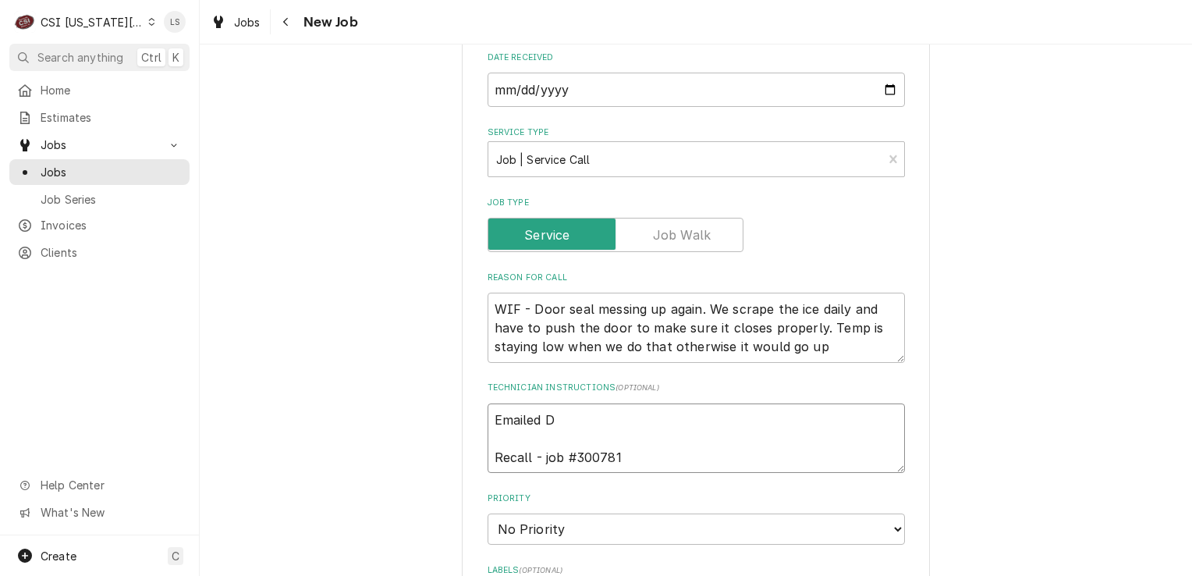
type textarea "Emailed Da Recall - job #300781"
type textarea "x"
type textarea "Emailed Dav Recall - job #300781"
type textarea "x"
type textarea "Emailed Dave Recall - job #300781"
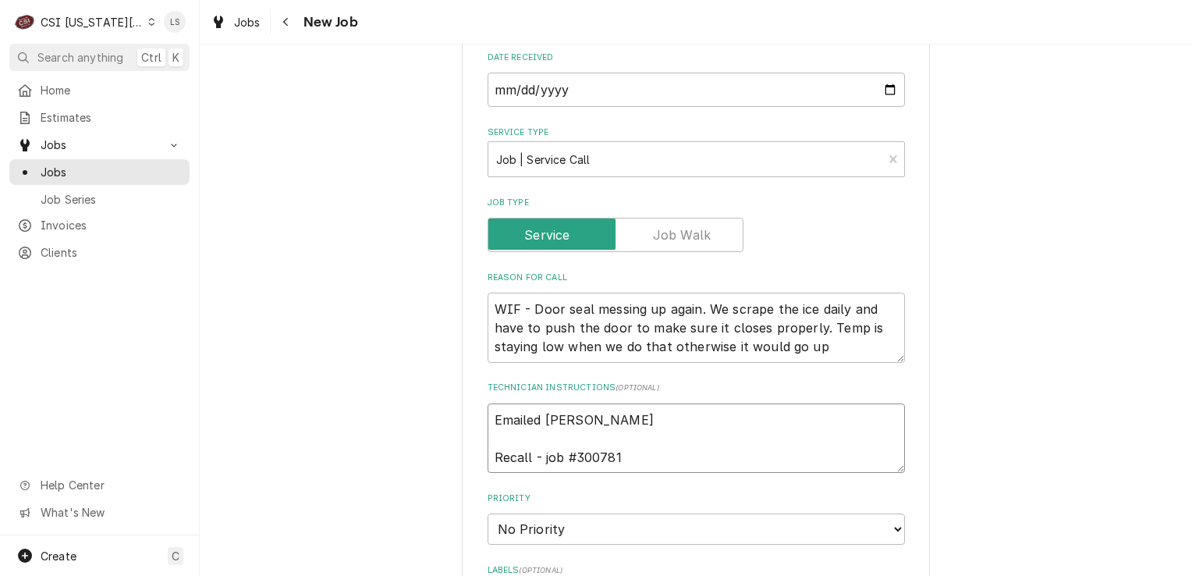
type textarea "x"
type textarea "Emailed Dave Recall - job #300781"
type textarea "x"
type textarea "Emailed Dave * Recall - job #300781"
type textarea "x"
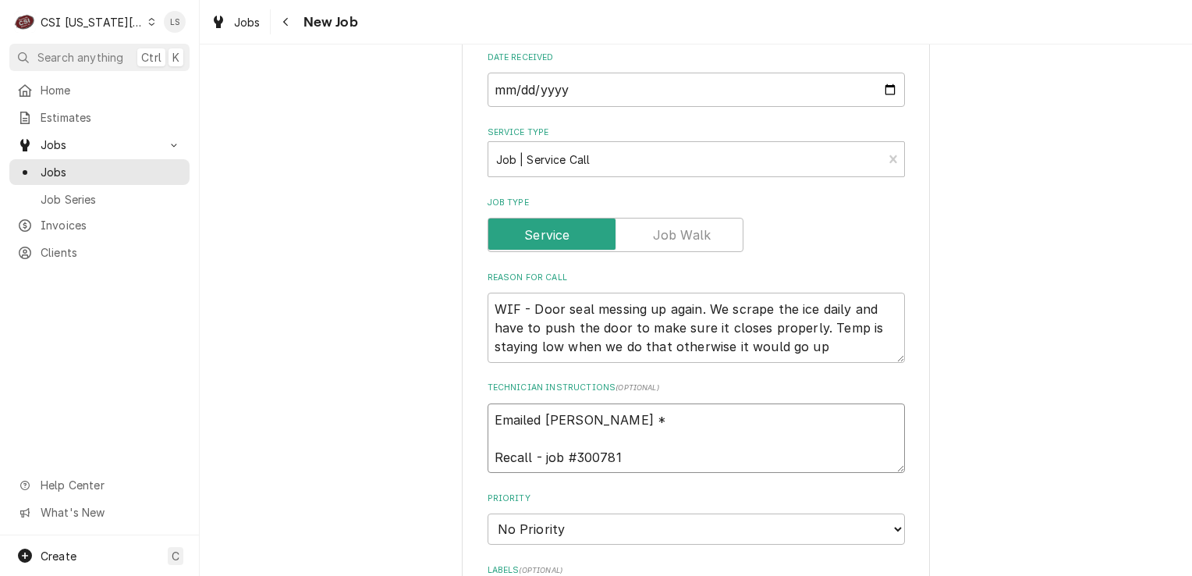
type textarea "Emailed Dave Recall - job #300781"
type textarea "x"
type textarea "Emailed Dave & Recall - job #300781"
type textarea "x"
type textarea "Emailed Dave & Recall - job #300781"
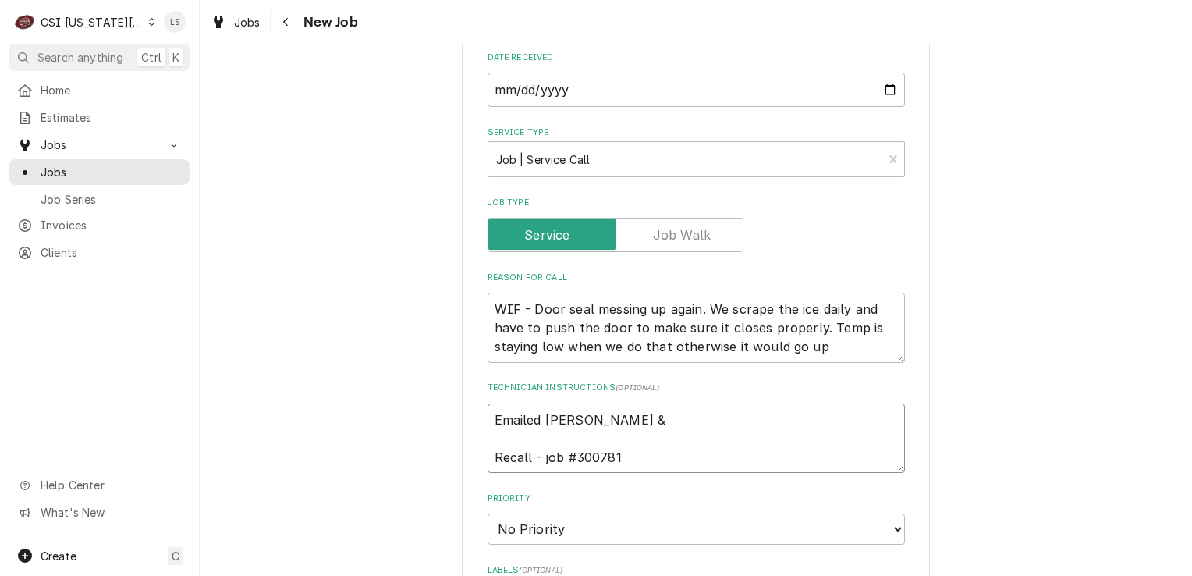
type textarea "x"
type textarea "Emailed Dave & L Recall - job #300781"
type textarea "x"
type textarea "Emailed Dave & Li Recall - job #300781"
type textarea "x"
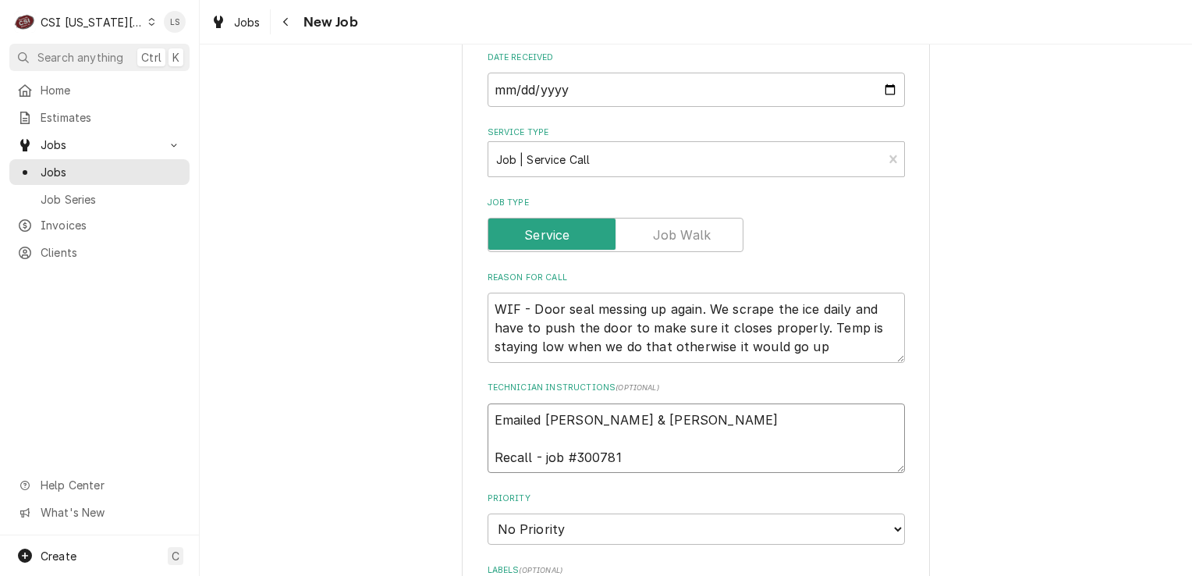
type textarea "Emailed Dave & Lin Recall - job #300781"
type textarea "x"
type textarea "Emailed Dave & Lind Recall - job #300781"
type textarea "x"
type textarea "Emailed Dave & Lindy Recall - job #300781"
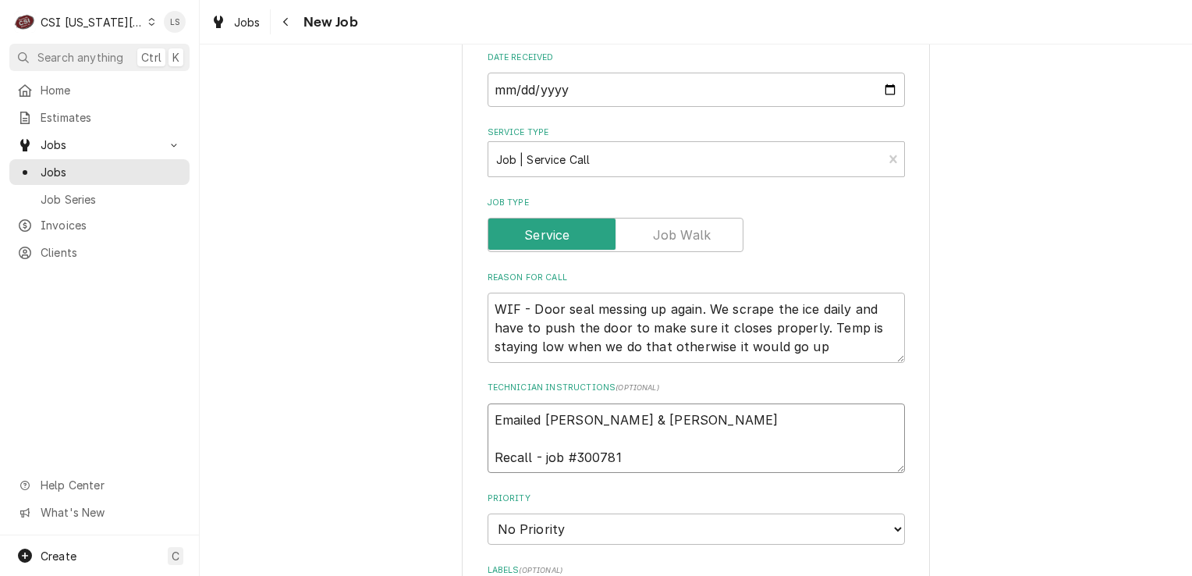
type textarea "x"
type textarea "Emailed Dave & Lindy Recall - job #300781"
type textarea "x"
type textarea "Emailed Dave & Lindy ab Recall - job #300781"
type textarea "x"
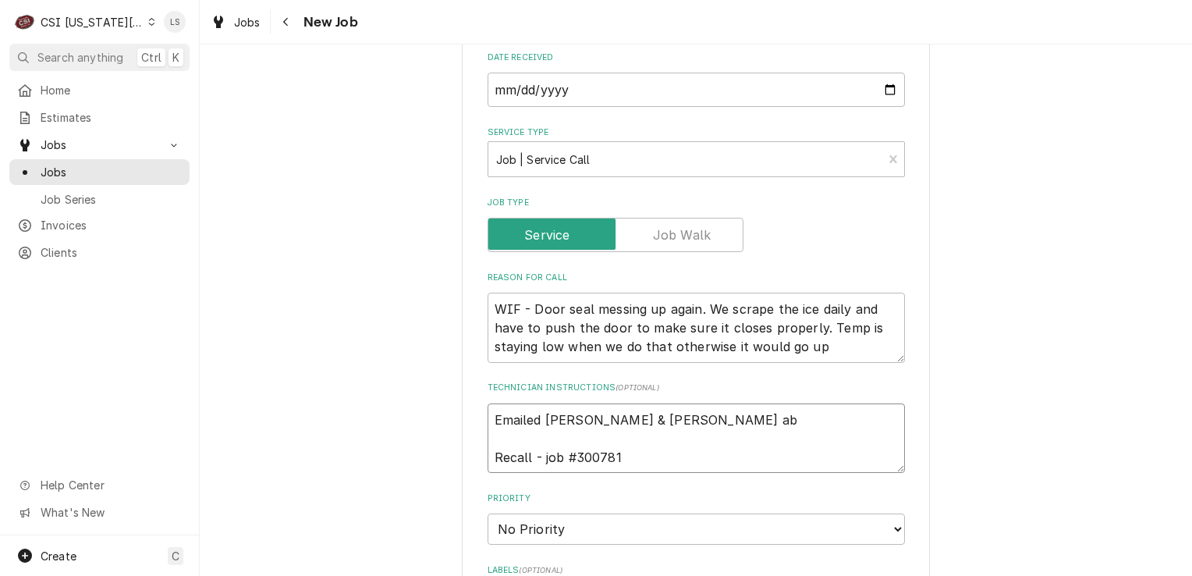
type textarea "Emailed Dave & Lindy abo Recall - job #300781"
type textarea "x"
type textarea "Emailed Dave & Lindy abou Recall - job #300781"
type textarea "x"
type textarea "Emailed Dave & Lindy about Recall - job #300781"
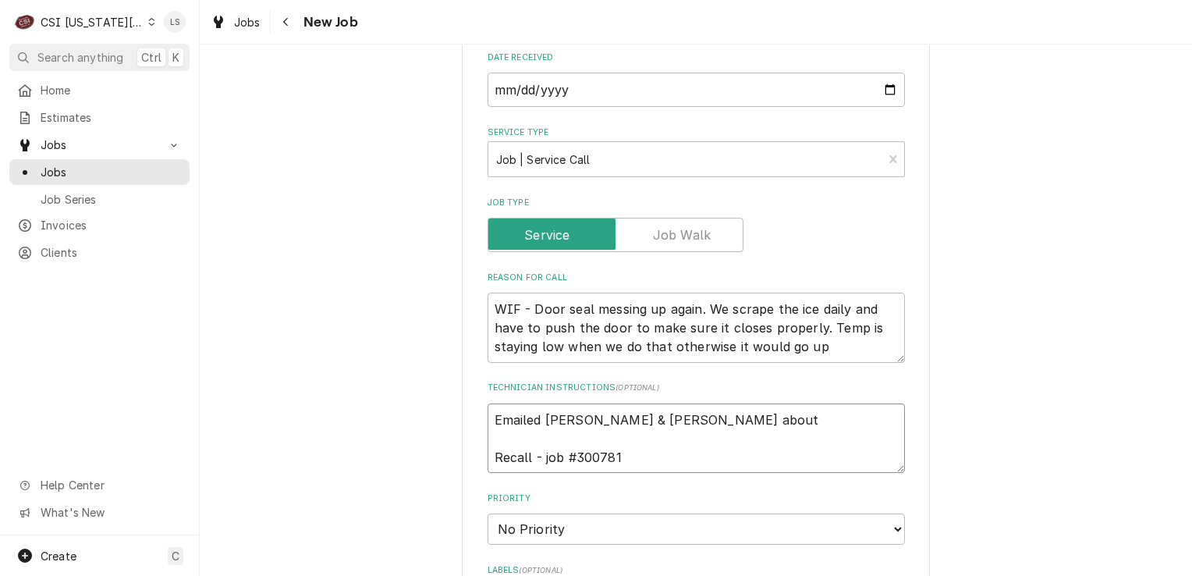
type textarea "x"
type textarea "Emailed Dave & Lindy about Recall - job #300781"
type textarea "x"
type textarea "Emailed Dave & Lindy about r Recall - job #300781"
type textarea "x"
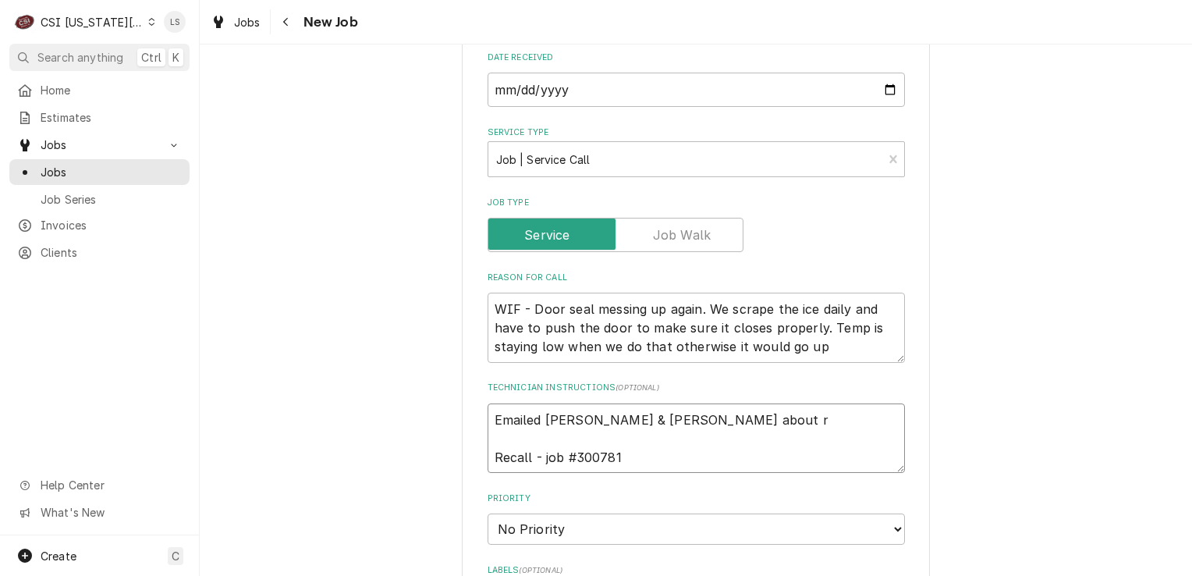
type textarea "Emailed Dave & Lindy about re Recall - job #300781"
type textarea "x"
type textarea "Emailed Dave & Lindy about rec Recall - job #300781"
type textarea "x"
type textarea "Emailed Dave & Lindy about recal Recall - job #300781"
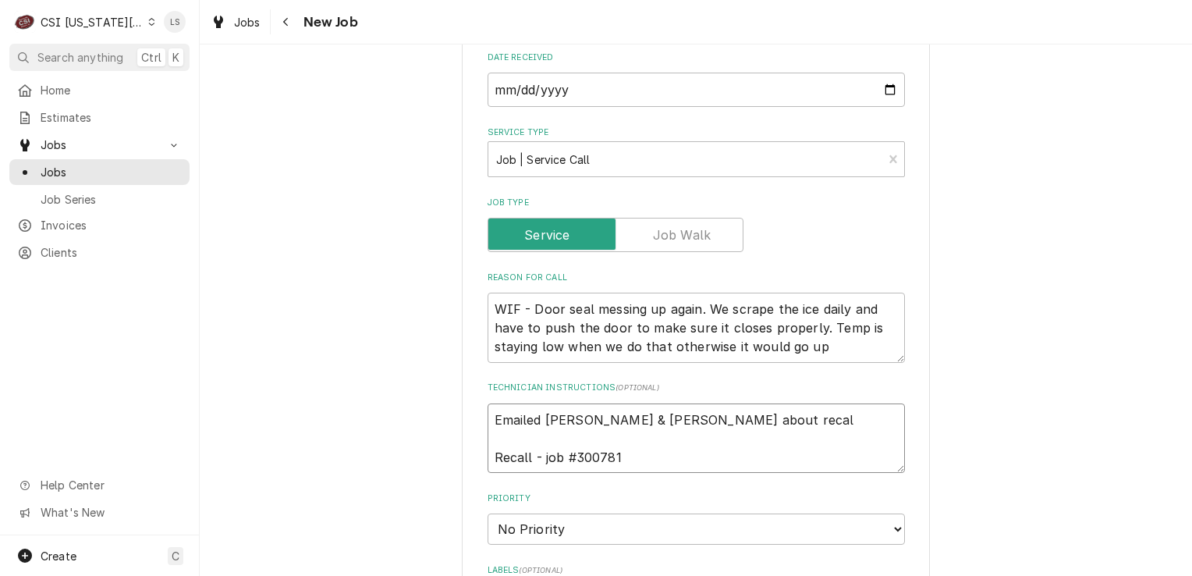
type textarea "x"
type textarea "Emailed Dave & Lindy about recall Recall - job #300781"
type textarea "x"
type textarea "Emailed Dave & Lindy about recall Recall - job #300781"
type textarea "x"
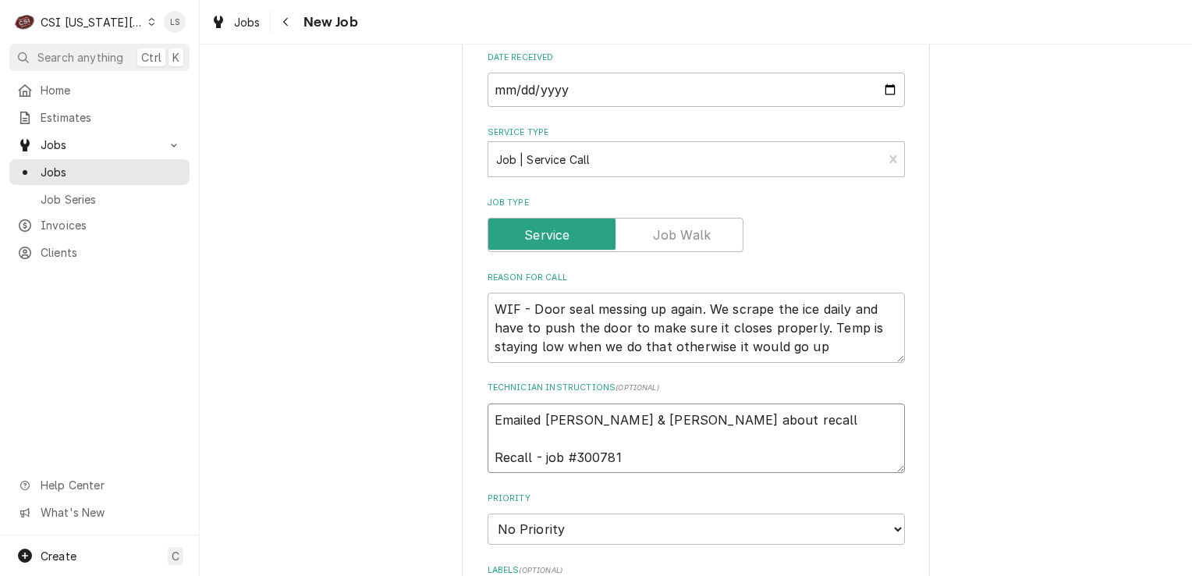
type textarea "Emailed Dave & Lindy about recall - Recall - job #300781"
type textarea "x"
type textarea "Emailed Dave & Lindy about recall - Recall - job #300781"
type textarea "x"
type textarea "Emailed Dave & Lindy about recall - 8 Recall - job #300781"
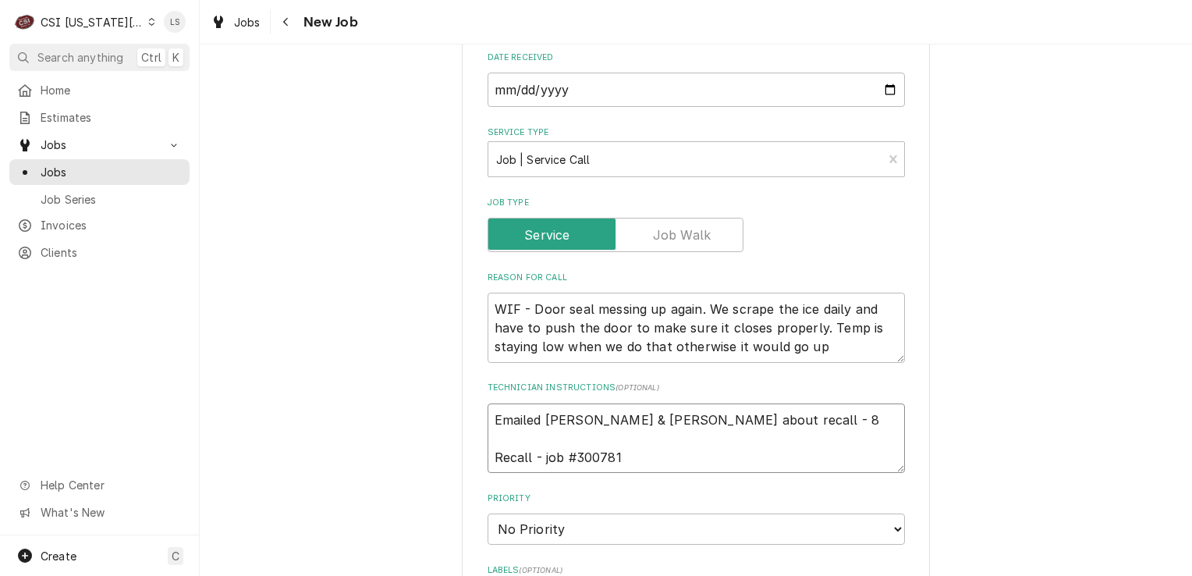
type textarea "x"
type textarea "Emailed Dave & Lindy about recall - 8/ Recall - job #300781"
type textarea "x"
type textarea "Emailed Dave & Lindy about recall - 8/2 Recall - job #300781"
type textarea "x"
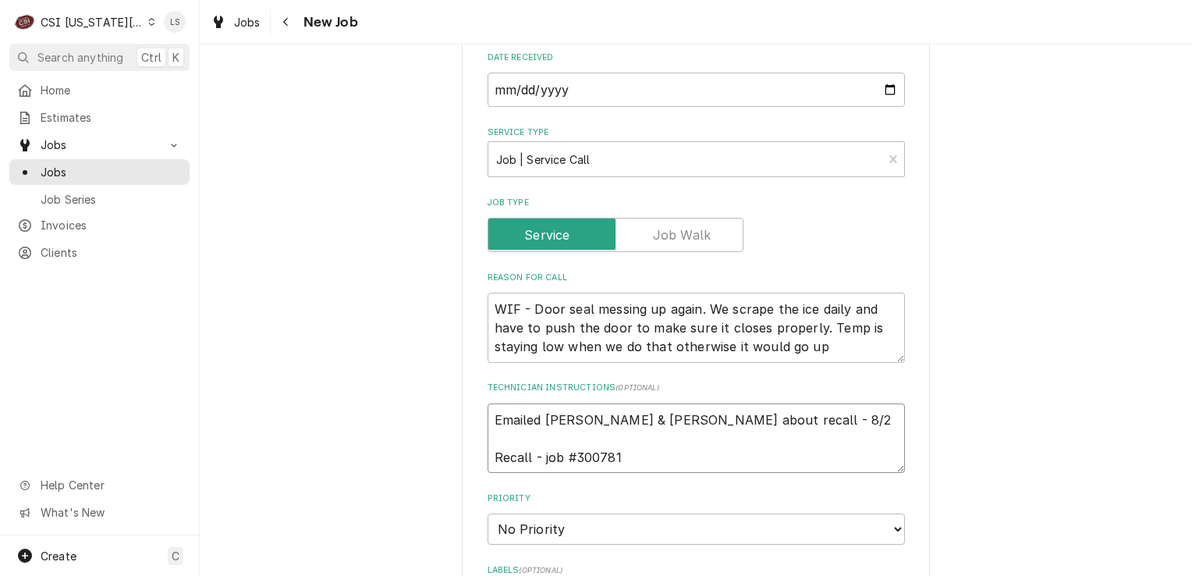
type textarea "Emailed Dave & Lindy about recall - 8/25 Recall - job #300781"
type textarea "x"
type textarea "Emailed Dave & Lindy about recall - 8/25 Recall - job #300781"
type textarea "x"
type textarea "Emailed Dave & Lindy about recall - 8/25 - Recall - job #300781"
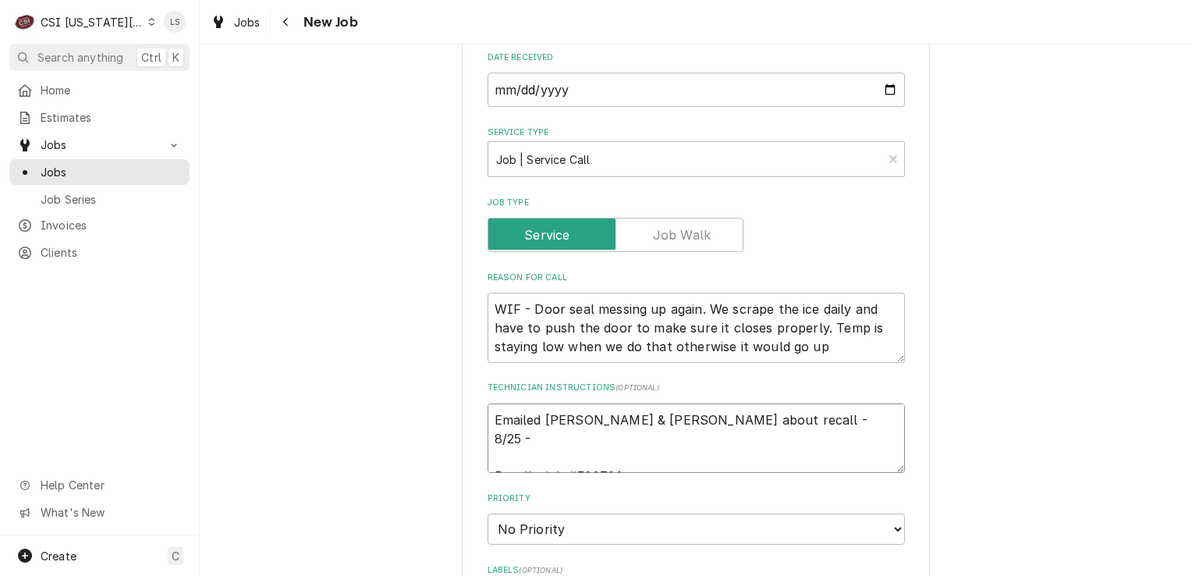
type textarea "x"
type textarea "Emailed Dave & Lindy about recall - 8/25 - Recall - job #300781"
type textarea "x"
type textarea "Emailed Dave & Lindy about recall - 8/25 - L Recall - job #300781"
type textarea "x"
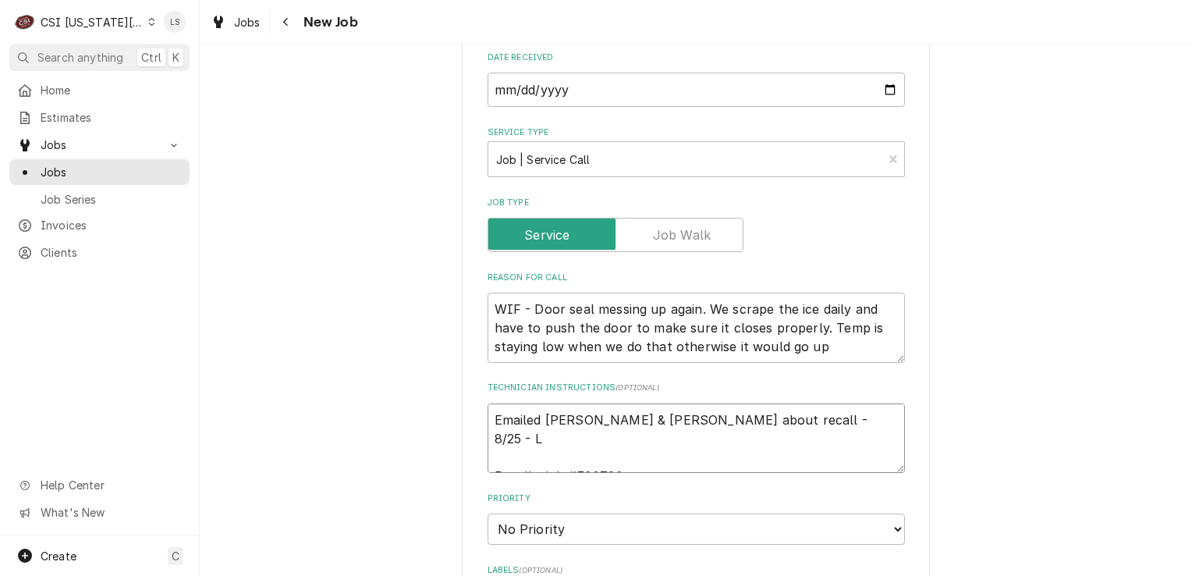
type textarea "Emailed Dave & Lindy about recall - 8/25 - LS Recall - job #300781"
type textarea "x"
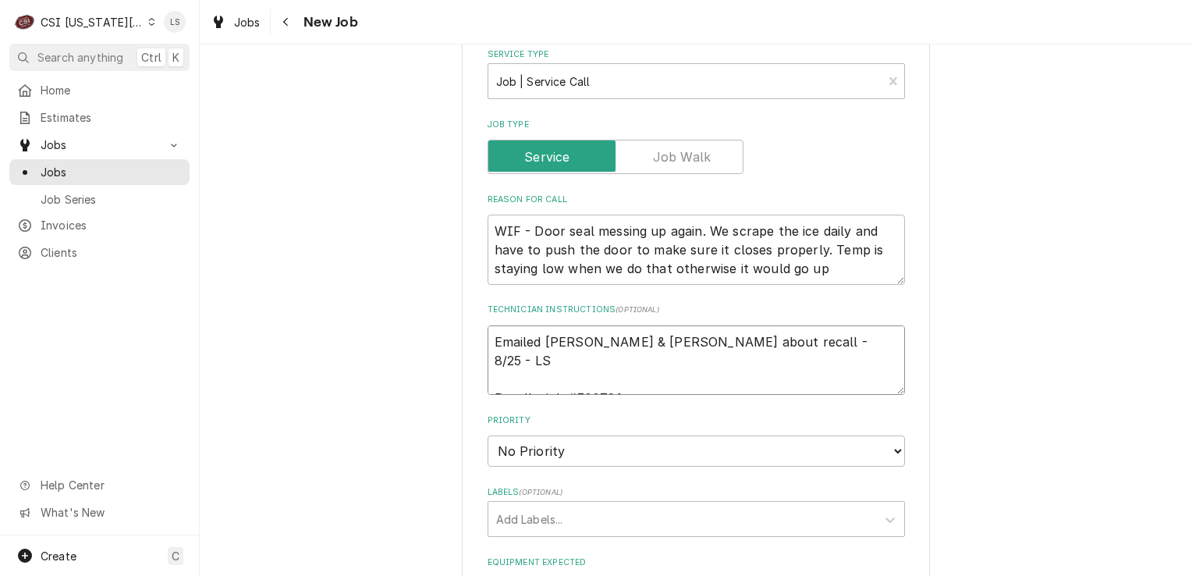
scroll to position [920, 0]
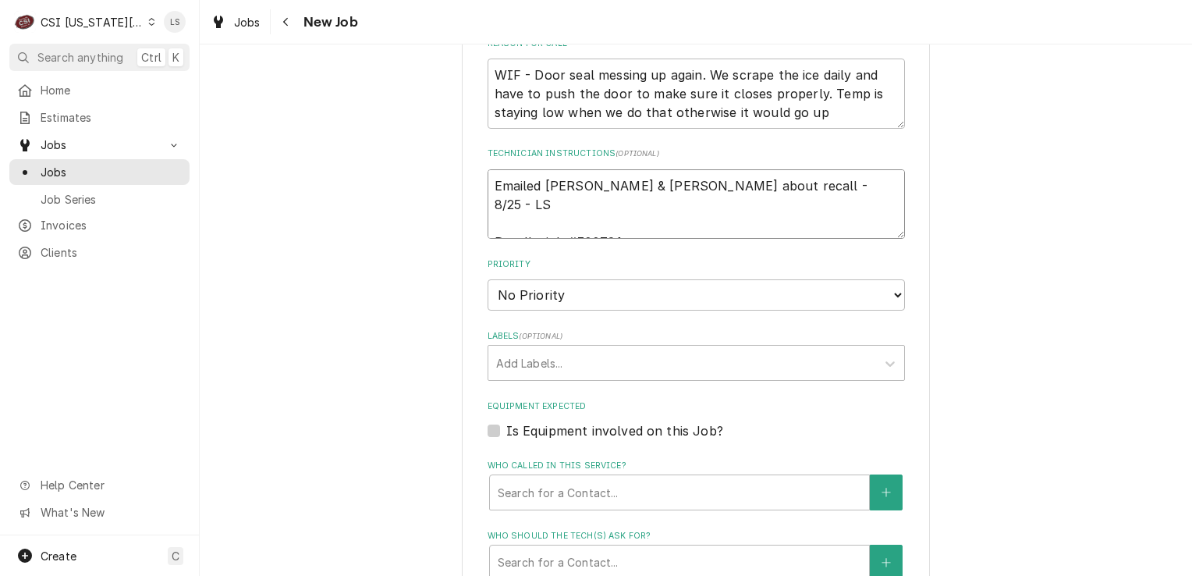
type textarea "Emailed Dave & Lindy about recall - 8/25 - LS Recall - job #300781"
click at [538, 293] on select "No Priority Urgent High Medium Low" at bounding box center [696, 294] width 417 height 31
select select "2"
click at [488, 279] on select "No Priority Urgent High Medium Low" at bounding box center [696, 294] width 417 height 31
click at [514, 361] on div "Labels" at bounding box center [682, 363] width 372 height 28
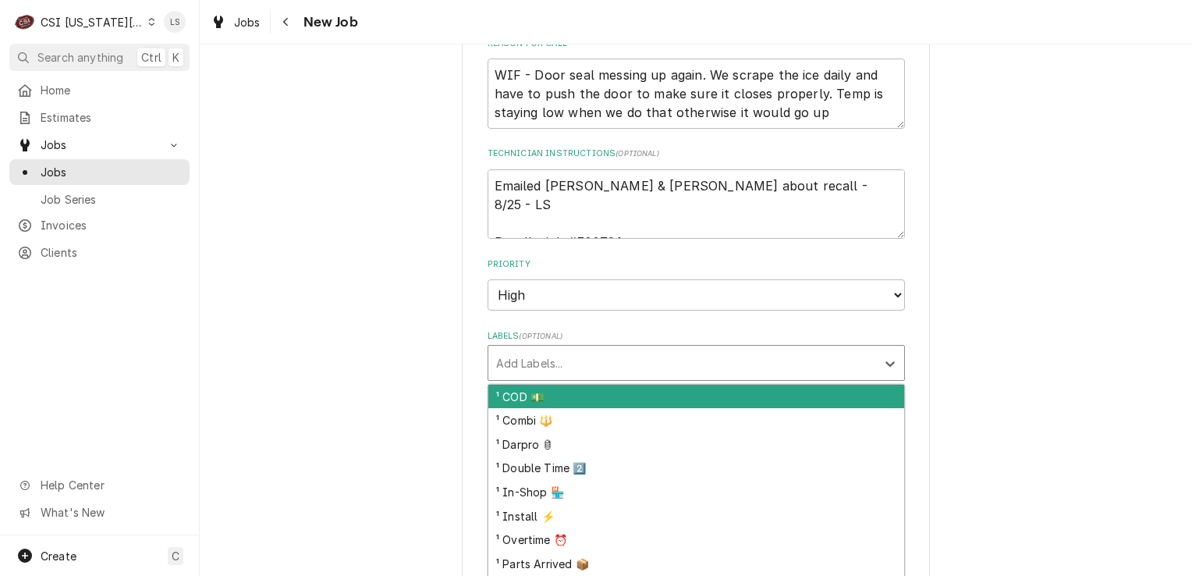
type textarea "x"
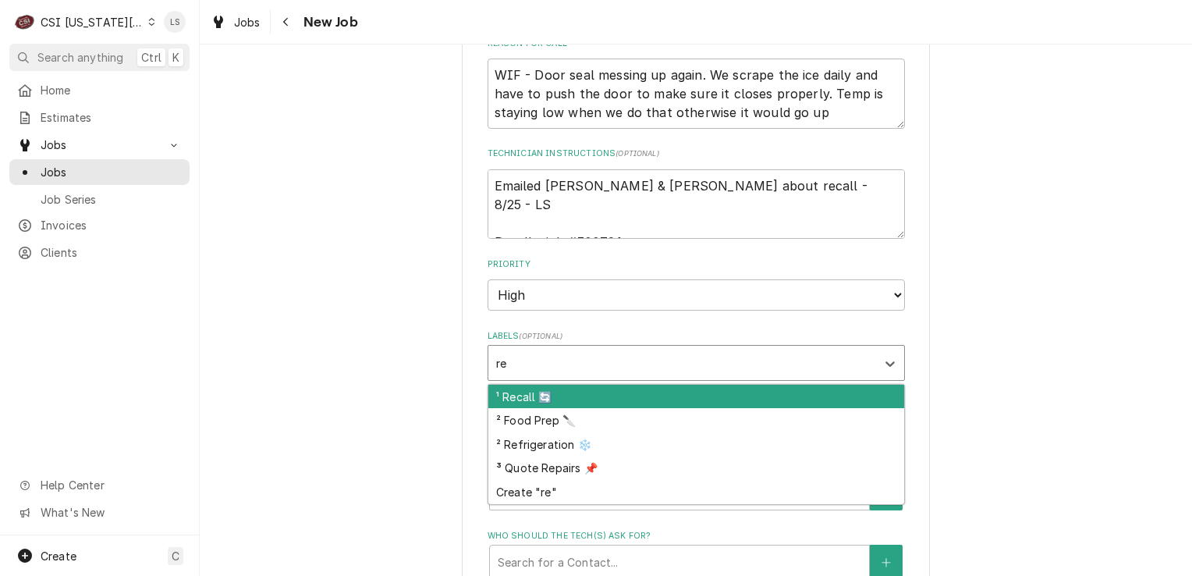
type input "ref"
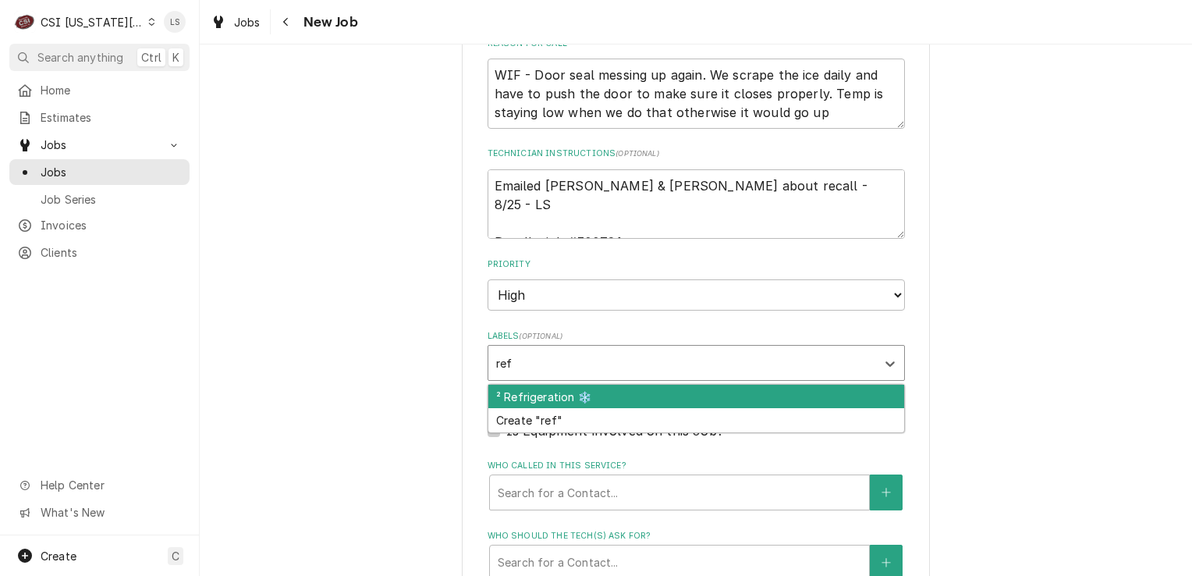
type textarea "x"
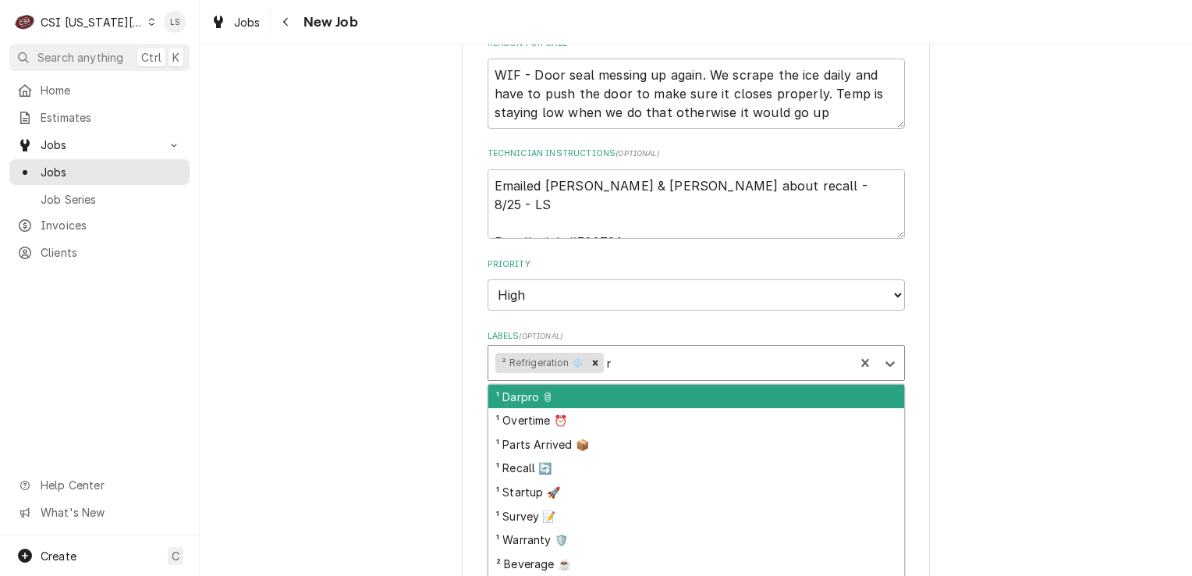
type input "re"
type textarea "x"
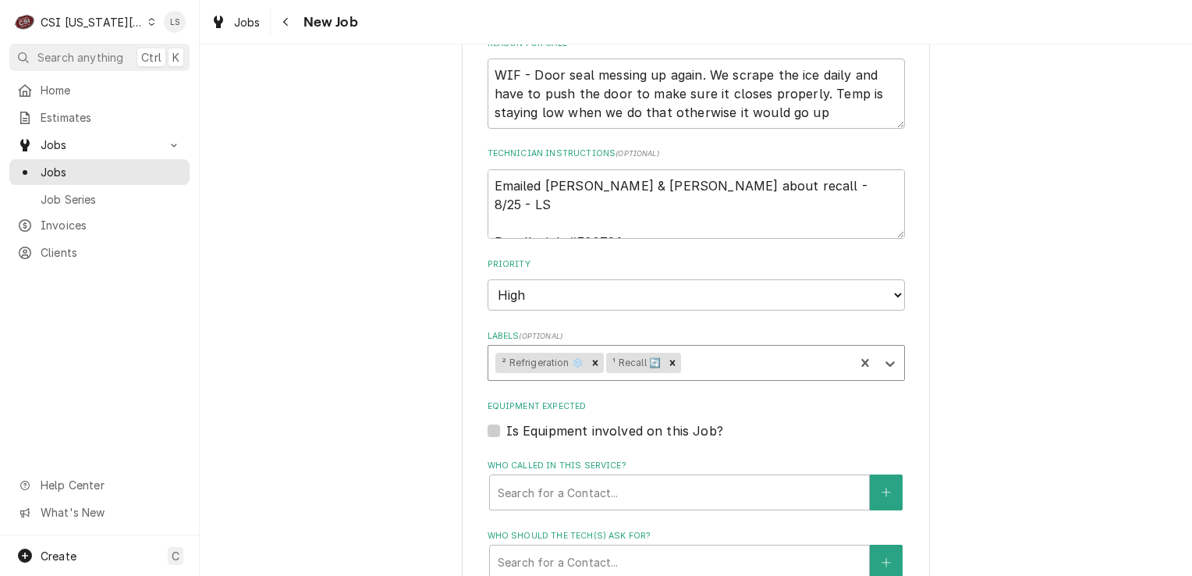
type textarea "x"
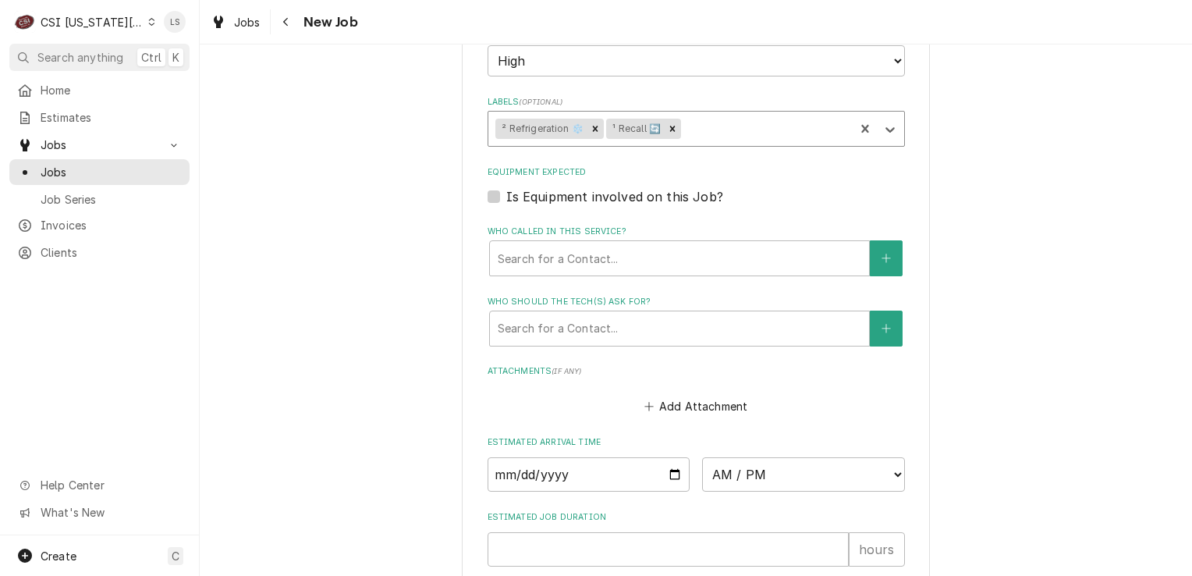
scroll to position [1232, 0]
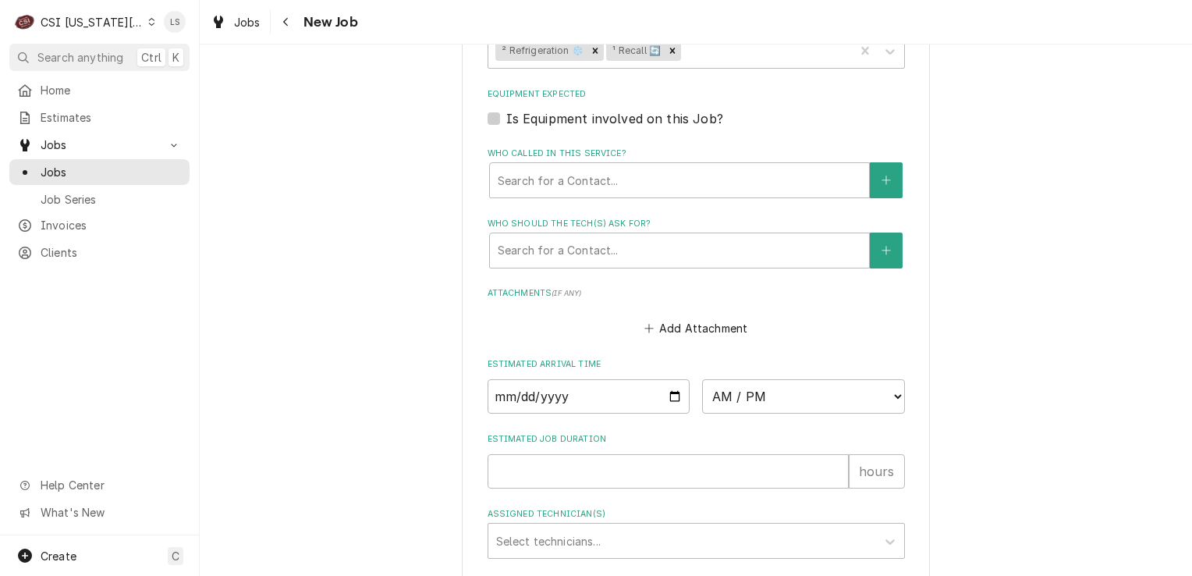
click at [506, 113] on label "Is Equipment involved on this Job?" at bounding box center [614, 118] width 217 height 19
click at [506, 113] on input "Equipment Expected" at bounding box center [714, 126] width 417 height 34
checkbox input "true"
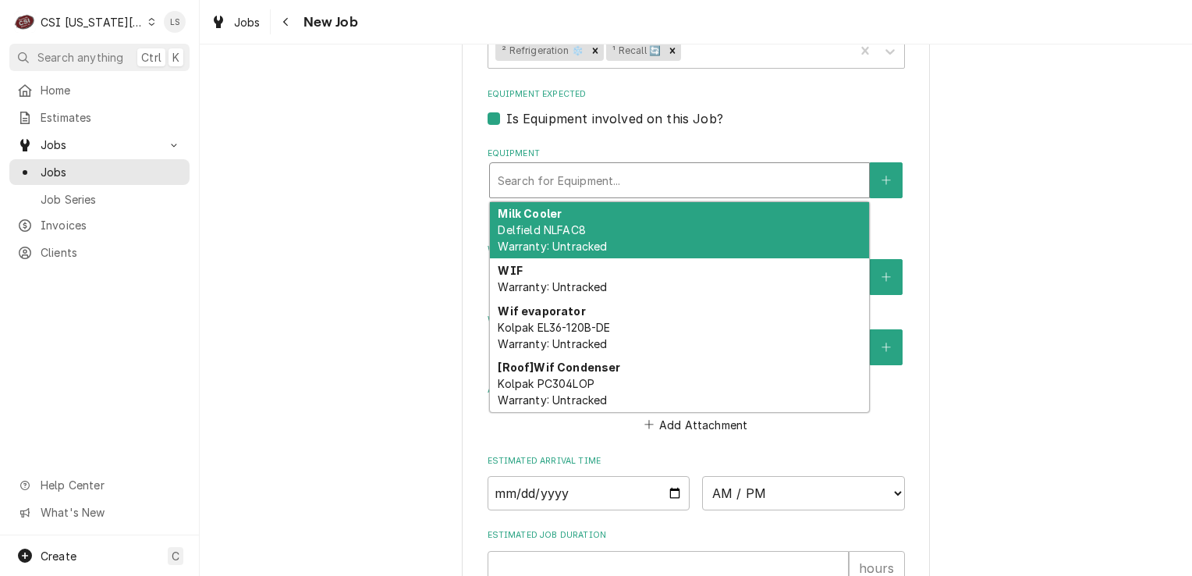
click at [560, 176] on div "Equipment" at bounding box center [679, 180] width 363 height 28
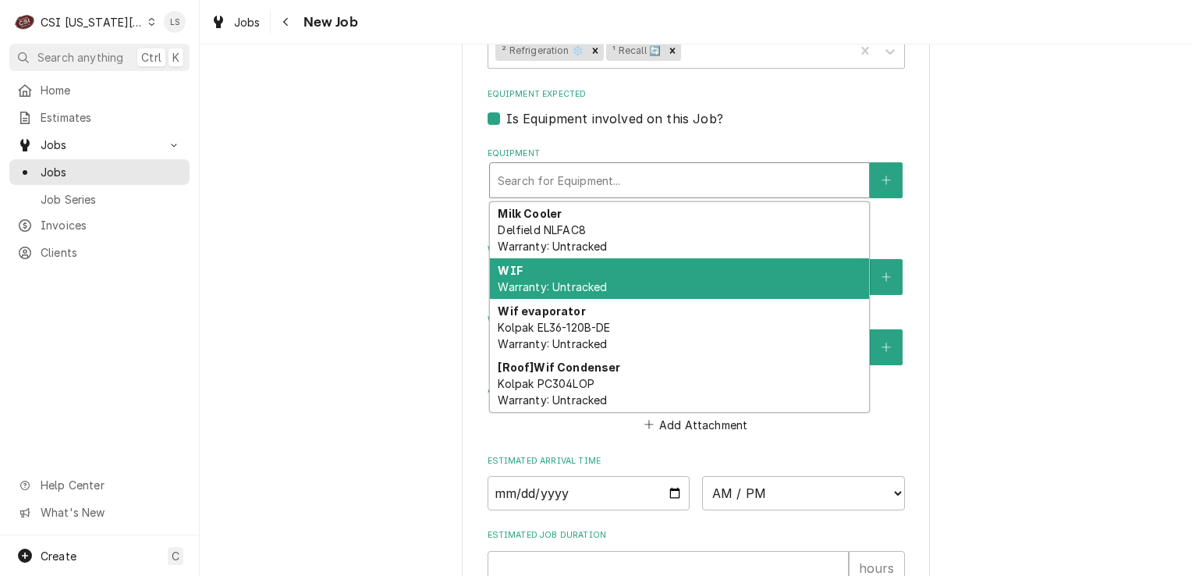
click at [550, 272] on div "WIF Warranty: Untracked" at bounding box center [679, 278] width 379 height 41
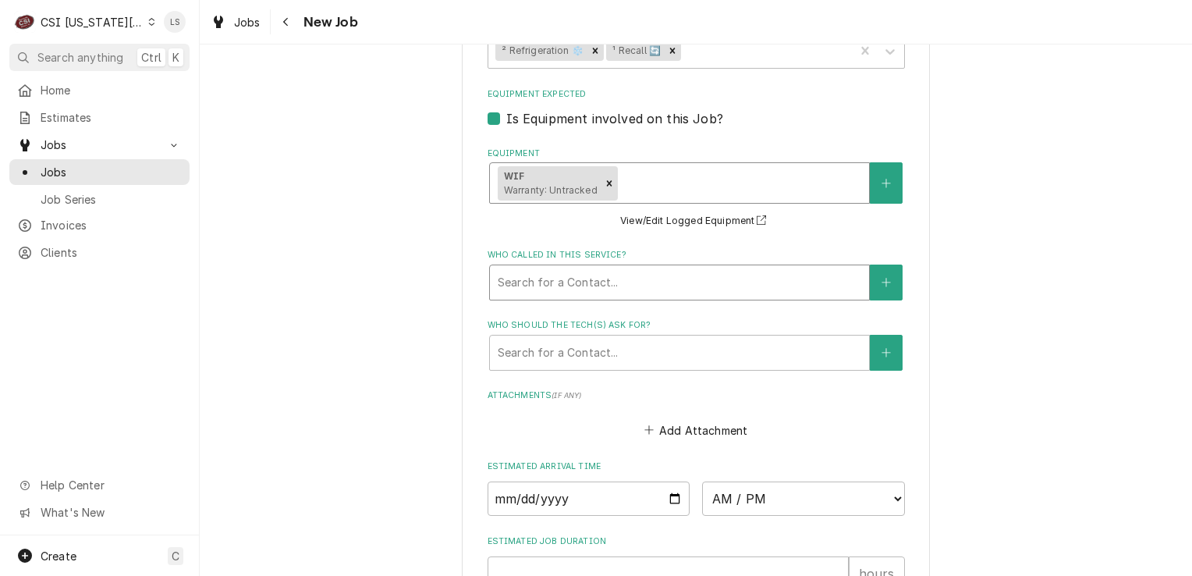
click at [550, 283] on div "Who called in this service?" at bounding box center [679, 282] width 363 height 28
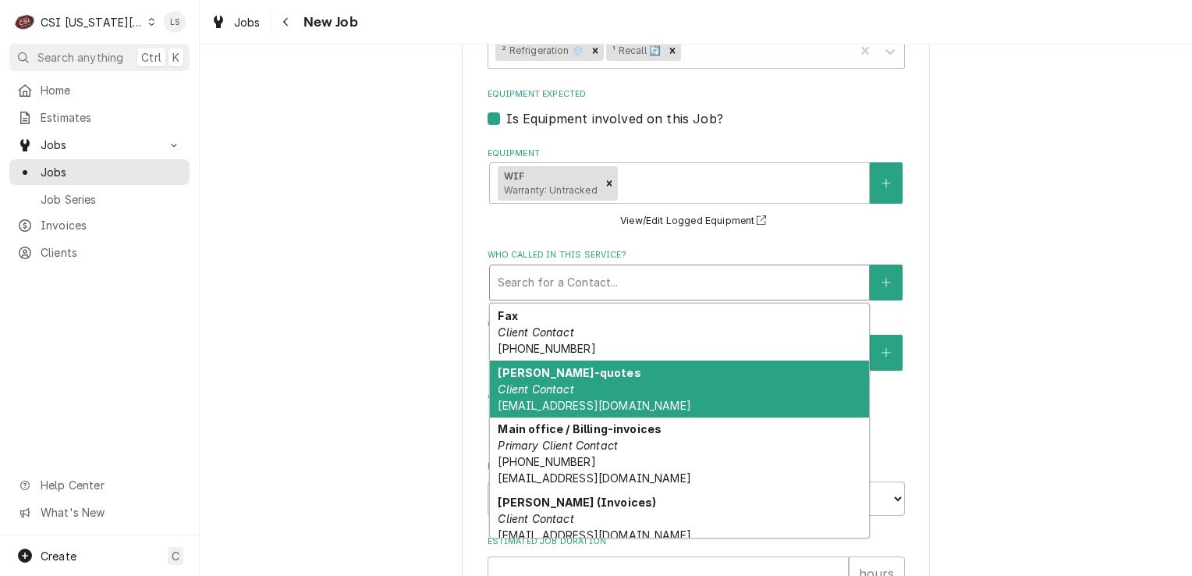
click at [561, 366] on strong "Jennifer Flowers-quotes" at bounding box center [569, 372] width 143 height 13
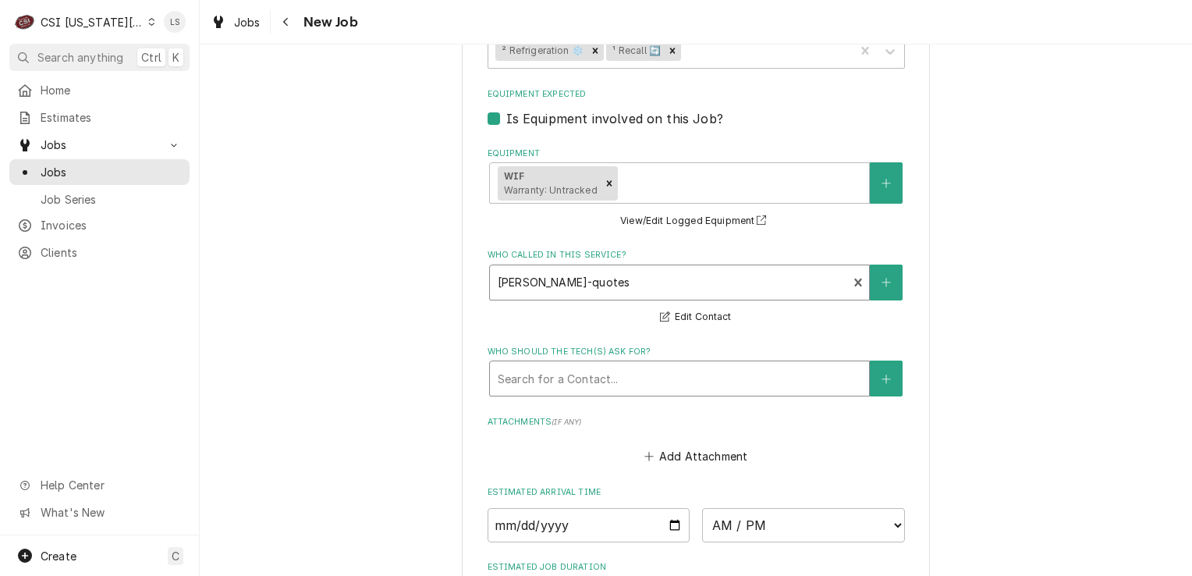
drag, startPoint x: 561, startPoint y: 375, endPoint x: 561, endPoint y: 388, distance: 12.5
click at [561, 377] on div "Who should the tech(s) ask for?" at bounding box center [679, 378] width 363 height 28
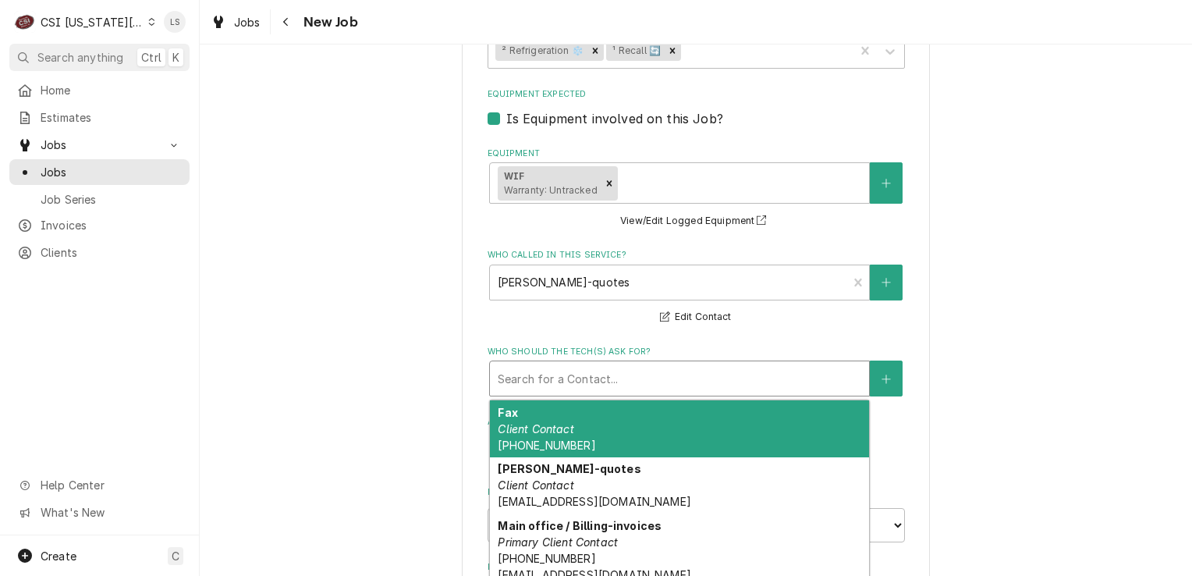
scroll to position [63, 0]
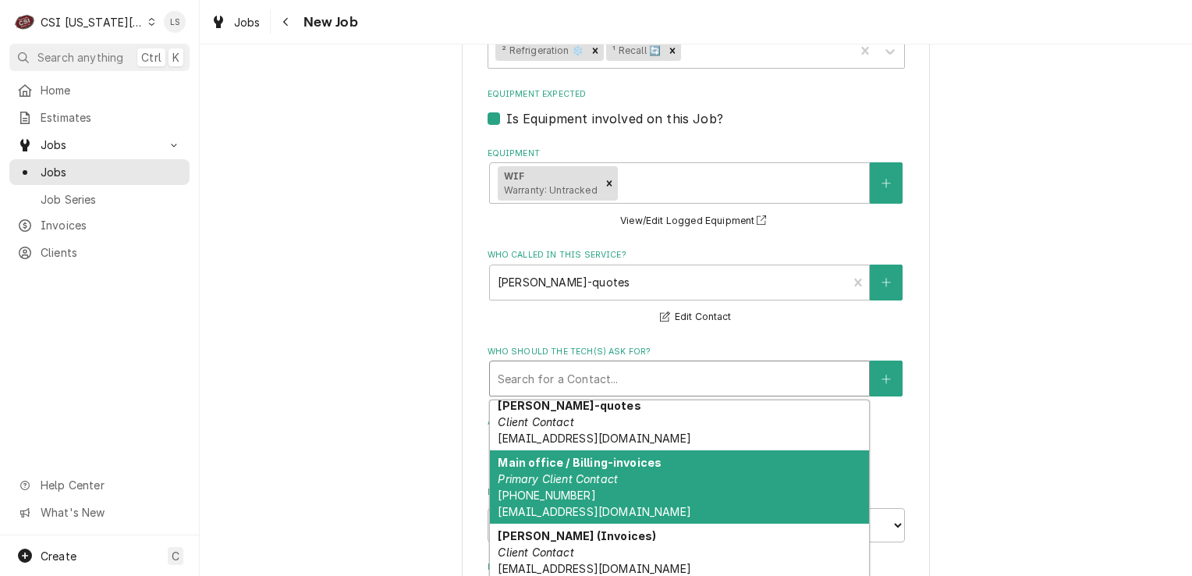
click at [558, 476] on em "Primary Client Contact" at bounding box center [558, 478] width 120 height 13
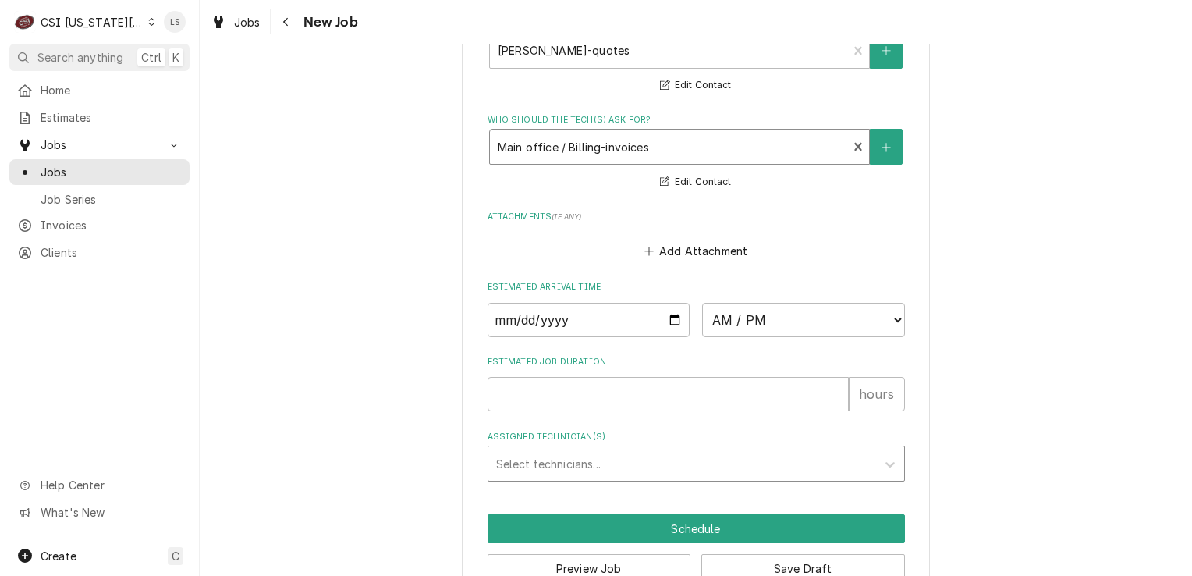
scroll to position [1466, 0]
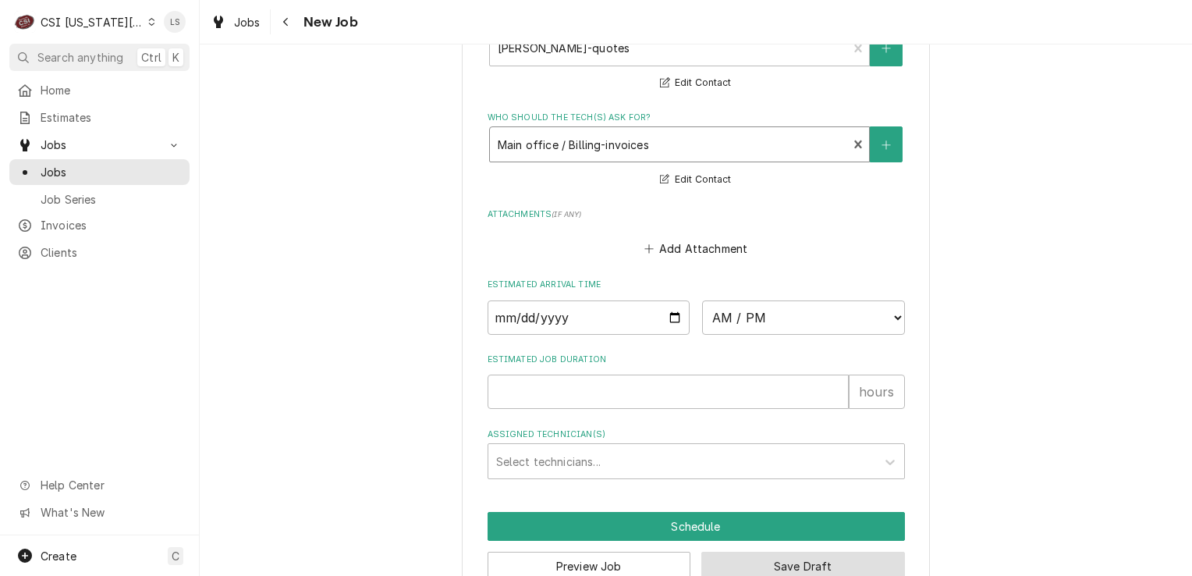
click at [762, 554] on button "Save Draft" at bounding box center [803, 565] width 204 height 29
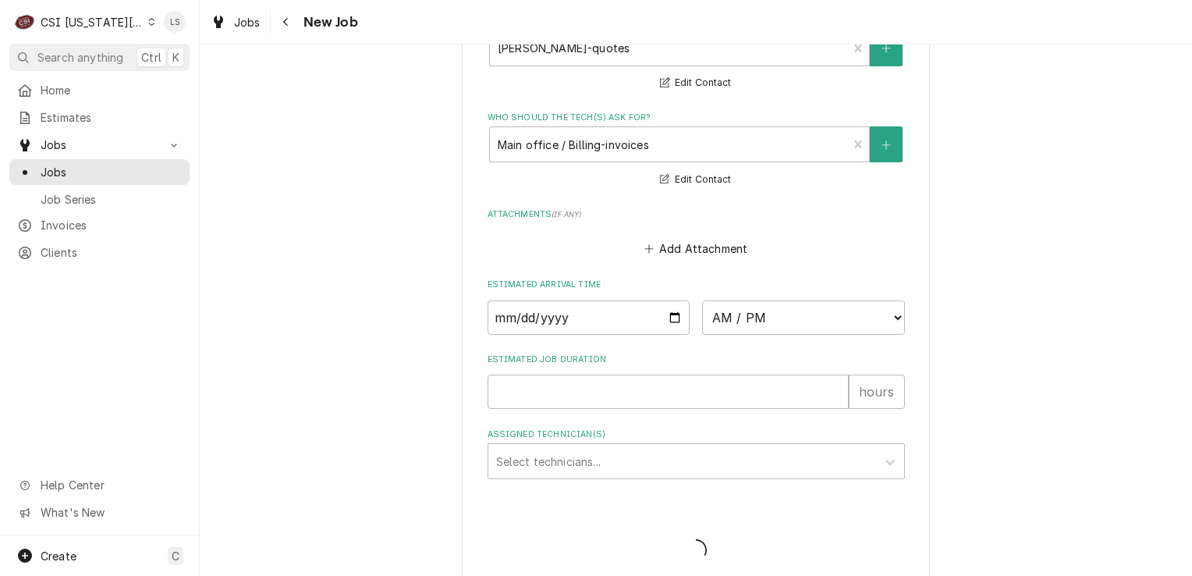
type textarea "x"
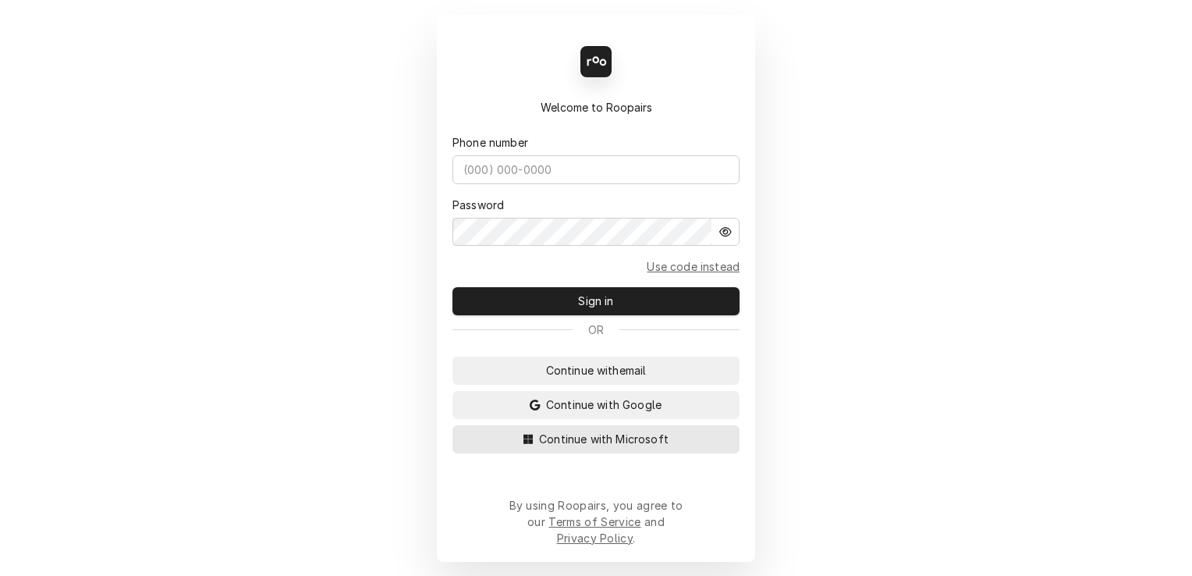
click at [643, 447] on span "Continue with Microsoft" at bounding box center [604, 439] width 136 height 16
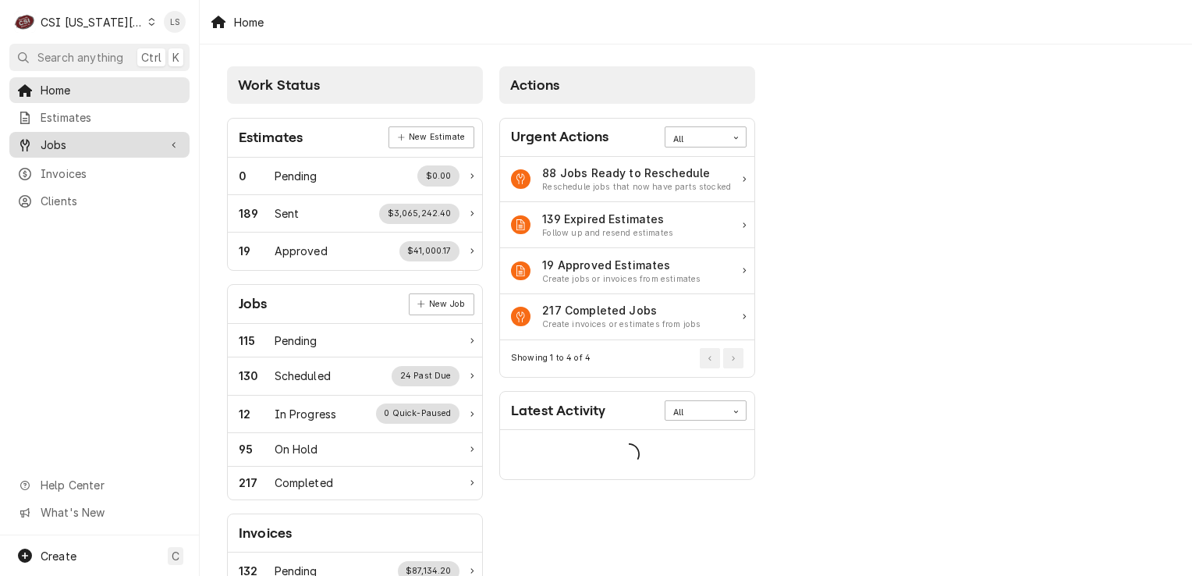
click at [69, 144] on span "Jobs" at bounding box center [100, 145] width 118 height 16
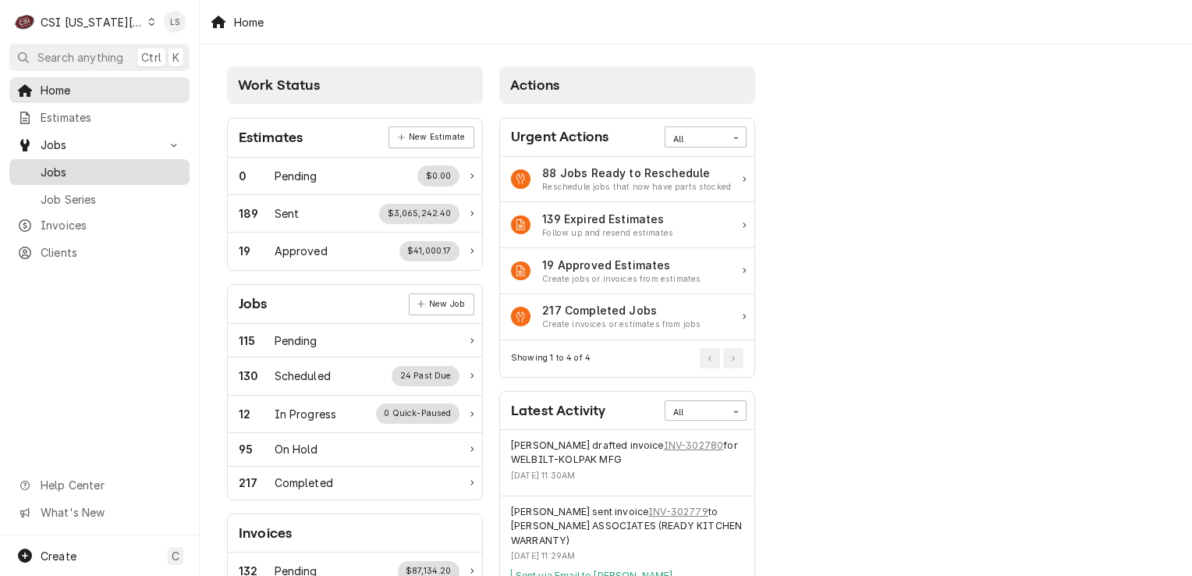
click at [68, 164] on span "Jobs" at bounding box center [111, 172] width 141 height 16
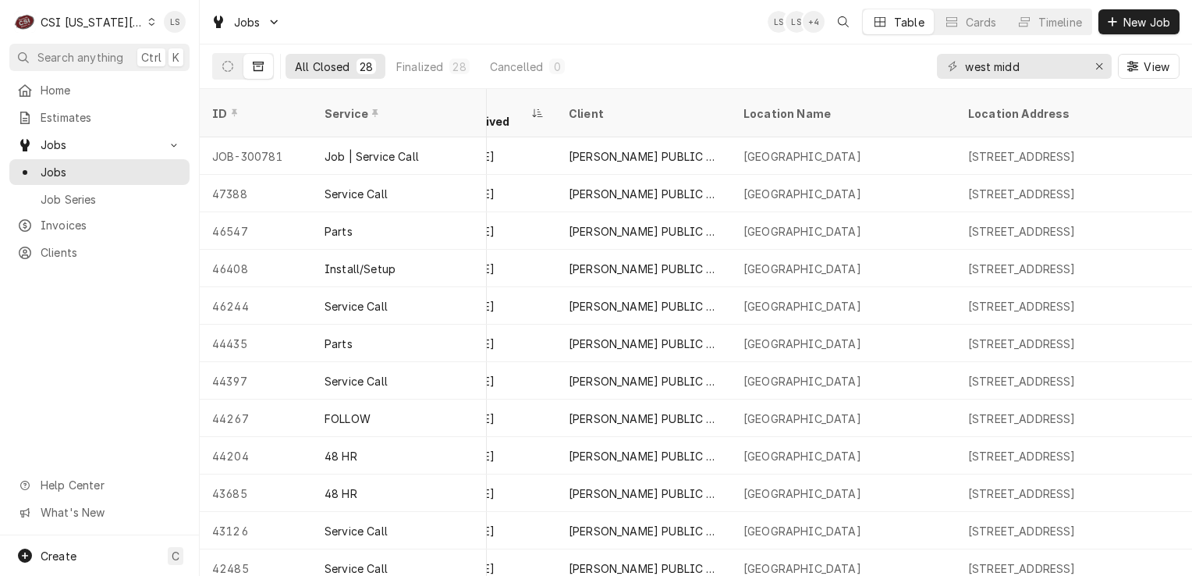
scroll to position [0, 611]
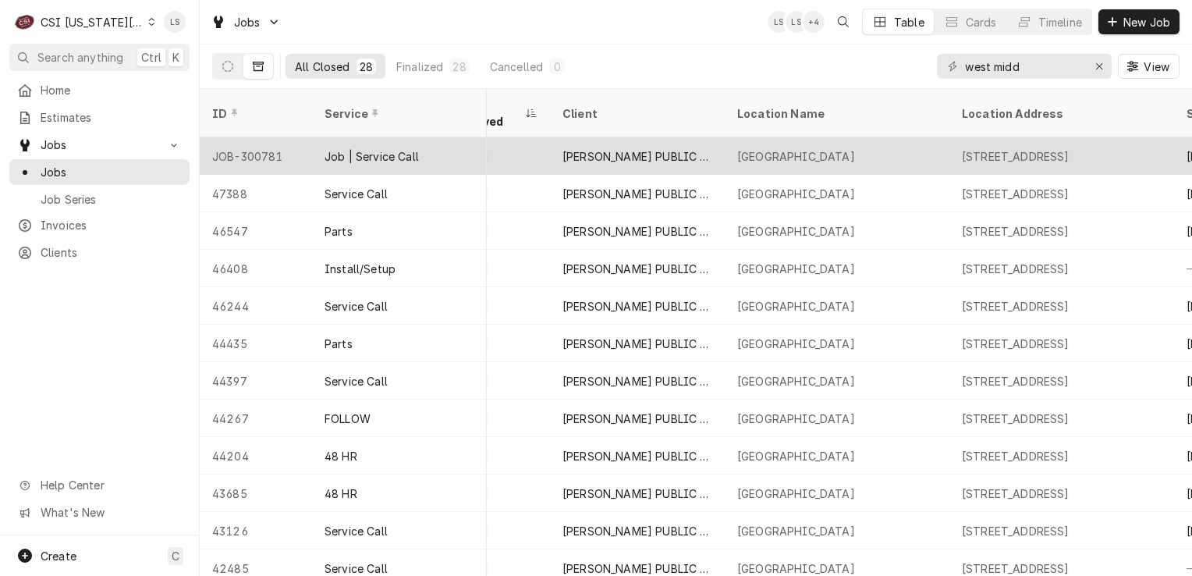
click at [268, 138] on div "JOB-300781" at bounding box center [256, 155] width 112 height 37
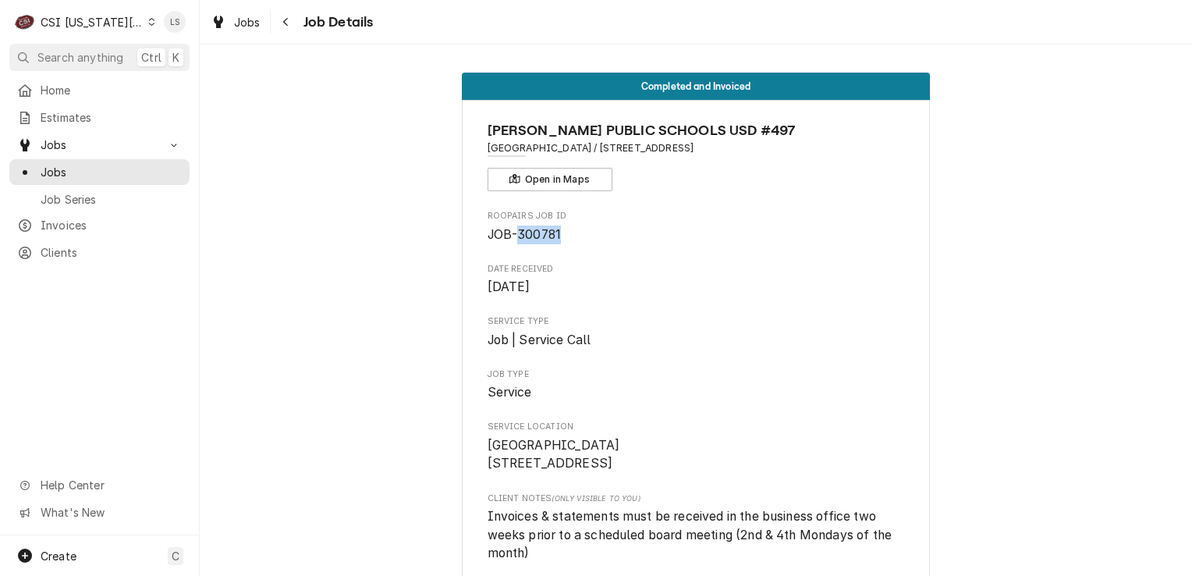
drag, startPoint x: 515, startPoint y: 232, endPoint x: 552, endPoint y: 233, distance: 37.4
click at [552, 233] on span "JOB-300781" at bounding box center [525, 234] width 74 height 15
copy span "300781"
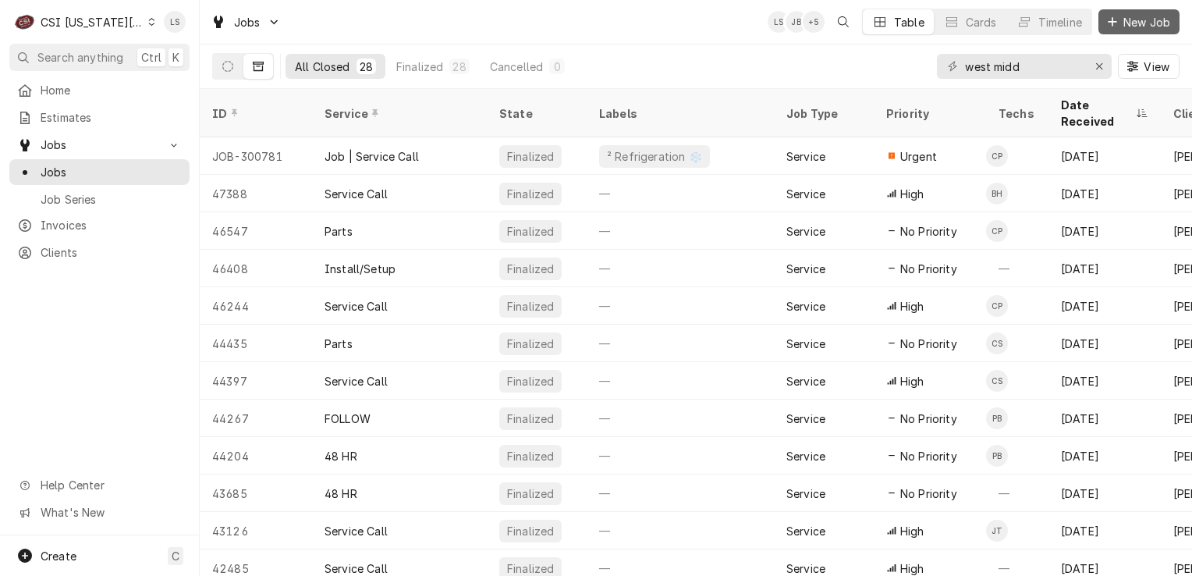
click at [1142, 27] on span "New Job" at bounding box center [1146, 22] width 53 height 16
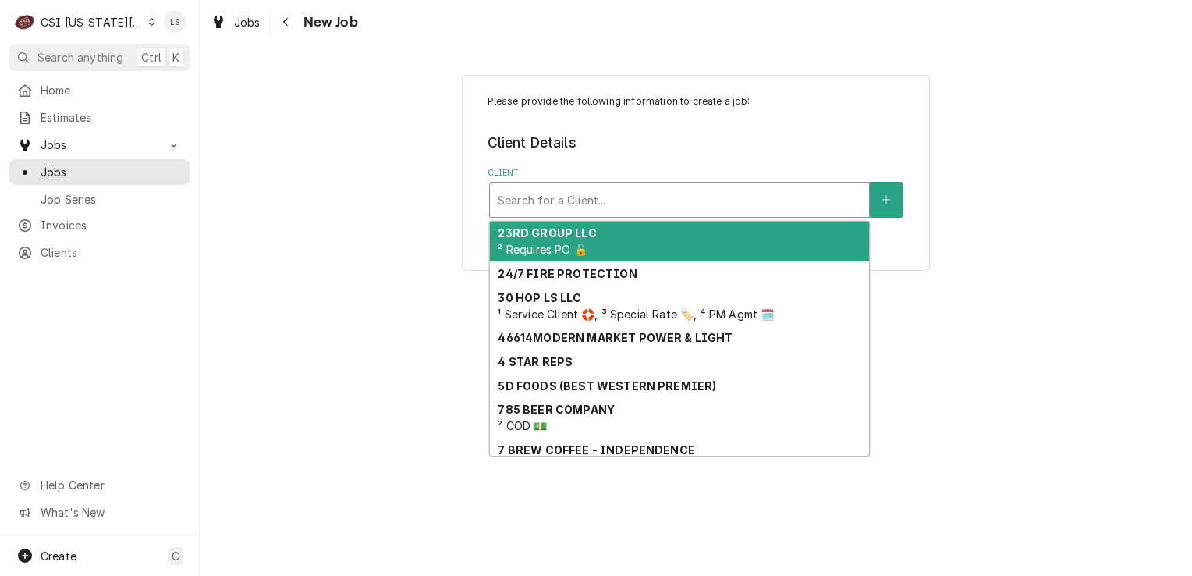
click at [580, 200] on div "Client" at bounding box center [679, 200] width 363 height 28
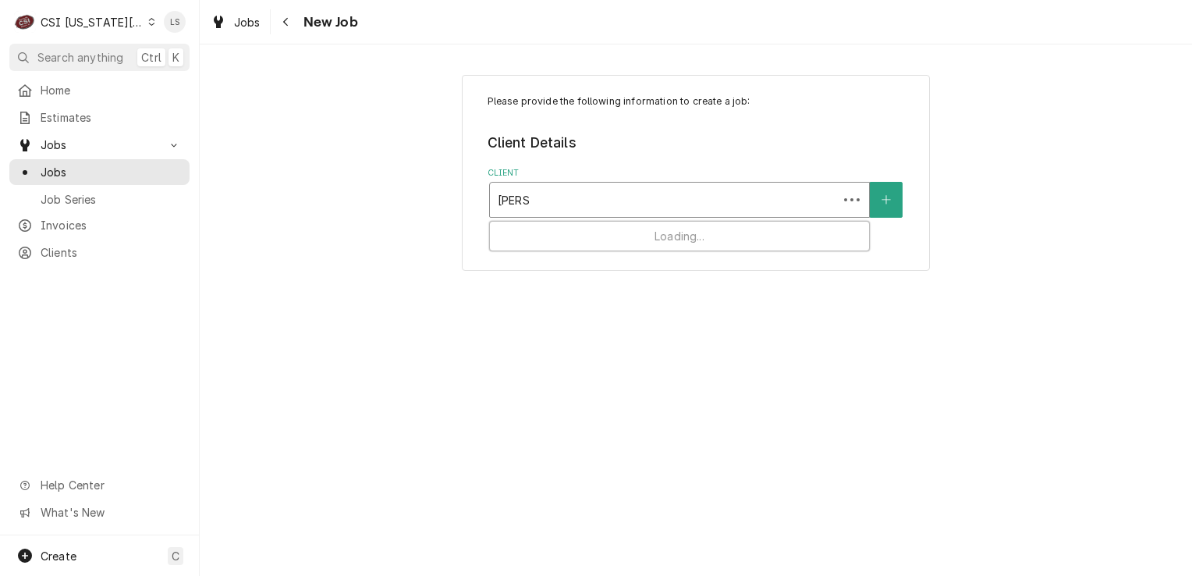
type input "culvers"
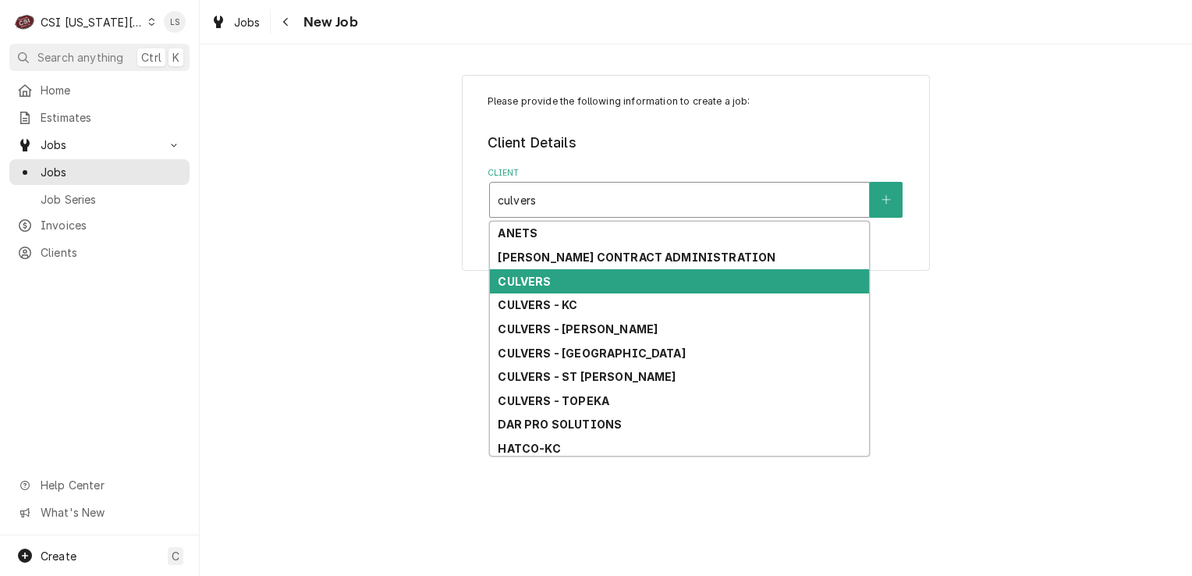
click at [546, 278] on strong "CULVERS" at bounding box center [524, 281] width 53 height 13
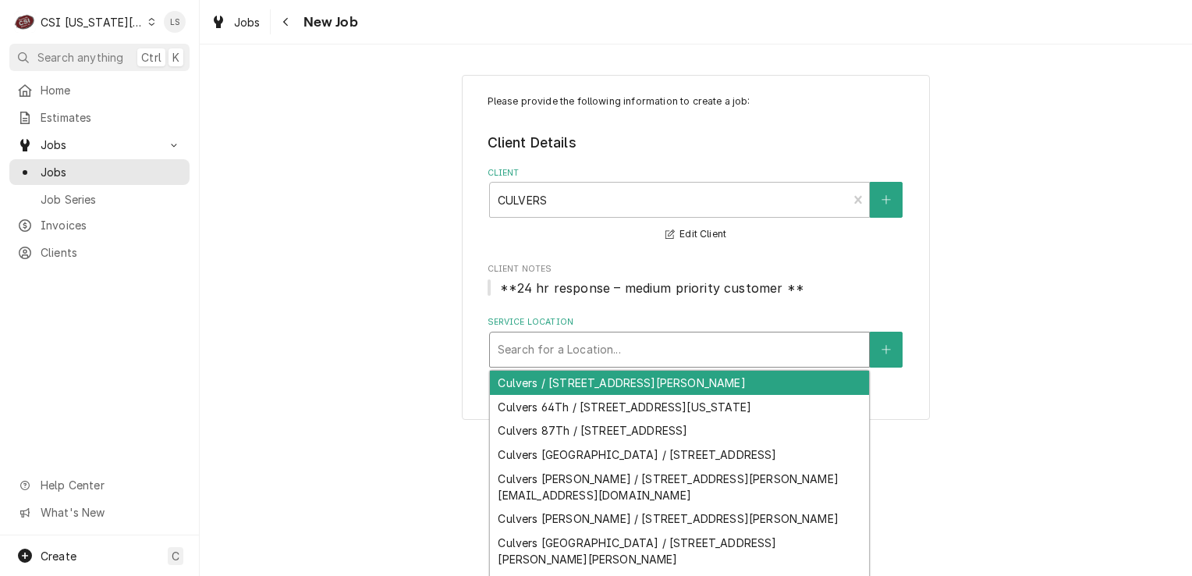
click at [540, 349] on div "Service Location" at bounding box center [679, 349] width 363 height 28
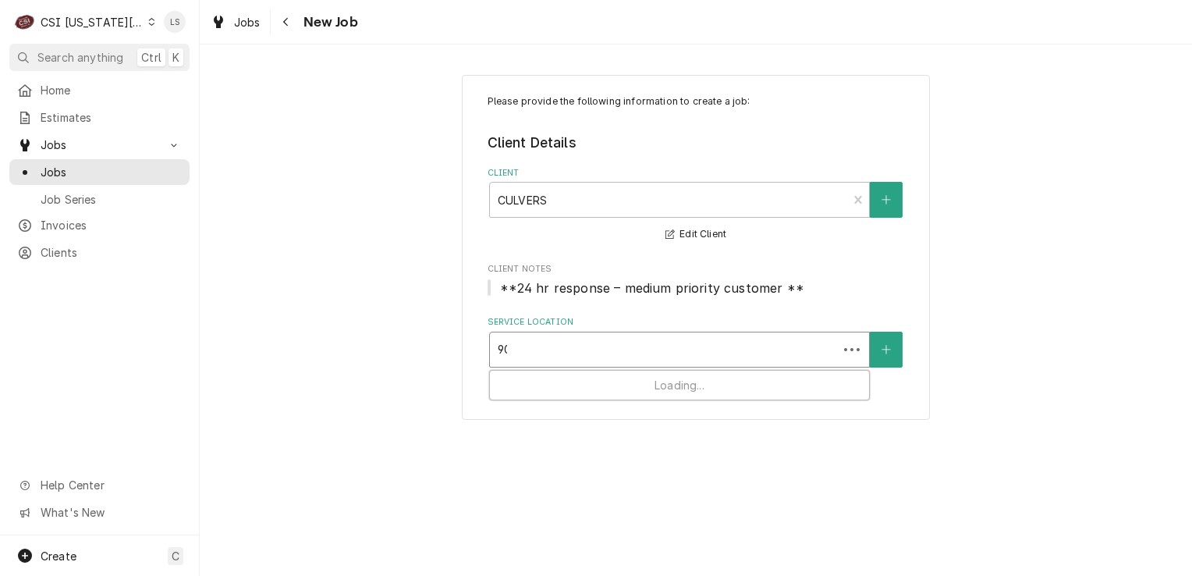
type input "906"
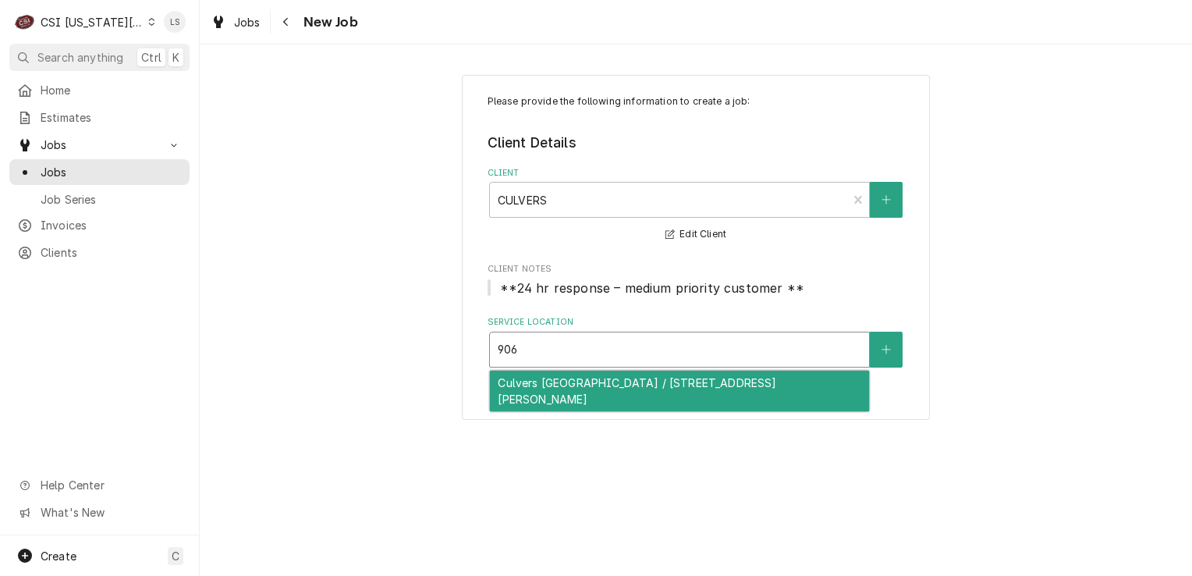
click at [560, 392] on div "Culvers Warrensburg / 906 North Simpson Drive, Warrensburg, MO 64093" at bounding box center [679, 391] width 379 height 41
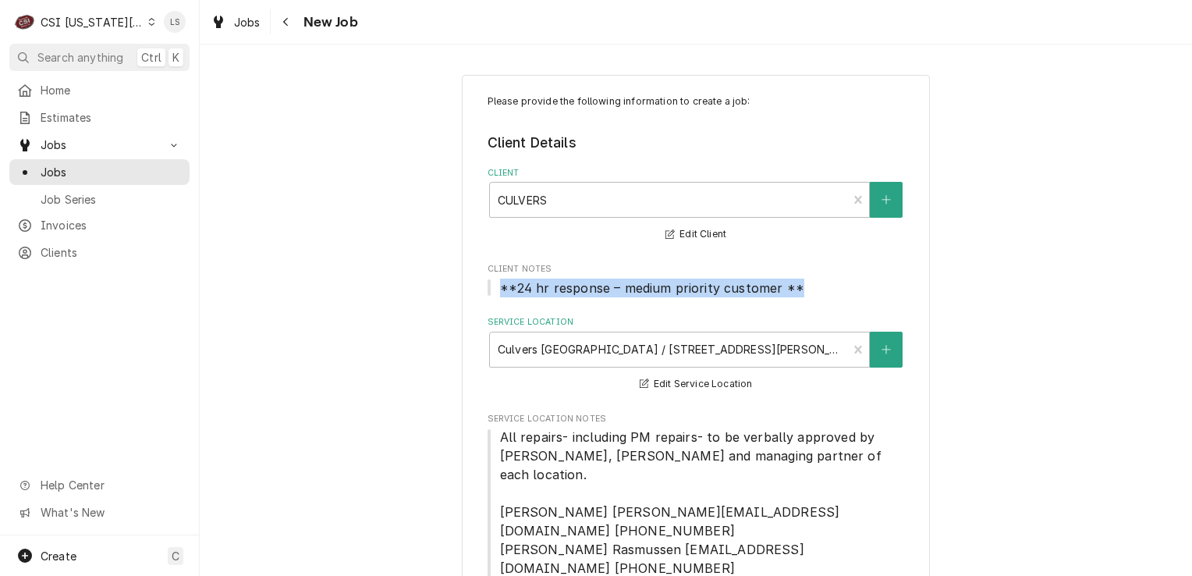
drag, startPoint x: 695, startPoint y: 293, endPoint x: 438, endPoint y: 293, distance: 256.6
copy span "**24 hr response – medium priority customer **"
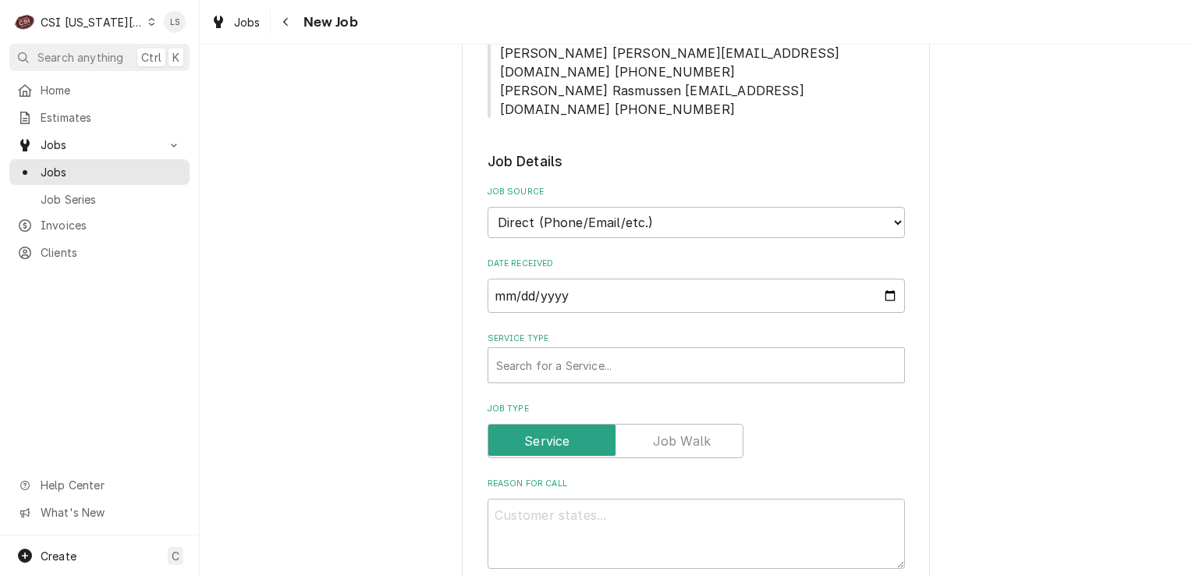
scroll to position [546, 0]
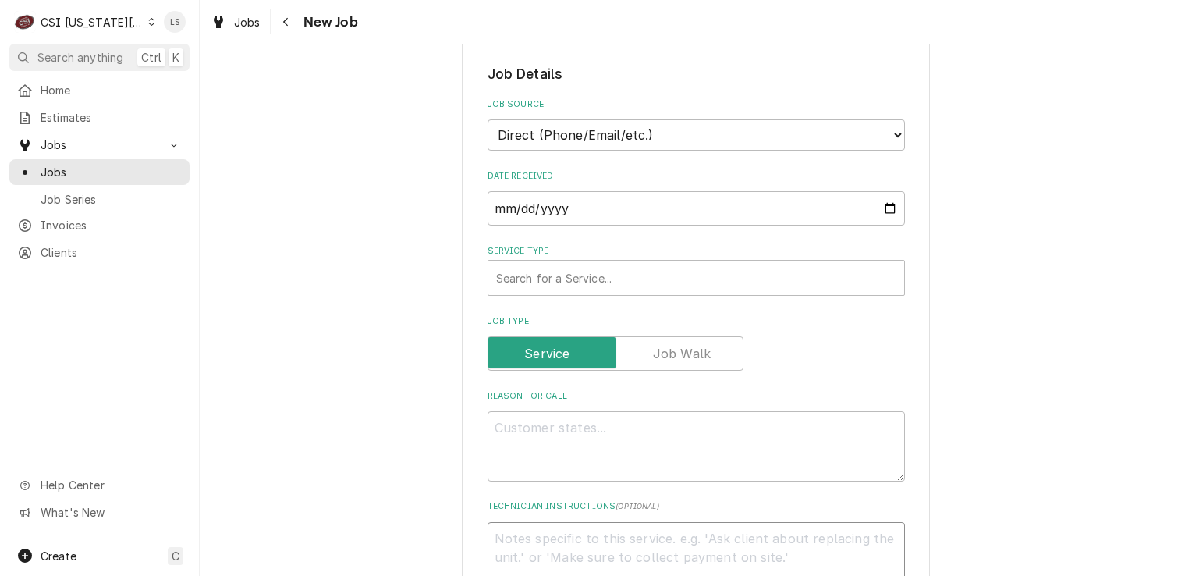
click at [596, 522] on textarea "Technician Instructions ( optional )" at bounding box center [696, 557] width 417 height 70
type textarea "x"
type textarea "V"
type textarea "x"
paste textarea "**24 hr response – medium priority customer **"
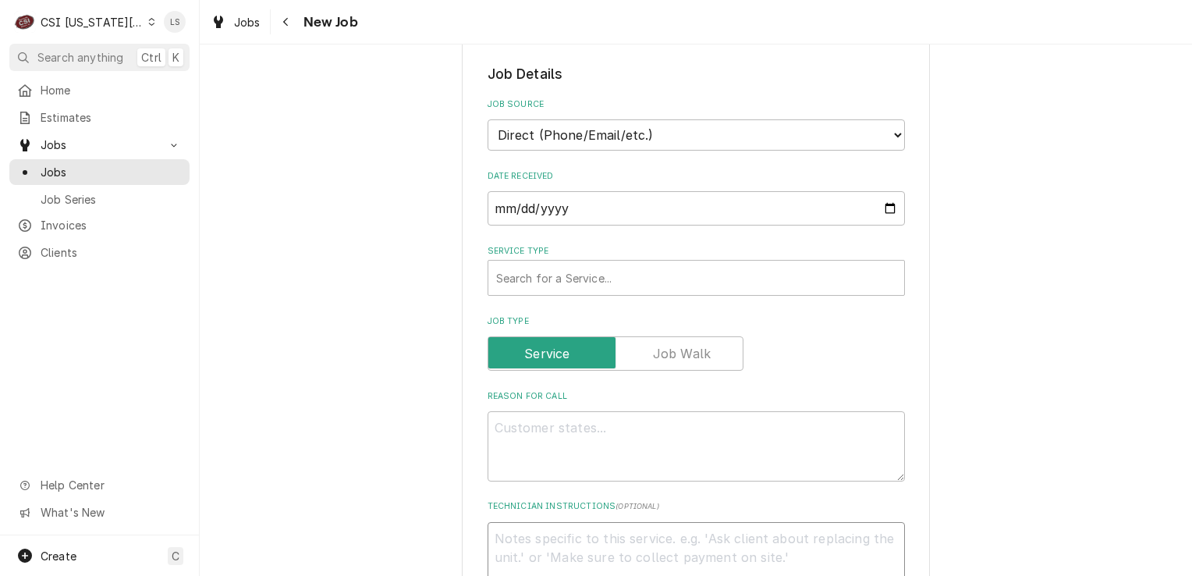
type textarea "x"
type textarea "**24 hr response – medium priority customer **"
type textarea "x"
type textarea "**24 hr response – medium priority customer **"
click at [541, 414] on textarea "Reason For Call" at bounding box center [696, 446] width 417 height 70
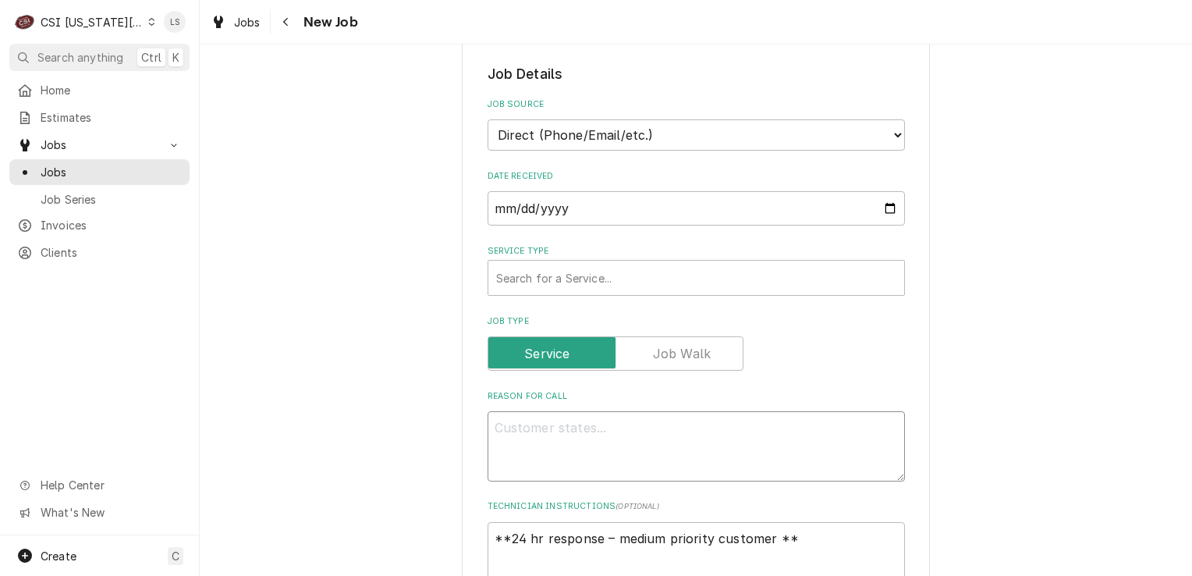
type textarea "x"
type textarea "D"
type textarea "x"
type textarea "Di"
type textarea "x"
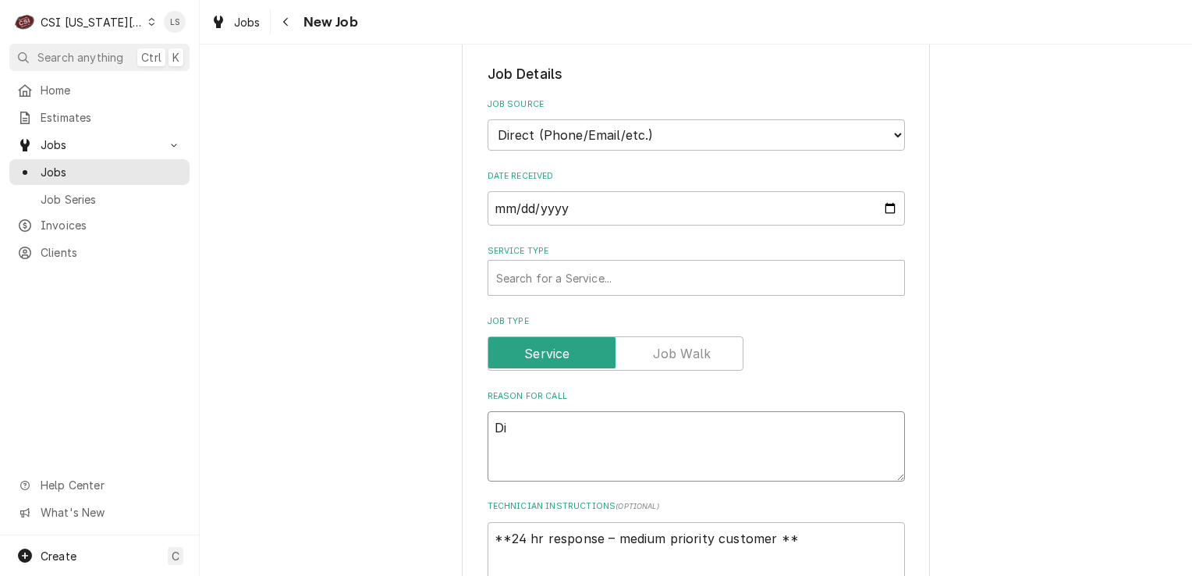
type textarea "Dis"
type textarea "x"
type textarea "Dish"
type textarea "x"
type textarea "Dishw"
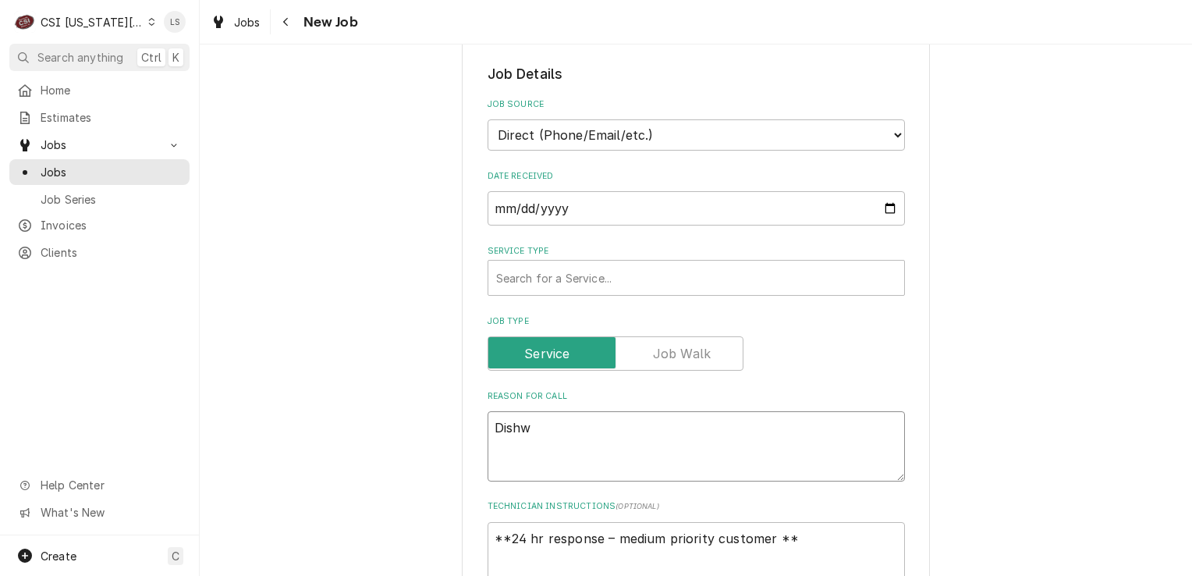
type textarea "x"
type textarea "Dishwa"
type textarea "x"
type textarea "Dishwas"
type textarea "x"
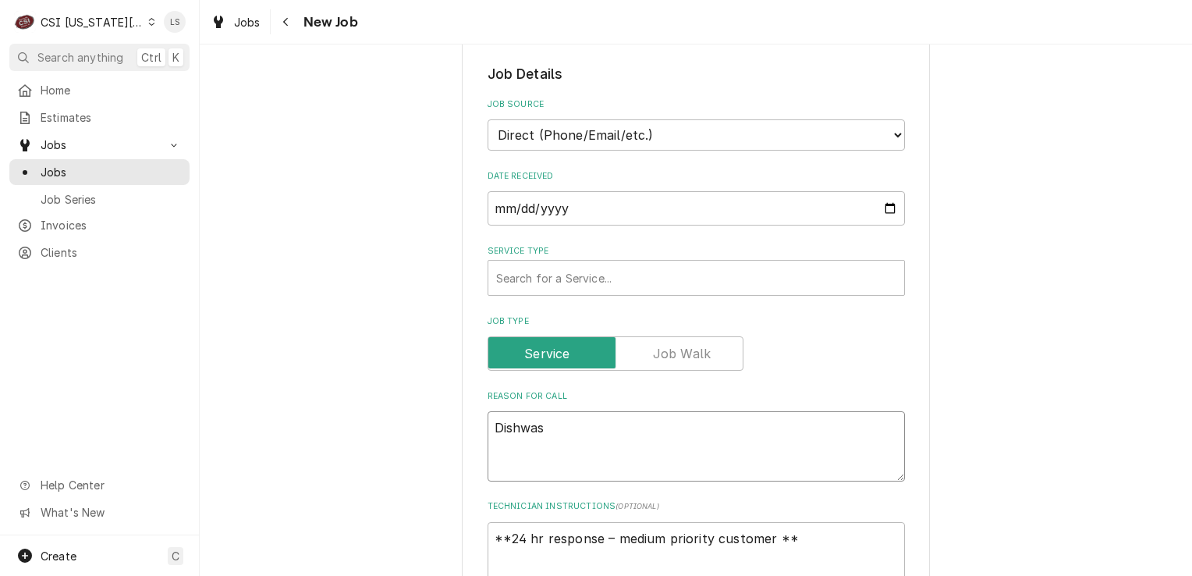
type textarea "Dishwash"
type textarea "x"
type textarea "Dishwashe"
type textarea "x"
type textarea "Dishwasher"
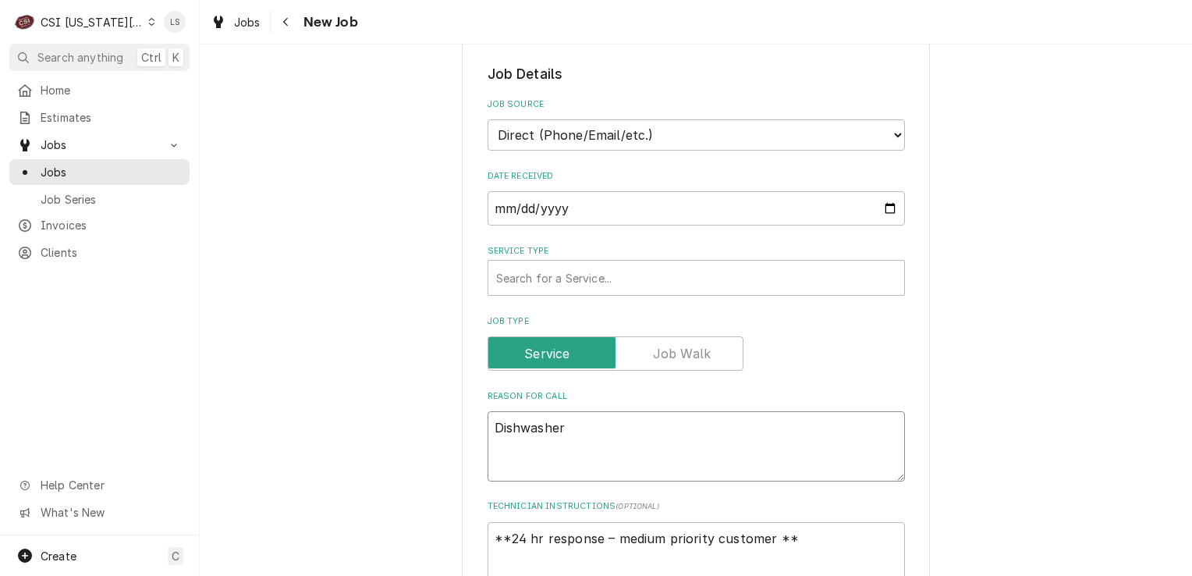
type textarea "x"
type textarea "Dishwasher -"
type textarea "x"
type textarea "Dishwasher -"
type textarea "x"
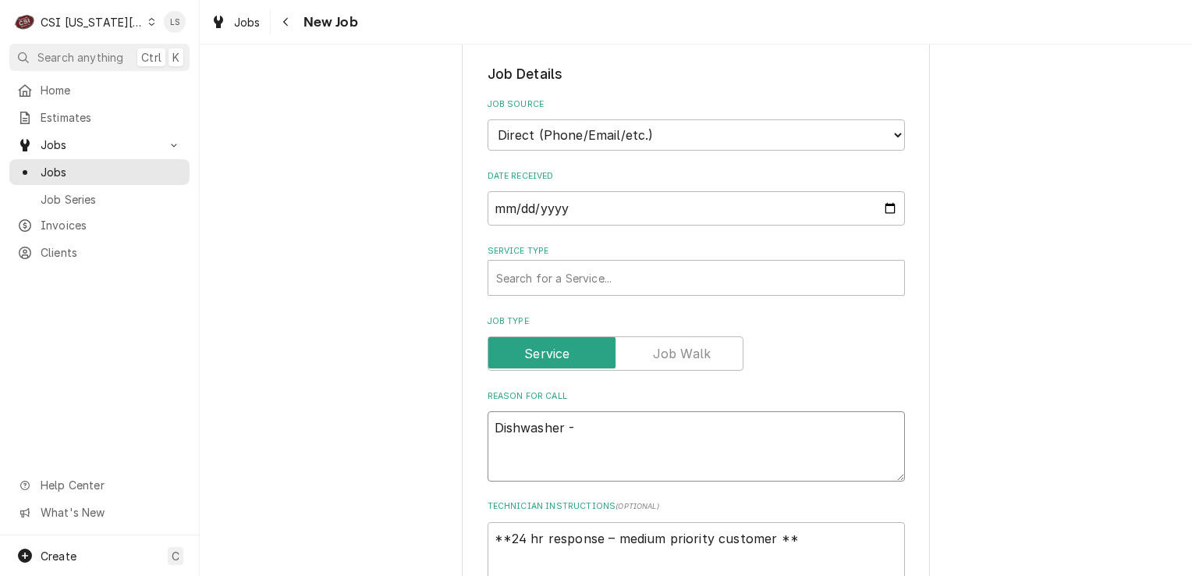
type textarea "Dishwasher - u"
type textarea "x"
type textarea "Dishwasher - un"
type textarea "x"
type textarea "Dishwasher - uni"
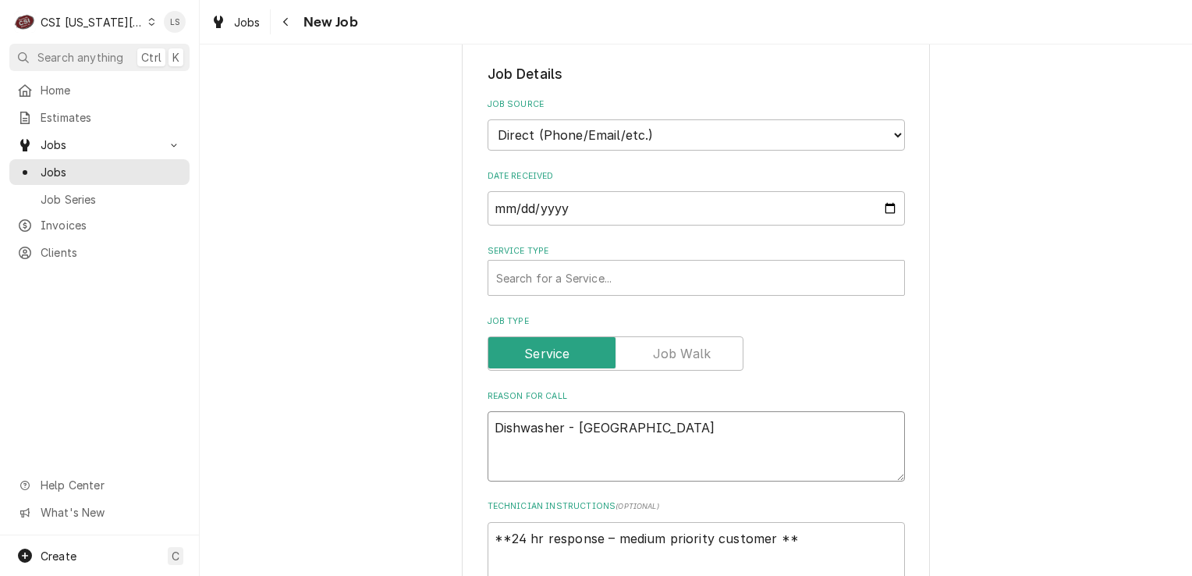
type textarea "x"
type textarea "Dishwasher - unit"
type textarea "x"
type textarea "Dishwasher - uni"
type textarea "x"
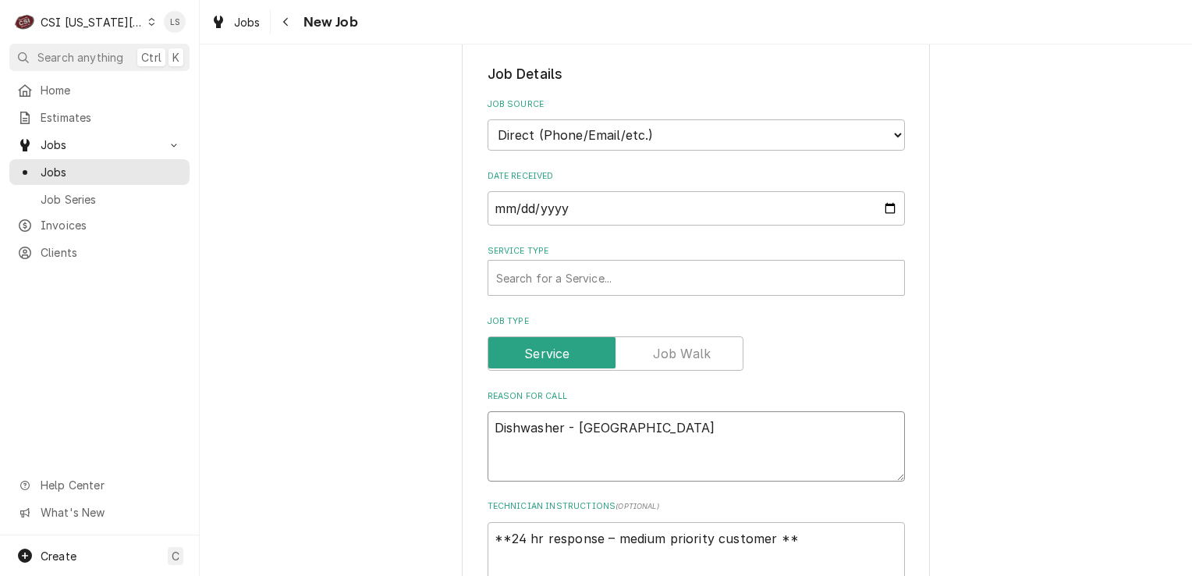
type textarea "Dishwasher - un"
type textarea "x"
type textarea "Dishwasher - u"
type textarea "x"
type textarea "Dishwasher -"
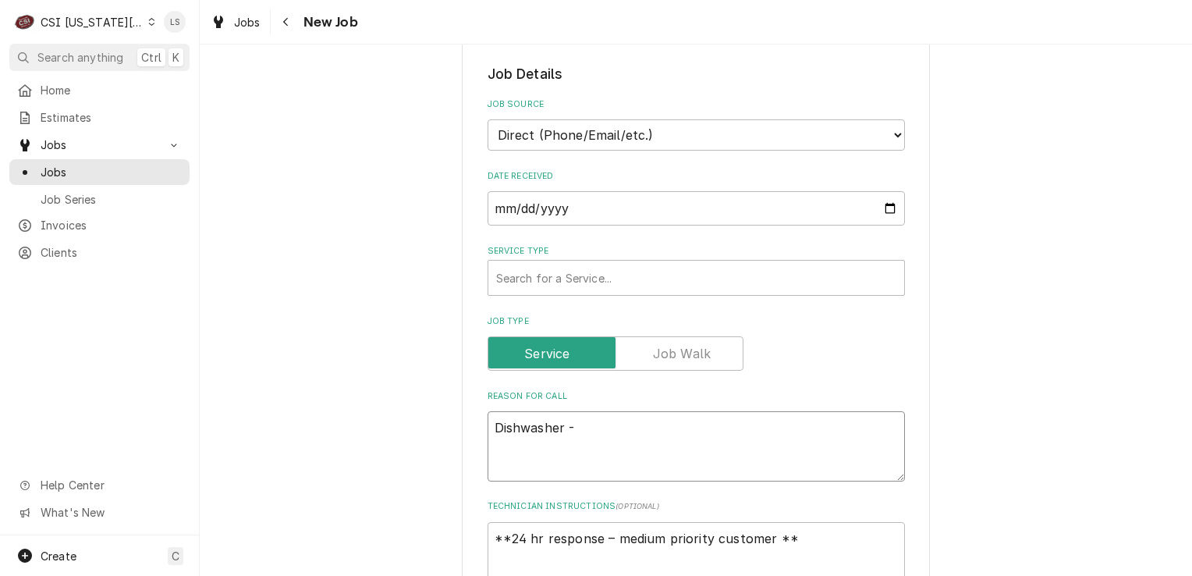
type textarea "x"
type textarea "Dishwasher - b"
type textarea "x"
type textarea "Dishwasher - bo"
type textarea "x"
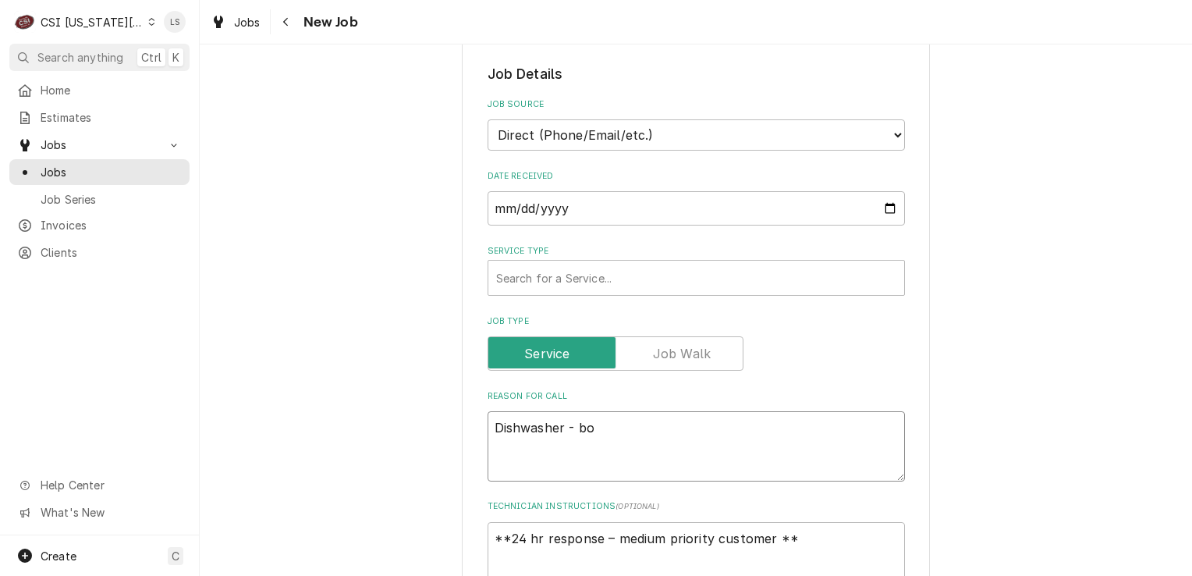
type textarea "Dishwasher - boo"
type textarea "x"
type textarea "Dishwasher - boos"
type textarea "x"
type textarea "Dishwasher - boost"
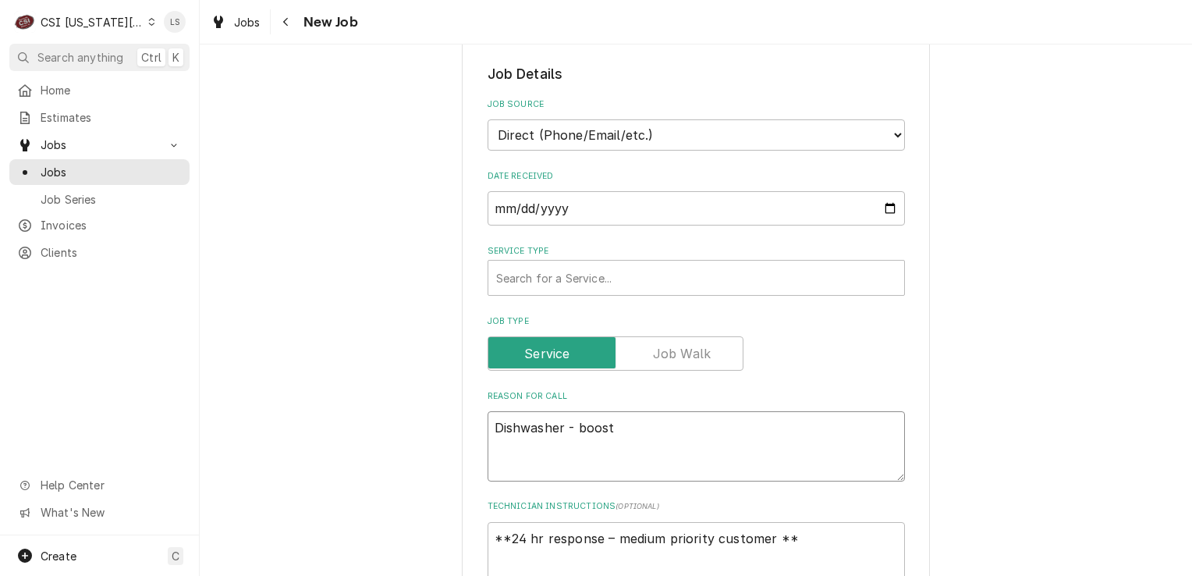
type textarea "x"
type textarea "Dishwasher - booste"
type textarea "x"
type textarea "Dishwasher - booster"
type textarea "x"
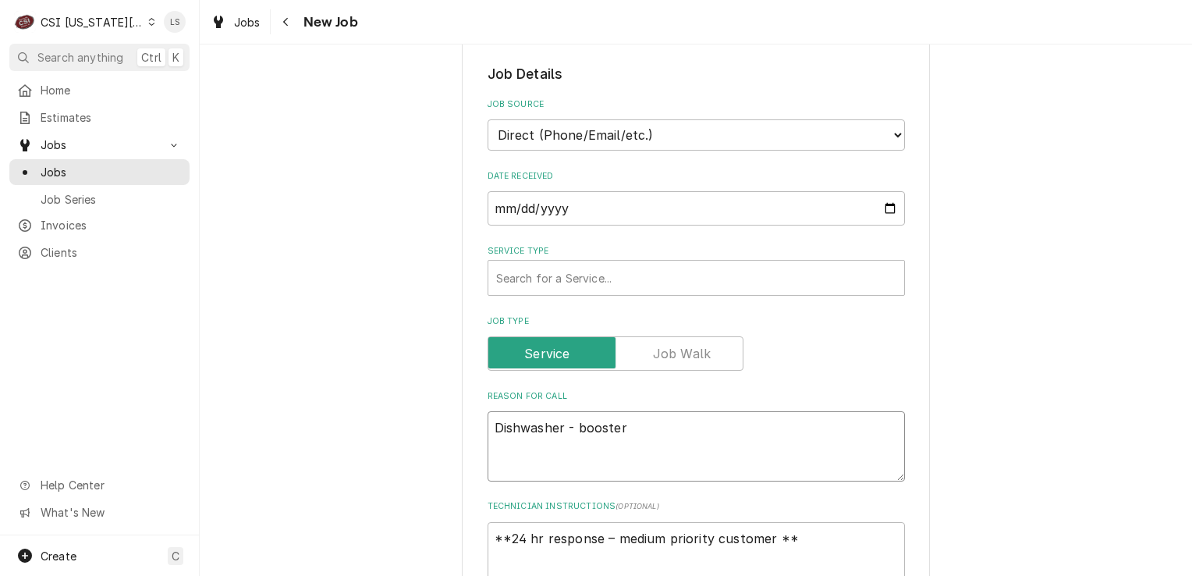
type textarea "Dishwasher - booster"
type textarea "x"
type textarea "Dishwasher - booster h"
type textarea "x"
type textarea "Dishwasher - booster he"
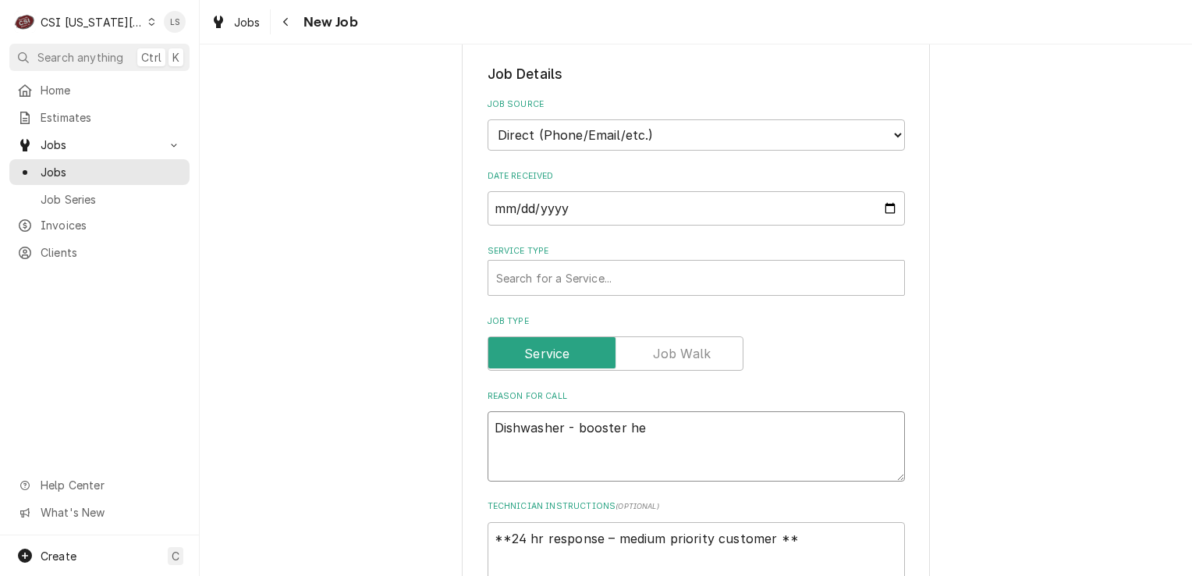
type textarea "x"
type textarea "Dishwasher - booster hea"
type textarea "x"
type textarea "Dishwasher - booster heat"
type textarea "x"
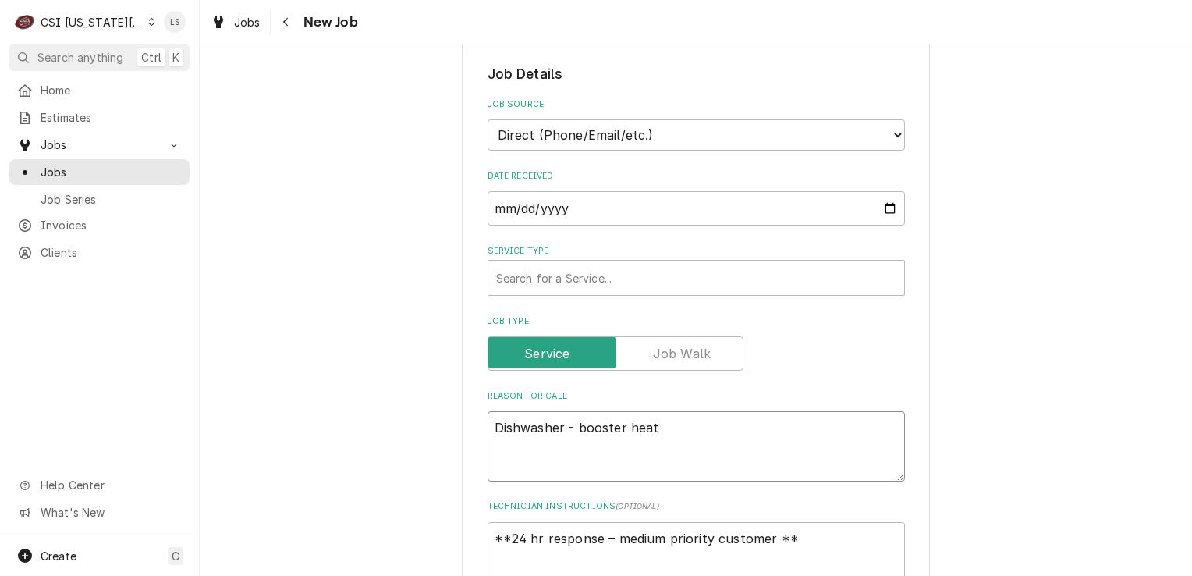
type textarea "Dishwasher - booster heate"
type textarea "x"
type textarea "Dishwasher - booster heater"
type textarea "x"
type textarea "Dishwasher - booster heater"
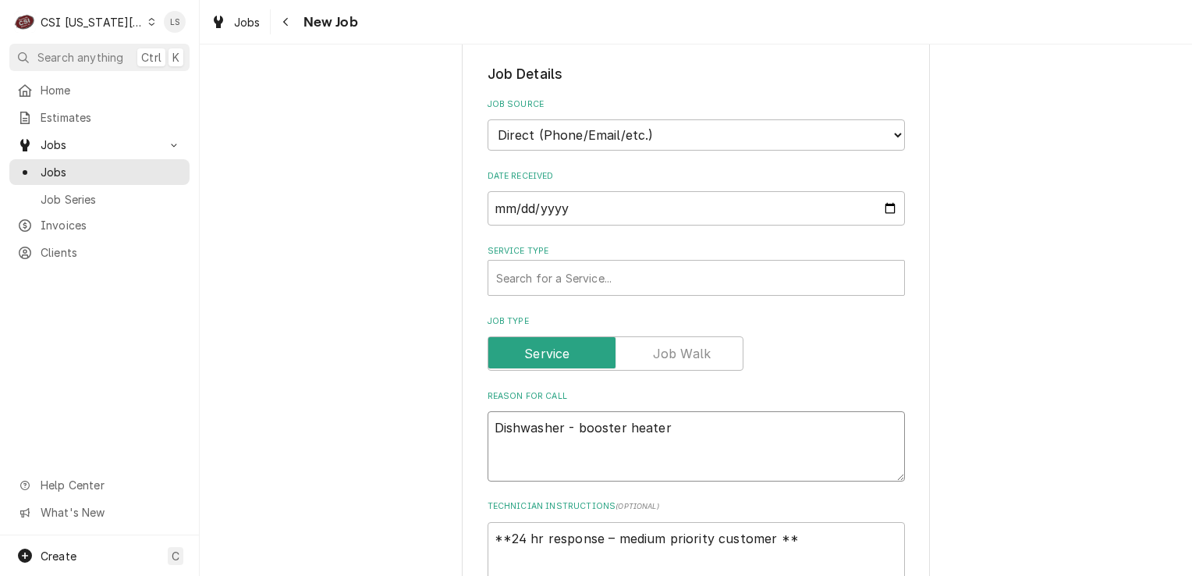
type textarea "x"
type textarea "Dishwasher - booster heater is"
type textarea "x"
type textarea "Dishwasher - booster heater is"
type textarea "x"
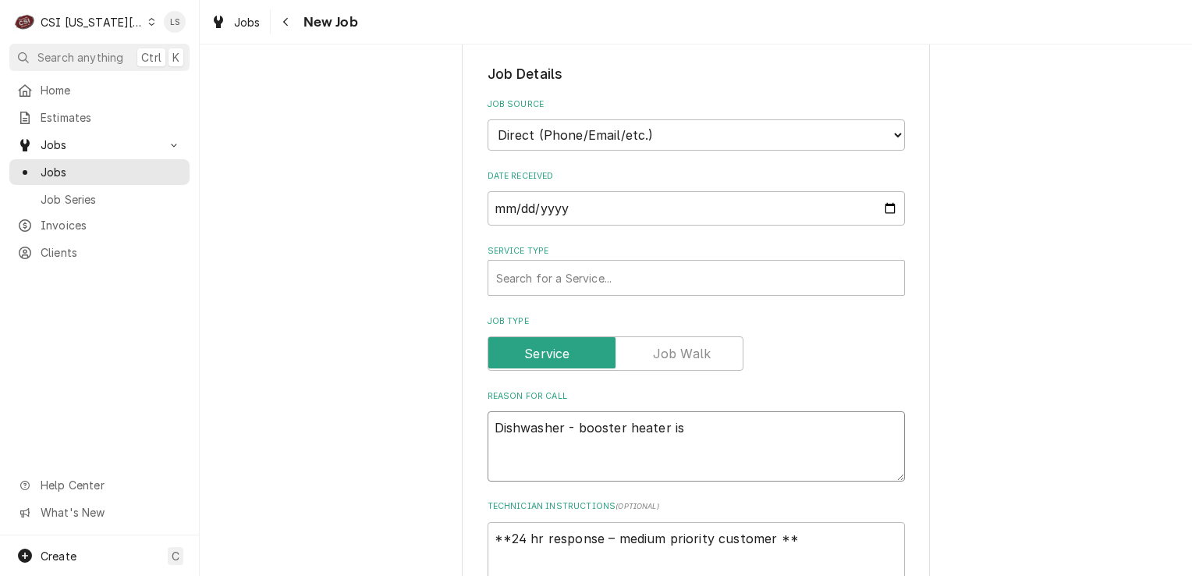
type textarea "Dishwasher - booster heater is n"
type textarea "x"
type textarea "Dishwasher - booster heater is no"
type textarea "x"
type textarea "Dishwasher - booster heater is not"
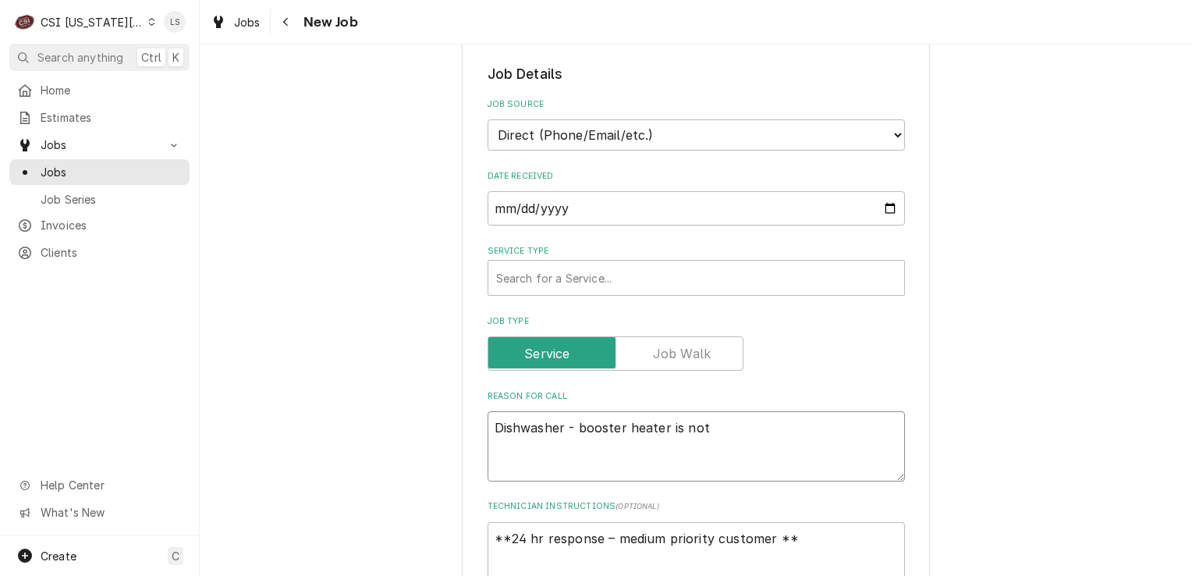
type textarea "x"
type textarea "Dishwasher - booster heater is not"
type textarea "x"
type textarea "Dishwasher - booster heater is not w"
type textarea "x"
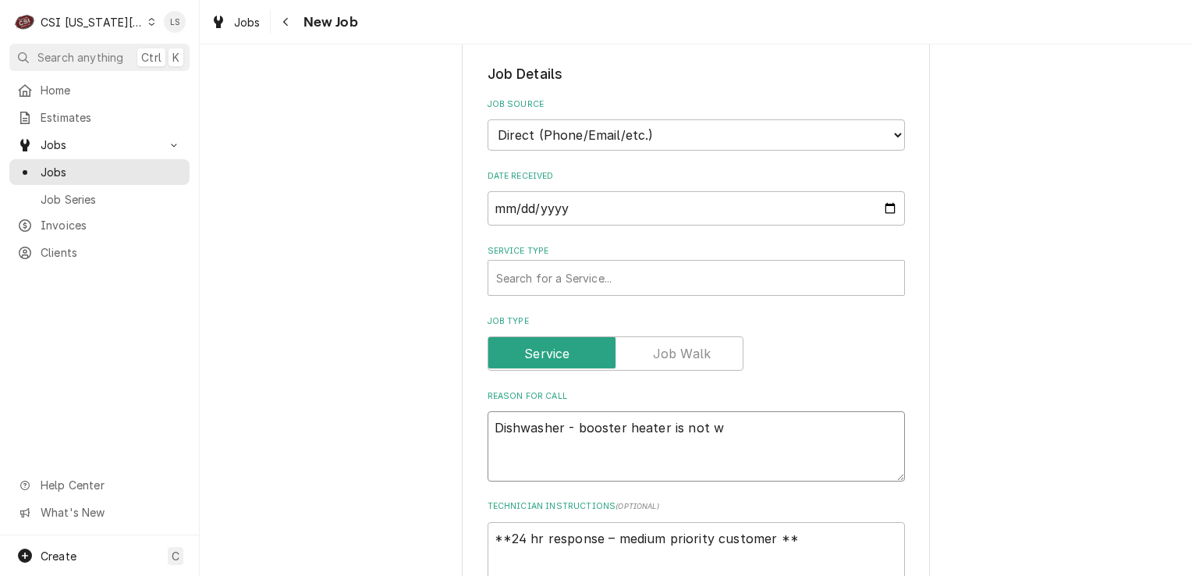
type textarea "Dishwasher - booster heater is not wo"
type textarea "x"
type textarea "Dishwasher - booster heater is not wor"
type textarea "x"
type textarea "Dishwasher - booster heater is not work"
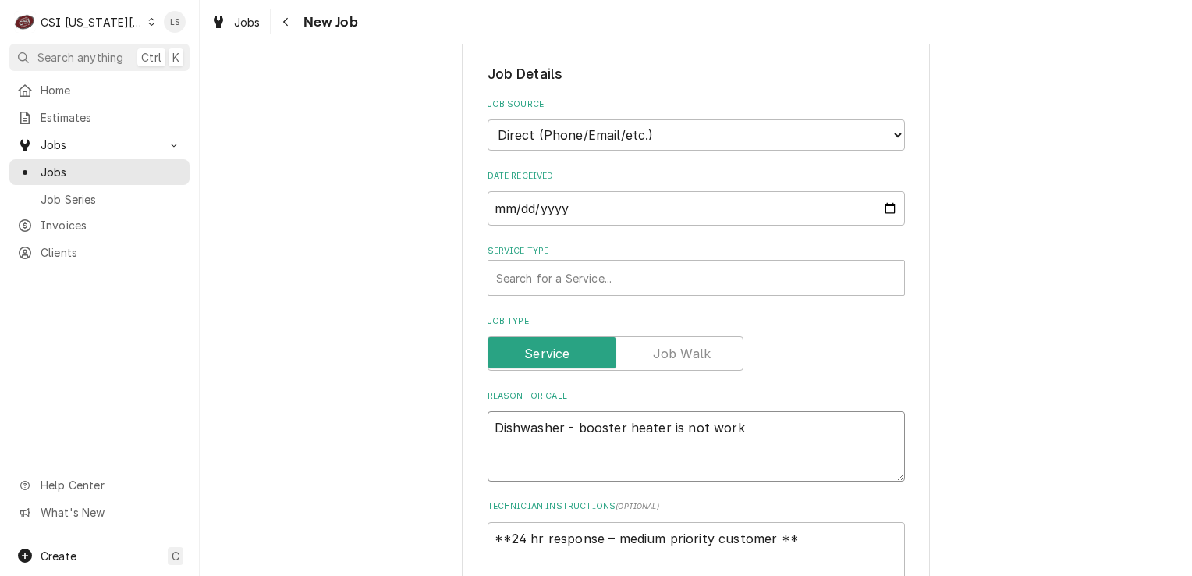
type textarea "x"
type textarea "Dishwasher - booster heater is not worki"
type textarea "x"
type textarea "Dishwasher - booster heater is not workin"
type textarea "x"
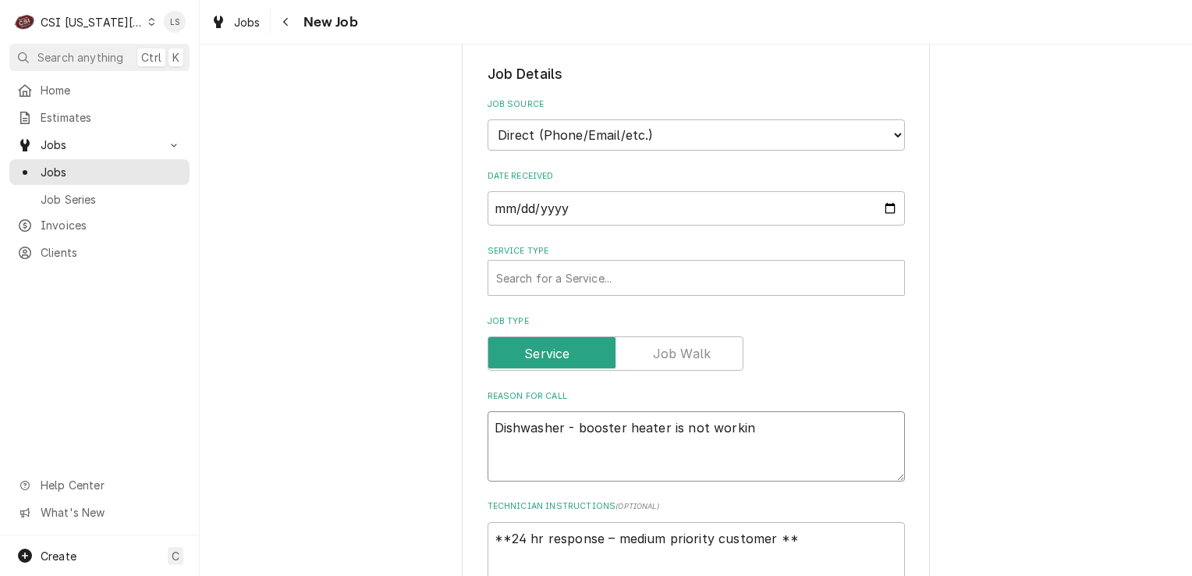
type textarea "Dishwasher - booster heater is not working"
type textarea "x"
type textarea "Dishwasher - booster heater is not working,"
type textarea "x"
type textarea "Dishwasher - booster heater is not working,"
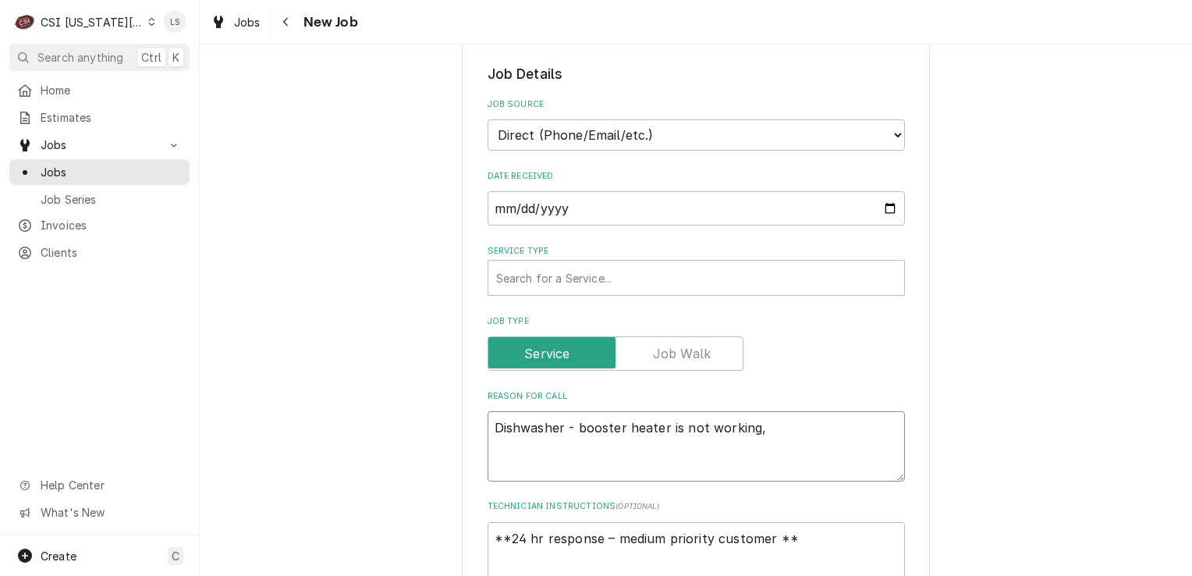
type textarea "x"
type textarea "Dishwasher - booster heater is not working, n"
type textarea "x"
type textarea "Dishwasher - booster heater is not working, not"
type textarea "x"
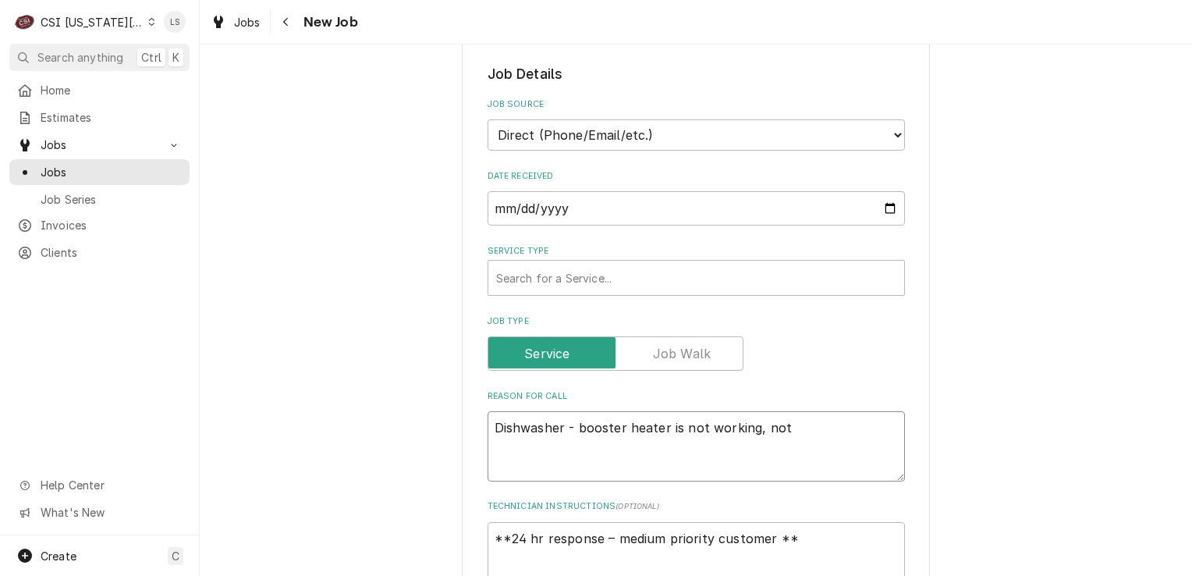
type textarea "Dishwasher - booster heater is not working, not"
type textarea "x"
type textarea "Dishwasher - booster heater is not working, not g"
type textarea "x"
type textarea "Dishwasher - booster heater is not working, not ge"
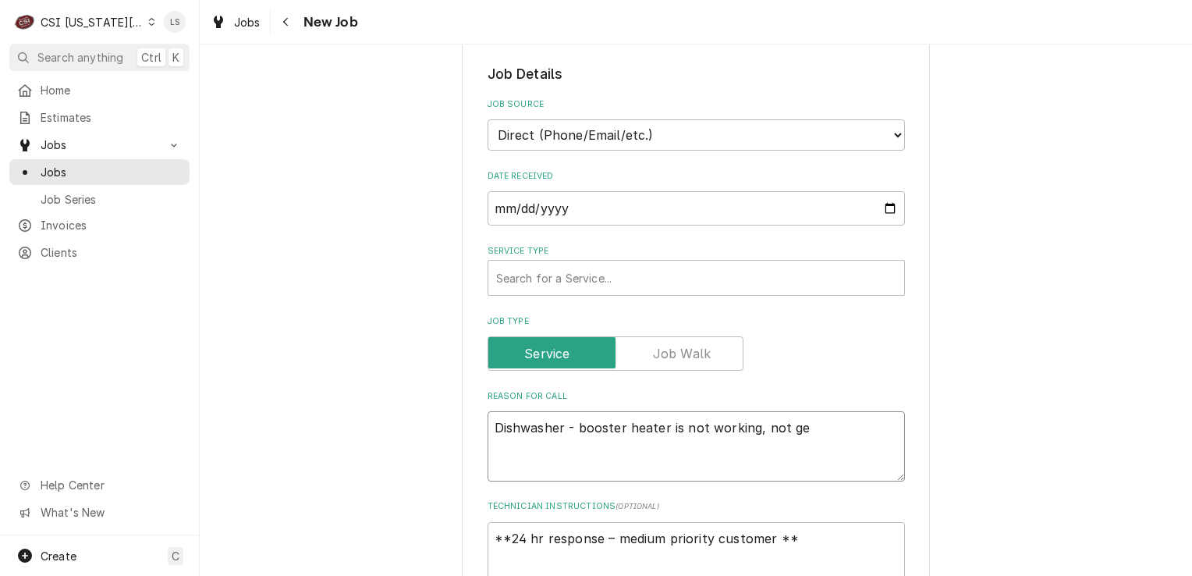
type textarea "x"
type textarea "Dishwasher - booster heater is not working, not get"
type textarea "x"
type textarea "Dishwasher - booster heater is not working, not gett"
type textarea "x"
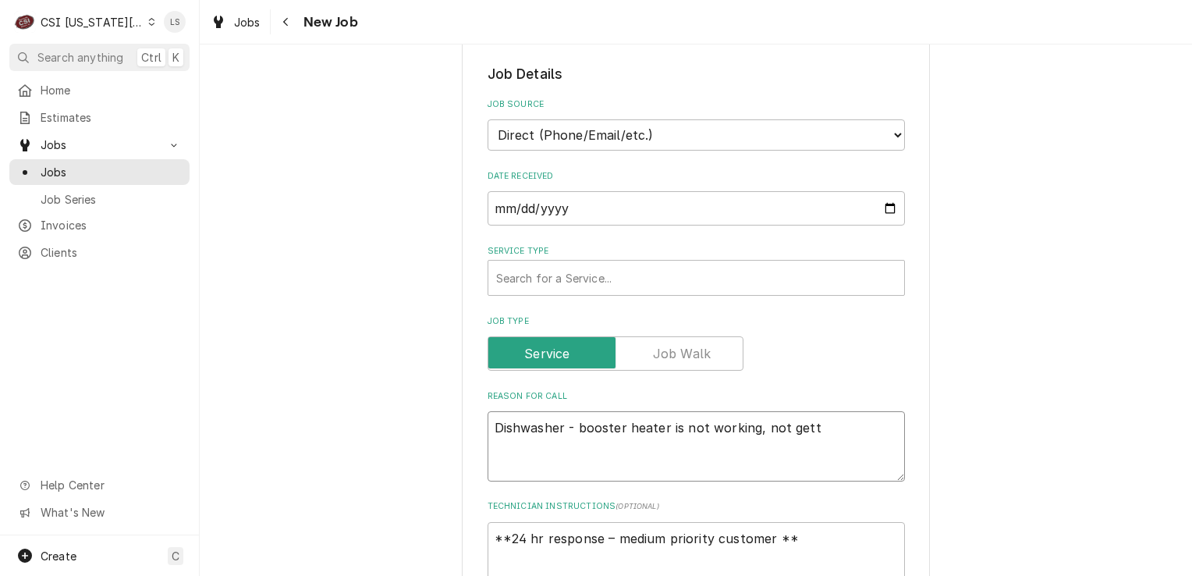
type textarea "Dishwasher - booster heater is not working, not getti"
type textarea "x"
type textarea "Dishwasher - booster heater is not working, not gettin"
type textarea "x"
type textarea "Dishwasher - booster heater is not working, not getting"
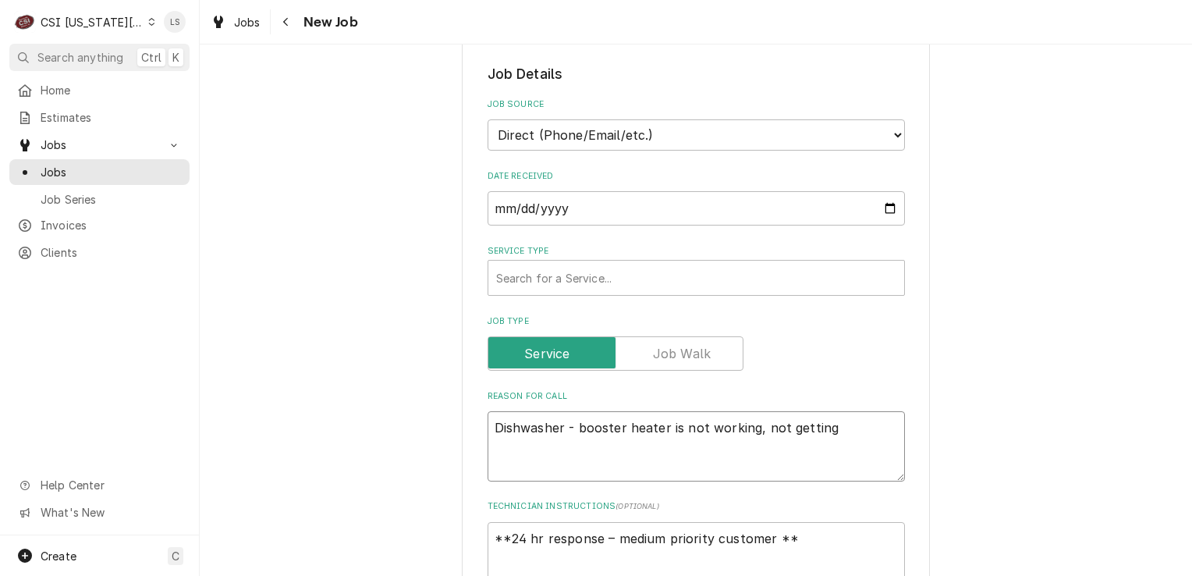
type textarea "x"
type textarea "Dishwasher - booster heater is not working, not getting u"
type textarea "x"
type textarea "Dishwasher - booster heater is not working, not getting up"
type textarea "x"
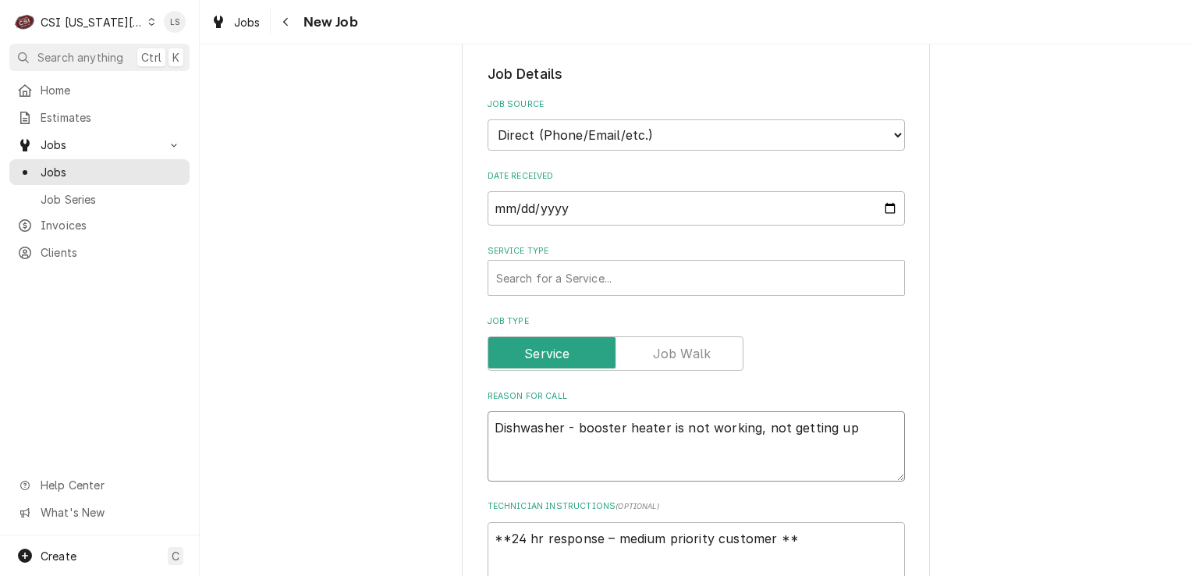
type textarea "Dishwasher - booster heater is not working, not getting up"
type textarea "x"
type textarea "Dishwasher - booster heater is not working, not getting up t"
type textarea "x"
type textarea "Dishwasher - booster heater is not working, not getting up to"
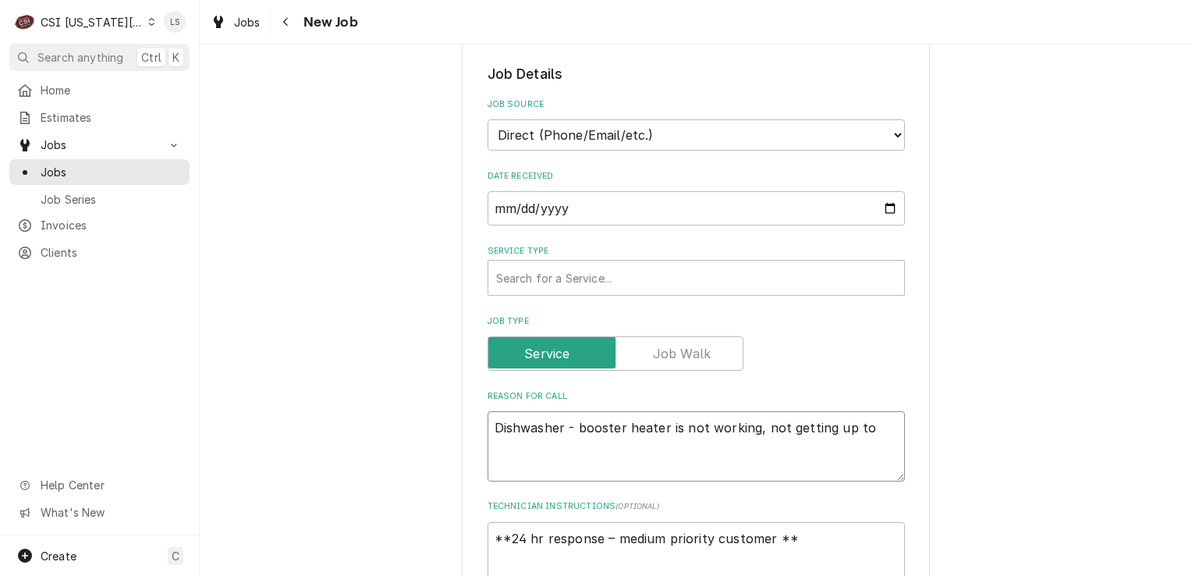
type textarea "x"
type textarea "Dishwasher - booster heater is not working, not getting up to w"
type textarea "x"
type textarea "Dishwasher - booster heater is not working, not getting up to wo"
type textarea "x"
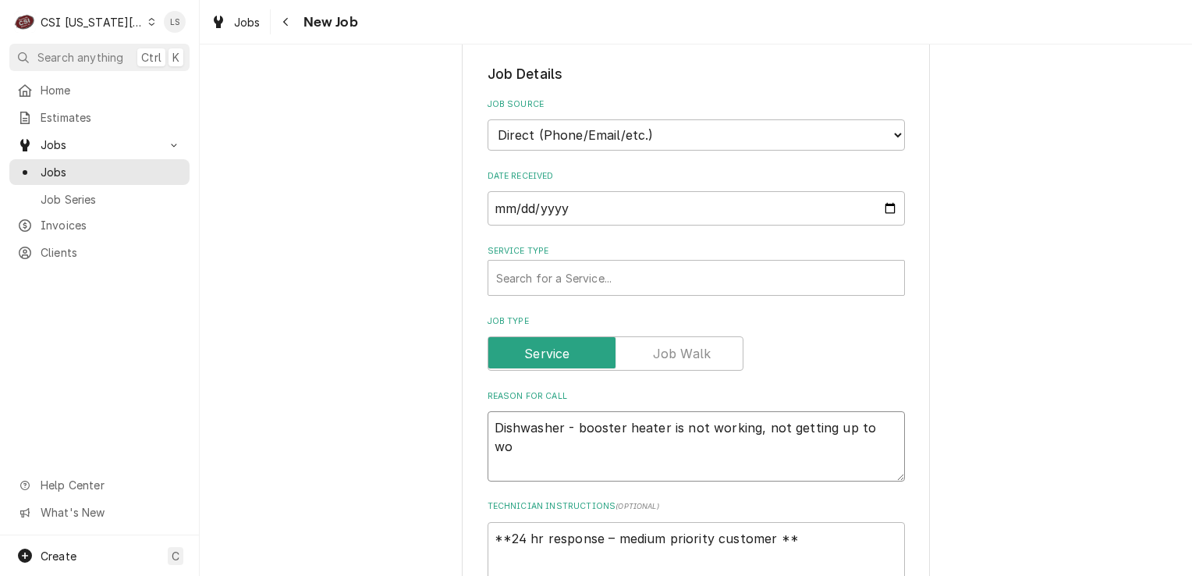
type textarea "Dishwasher - booster heater is not working, not getting up to wor"
type textarea "x"
type textarea "Dishwasher - booster heater is not working, not getting up to work"
type textarea "x"
type textarea "Dishwasher - booster heater is not working, not getting up to wor"
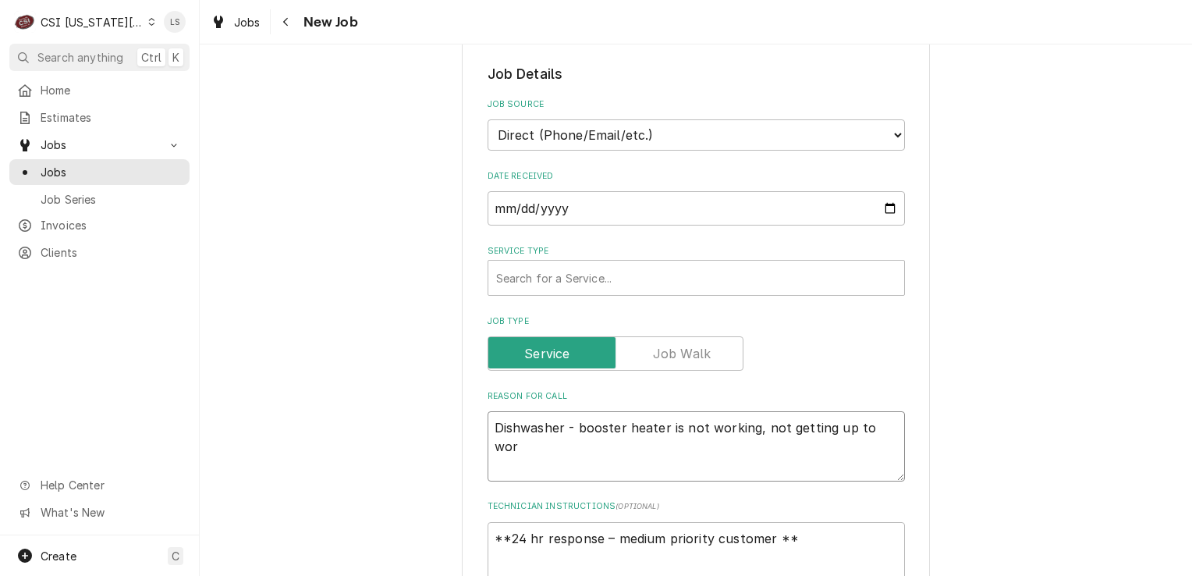
type textarea "x"
type textarea "Dishwasher - booster heater is not working, not getting up to wo"
type textarea "x"
type textarea "Dishwasher - booster heater is not working, not getting up to w"
type textarea "x"
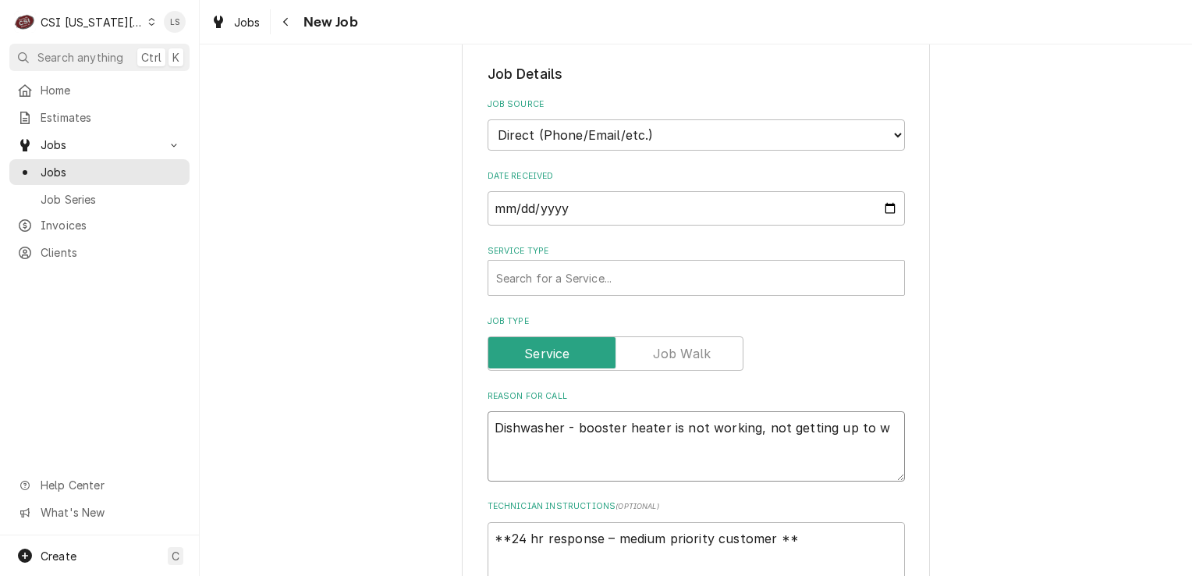
type textarea "Dishwasher - booster heater is not working, not getting up to"
type textarea "x"
type textarea "Dishwasher - booster heater is not working, not getting up to t"
type textarea "x"
type textarea "Dishwasher - booster heater is not working, not getting up to te"
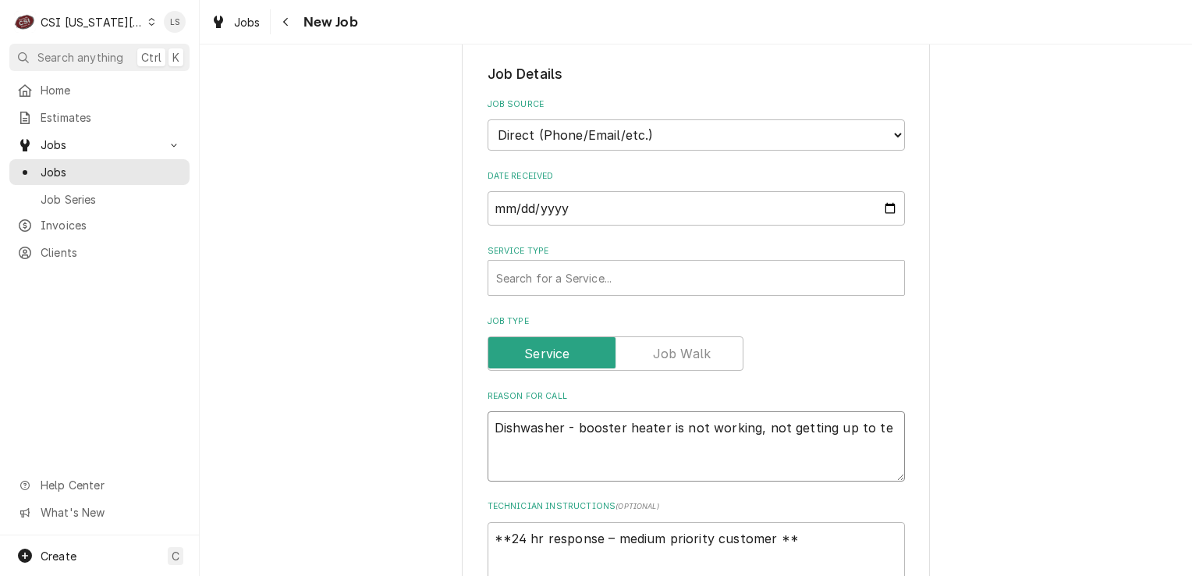
type textarea "x"
type textarea "Dishwasher - booster heater is not working, not getting up to tem"
type textarea "x"
type textarea "Dishwasher - booster heater is not working, not getting up to temp"
type textarea "x"
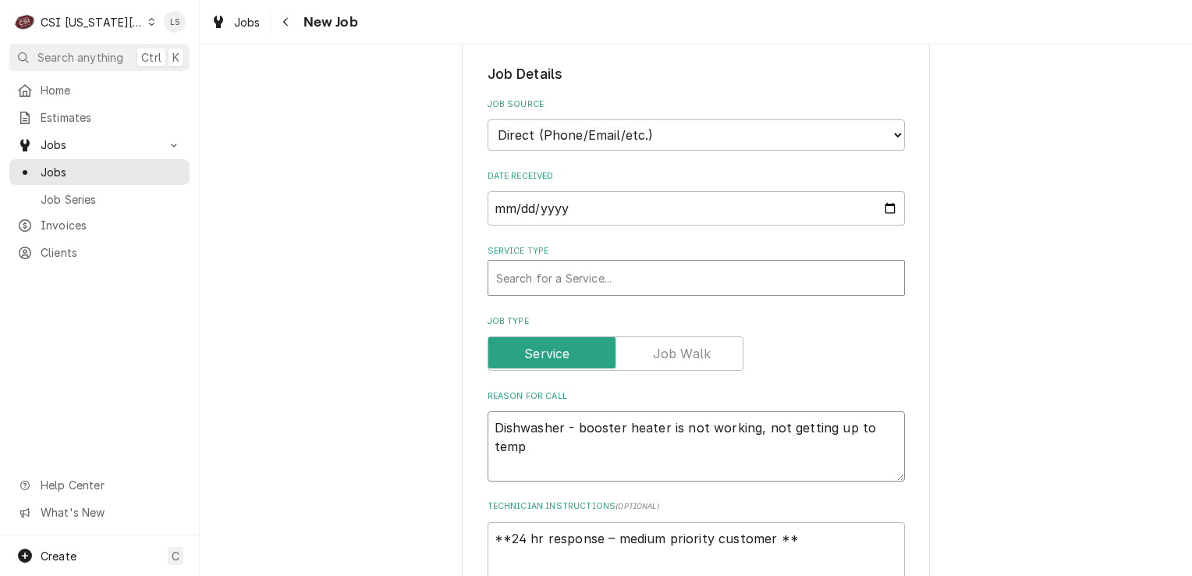
type textarea "Dishwasher - booster heater is not working, not getting up to temp"
click at [512, 264] on div "Service Type" at bounding box center [696, 278] width 400 height 28
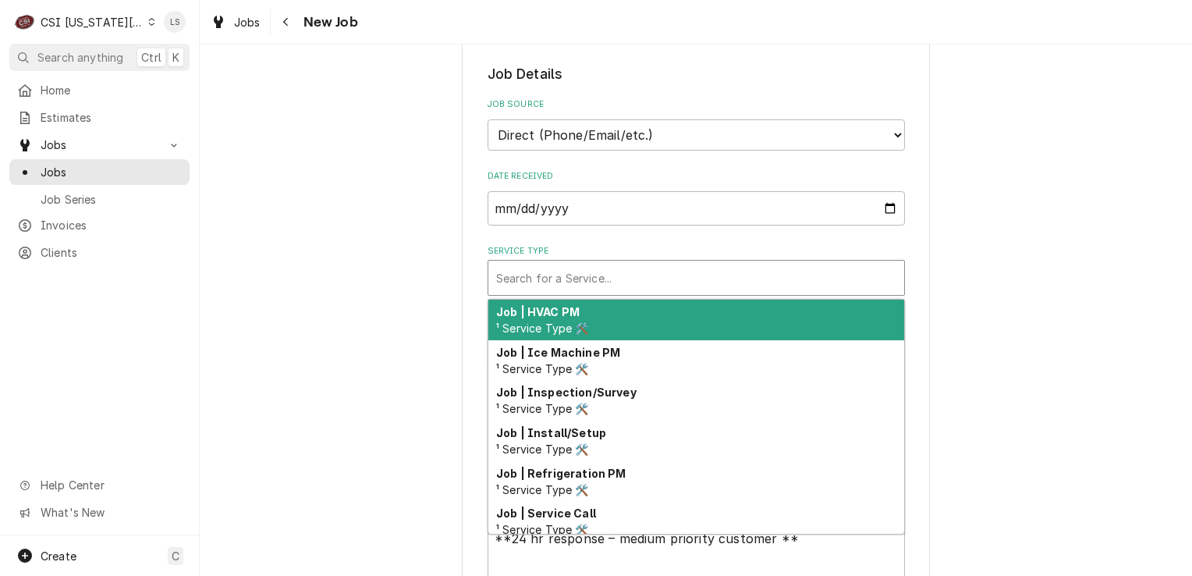
scroll to position [883, 0]
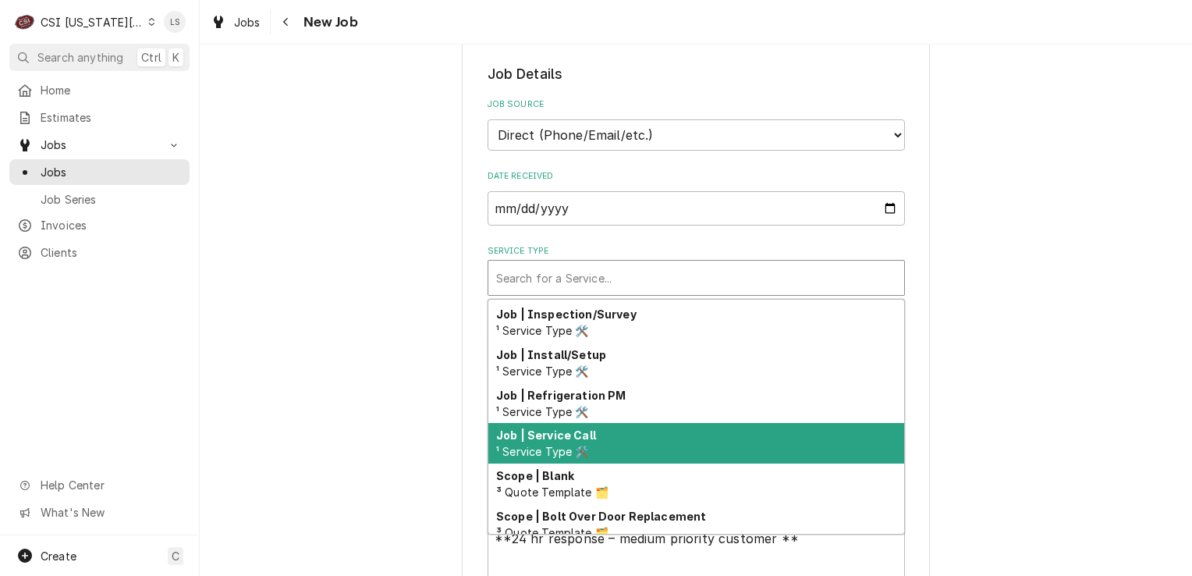
click at [553, 423] on div "Job | Service Call ¹ Service Type 🛠️" at bounding box center [696, 443] width 416 height 41
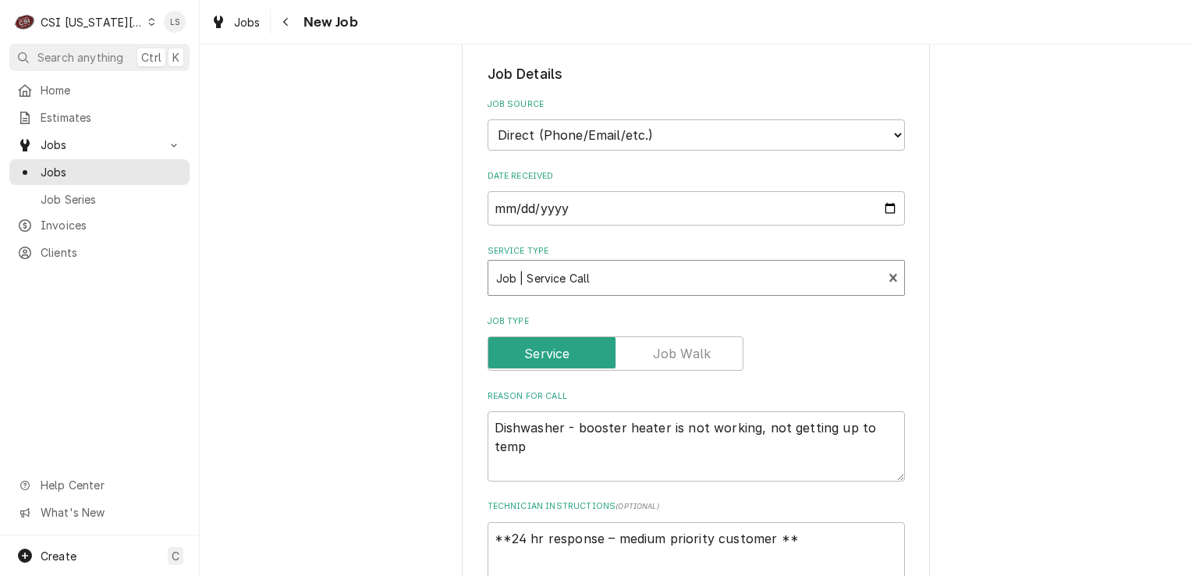
scroll to position [624, 0]
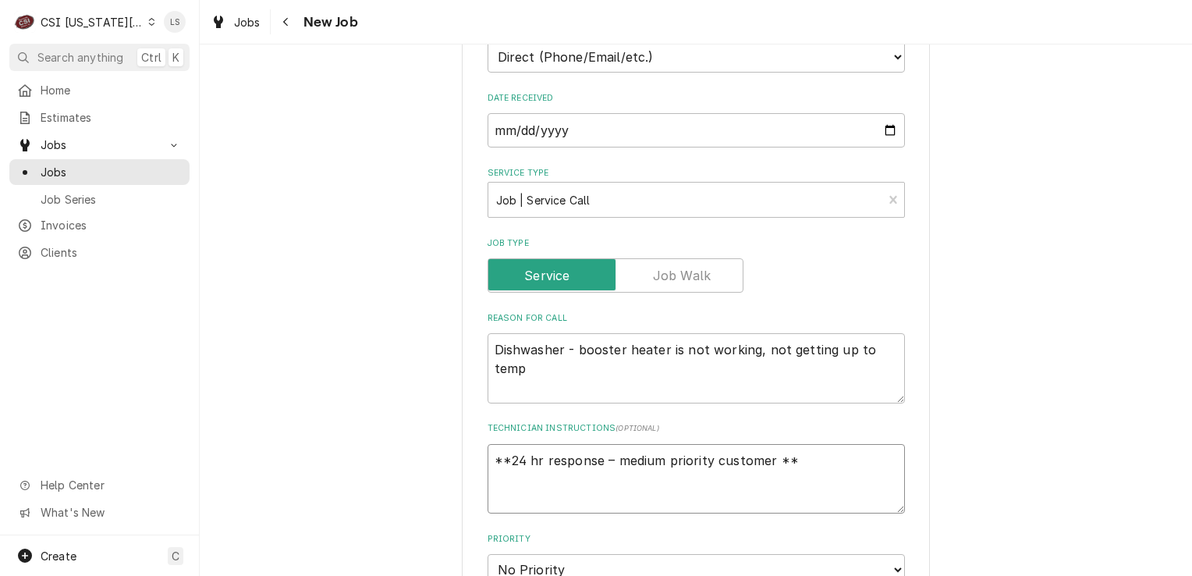
click at [820, 444] on textarea "**24 hr response – medium priority customer **" at bounding box center [696, 479] width 417 height 70
type textarea "x"
type textarea "**24 hr response – medium priority customer **"
type textarea "x"
type textarea "**24 hr response – medium priority customer **"
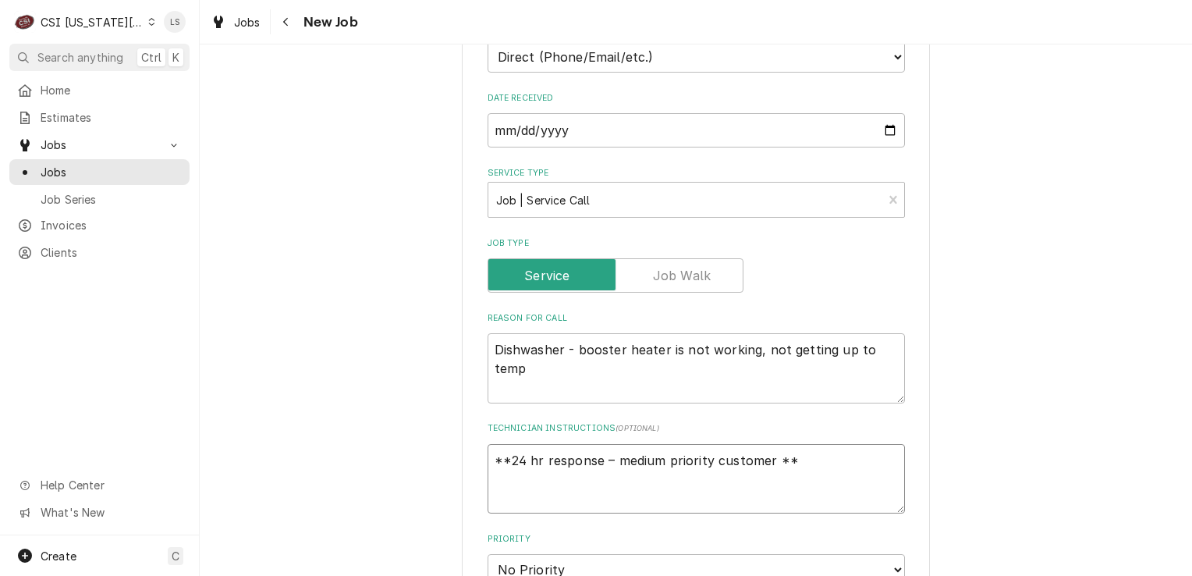
type textarea "x"
type textarea "**24 hr response – medium priority customer ** D"
type textarea "x"
type textarea "**24 hr response – medium priority customer ** Da"
type textarea "x"
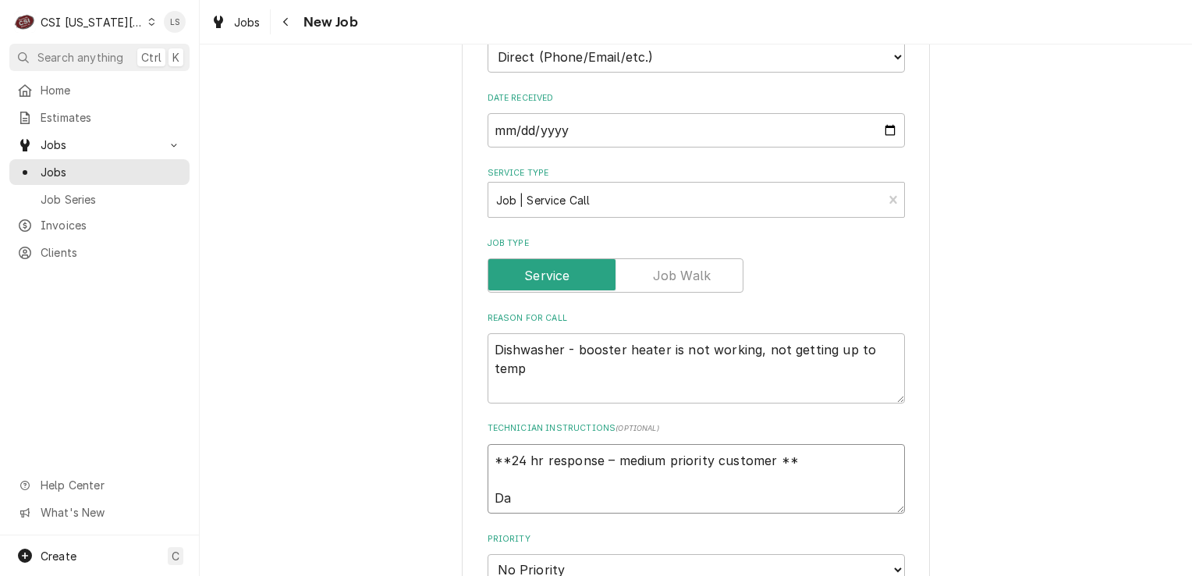
type textarea "**24 hr response – medium priority customer ** Dai"
type textarea "x"
type textarea "**24 hr response – medium priority customer ** Daily"
type textarea "x"
type textarea "**24 hr response – medium priority customer ** Daily"
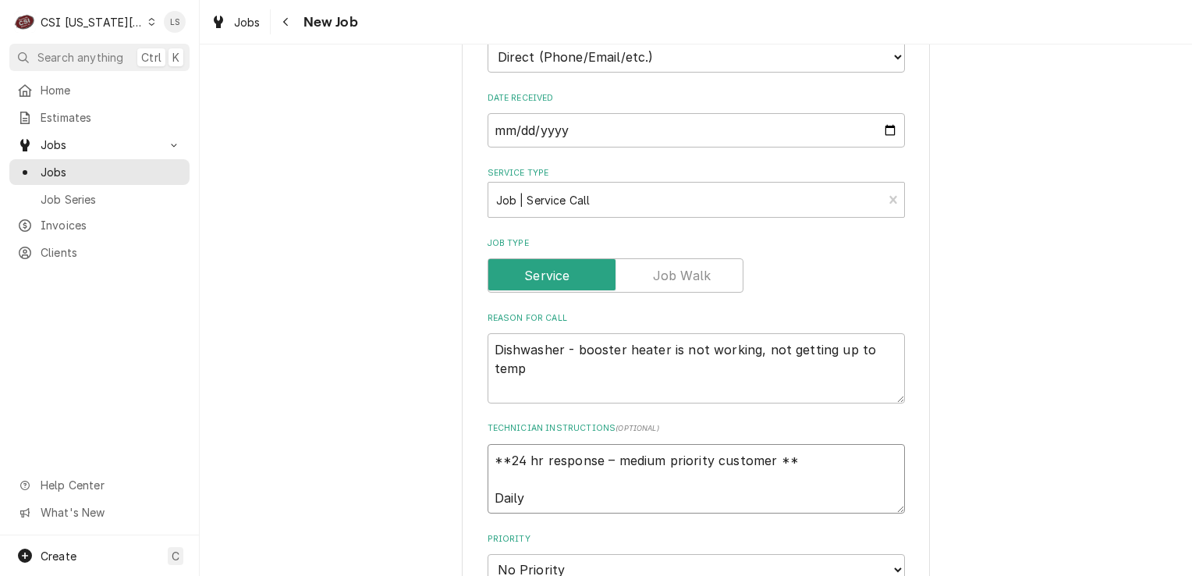
type textarea "x"
type textarea "**24 hr response – medium priority customer ** Daily f"
type textarea "x"
type textarea "**24 hr response – medium priority customer ** Daily fr"
type textarea "x"
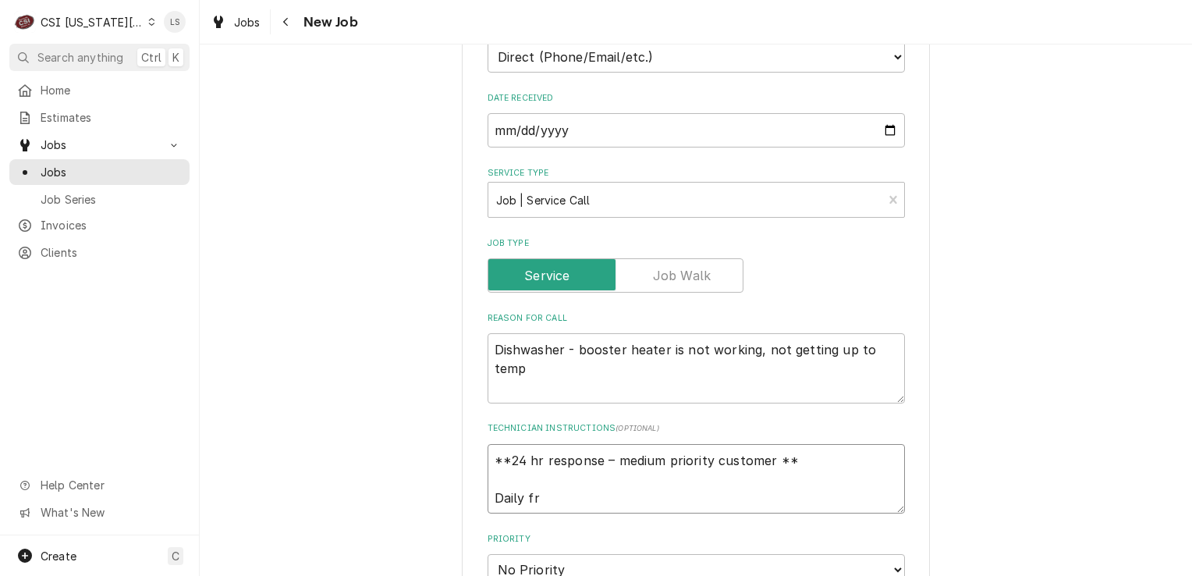
type textarea "**24 hr response – medium priority customer ** Daily fro"
type textarea "x"
type textarea "**24 hr response – medium priority customer ** Daily from"
type textarea "x"
type textarea "**24 hr response – medium priority customer ** Daily from"
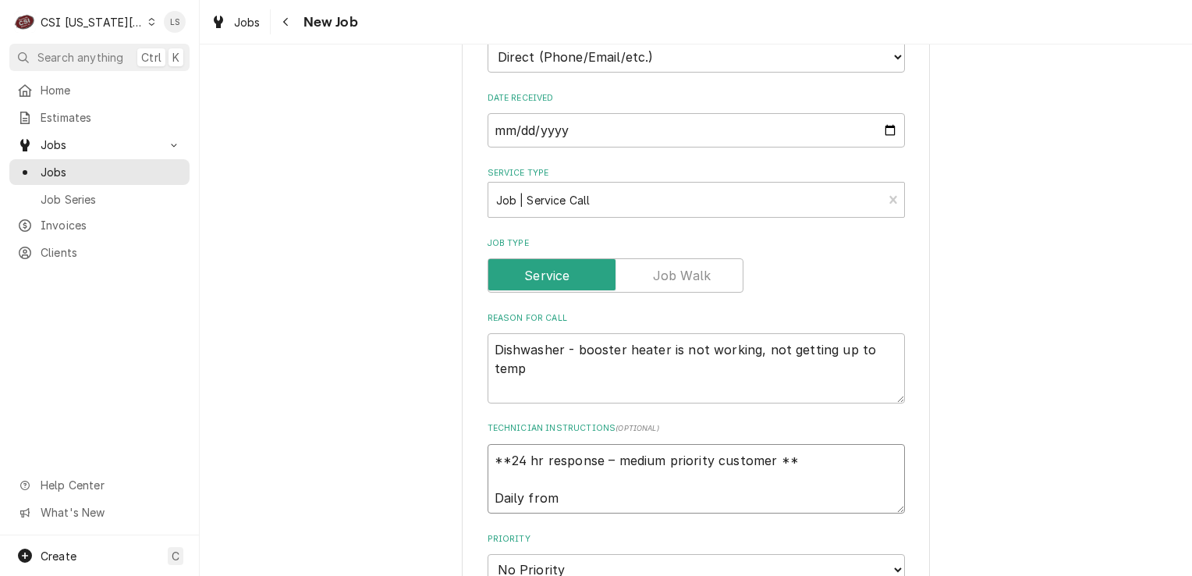
type textarea "x"
type textarea "**24 hr response – medium priority customer ** Daily from 6"
type textarea "x"
type textarea "**24 hr response – medium priority customer ** Daily from 6a"
type textarea "x"
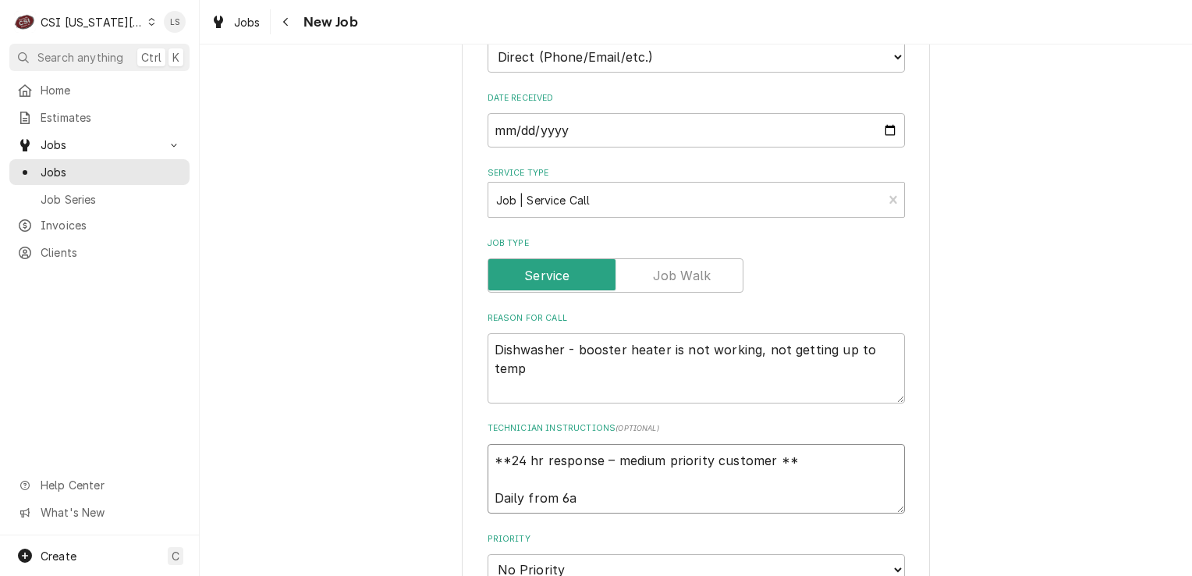
type textarea "**24 hr response – medium priority customer ** Daily from 6am"
type textarea "x"
type textarea "**24 hr response – medium priority customer ** Daily from 6am"
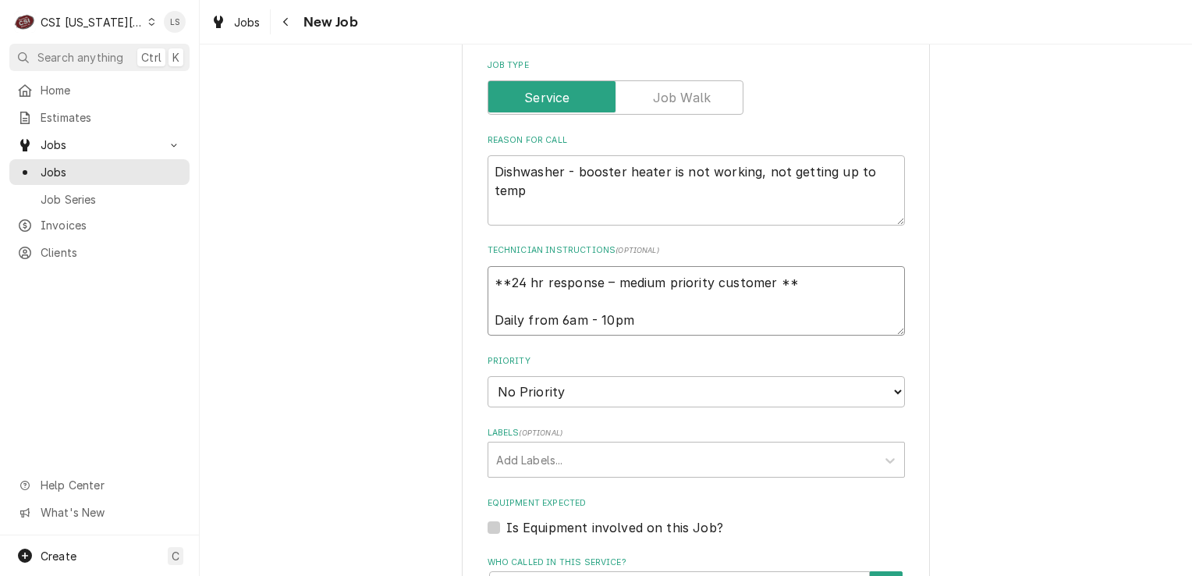
scroll to position [858, 0]
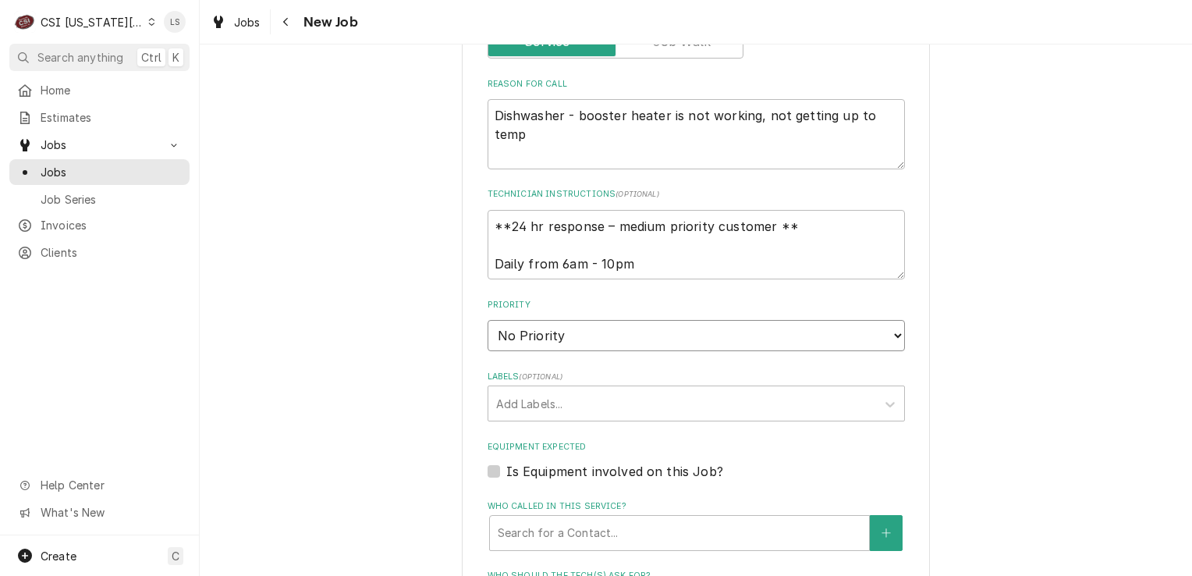
click at [562, 320] on select "No Priority Urgent High Medium Low" at bounding box center [696, 335] width 417 height 31
click at [488, 320] on select "No Priority Urgent High Medium Low" at bounding box center [696, 335] width 417 height 31
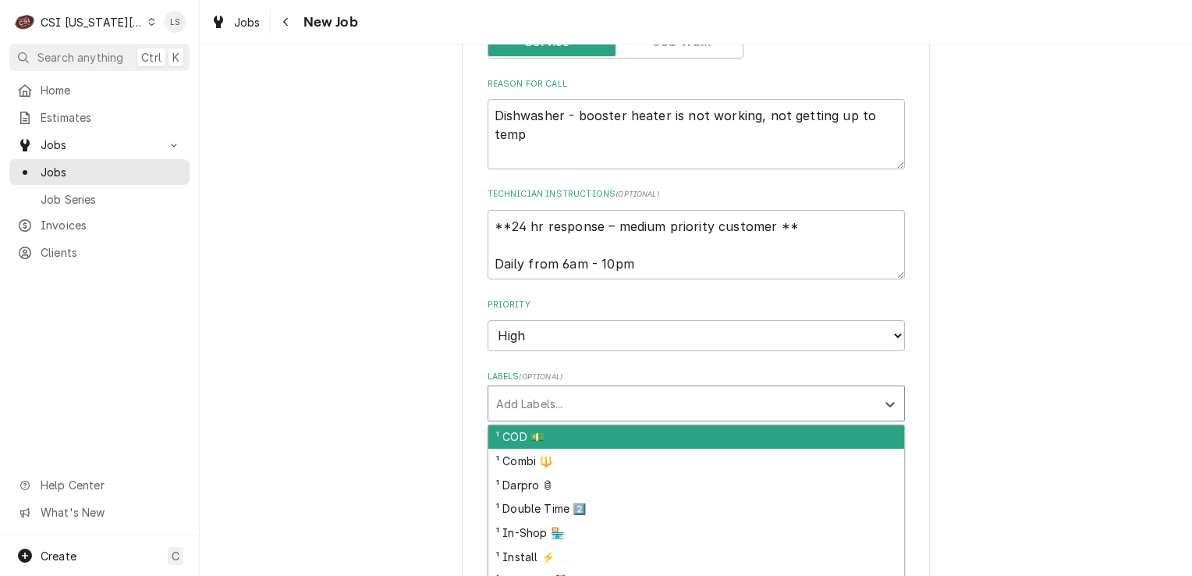
click at [514, 389] on div "Labels" at bounding box center [682, 403] width 372 height 28
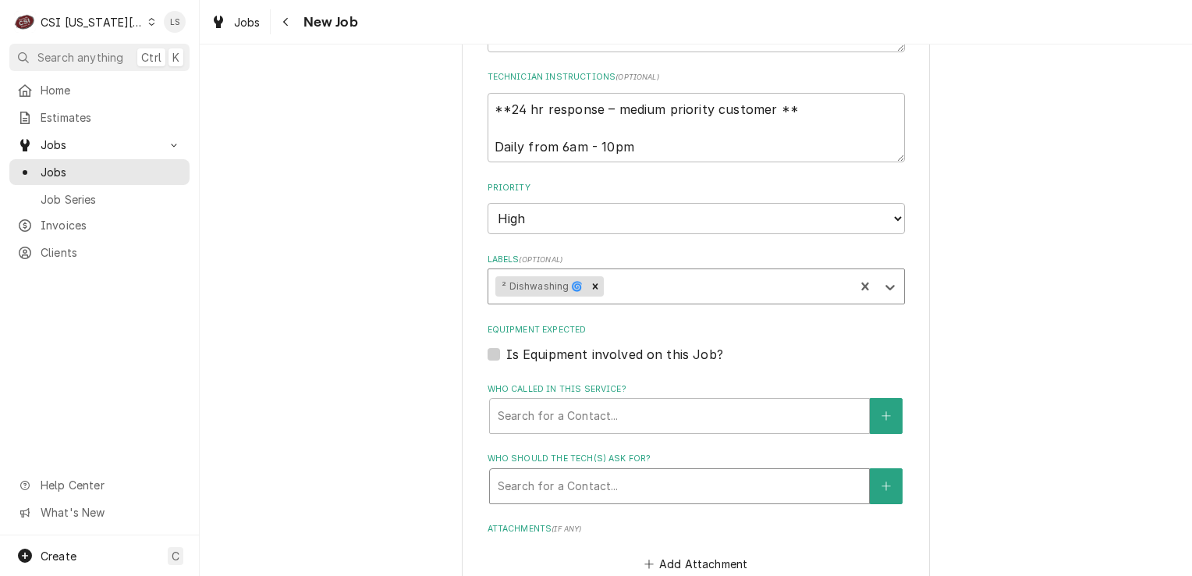
scroll to position [1092, 0]
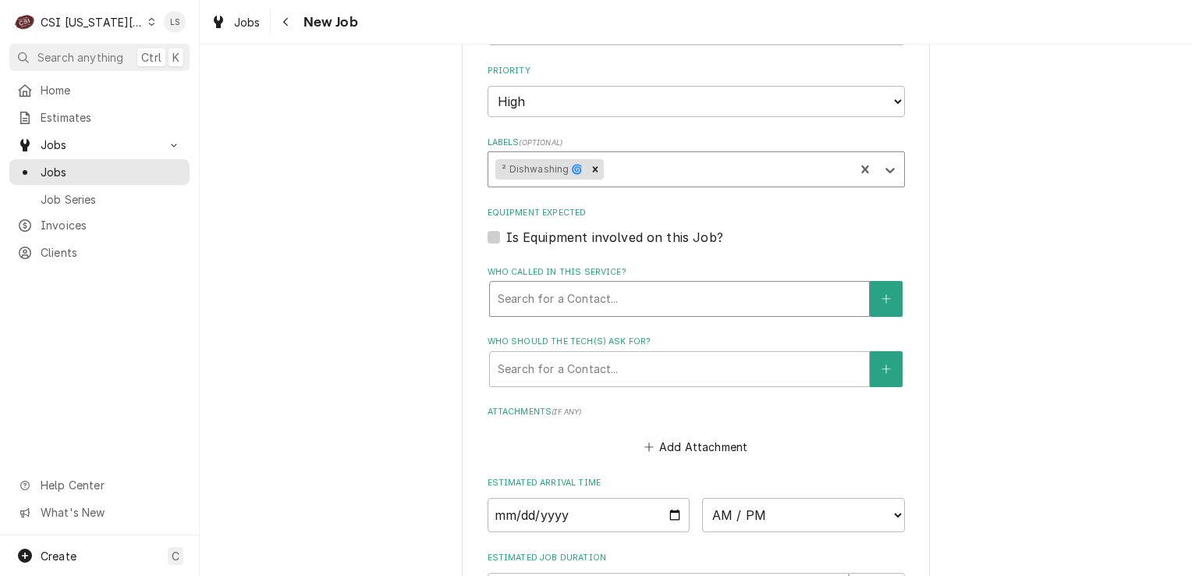
click at [548, 285] on div "Who called in this service?" at bounding box center [679, 299] width 363 height 28
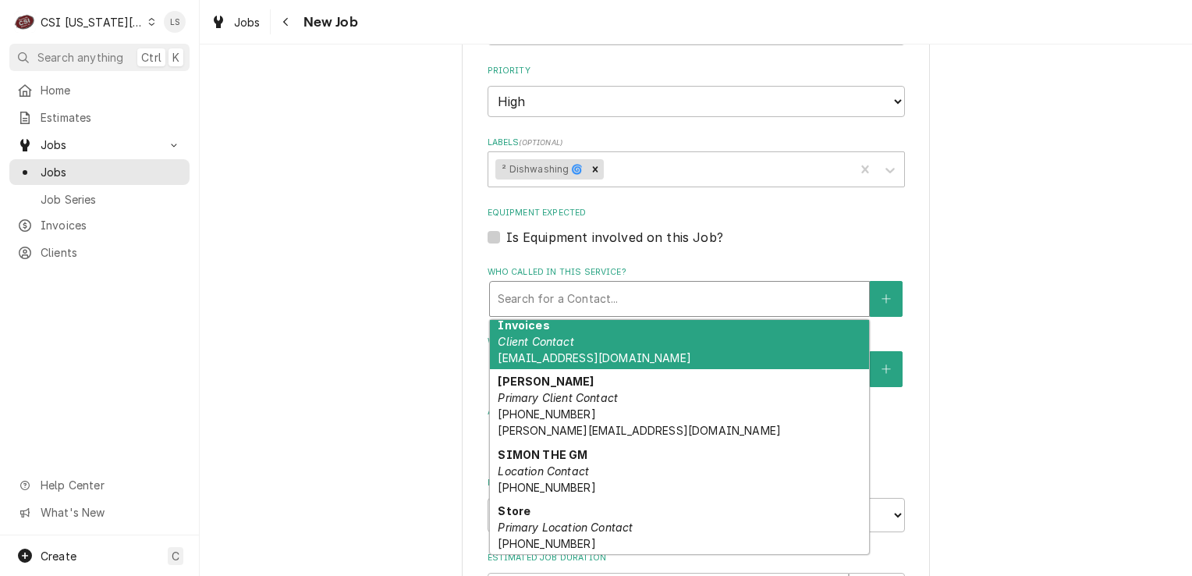
scroll to position [122, 0]
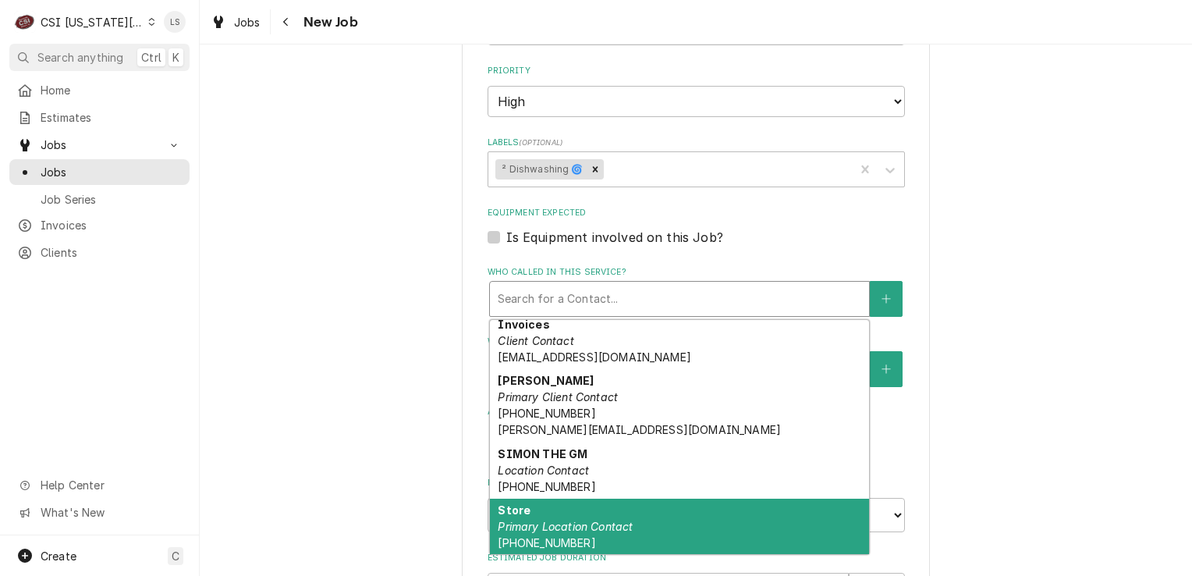
click at [647, 498] on div "Store Primary Location Contact (660) 362-0629" at bounding box center [679, 526] width 379 height 57
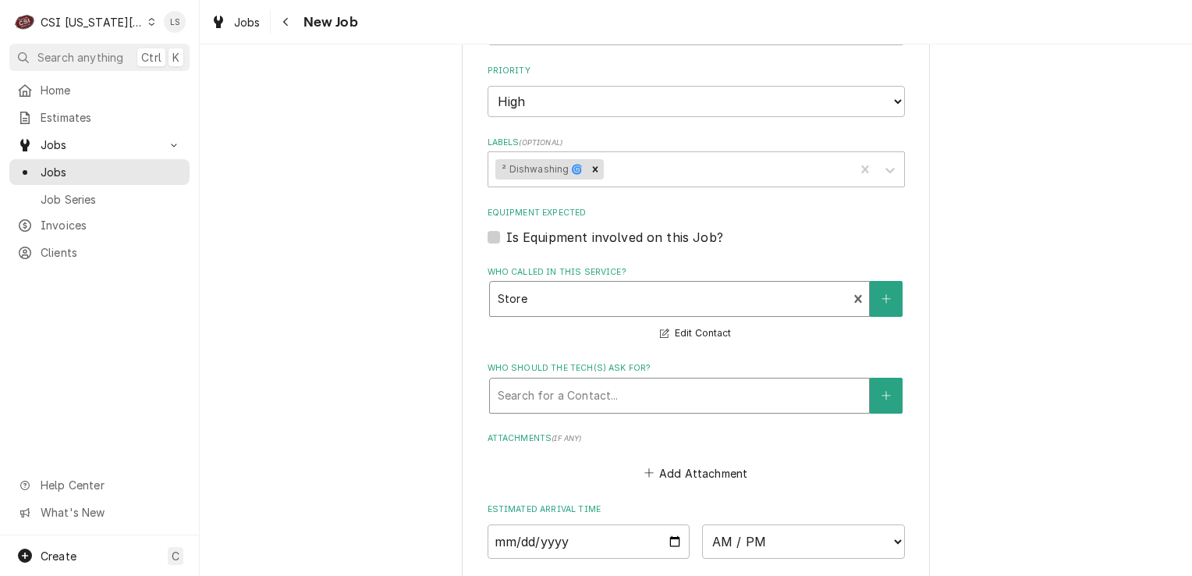
click at [583, 381] on div "Who should the tech(s) ask for?" at bounding box center [679, 395] width 363 height 28
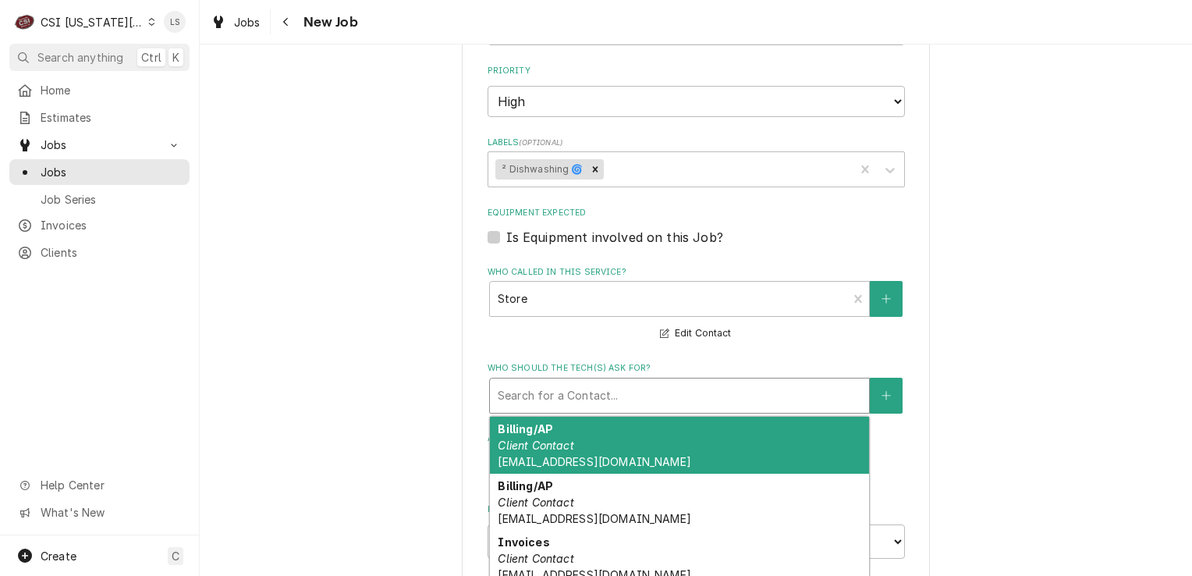
scroll to position [156, 0]
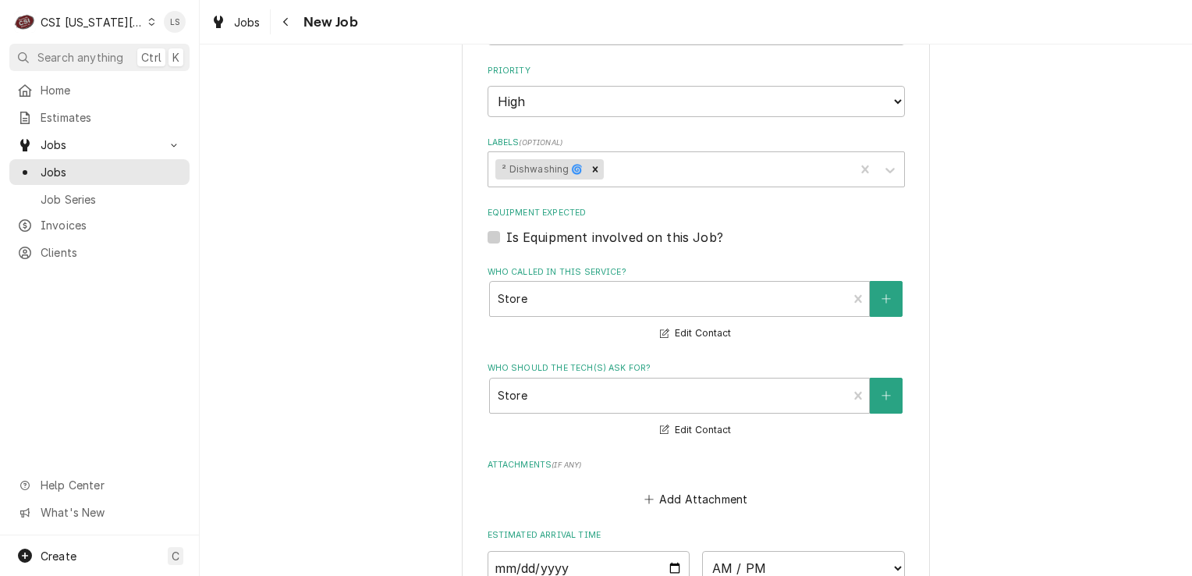
click at [506, 228] on label "Is Equipment involved on this Job?" at bounding box center [614, 237] width 217 height 19
click at [506, 228] on input "Equipment Expected" at bounding box center [714, 245] width 417 height 34
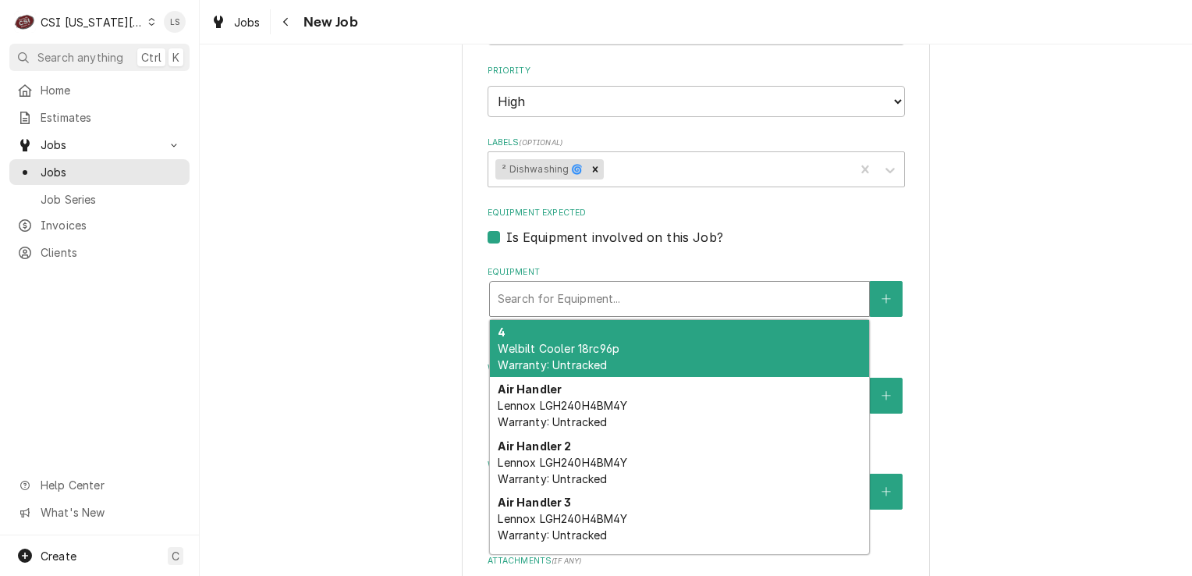
click at [552, 285] on div "Equipment" at bounding box center [679, 299] width 363 height 28
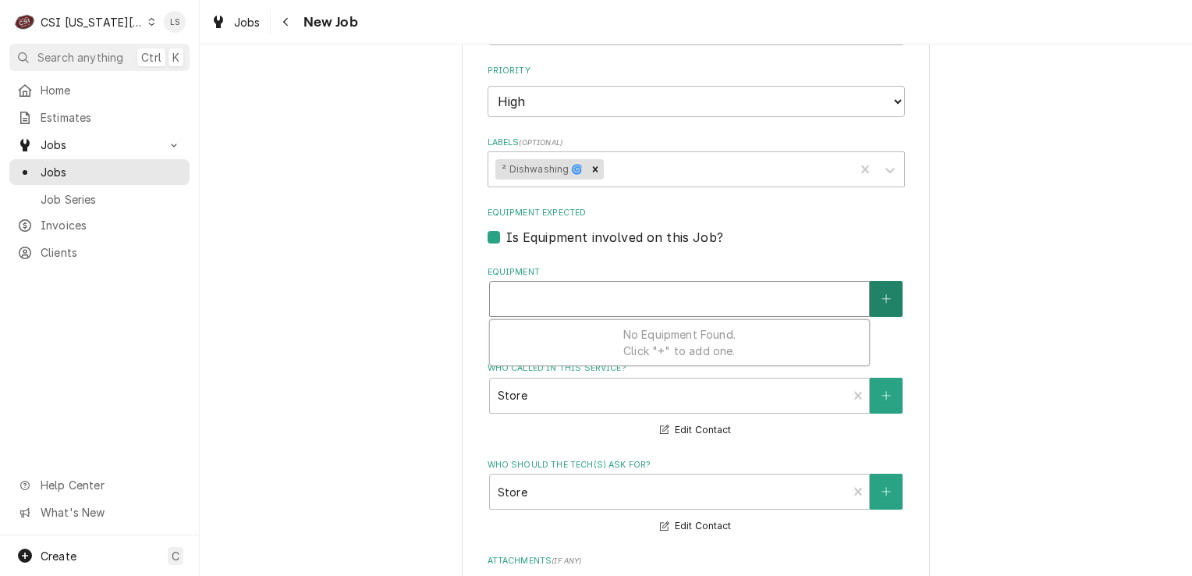
click at [871, 281] on button "Equipment" at bounding box center [886, 299] width 33 height 36
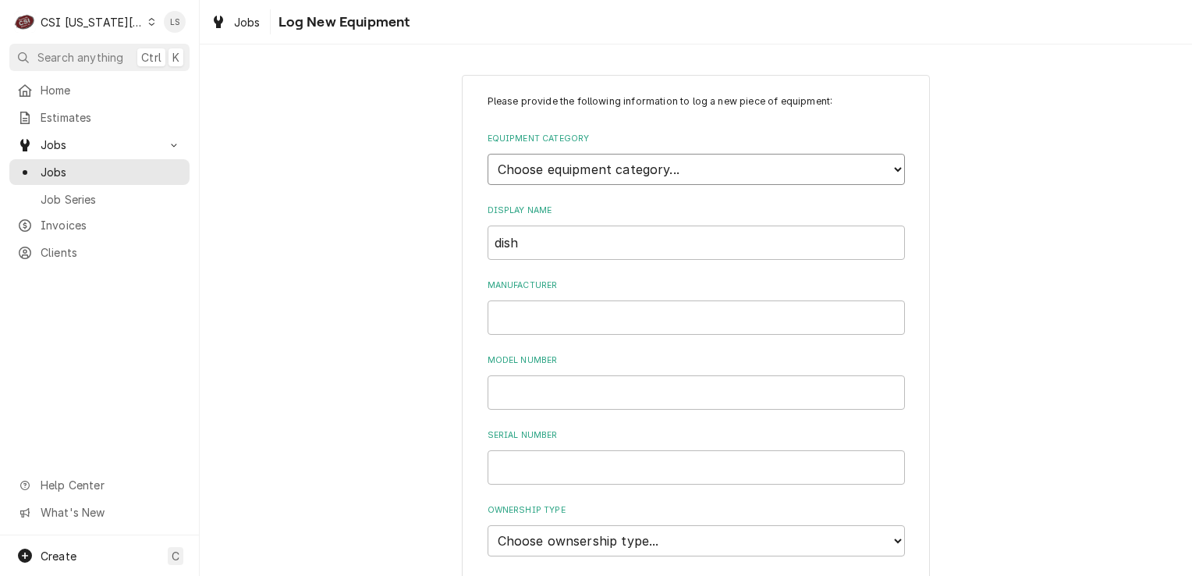
click at [553, 180] on select "Choose equipment category... Cooking Equipment Fryers Ice Machines Ovens and Ra…" at bounding box center [696, 169] width 417 height 31
click at [488, 154] on select "Choose equipment category... Cooking Equipment Fryers Ice Machines Ovens and Ra…" at bounding box center [696, 169] width 417 height 31
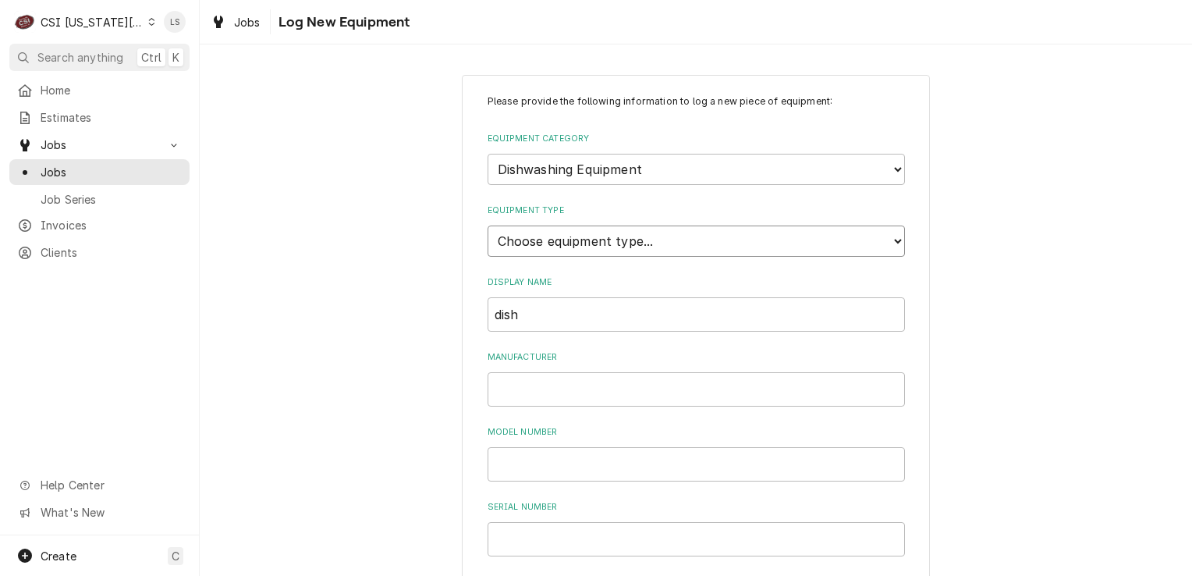
click at [518, 239] on select "Choose equipment type... Burnisher Dishtable Dishwasher Garbage Disposer Glass …" at bounding box center [696, 240] width 417 height 31
click at [488, 225] on select "Choose equipment type... Burnisher Dishtable Dishwasher Garbage Disposer Glass …" at bounding box center [696, 240] width 417 height 31
drag, startPoint x: 543, startPoint y: 307, endPoint x: 457, endPoint y: 307, distance: 85.8
click at [462, 307] on div "Please provide the following information to log a new piece of equipment: Equip…" at bounding box center [696, 558] width 468 height 966
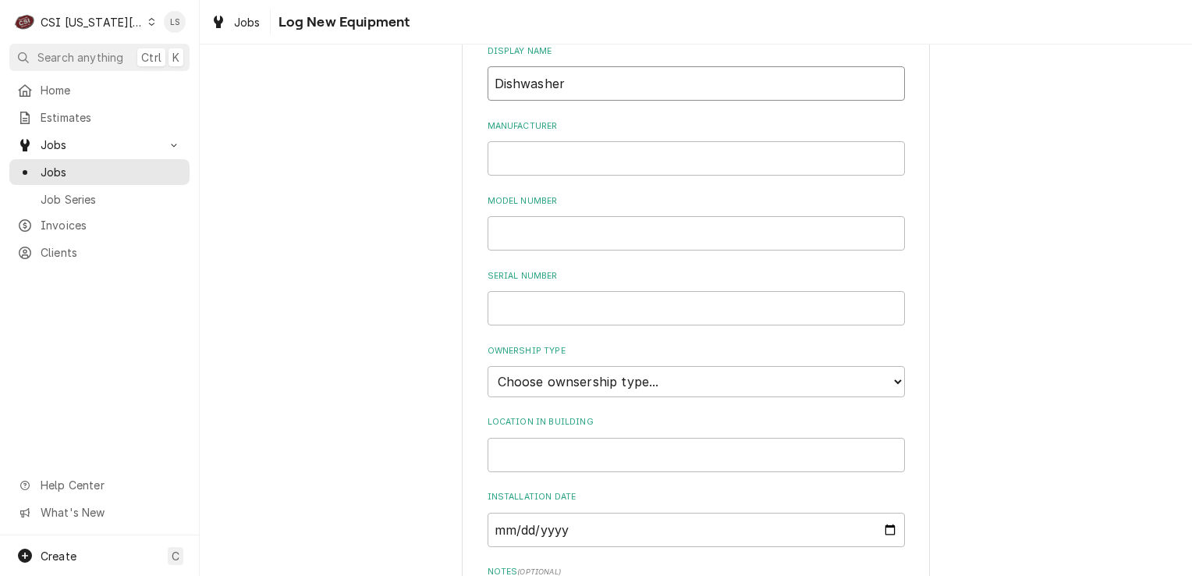
scroll to position [234, 0]
drag, startPoint x: 518, startPoint y: 379, endPoint x: 519, endPoint y: 388, distance: 9.5
click at [518, 379] on select "Choose ownsership type... Unknown Owned Leased Rented" at bounding box center [696, 378] width 417 height 31
click at [488, 363] on select "Choose ownsership type... Unknown Owned Leased Rented" at bounding box center [696, 378] width 417 height 31
click at [505, 154] on input "Manufacturer" at bounding box center [696, 155] width 417 height 34
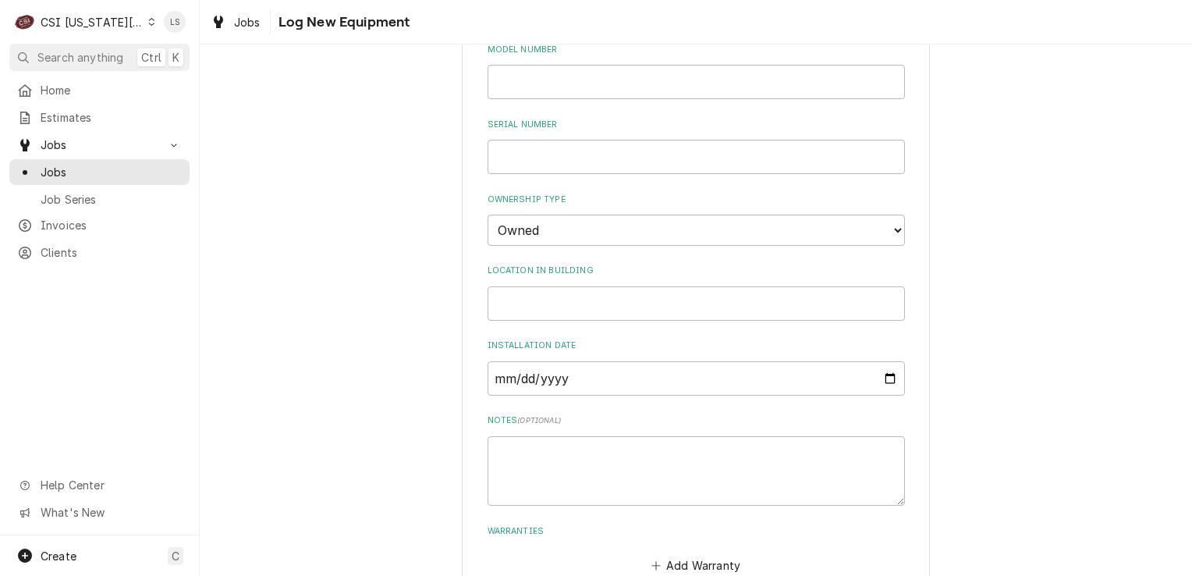
scroll to position [468, 0]
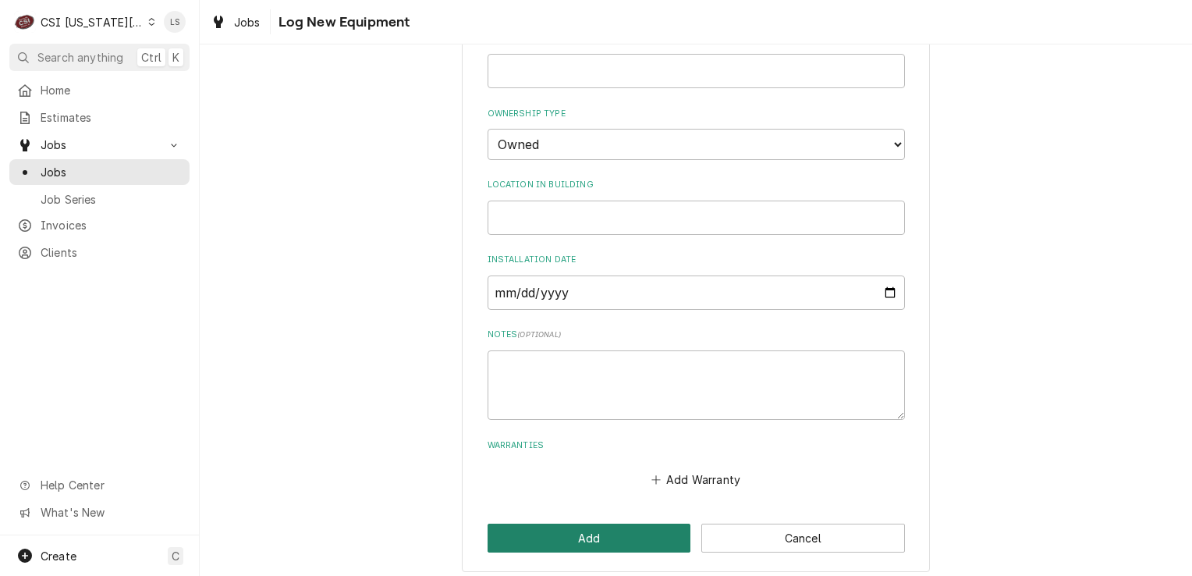
click at [558, 546] on button "Add" at bounding box center [590, 537] width 204 height 29
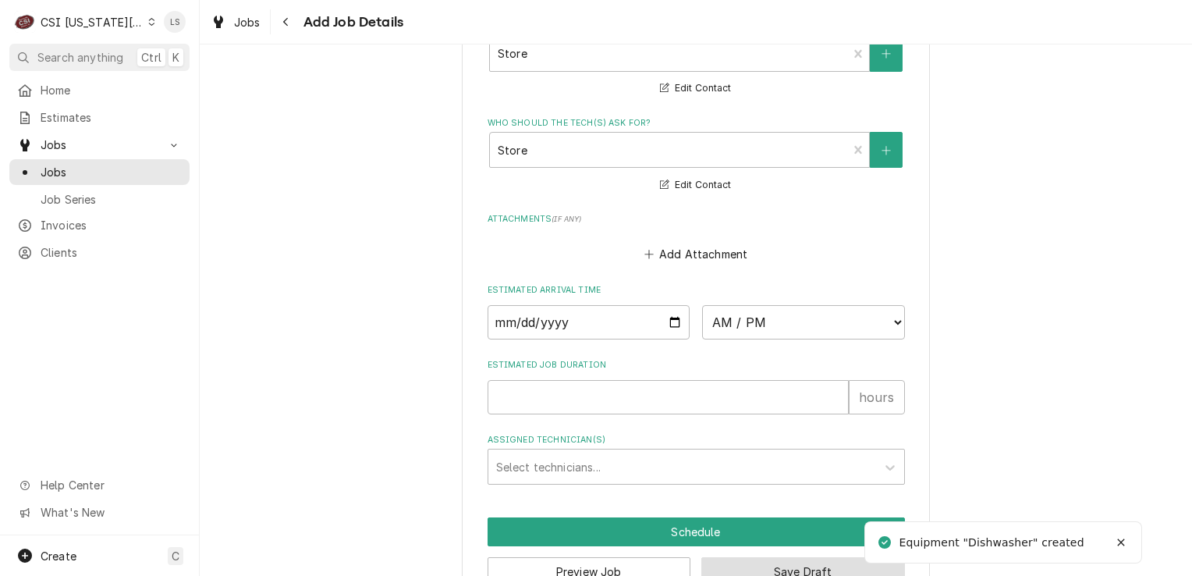
drag, startPoint x: 771, startPoint y: 526, endPoint x: 462, endPoint y: 445, distance: 319.2
click at [770, 557] on button "Save Draft" at bounding box center [803, 571] width 204 height 29
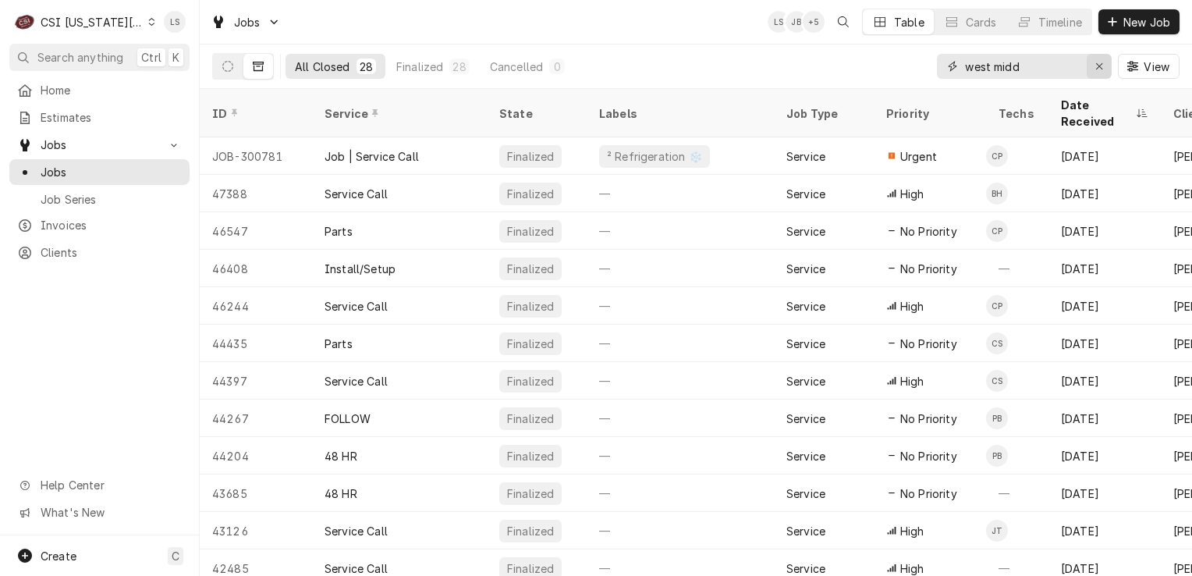
click at [1098, 63] on icon "Erase input" at bounding box center [1099, 66] width 9 height 11
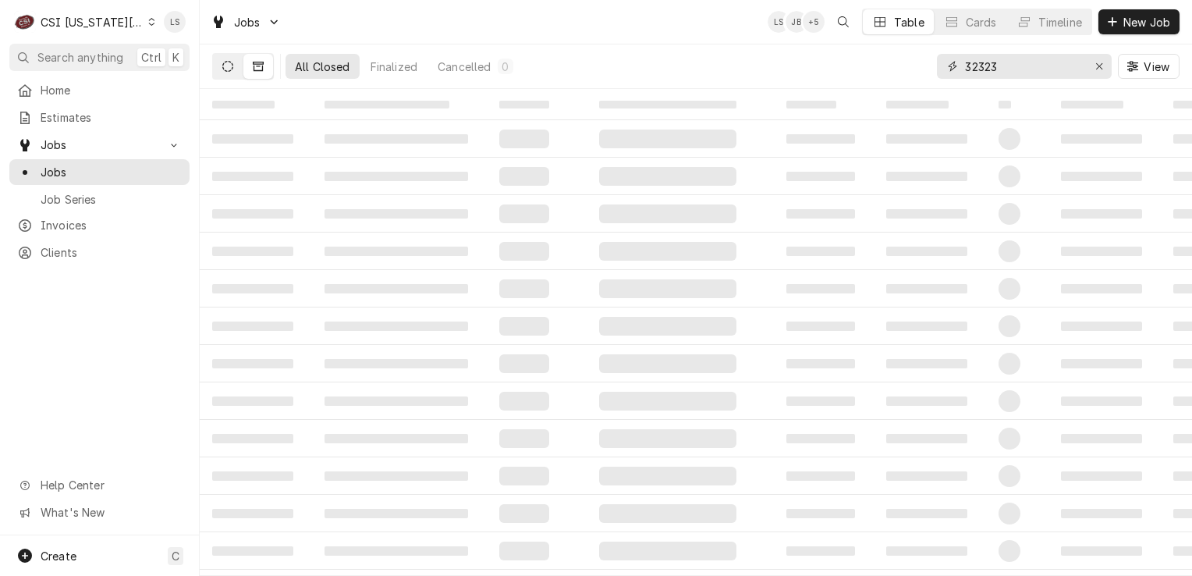
type input "32323"
click at [234, 70] on button "Dynamic Content Wrapper" at bounding box center [228, 66] width 30 height 25
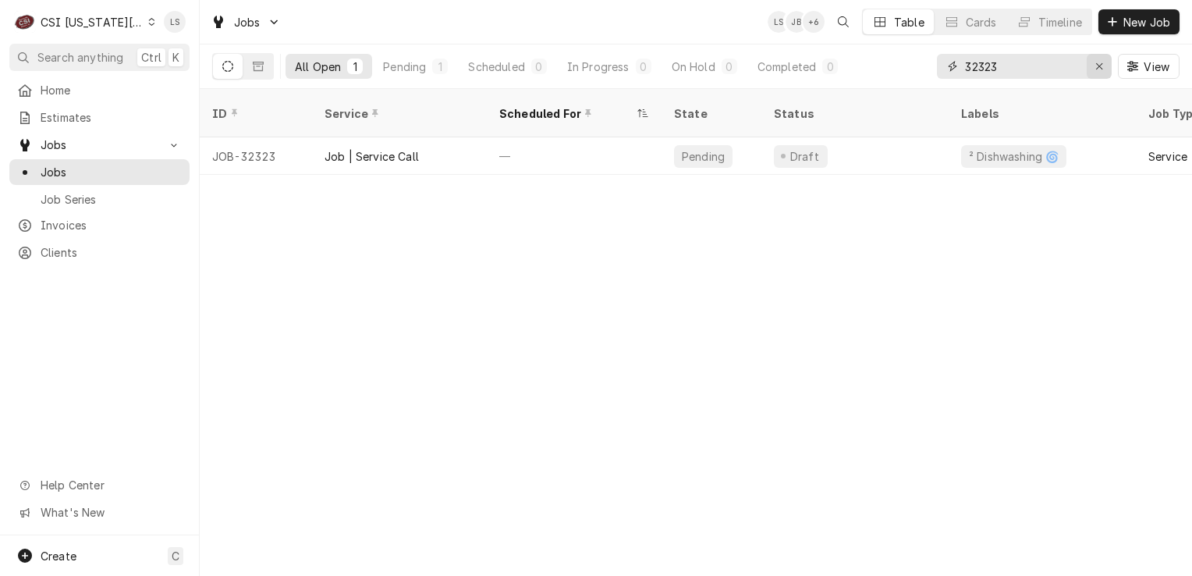
click at [1095, 64] on icon "Erase input" at bounding box center [1099, 66] width 9 height 11
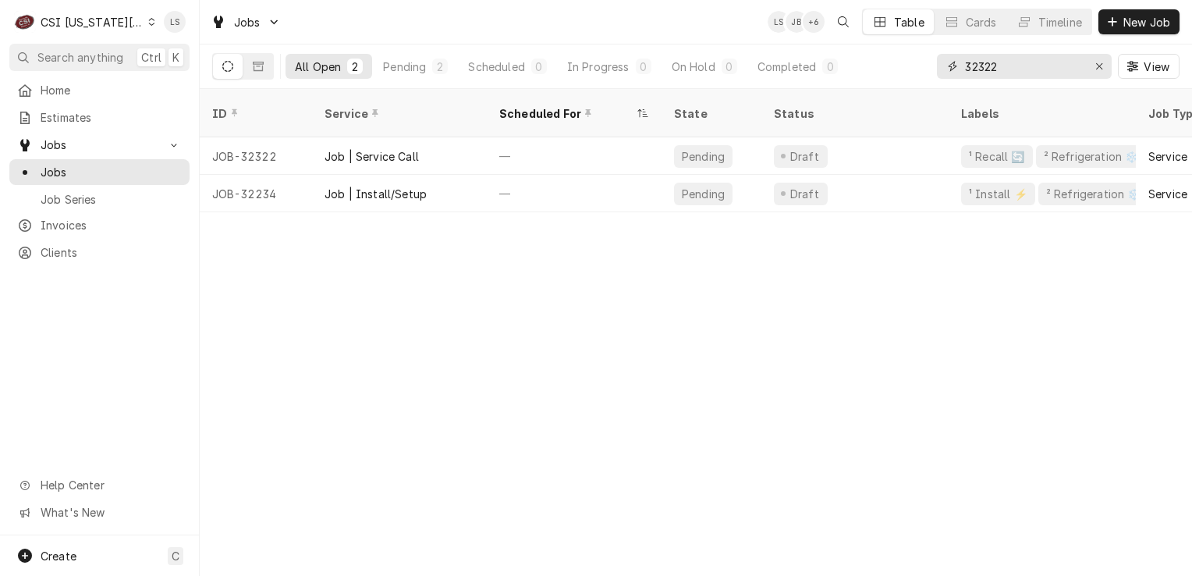
type input "32322"
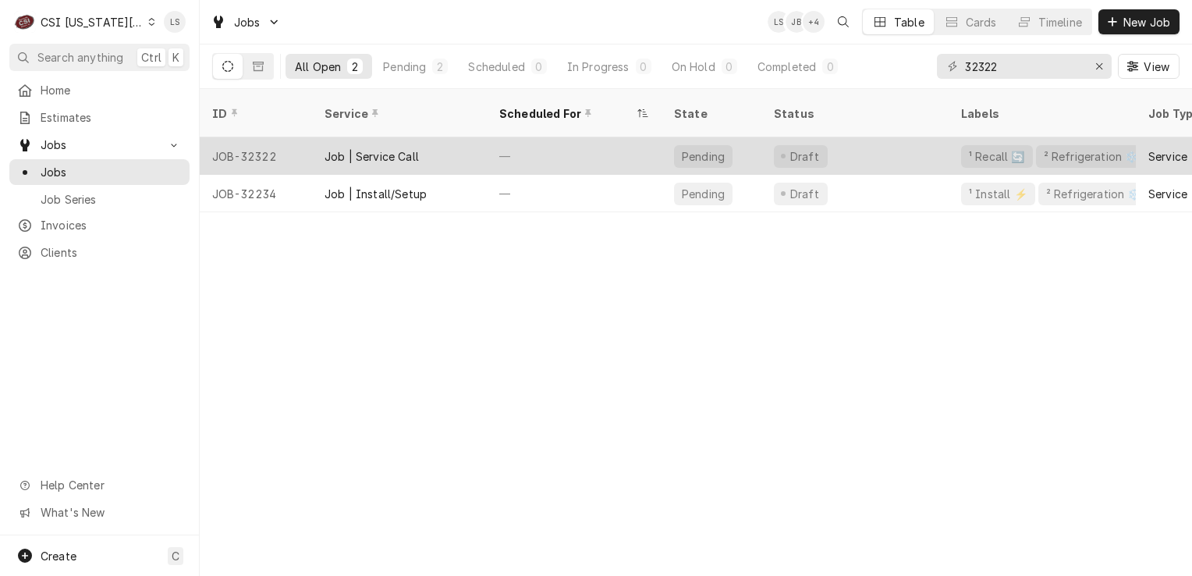
click at [261, 137] on div "JOB-32322" at bounding box center [256, 155] width 112 height 37
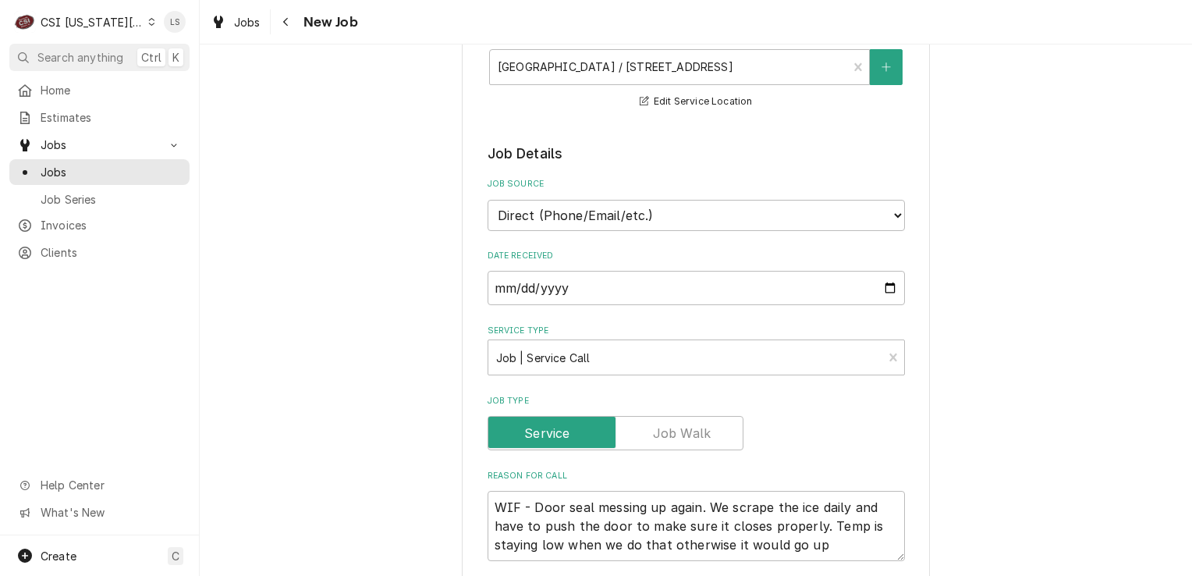
type textarea "x"
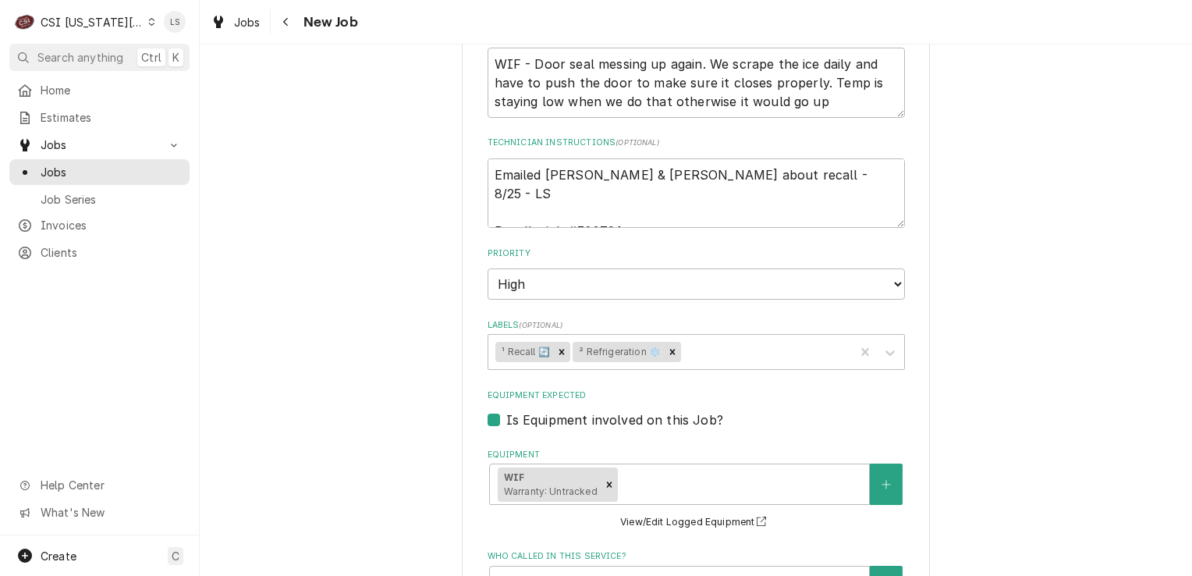
scroll to position [936, 0]
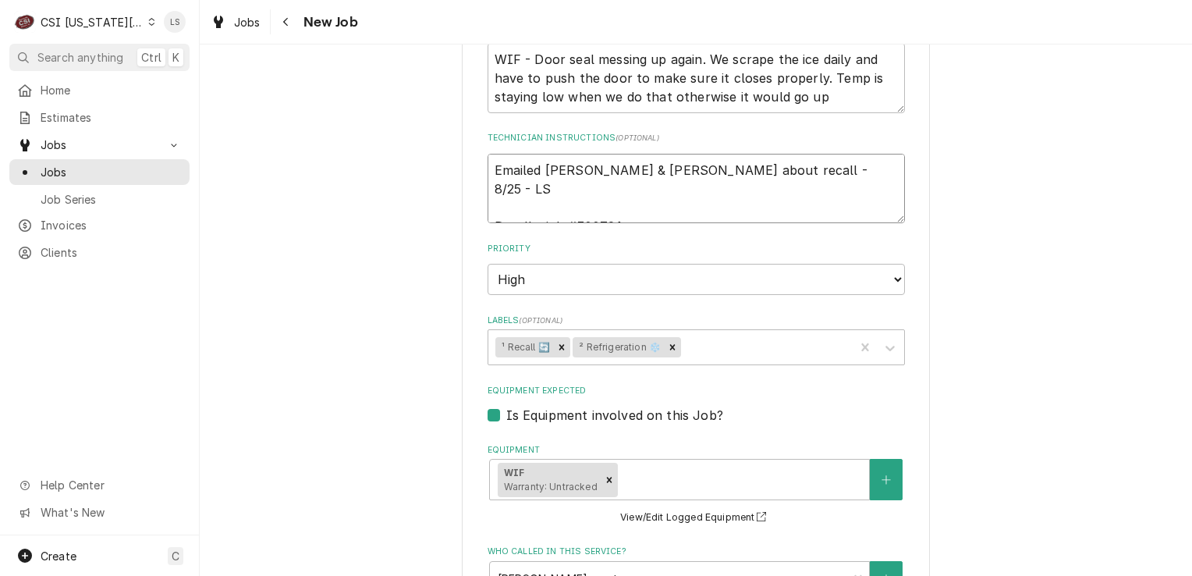
drag, startPoint x: 631, startPoint y: 211, endPoint x: 569, endPoint y: 204, distance: 61.9
click at [569, 204] on textarea "Emailed [PERSON_NAME] & [PERSON_NAME] about recall - 8/25 - LS Recall - job #30…" at bounding box center [696, 189] width 417 height 70
click at [68, 173] on span "Jobs" at bounding box center [111, 172] width 141 height 16
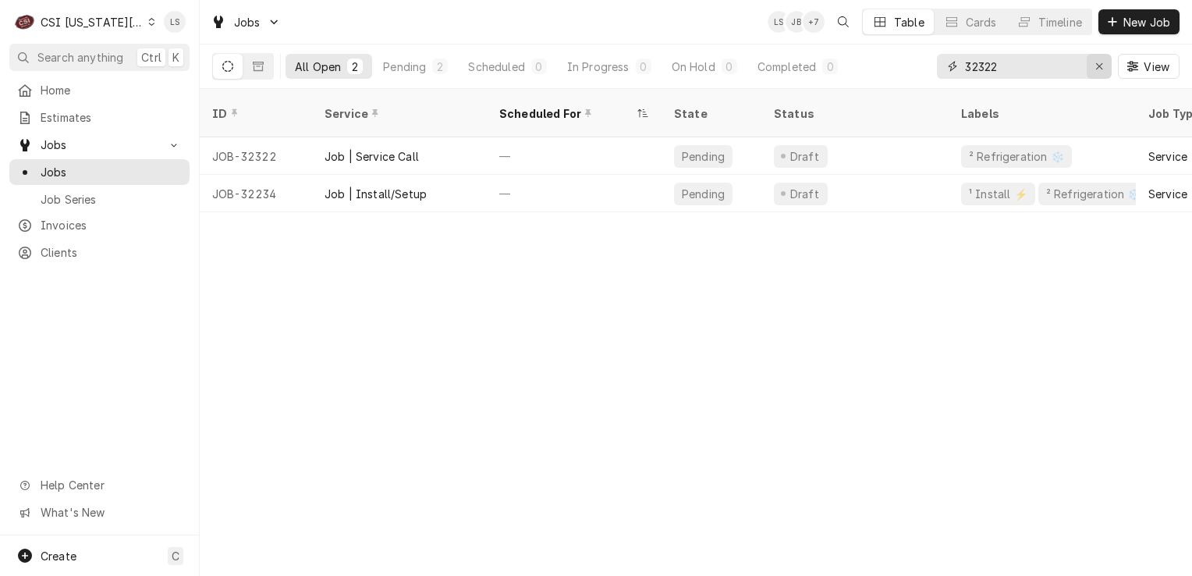
click at [1095, 64] on icon "Erase input" at bounding box center [1099, 66] width 9 height 11
